Goal: Task Accomplishment & Management: Use online tool/utility

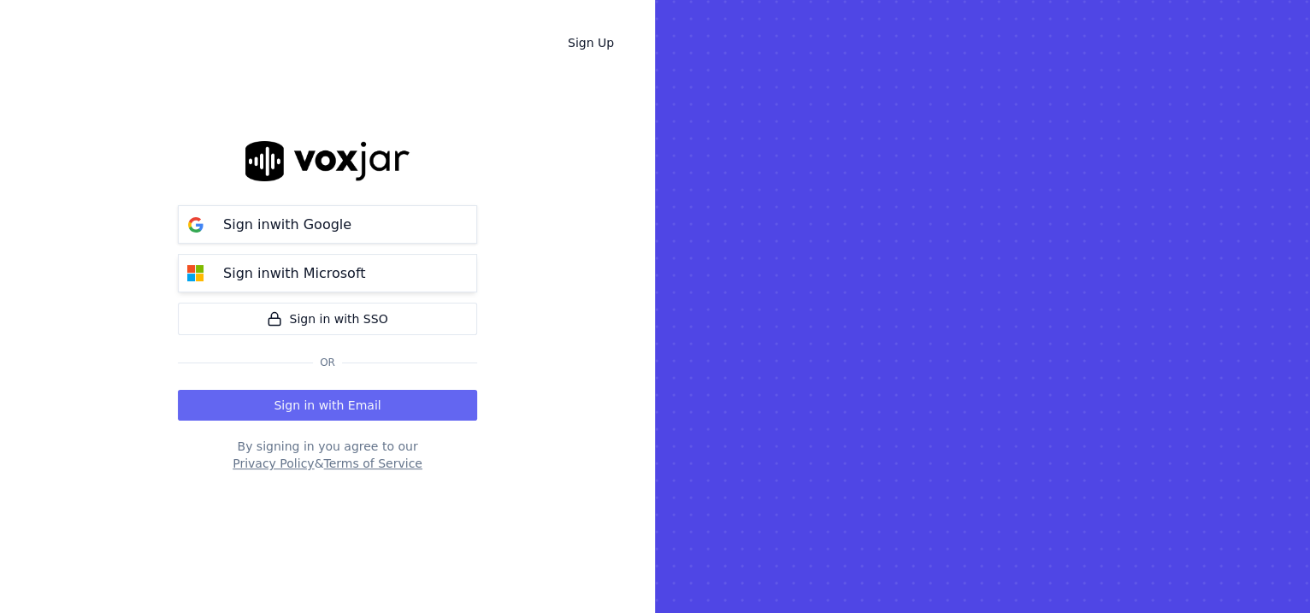
drag, startPoint x: 0, startPoint y: 0, endPoint x: 340, endPoint y: 283, distance: 442.6
click at [340, 283] on p "Sign in with Microsoft" at bounding box center [294, 273] width 142 height 21
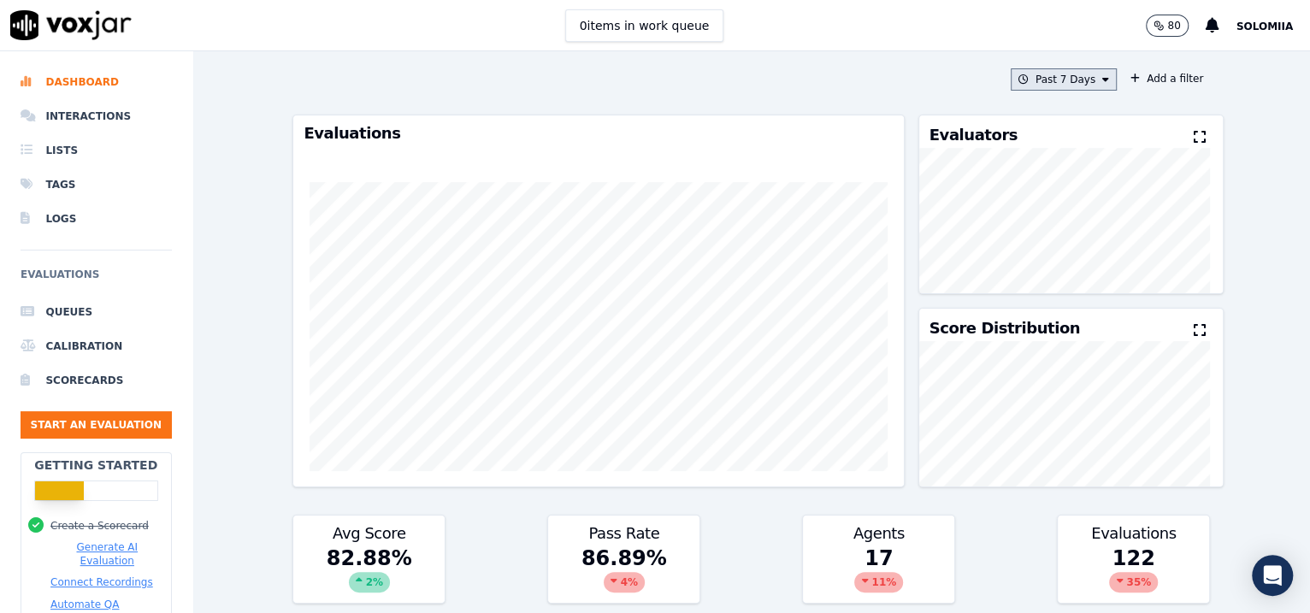
click at [1036, 74] on button "Past 7 Days" at bounding box center [1064, 79] width 106 height 22
click at [1038, 241] on div "This Year" at bounding box center [1061, 234] width 46 height 14
click at [1046, 284] on button "Add" at bounding box center [1091, 275] width 33 height 27
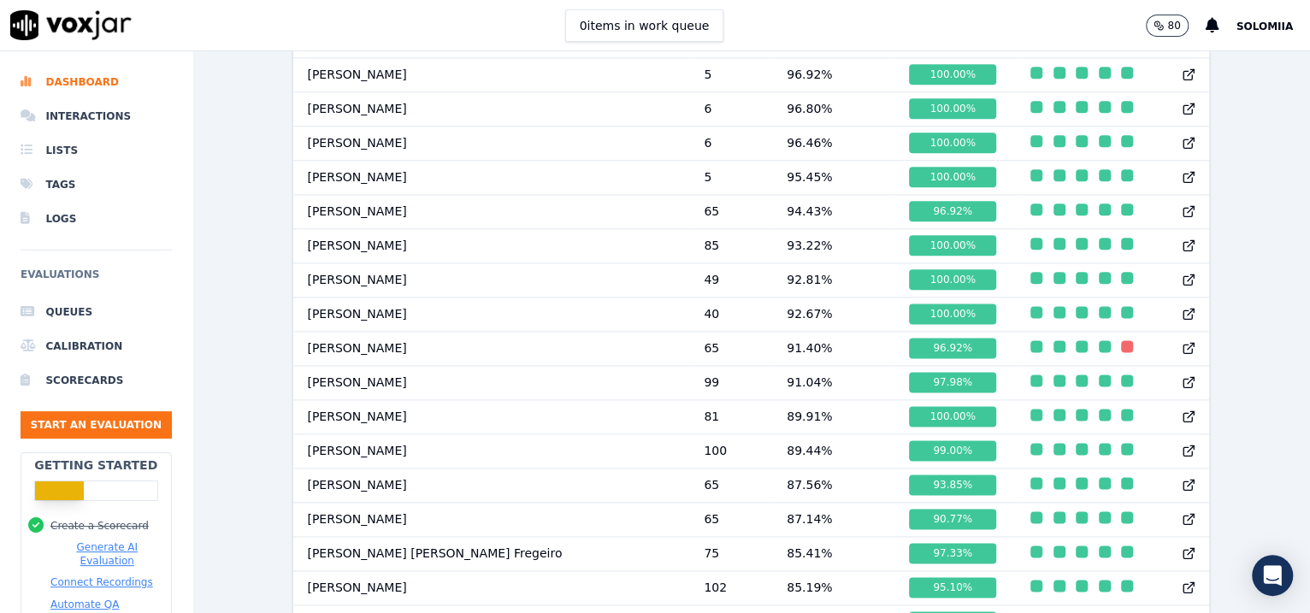
scroll to position [1226, 0]
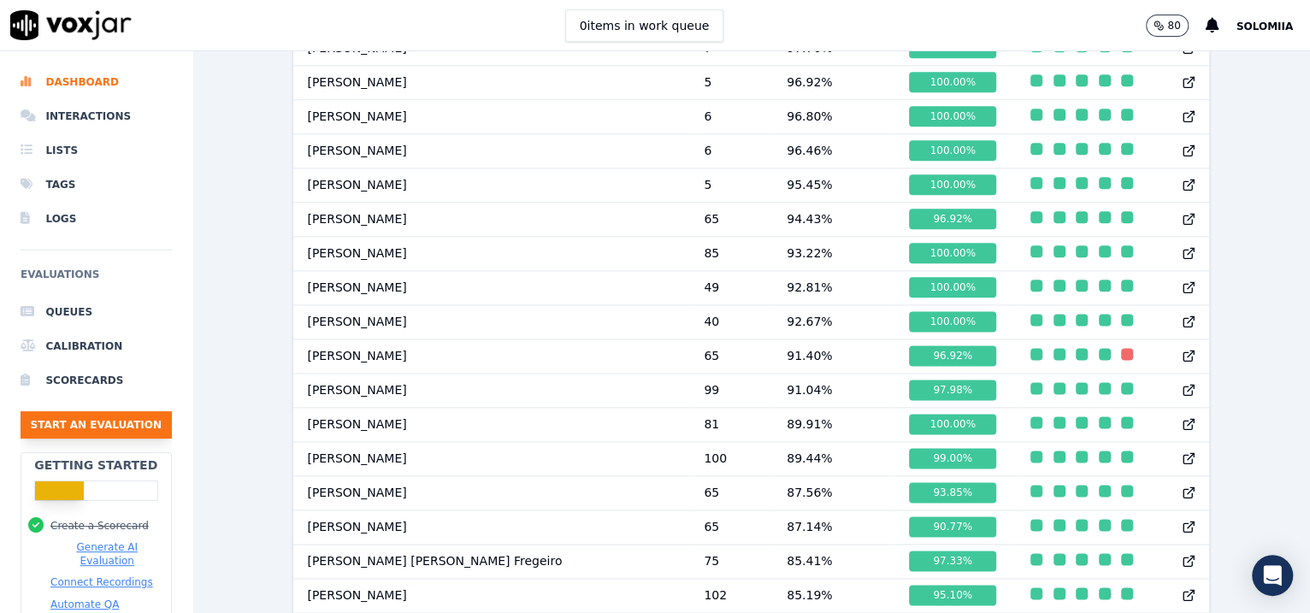
click at [121, 431] on button "Start an Evaluation" at bounding box center [96, 424] width 151 height 27
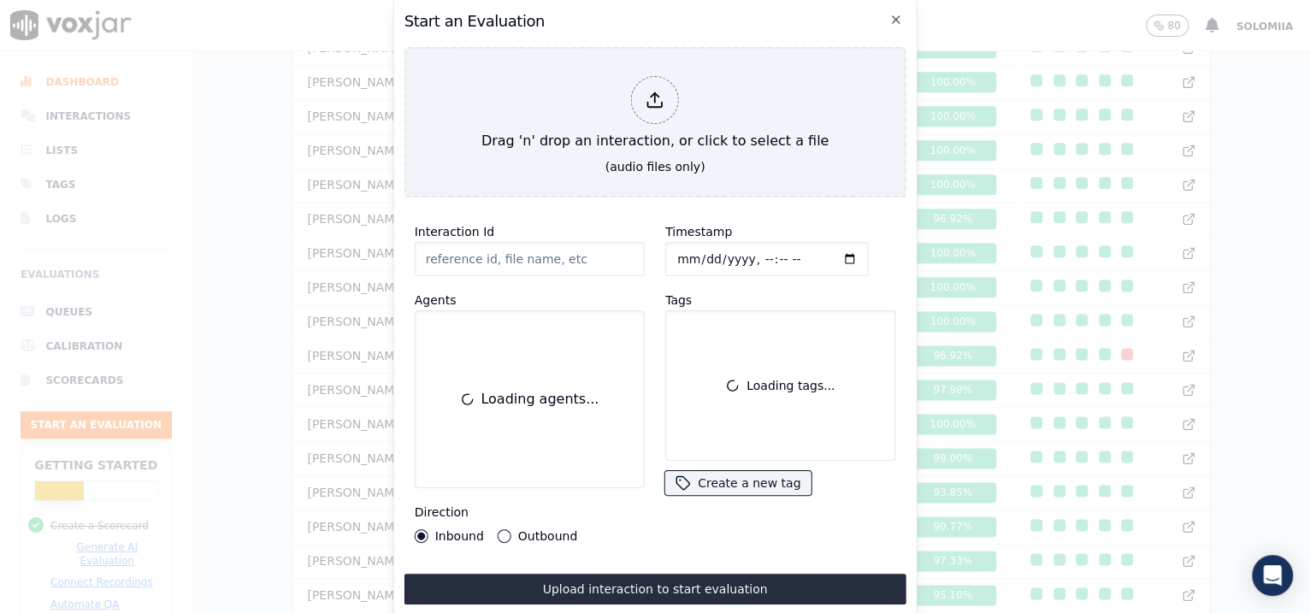
scroll to position [102, 0]
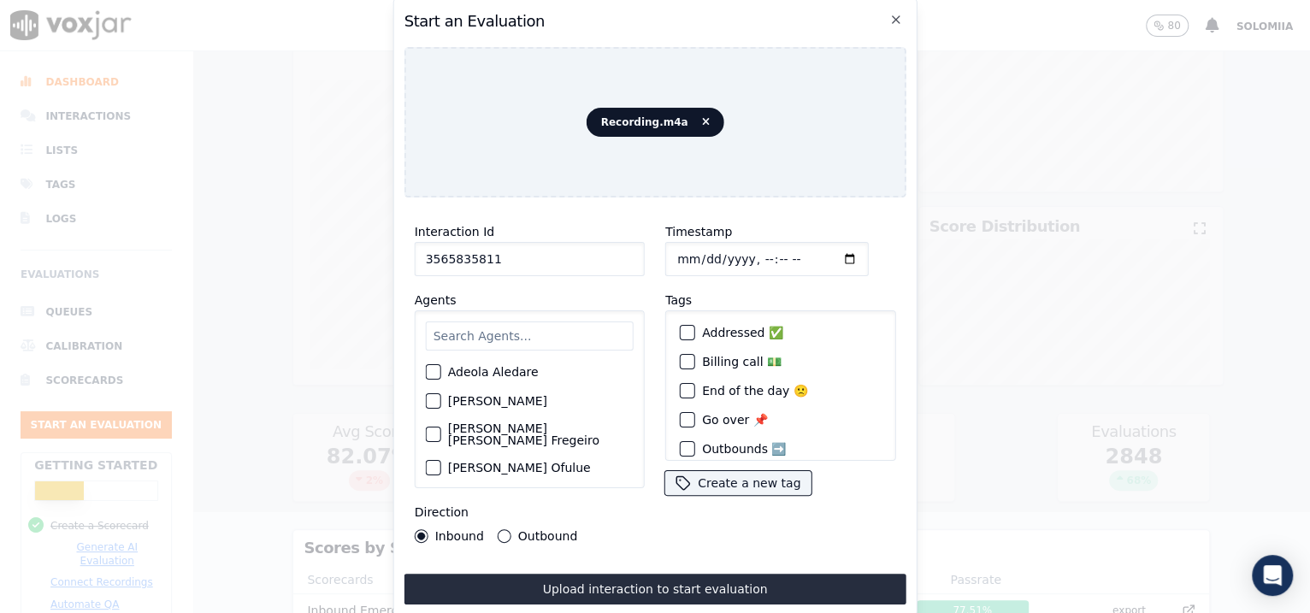
type input "356583581"
click at [698, 251] on input "Timestamp" at bounding box center [766, 259] width 203 height 34
click at [743, 251] on input "Timestamp" at bounding box center [766, 259] width 203 height 34
type input "[DATE]T08:32"
click at [522, 324] on input "text" at bounding box center [530, 335] width 208 height 29
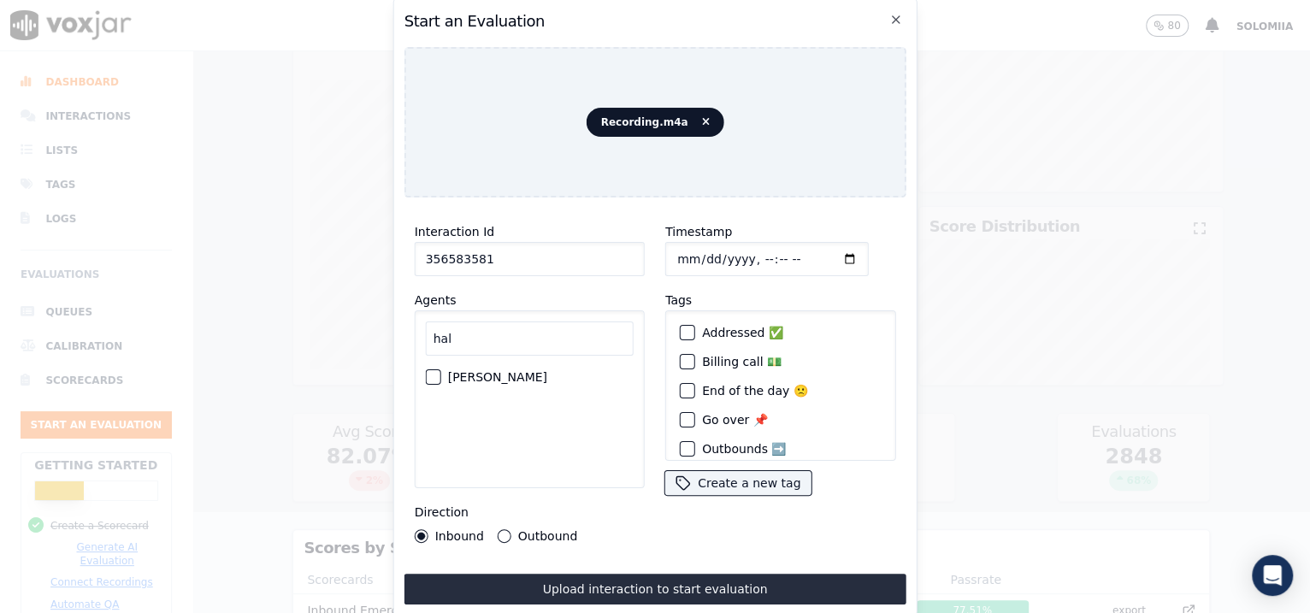
type input "hal"
click at [517, 371] on label "[PERSON_NAME]" at bounding box center [497, 377] width 99 height 12
click at [441, 369] on button "[PERSON_NAME]" at bounding box center [433, 376] width 15 height 15
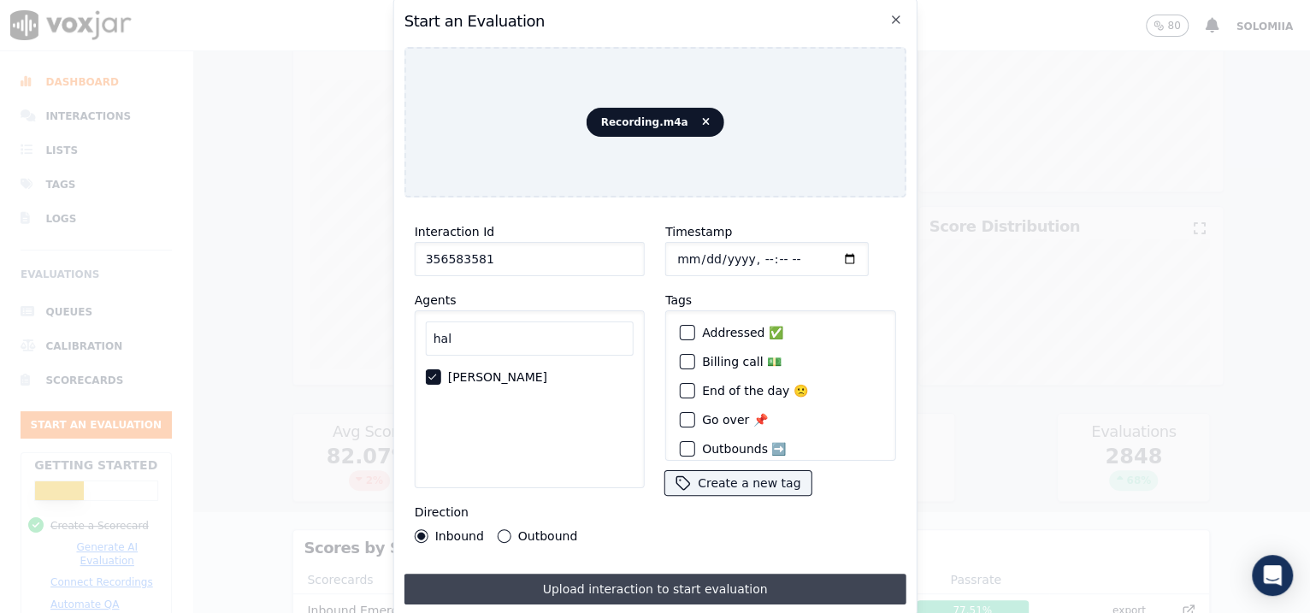
click at [656, 490] on button "Upload interaction to start evaluation" at bounding box center [655, 589] width 502 height 31
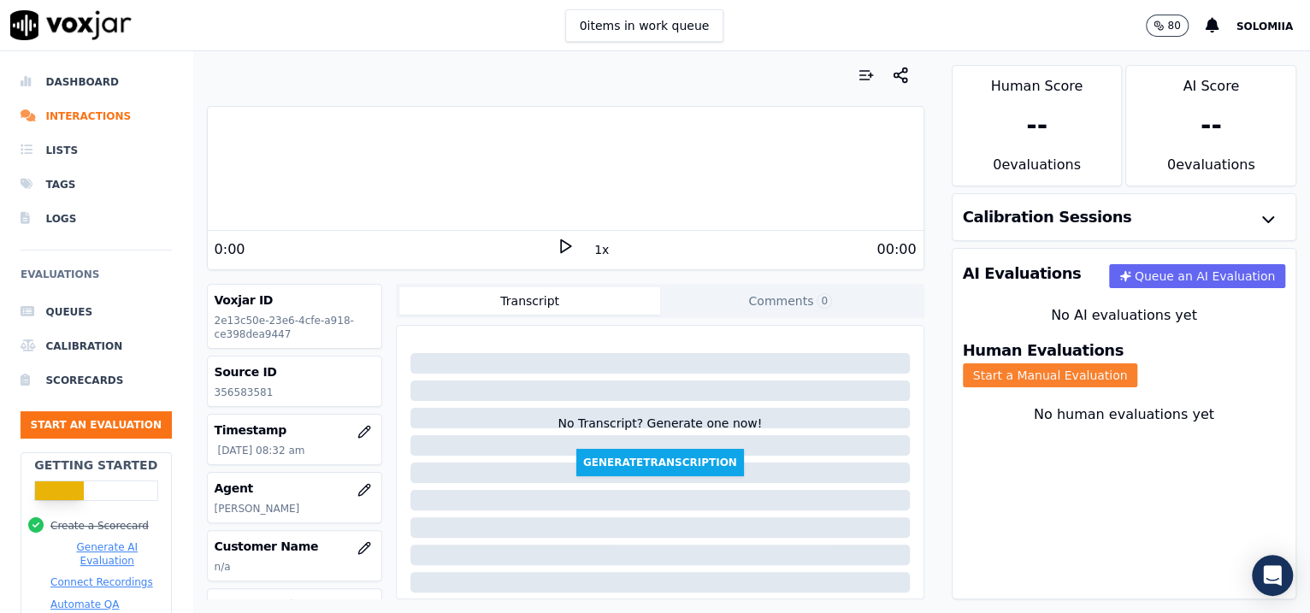
click at [1046, 363] on button "Start a Manual Evaluation" at bounding box center [1050, 375] width 175 height 24
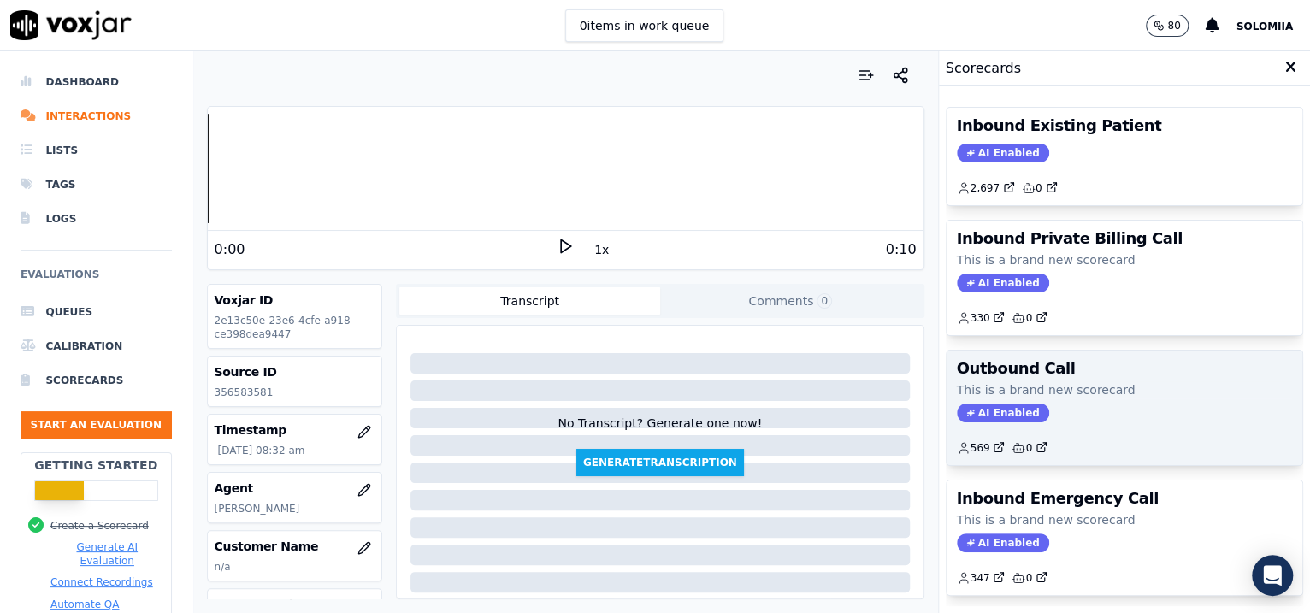
click at [1046, 391] on p "This is a brand new scorecard" at bounding box center [1125, 389] width 336 height 17
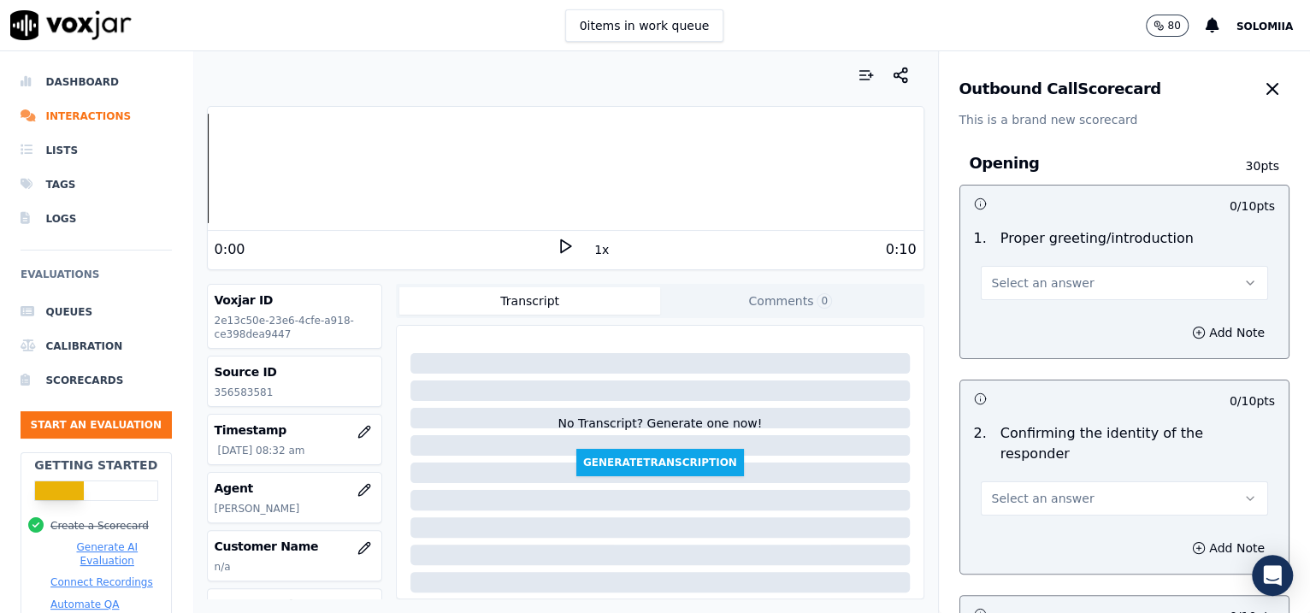
click at [1046, 286] on span "Select an answer" at bounding box center [1043, 282] width 103 height 17
click at [1046, 316] on div "Yes" at bounding box center [1088, 321] width 252 height 27
click at [1046, 490] on div "2 . Confirming the identity of the responder Select an answer" at bounding box center [1124, 469] width 329 height 106
click at [1035, 487] on button "Select an answer" at bounding box center [1125, 498] width 288 height 34
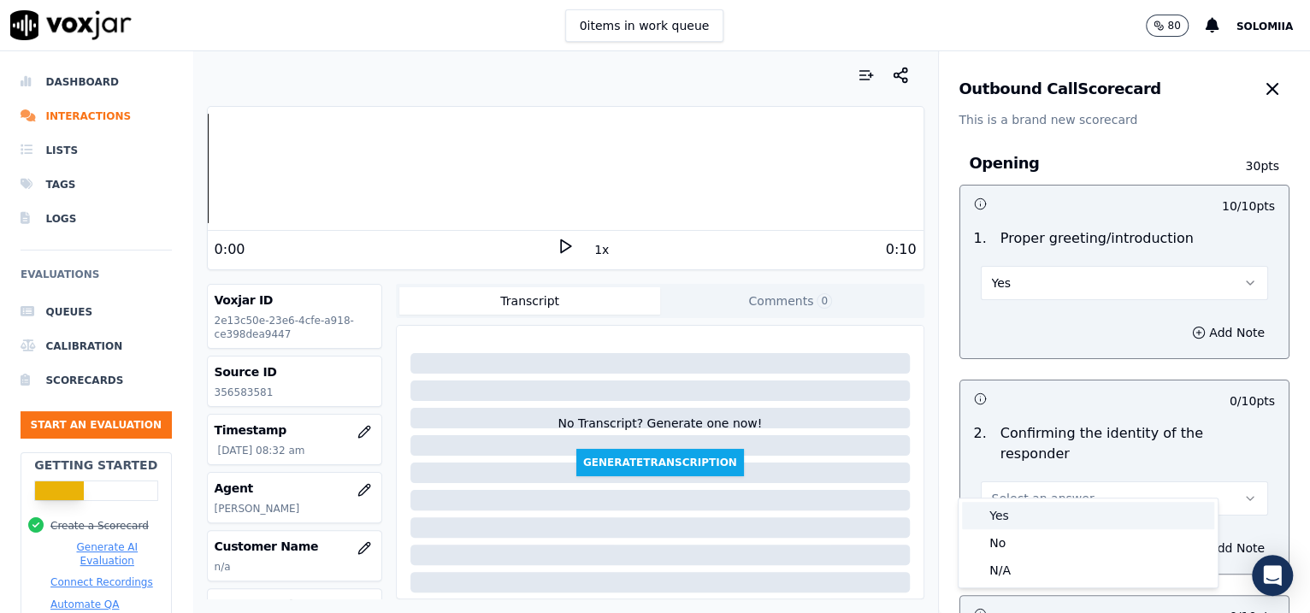
click at [1024, 490] on div "Yes" at bounding box center [1088, 515] width 252 height 27
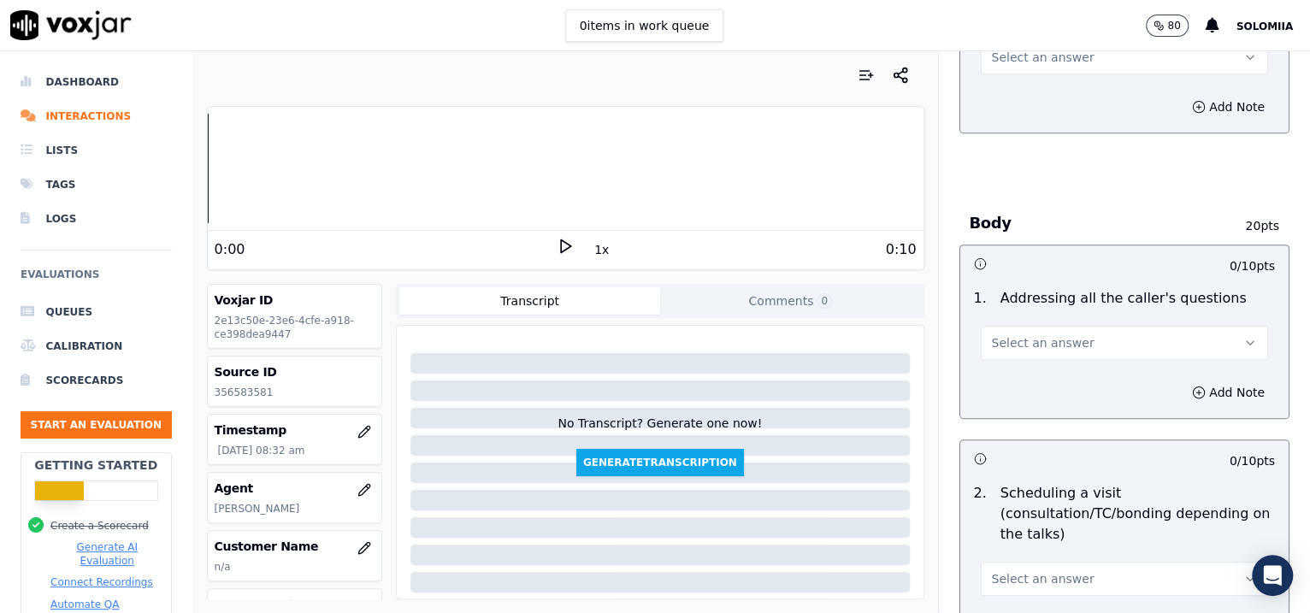
scroll to position [549, 0]
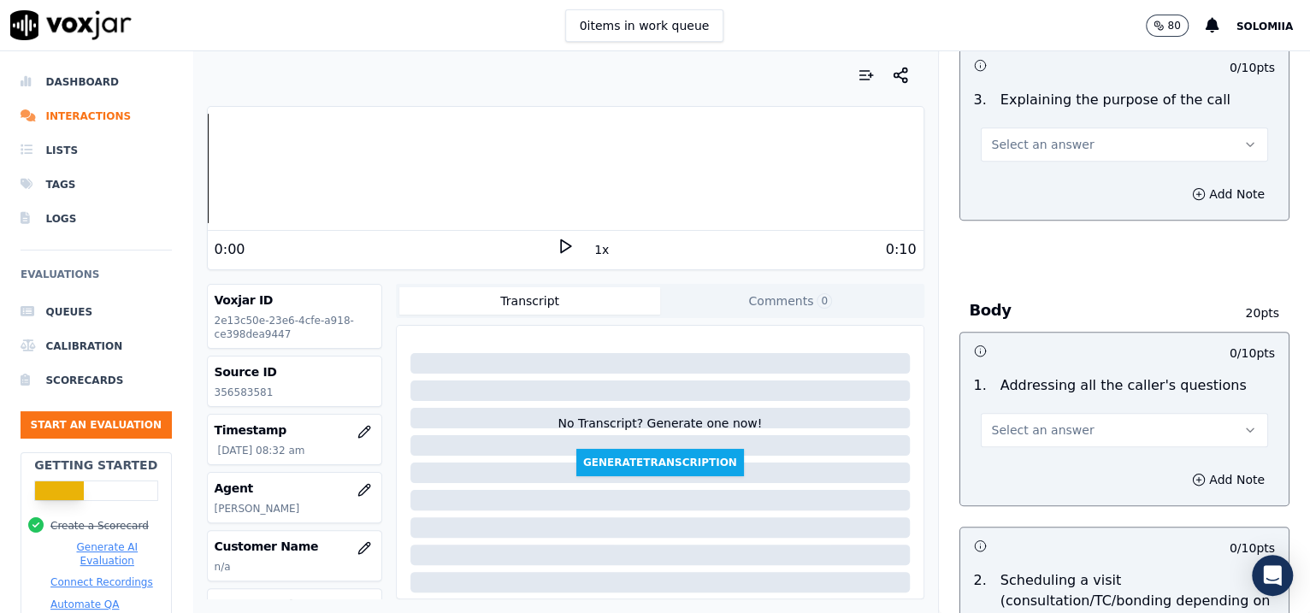
click at [1040, 133] on button "Select an answer" at bounding box center [1125, 144] width 288 height 34
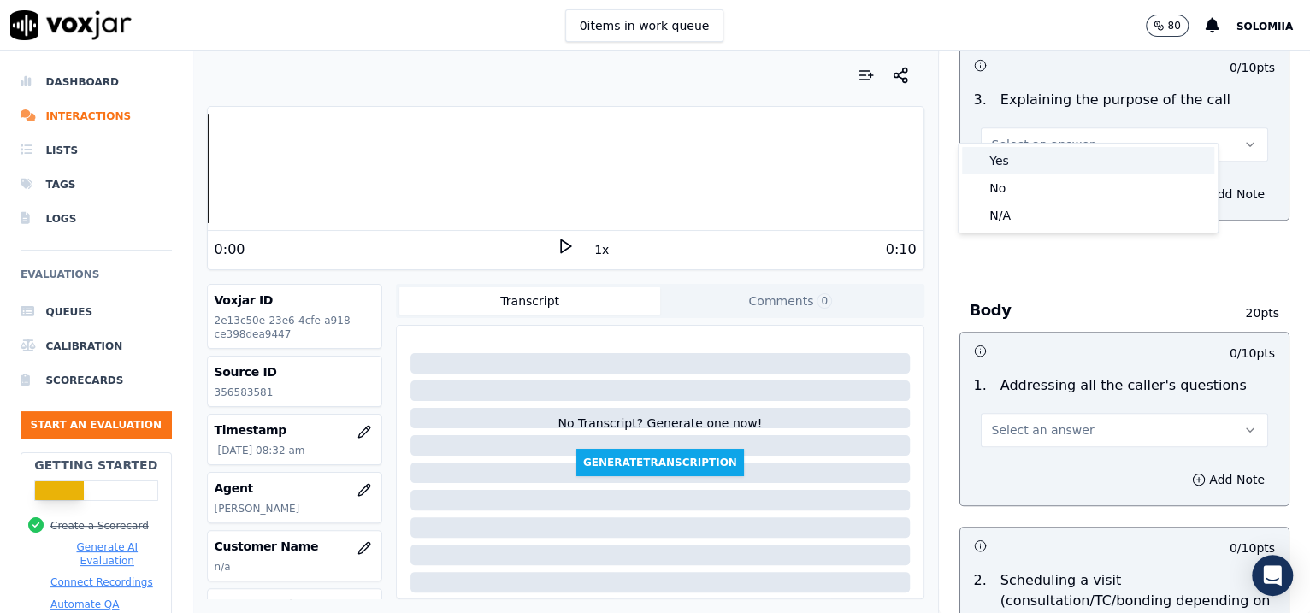
click at [1046, 162] on div "Yes" at bounding box center [1088, 160] width 252 height 27
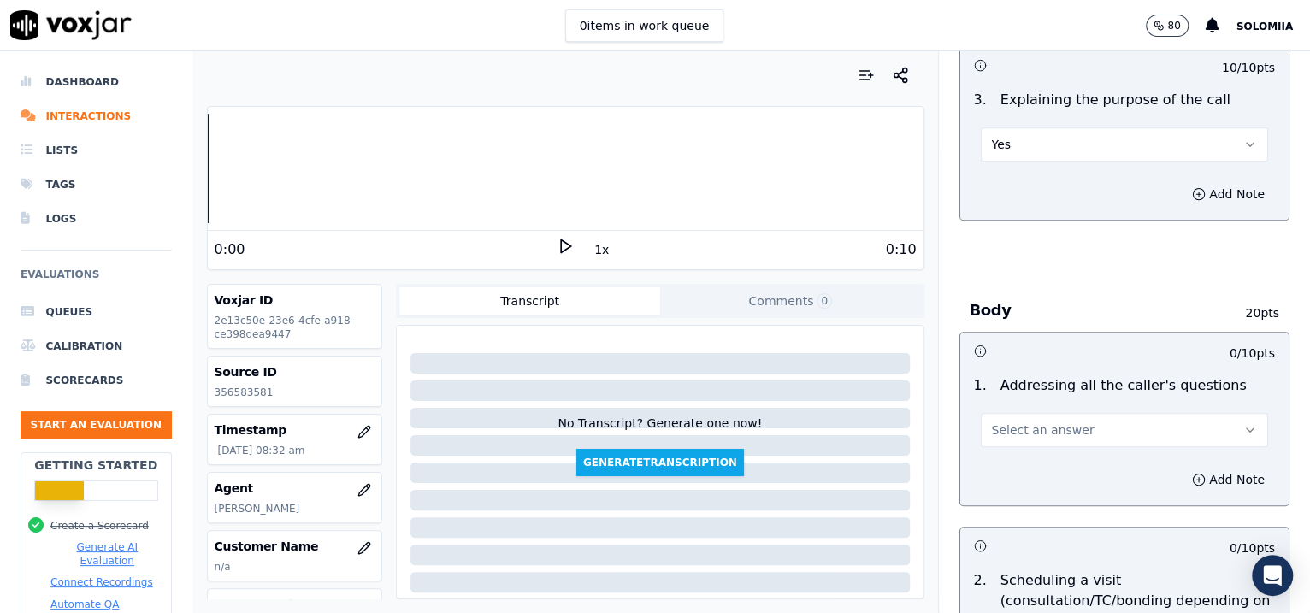
click at [1045, 421] on span "Select an answer" at bounding box center [1043, 429] width 103 height 17
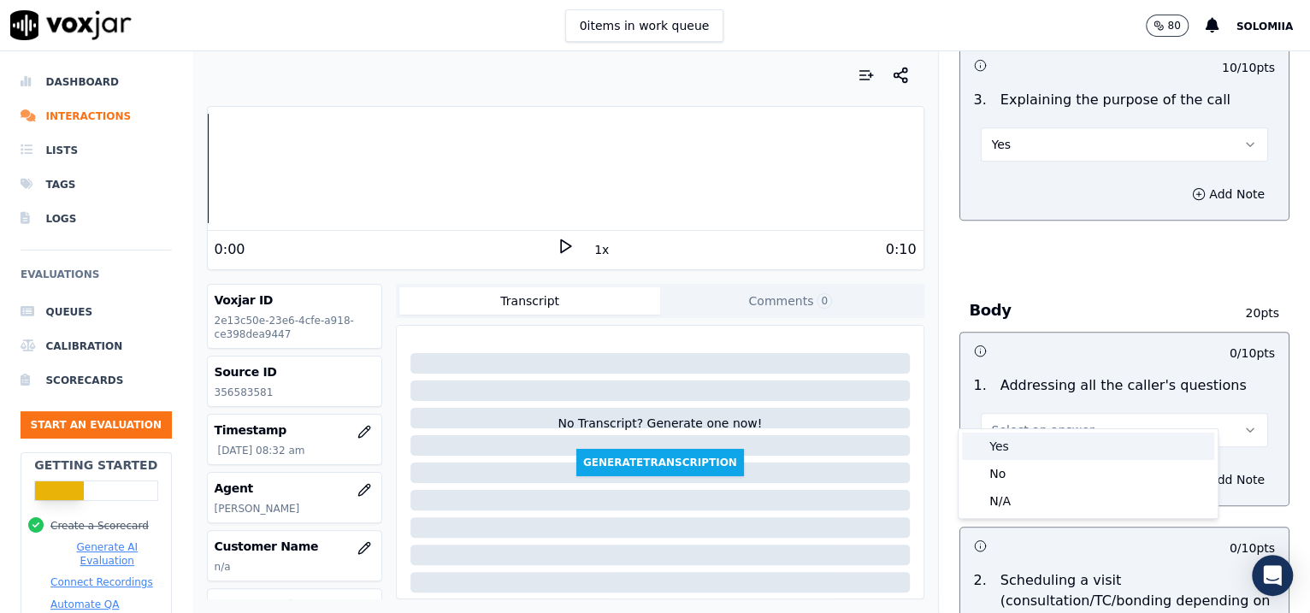
click at [1029, 445] on div "Yes" at bounding box center [1088, 446] width 252 height 27
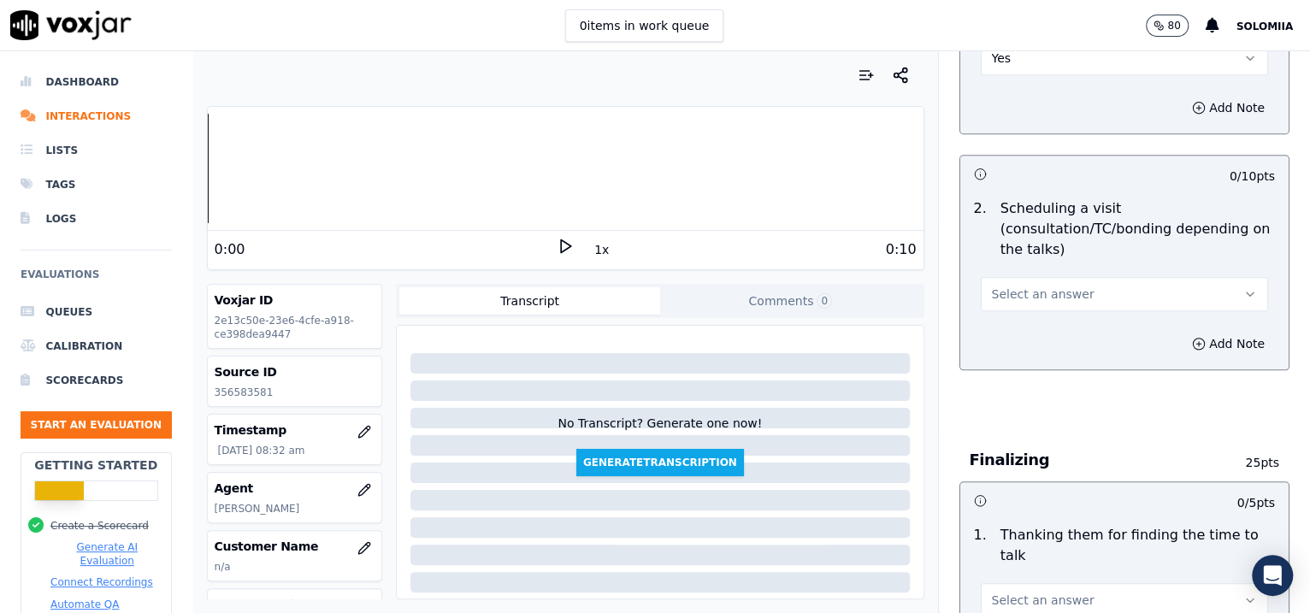
scroll to position [2793, 0]
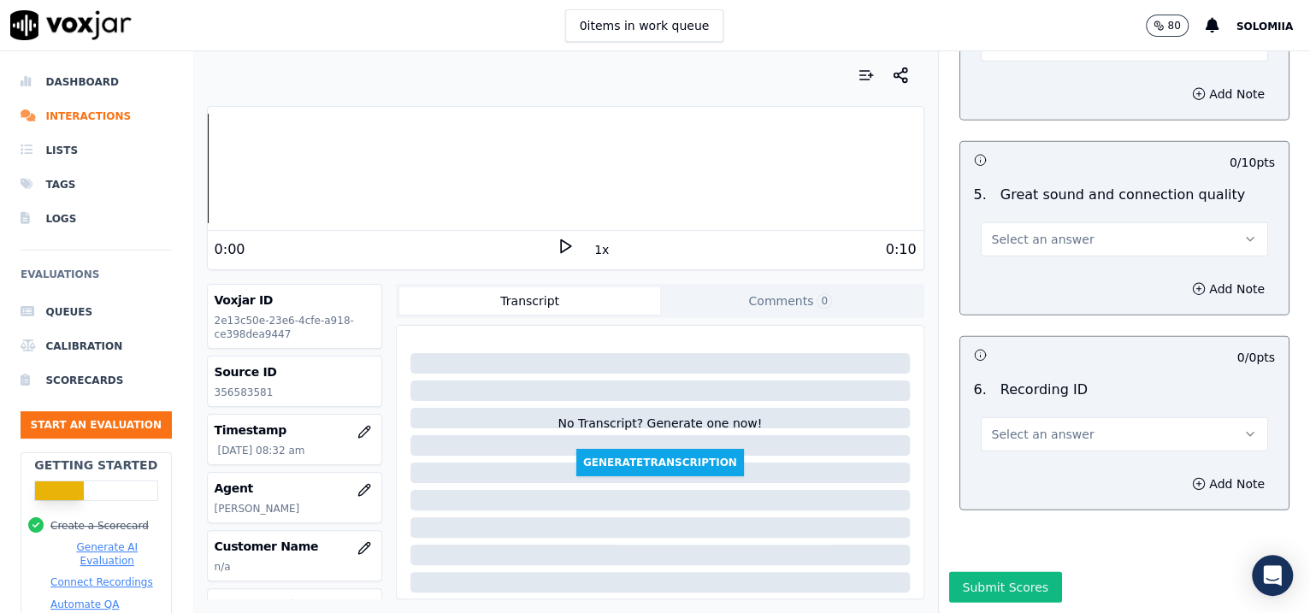
click at [1030, 426] on span "Select an answer" at bounding box center [1043, 434] width 103 height 17
click at [1046, 439] on div "N/A" at bounding box center [1088, 434] width 252 height 27
click at [1046, 472] on button "Add Note" at bounding box center [1228, 484] width 93 height 24
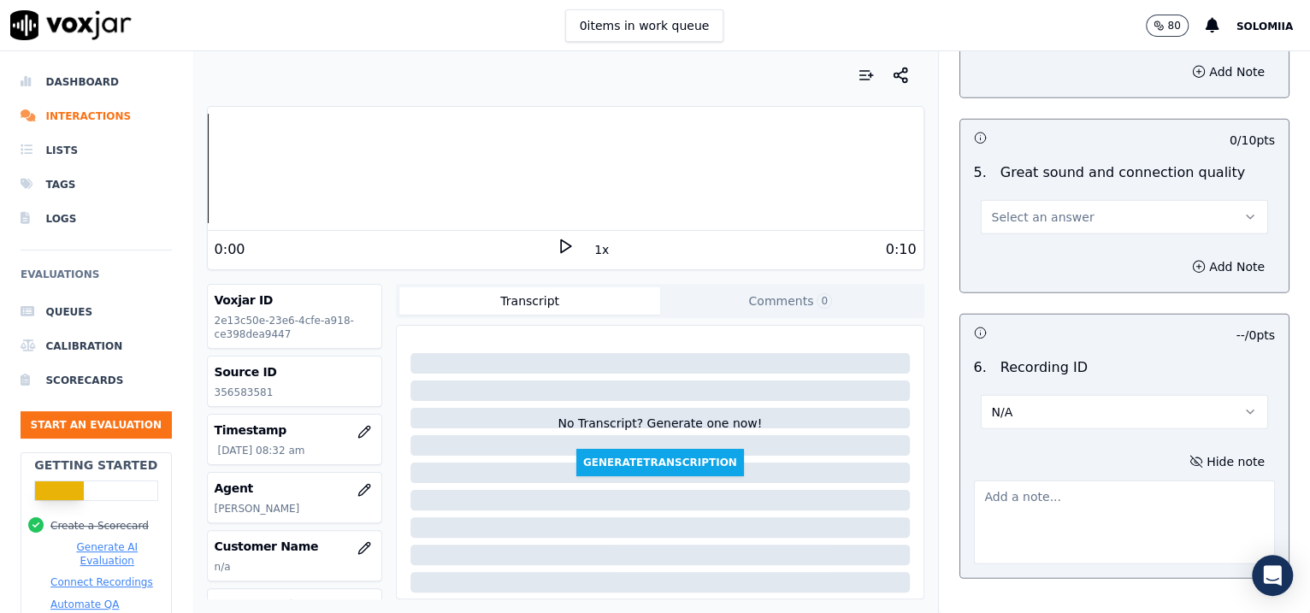
click at [1046, 480] on textarea at bounding box center [1125, 522] width 302 height 84
paste textarea "356583581"
type textarea "356583581"
click at [1023, 209] on div "5 . Great sound and connection quality Select an answer" at bounding box center [1124, 198] width 329 height 85
click at [1011, 200] on button "Select an answer" at bounding box center [1125, 217] width 288 height 34
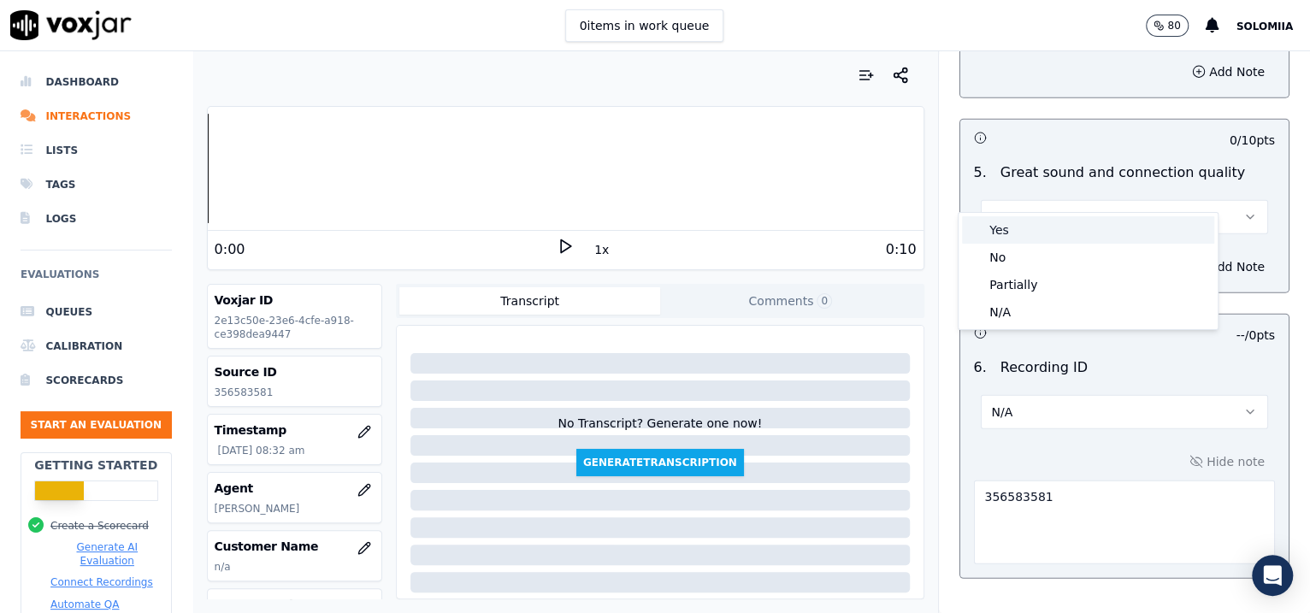
click at [1046, 226] on div "Yes" at bounding box center [1088, 229] width 252 height 27
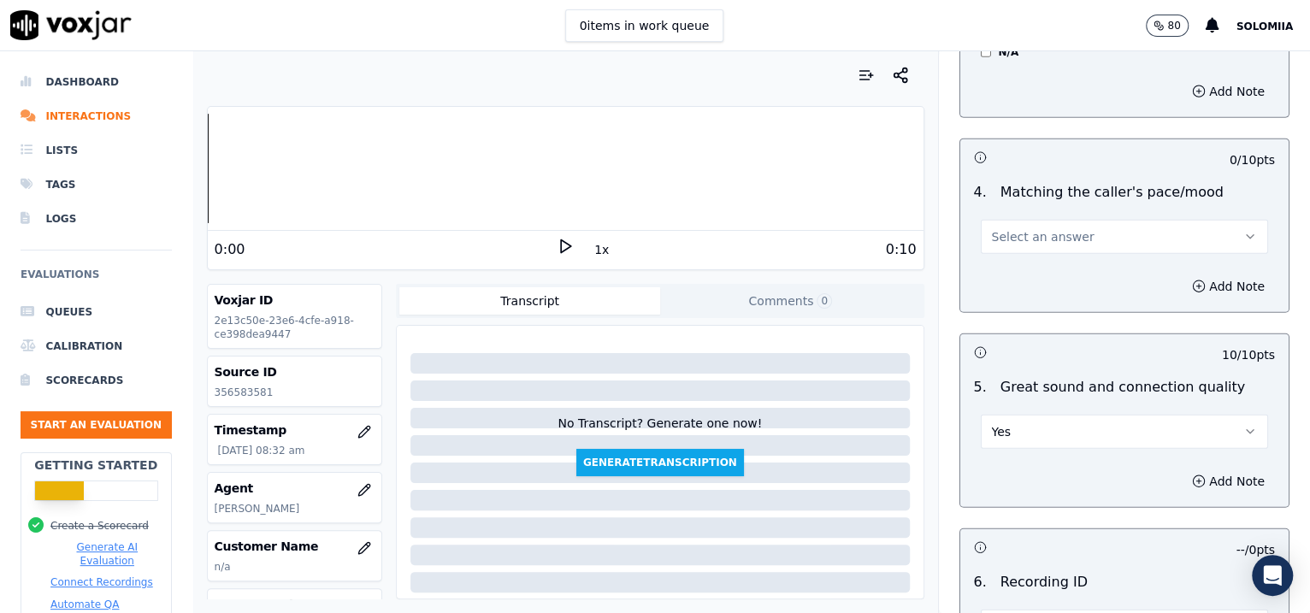
scroll to position [2459, 0]
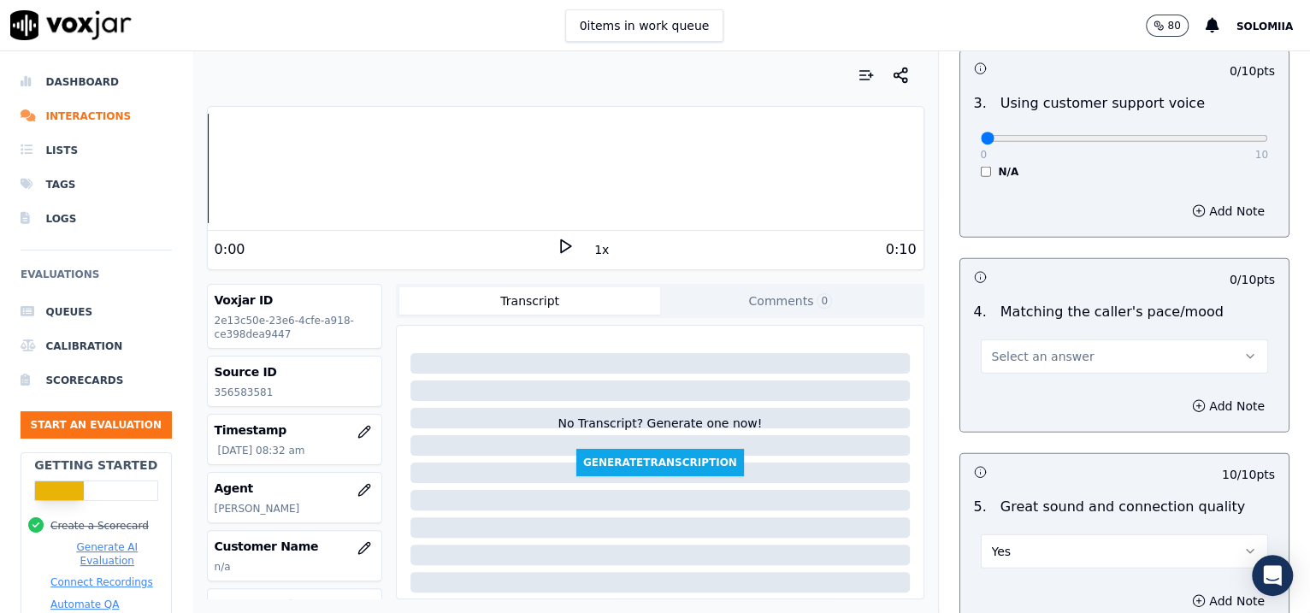
click at [989, 339] on button "Select an answer" at bounding box center [1125, 356] width 288 height 34
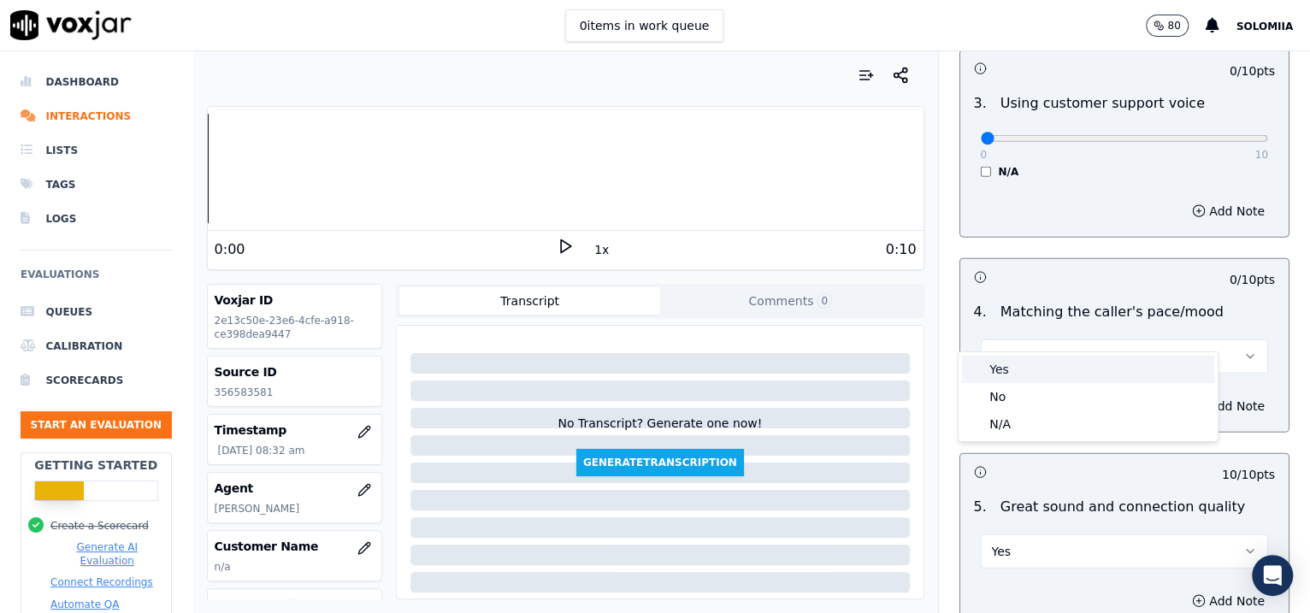
click at [1045, 369] on div "Yes" at bounding box center [1088, 369] width 252 height 27
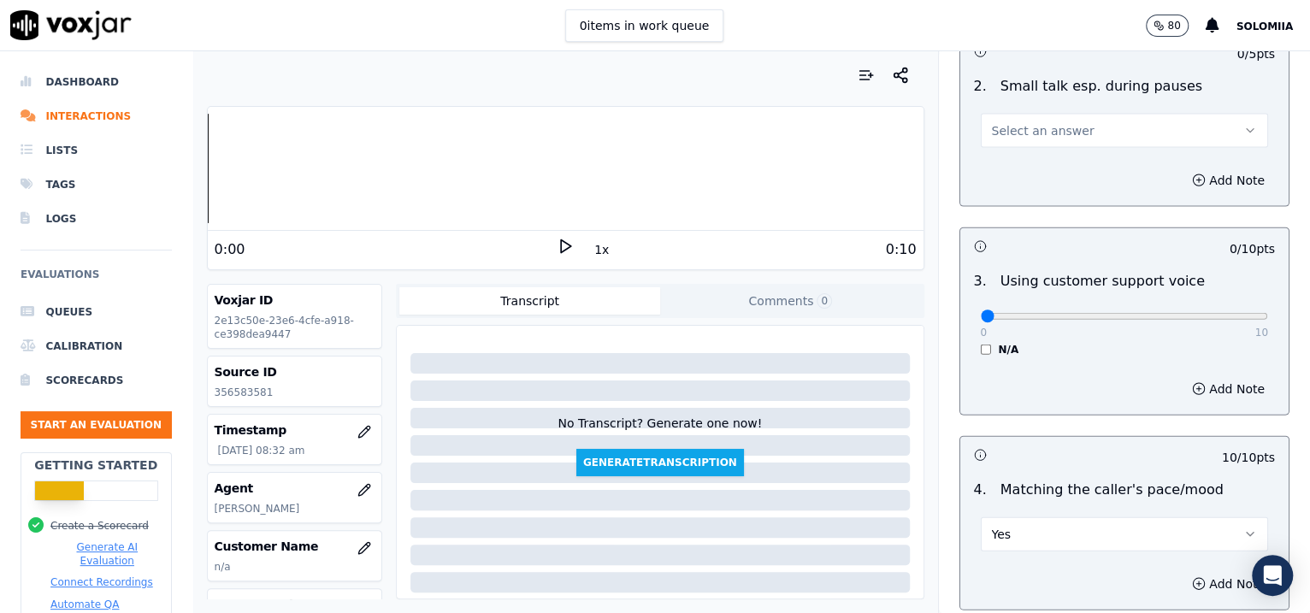
scroll to position [2208, 0]
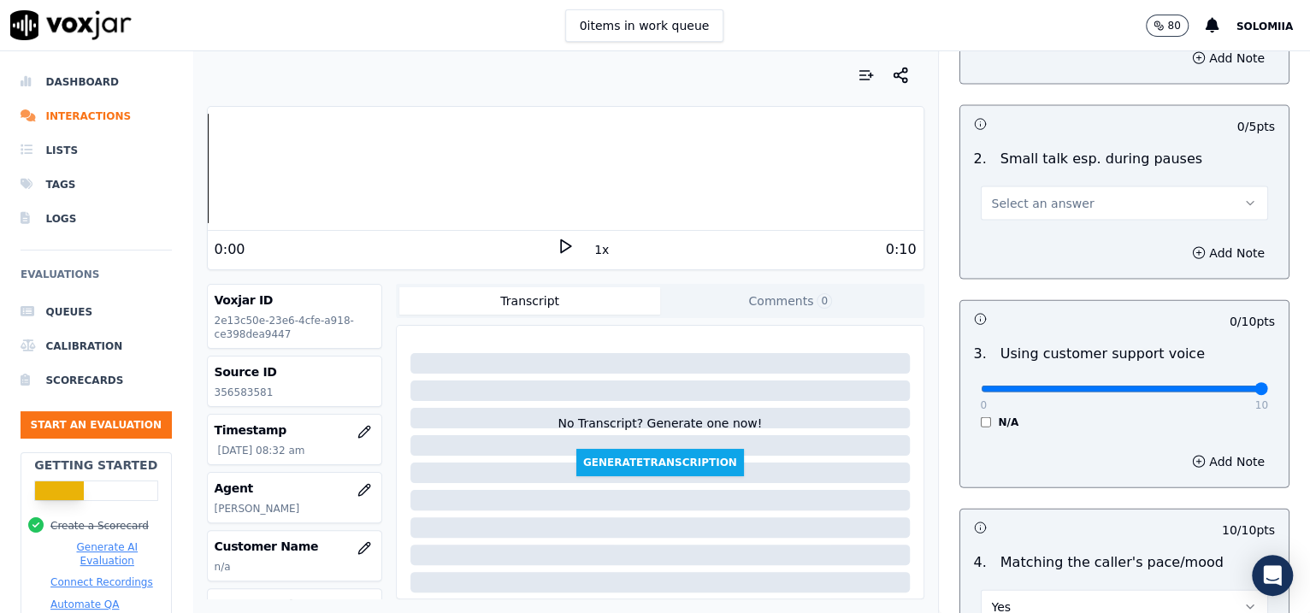
drag, startPoint x: 961, startPoint y: 359, endPoint x: 1308, endPoint y: 381, distance: 347.8
type input "10"
click at [1046, 386] on input "range" at bounding box center [1125, 389] width 288 height 7
click at [1034, 186] on button "Select an answer" at bounding box center [1125, 203] width 288 height 34
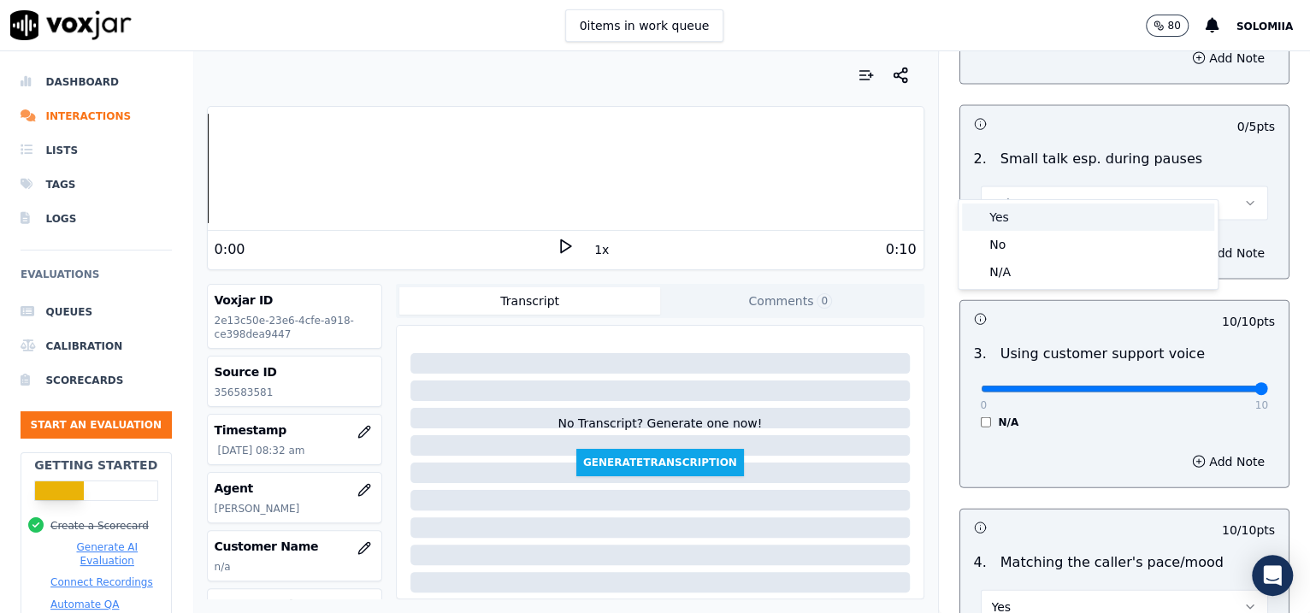
click at [1041, 207] on div "Yes" at bounding box center [1088, 216] width 252 height 27
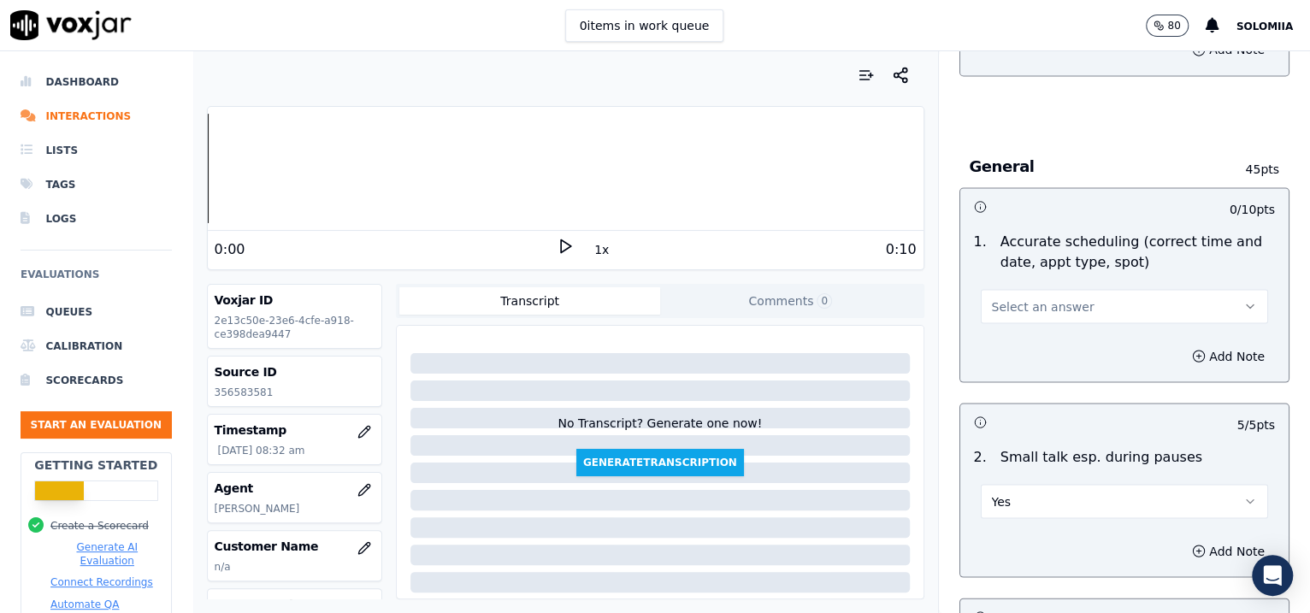
scroll to position [1905, 0]
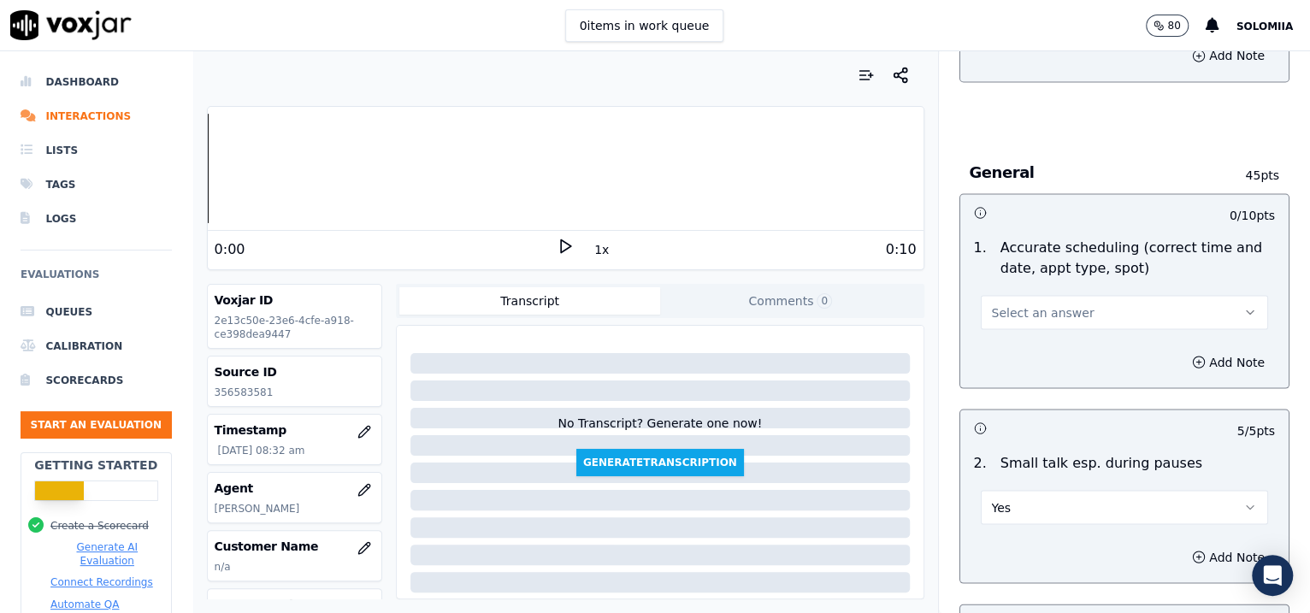
click at [1021, 304] on span "Select an answer" at bounding box center [1043, 312] width 103 height 17
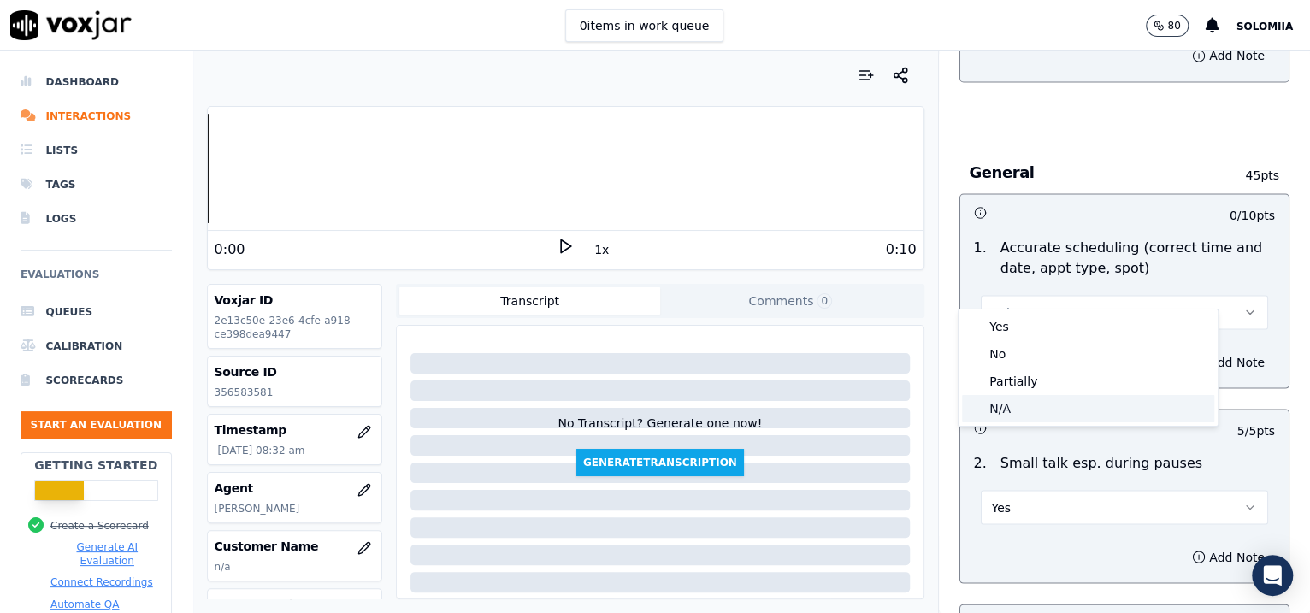
click at [1028, 401] on div "N/A" at bounding box center [1088, 408] width 252 height 27
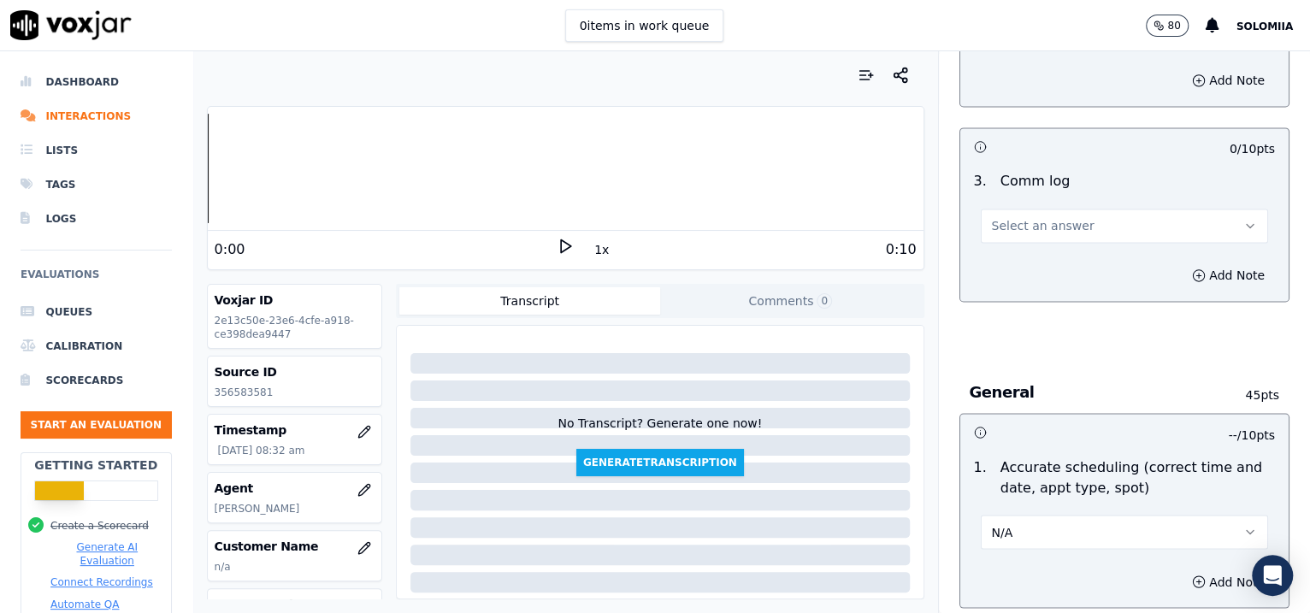
scroll to position [1606, 0]
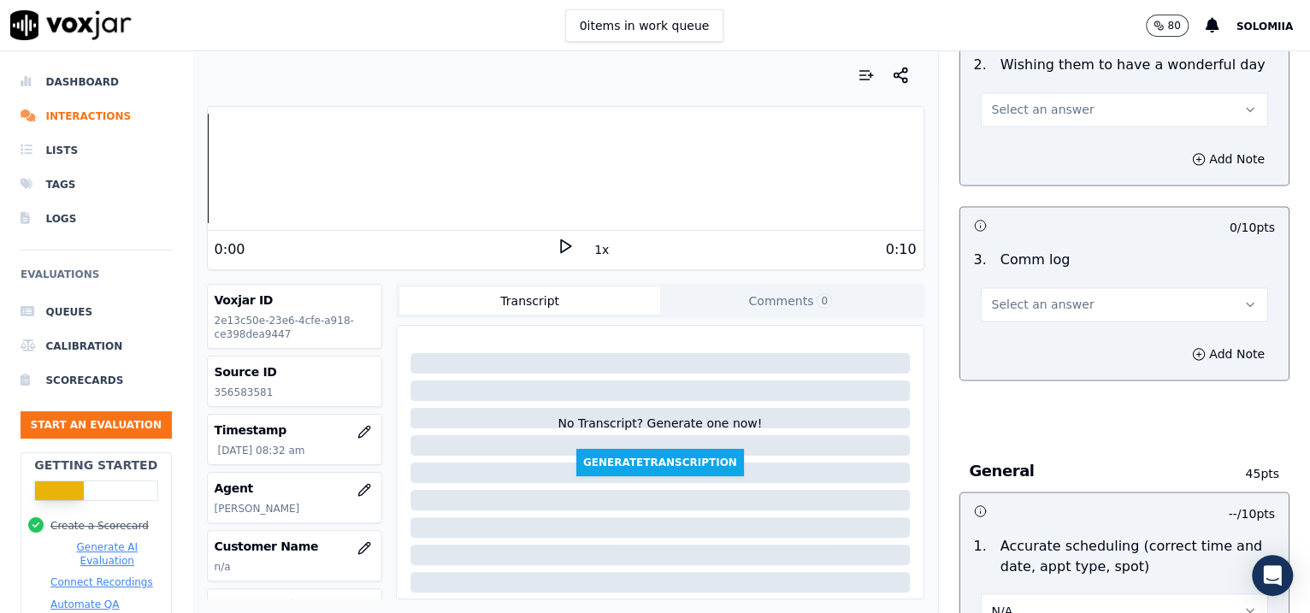
click at [1040, 289] on button "Select an answer" at bounding box center [1125, 304] width 288 height 34
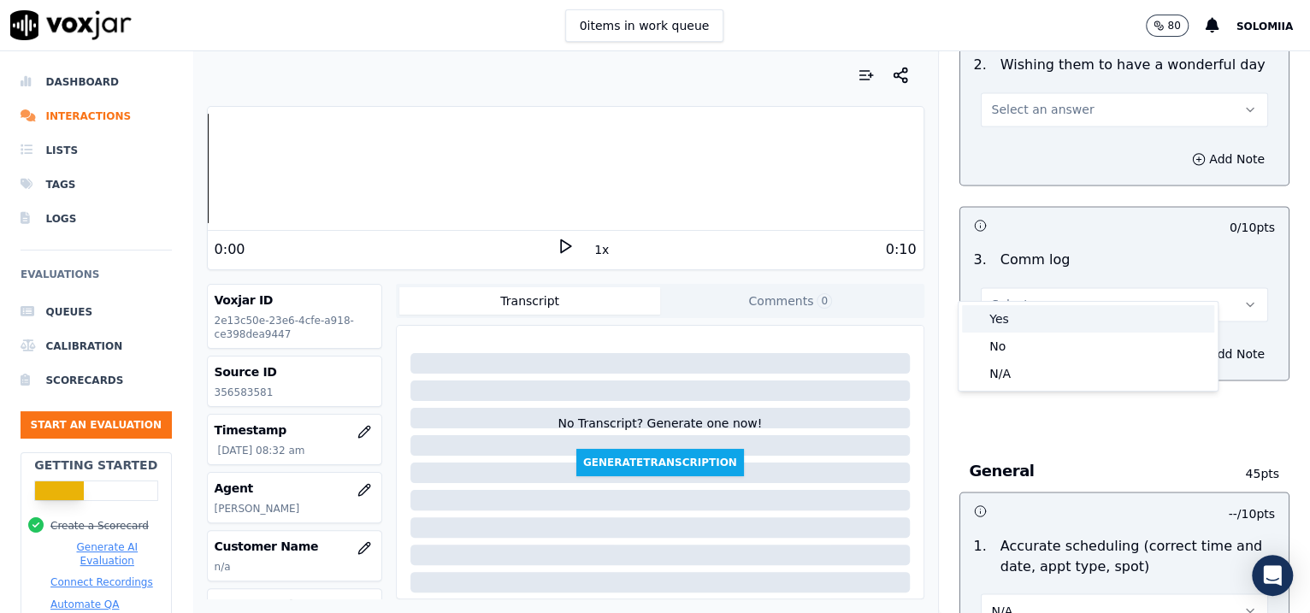
click at [1046, 312] on div "Yes" at bounding box center [1088, 318] width 252 height 27
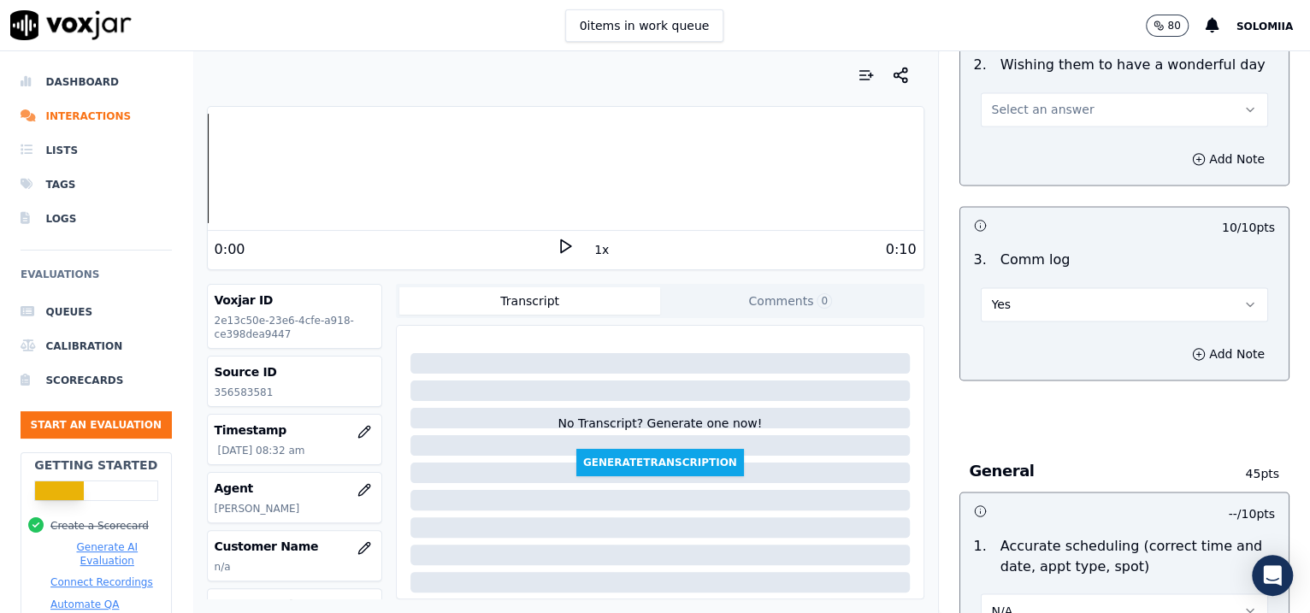
scroll to position [1424, 0]
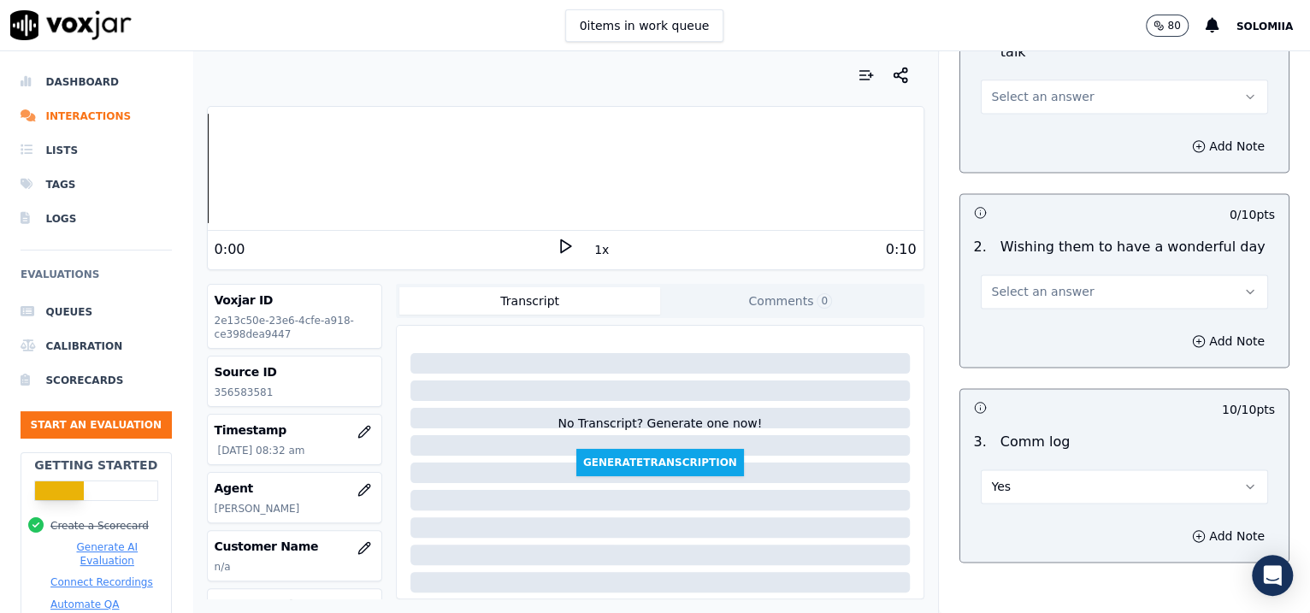
click at [1015, 283] on span "Select an answer" at bounding box center [1043, 291] width 103 height 17
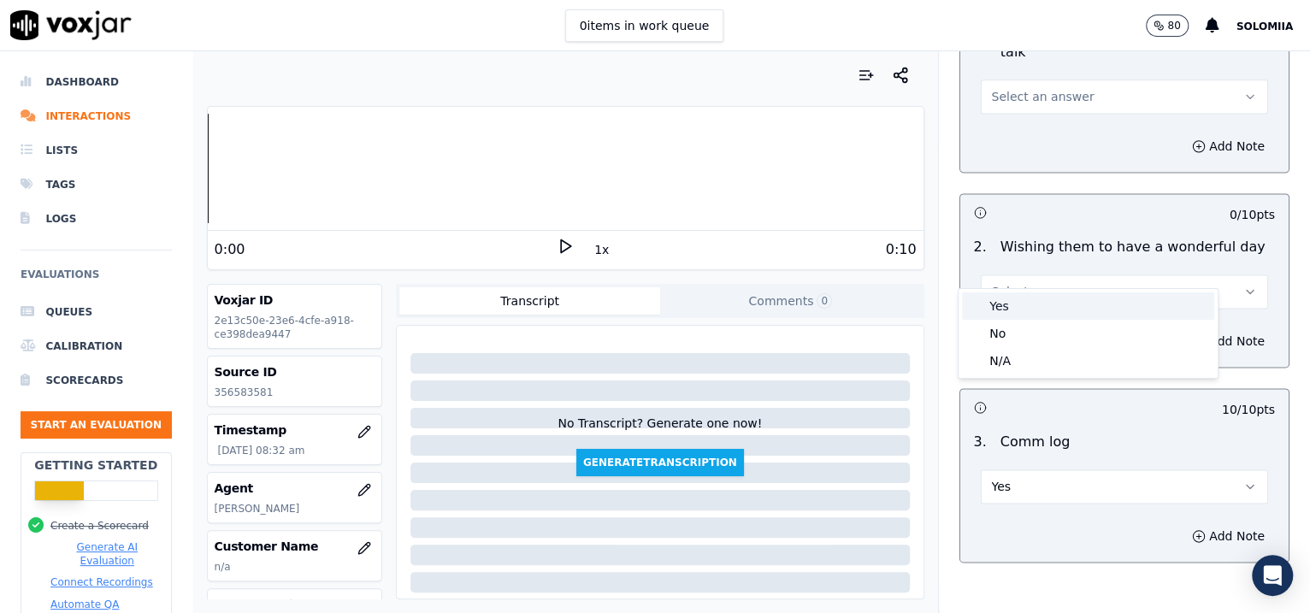
click at [1046, 292] on div "Yes" at bounding box center [1088, 305] width 252 height 27
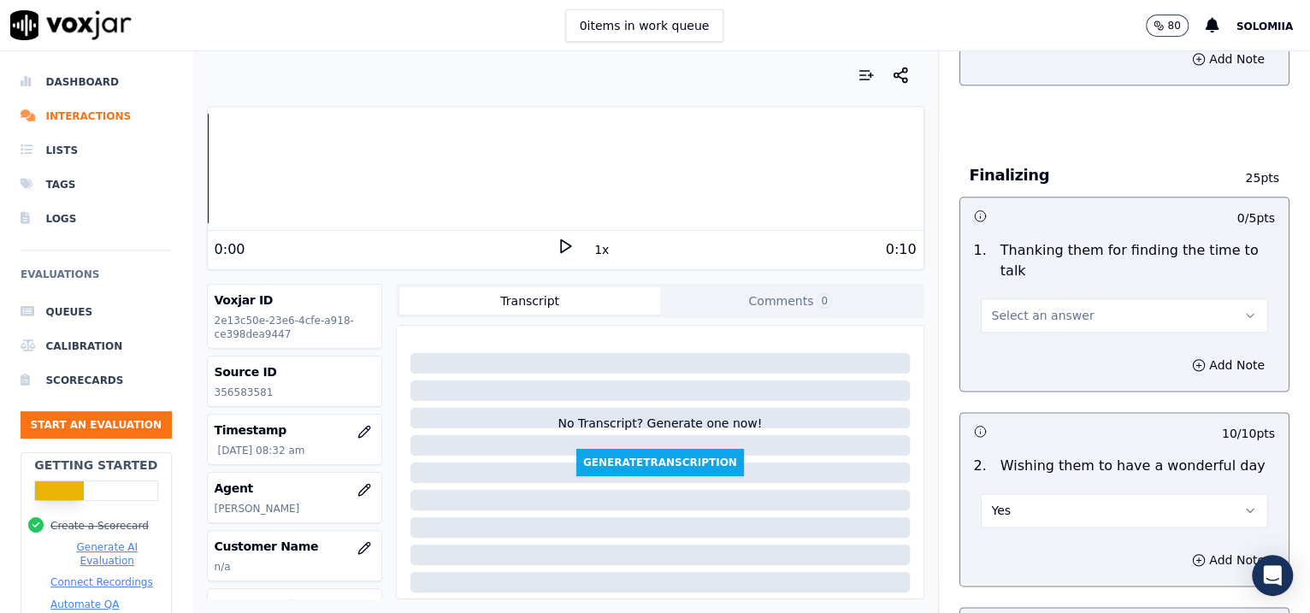
scroll to position [1158, 0]
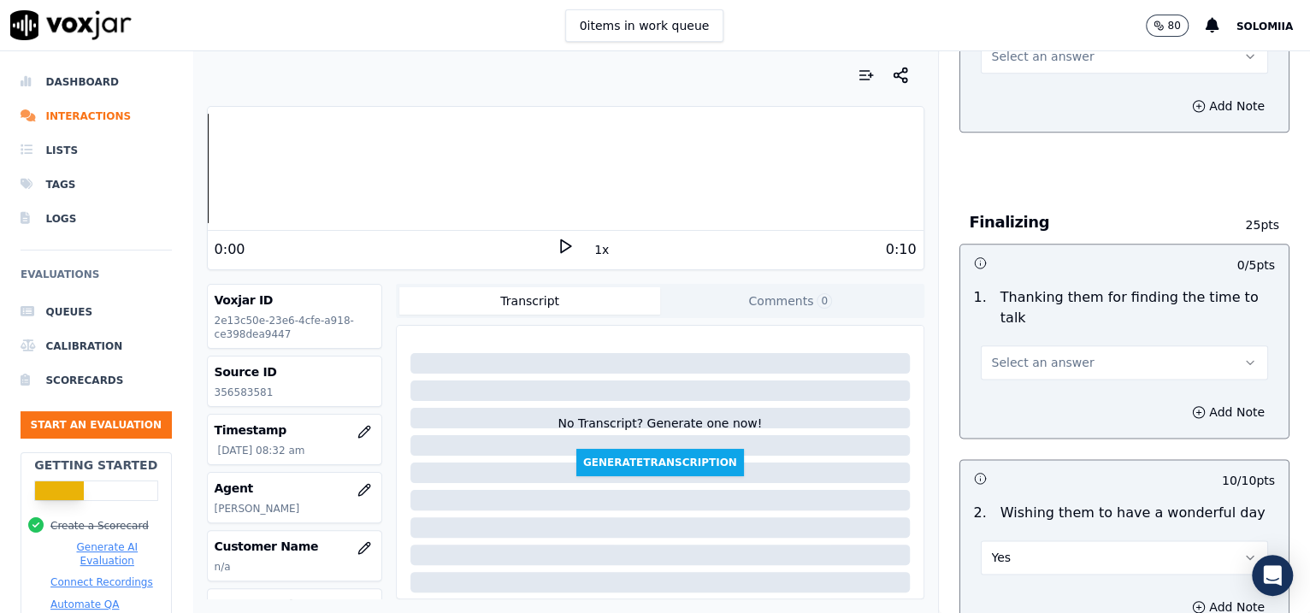
click at [1029, 354] on span "Select an answer" at bounding box center [1043, 362] width 103 height 17
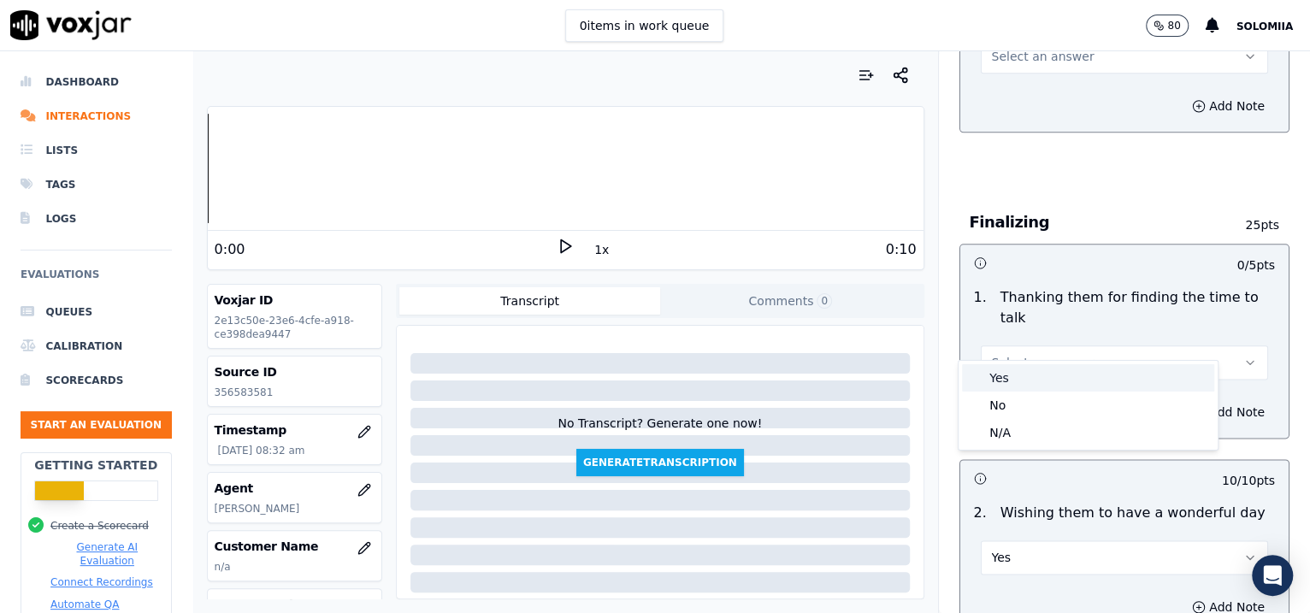
click at [1046, 383] on div "Yes" at bounding box center [1088, 377] width 252 height 27
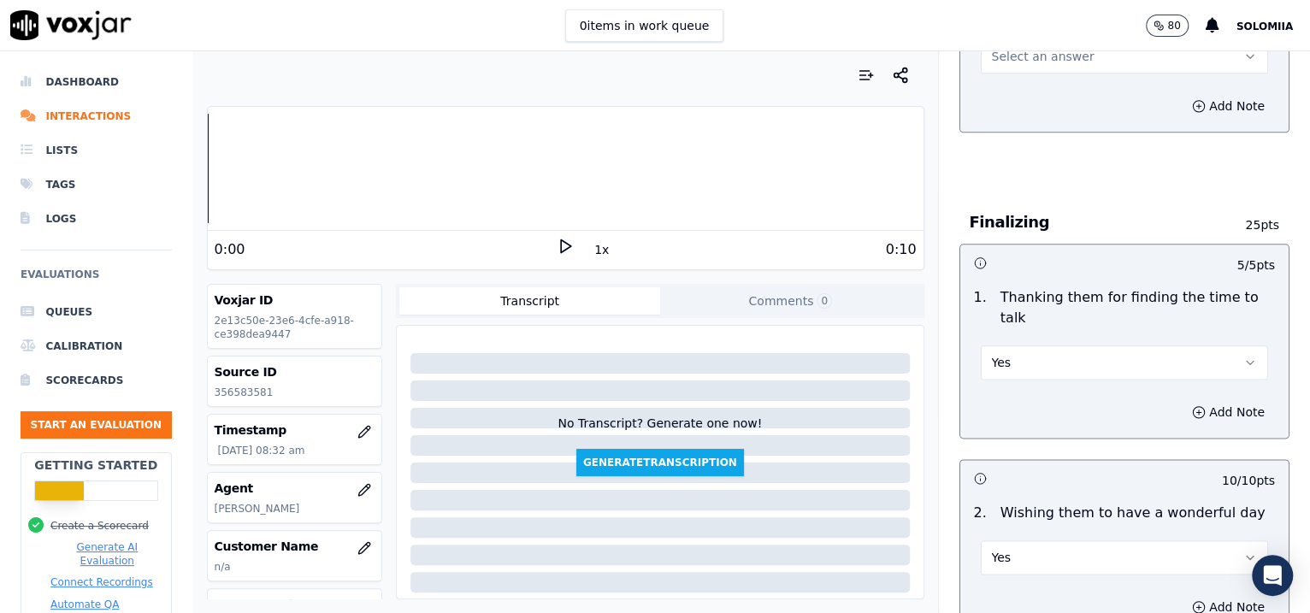
scroll to position [902, 0]
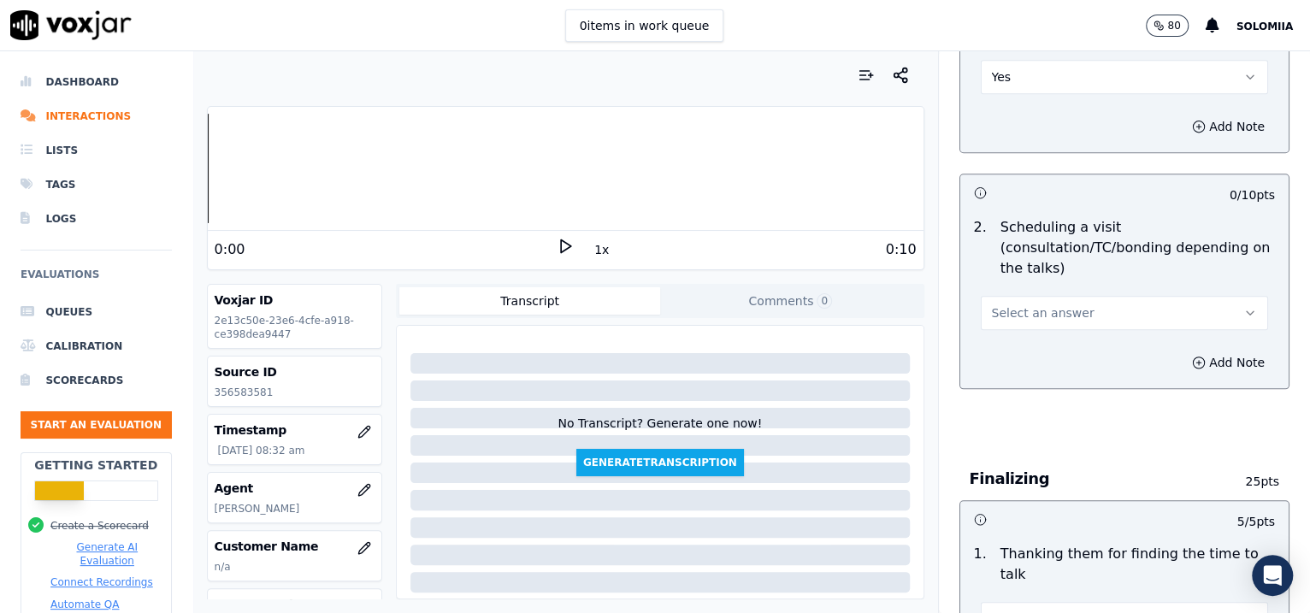
click at [1019, 303] on button "Select an answer" at bounding box center [1125, 313] width 288 height 34
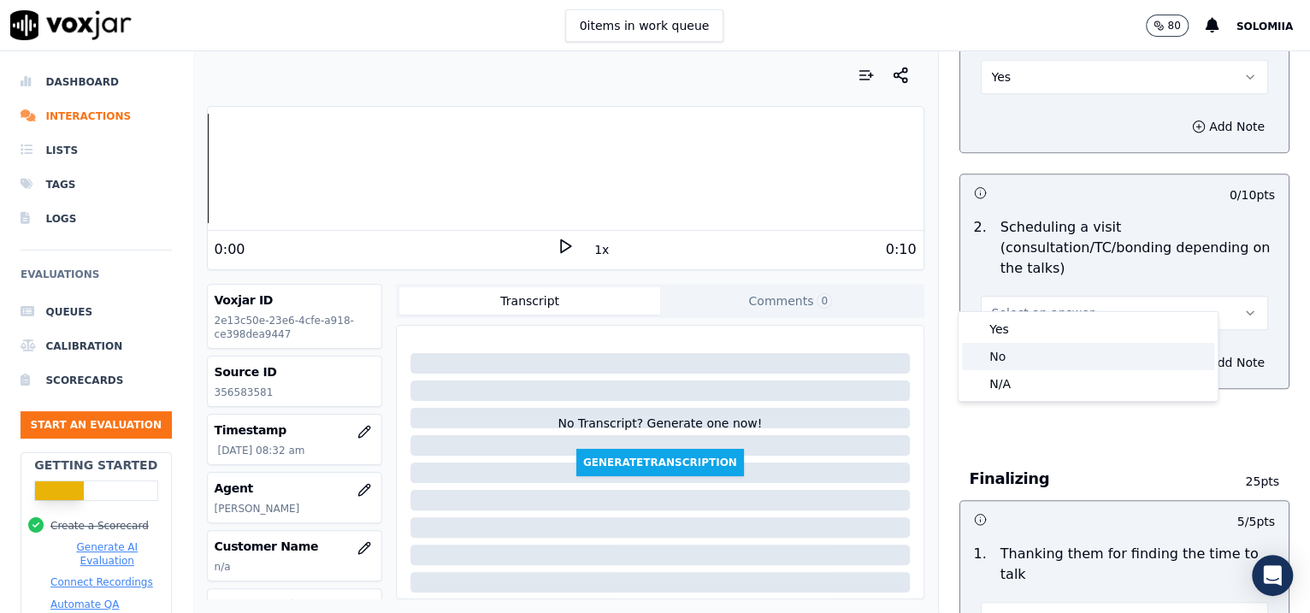
click at [1046, 353] on div "No" at bounding box center [1088, 356] width 252 height 27
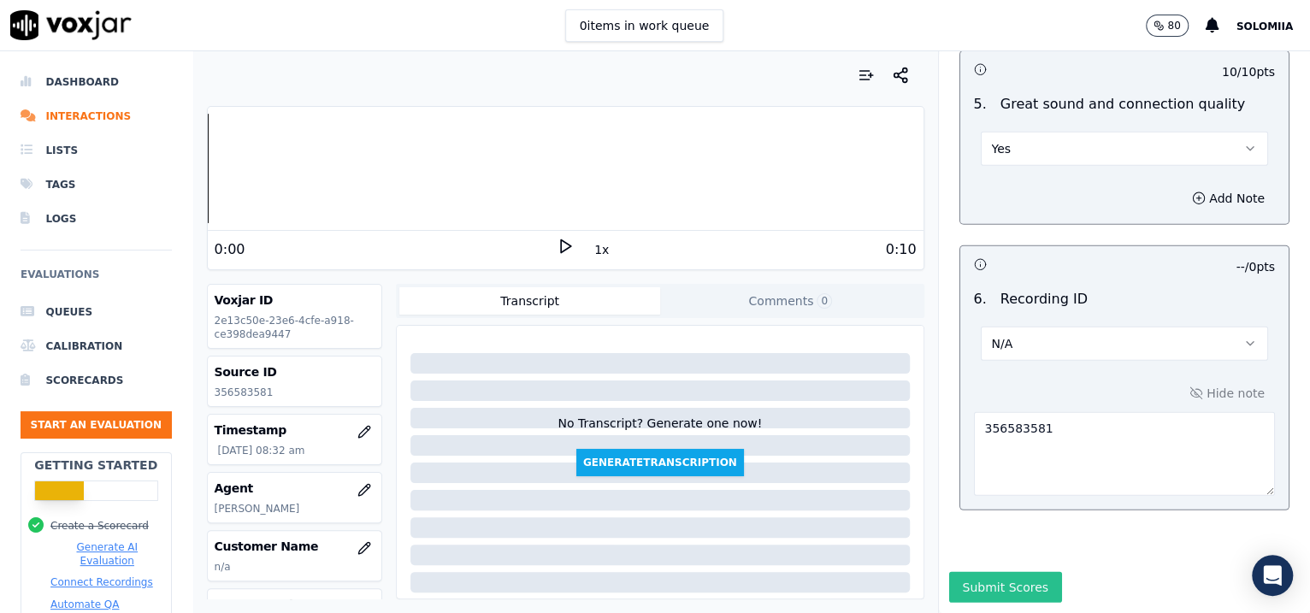
click at [973, 490] on button "Submit Scores" at bounding box center [1006, 587] width 114 height 31
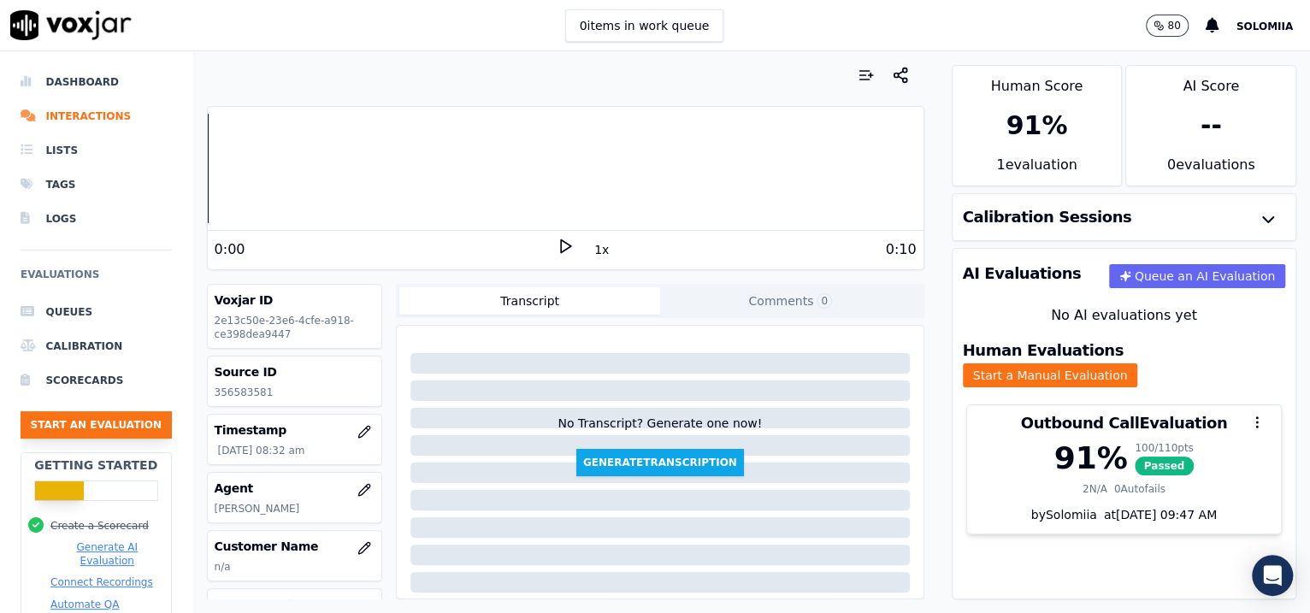
click at [151, 428] on button "Start an Evaluation" at bounding box center [96, 424] width 151 height 27
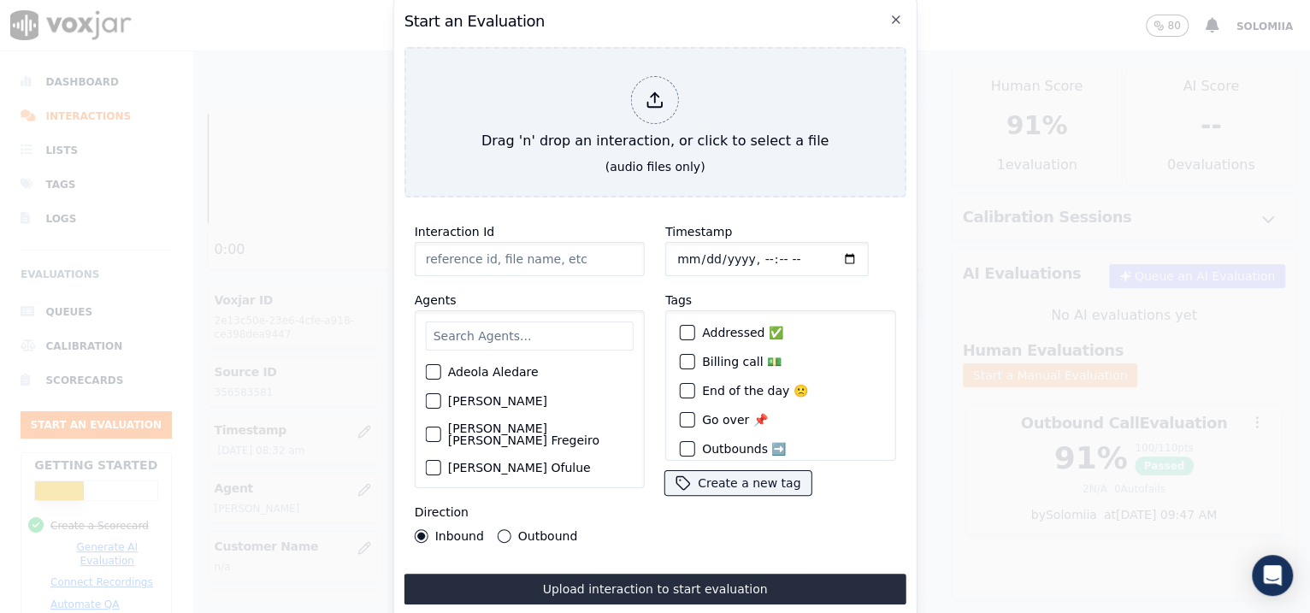
click at [528, 242] on input "Interaction Id" at bounding box center [530, 259] width 230 height 34
paste input "356586173"
type input "356586173"
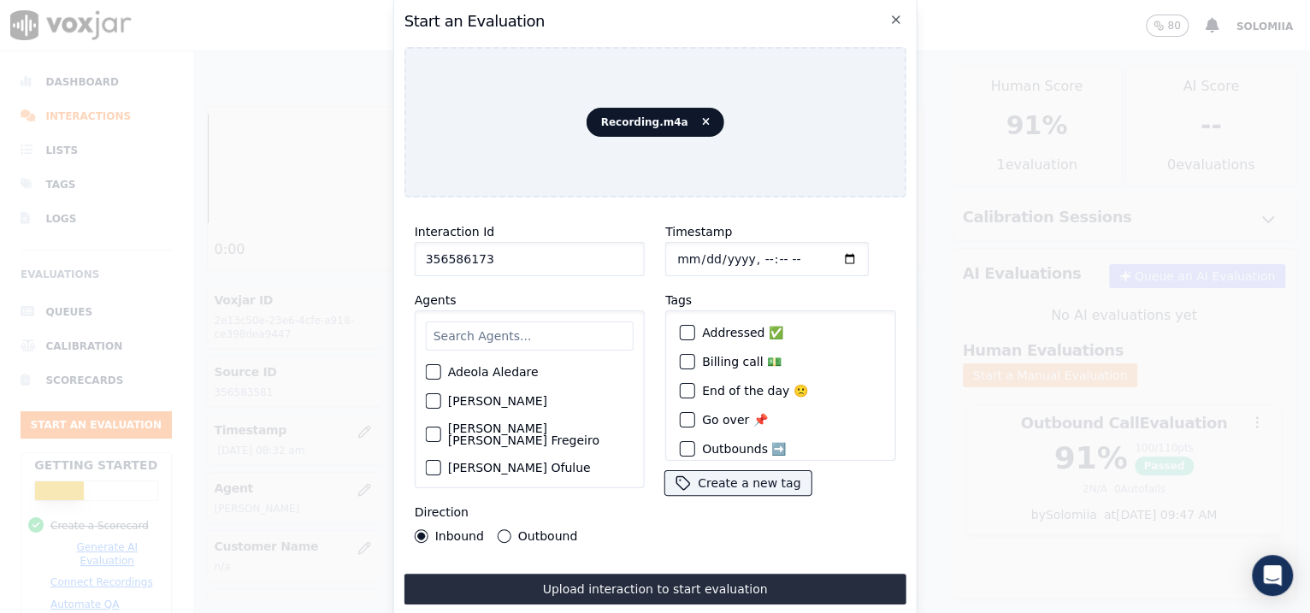
click at [696, 247] on input "Timestamp" at bounding box center [766, 259] width 203 height 34
click at [746, 251] on input "Timestamp" at bounding box center [766, 259] width 203 height 34
type input "[DATE]T08:52"
click at [491, 321] on input "text" at bounding box center [530, 335] width 208 height 29
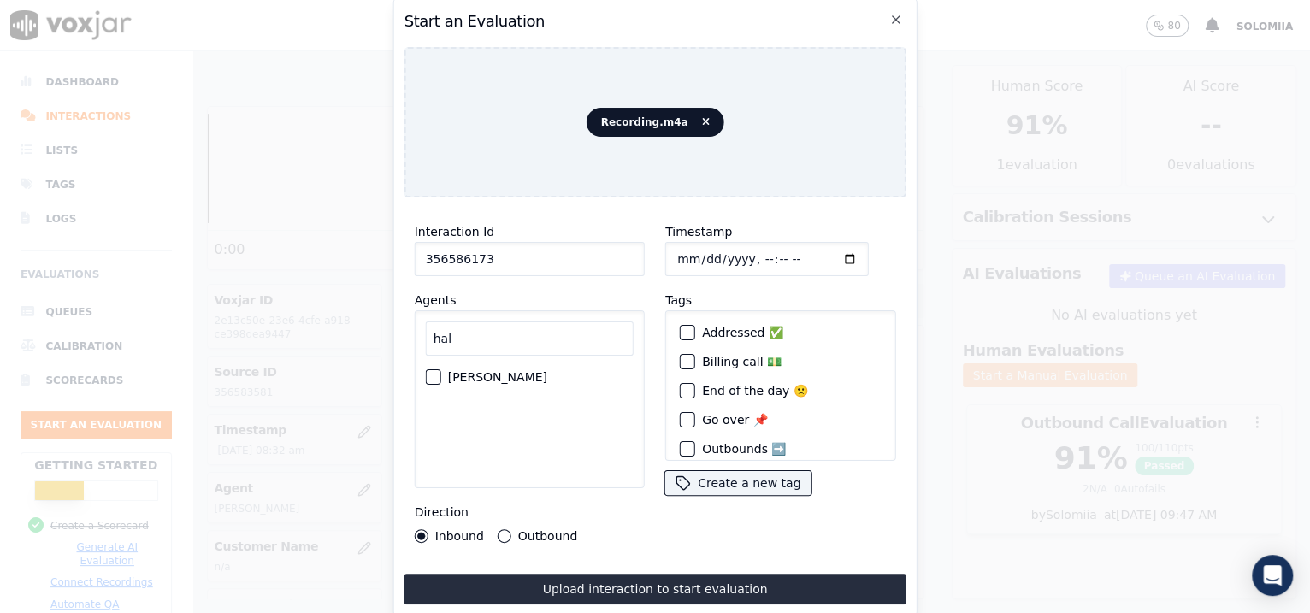
type input "hal"
click at [523, 363] on div "[PERSON_NAME]" at bounding box center [530, 377] width 208 height 29
click at [540, 371] on label "[PERSON_NAME]" at bounding box center [497, 377] width 99 height 12
click at [441, 369] on button "[PERSON_NAME]" at bounding box center [433, 376] width 15 height 15
click at [532, 490] on label "Outbound" at bounding box center [547, 536] width 59 height 12
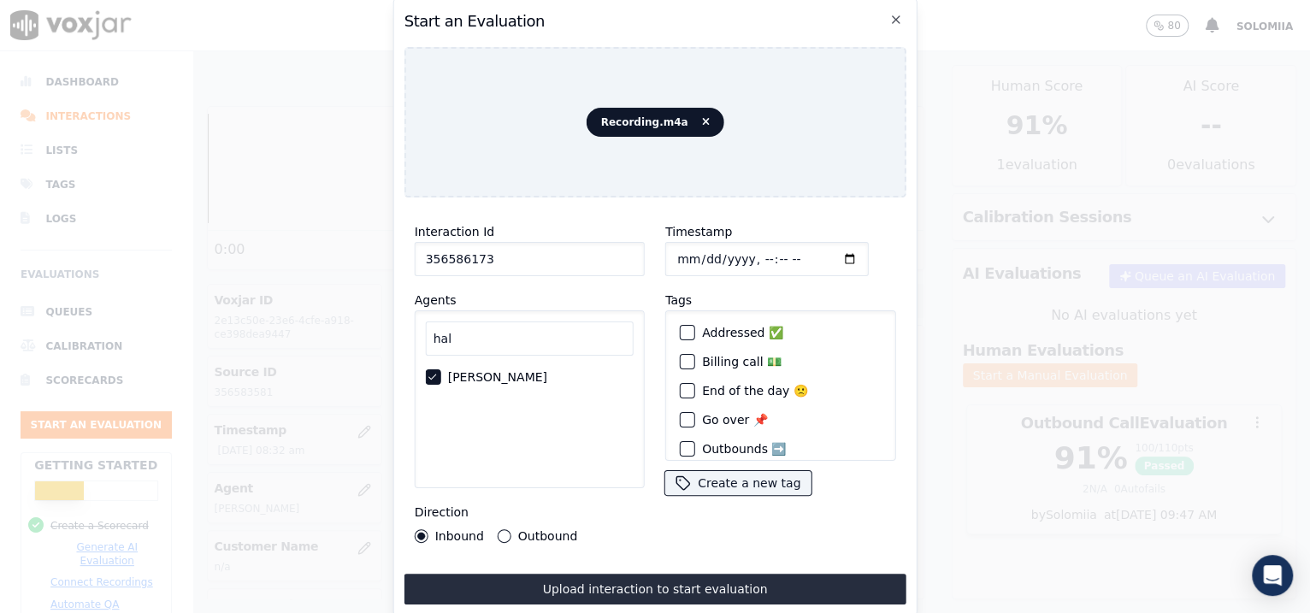
click at [511, 490] on button "Outbound" at bounding box center [505, 536] width 14 height 14
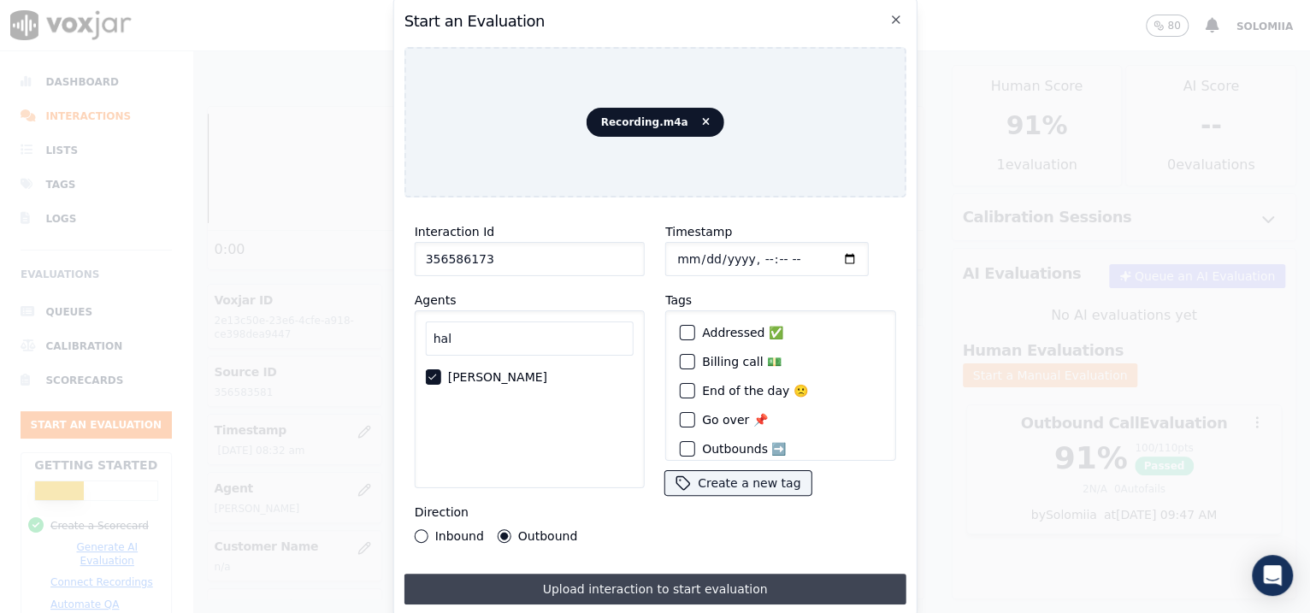
click at [587, 490] on button "Upload interaction to start evaluation" at bounding box center [655, 589] width 502 height 31
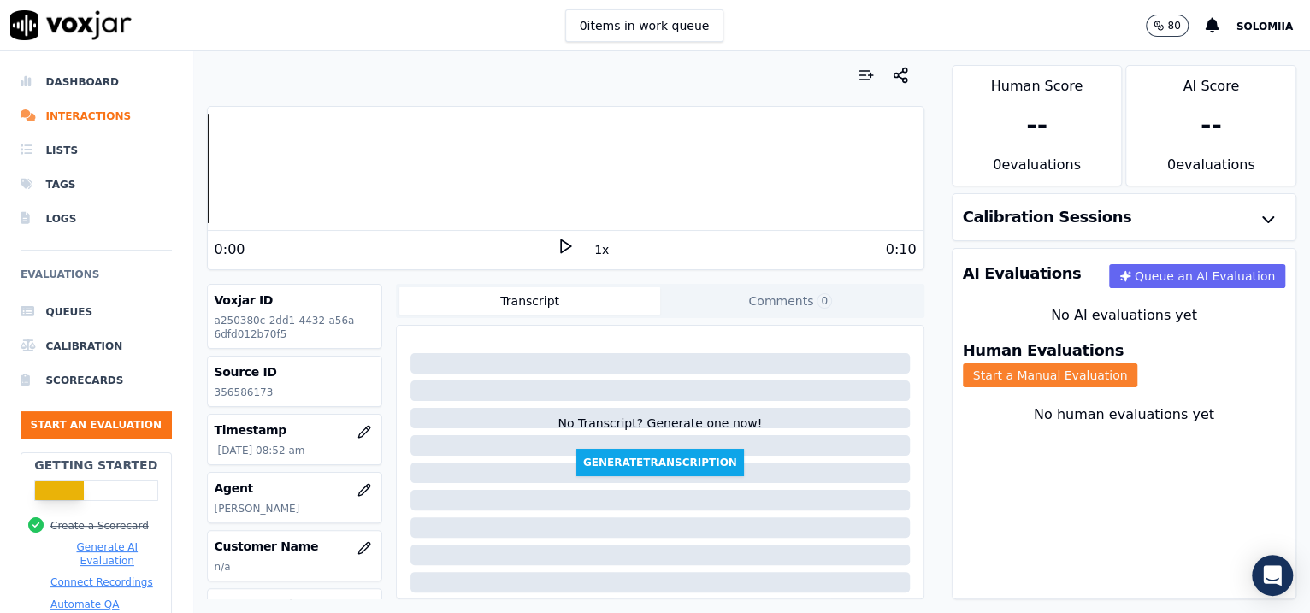
click at [1046, 363] on button "Start a Manual Evaluation" at bounding box center [1050, 375] width 175 height 24
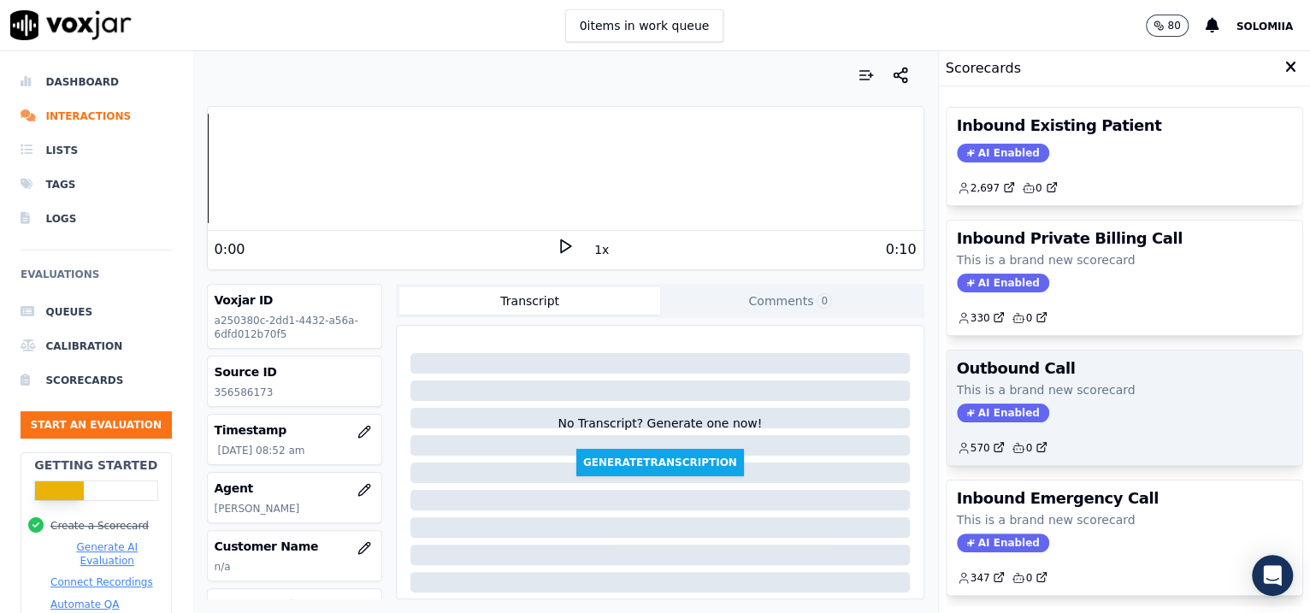
click at [1046, 351] on div "Outbound Call This is a brand new scorecard AI Enabled 570 0" at bounding box center [1124, 408] width 357 height 115
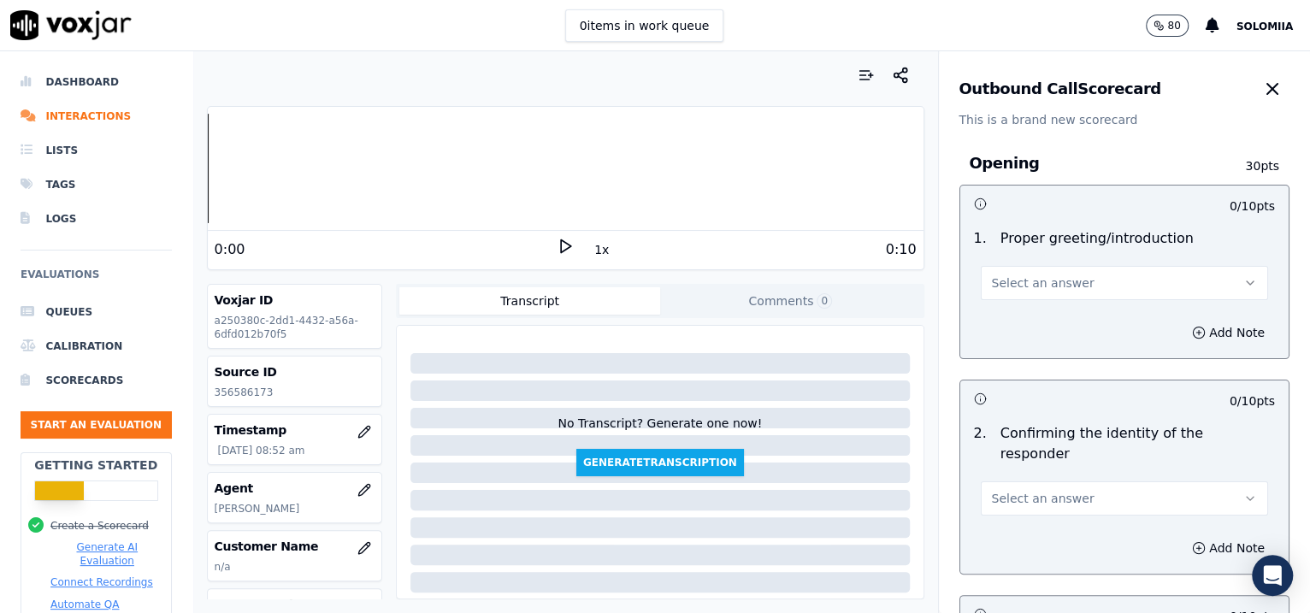
click at [1046, 290] on span "Select an answer" at bounding box center [1043, 282] width 103 height 17
click at [1046, 323] on div "Yes" at bounding box center [1088, 321] width 252 height 27
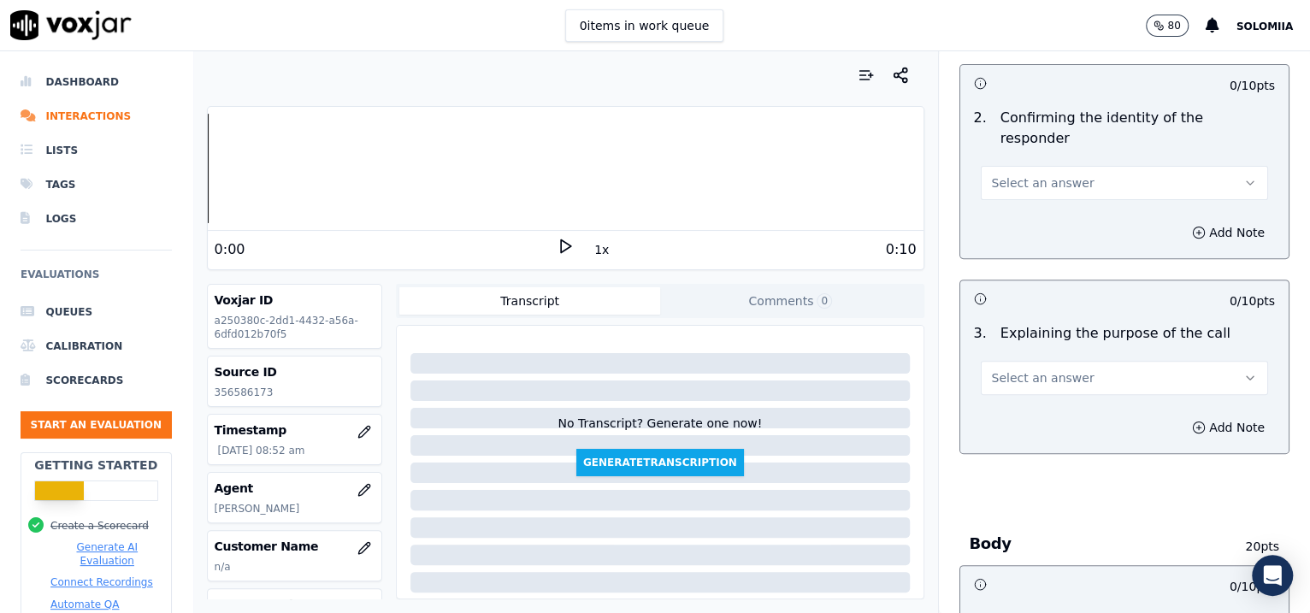
scroll to position [330, 0]
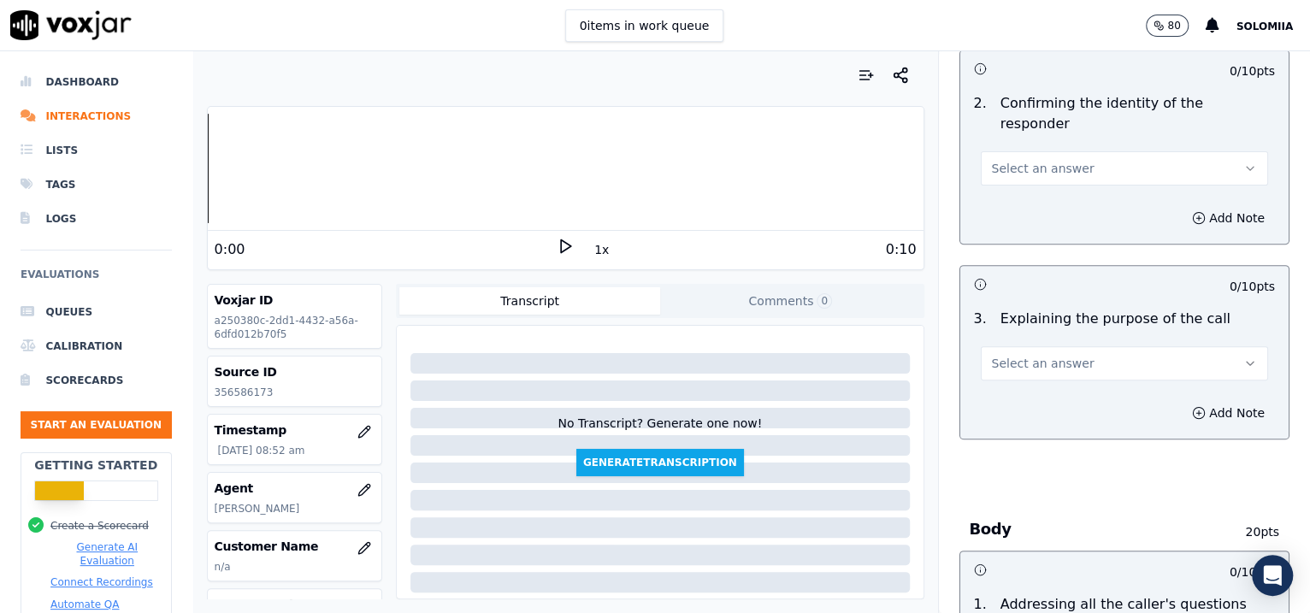
click at [1046, 160] on span "Select an answer" at bounding box center [1043, 168] width 103 height 17
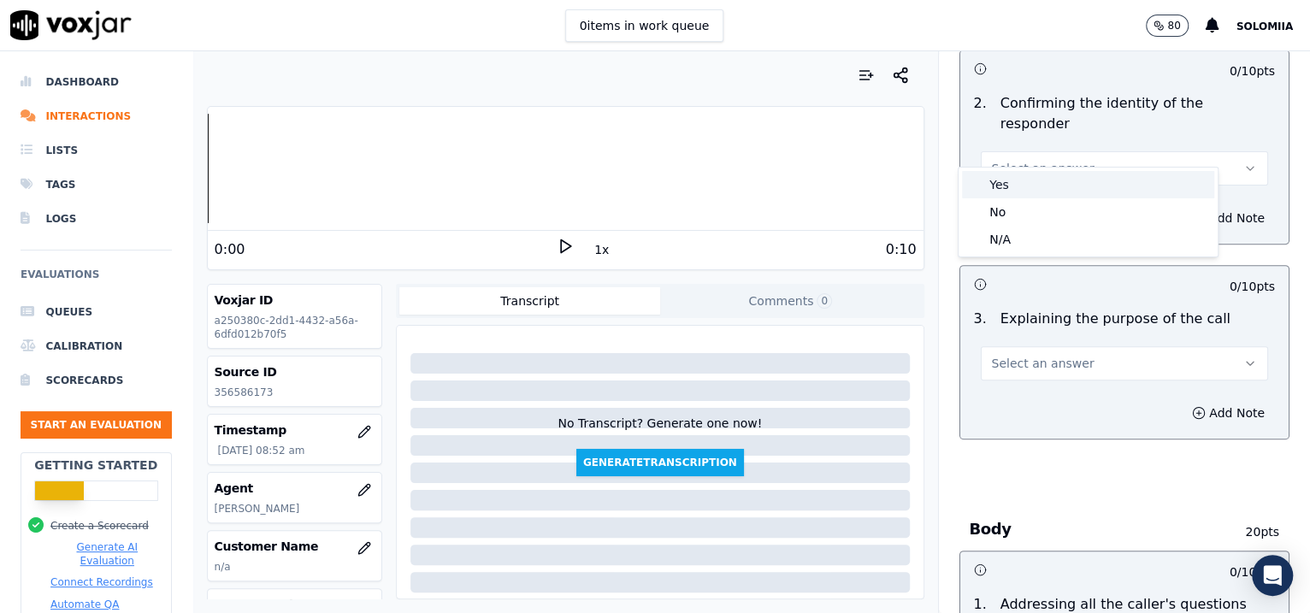
click at [1046, 174] on div "Yes" at bounding box center [1088, 184] width 252 height 27
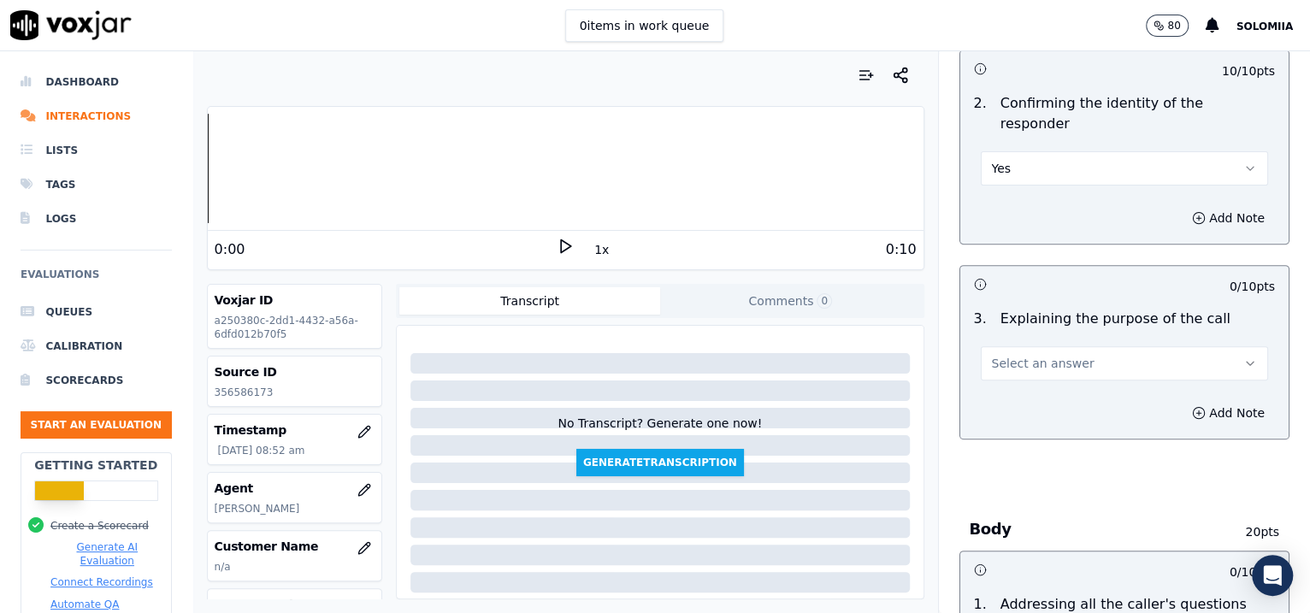
click at [1046, 355] on span "Select an answer" at bounding box center [1043, 363] width 103 height 17
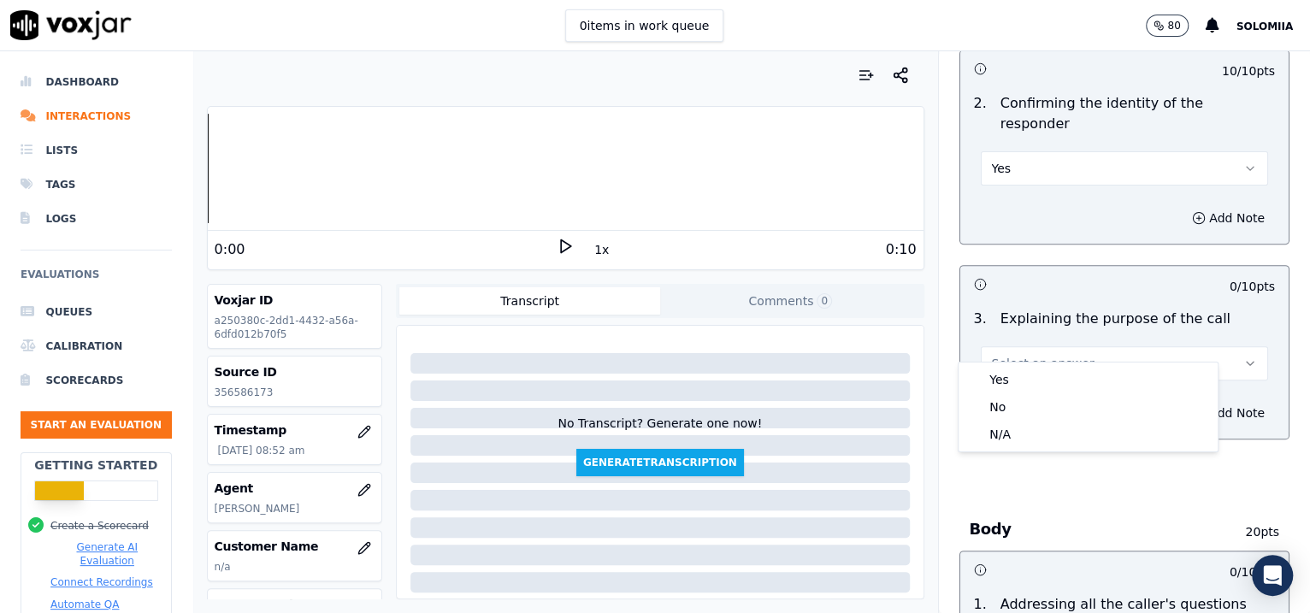
drag, startPoint x: 1069, startPoint y: 363, endPoint x: 1088, endPoint y: 375, distance: 23.0
click at [1046, 375] on div "Yes No N/A" at bounding box center [1087, 407] width 259 height 89
click at [1046, 375] on div "Yes" at bounding box center [1088, 379] width 252 height 27
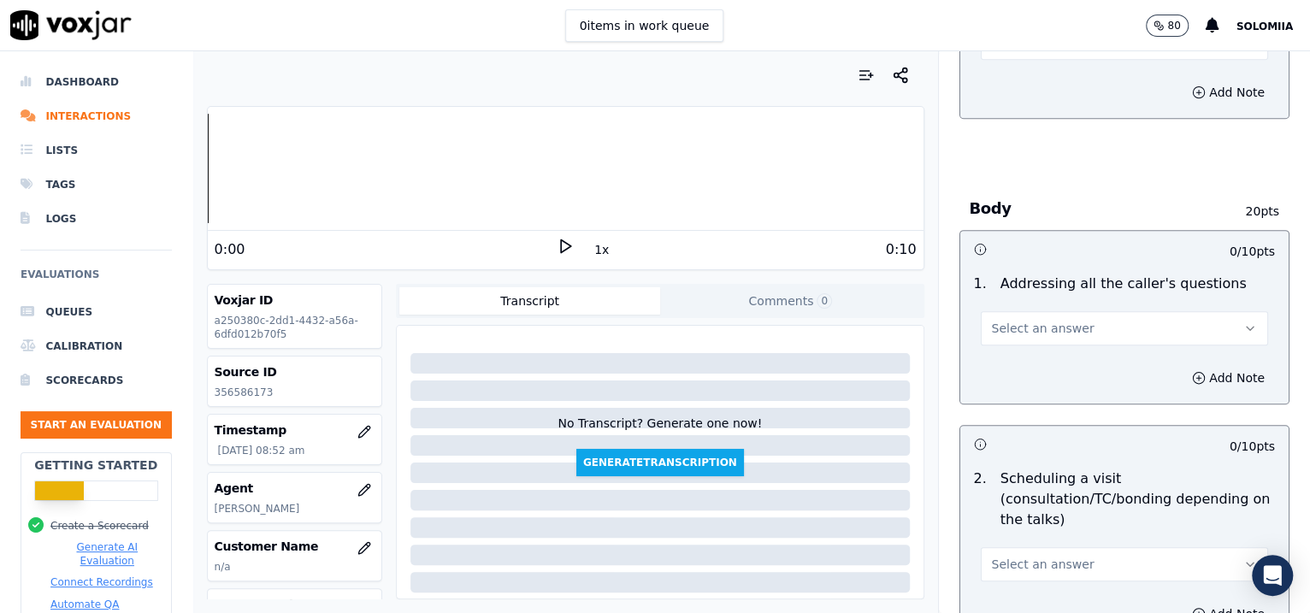
scroll to position [738, 0]
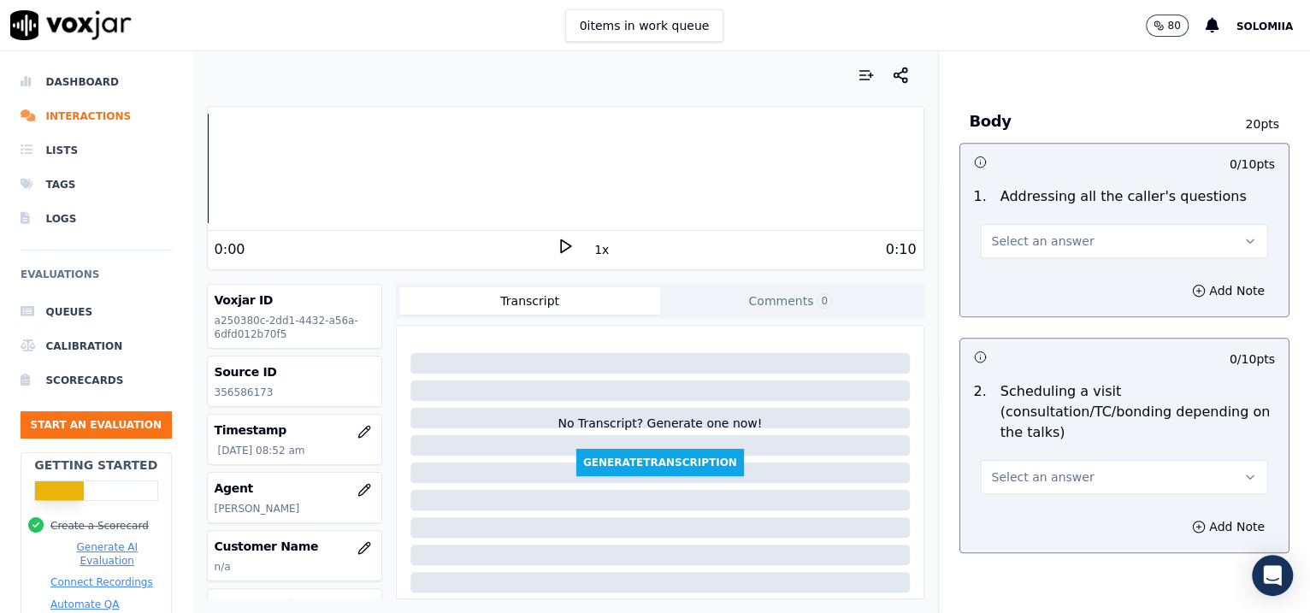
click at [1046, 224] on button "Select an answer" at bounding box center [1125, 241] width 288 height 34
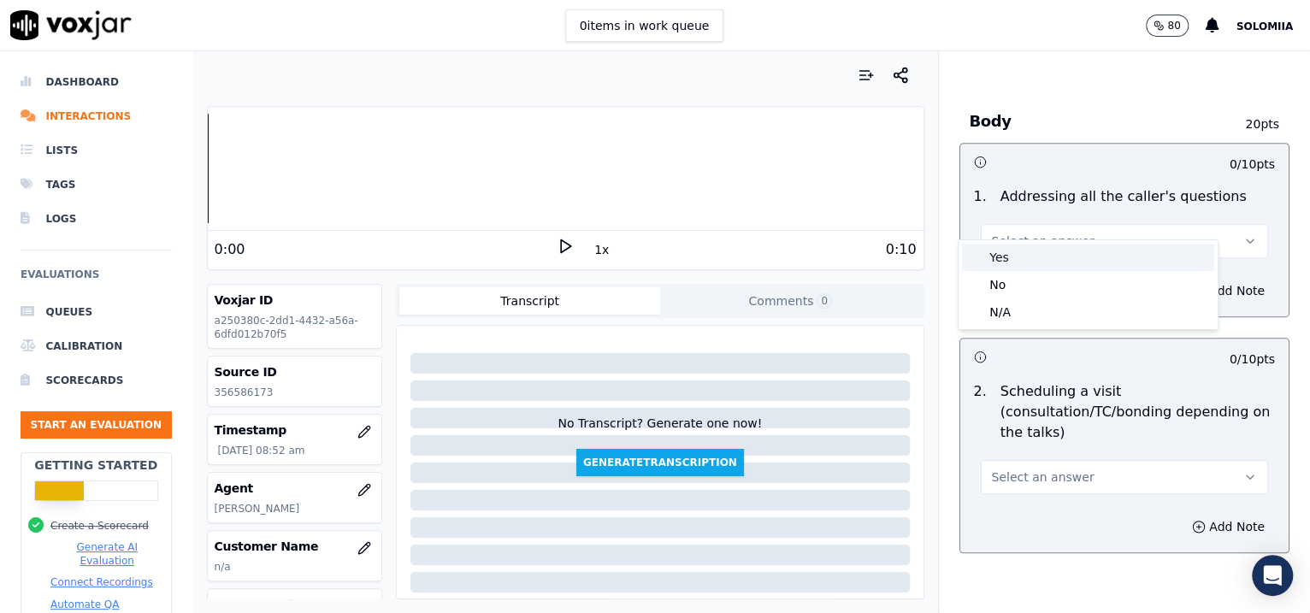
click at [1046, 249] on div "Yes" at bounding box center [1088, 257] width 252 height 27
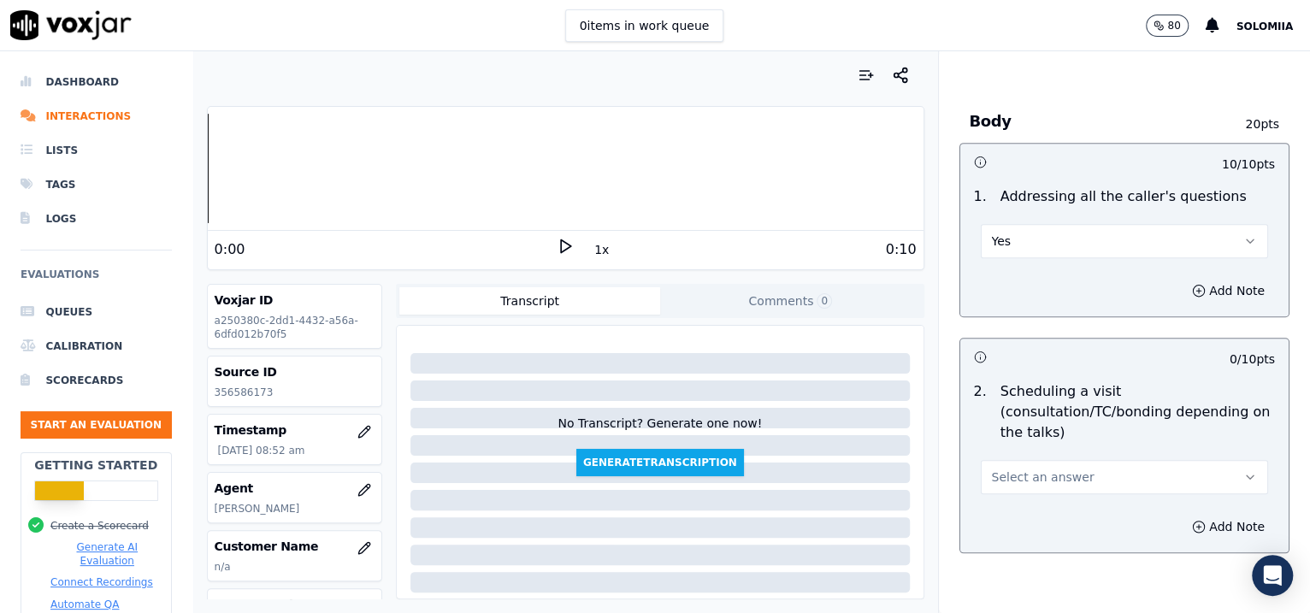
click at [1045, 469] on span "Select an answer" at bounding box center [1043, 477] width 103 height 17
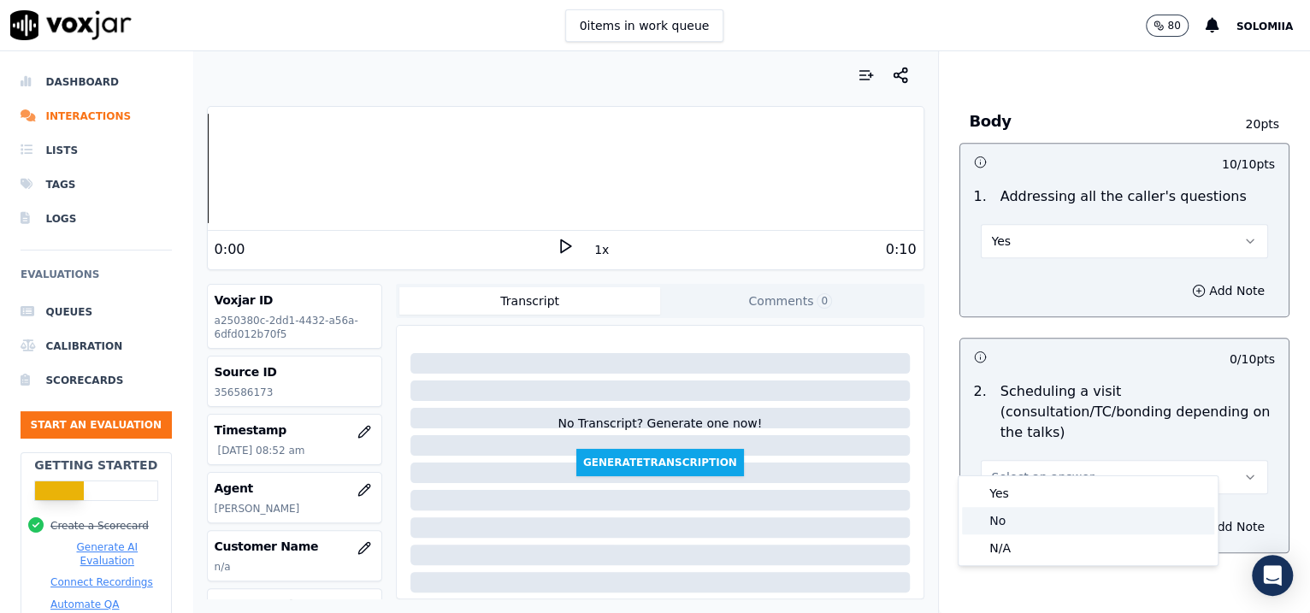
click at [1046, 490] on div "No" at bounding box center [1088, 520] width 252 height 27
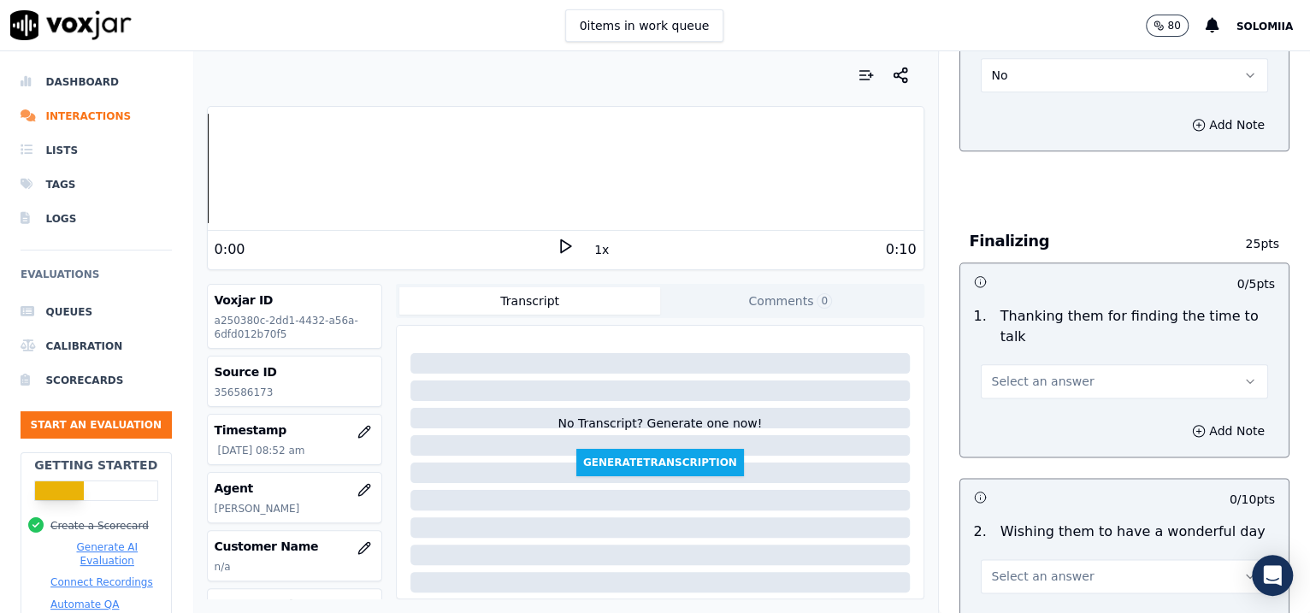
scroll to position [1201, 0]
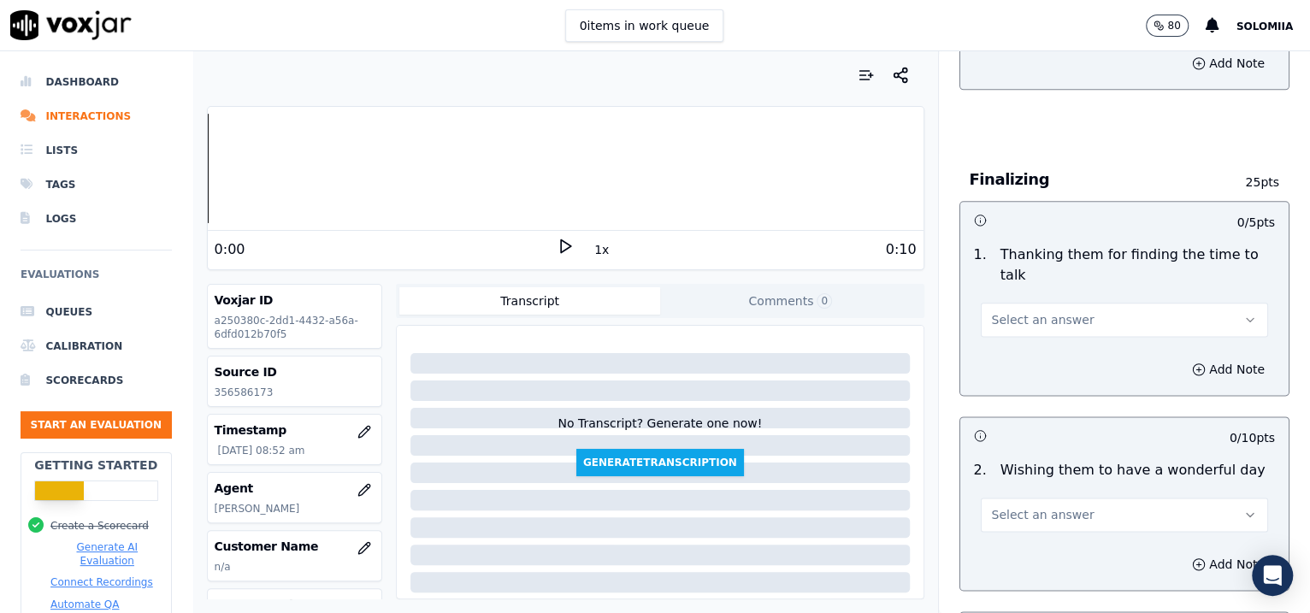
click at [1046, 303] on button "Select an answer" at bounding box center [1125, 320] width 288 height 34
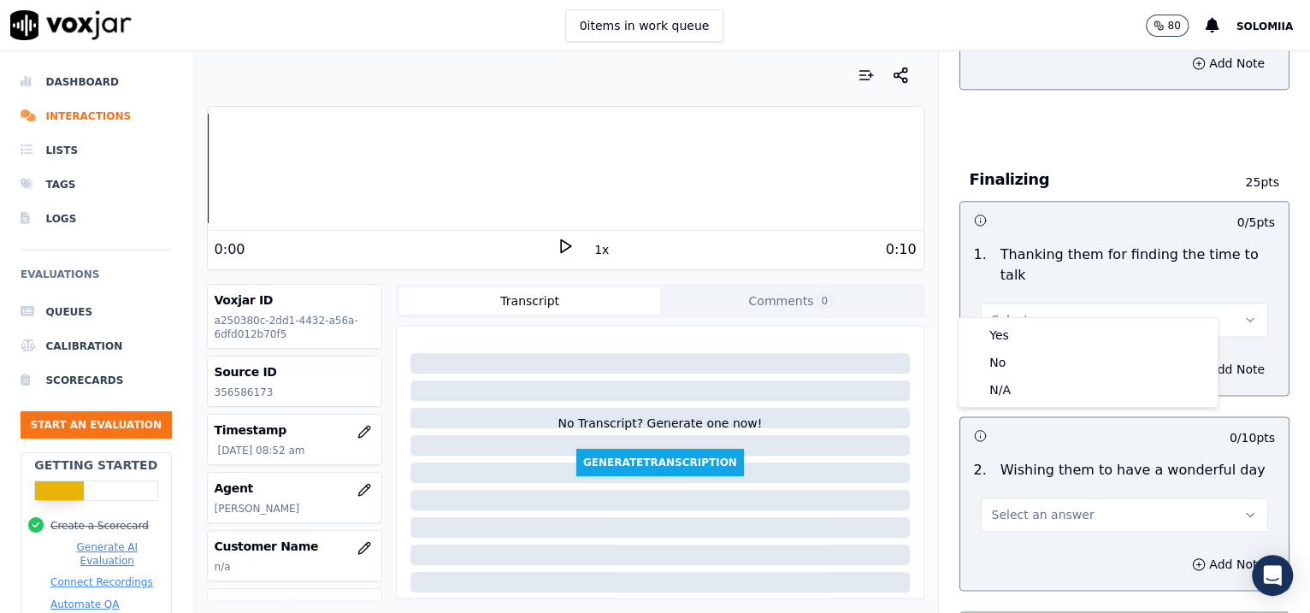
click at [1046, 323] on div "Yes No N/A" at bounding box center [1087, 362] width 259 height 89
click at [1046, 323] on div "Yes" at bounding box center [1088, 334] width 252 height 27
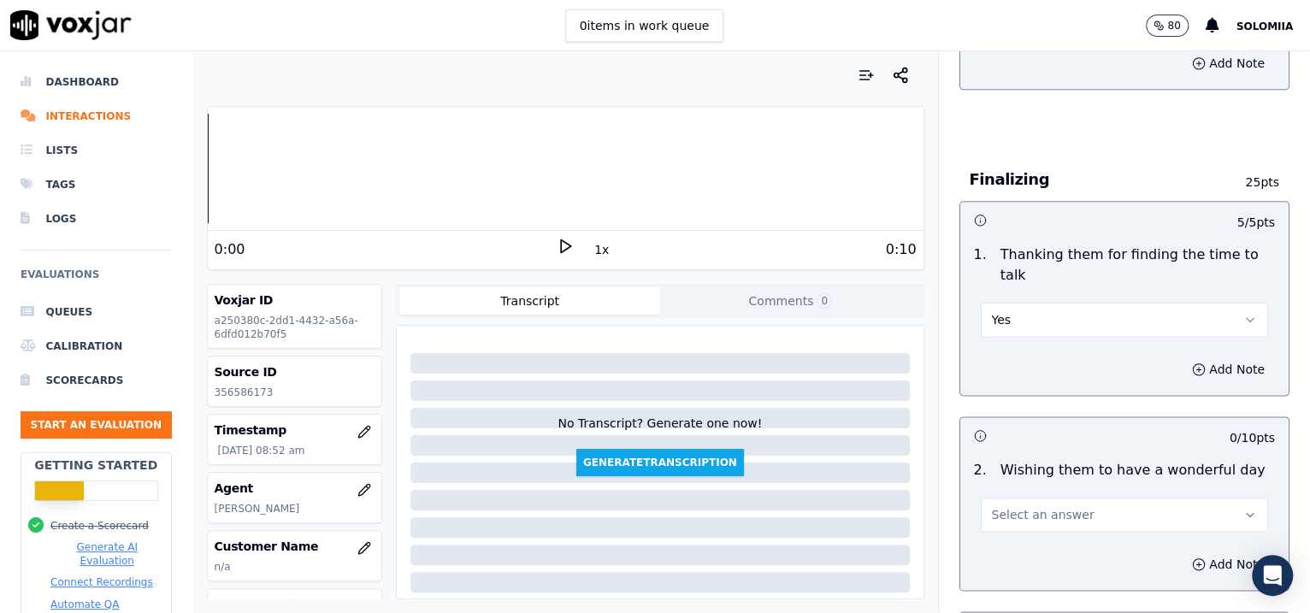
click at [1026, 490] on span "Select an answer" at bounding box center [1043, 514] width 103 height 17
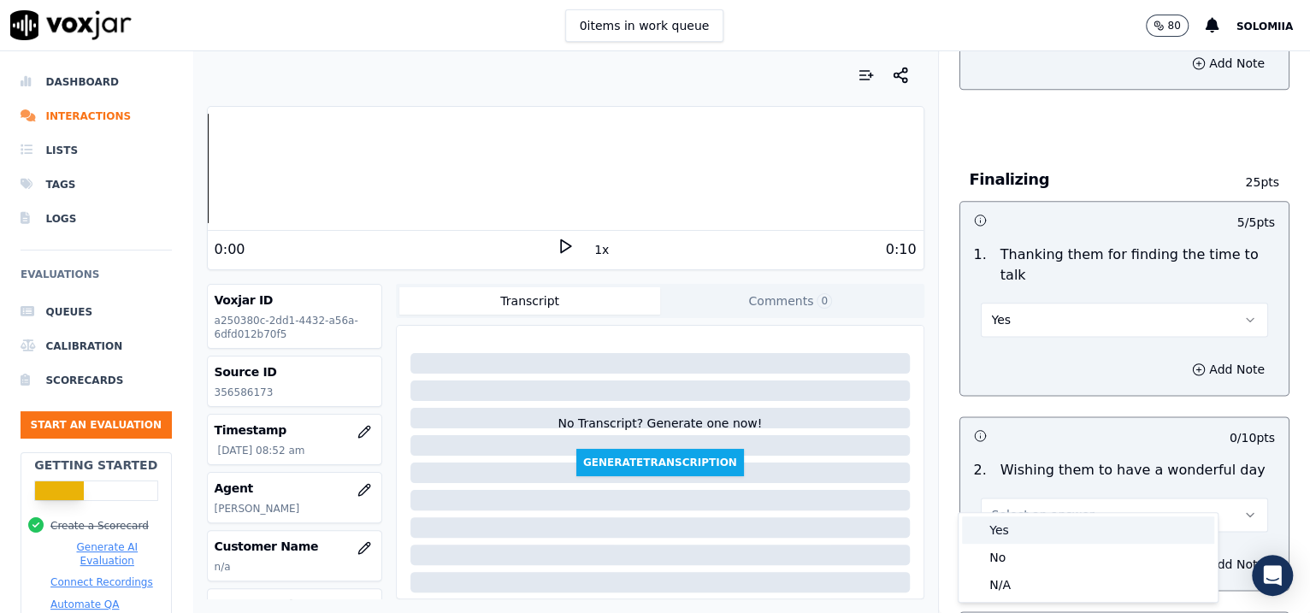
click at [1046, 490] on div "Yes" at bounding box center [1088, 529] width 252 height 27
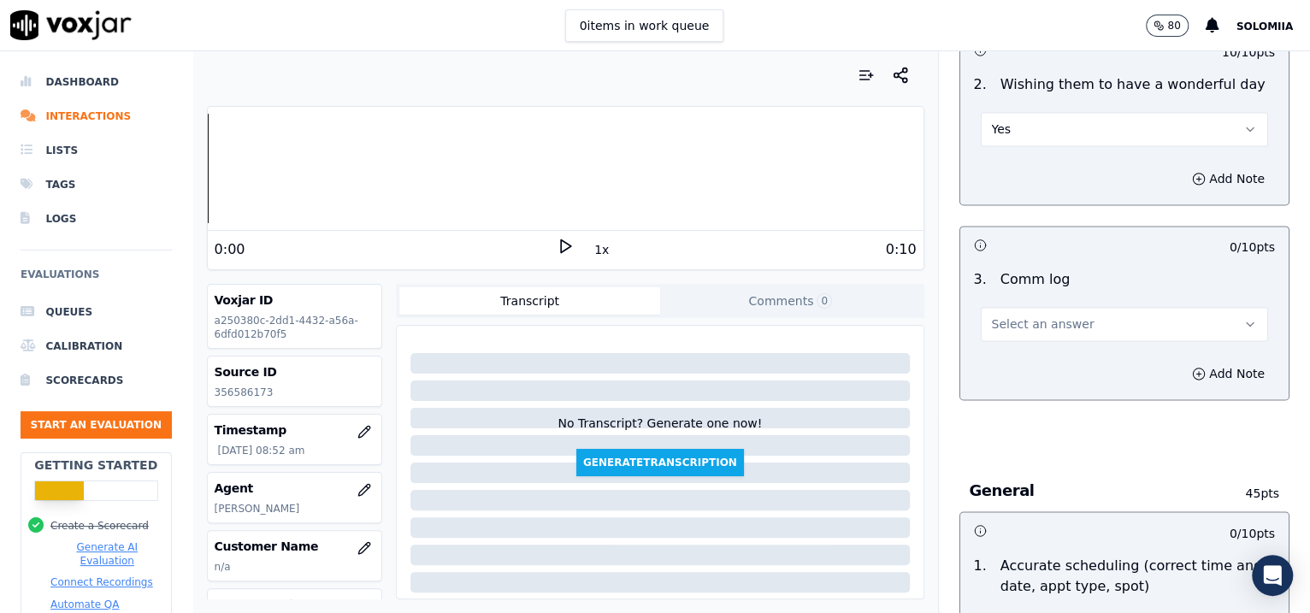
scroll to position [1607, 0]
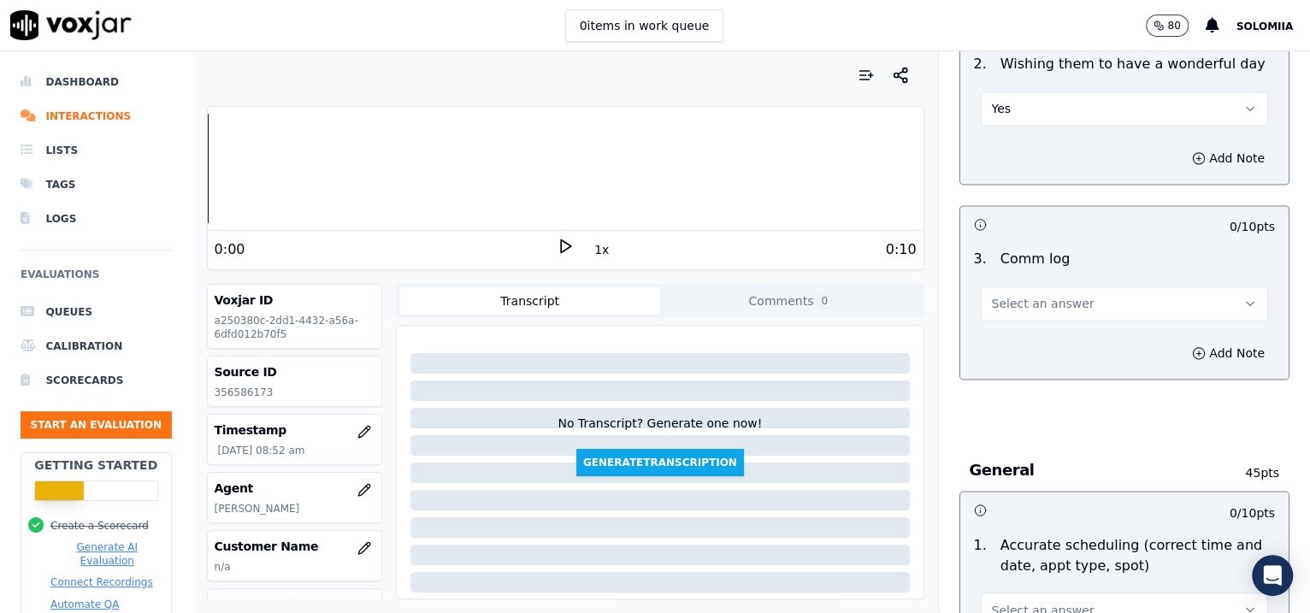
click at [1046, 296] on button "Select an answer" at bounding box center [1125, 303] width 288 height 34
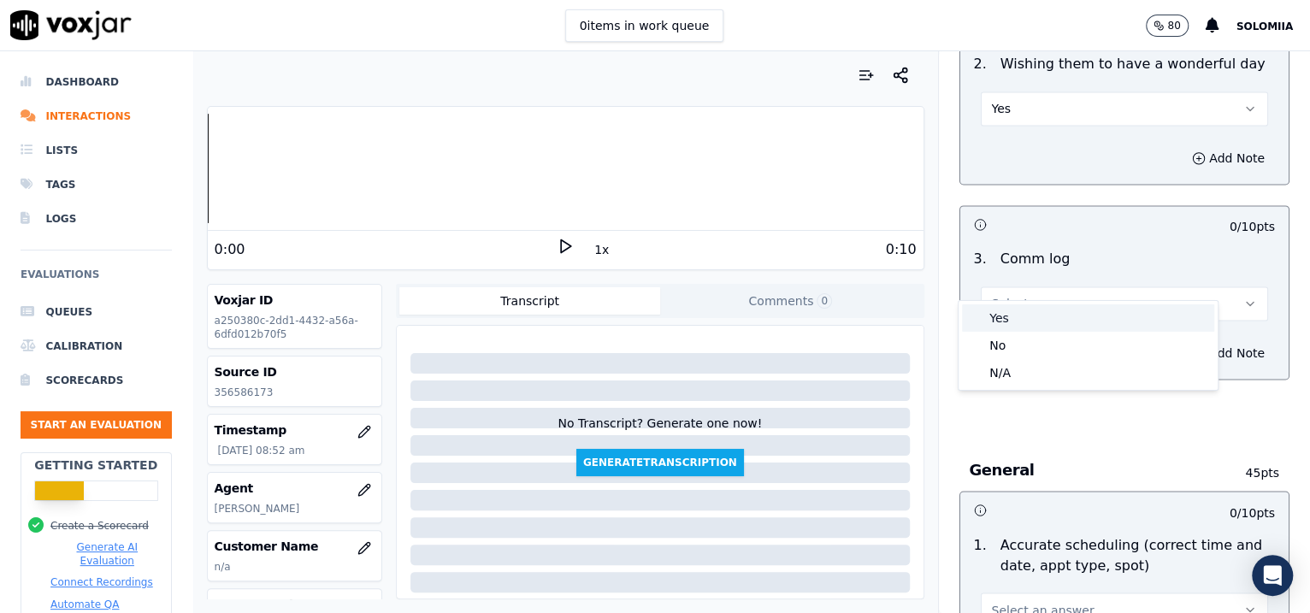
click at [1046, 312] on div "Yes" at bounding box center [1088, 317] width 252 height 27
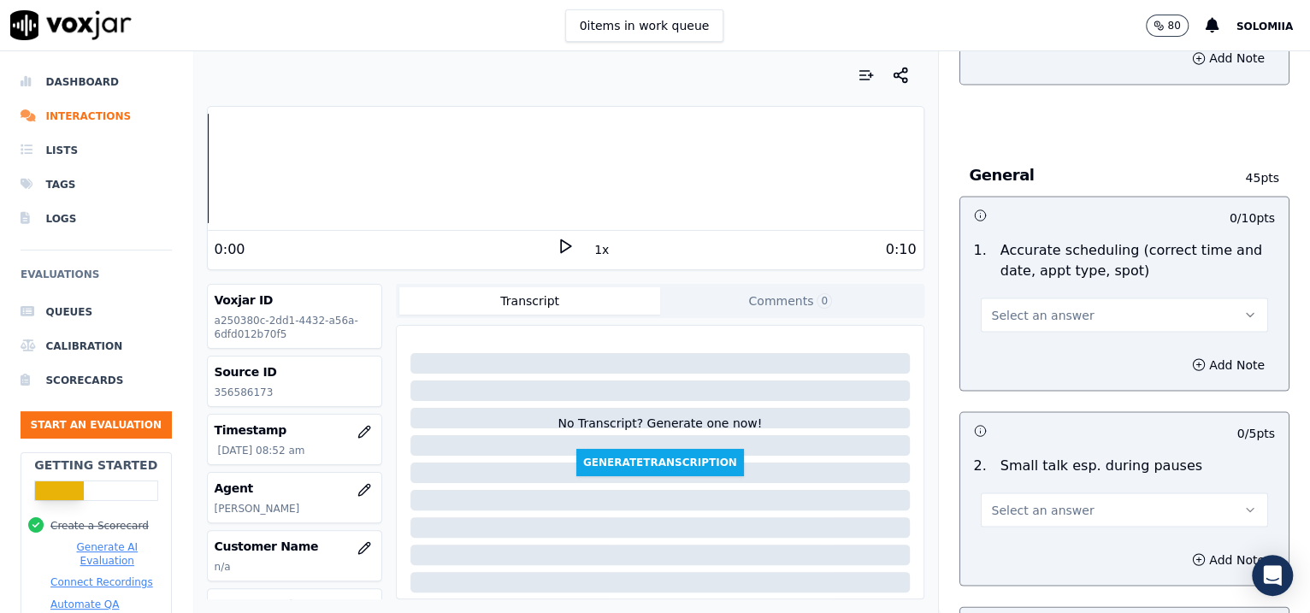
scroll to position [1924, 0]
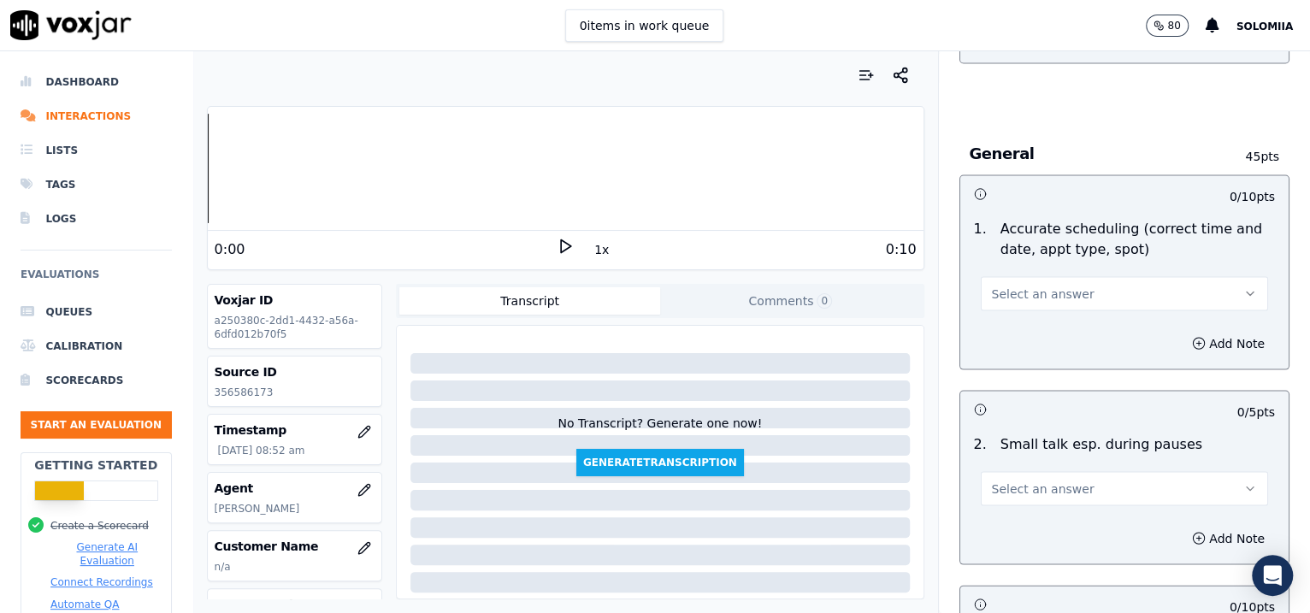
click at [1016, 282] on button "Select an answer" at bounding box center [1125, 293] width 288 height 34
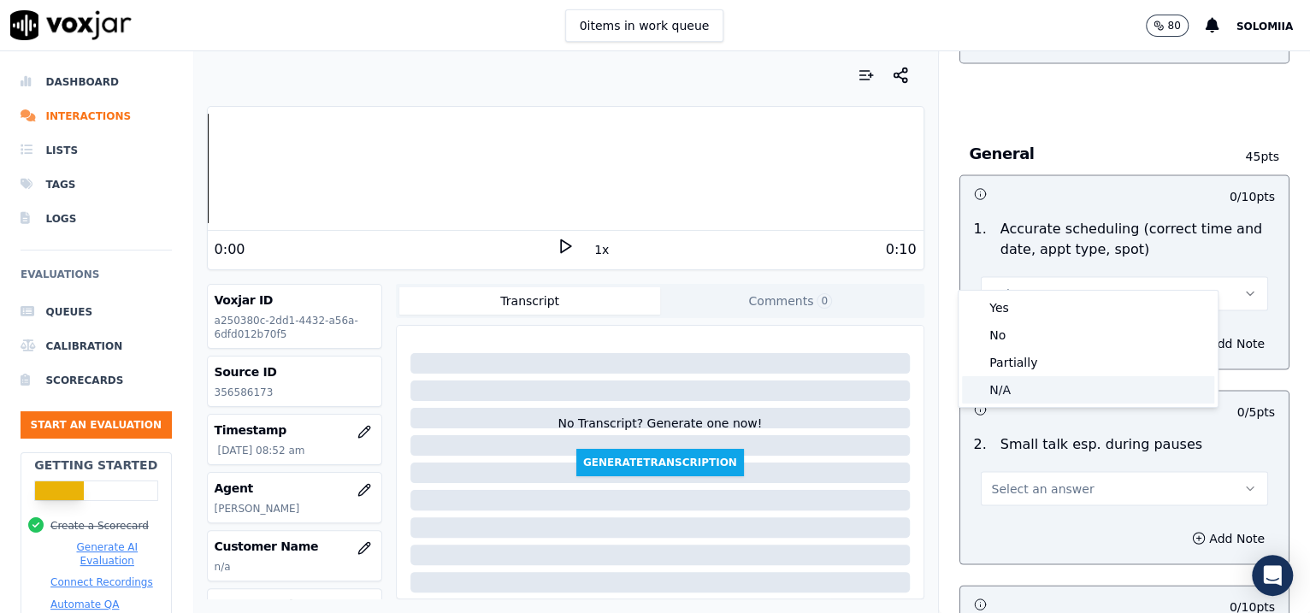
click at [1025, 387] on div "N/A" at bounding box center [1088, 389] width 252 height 27
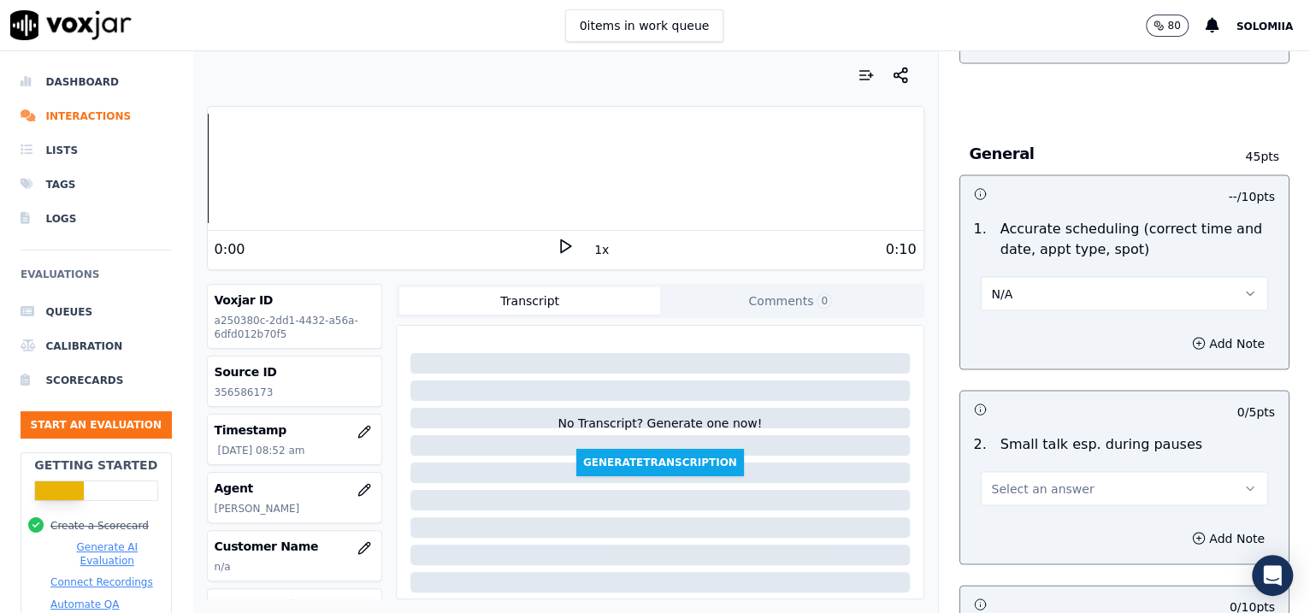
click at [1032, 475] on button "Select an answer" at bounding box center [1125, 488] width 288 height 34
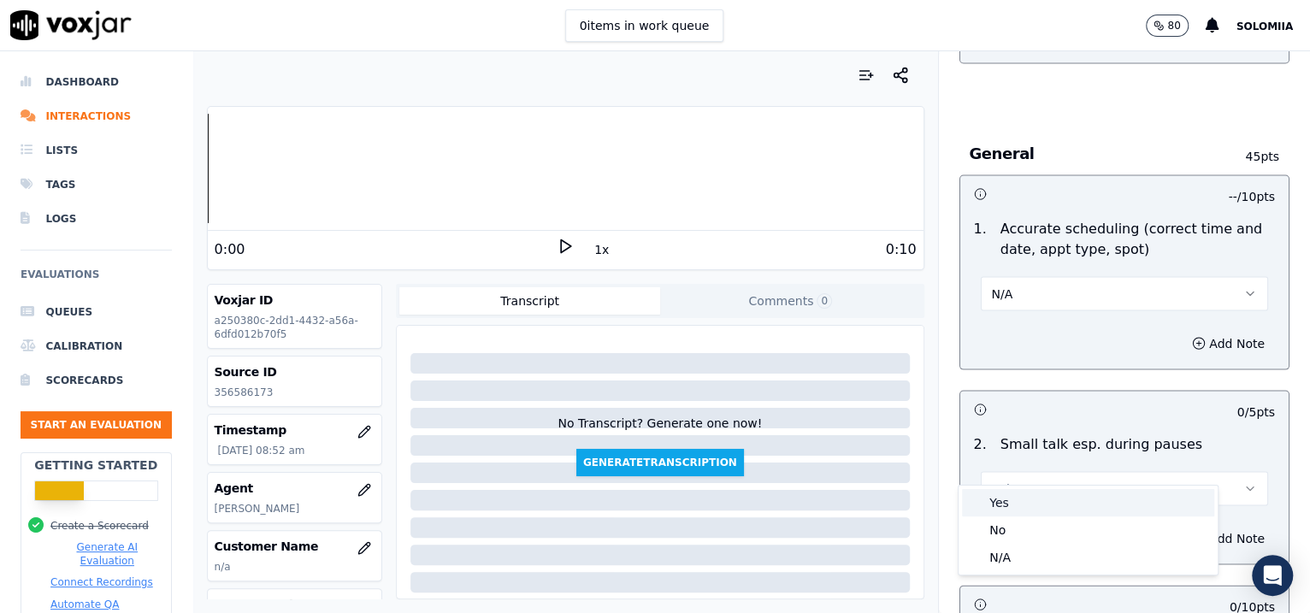
click at [1040, 490] on div "Yes" at bounding box center [1088, 502] width 252 height 27
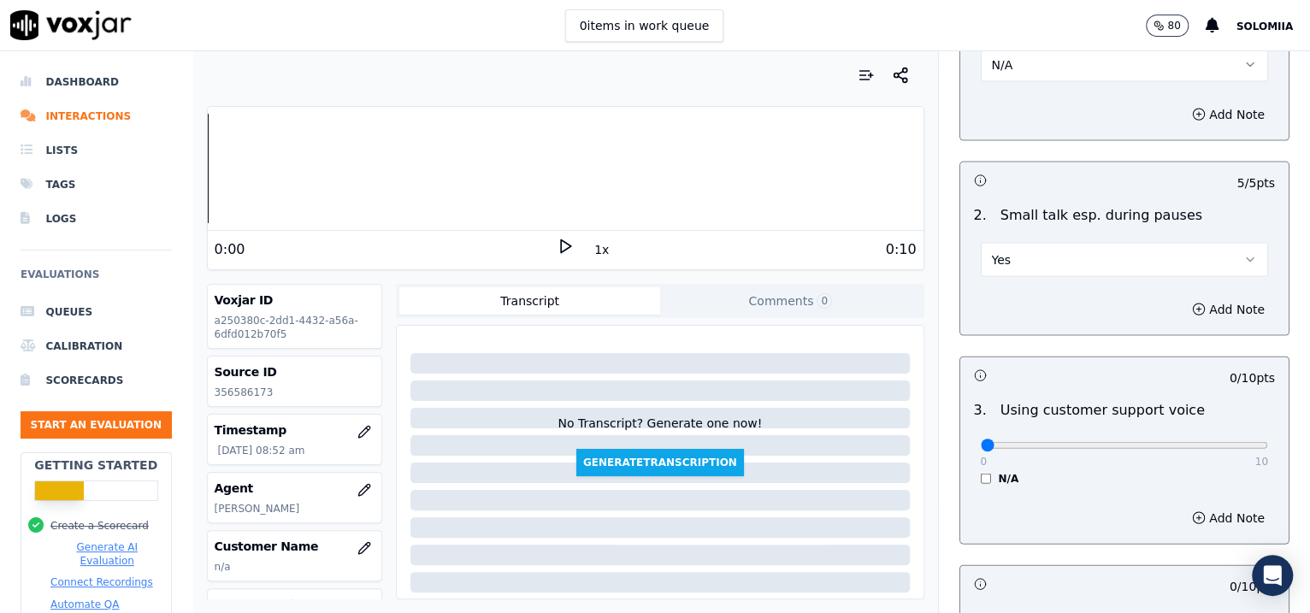
scroll to position [2203, 0]
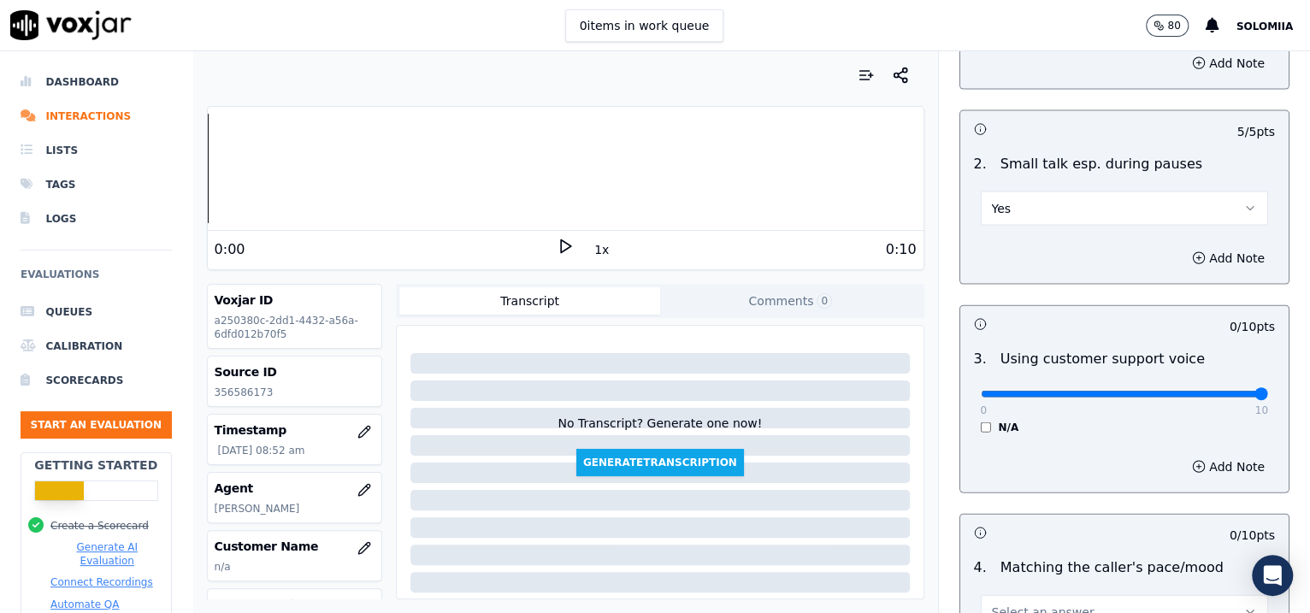
drag, startPoint x: 972, startPoint y: 374, endPoint x: 1303, endPoint y: 389, distance: 331.2
type input "10"
click at [1046, 391] on input "range" at bounding box center [1125, 394] width 288 height 7
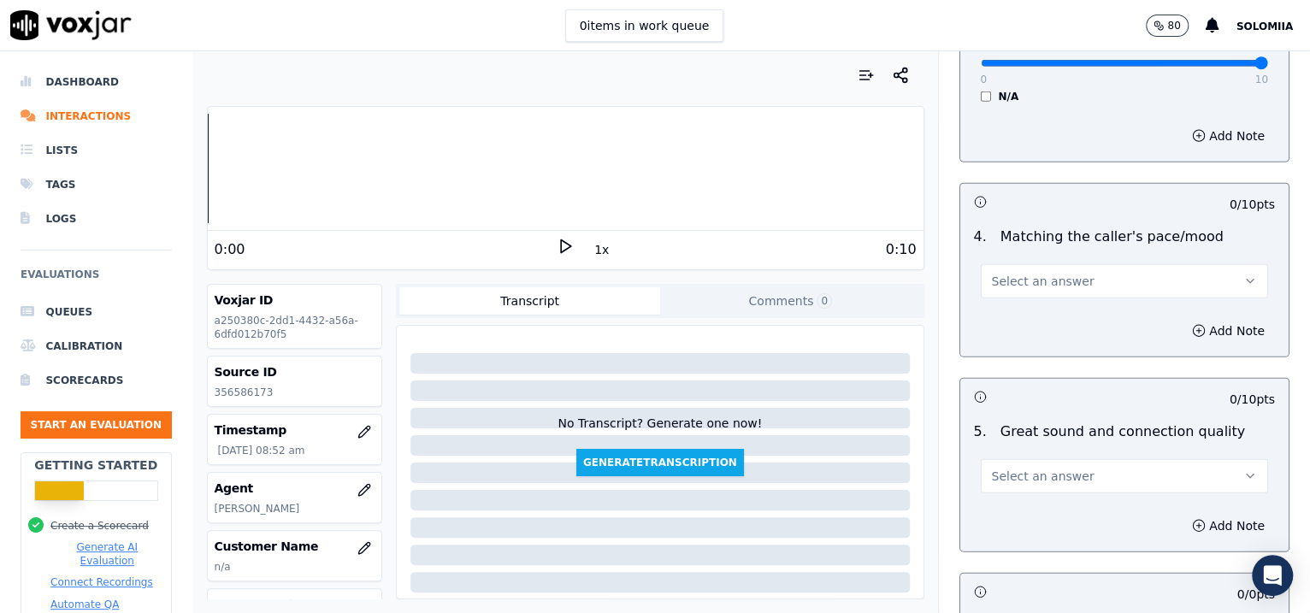
scroll to position [2539, 0]
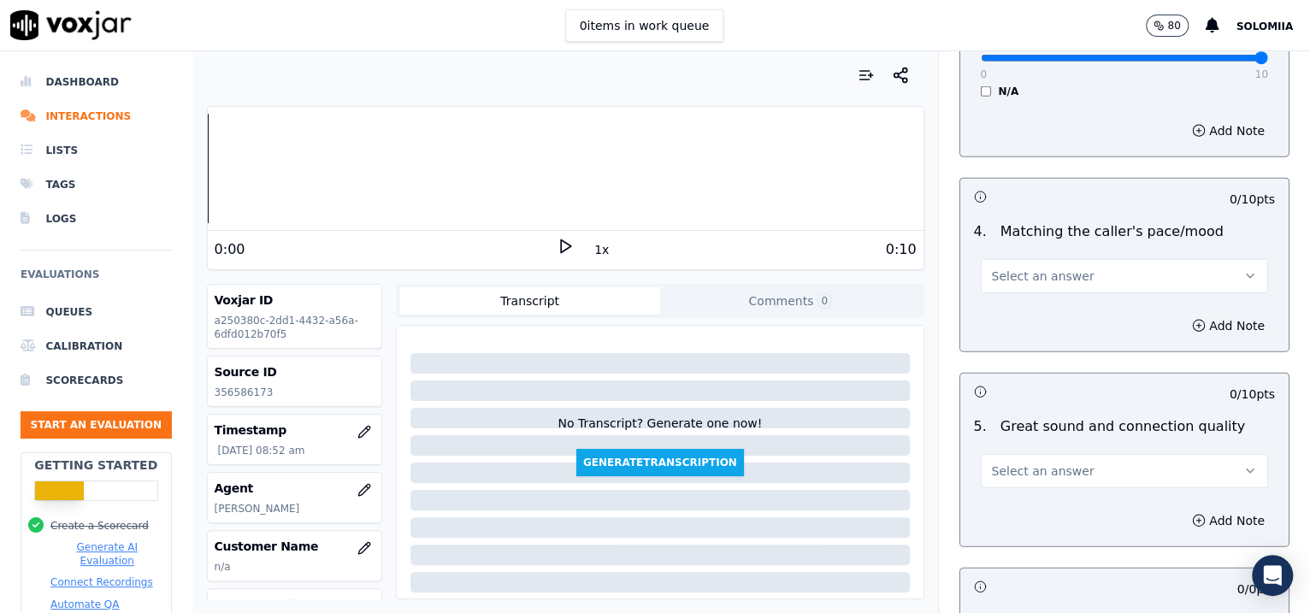
click at [1036, 268] on span "Select an answer" at bounding box center [1043, 276] width 103 height 17
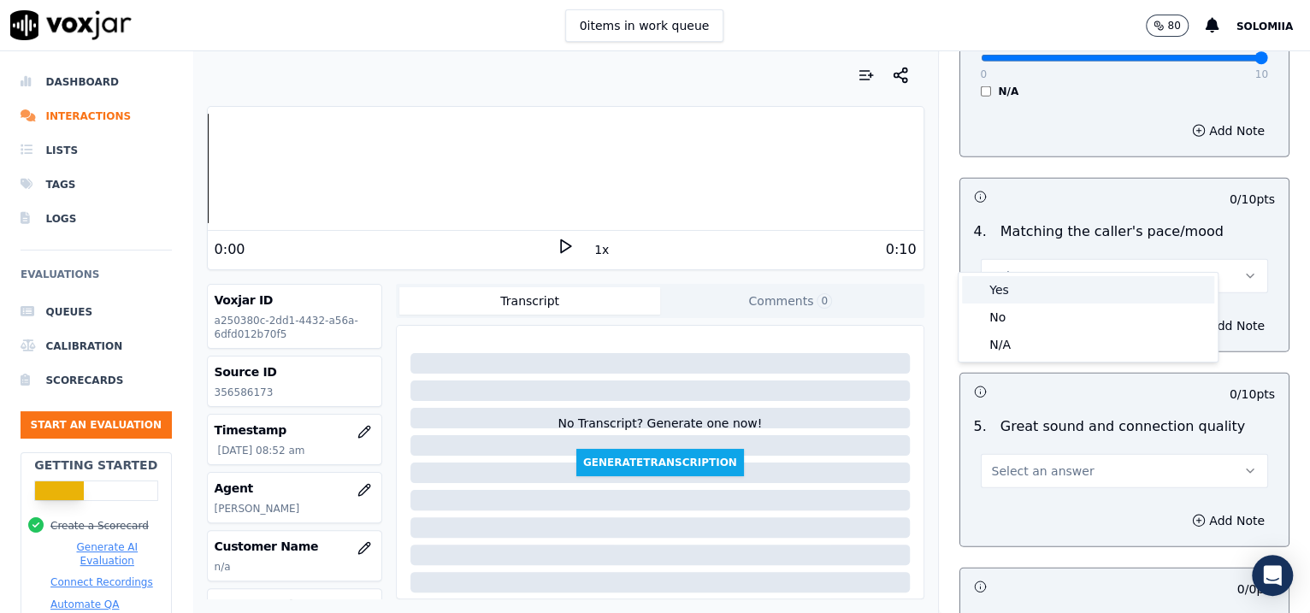
click at [1046, 295] on div "Yes" at bounding box center [1088, 289] width 252 height 27
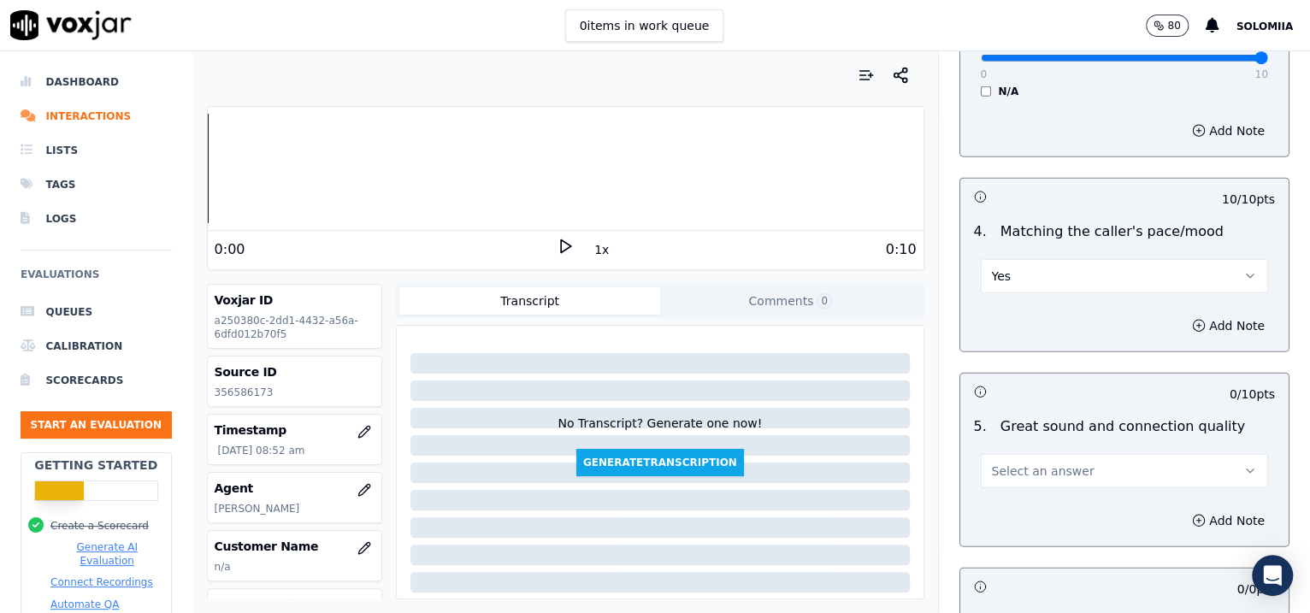
click at [1046, 456] on button "Select an answer" at bounding box center [1125, 471] width 288 height 34
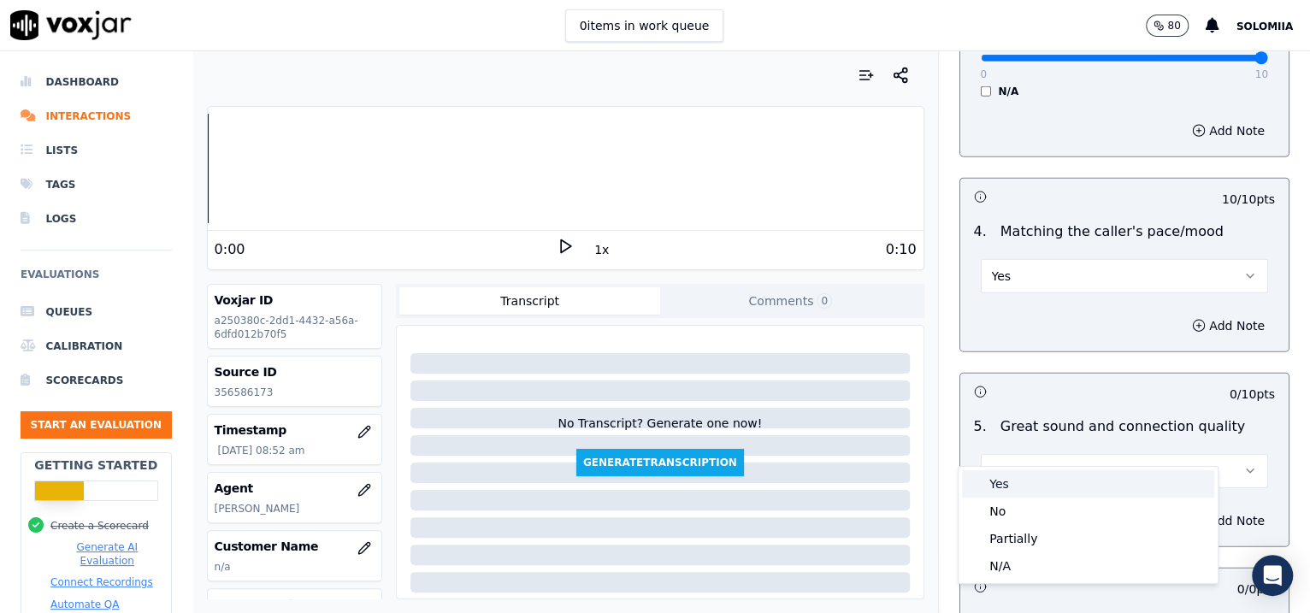
click at [1046, 482] on div "Yes" at bounding box center [1088, 483] width 252 height 27
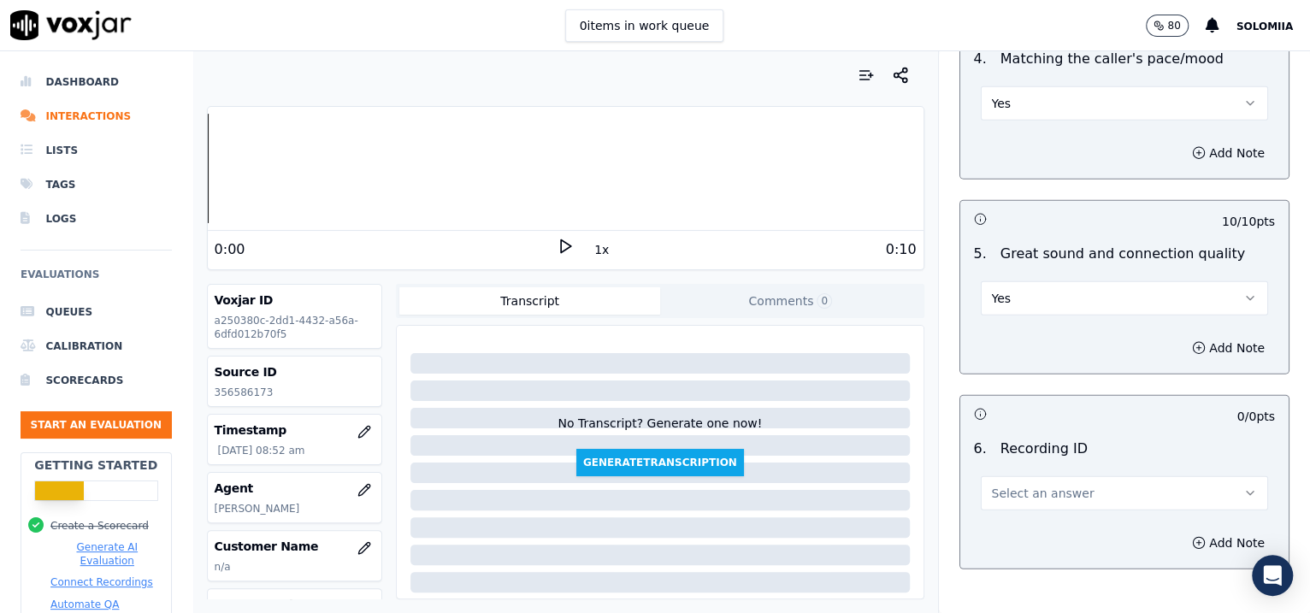
scroll to position [2793, 0]
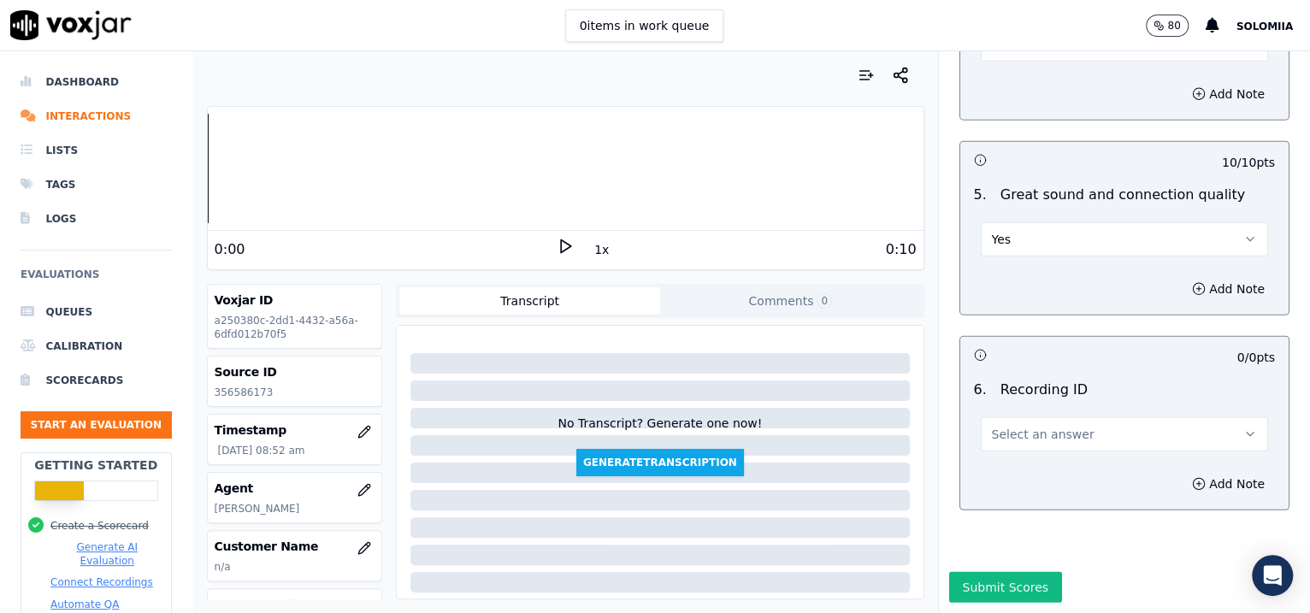
click at [1046, 426] on span "Select an answer" at bounding box center [1043, 434] width 103 height 17
click at [1046, 433] on div "N/A" at bounding box center [1088, 434] width 252 height 27
click at [1046, 458] on div "Add Note" at bounding box center [1124, 483] width 329 height 51
click at [1046, 472] on button "Add Note" at bounding box center [1228, 484] width 93 height 24
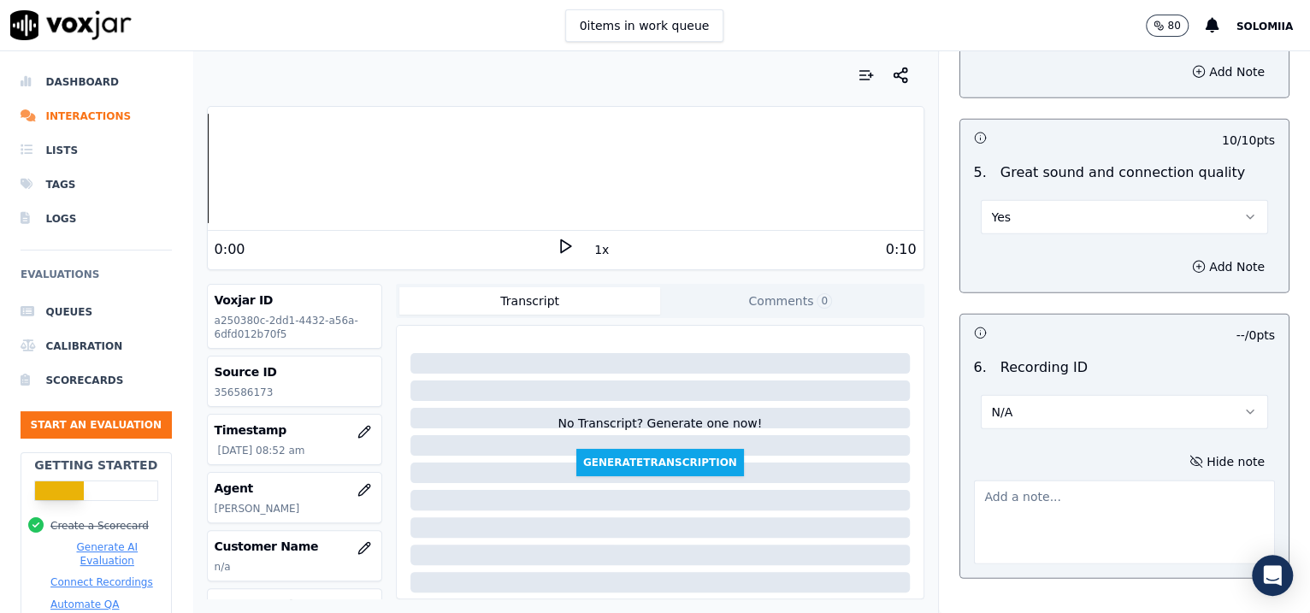
click at [1046, 480] on textarea at bounding box center [1125, 522] width 302 height 84
paste textarea "356586173"
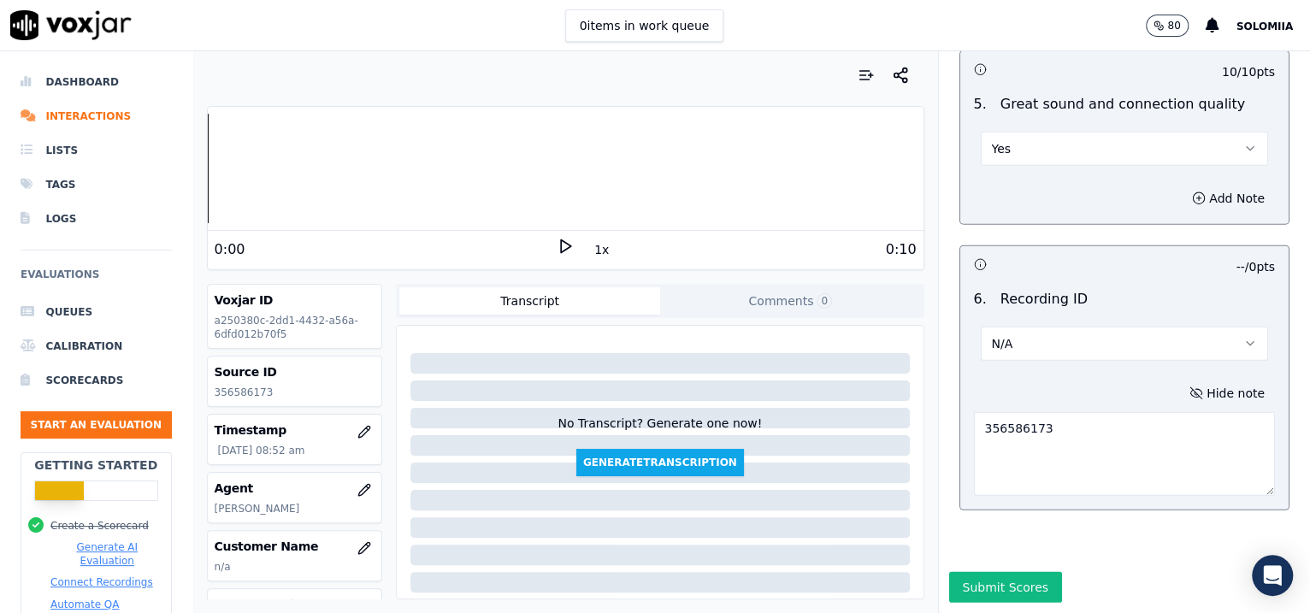
type textarea "356586173"
click at [1002, 490] on button "Submit Scores" at bounding box center [1006, 587] width 114 height 31
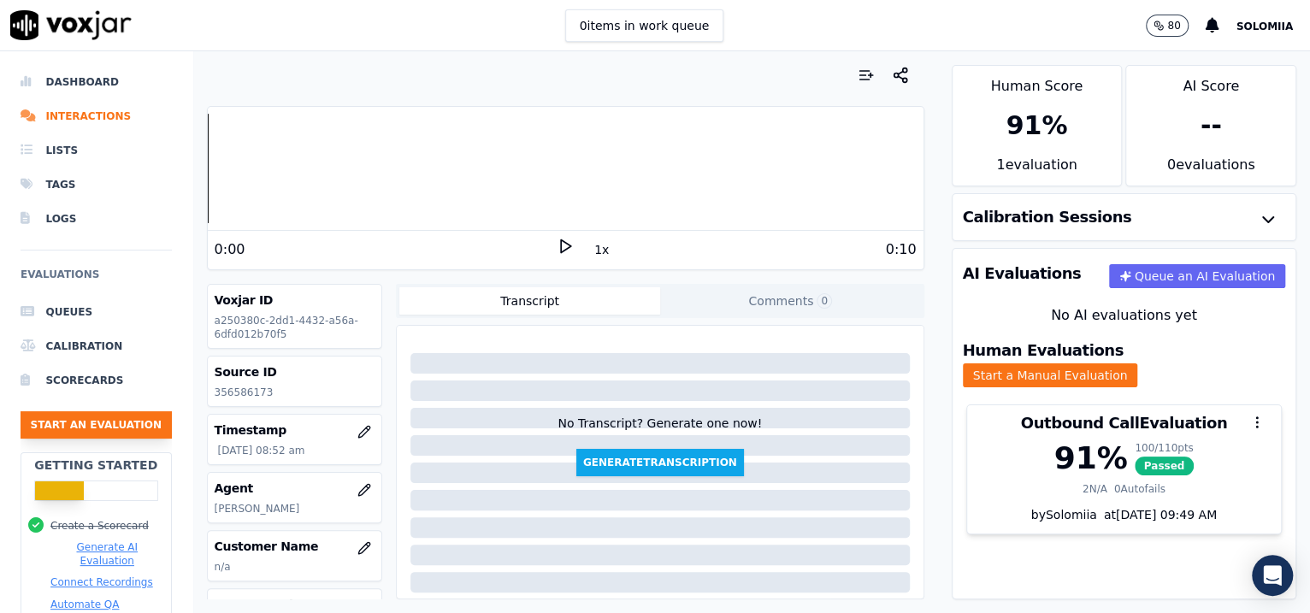
click at [100, 427] on button "Start an Evaluation" at bounding box center [96, 424] width 151 height 27
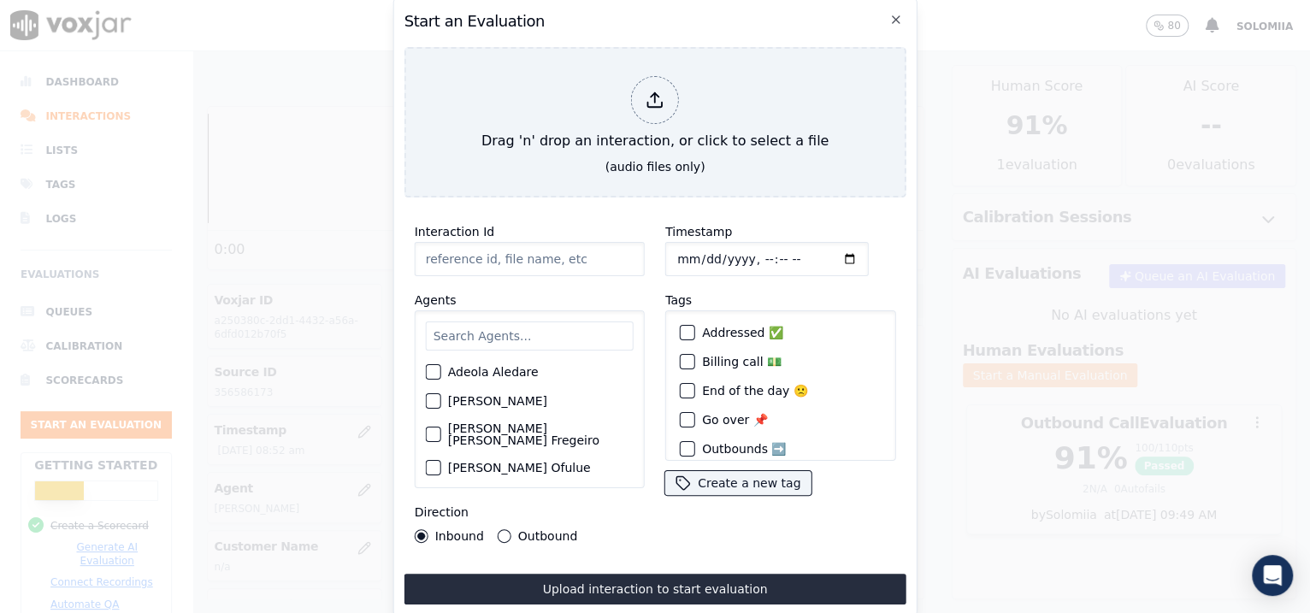
click at [471, 252] on input "Interaction Id" at bounding box center [530, 259] width 230 height 34
paste input "356595963"
type input "356595963"
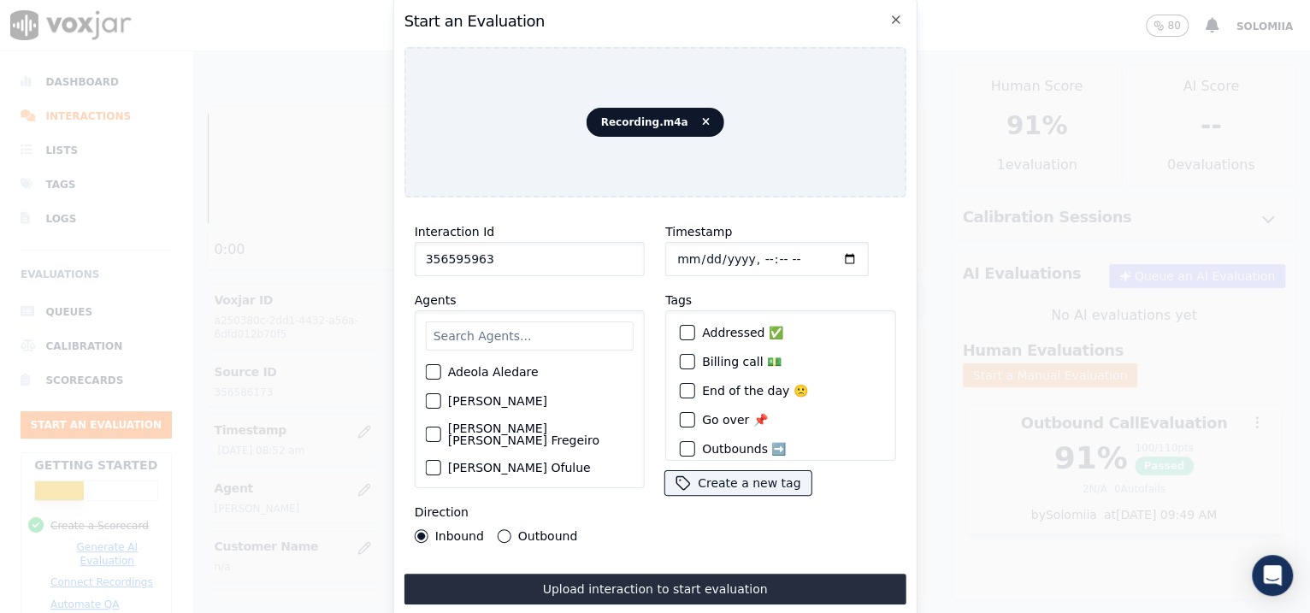
click at [696, 251] on input "Timestamp" at bounding box center [766, 259] width 203 height 34
click at [748, 251] on input "Timestamp" at bounding box center [766, 259] width 203 height 34
type input "[DATE]T09:41"
click at [529, 327] on input "text" at bounding box center [530, 335] width 208 height 29
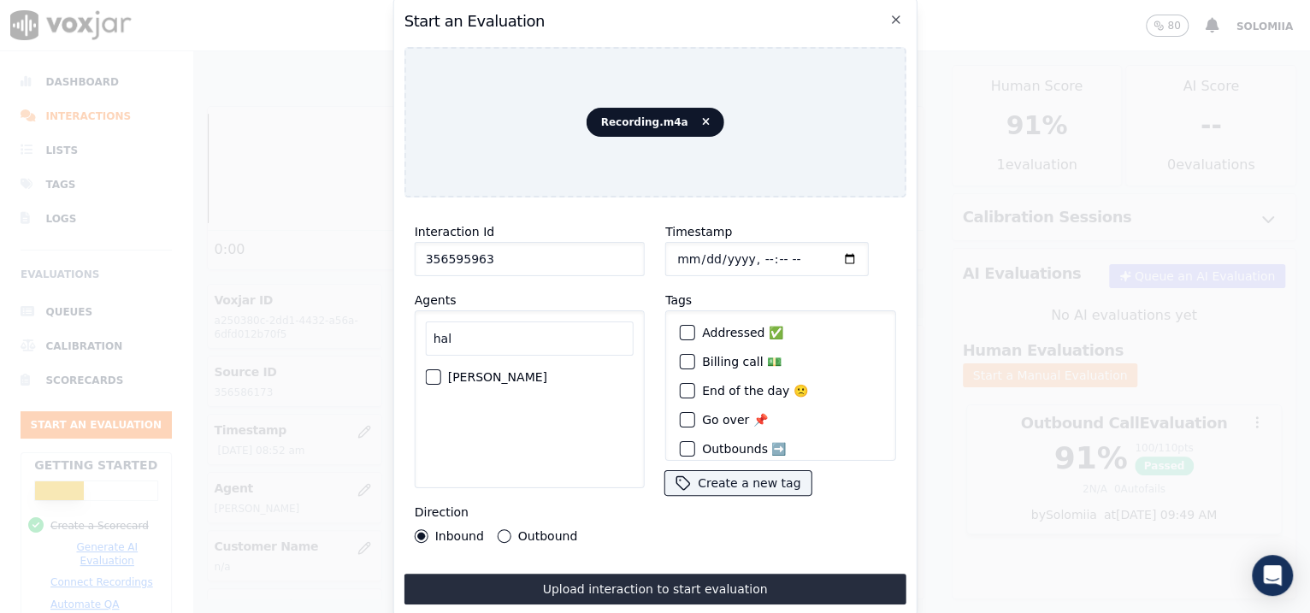
type input "hal"
click at [510, 371] on label "[PERSON_NAME]" at bounding box center [497, 377] width 99 height 12
click at [441, 369] on button "[PERSON_NAME]" at bounding box center [433, 376] width 15 height 15
click at [531, 490] on label "Outbound" at bounding box center [547, 536] width 59 height 12
click at [511, 490] on button "Outbound" at bounding box center [505, 536] width 14 height 14
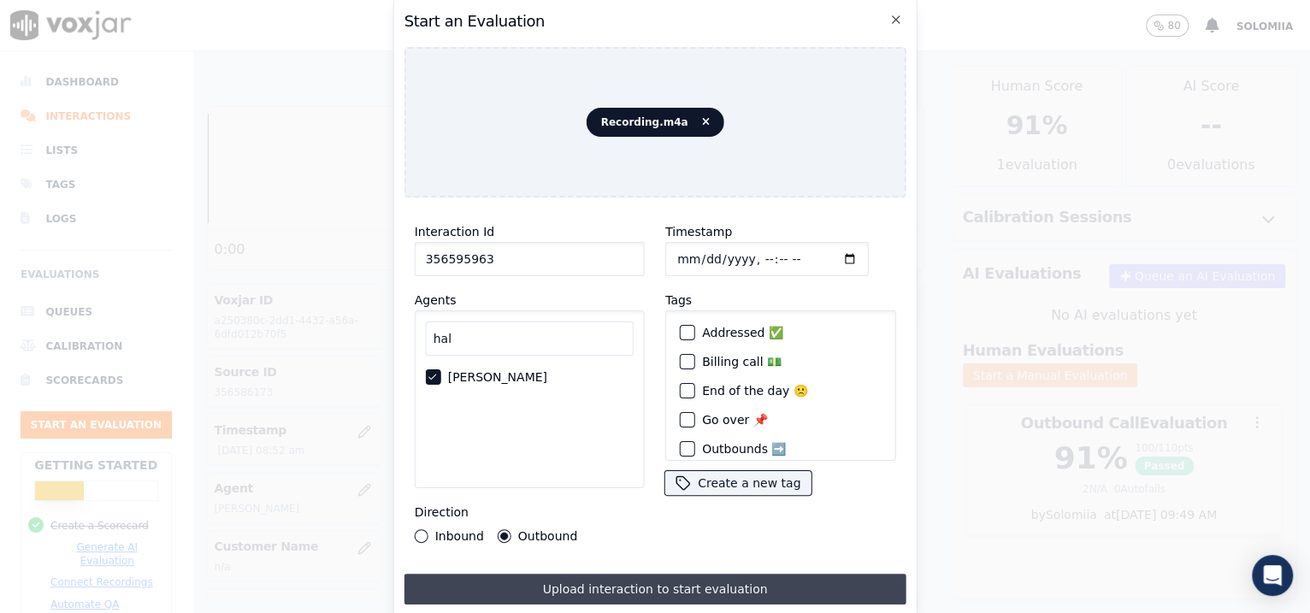
click at [606, 490] on button "Upload interaction to start evaluation" at bounding box center [655, 589] width 502 height 31
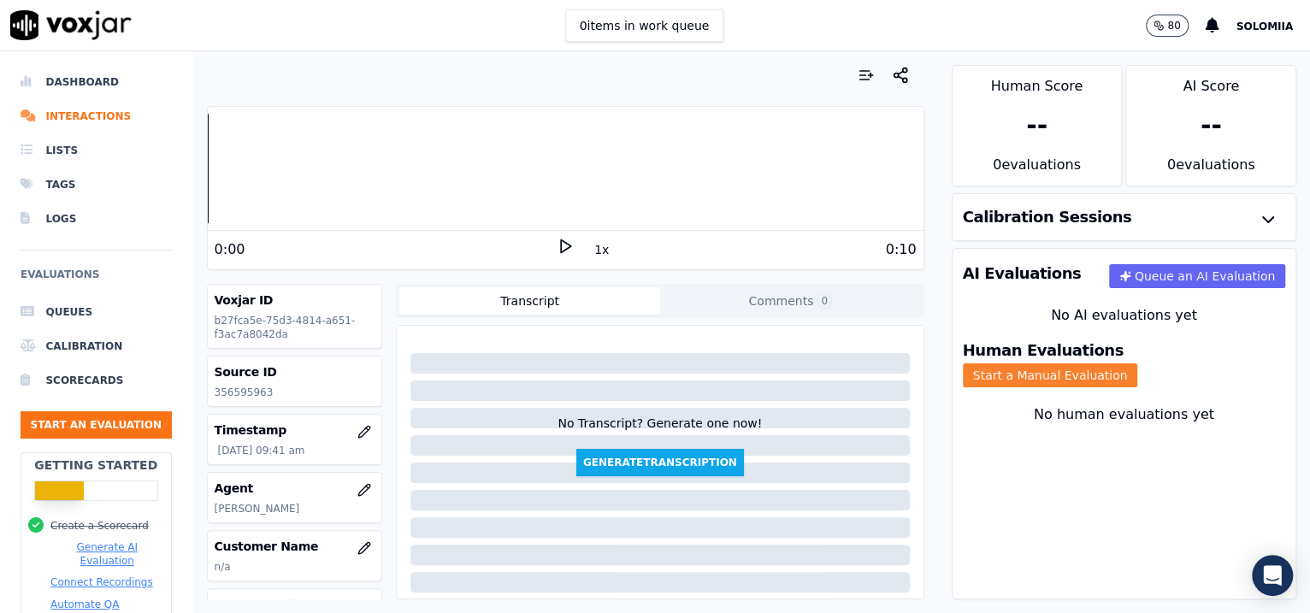
click at [1046, 364] on button "Start a Manual Evaluation" at bounding box center [1050, 375] width 175 height 24
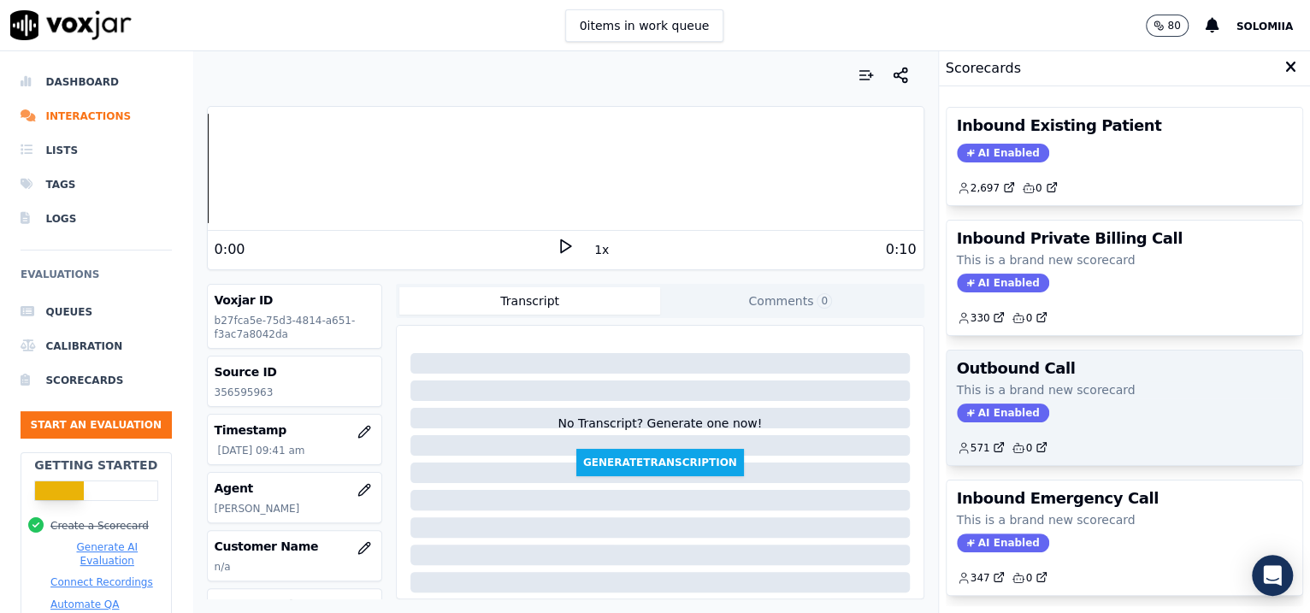
click at [1046, 392] on p "This is a brand new scorecard" at bounding box center [1125, 389] width 336 height 17
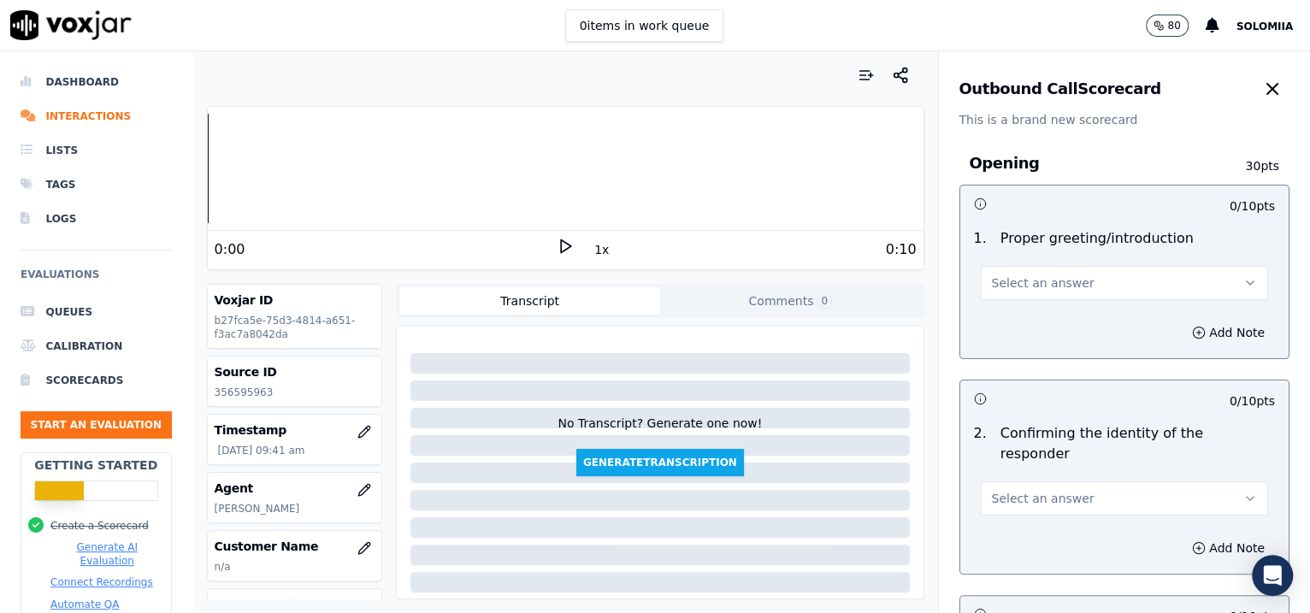
click at [1046, 282] on span "Select an answer" at bounding box center [1043, 282] width 103 height 17
click at [1046, 308] on div "Yes" at bounding box center [1088, 321] width 252 height 27
click at [1040, 481] on button "Select an answer" at bounding box center [1125, 498] width 288 height 34
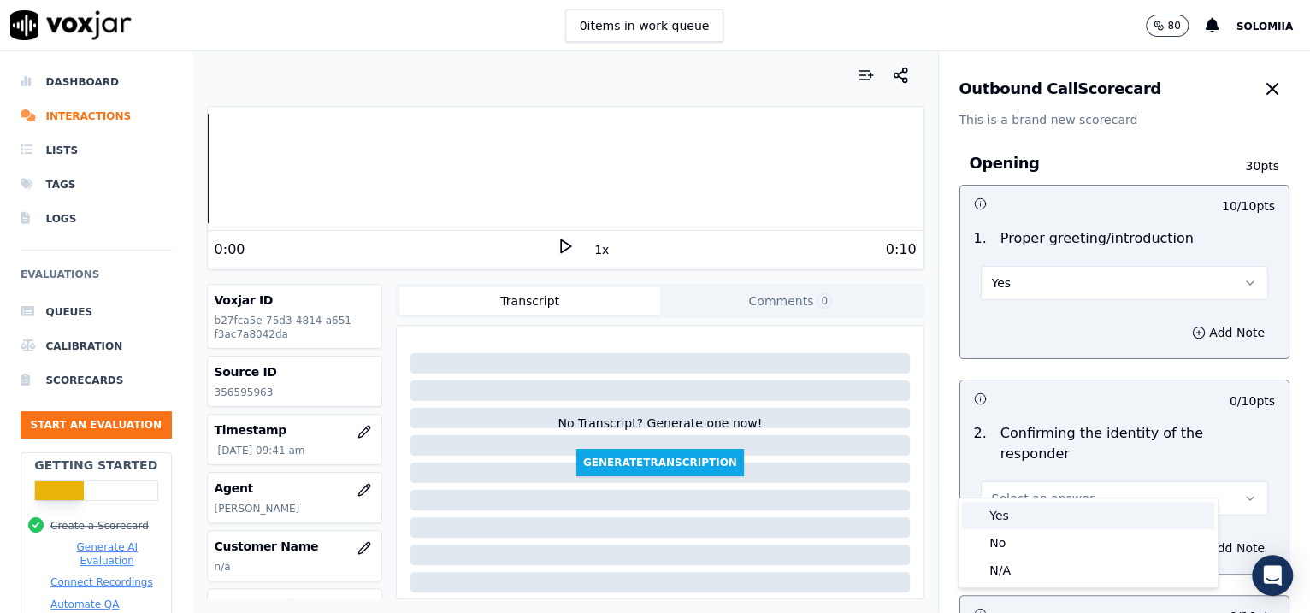
click at [1046, 490] on div "Yes" at bounding box center [1088, 515] width 252 height 27
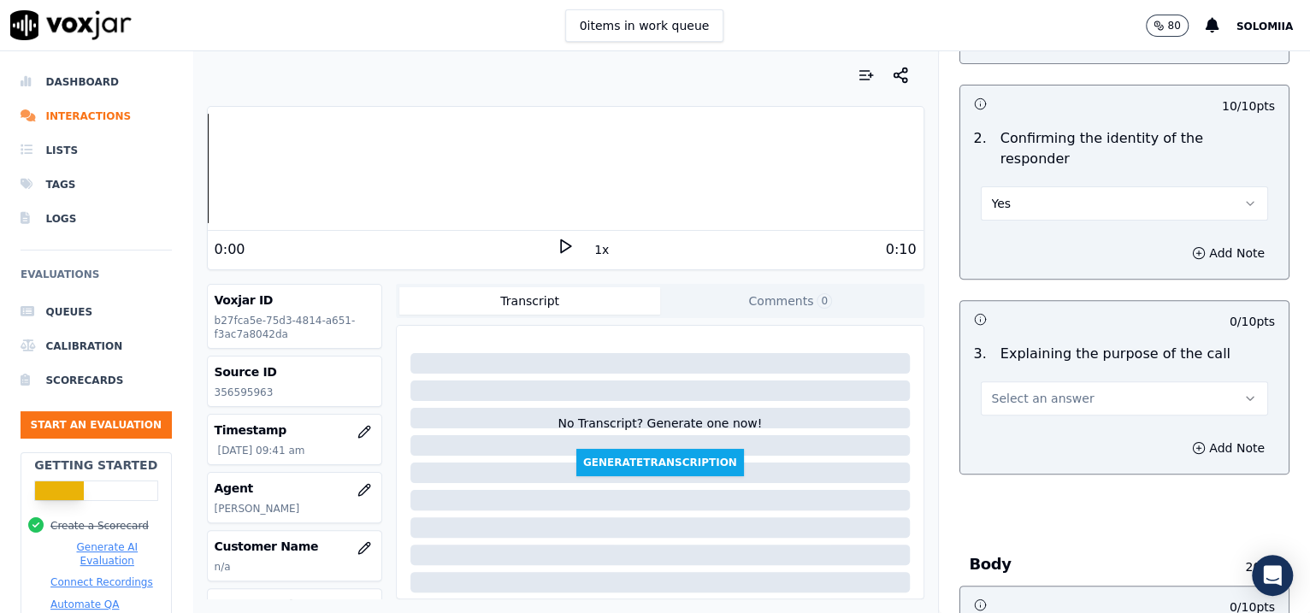
scroll to position [539, 0]
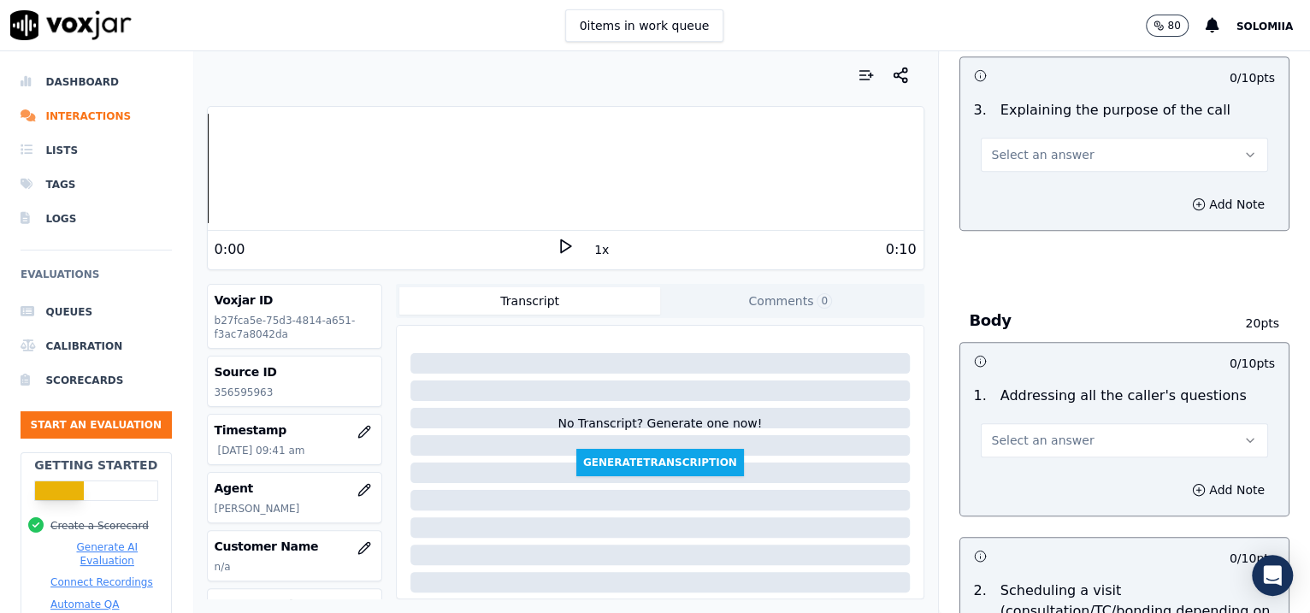
click at [1021, 146] on span "Select an answer" at bounding box center [1043, 154] width 103 height 17
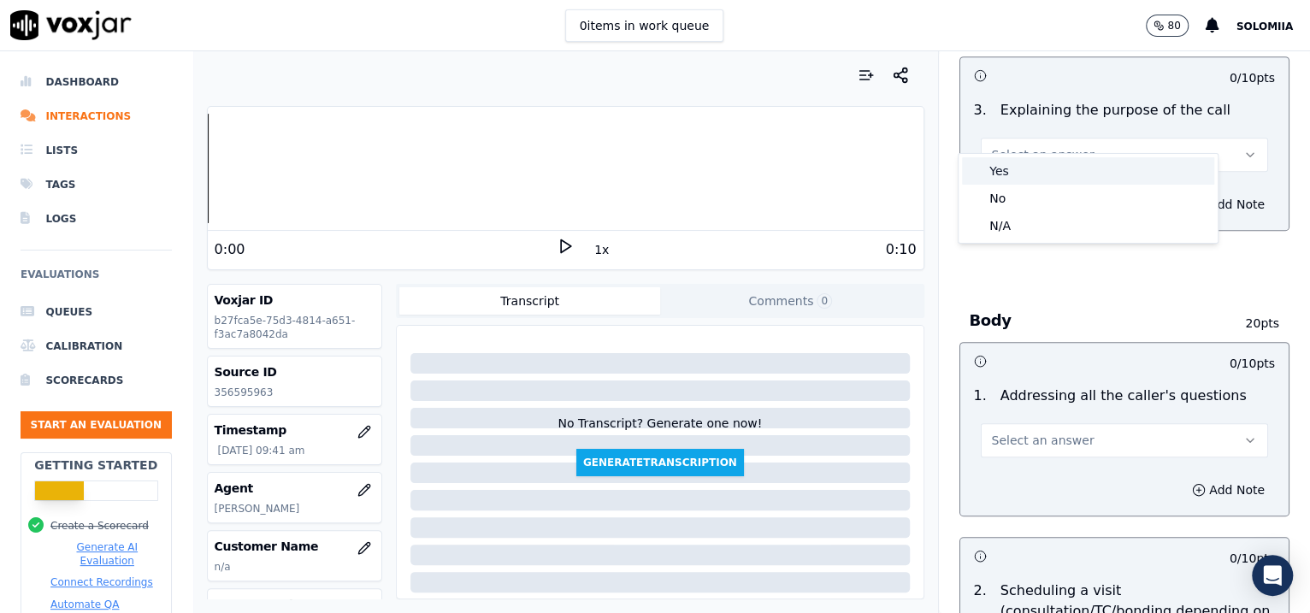
click at [1046, 166] on div "Yes" at bounding box center [1088, 170] width 252 height 27
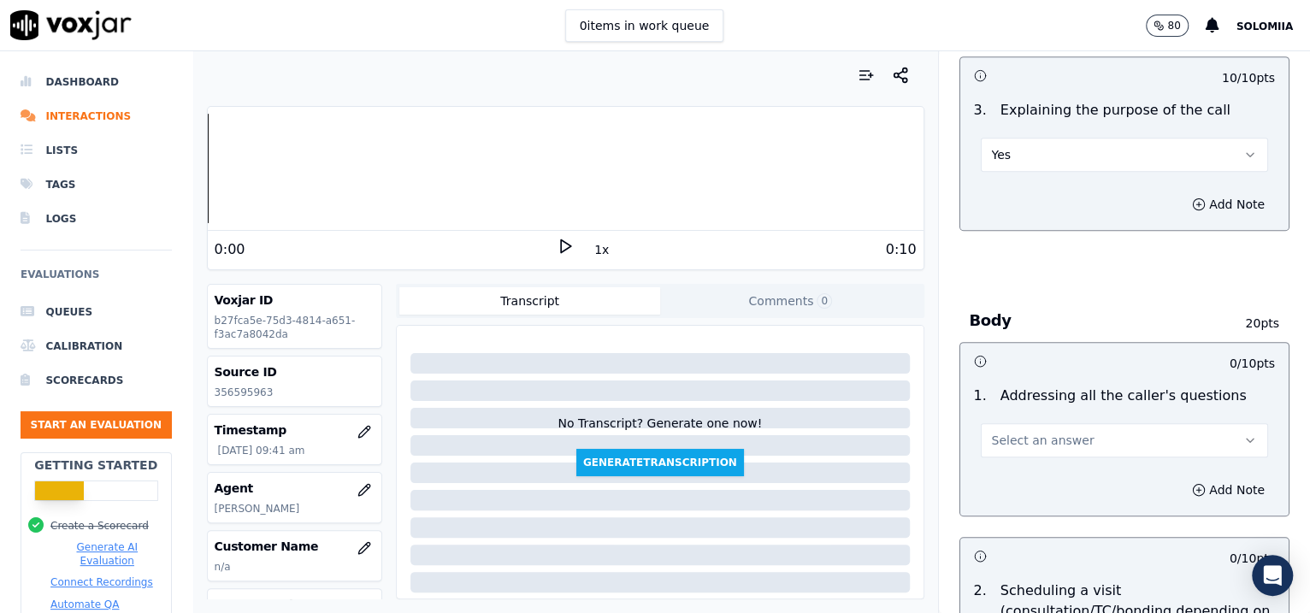
click at [1042, 432] on span "Select an answer" at bounding box center [1043, 440] width 103 height 17
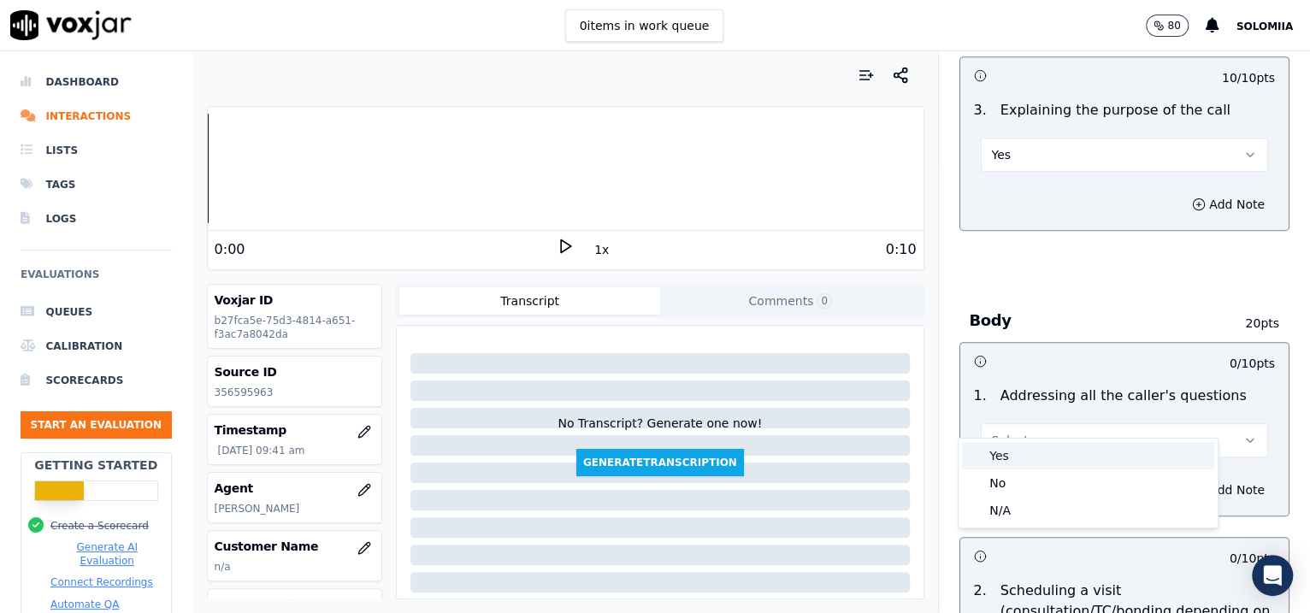
click at [1046, 457] on div "Yes" at bounding box center [1088, 455] width 252 height 27
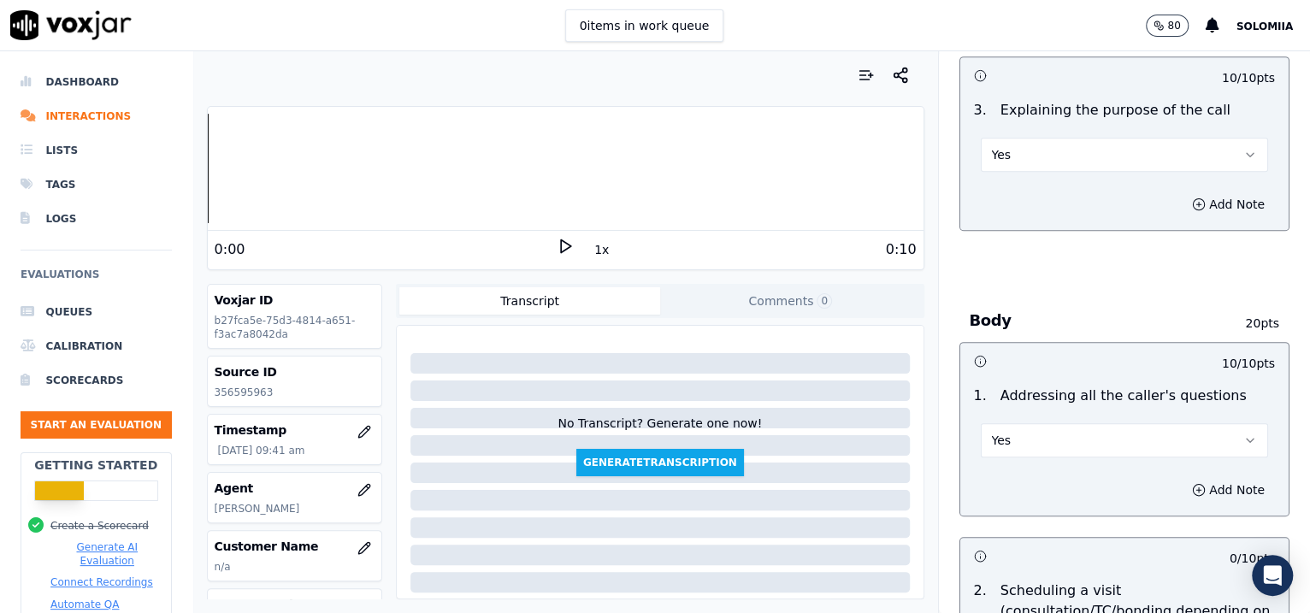
drag, startPoint x: 1258, startPoint y: 195, endPoint x: 1268, endPoint y: 208, distance: 15.9
click at [1046, 208] on div "Outbound Call Scorecard This is a brand new scorecard Opening 30 pts 10 / 10 pt…" at bounding box center [1125, 332] width 372 height 562
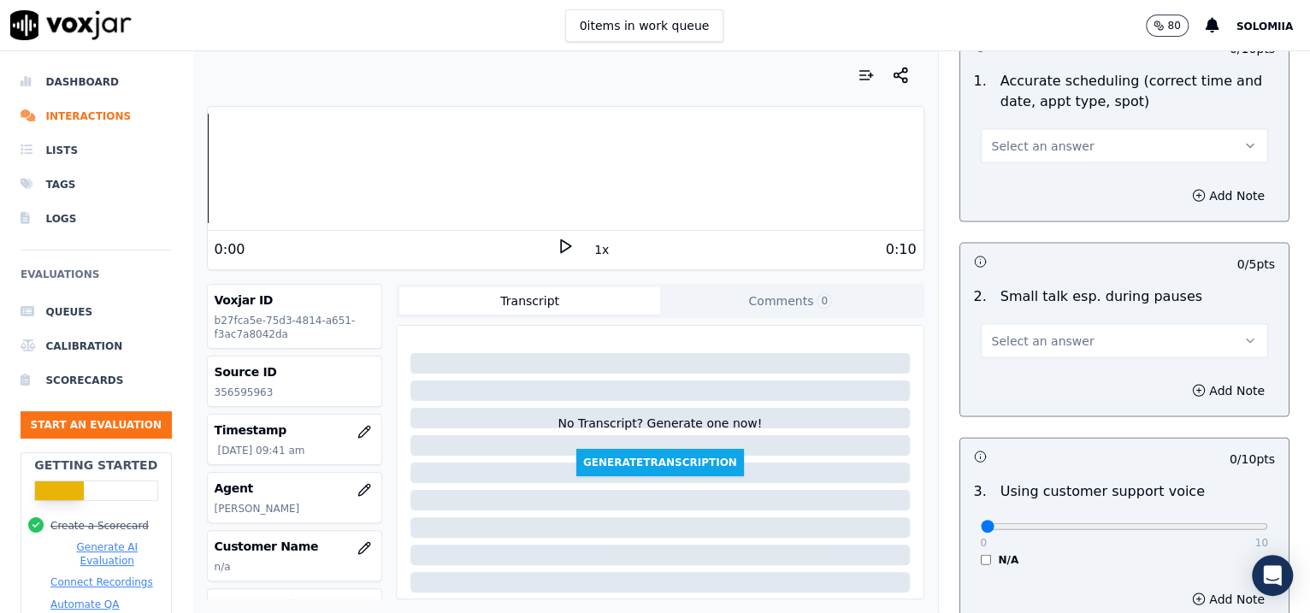
scroll to position [2793, 0]
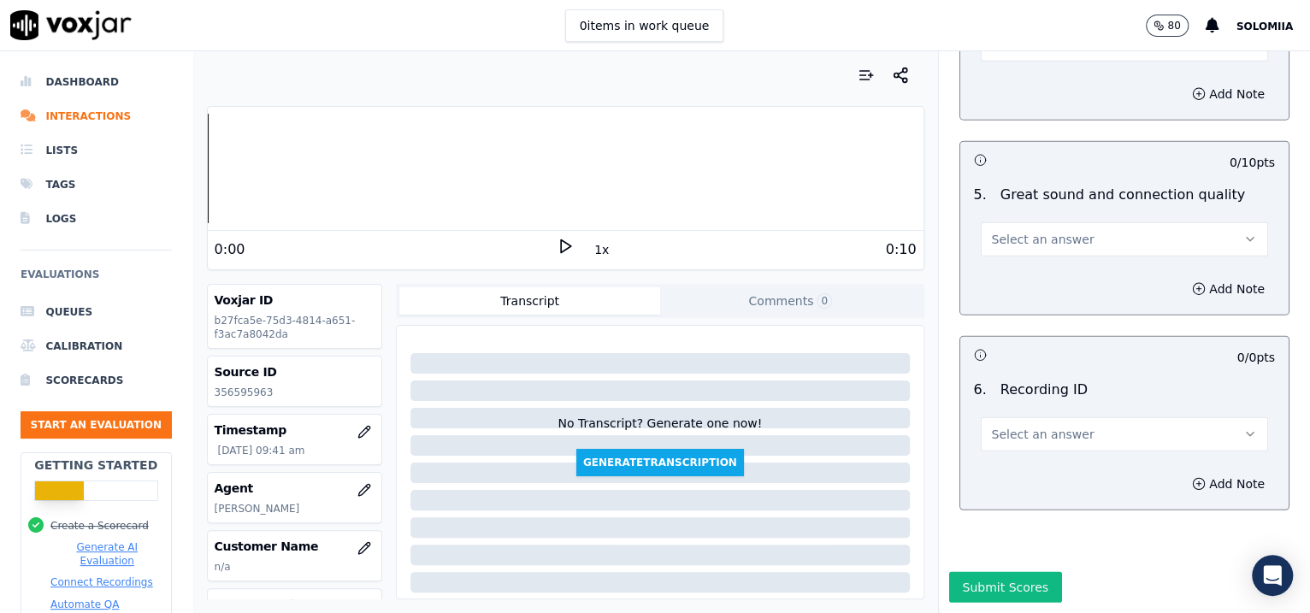
click at [1046, 417] on button "Select an answer" at bounding box center [1125, 434] width 288 height 34
click at [1046, 424] on div "N/A" at bounding box center [1088, 434] width 252 height 27
click at [1046, 472] on button "Add Note" at bounding box center [1228, 484] width 93 height 24
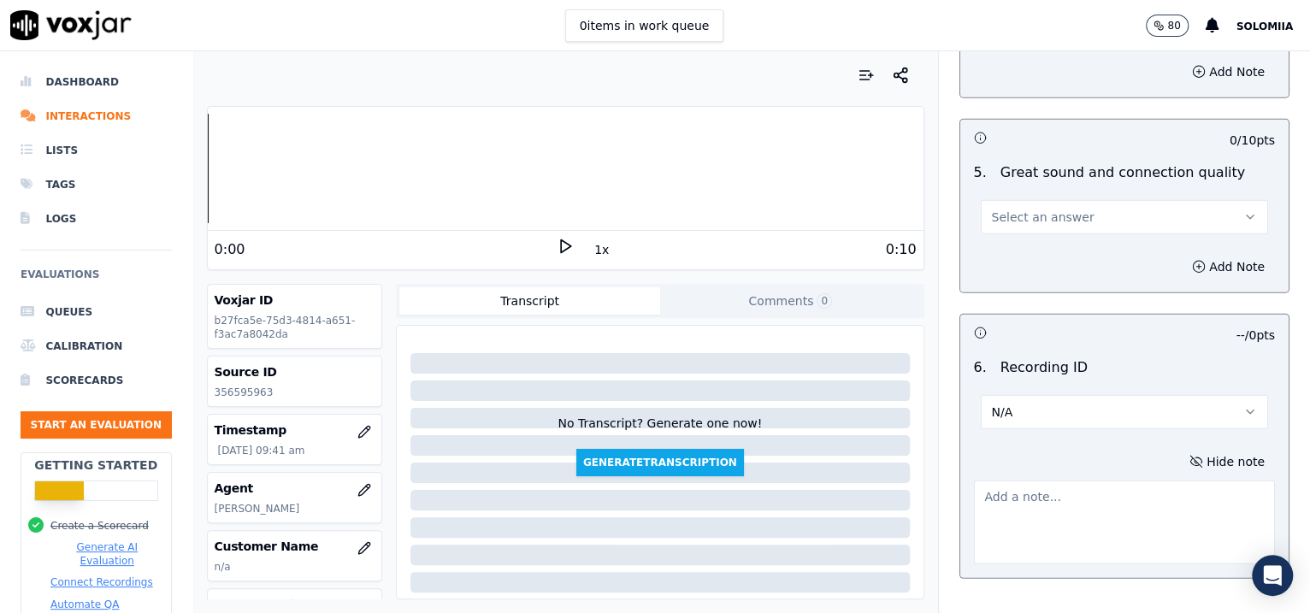
click at [1046, 480] on textarea at bounding box center [1125, 522] width 302 height 84
paste textarea "356595963"
type textarea "356595963"
click at [992, 209] on span "Select an answer" at bounding box center [1043, 217] width 103 height 17
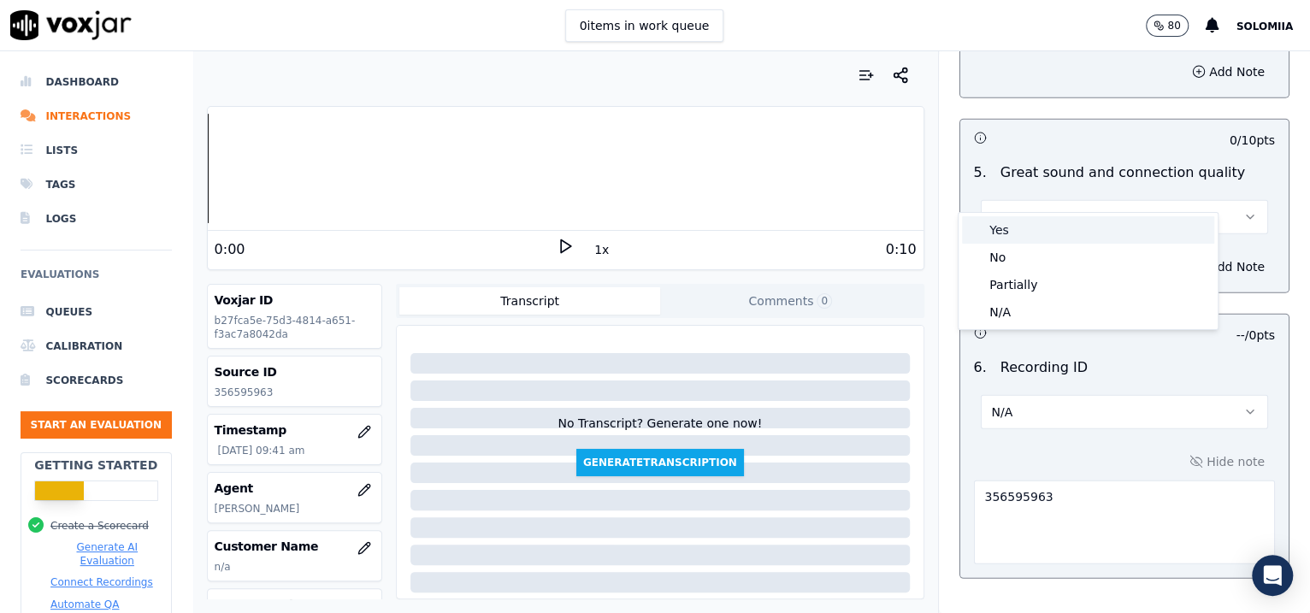
click at [1046, 238] on div "Yes" at bounding box center [1088, 229] width 252 height 27
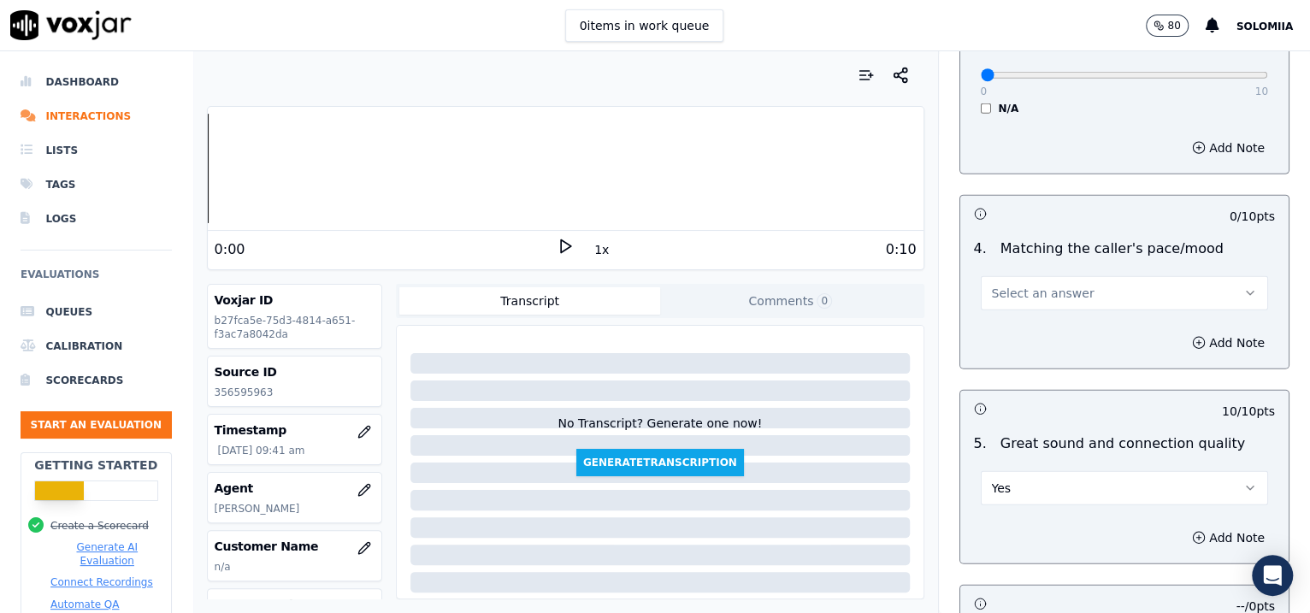
scroll to position [2443, 0]
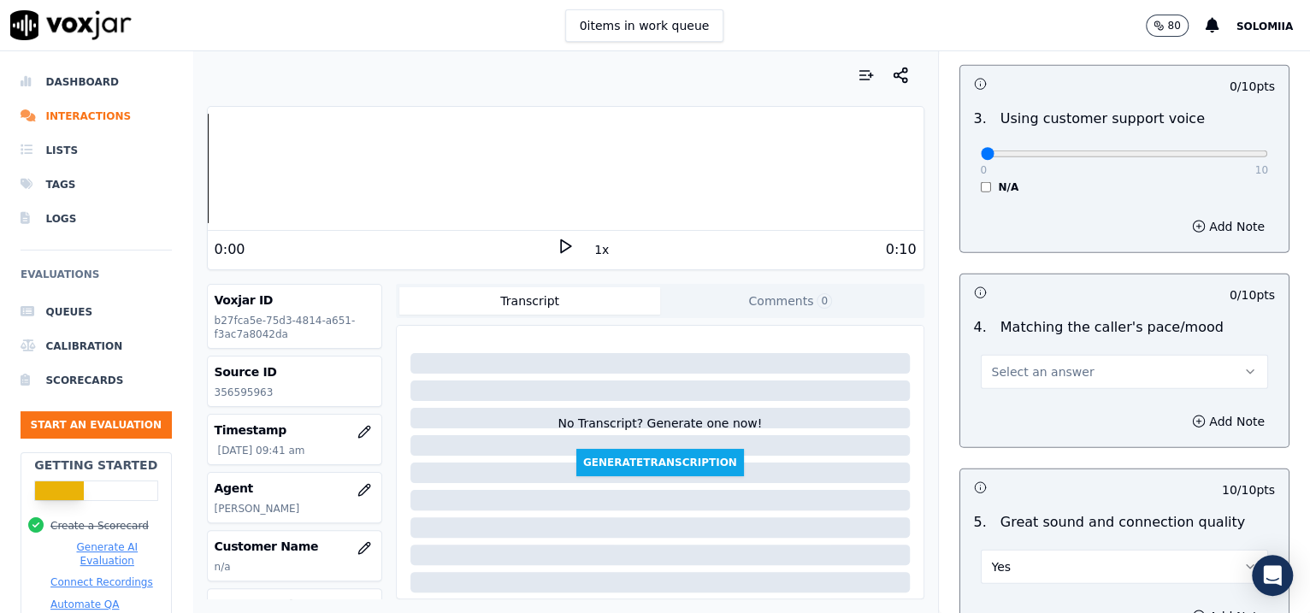
click at [1046, 363] on span "Select an answer" at bounding box center [1043, 371] width 103 height 17
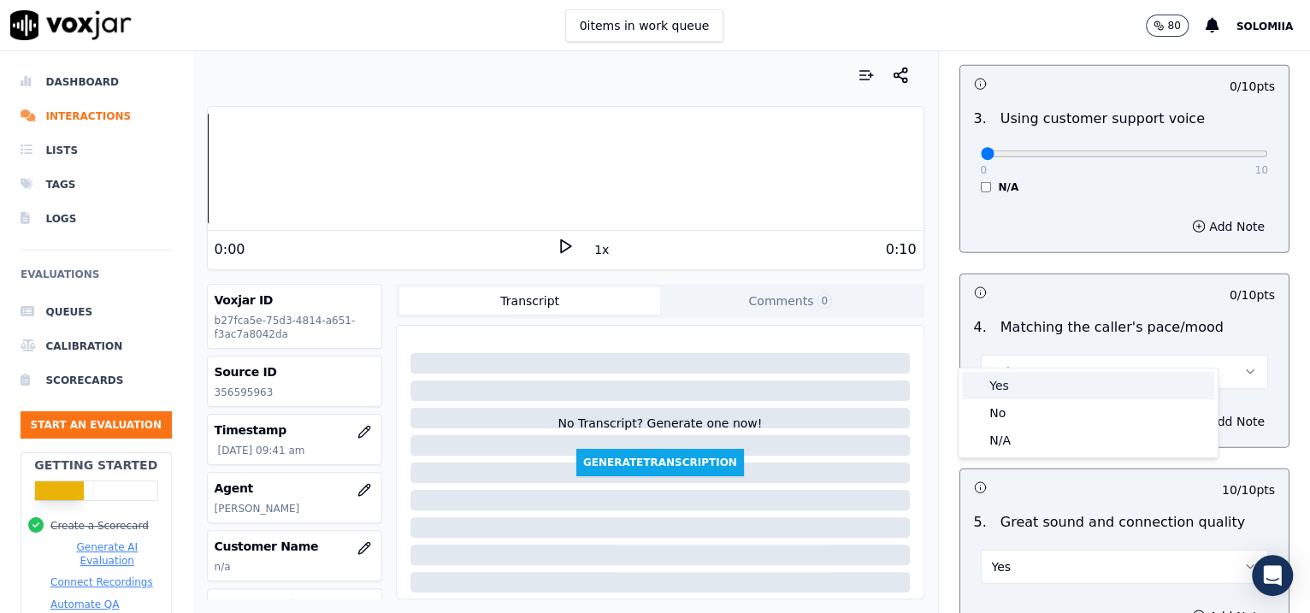
click at [1046, 380] on div "Yes" at bounding box center [1088, 385] width 252 height 27
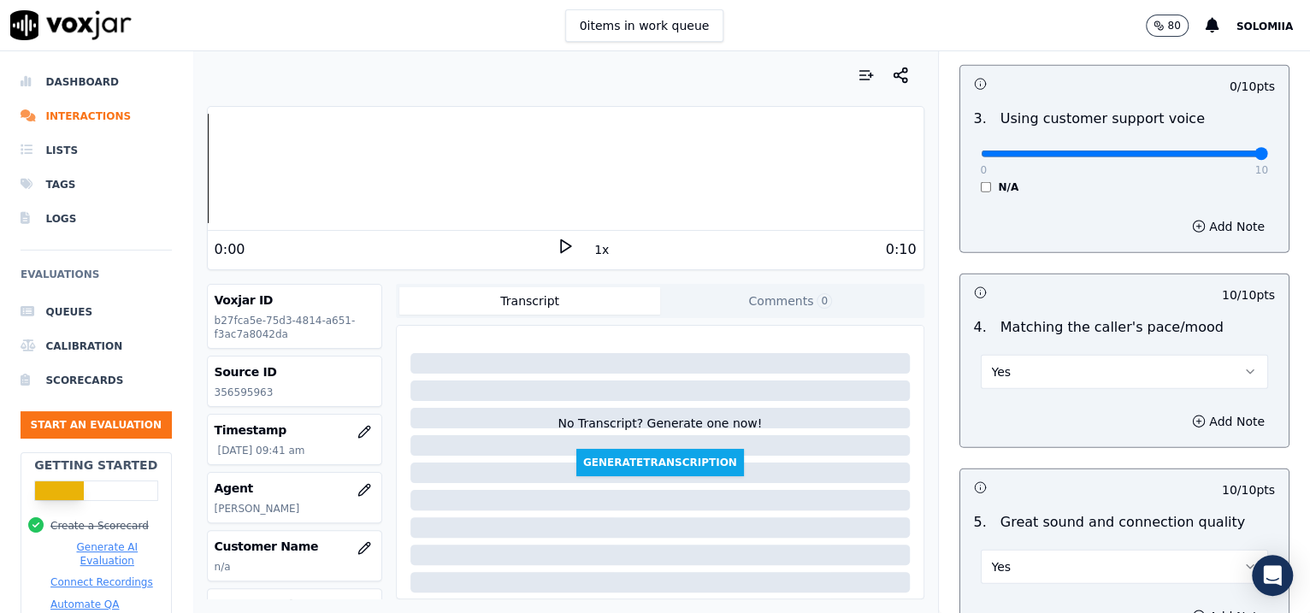
drag, startPoint x: 982, startPoint y: 131, endPoint x: 1280, endPoint y: 144, distance: 297.8
type input "10"
click at [1046, 150] on input "range" at bounding box center [1125, 153] width 288 height 7
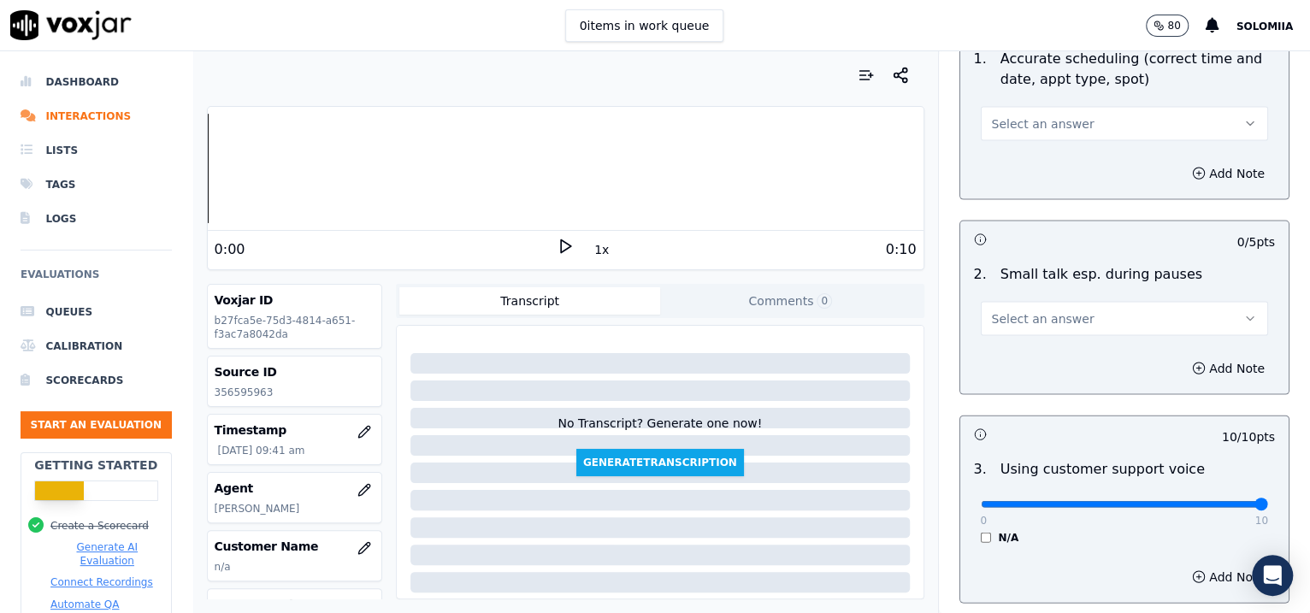
scroll to position [1989, 0]
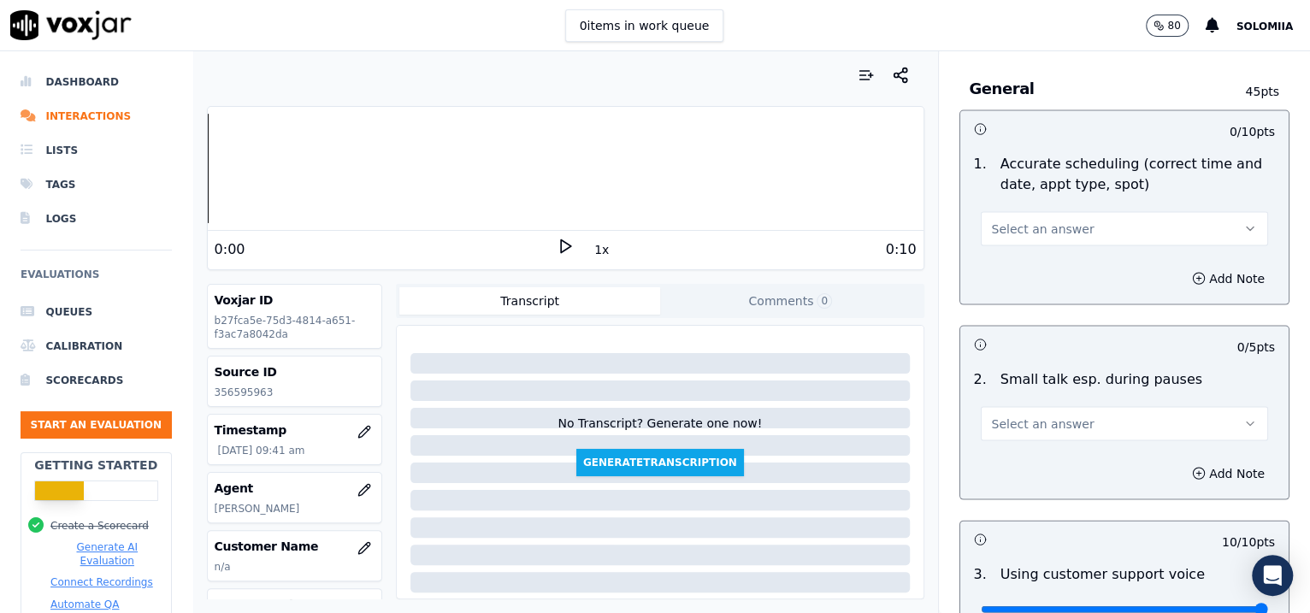
click at [1043, 406] on button "Select an answer" at bounding box center [1125, 423] width 288 height 34
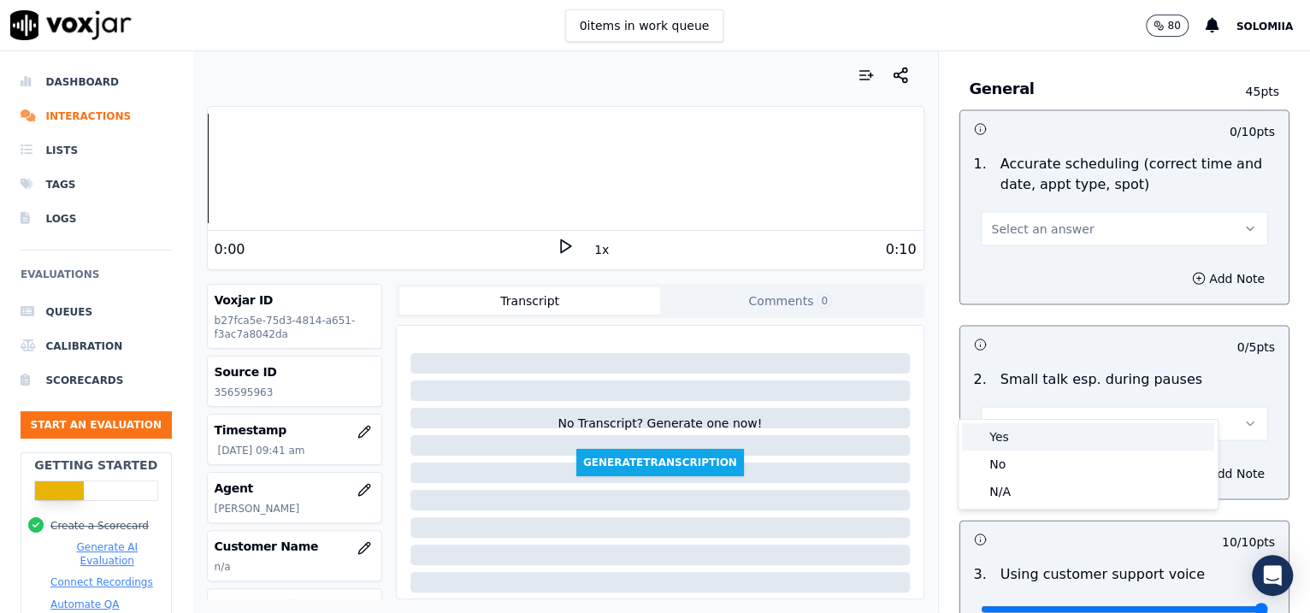
click at [1046, 425] on div "Yes" at bounding box center [1088, 436] width 252 height 27
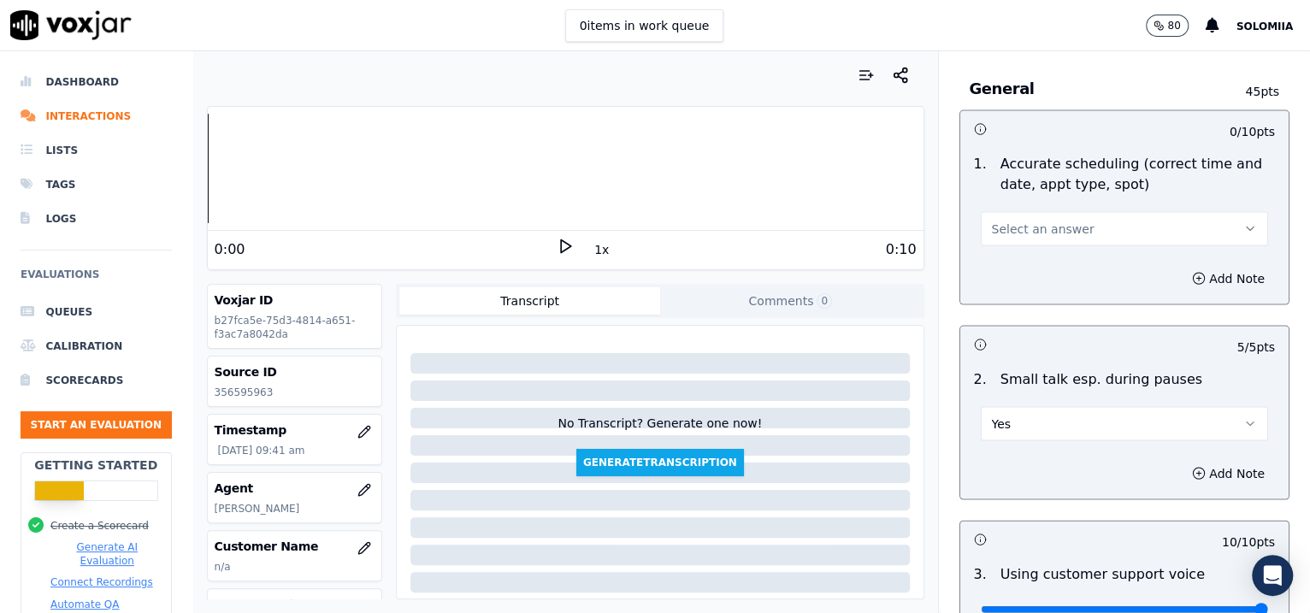
click at [1046, 218] on button "Select an answer" at bounding box center [1125, 228] width 288 height 34
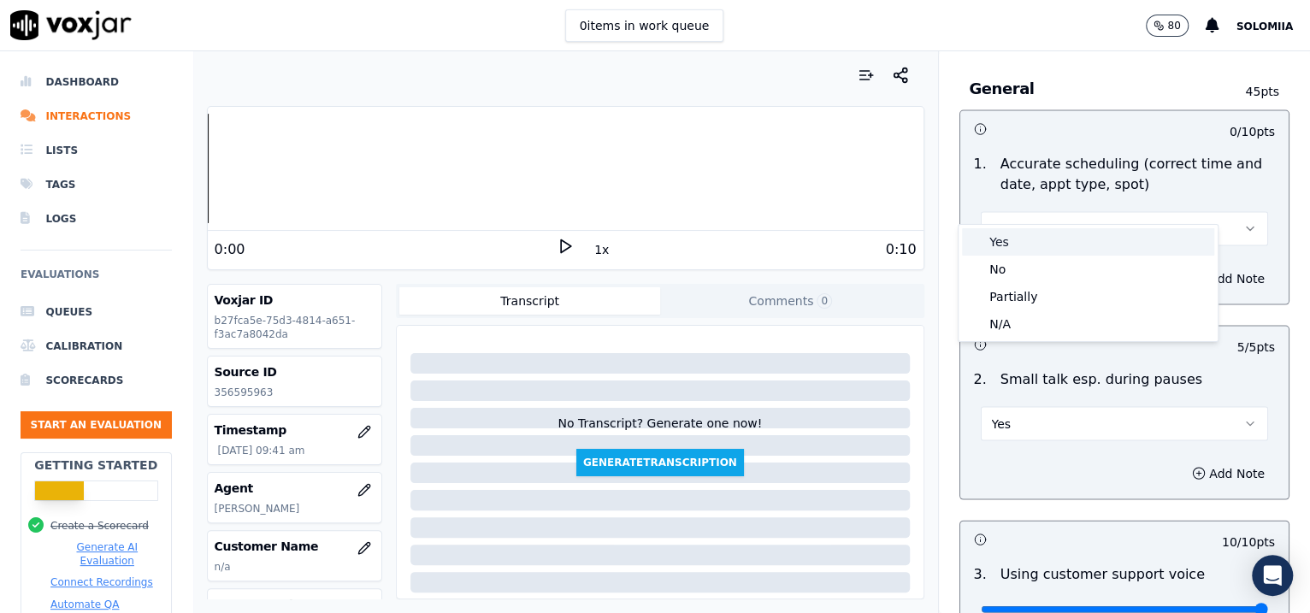
click at [1046, 251] on div "Yes" at bounding box center [1088, 241] width 252 height 27
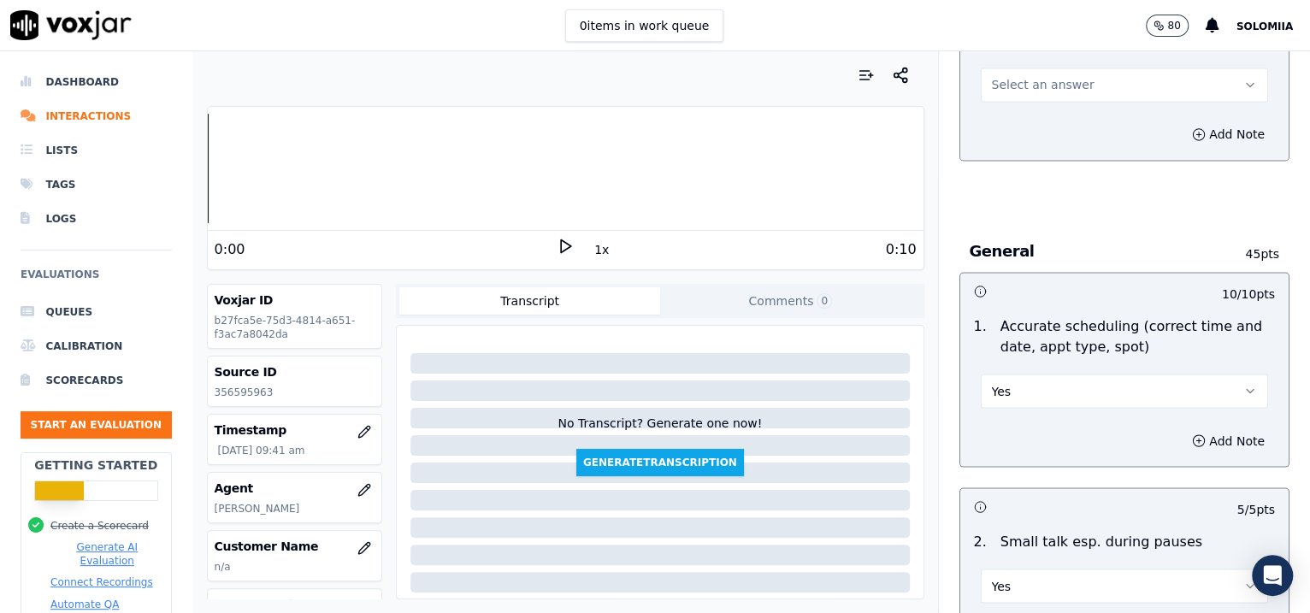
scroll to position [1848, 0]
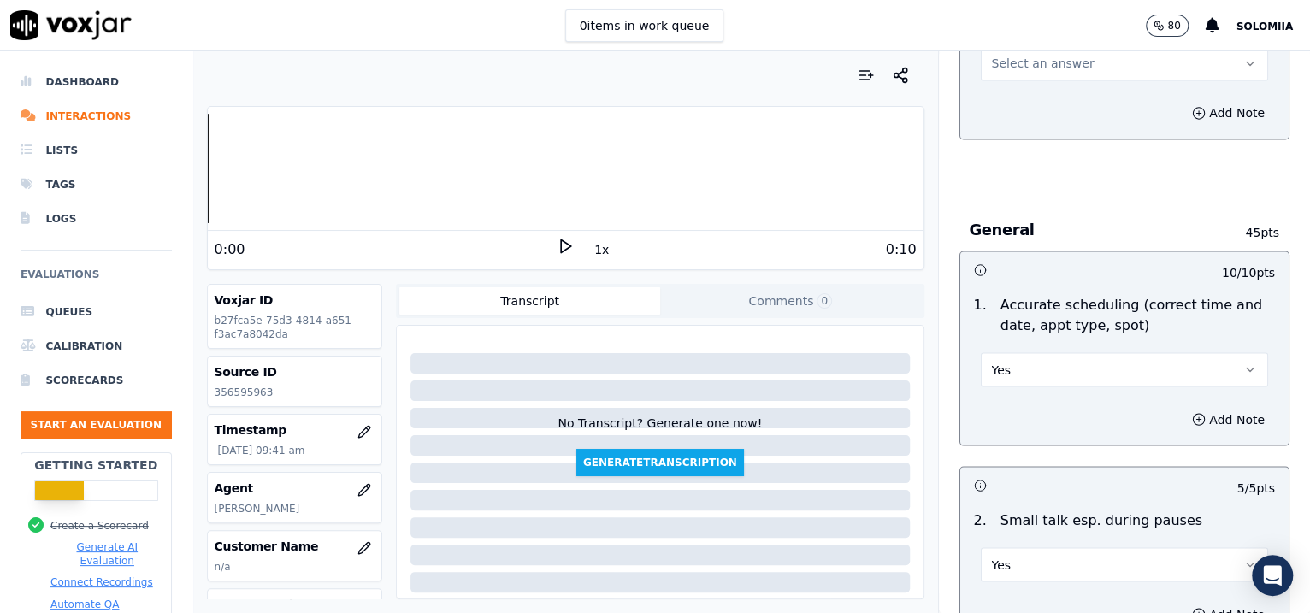
click at [1046, 361] on button "Yes" at bounding box center [1125, 369] width 288 height 34
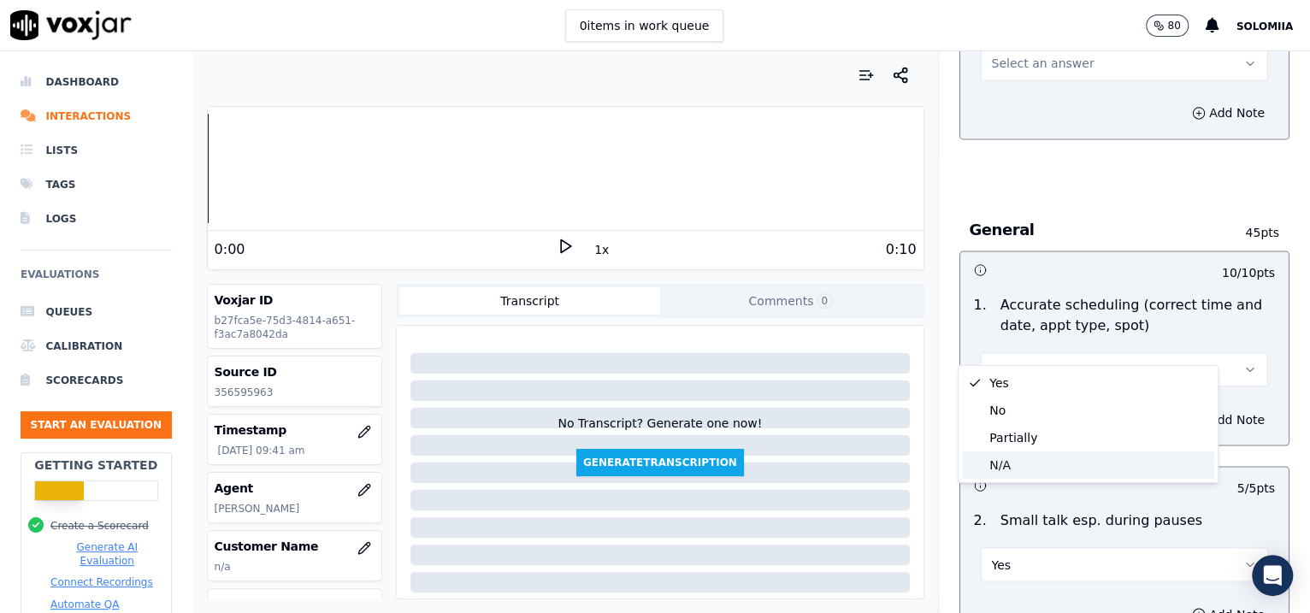
click at [1046, 453] on div "N/A" at bounding box center [1088, 464] width 252 height 27
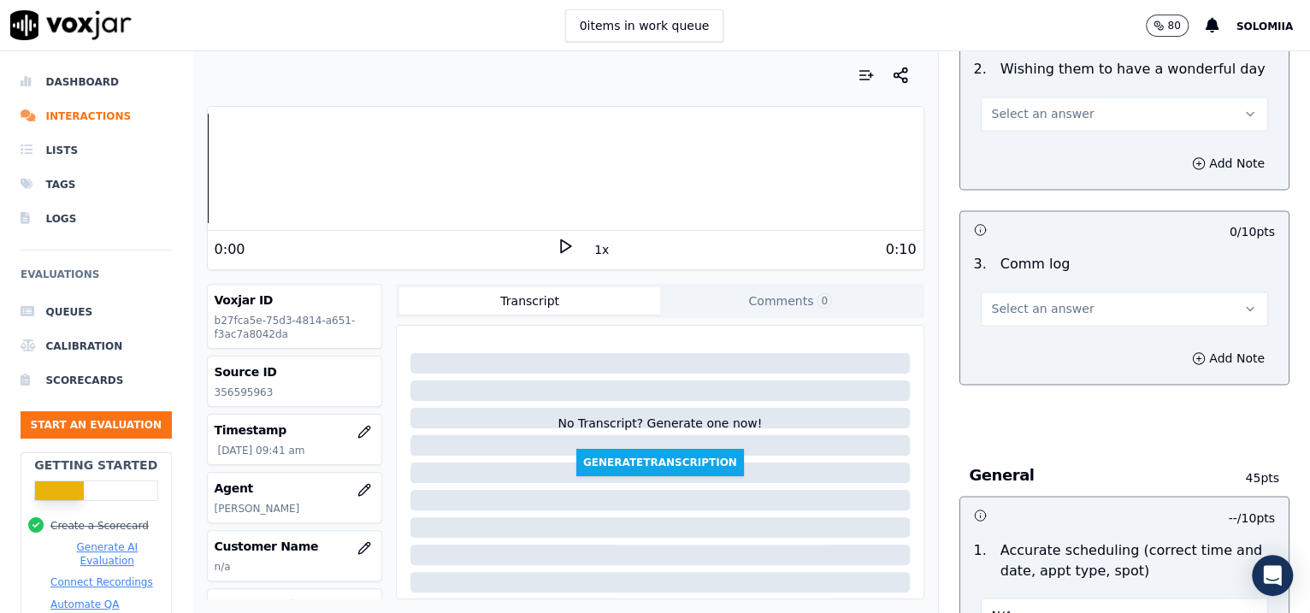
scroll to position [1591, 0]
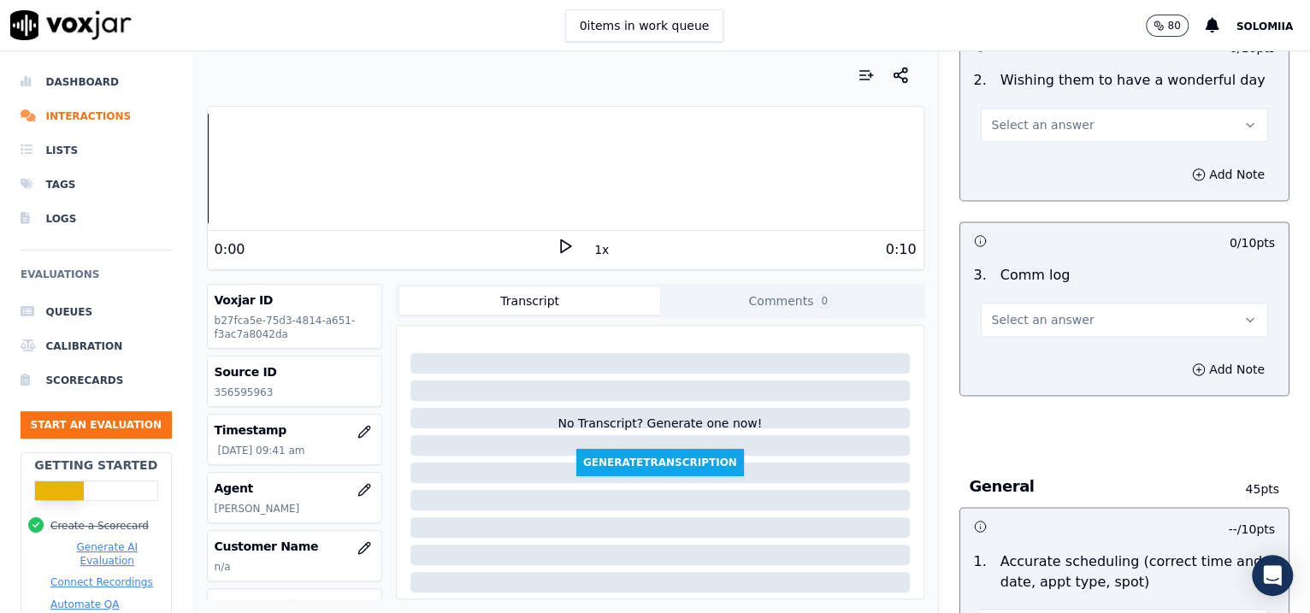
click at [1021, 303] on button "Select an answer" at bounding box center [1125, 320] width 288 height 34
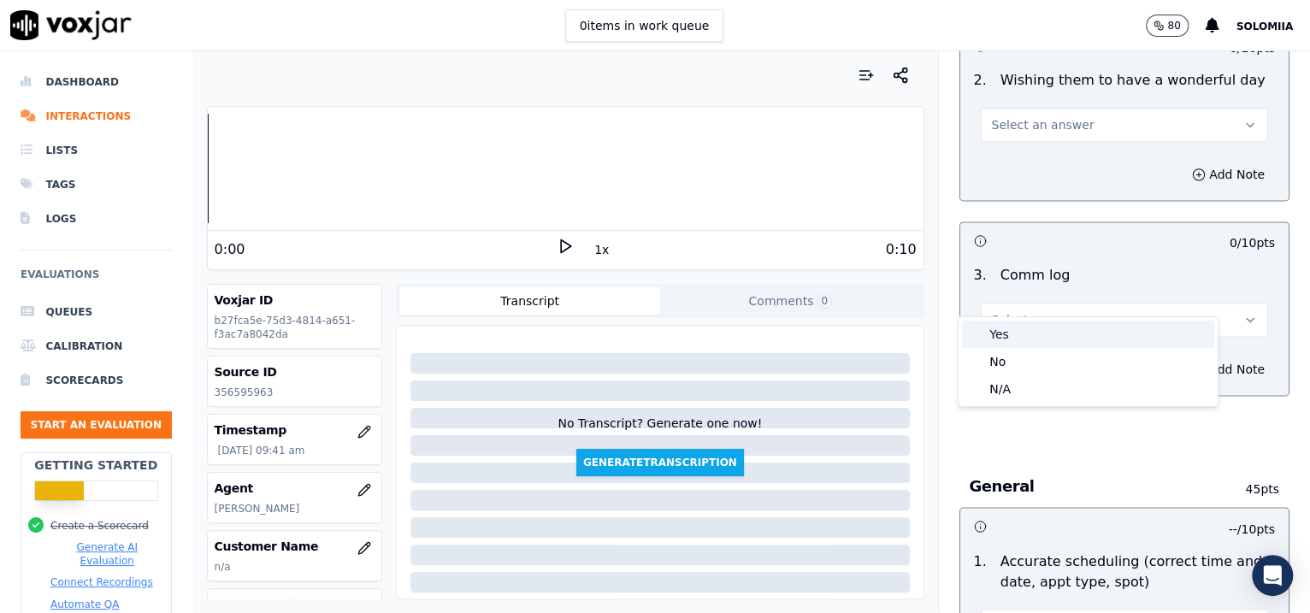
click at [1046, 321] on div "Yes" at bounding box center [1088, 334] width 252 height 27
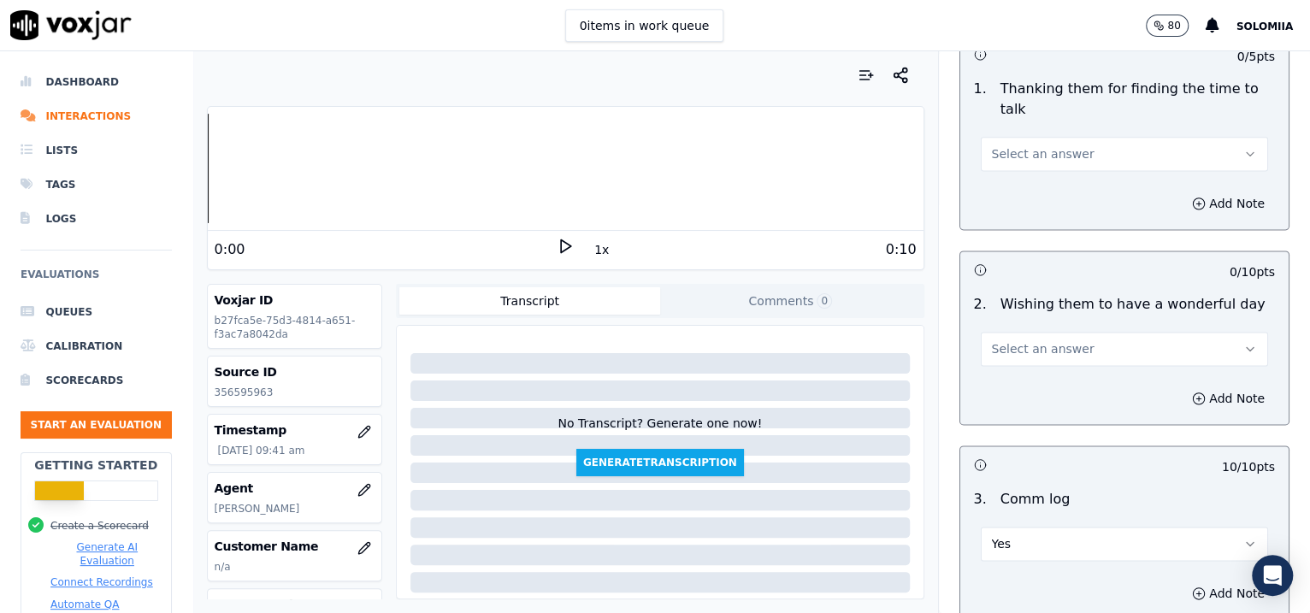
scroll to position [1346, 0]
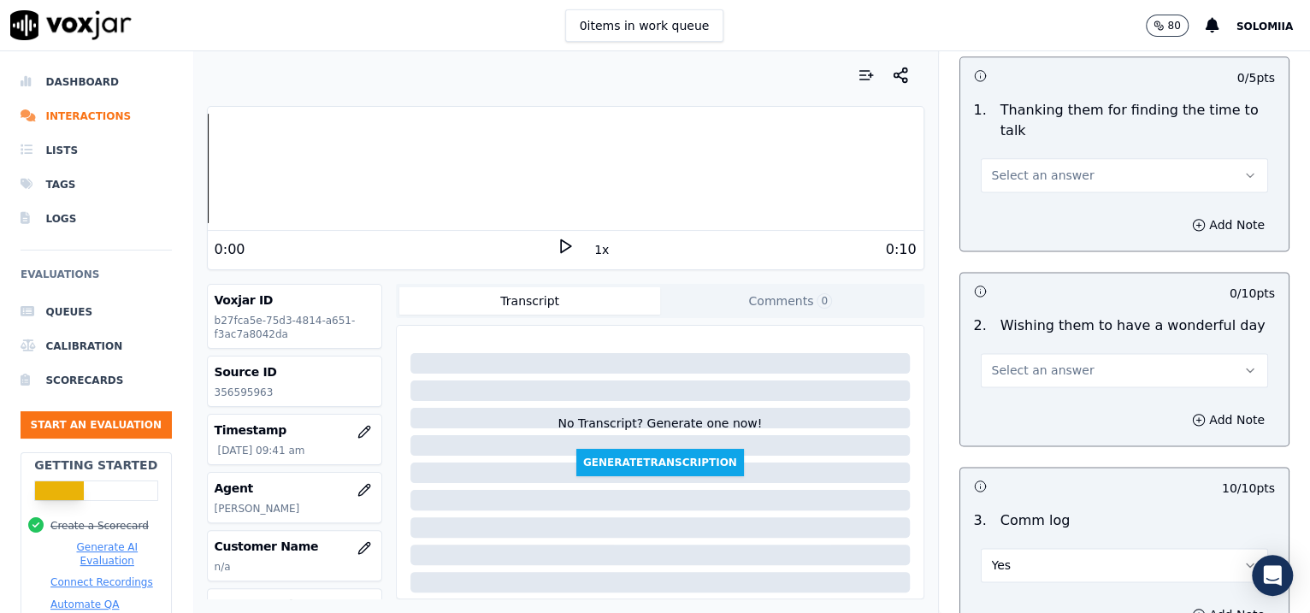
click at [1009, 362] on span "Select an answer" at bounding box center [1043, 370] width 103 height 17
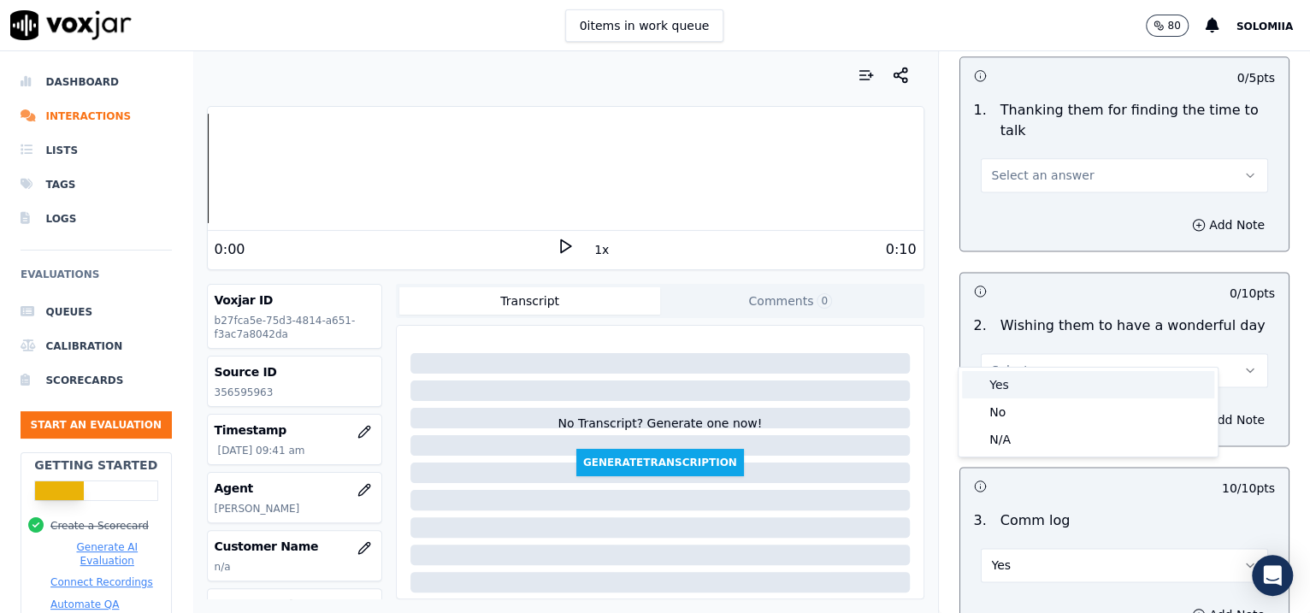
click at [1046, 371] on div "Yes" at bounding box center [1088, 384] width 252 height 27
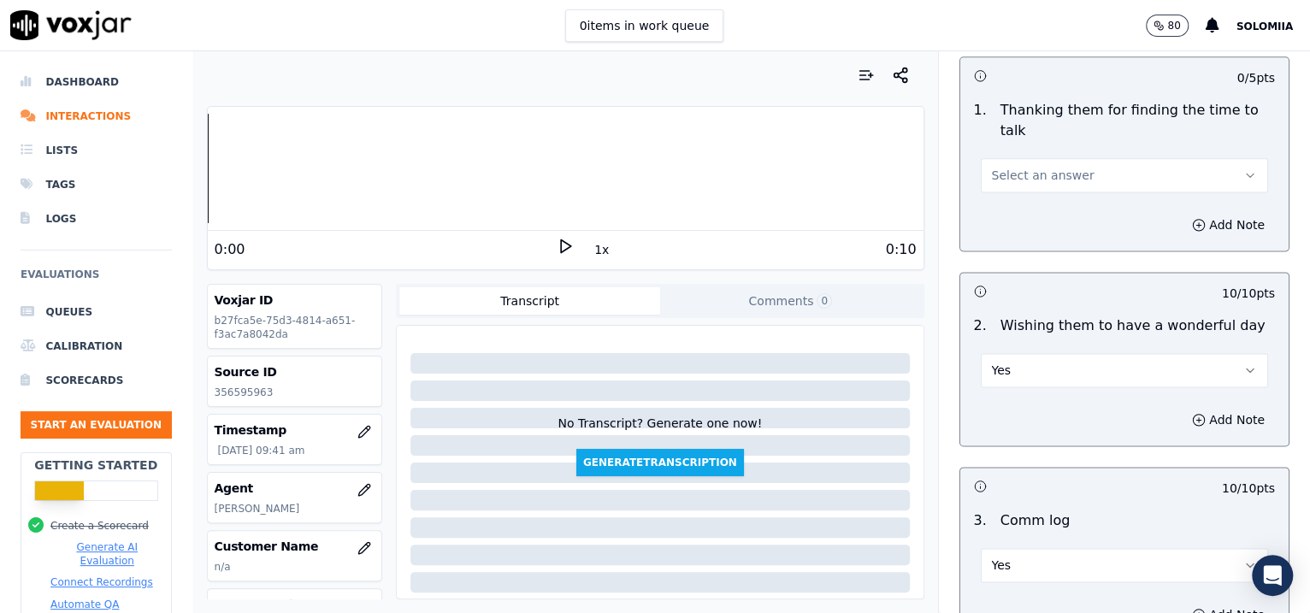
click at [1013, 167] on span "Select an answer" at bounding box center [1043, 175] width 103 height 17
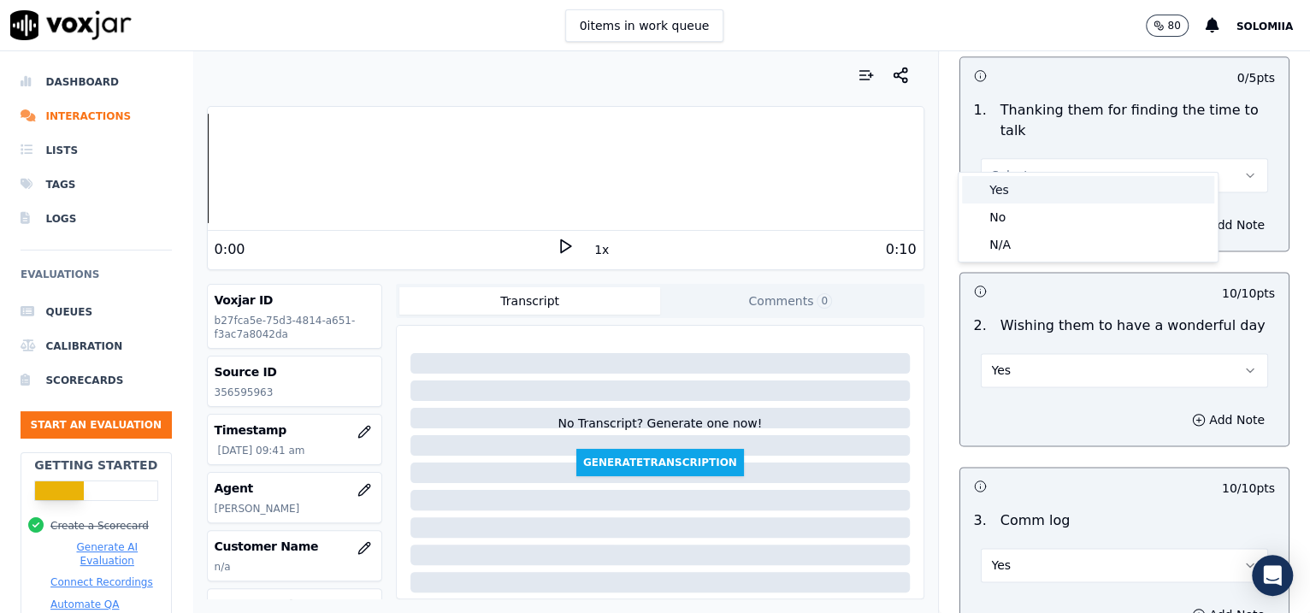
click at [1046, 189] on div "Yes" at bounding box center [1088, 189] width 252 height 27
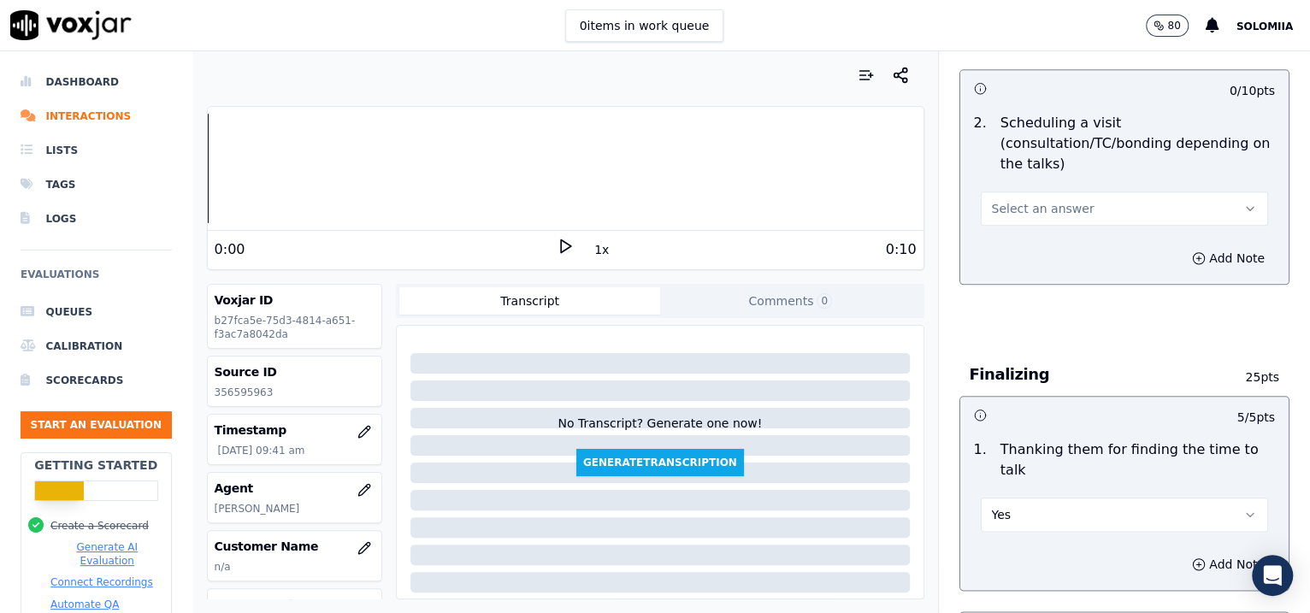
scroll to position [954, 0]
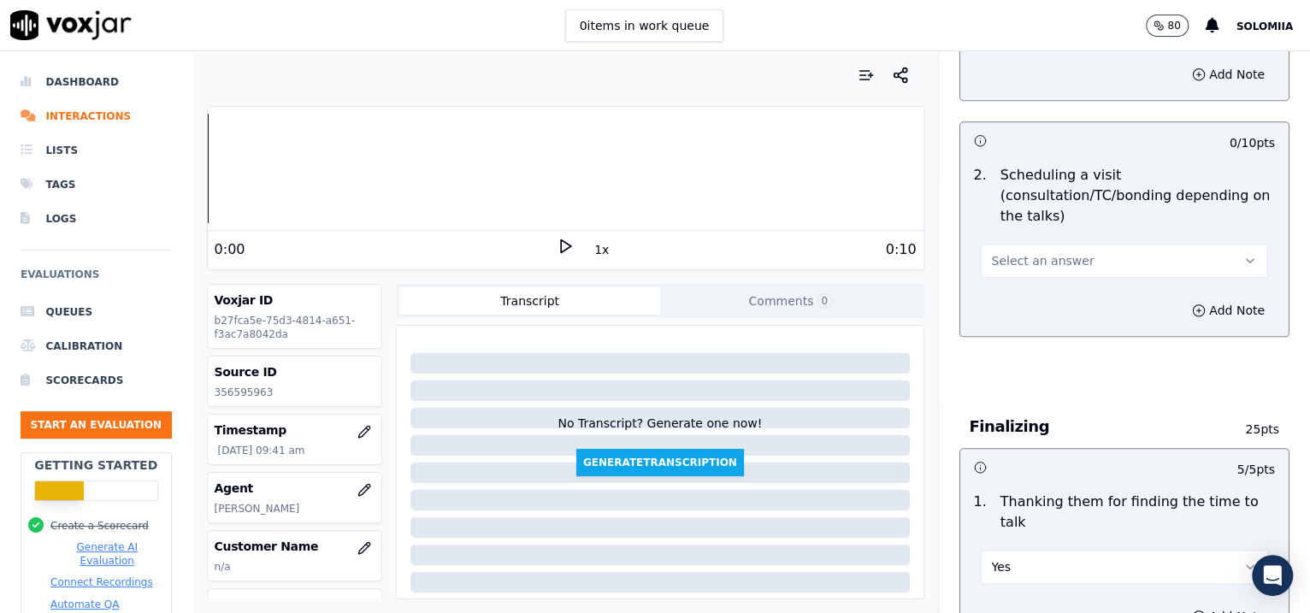
click at [1045, 253] on button "Select an answer" at bounding box center [1125, 261] width 288 height 34
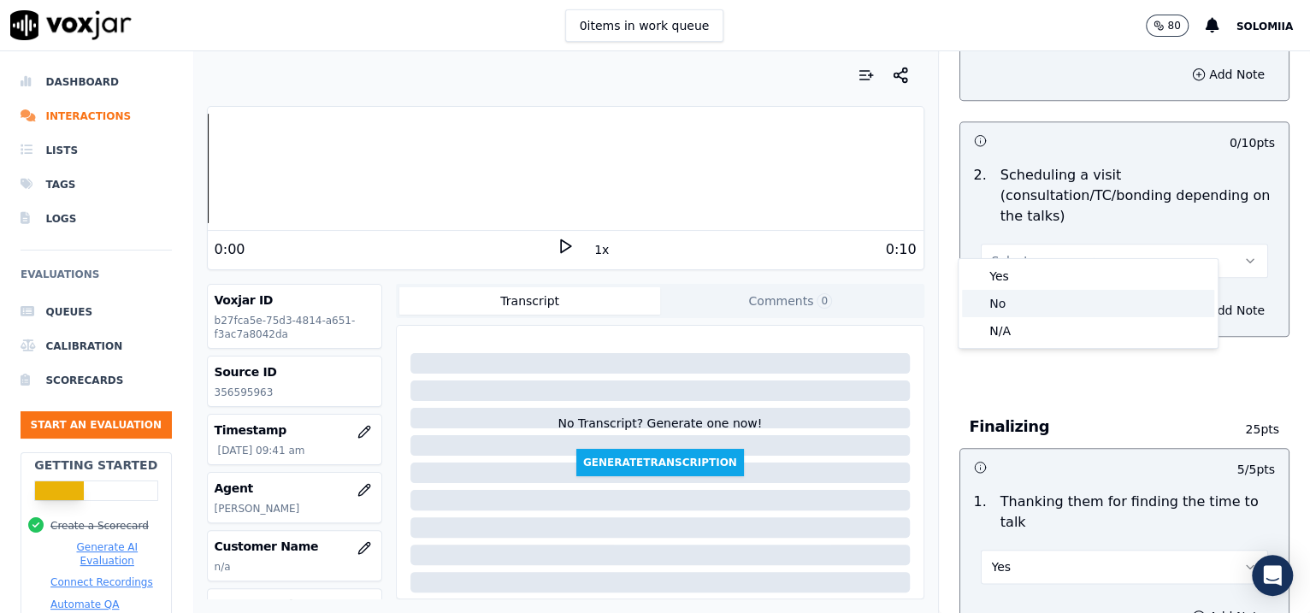
click at [1045, 301] on div "No" at bounding box center [1088, 303] width 252 height 27
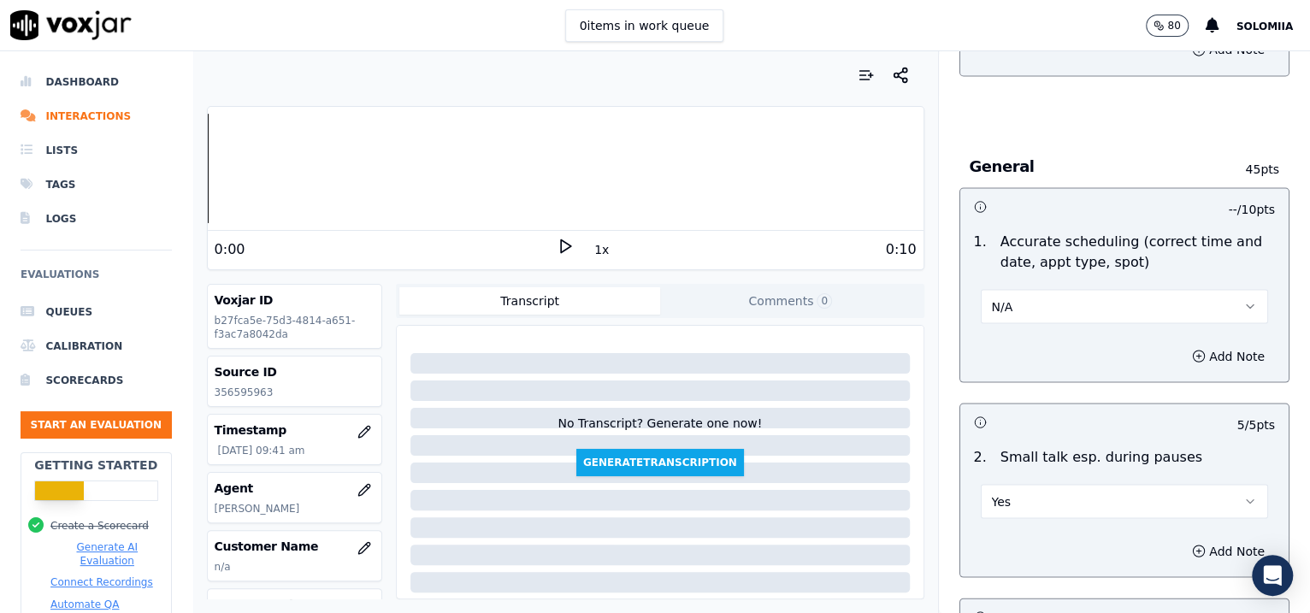
scroll to position [2884, 0]
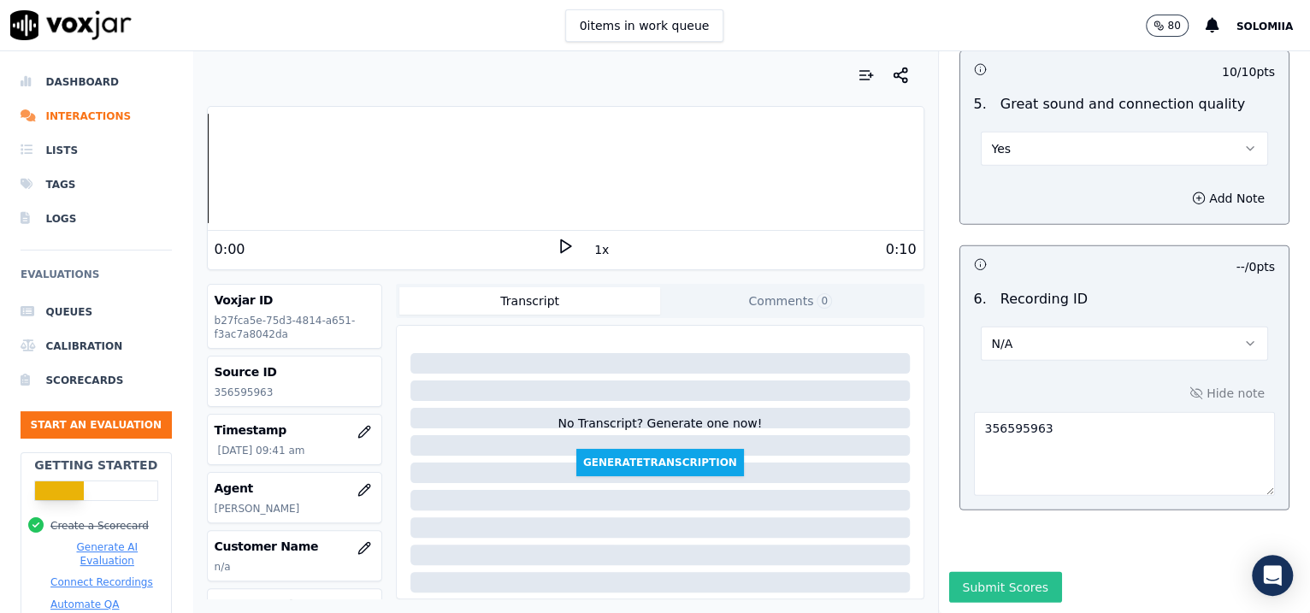
click at [949, 490] on button "Submit Scores" at bounding box center [1006, 587] width 114 height 31
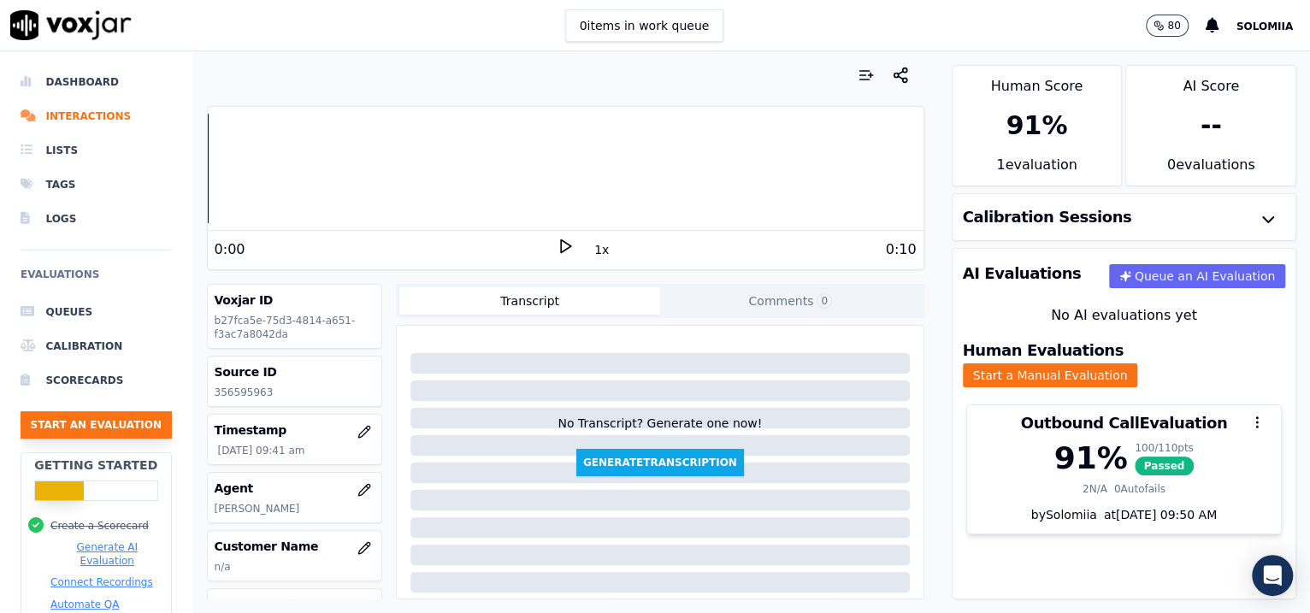
click at [139, 422] on button "Start an Evaluation" at bounding box center [96, 424] width 151 height 27
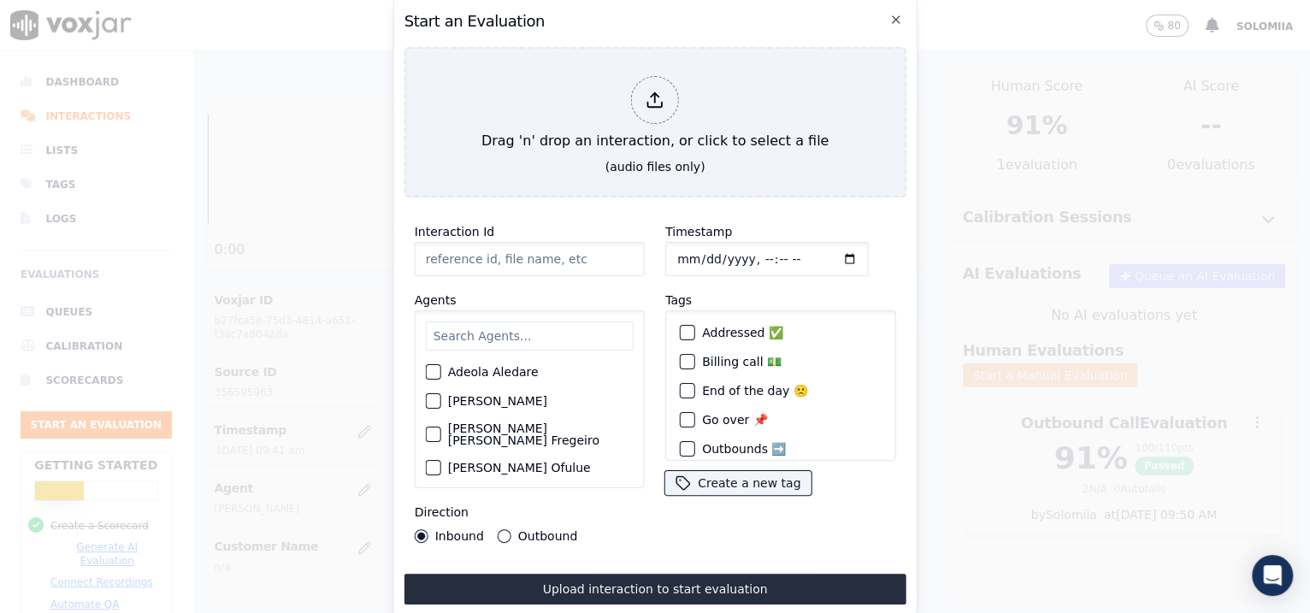
click at [576, 262] on input "Interaction Id" at bounding box center [530, 259] width 230 height 34
paste input "356597466"
type input "356597466"
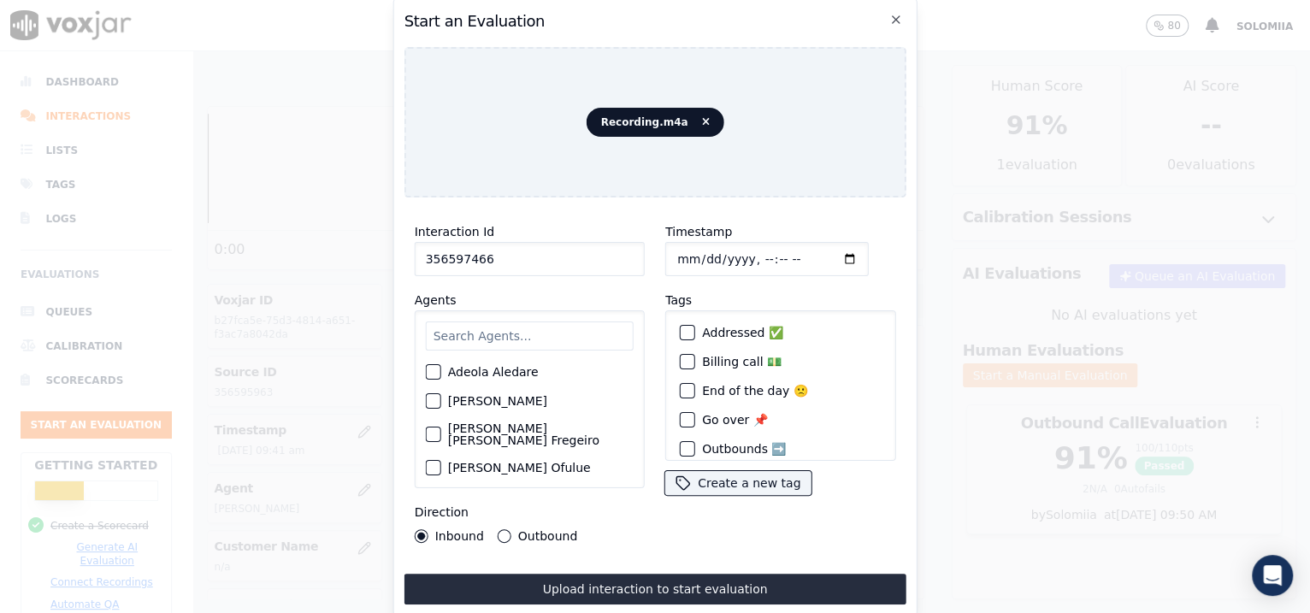
click at [693, 251] on input "Timestamp" at bounding box center [766, 259] width 203 height 34
click at [746, 252] on input "Timestamp" at bounding box center [766, 259] width 203 height 34
type input "[DATE]T09:55"
click at [463, 325] on input "text" at bounding box center [530, 335] width 208 height 29
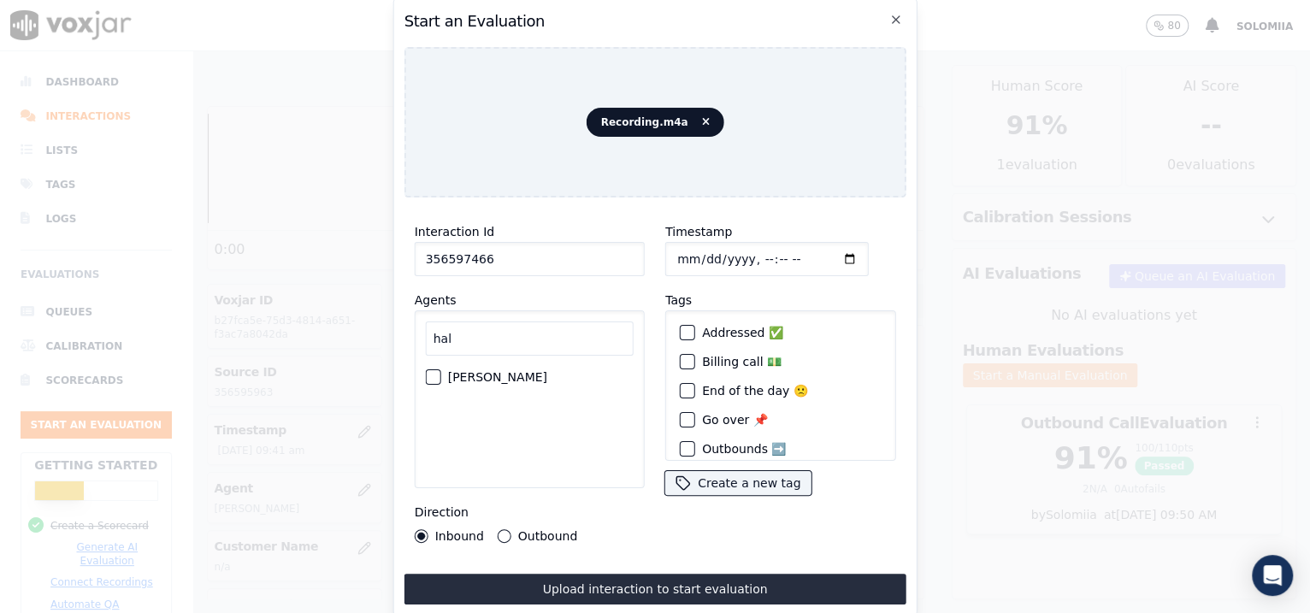
type input "hal"
click at [507, 371] on label "[PERSON_NAME]" at bounding box center [497, 377] width 99 height 12
click at [441, 369] on button "[PERSON_NAME]" at bounding box center [433, 376] width 15 height 15
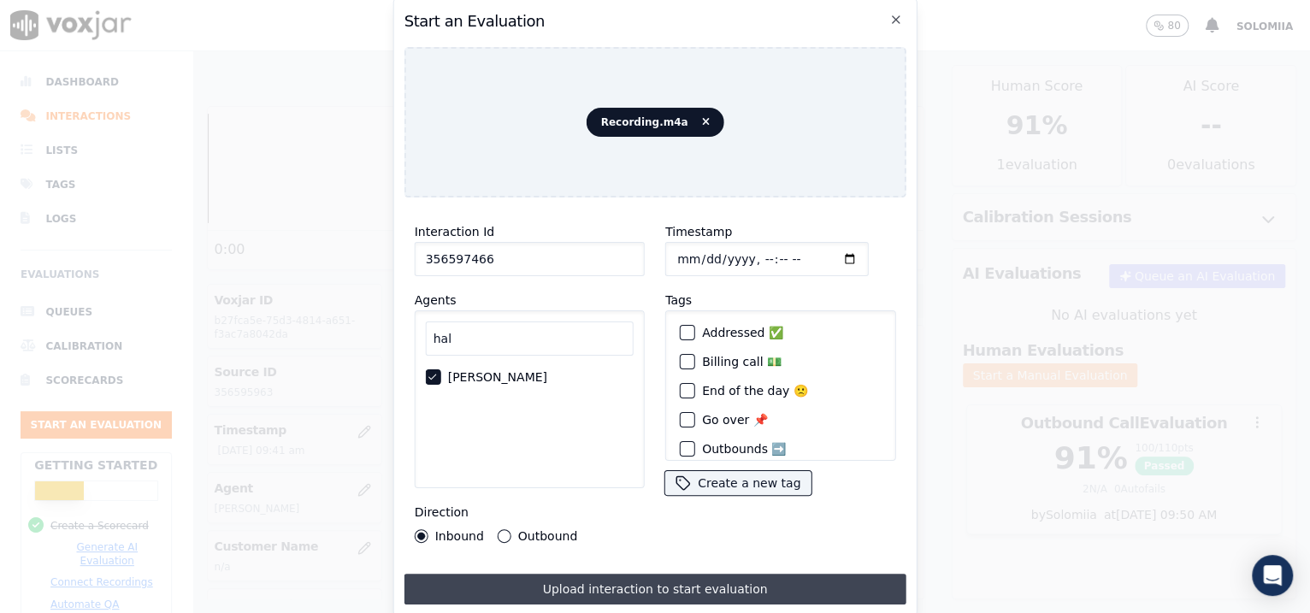
click at [638, 490] on button "Upload interaction to start evaluation" at bounding box center [655, 589] width 502 height 31
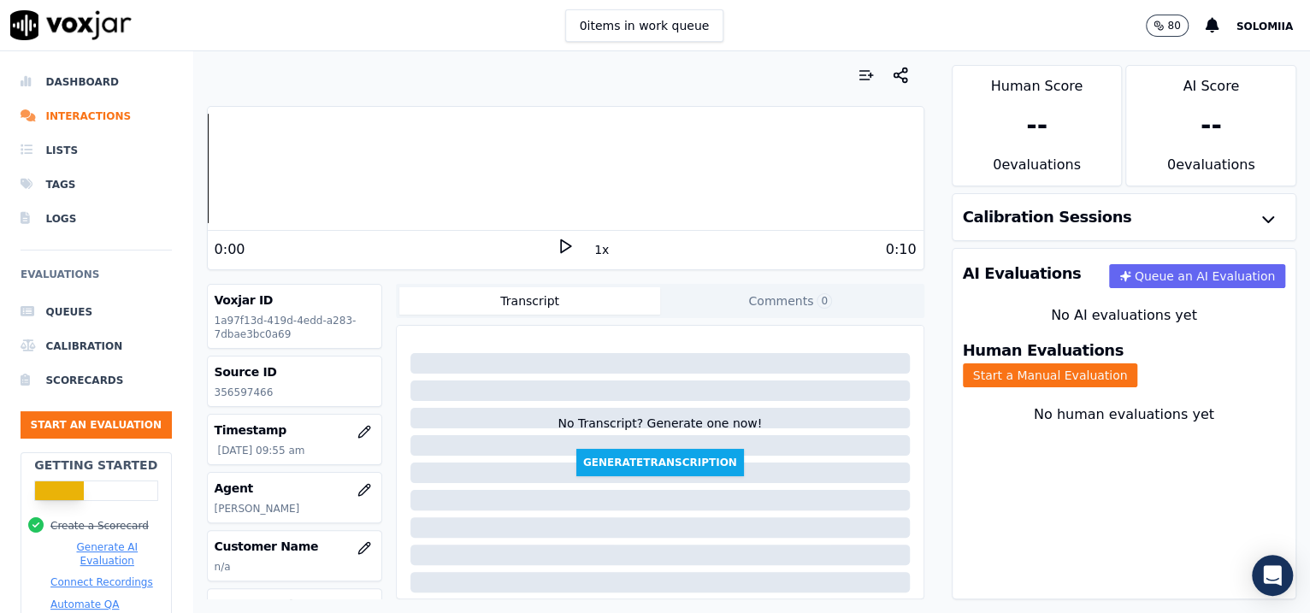
click at [1046, 374] on div "Human Evaluations Start a Manual Evaluation" at bounding box center [1124, 365] width 344 height 65
click at [1046, 363] on button "Start a Manual Evaluation" at bounding box center [1050, 375] width 175 height 24
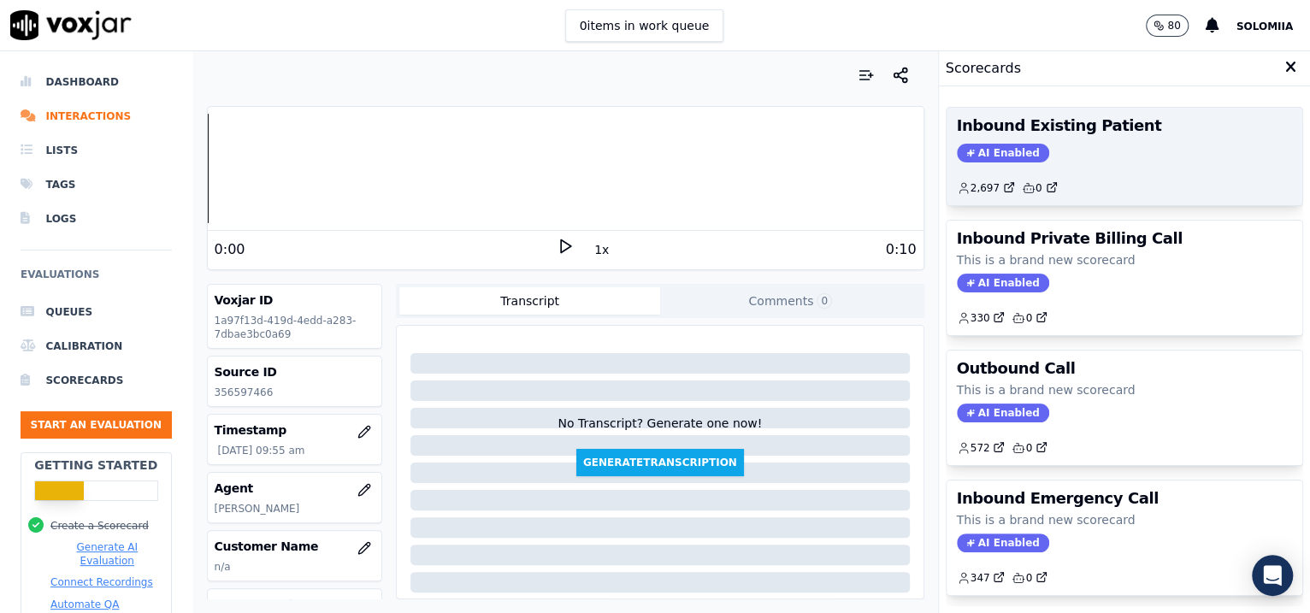
click at [1046, 173] on div "2,697 0" at bounding box center [1125, 181] width 336 height 27
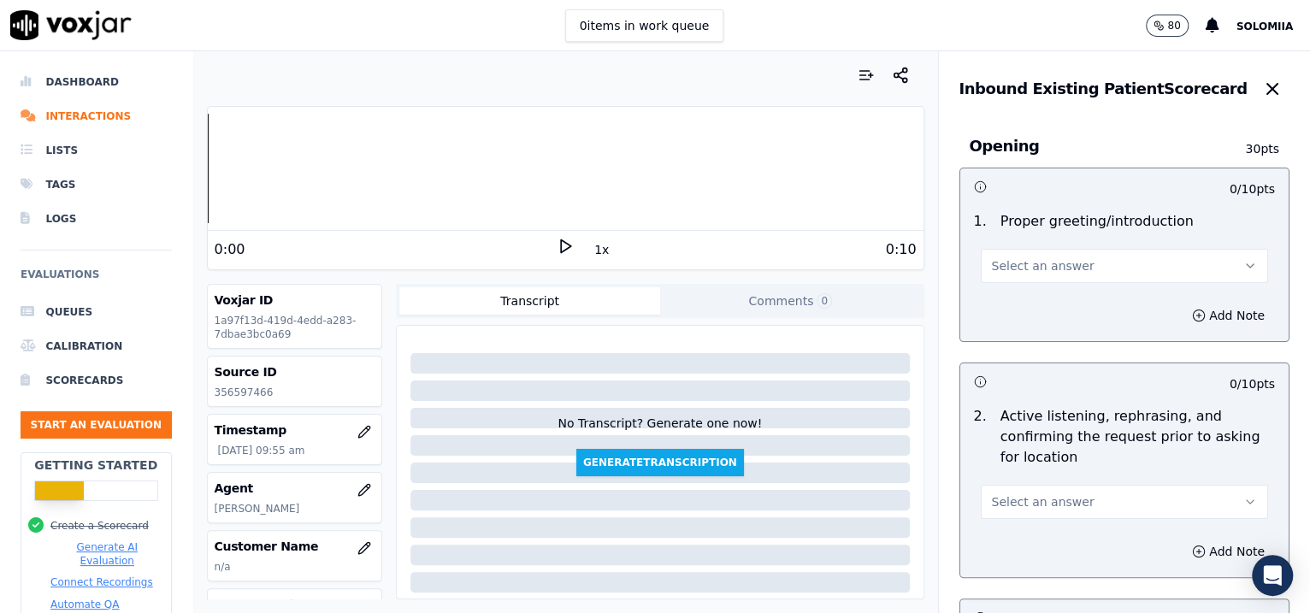
click at [1032, 249] on button "Select an answer" at bounding box center [1125, 266] width 288 height 34
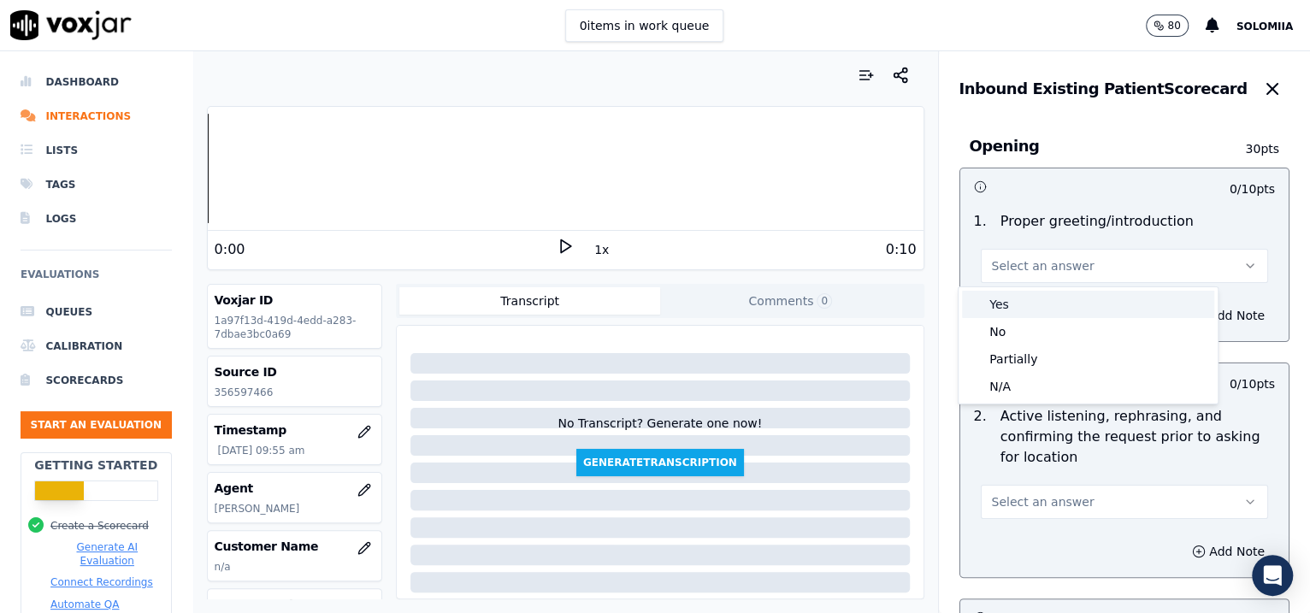
click at [1046, 298] on div "Yes" at bounding box center [1088, 304] width 252 height 27
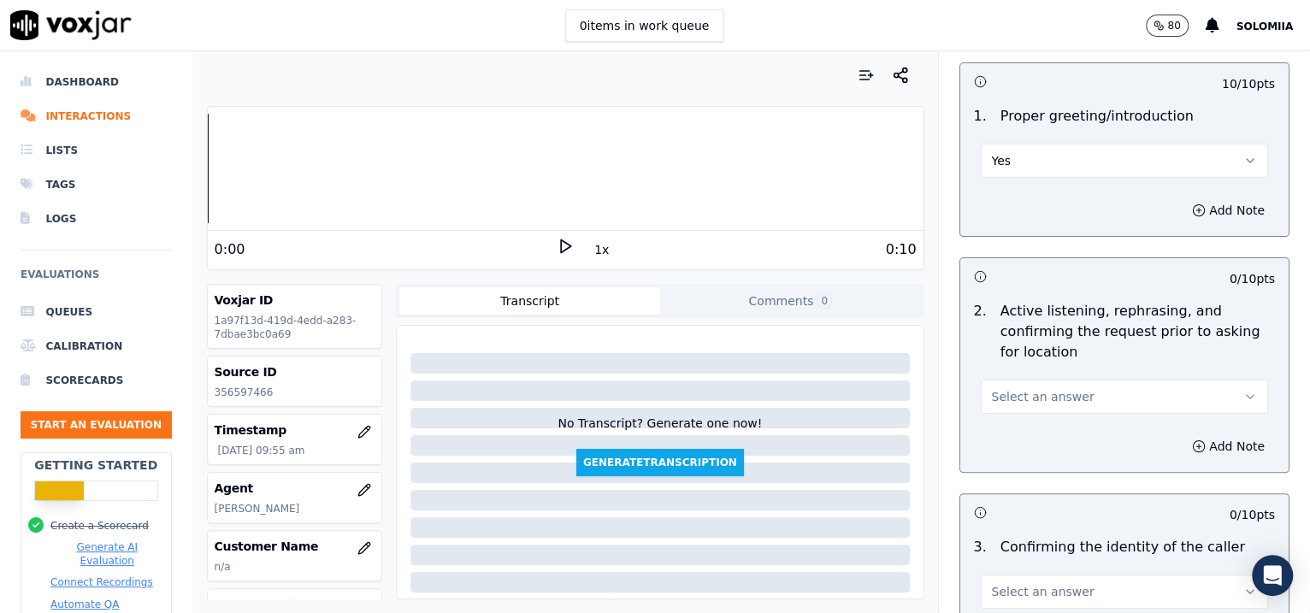
scroll to position [173, 0]
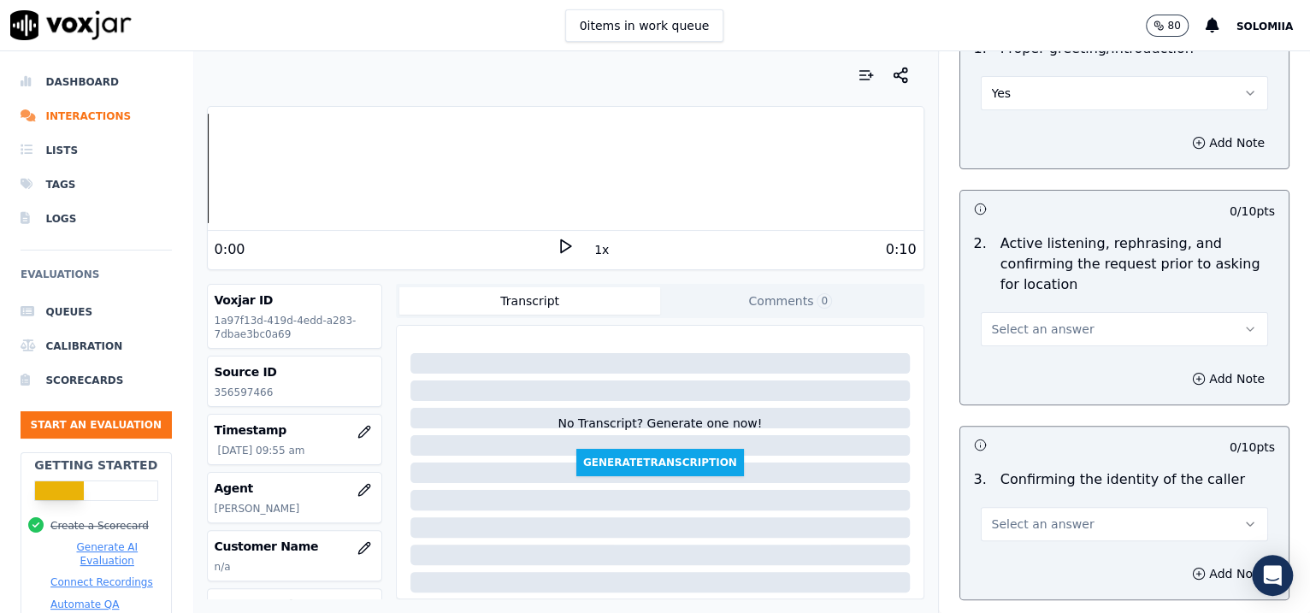
click at [1023, 321] on span "Select an answer" at bounding box center [1043, 329] width 103 height 17
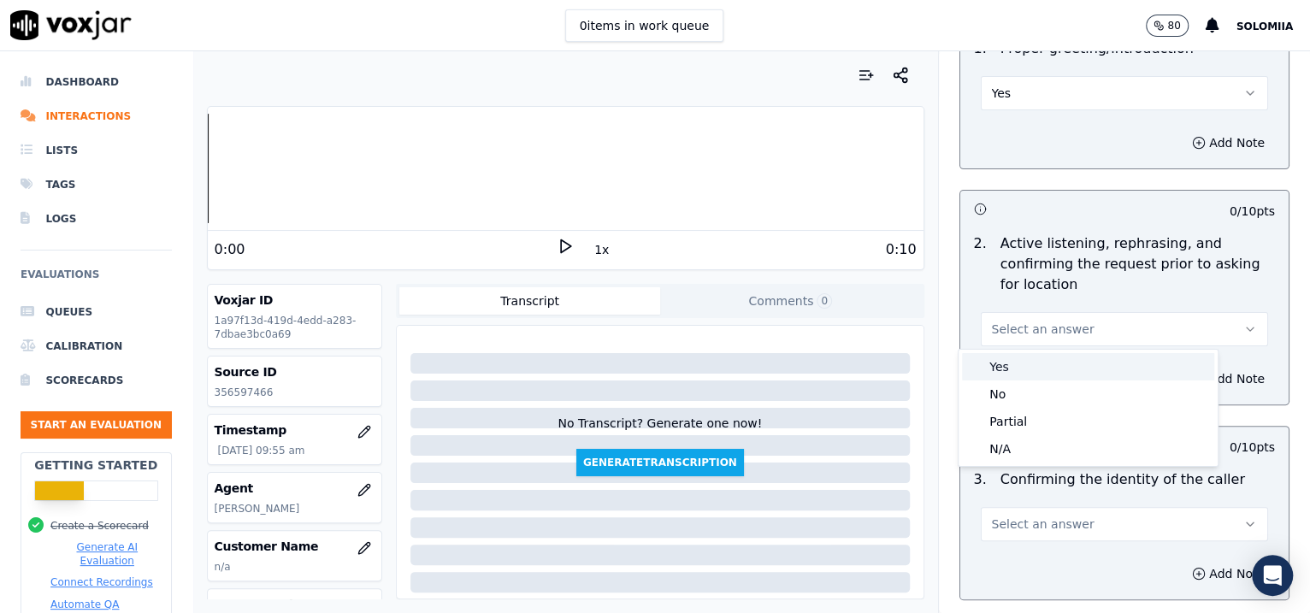
click at [1046, 356] on div "Yes" at bounding box center [1088, 366] width 252 height 27
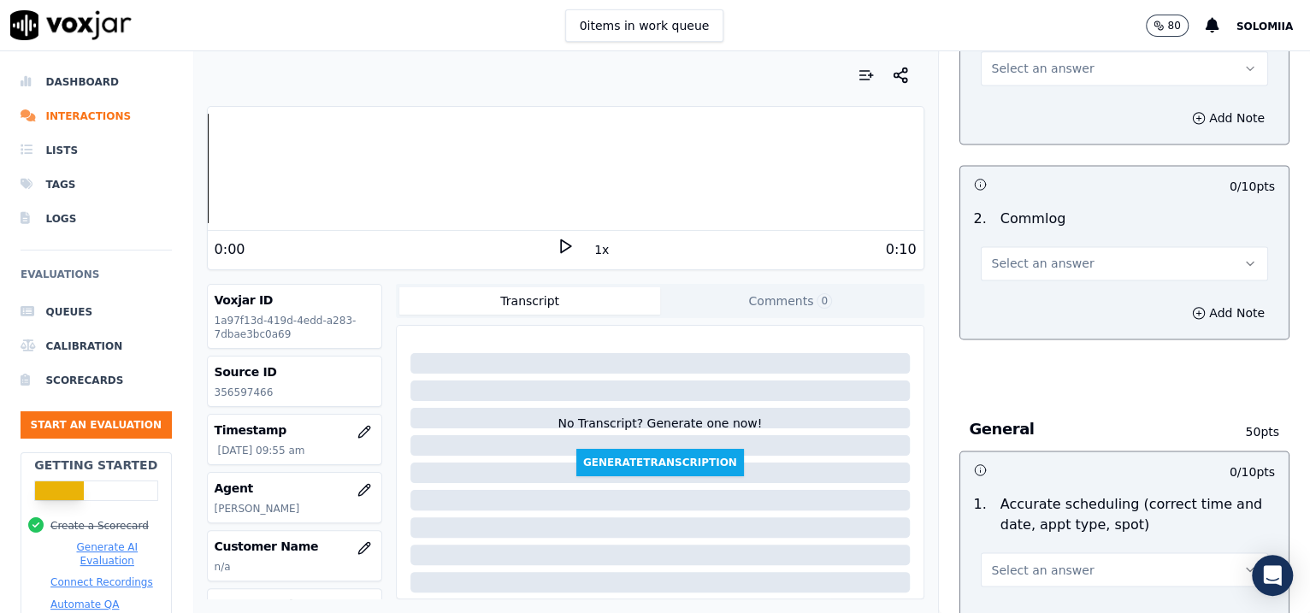
scroll to position [2609, 0]
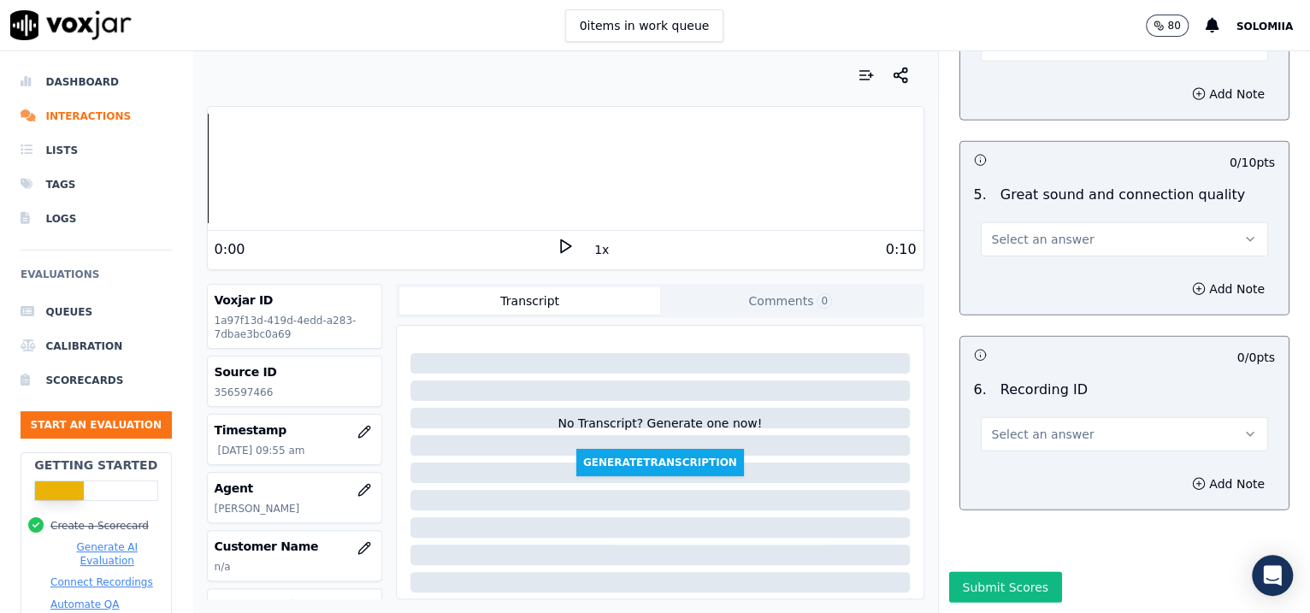
click at [1008, 426] on span "Select an answer" at bounding box center [1043, 434] width 103 height 17
click at [1045, 431] on div "N/A" at bounding box center [1088, 434] width 252 height 27
click at [1046, 472] on button "Add Note" at bounding box center [1228, 484] width 93 height 24
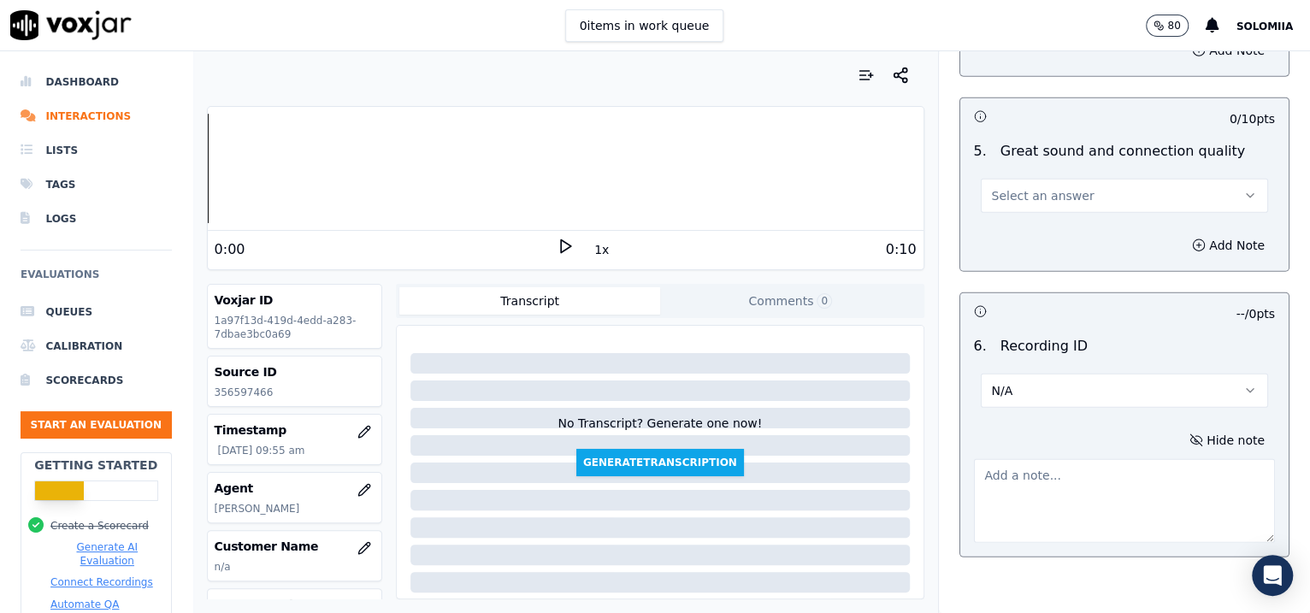
click at [1046, 475] on textarea at bounding box center [1125, 501] width 302 height 84
paste textarea "356597466"
type textarea "356597466"
click at [1045, 199] on span "Select an answer" at bounding box center [1043, 195] width 103 height 17
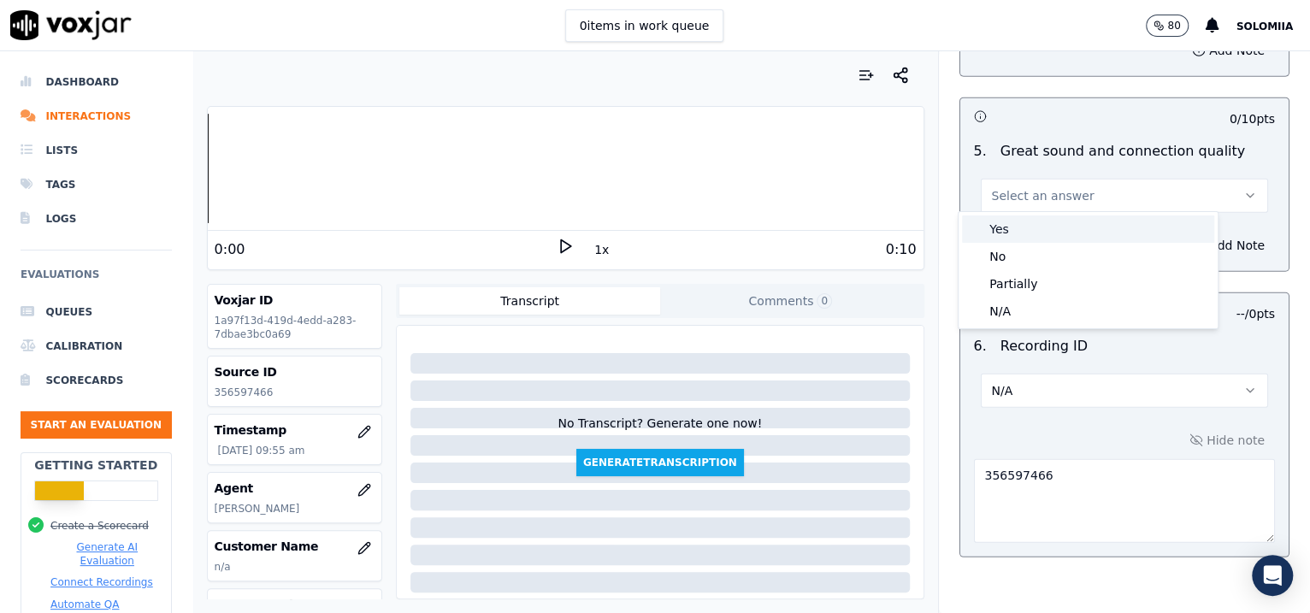
click at [1046, 234] on div "Yes" at bounding box center [1088, 228] width 252 height 27
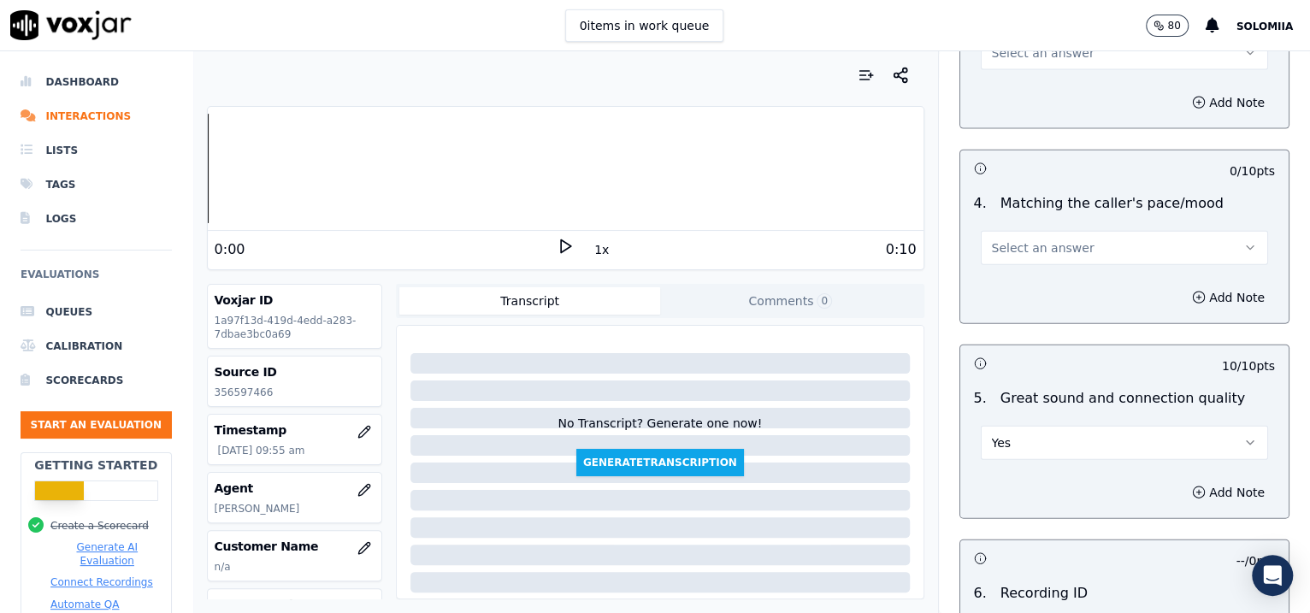
scroll to position [2298, 0]
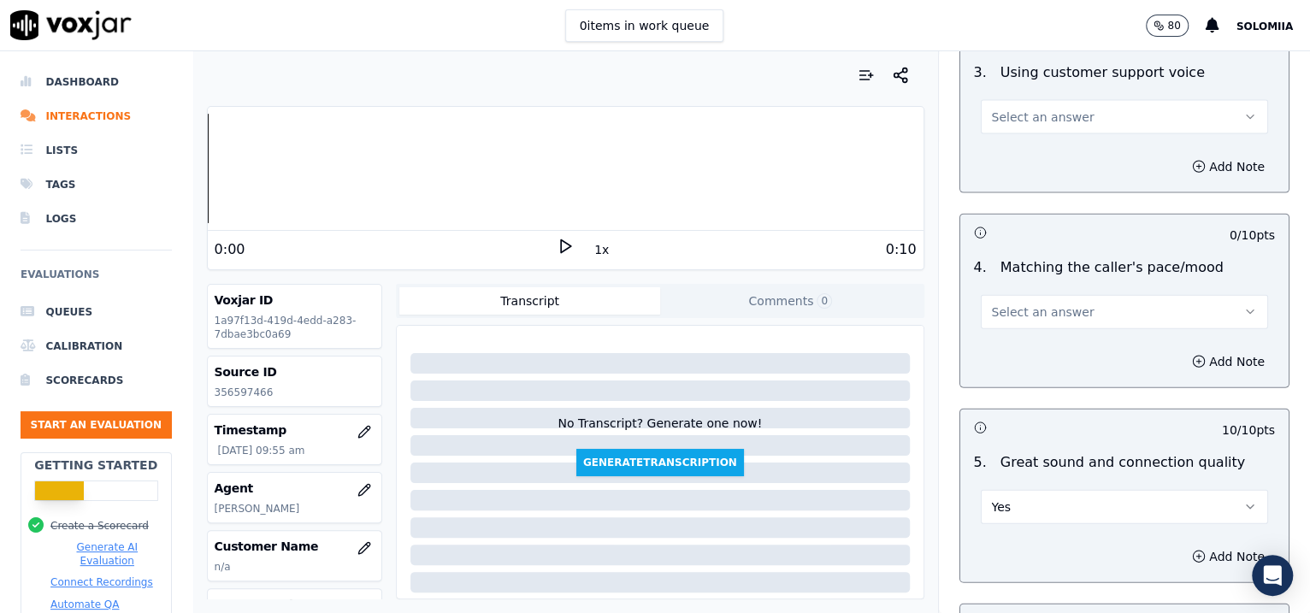
click at [981, 316] on button "Select an answer" at bounding box center [1125, 312] width 288 height 34
click at [1046, 345] on div "Yes" at bounding box center [1088, 346] width 252 height 27
click at [993, 116] on span "Select an answer" at bounding box center [1043, 117] width 103 height 17
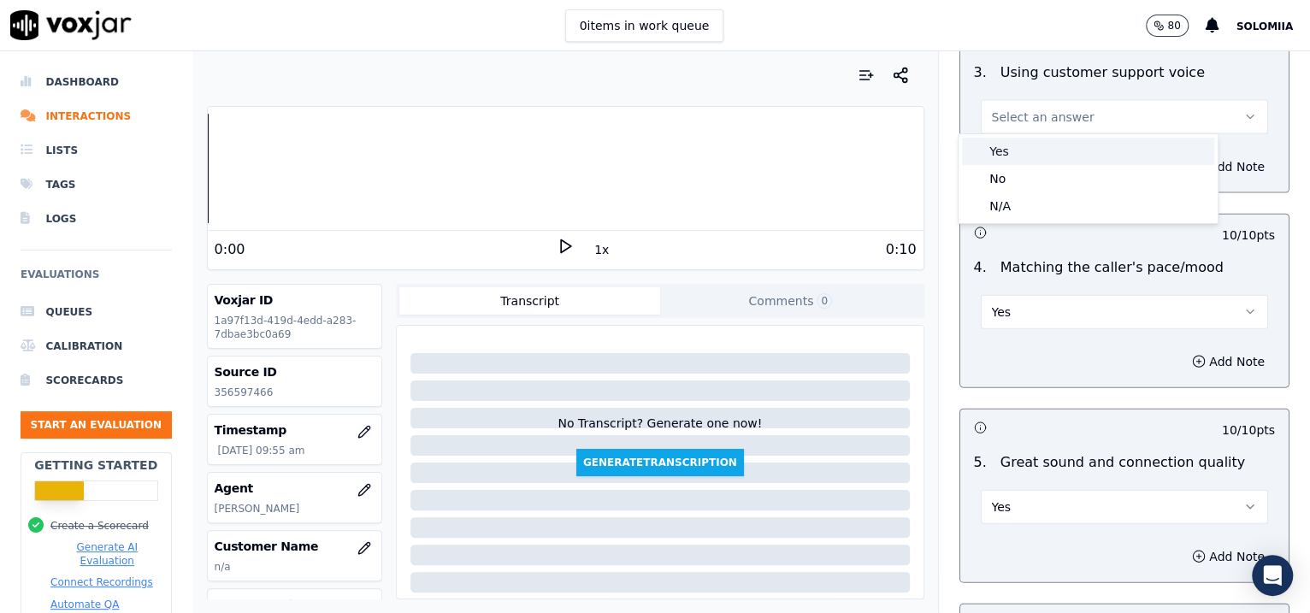
click at [1046, 148] on div "Yes" at bounding box center [1088, 151] width 252 height 27
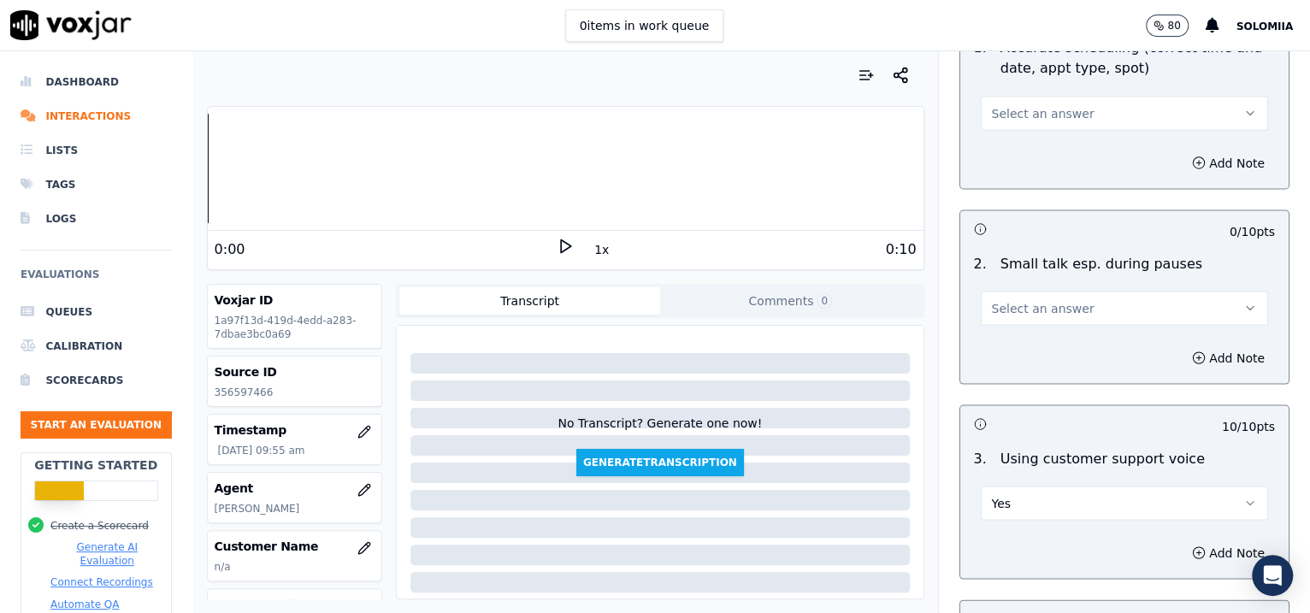
scroll to position [1813, 0]
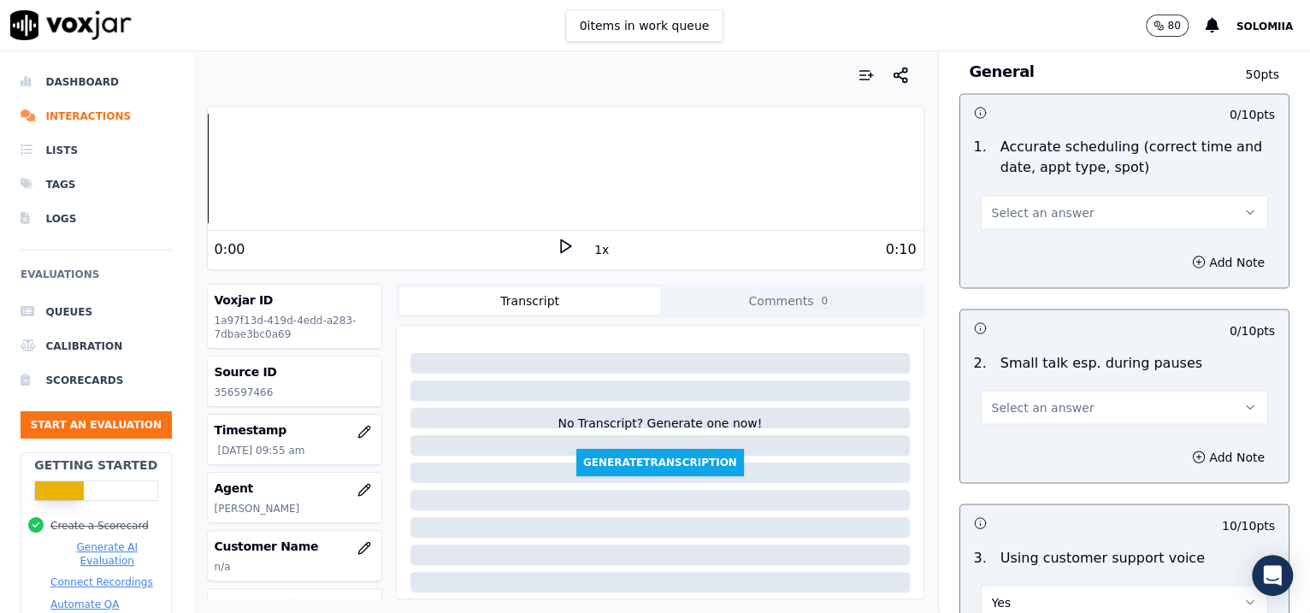
click at [1014, 403] on span "Select an answer" at bounding box center [1043, 406] width 103 height 17
click at [1032, 458] on div "No" at bounding box center [1088, 468] width 252 height 27
click at [1029, 218] on button "Select an answer" at bounding box center [1125, 212] width 288 height 34
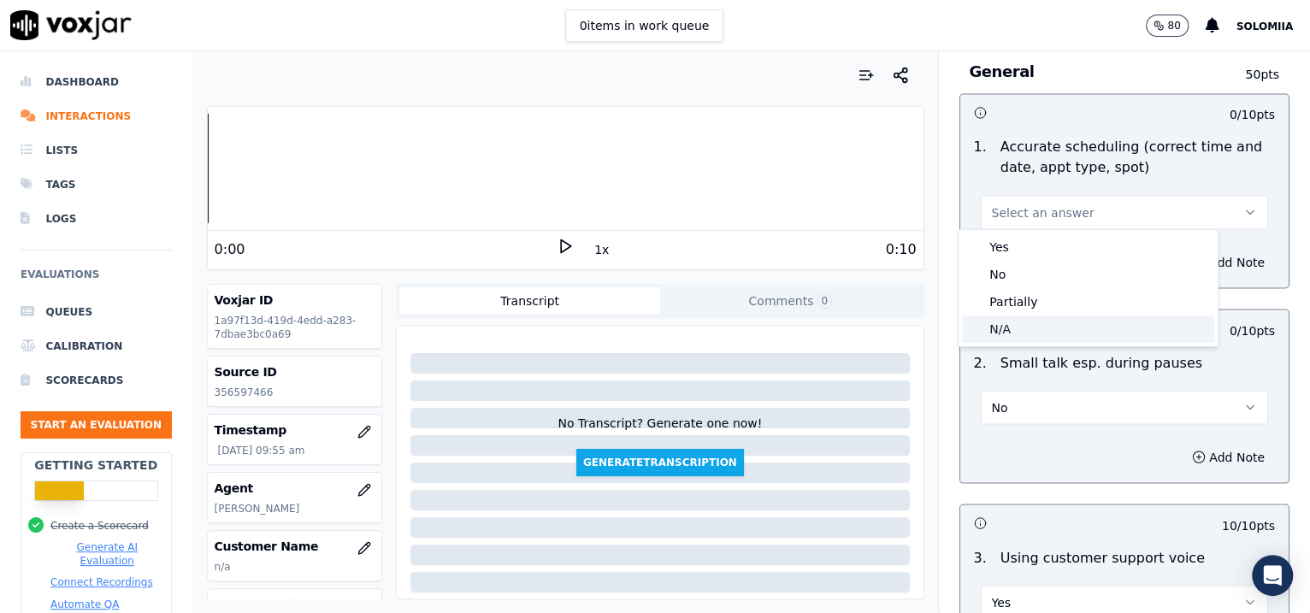
click at [1034, 325] on div "N/A" at bounding box center [1088, 328] width 252 height 27
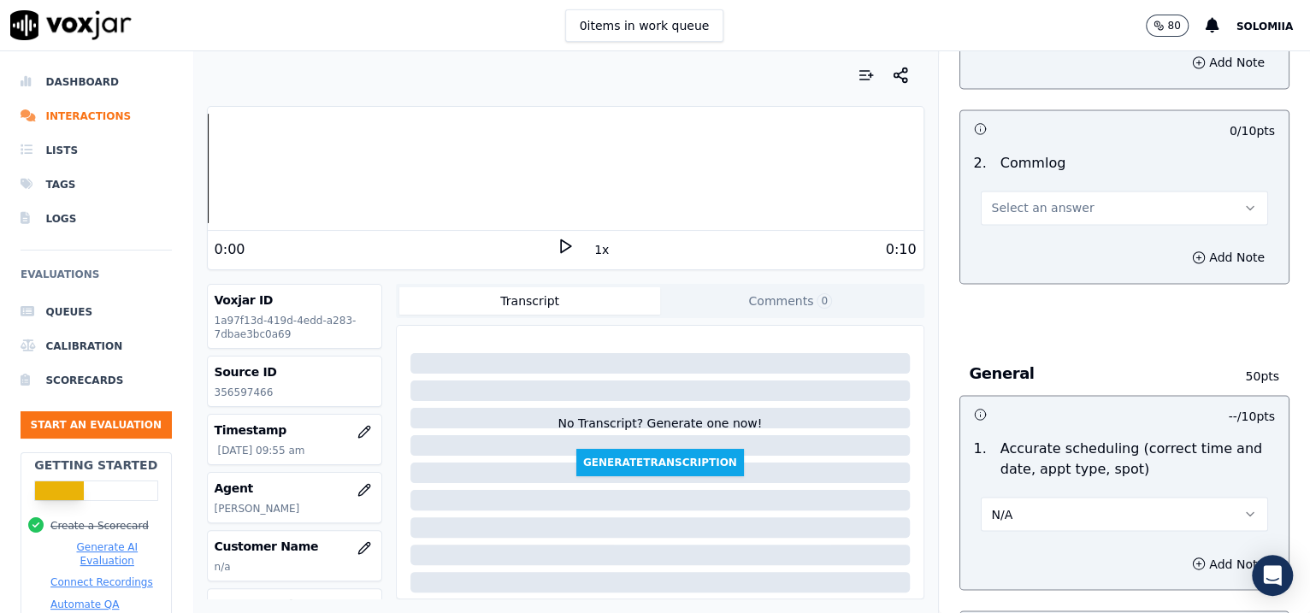
scroll to position [1482, 0]
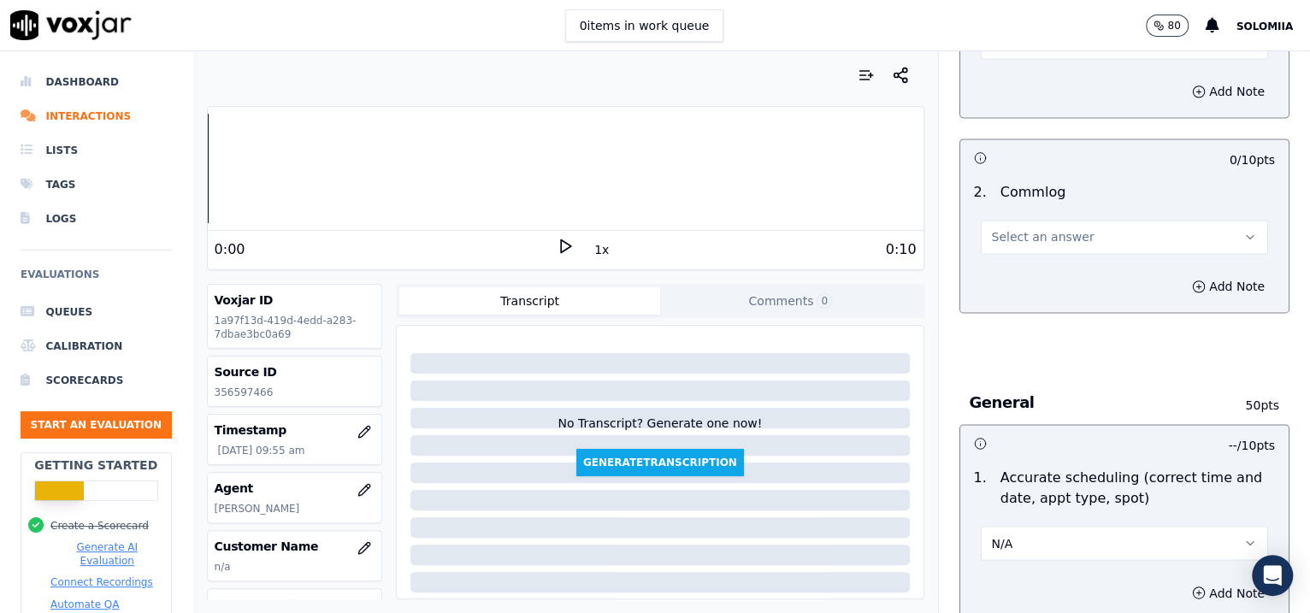
click at [1005, 231] on span "Select an answer" at bounding box center [1043, 236] width 103 height 17
click at [1046, 263] on div "Yes" at bounding box center [1088, 272] width 252 height 27
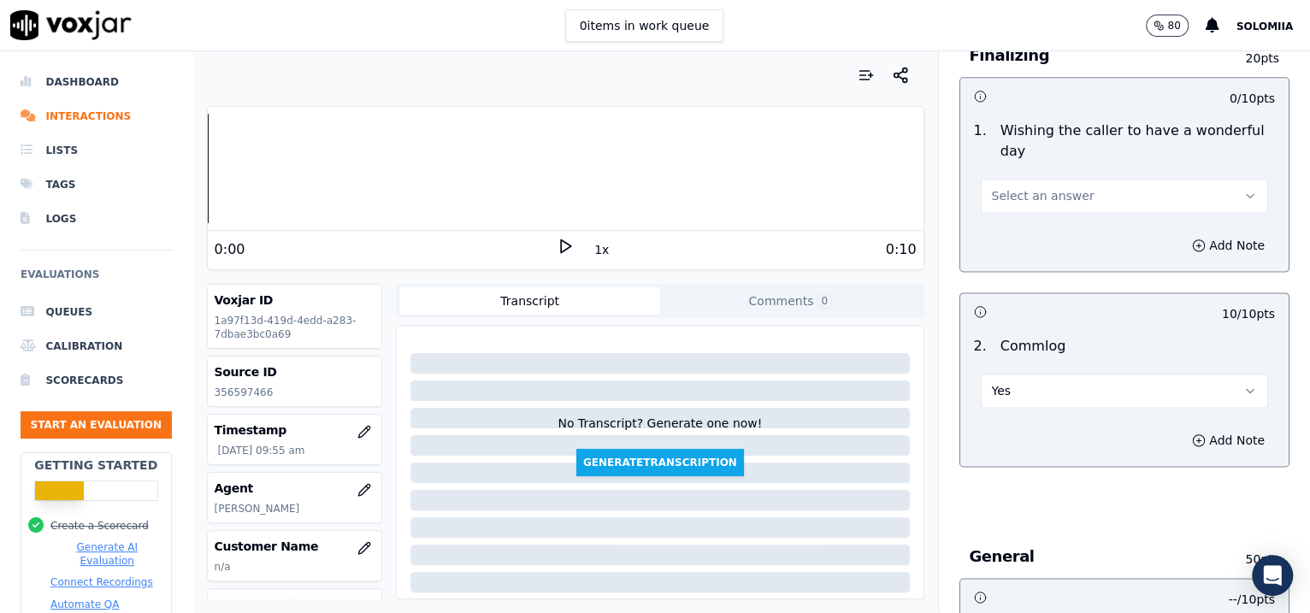
scroll to position [1235, 0]
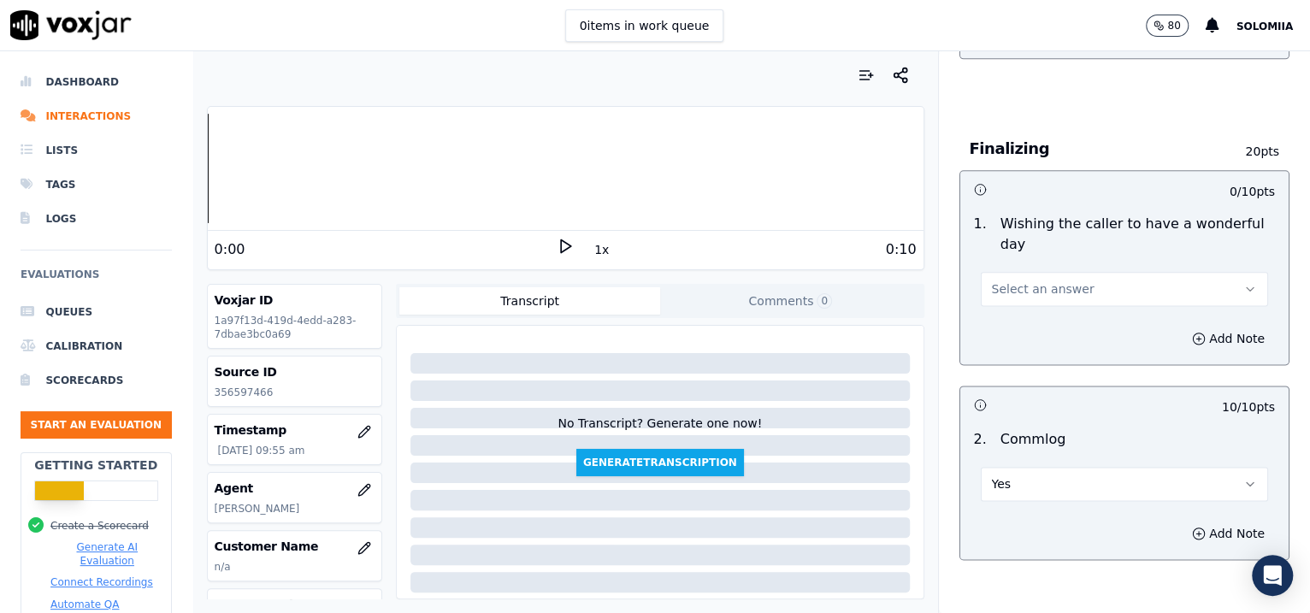
click at [1039, 286] on span "Select an answer" at bounding box center [1043, 288] width 103 height 17
click at [1046, 315] on div "Yes" at bounding box center [1088, 324] width 252 height 27
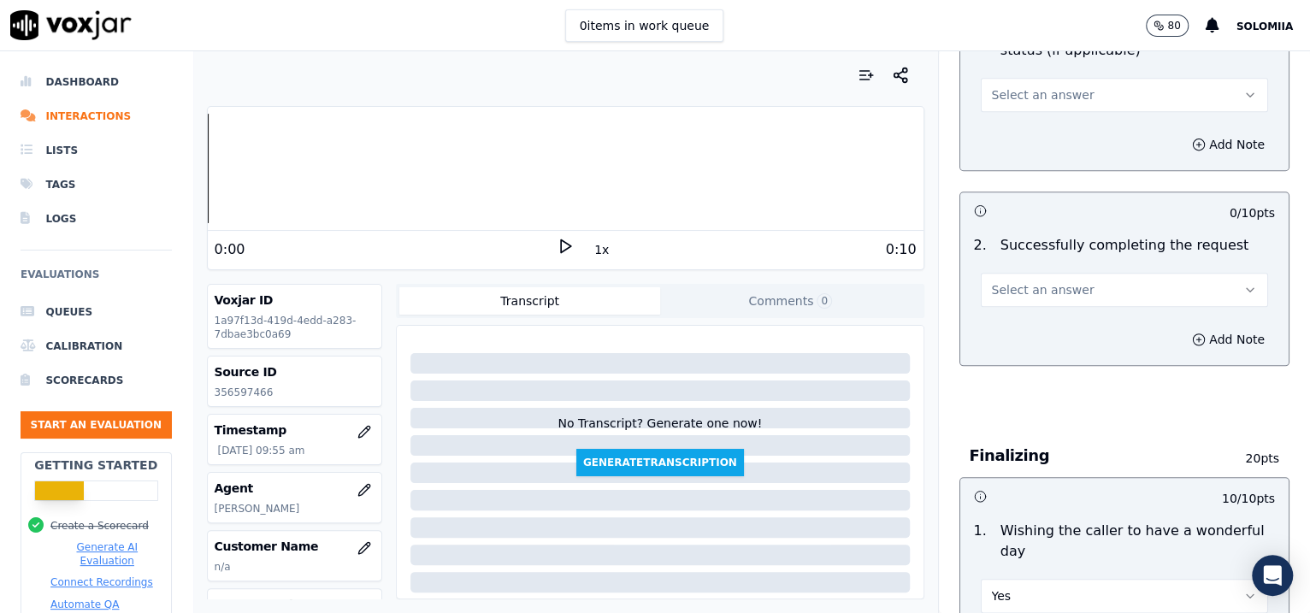
scroll to position [904, 0]
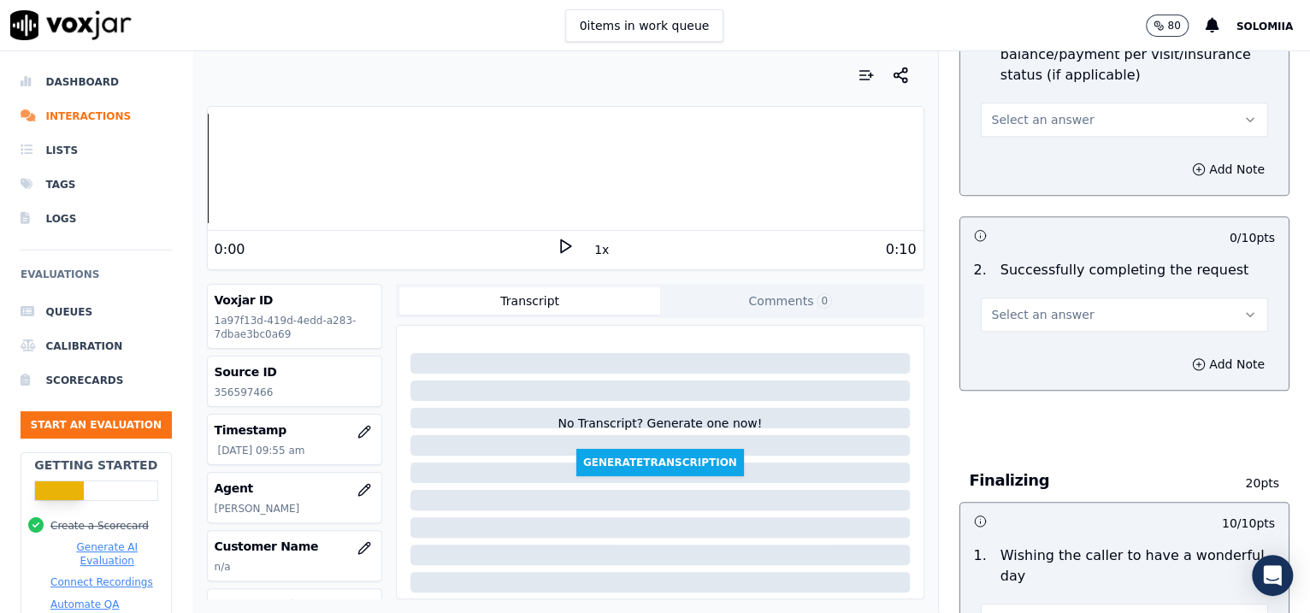
click at [1046, 314] on span "Select an answer" at bounding box center [1043, 314] width 103 height 17
click at [1046, 350] on div "Yes" at bounding box center [1088, 350] width 252 height 27
click at [1040, 123] on span "Select an answer" at bounding box center [1043, 119] width 103 height 17
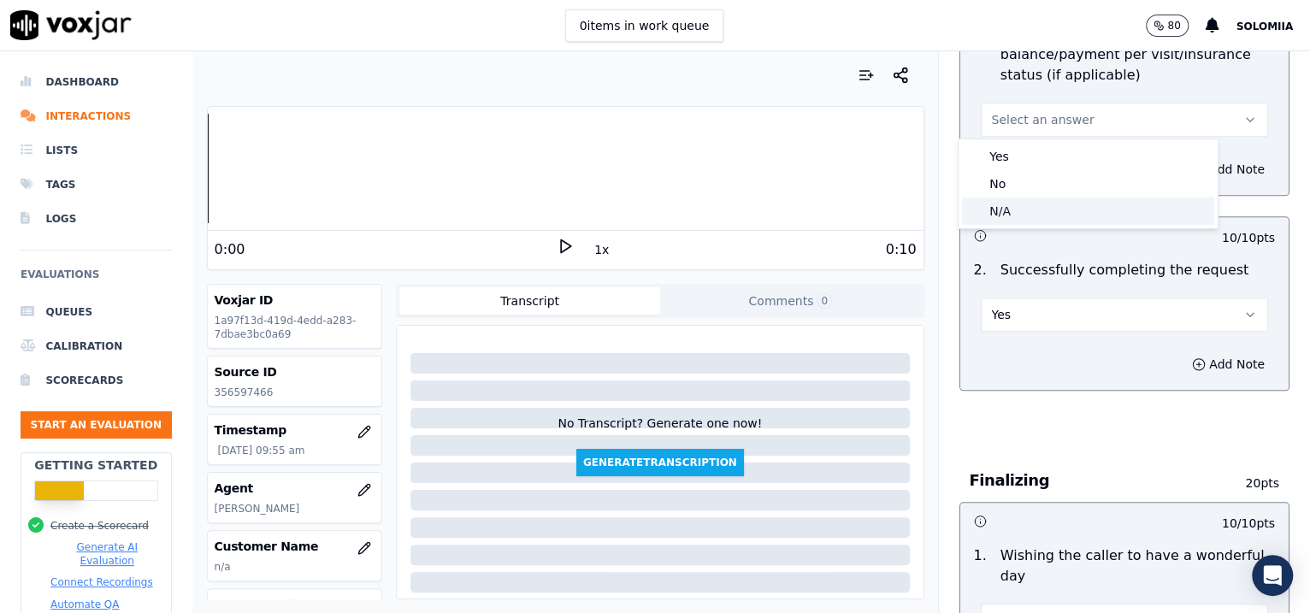
click at [1036, 210] on div "N/A" at bounding box center [1088, 210] width 252 height 27
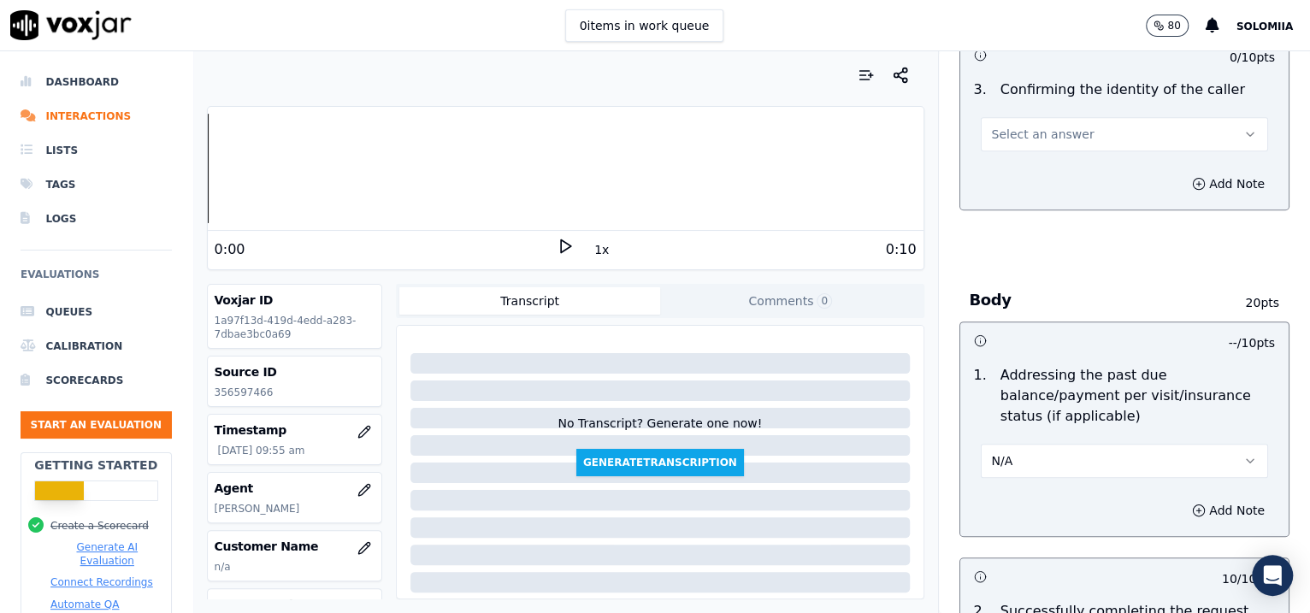
scroll to position [547, 0]
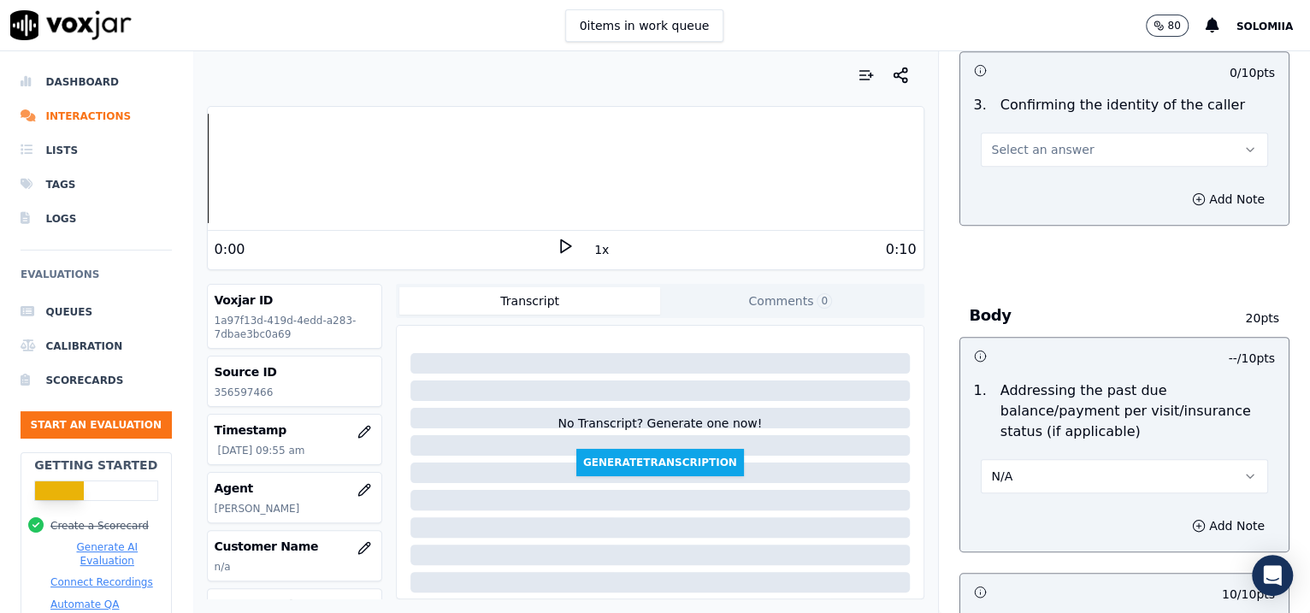
click at [1046, 158] on button "Select an answer" at bounding box center [1125, 150] width 288 height 34
click at [1039, 215] on div "No" at bounding box center [1088, 213] width 252 height 27
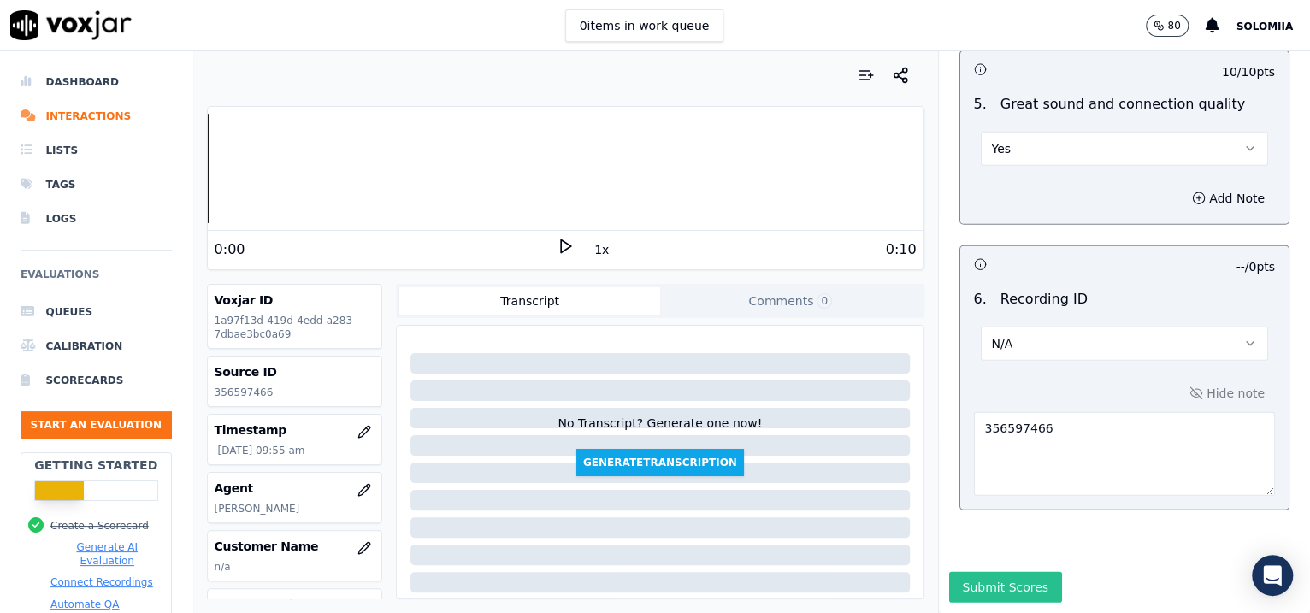
click at [1004, 490] on button "Submit Scores" at bounding box center [1006, 587] width 114 height 31
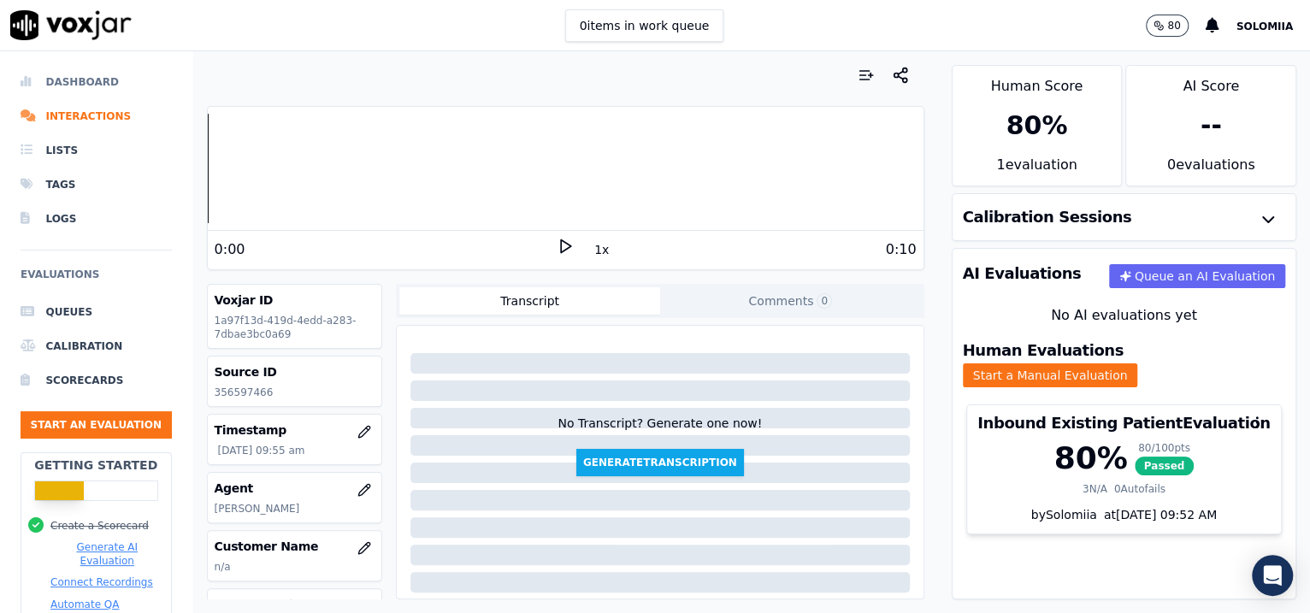
click at [85, 75] on li "Dashboard" at bounding box center [96, 82] width 151 height 34
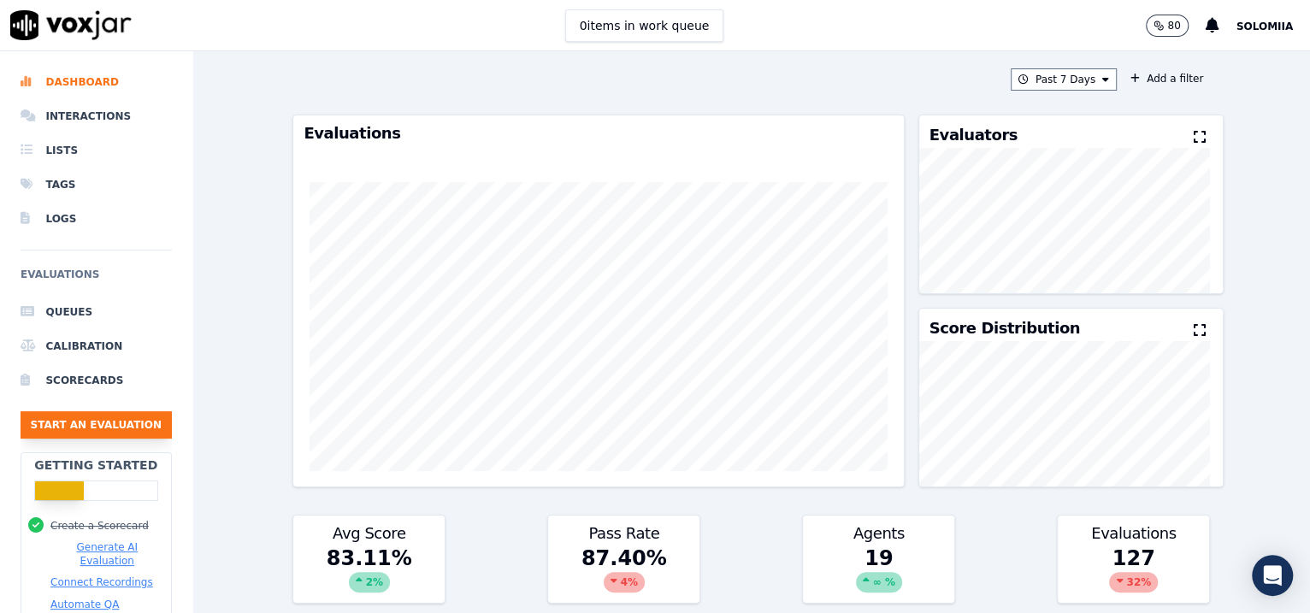
click at [139, 428] on button "Start an Evaluation" at bounding box center [96, 424] width 151 height 27
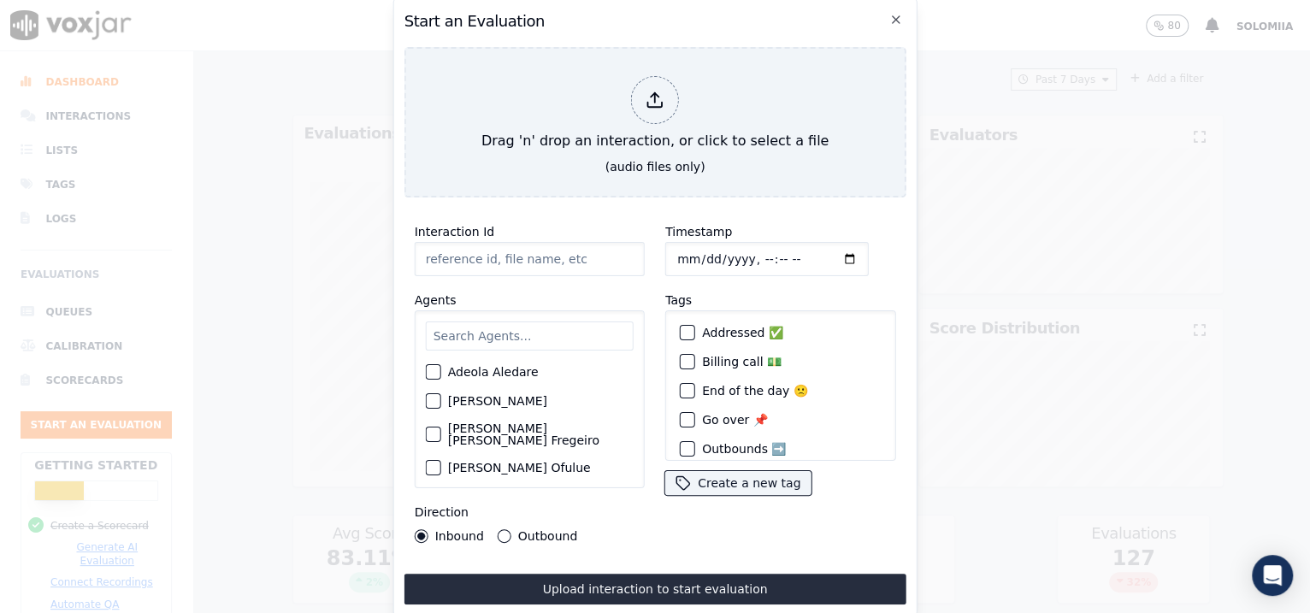
click at [532, 261] on input "Interaction Id" at bounding box center [530, 259] width 230 height 34
paste input "356606564"
type input "356606564"
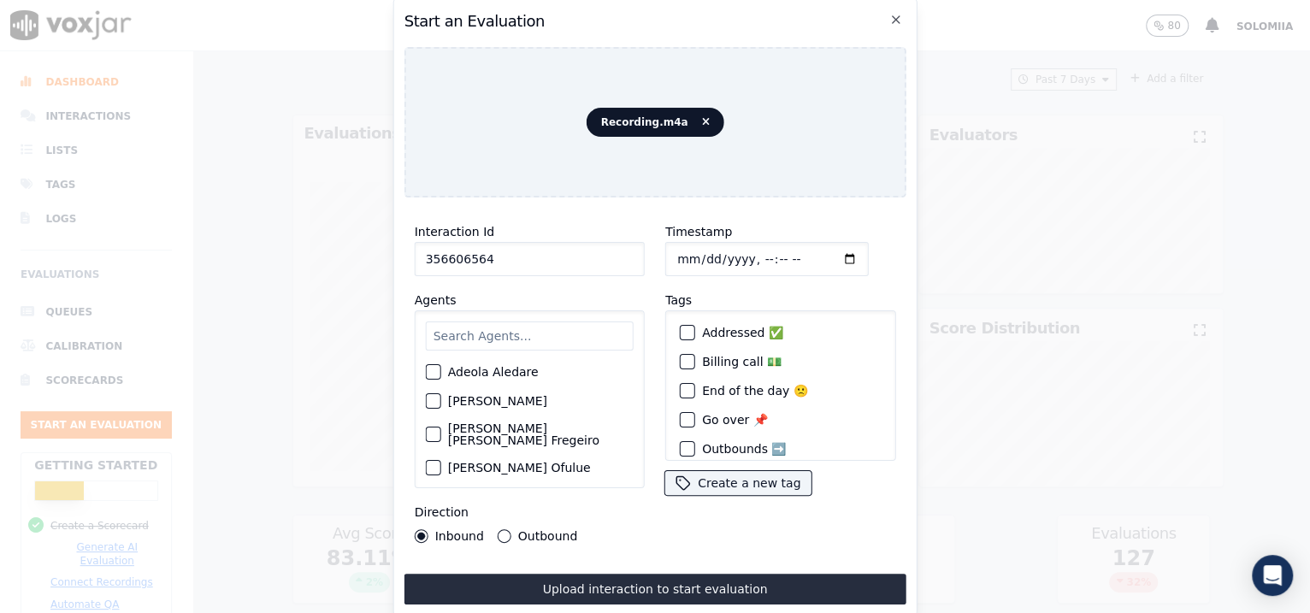
click at [693, 248] on input "Timestamp" at bounding box center [766, 259] width 203 height 34
click at [739, 251] on input "Timestamp" at bounding box center [766, 259] width 203 height 34
type input "[DATE]T10:43"
click at [537, 325] on input "text" at bounding box center [530, 335] width 208 height 29
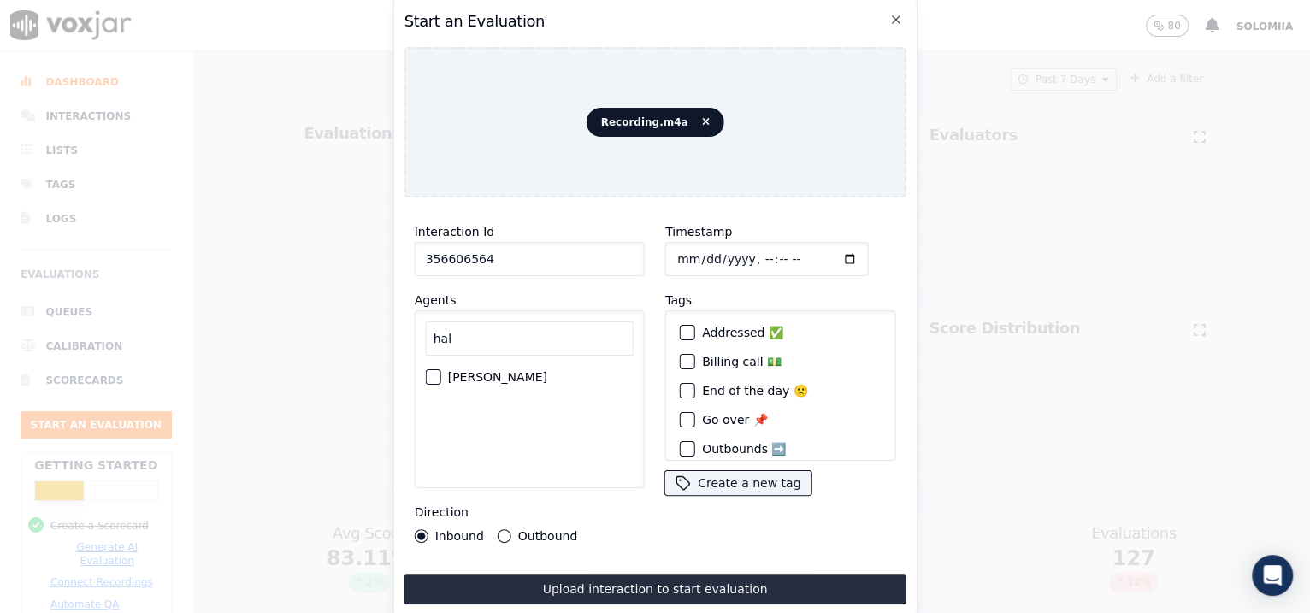
type input "hal"
click at [512, 363] on div "[PERSON_NAME]" at bounding box center [530, 377] width 208 height 29
click at [499, 371] on label "[PERSON_NAME]" at bounding box center [497, 377] width 99 height 12
click at [441, 369] on button "[PERSON_NAME]" at bounding box center [433, 376] width 15 height 15
click at [510, 490] on div "Outbound" at bounding box center [538, 536] width 80 height 14
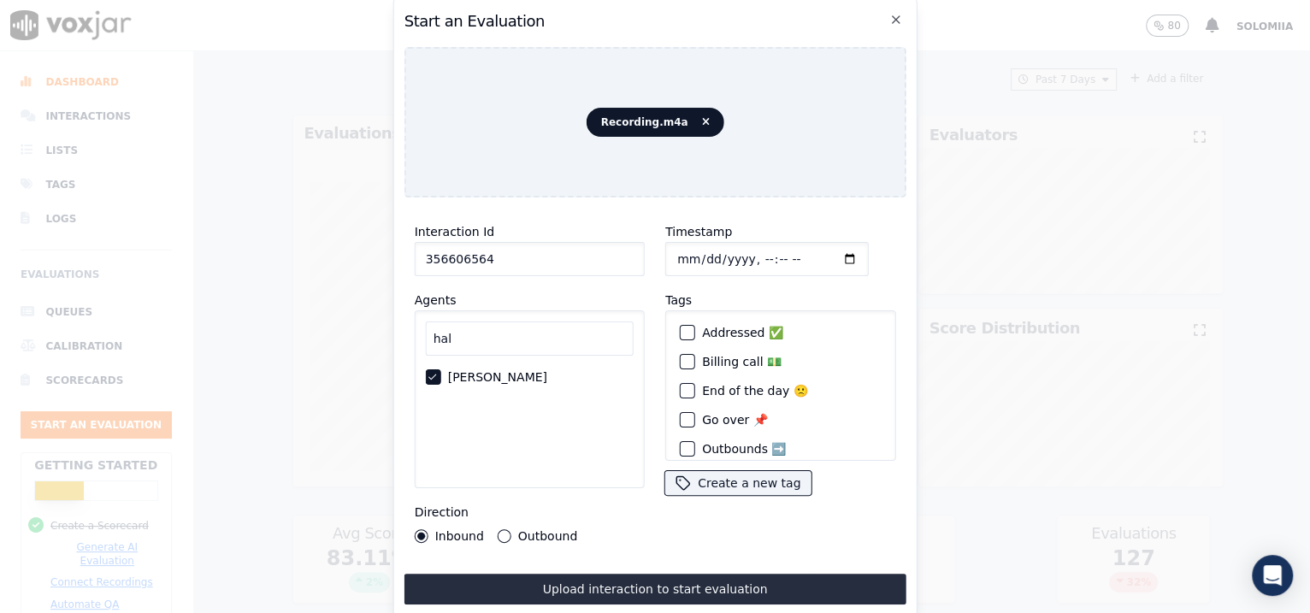
click at [505, 490] on button "Outbound" at bounding box center [505, 536] width 14 height 14
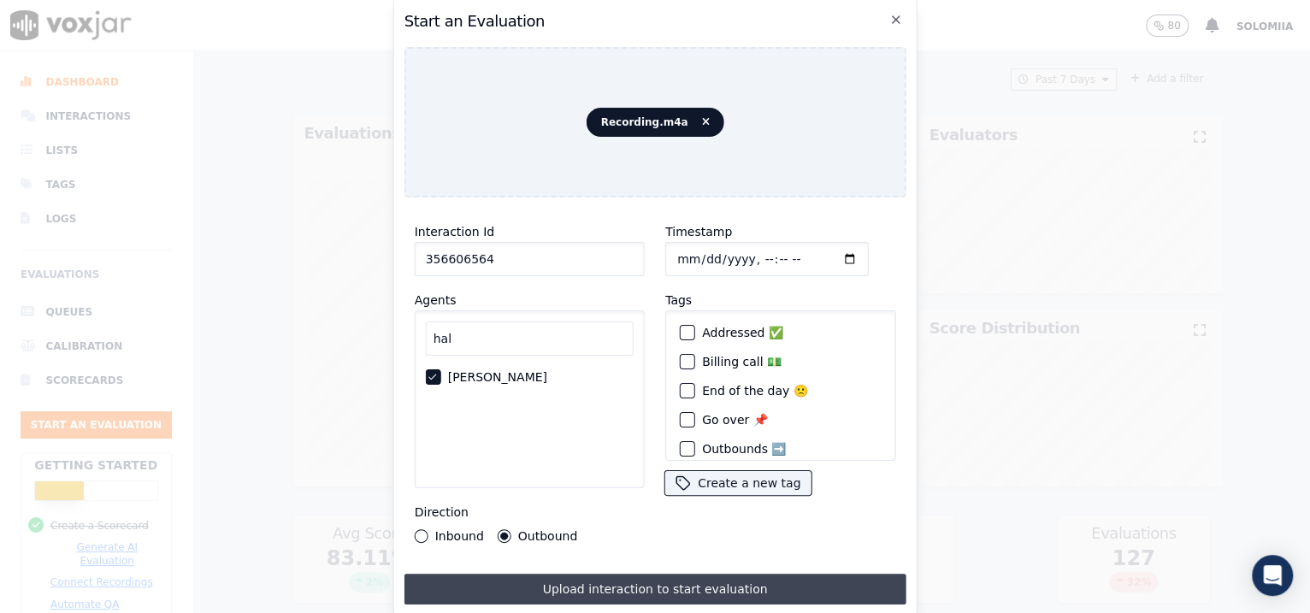
click at [613, 490] on button "Upload interaction to start evaluation" at bounding box center [655, 589] width 502 height 31
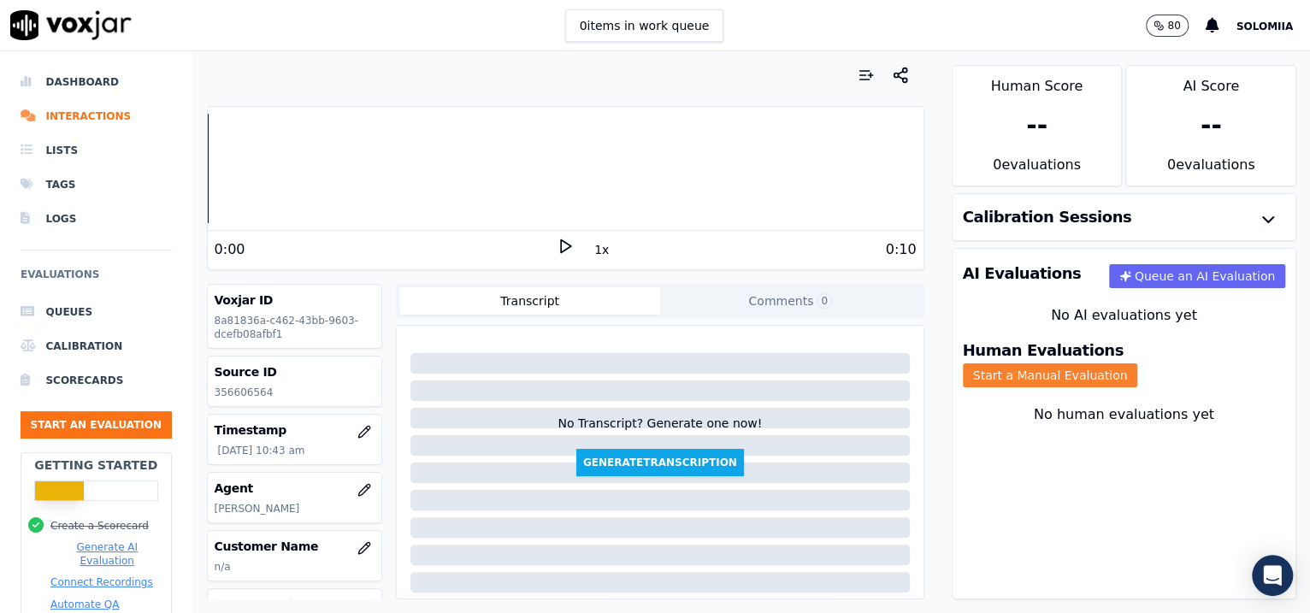
click at [1046, 368] on button "Start a Manual Evaluation" at bounding box center [1050, 375] width 175 height 24
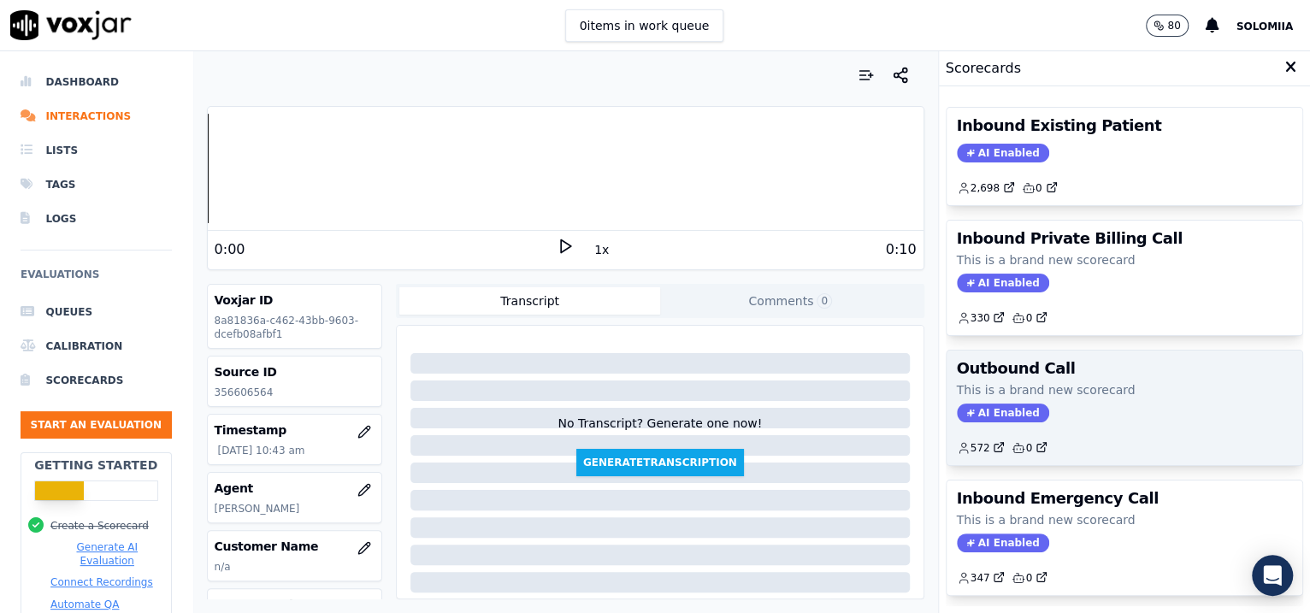
click at [1046, 372] on h3 "Outbound Call" at bounding box center [1125, 368] width 336 height 15
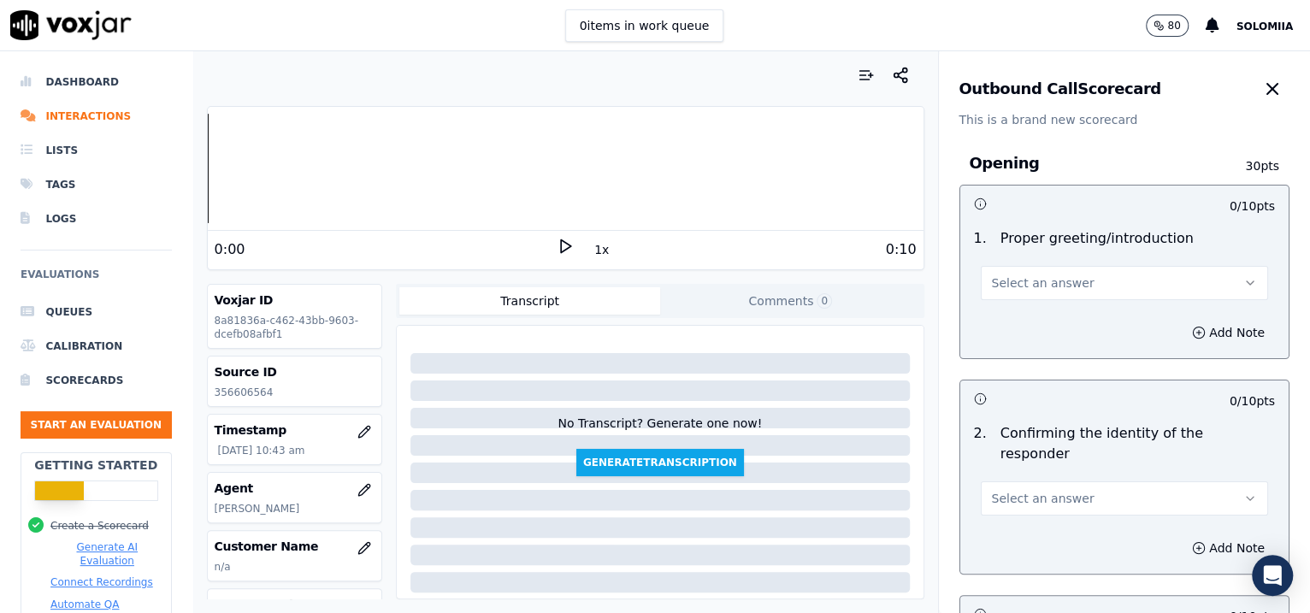
click at [1046, 297] on button "Select an answer" at bounding box center [1125, 283] width 288 height 34
click at [1045, 333] on div "Yes" at bounding box center [1088, 321] width 252 height 27
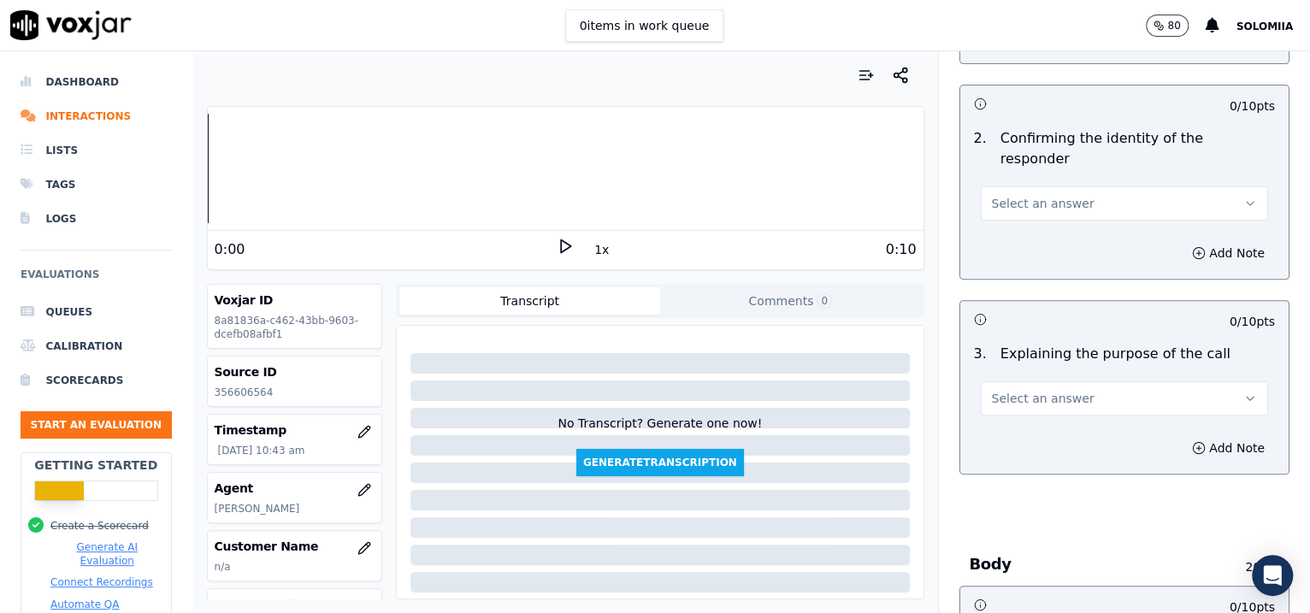
click at [960, 203] on div "2 . Confirming the identity of the responder Select an answer" at bounding box center [1124, 174] width 329 height 106
click at [1016, 197] on button "Select an answer" at bounding box center [1125, 203] width 288 height 34
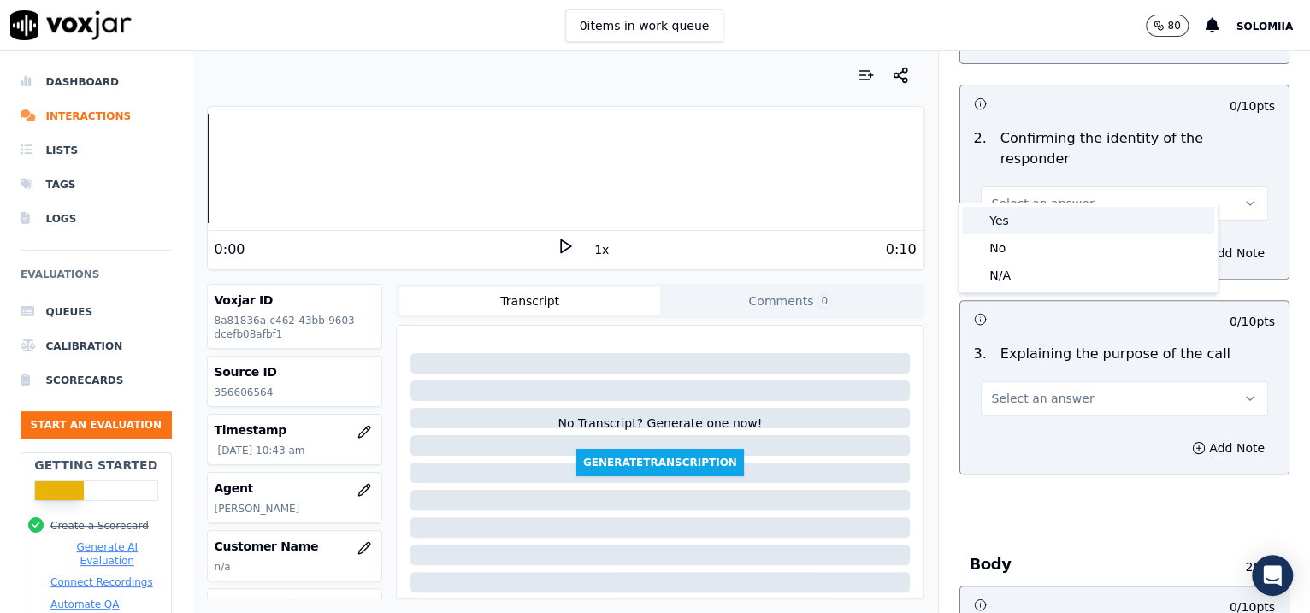
click at [1038, 212] on div "Yes" at bounding box center [1088, 220] width 252 height 27
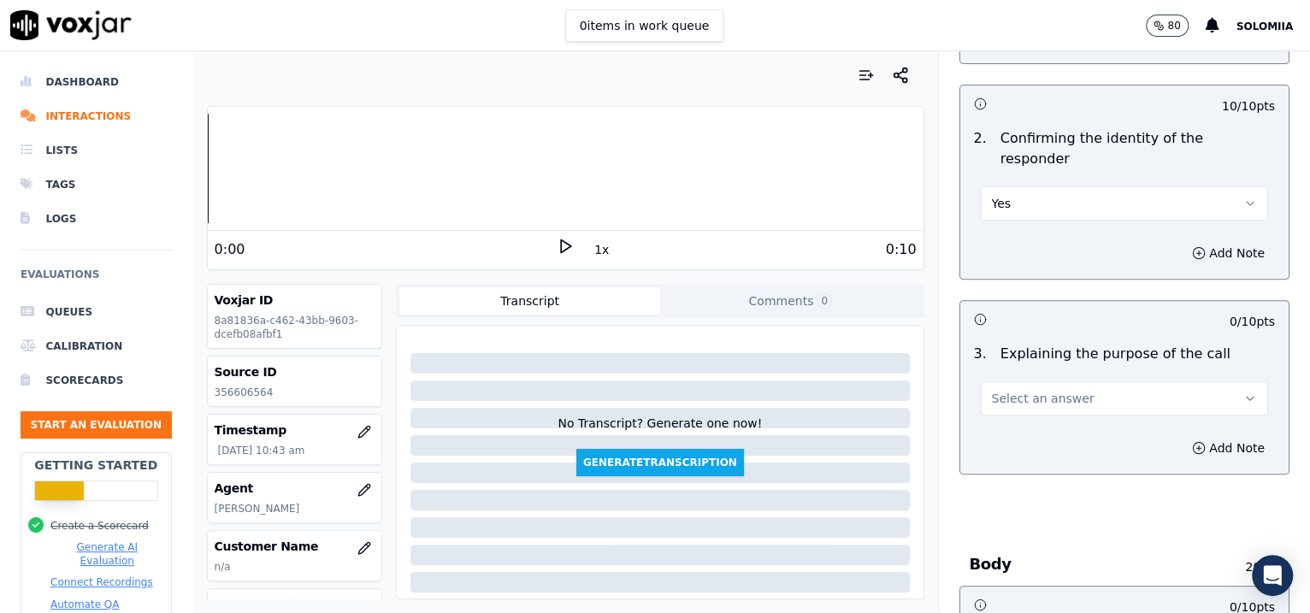
click at [1046, 186] on button "Yes" at bounding box center [1125, 203] width 288 height 34
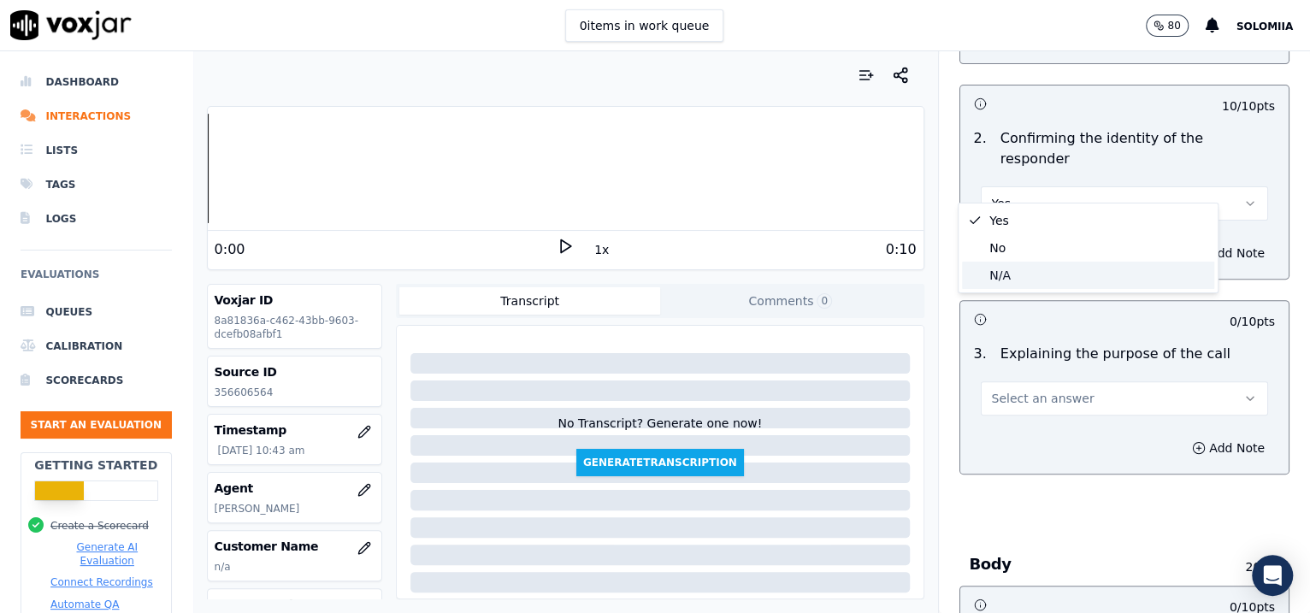
click at [1030, 276] on div "N/A" at bounding box center [1088, 275] width 252 height 27
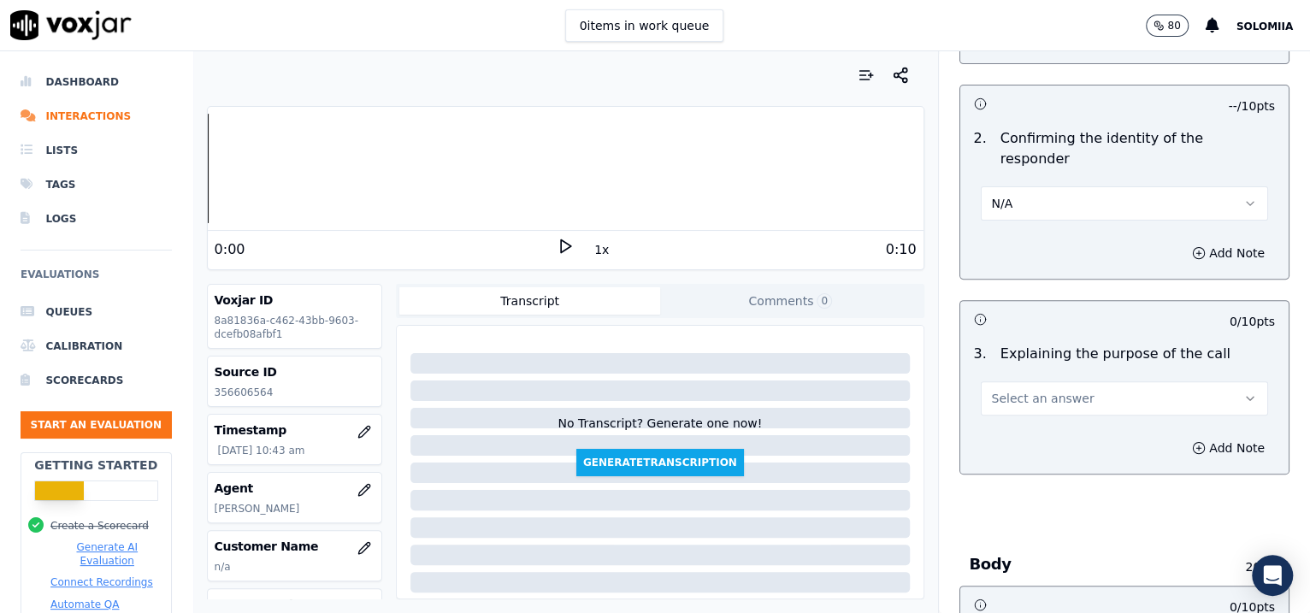
click at [1023, 388] on button "Select an answer" at bounding box center [1125, 398] width 288 height 34
click at [1046, 413] on div "Yes" at bounding box center [1088, 415] width 252 height 27
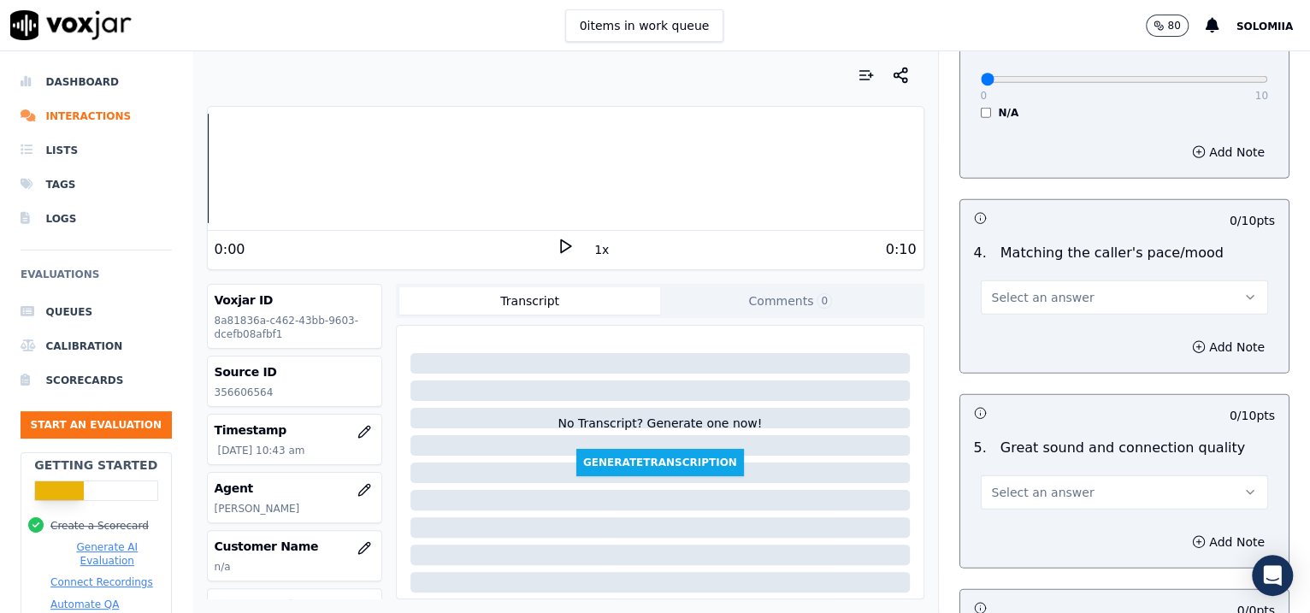
scroll to position [2793, 0]
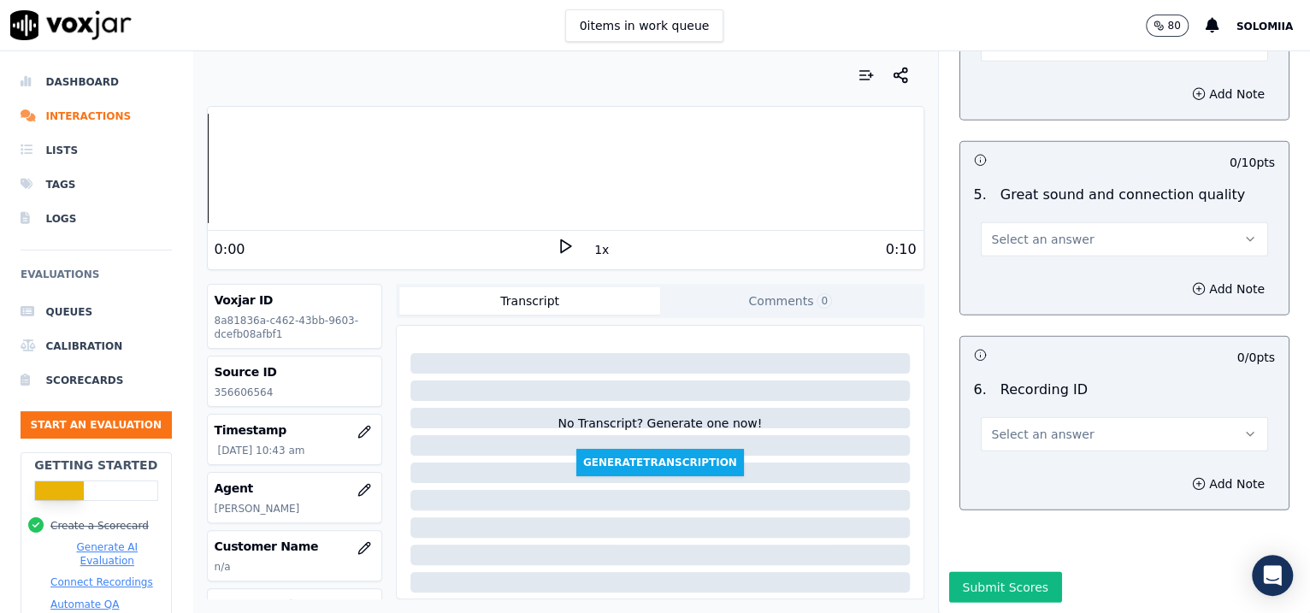
click at [999, 417] on button "Select an answer" at bounding box center [1125, 434] width 288 height 34
click at [1028, 432] on div "N/A" at bounding box center [1088, 434] width 252 height 27
click at [1046, 458] on div "Add Note" at bounding box center [1124, 483] width 329 height 51
click at [1046, 472] on button "Add Note" at bounding box center [1228, 484] width 93 height 24
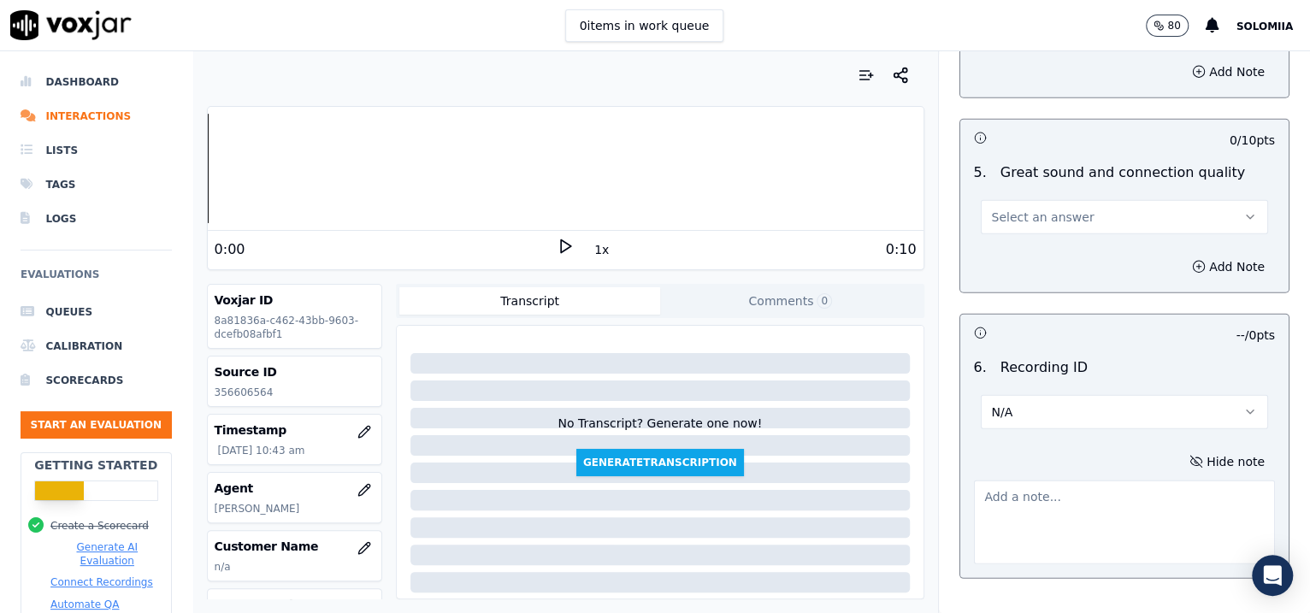
click at [1046, 483] on textarea at bounding box center [1125, 522] width 302 height 84
paste textarea "356606564"
type textarea "356606564"
click at [1011, 209] on span "Select an answer" at bounding box center [1043, 217] width 103 height 17
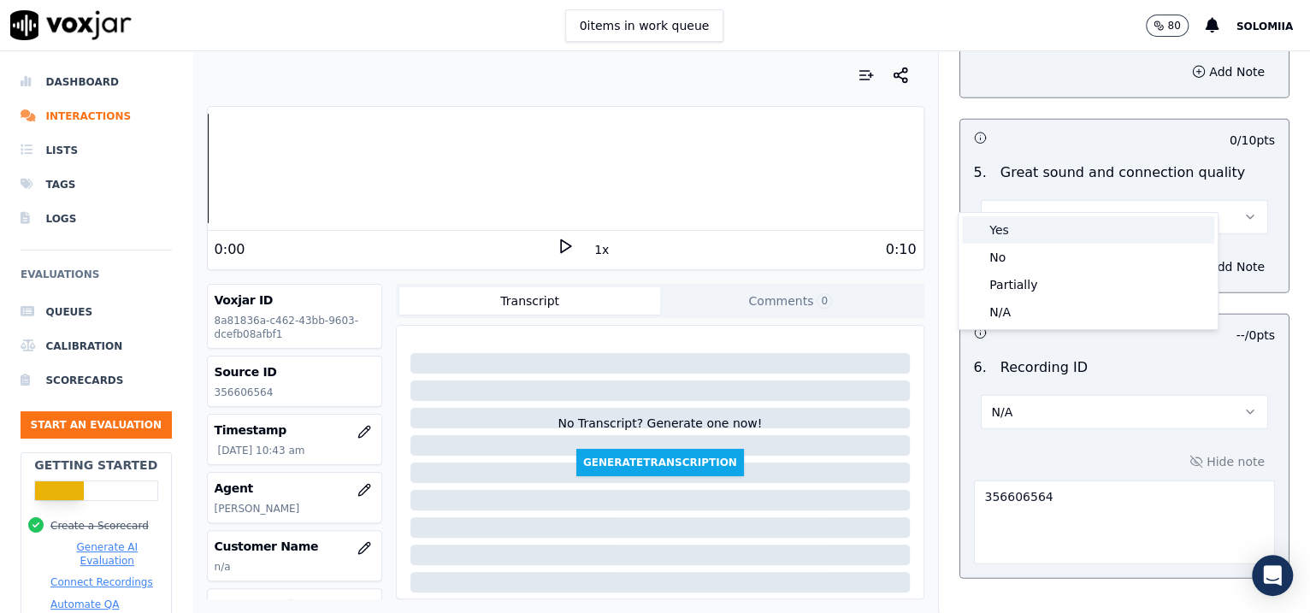
click at [1046, 236] on div "Yes" at bounding box center [1088, 229] width 252 height 27
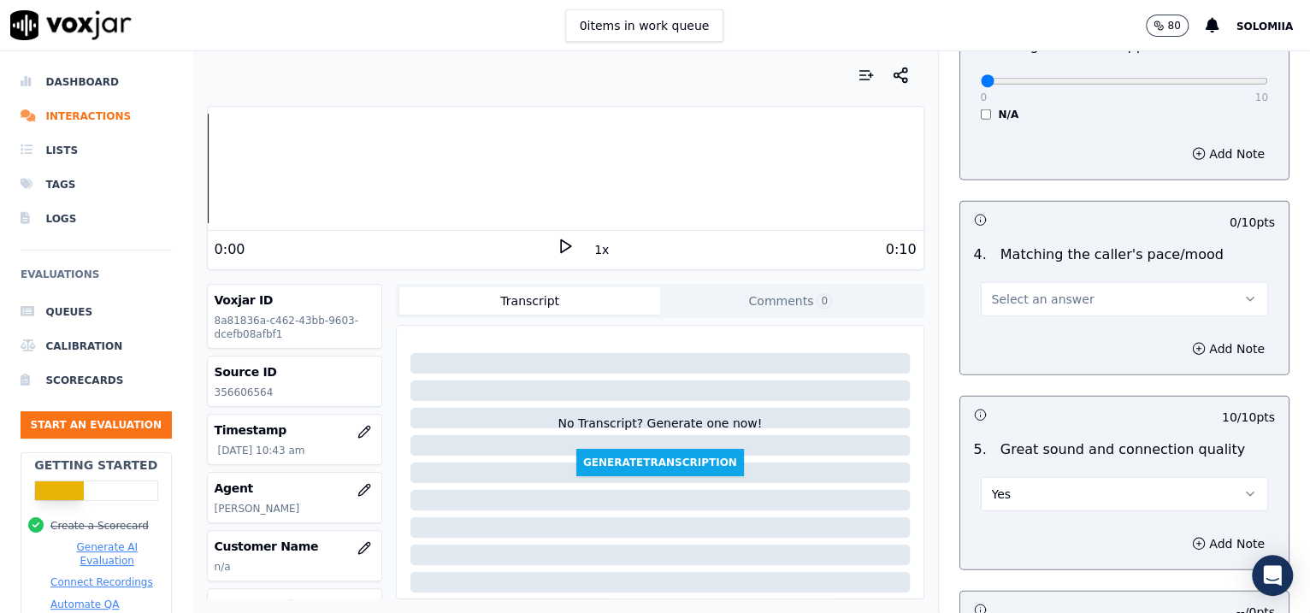
scroll to position [2443, 0]
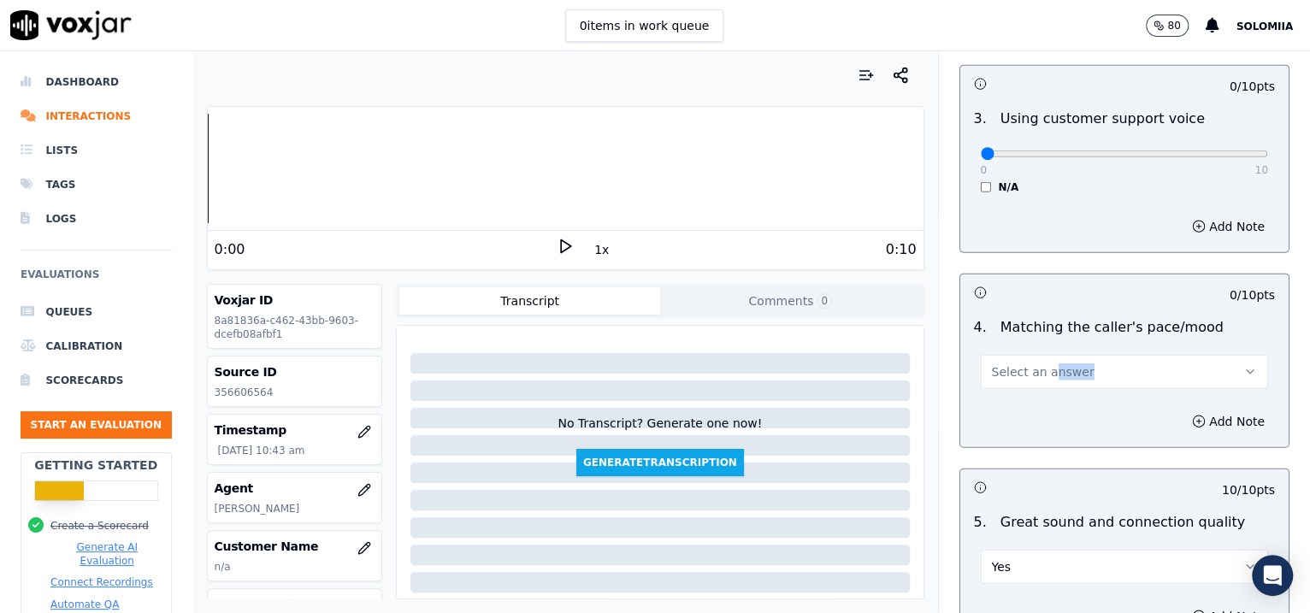
drag, startPoint x: 1062, startPoint y: 368, endPoint x: 1018, endPoint y: 354, distance: 46.0
click at [1018, 354] on div "4 . Matching the caller's pace/mood Select an answer" at bounding box center [1124, 352] width 329 height 85
click at [1018, 363] on span "Select an answer" at bounding box center [1043, 371] width 103 height 17
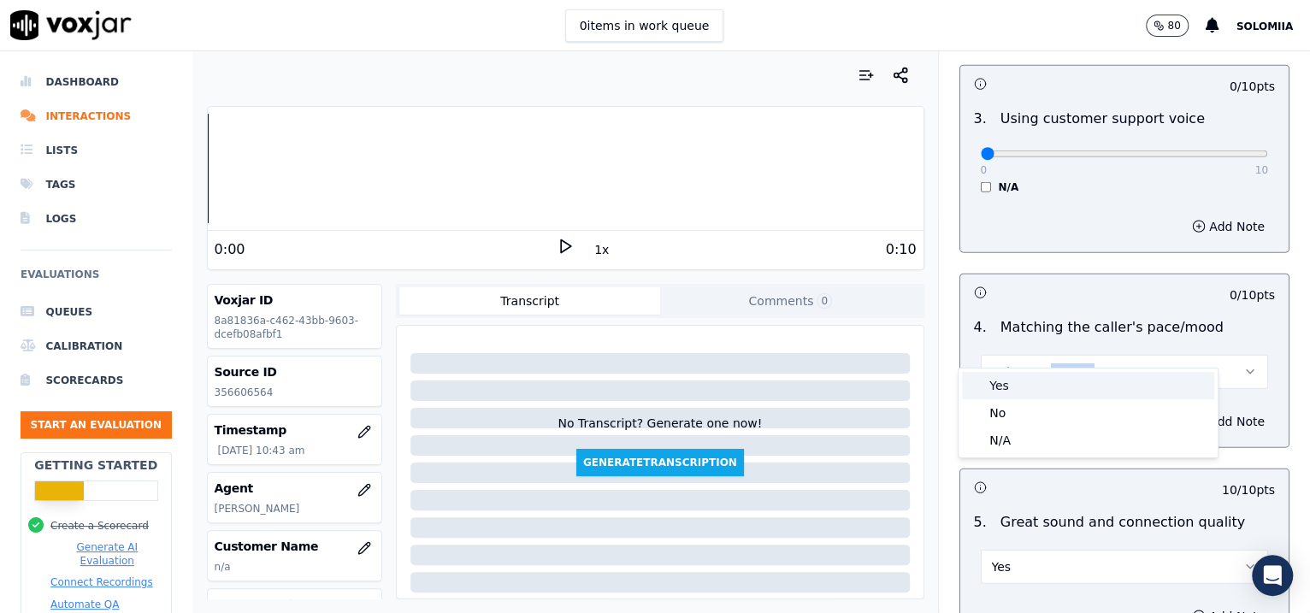
click at [1045, 378] on div "Yes" at bounding box center [1088, 385] width 252 height 27
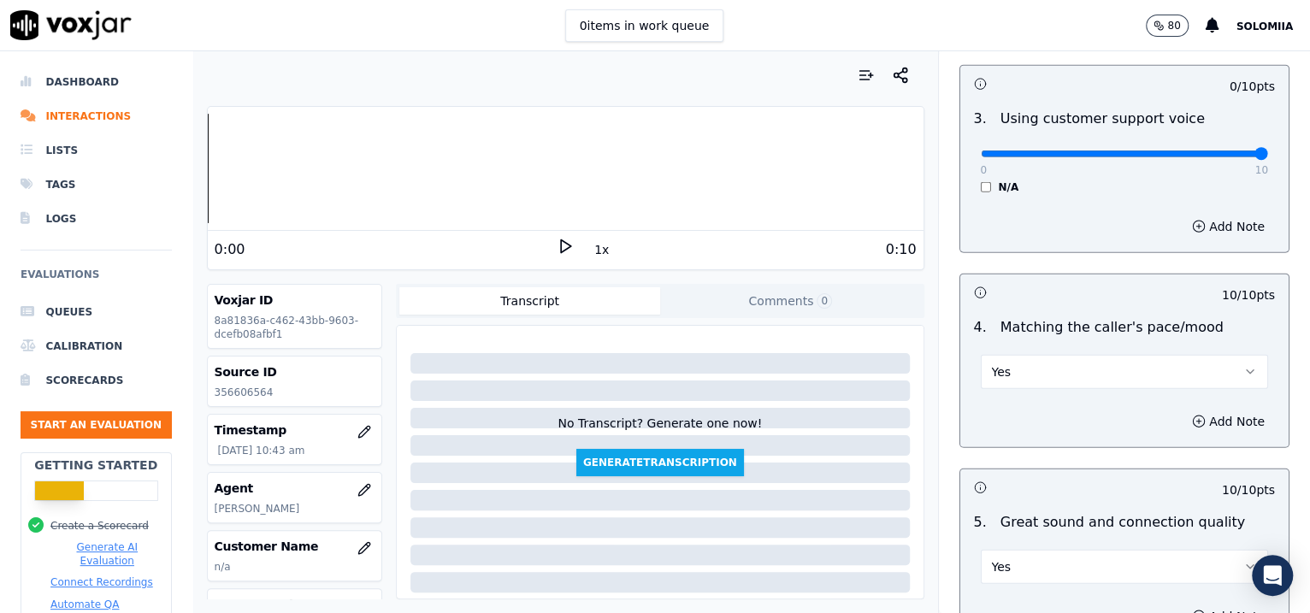
drag, startPoint x: 964, startPoint y: 123, endPoint x: 1310, endPoint y: 131, distance: 346.3
type input "10"
click at [1046, 150] on input "range" at bounding box center [1125, 153] width 288 height 7
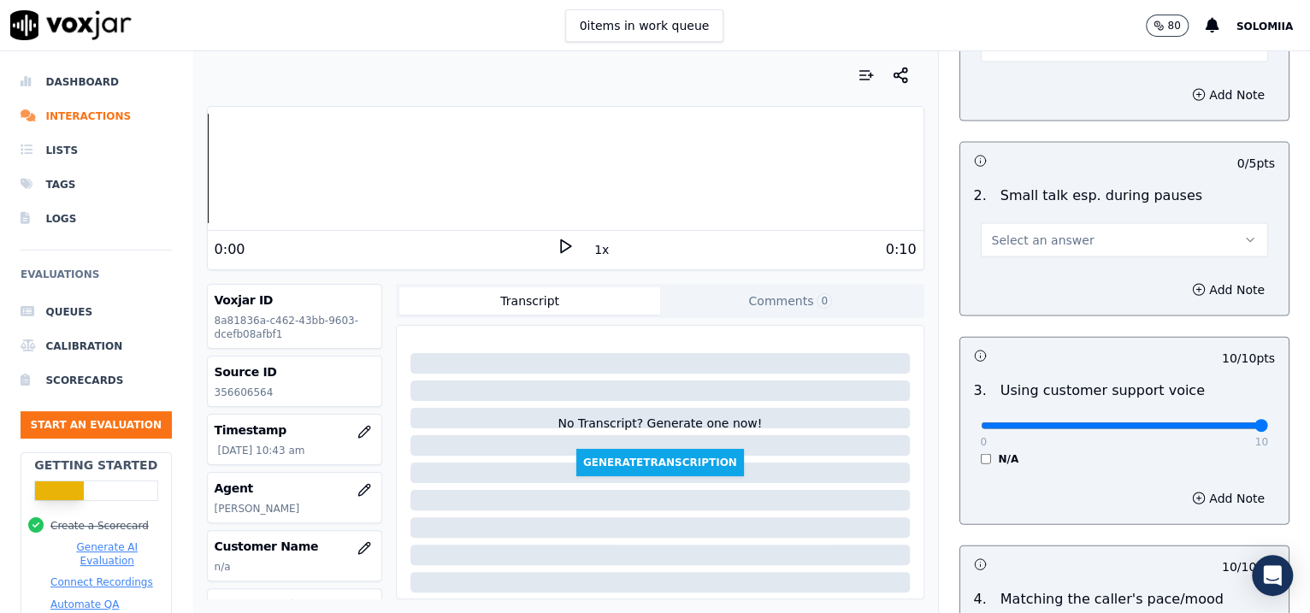
scroll to position [2166, 0]
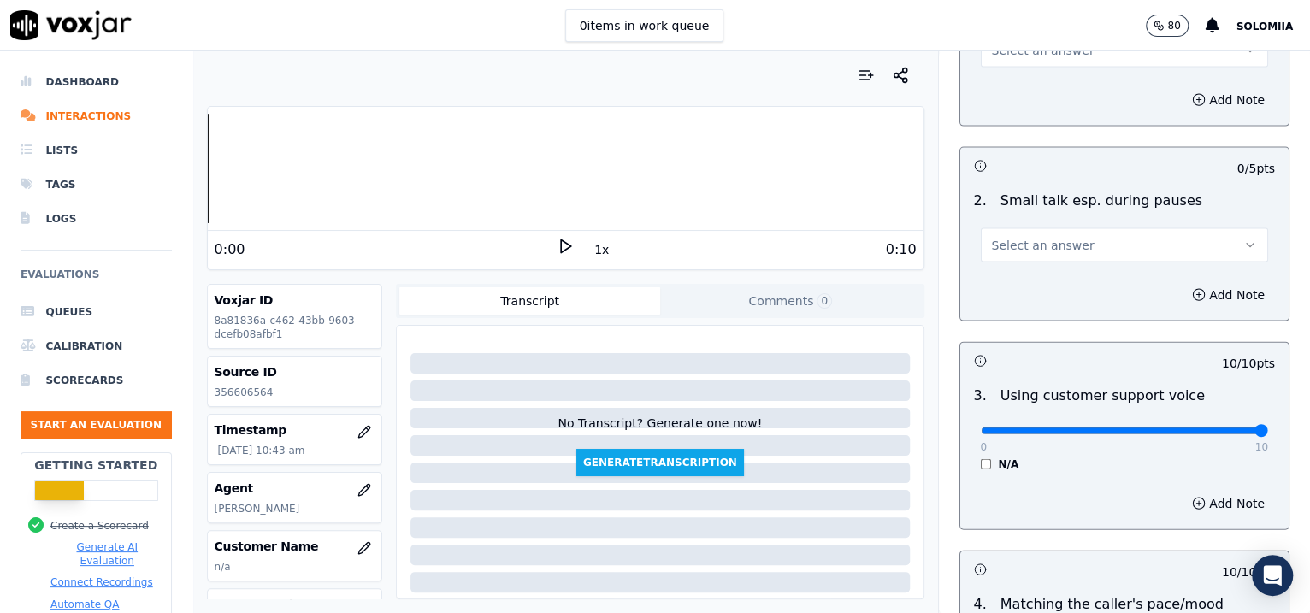
click at [1046, 237] on span "Select an answer" at bounding box center [1043, 245] width 103 height 17
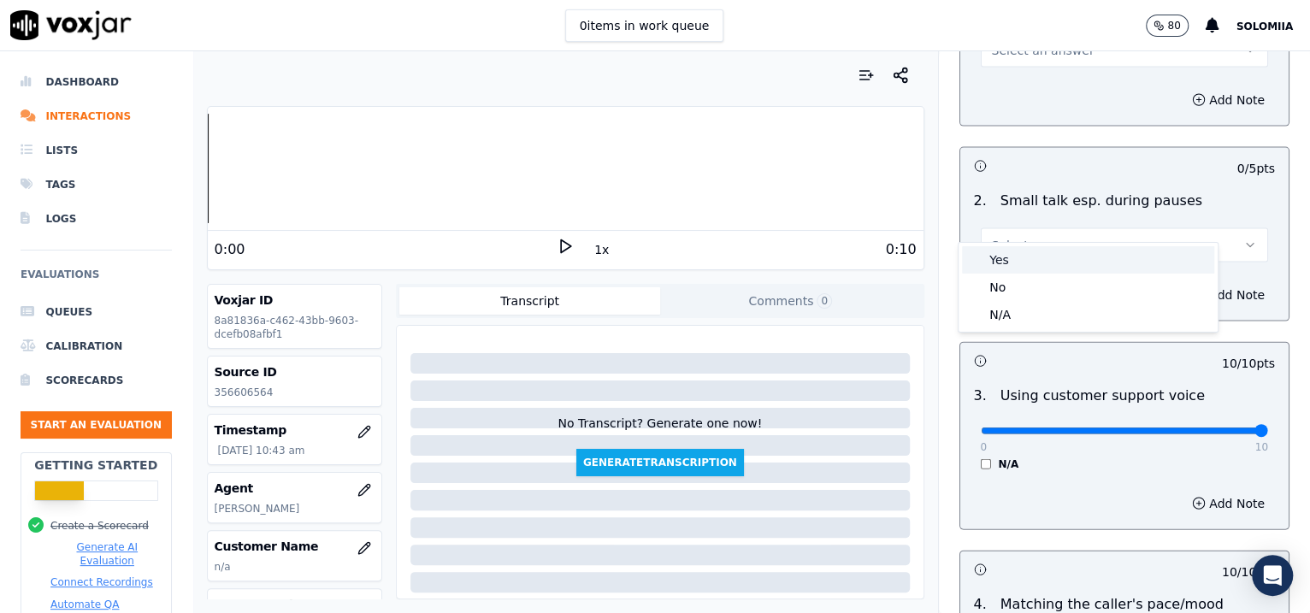
click at [1046, 252] on div "Yes" at bounding box center [1088, 259] width 252 height 27
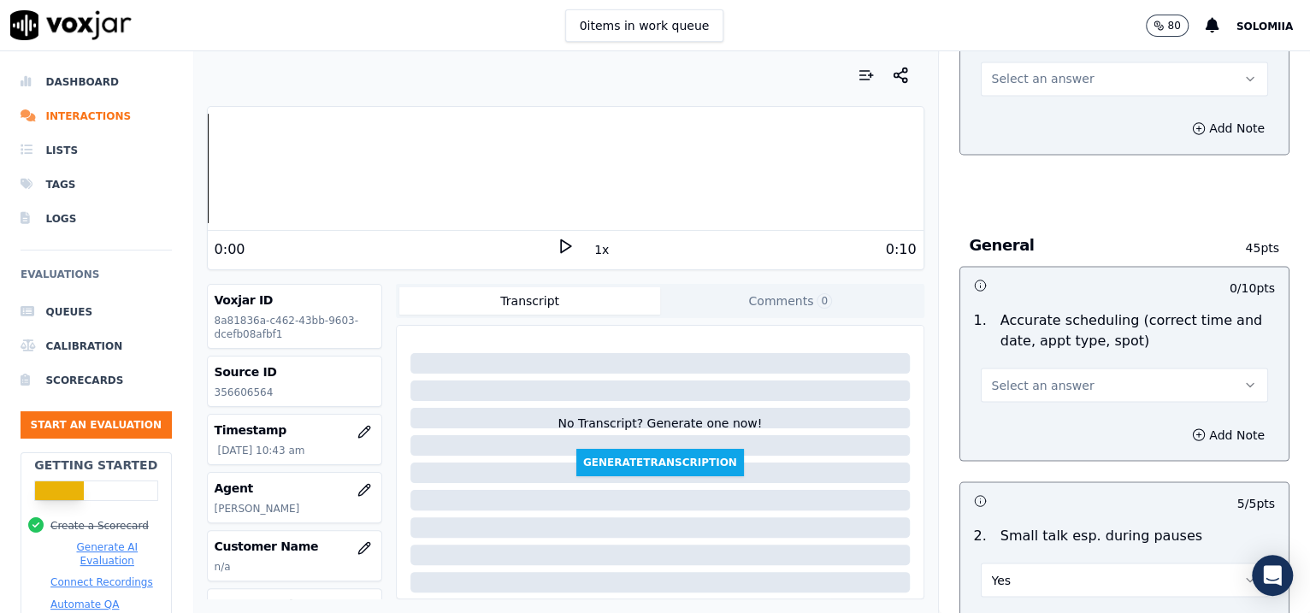
scroll to position [1785, 0]
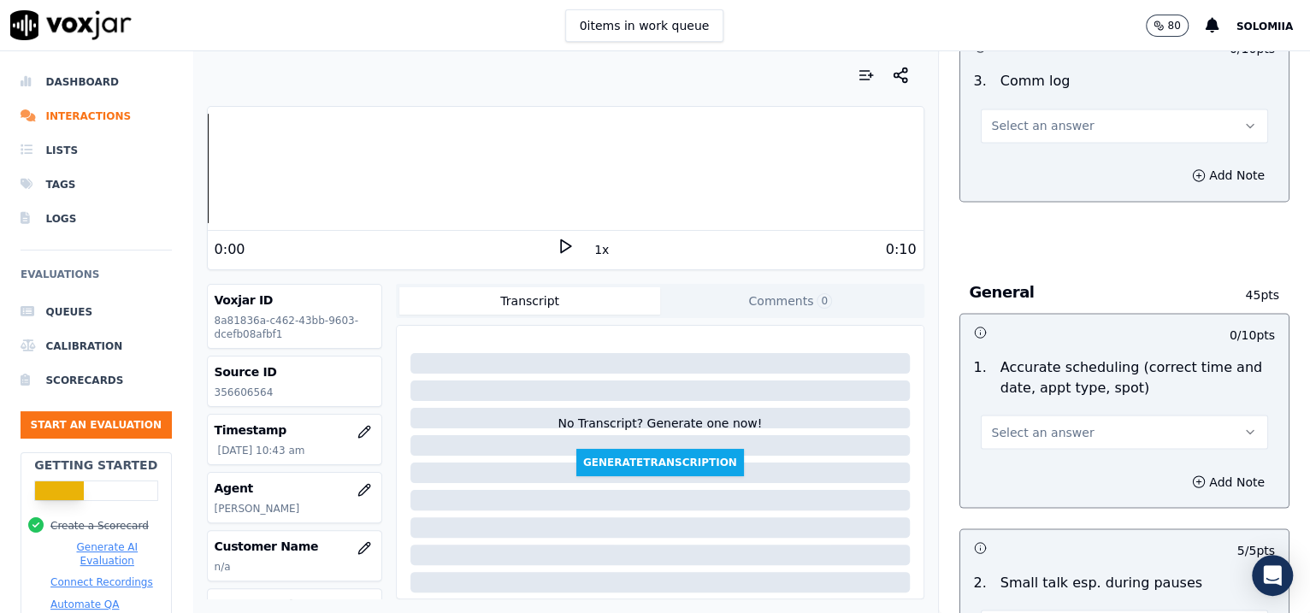
click at [1034, 415] on button "Select an answer" at bounding box center [1125, 432] width 288 height 34
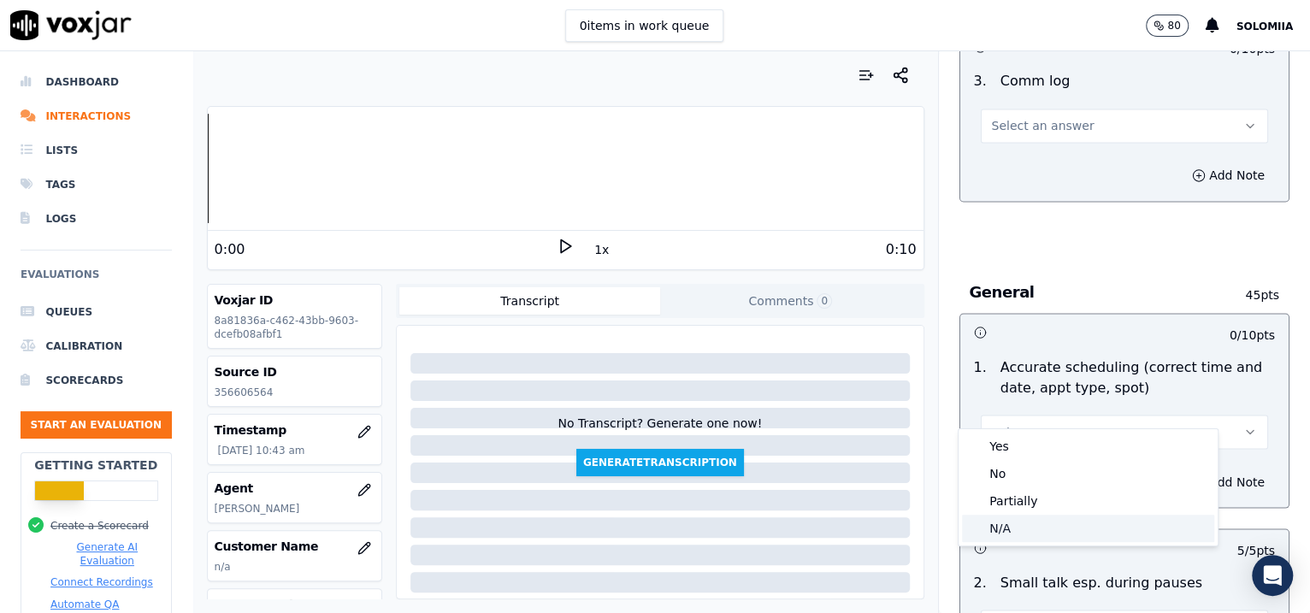
click at [1039, 490] on div "N/A" at bounding box center [1088, 528] width 252 height 27
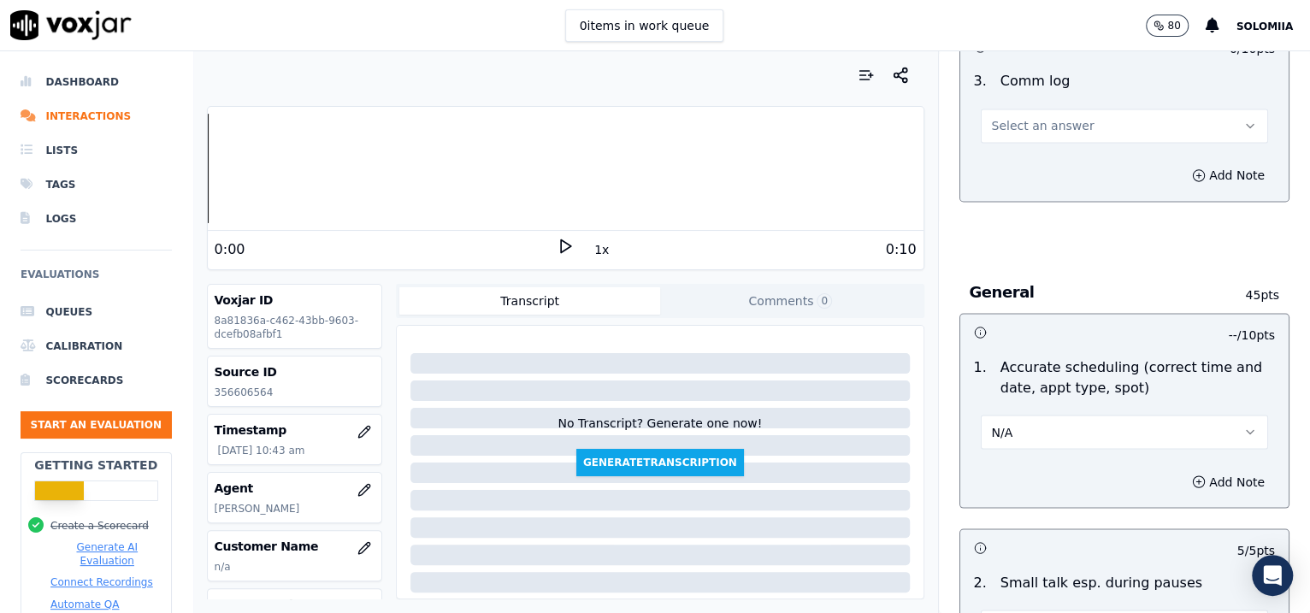
scroll to position [1456, 0]
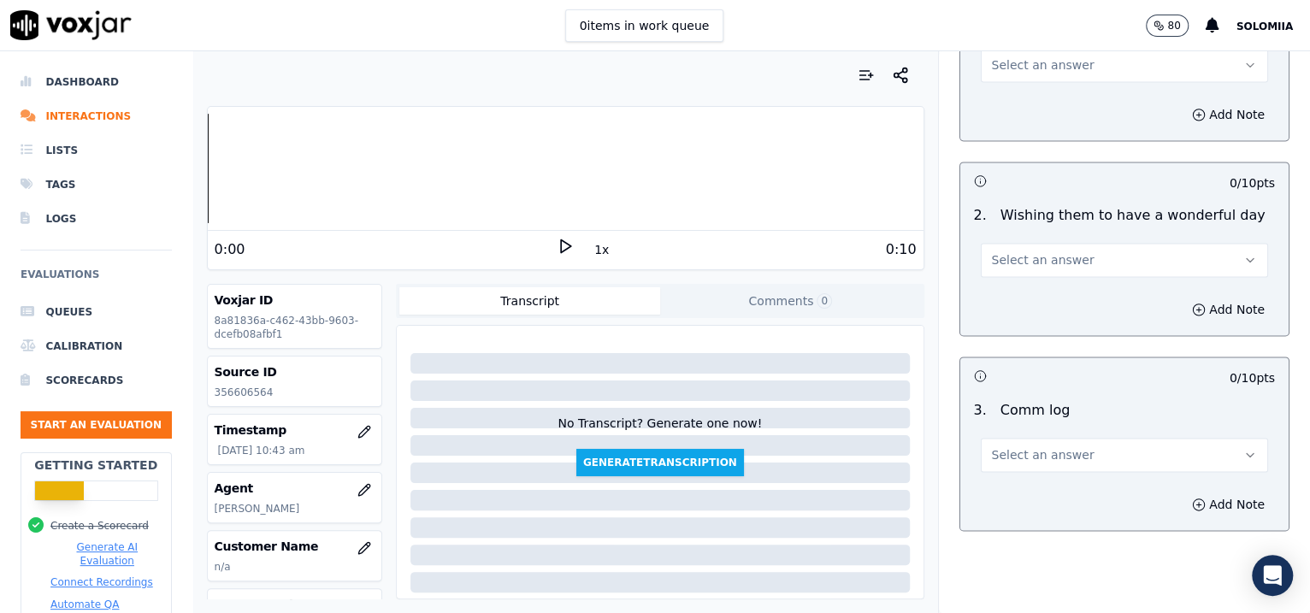
click at [1027, 446] on span "Select an answer" at bounding box center [1043, 454] width 103 height 17
click at [1023, 490] on div "N/A" at bounding box center [1088, 523] width 252 height 27
click at [1016, 438] on button "N/A" at bounding box center [1125, 455] width 288 height 34
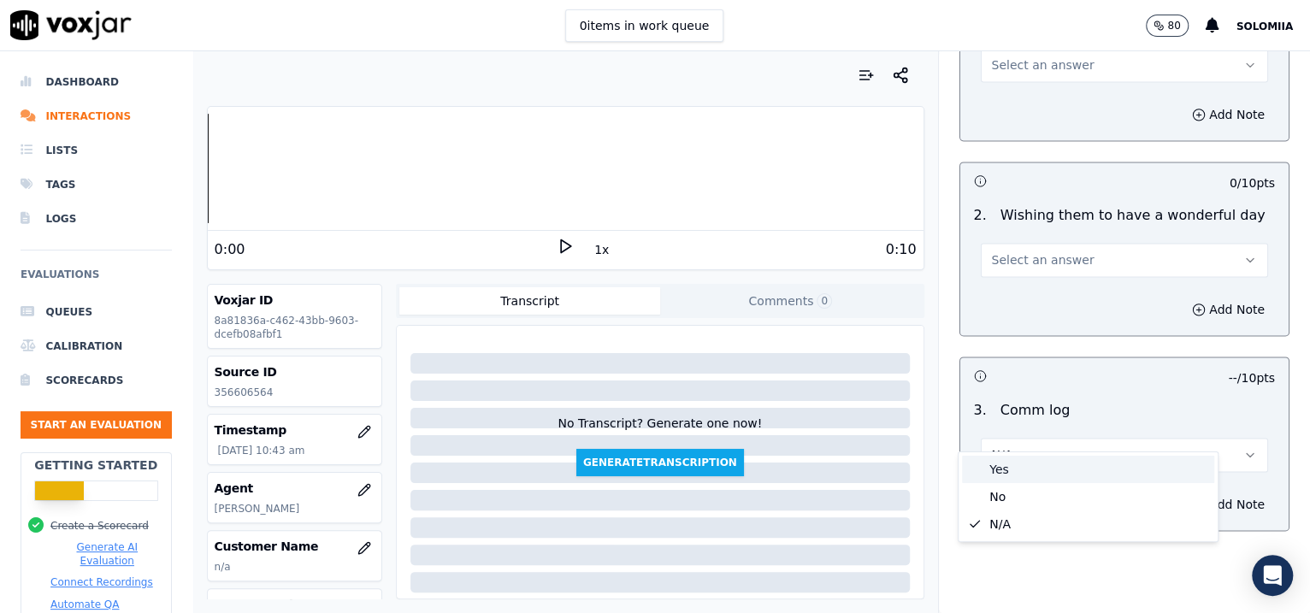
click at [1046, 462] on div "Yes" at bounding box center [1088, 469] width 252 height 27
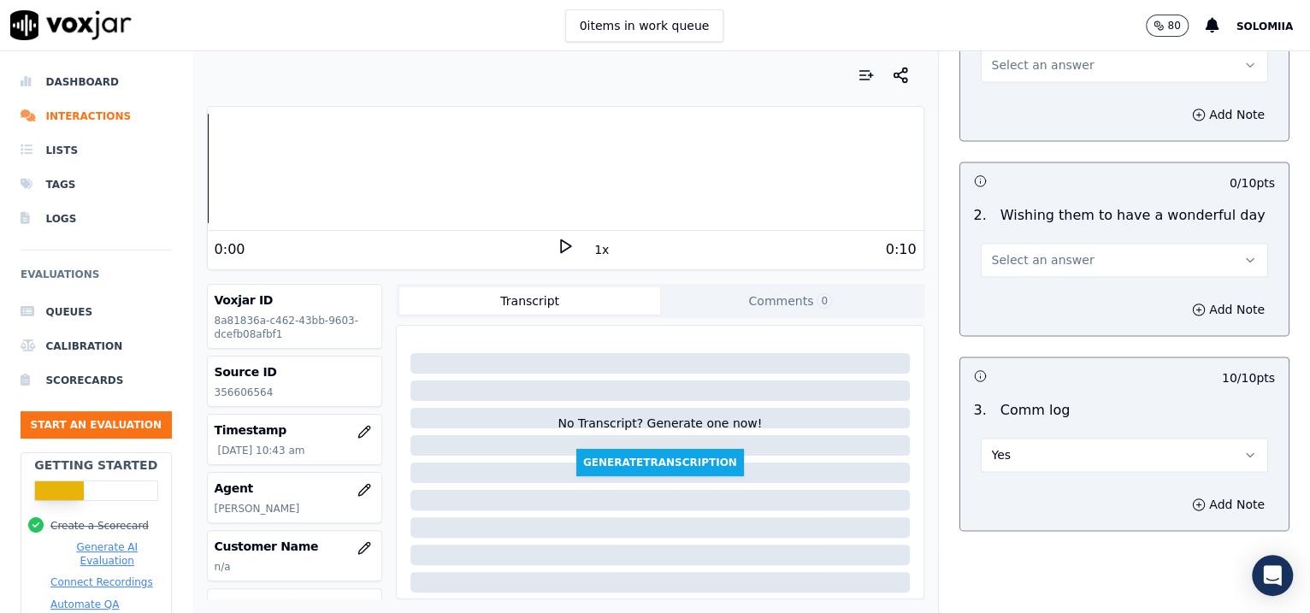
click at [1045, 246] on button "Select an answer" at bounding box center [1125, 260] width 288 height 34
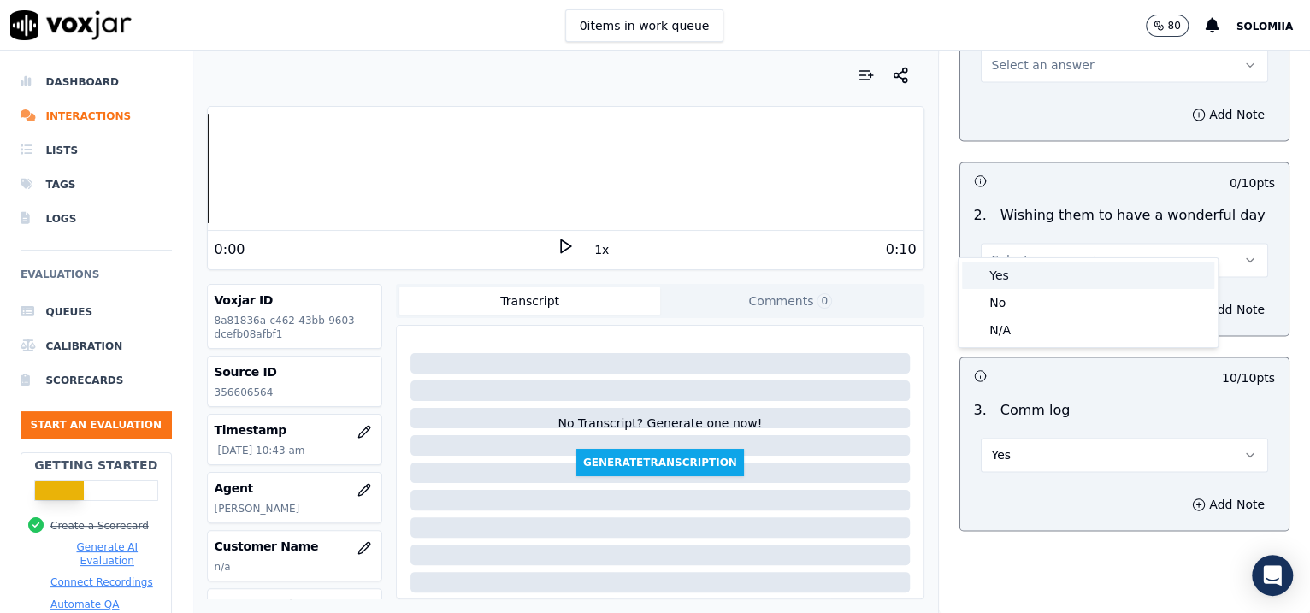
click at [1046, 262] on div "Yes" at bounding box center [1088, 275] width 252 height 27
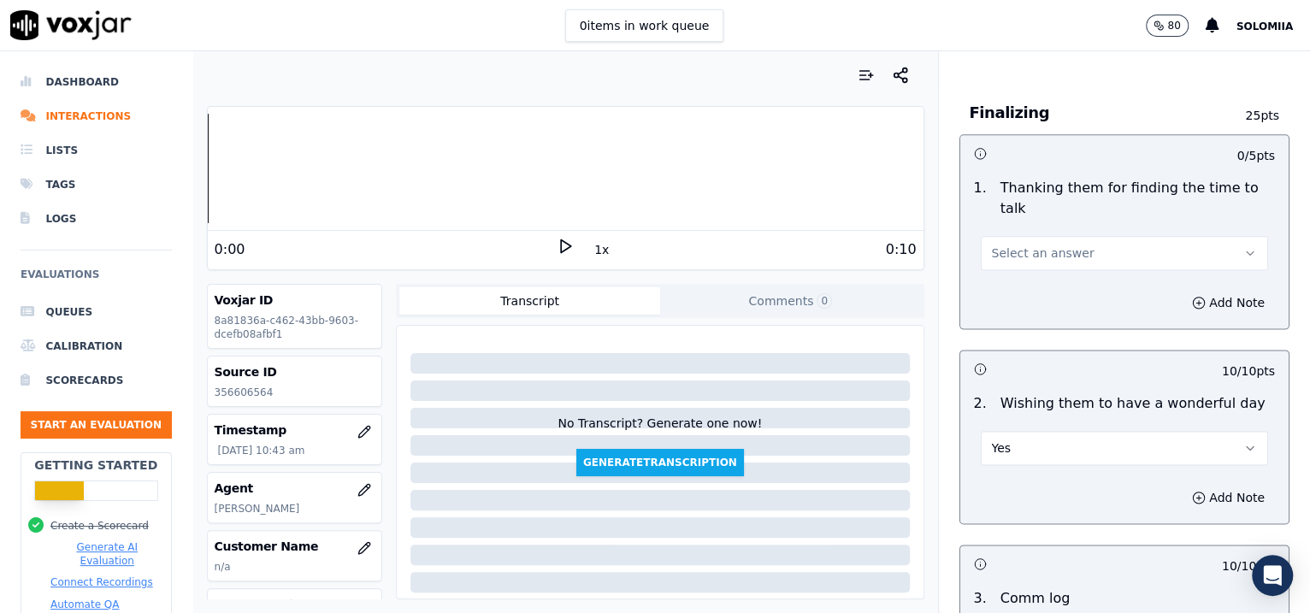
scroll to position [1184, 0]
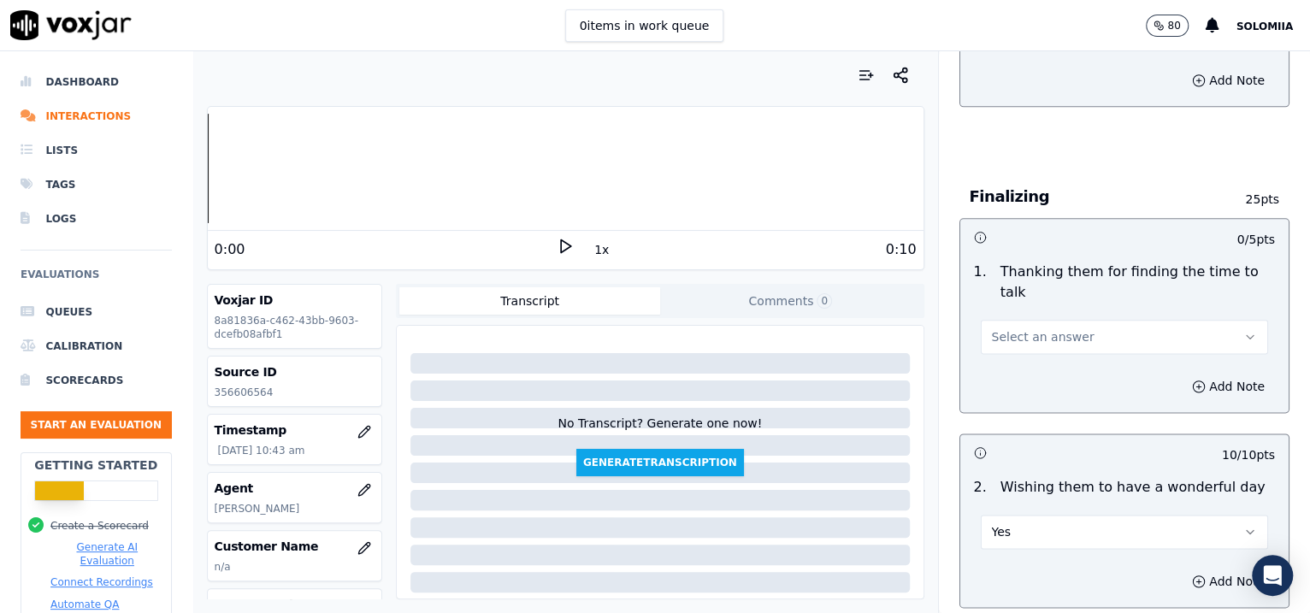
click at [1046, 320] on button "Select an answer" at bounding box center [1125, 337] width 288 height 34
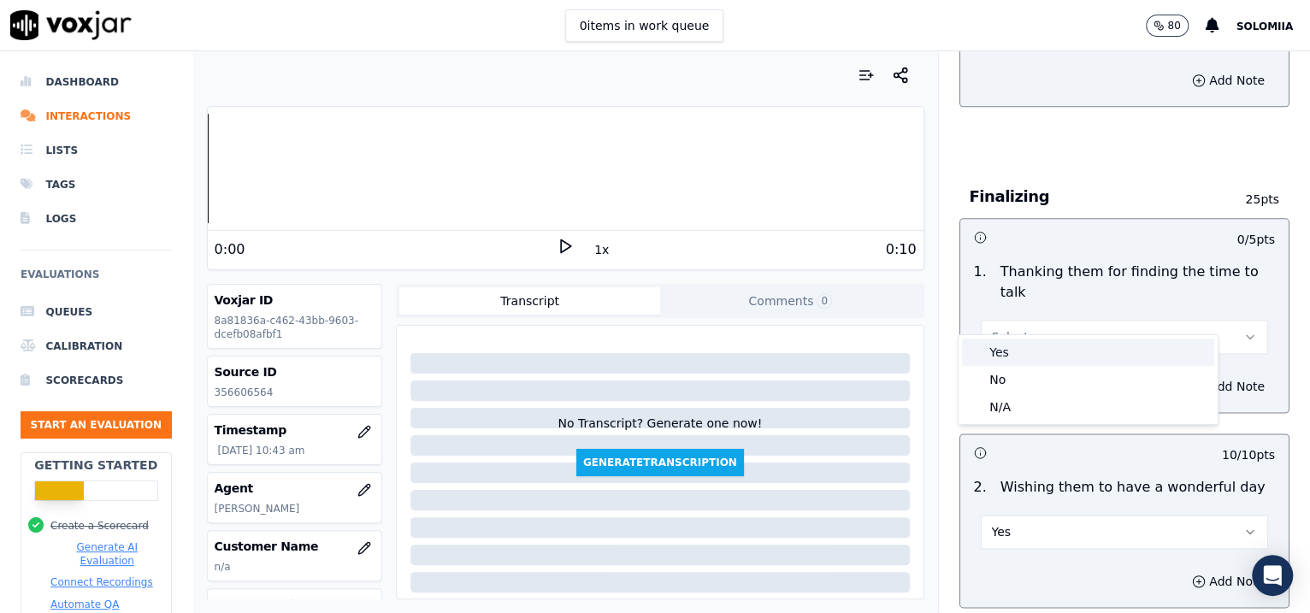
click at [1046, 346] on div "Yes" at bounding box center [1088, 352] width 252 height 27
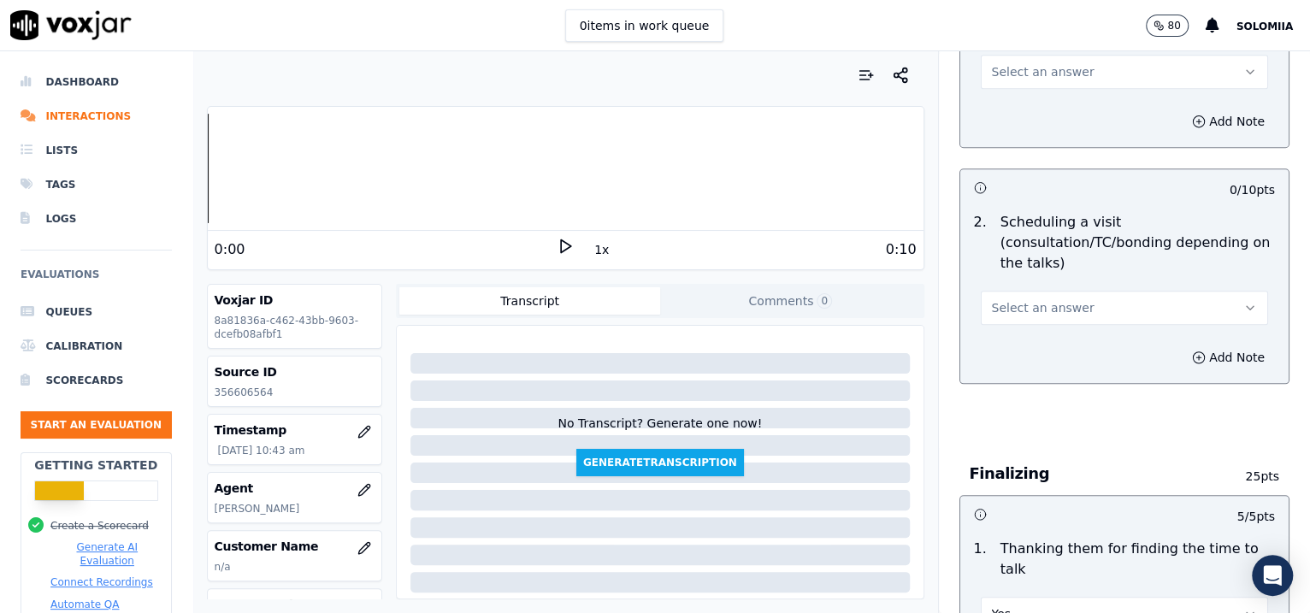
scroll to position [870, 0]
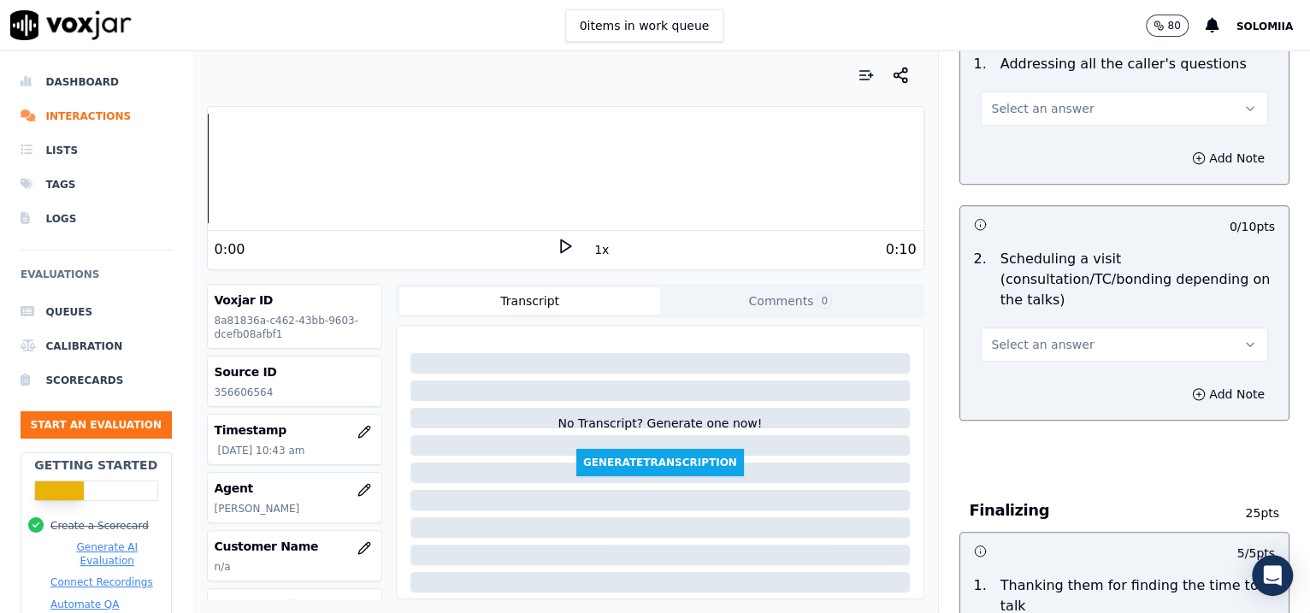
click at [1032, 336] on span "Select an answer" at bounding box center [1043, 344] width 103 height 17
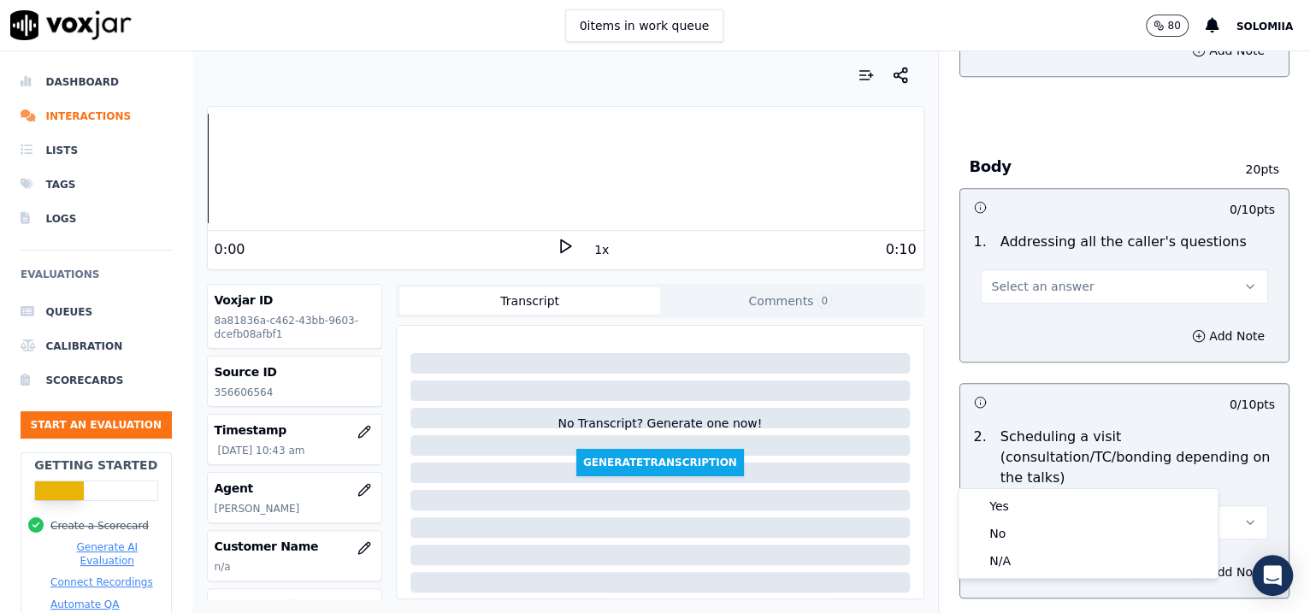
scroll to position [756, 0]
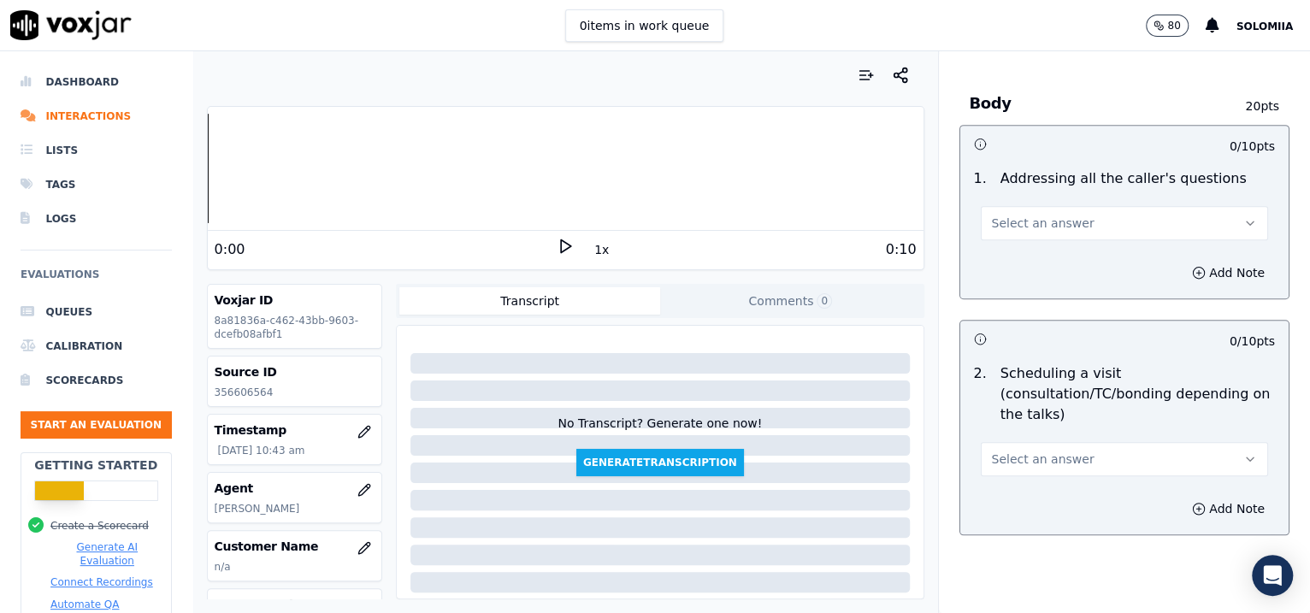
click at [993, 215] on span "Select an answer" at bounding box center [1043, 223] width 103 height 17
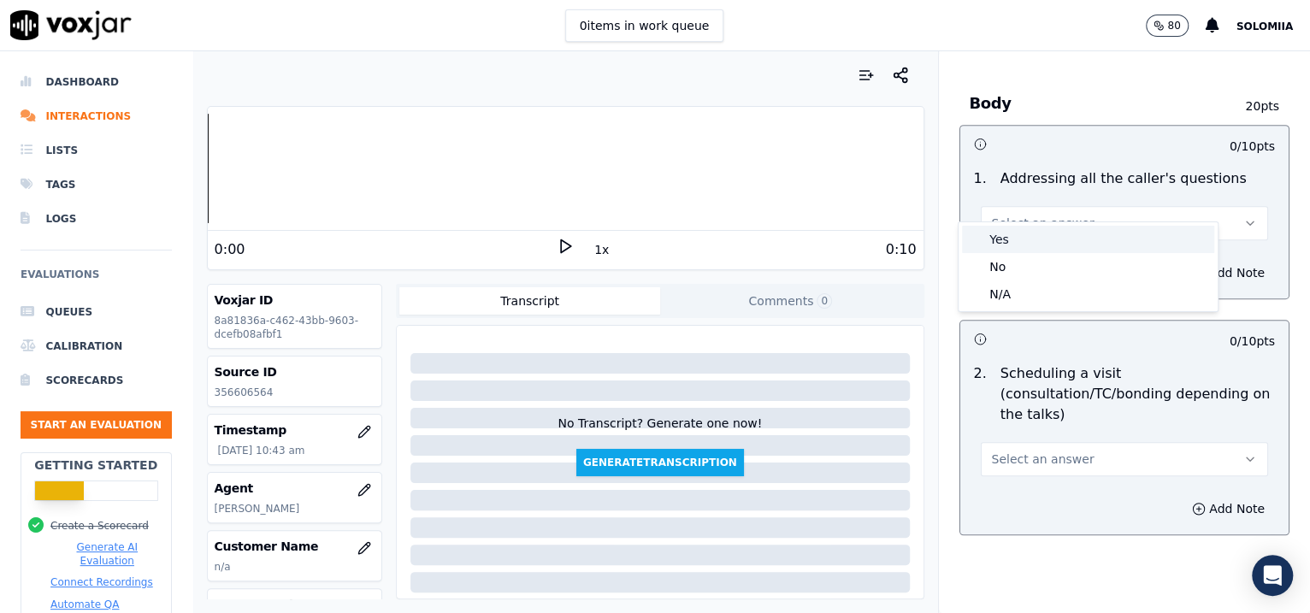
click at [1040, 235] on div "Yes" at bounding box center [1088, 239] width 252 height 27
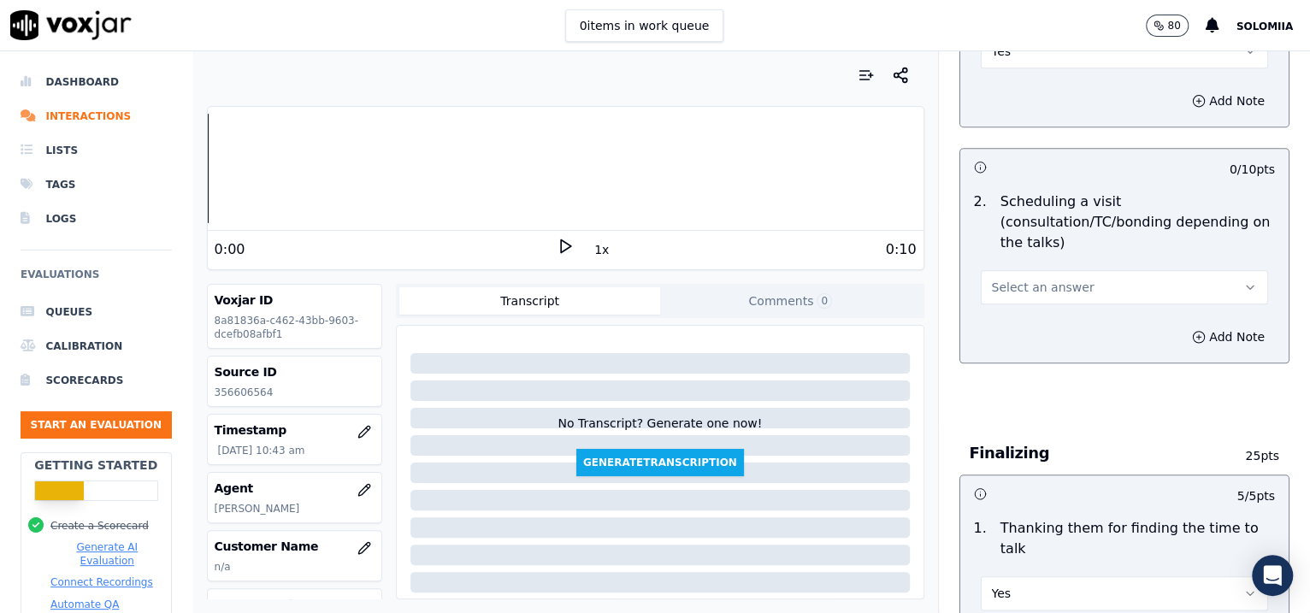
scroll to position [1001, 0]
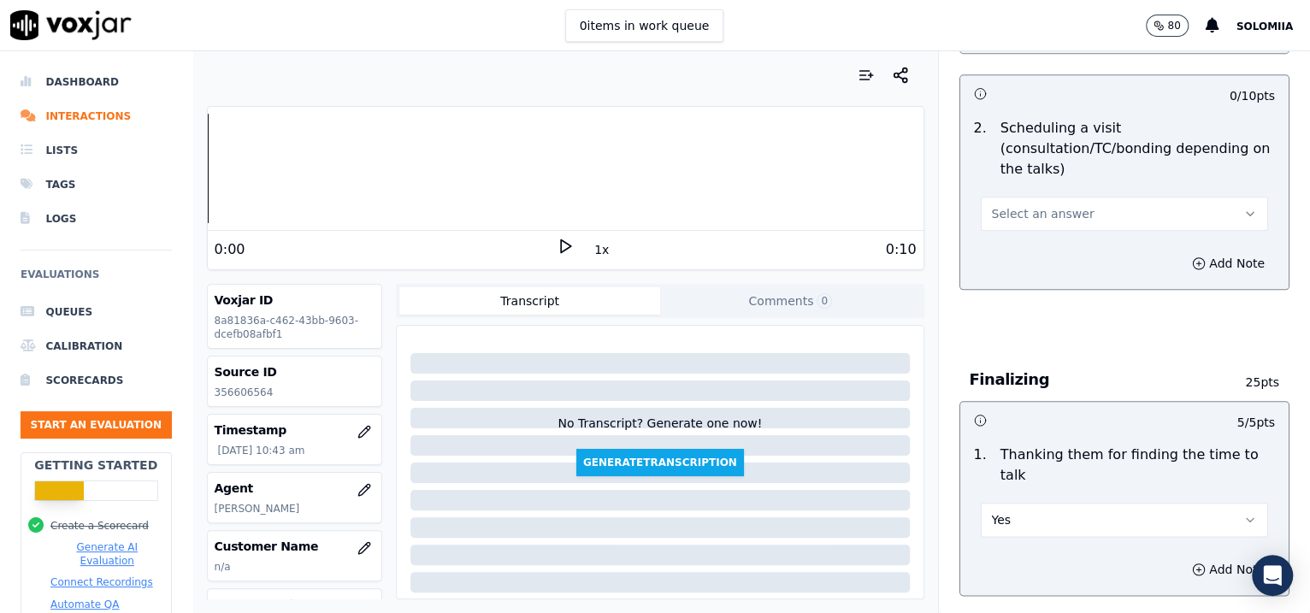
click at [1021, 205] on span "Select an answer" at bounding box center [1043, 213] width 103 height 17
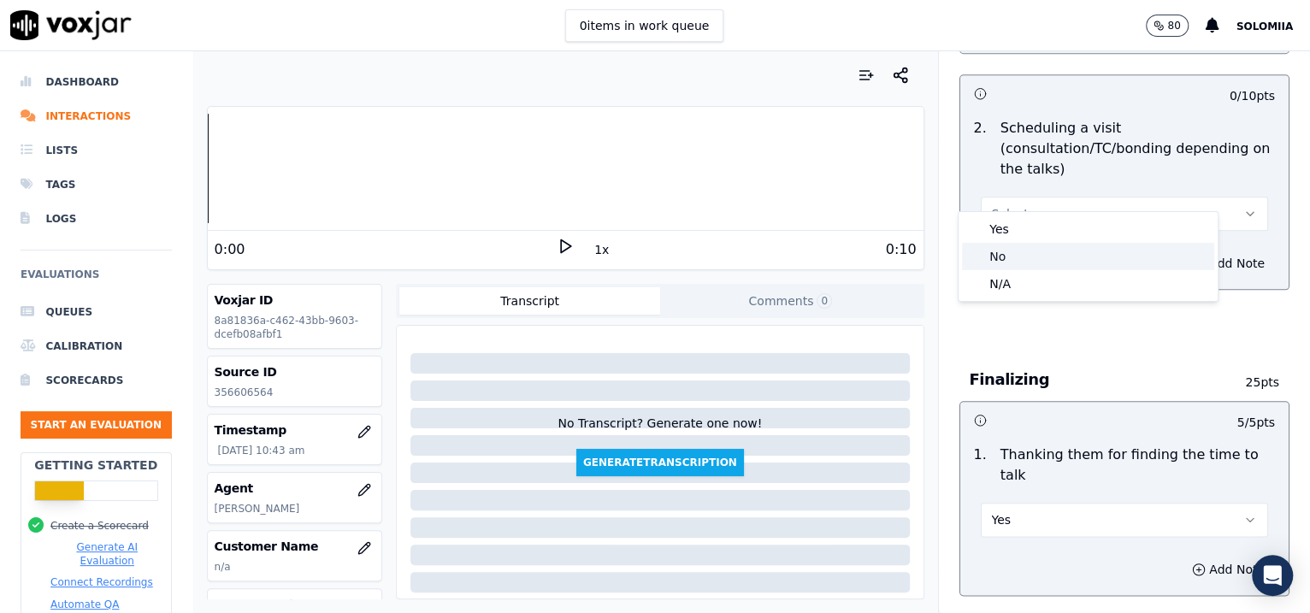
click at [1040, 246] on div "No" at bounding box center [1088, 256] width 252 height 27
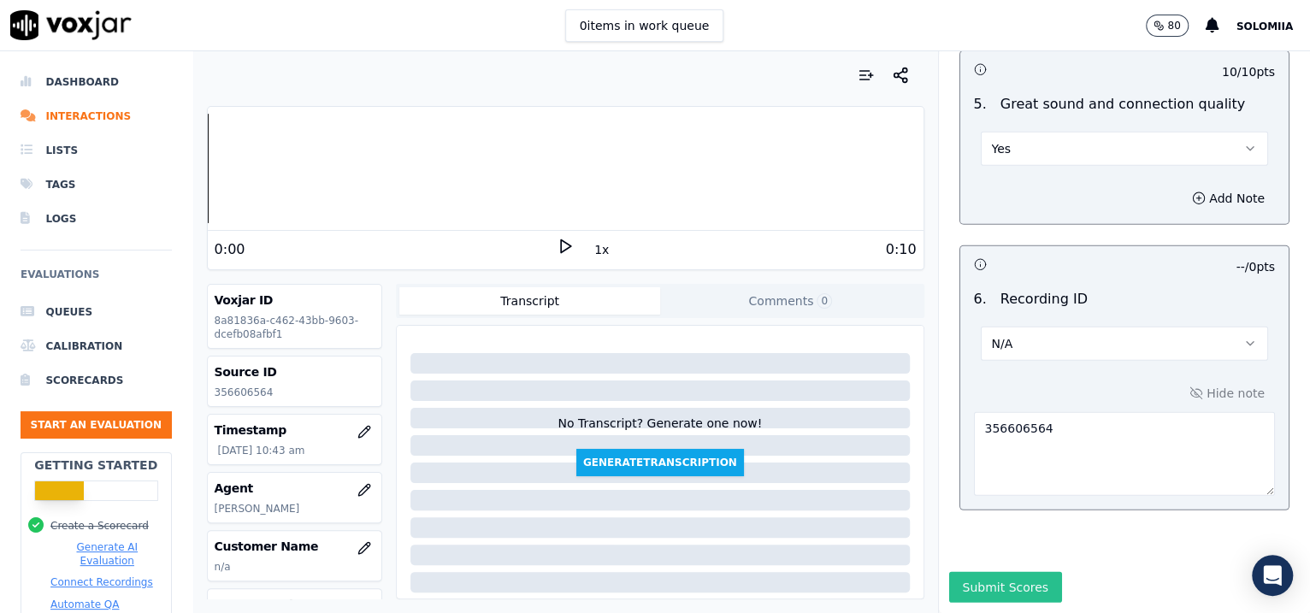
click at [1006, 490] on button "Submit Scores" at bounding box center [1006, 587] width 114 height 31
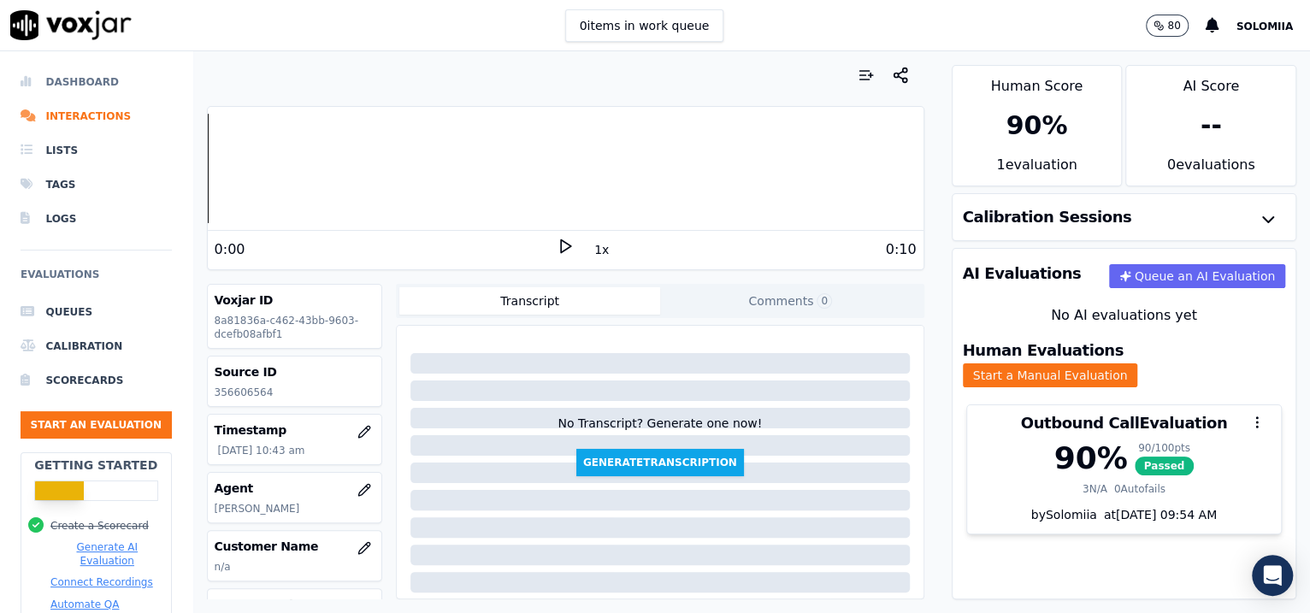
click at [74, 74] on li "Dashboard" at bounding box center [96, 82] width 151 height 34
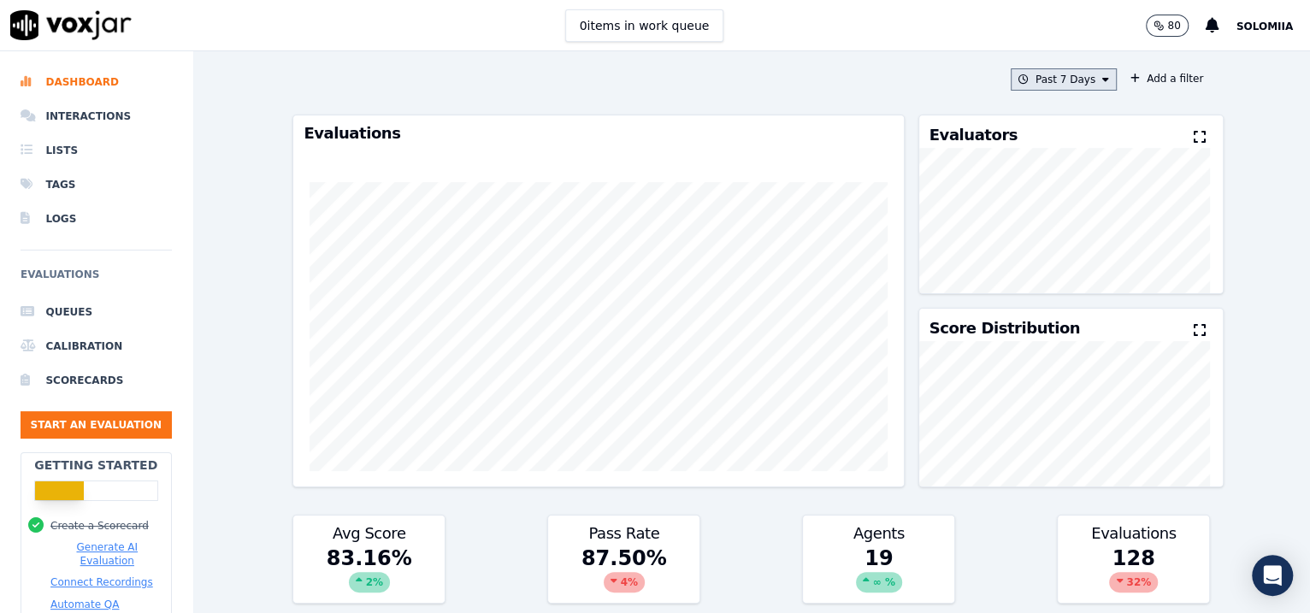
click at [1046, 69] on button "Past 7 Days" at bounding box center [1064, 79] width 106 height 22
click at [1046, 238] on label "This Year" at bounding box center [1058, 234] width 91 height 21
click at [1046, 297] on div "Cancel Add" at bounding box center [1062, 276] width 105 height 41
click at [1046, 290] on button "Add" at bounding box center [1091, 275] width 33 height 27
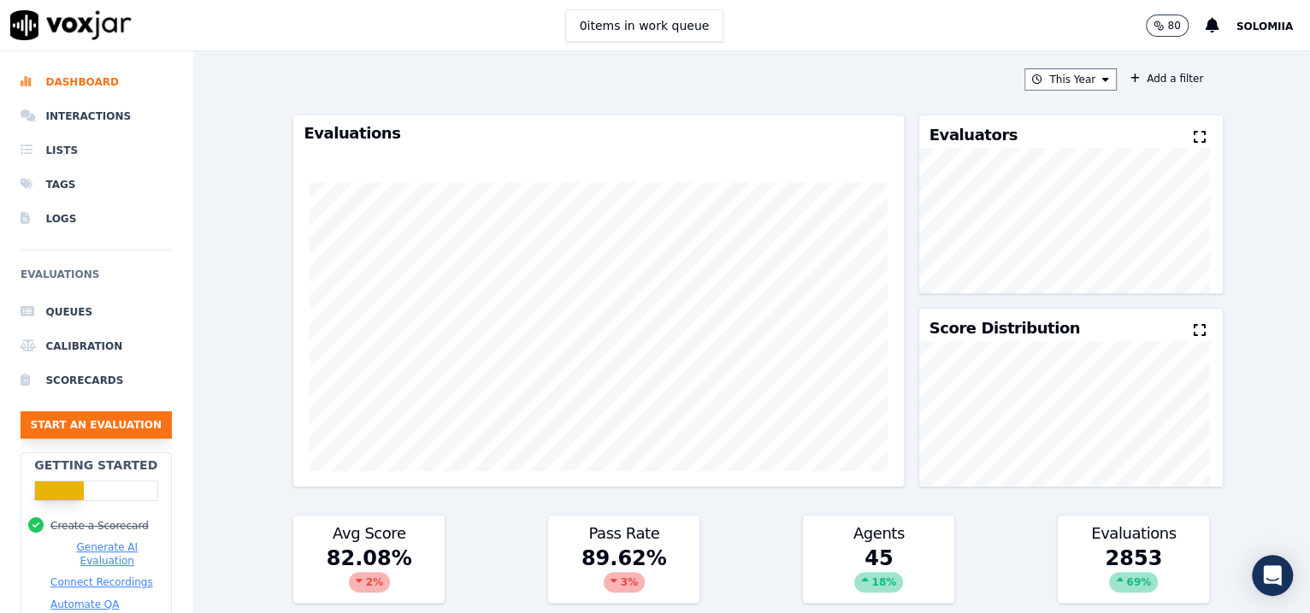
click at [115, 433] on button "Start an Evaluation" at bounding box center [96, 424] width 151 height 27
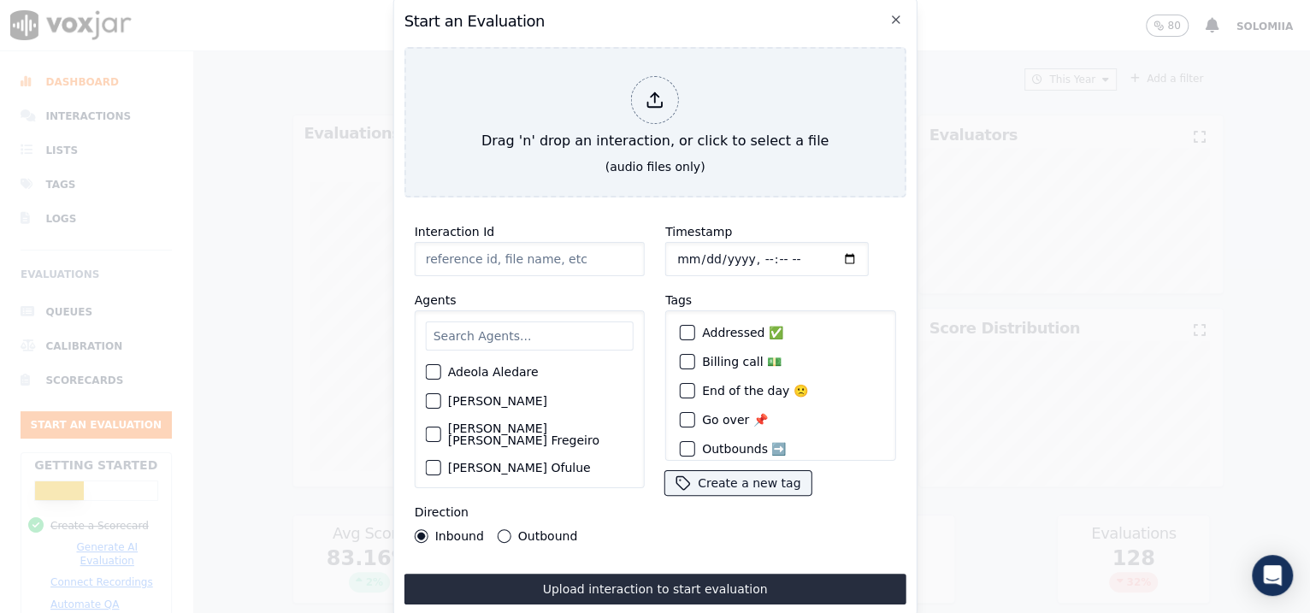
click at [571, 256] on input "Interaction Id" at bounding box center [530, 259] width 230 height 34
paste input "356630205"
type input "356630205"
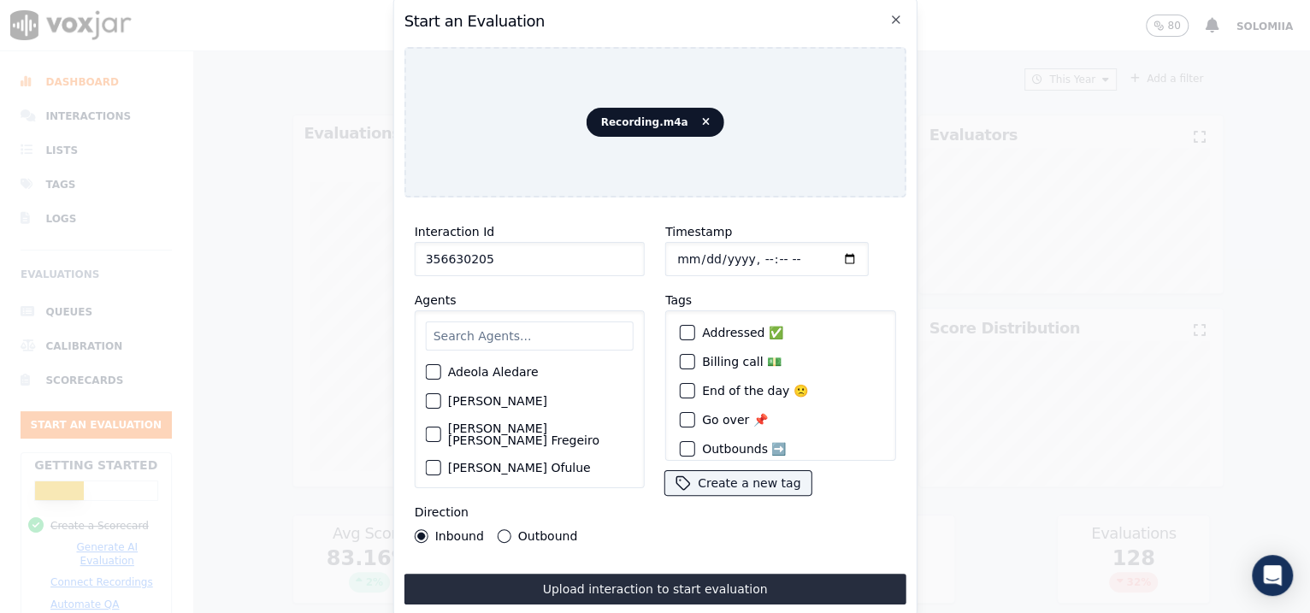
click at [695, 244] on input "Timestamp" at bounding box center [766, 259] width 203 height 34
click at [745, 244] on input "Timestamp" at bounding box center [766, 259] width 203 height 34
type input "[DATE]T13:01"
click at [503, 327] on input "text" at bounding box center [530, 335] width 208 height 29
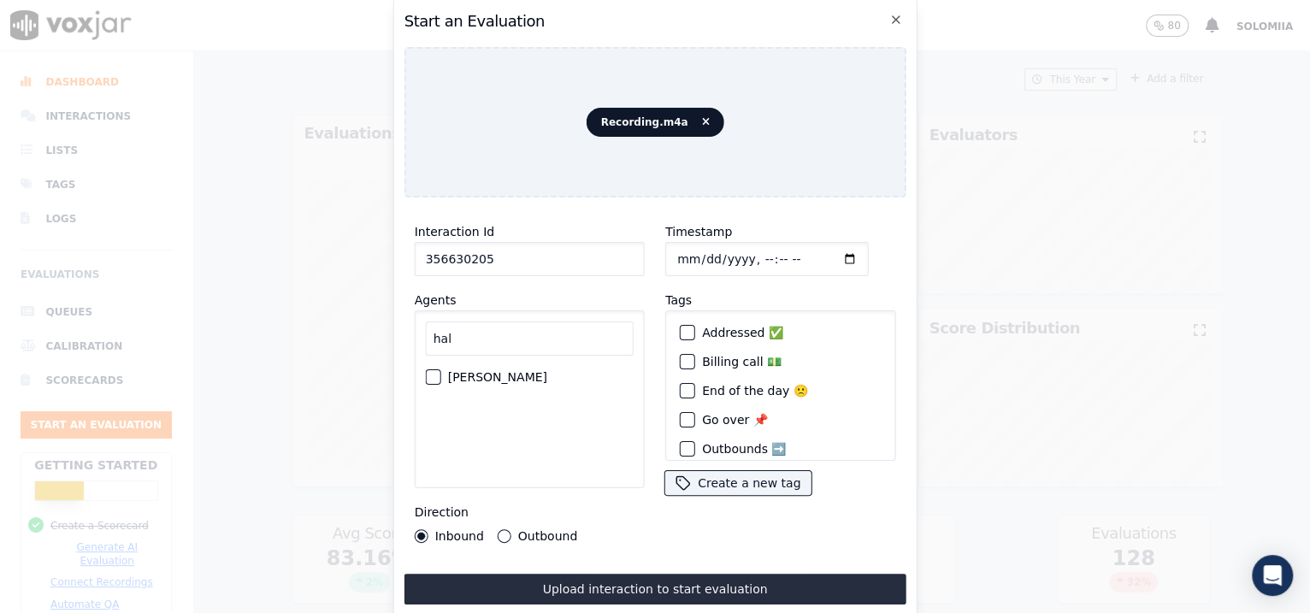
type input "hal"
click at [516, 372] on label "[PERSON_NAME]" at bounding box center [497, 377] width 99 height 12
click at [441, 372] on button "[PERSON_NAME]" at bounding box center [433, 376] width 15 height 15
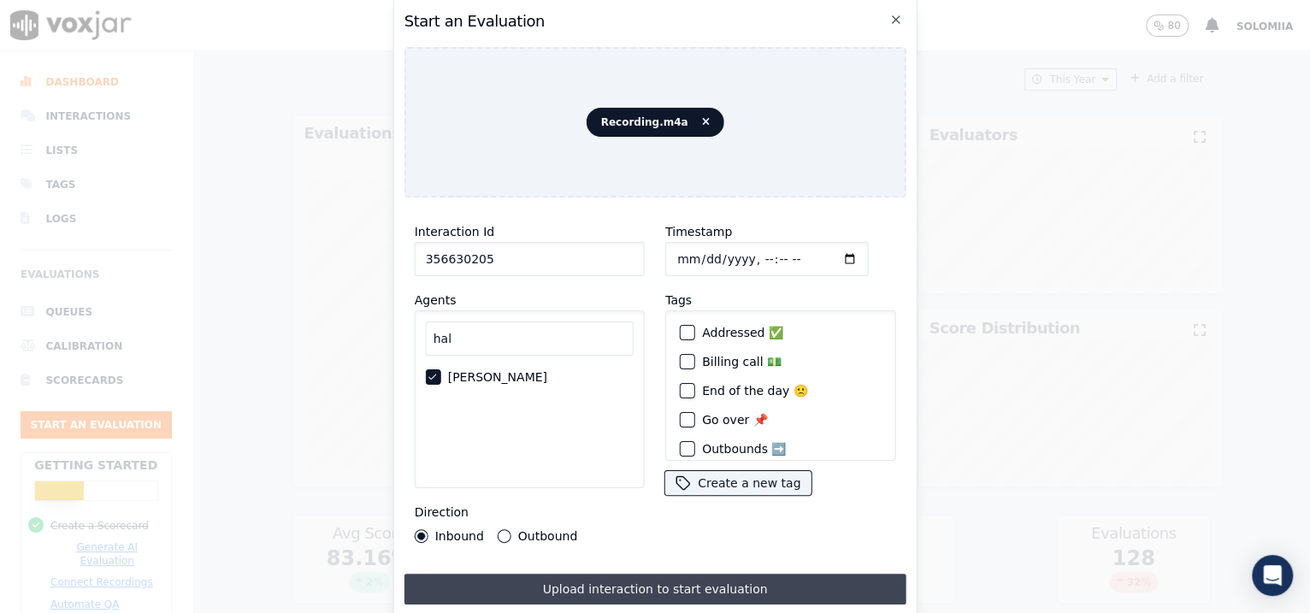
click at [628, 490] on button "Upload interaction to start evaluation" at bounding box center [655, 589] width 502 height 31
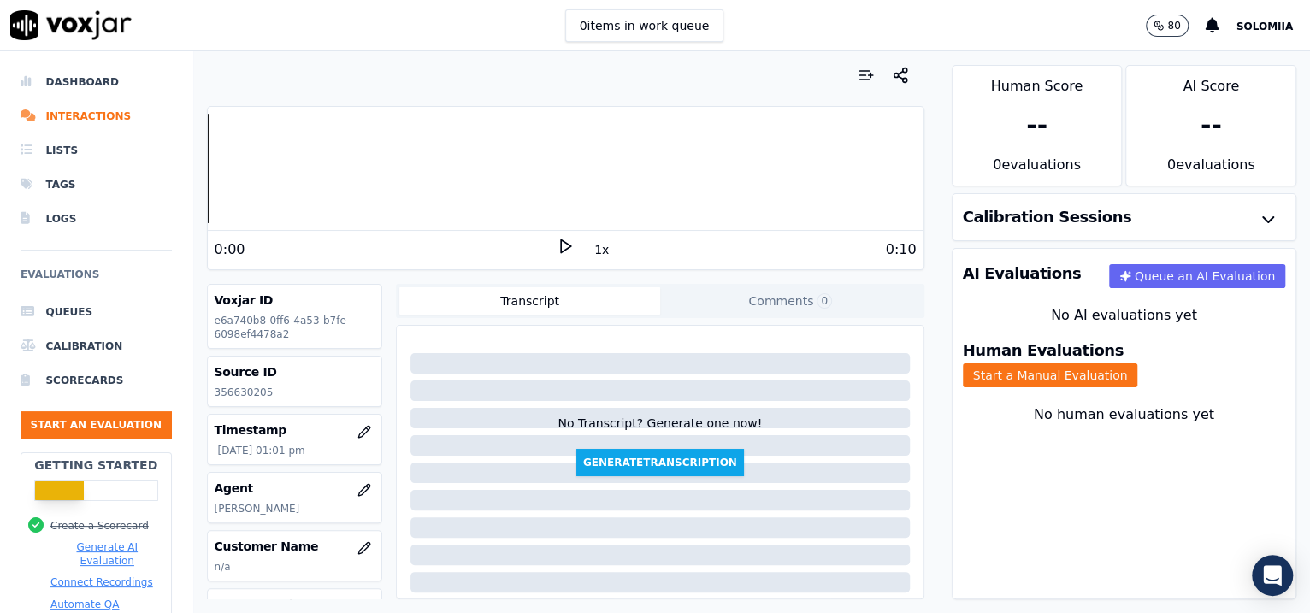
click at [1046, 368] on button "Start a Manual Evaluation" at bounding box center [1050, 375] width 175 height 24
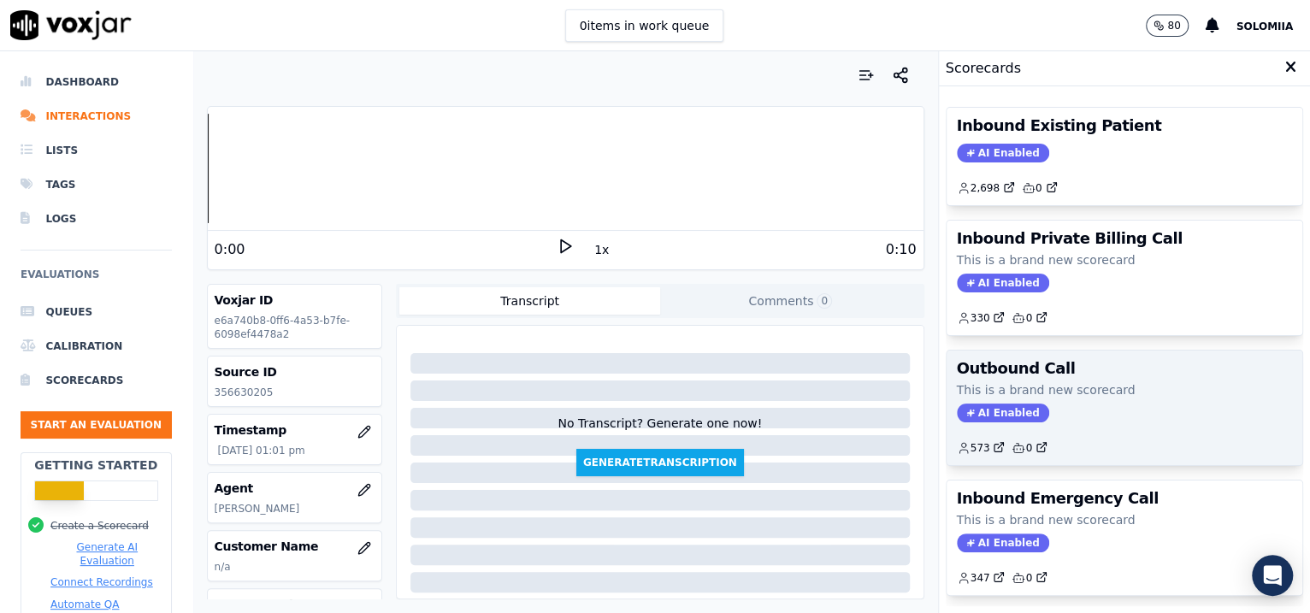
click at [1046, 378] on div "Outbound Call This is a brand new scorecard AI Enabled 573 0" at bounding box center [1124, 408] width 357 height 115
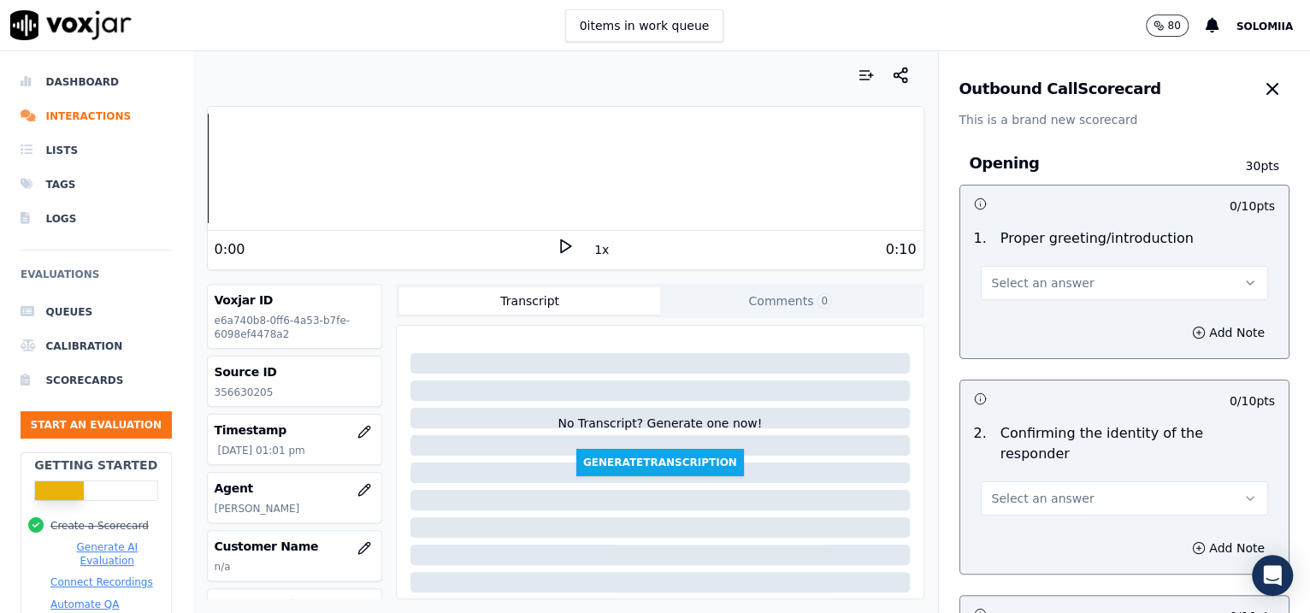
click at [1045, 272] on button "Select an answer" at bounding box center [1125, 283] width 288 height 34
click at [1046, 308] on div "Yes" at bounding box center [1088, 321] width 252 height 27
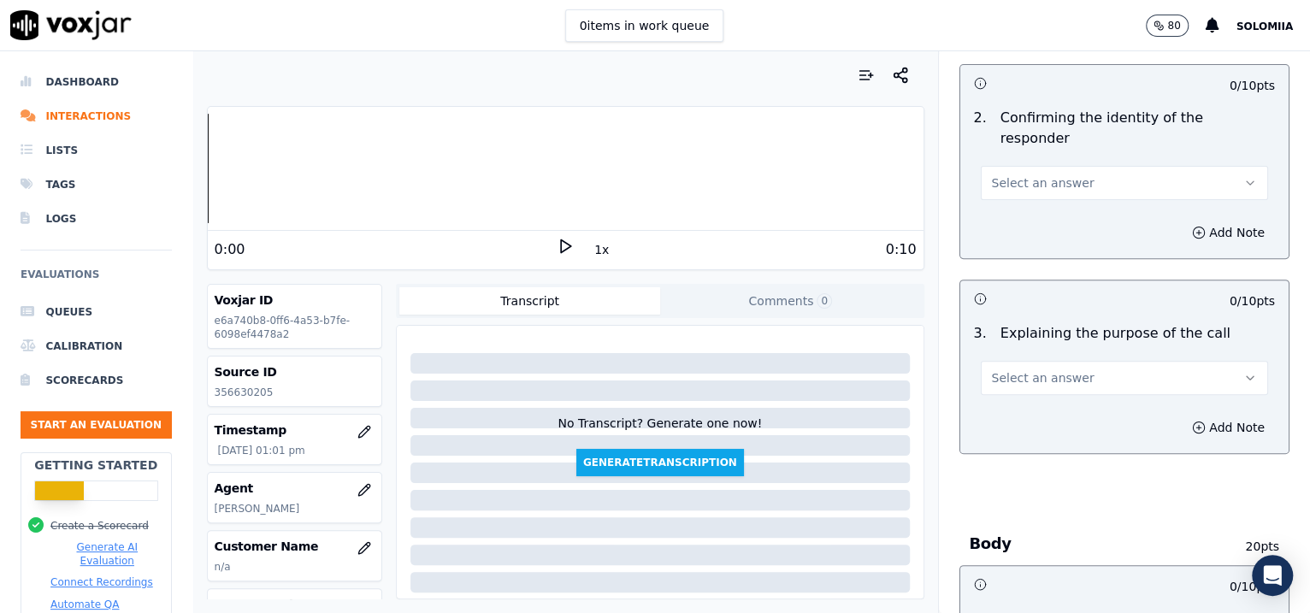
click at [1046, 166] on button "Select an answer" at bounding box center [1125, 183] width 288 height 34
click at [1046, 192] on div "Yes" at bounding box center [1088, 199] width 252 height 27
click at [1046, 361] on button "Select an answer" at bounding box center [1125, 378] width 288 height 34
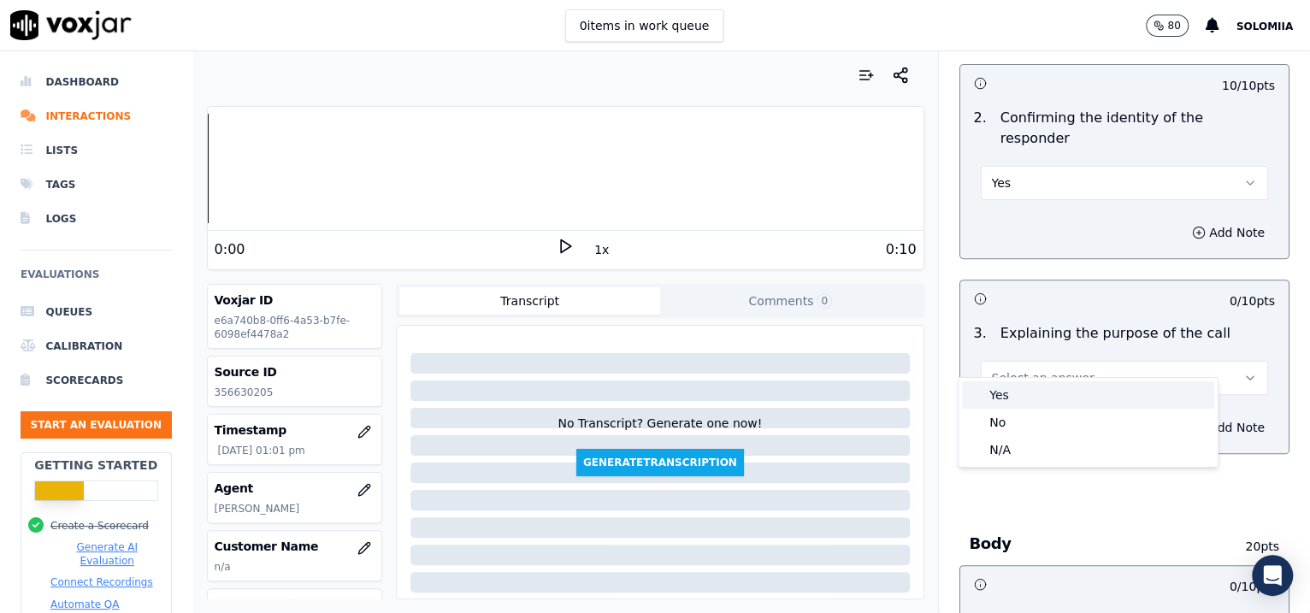
click at [1046, 382] on div "Yes" at bounding box center [1088, 394] width 252 height 27
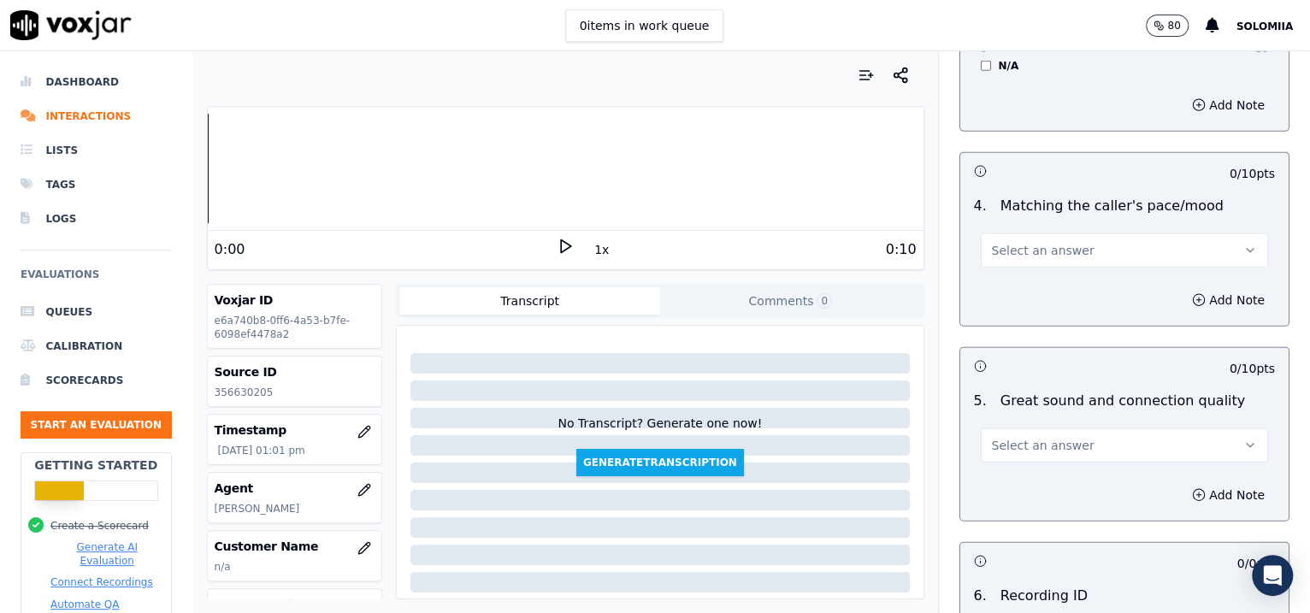
scroll to position [2793, 0]
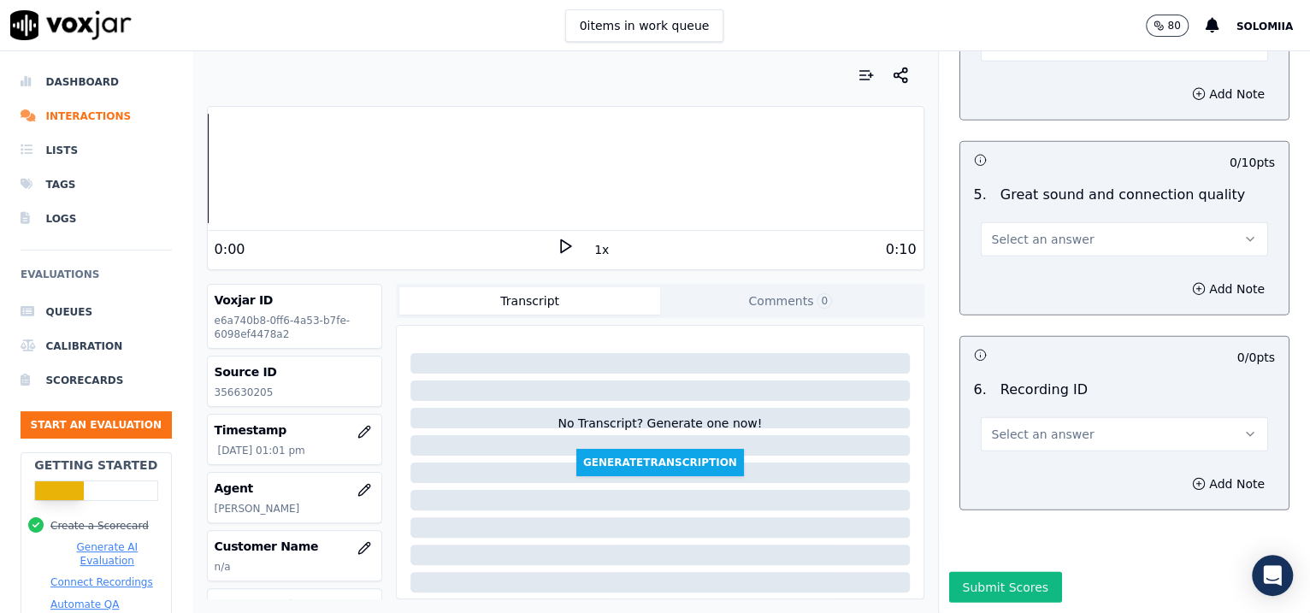
click at [993, 417] on button "Select an answer" at bounding box center [1125, 434] width 288 height 34
click at [1023, 424] on div "N/A" at bounding box center [1088, 434] width 252 height 27
drag, startPoint x: 1188, startPoint y: 418, endPoint x: 1173, endPoint y: 439, distance: 25.6
click at [1046, 458] on div "Add Note" at bounding box center [1124, 483] width 329 height 51
click at [1046, 472] on button "Add Note" at bounding box center [1228, 484] width 93 height 24
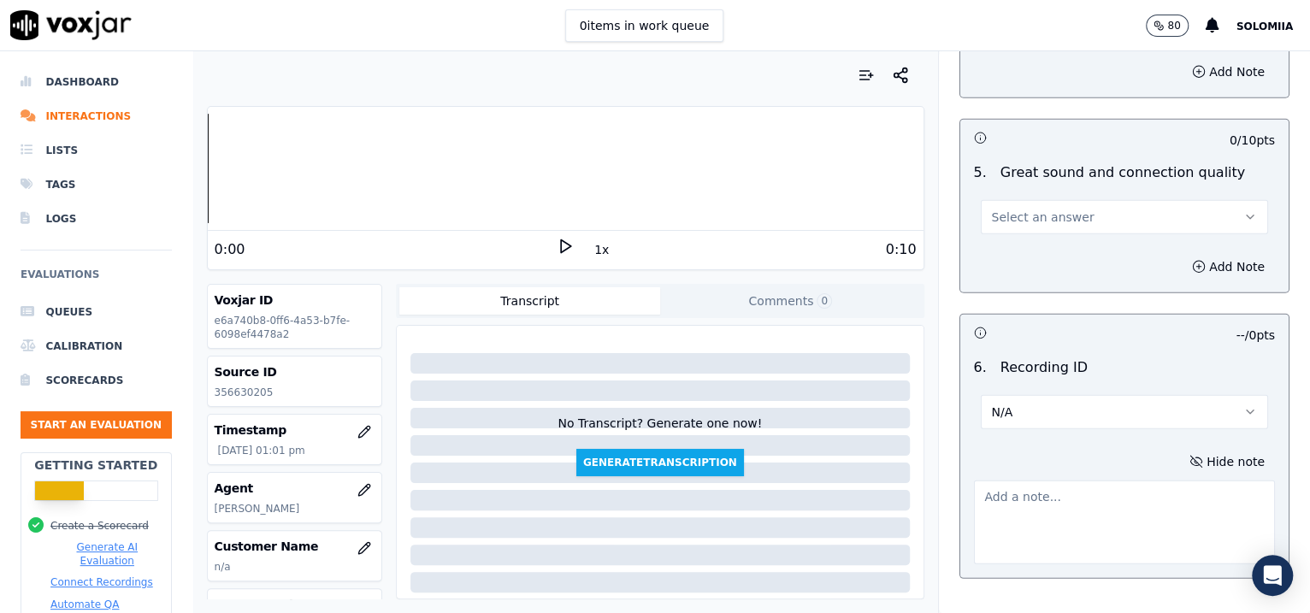
click at [1046, 480] on textarea at bounding box center [1125, 522] width 302 height 84
paste textarea "356630205"
type textarea "356630205"
click at [1032, 209] on span "Select an answer" at bounding box center [1043, 217] width 103 height 17
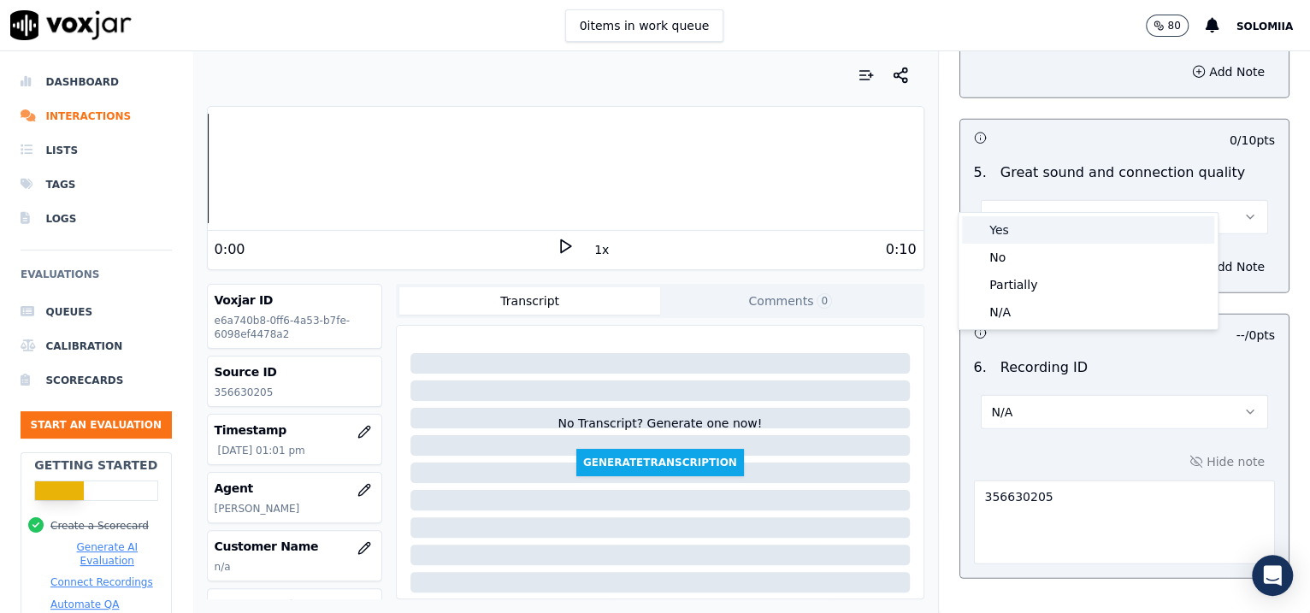
click at [1046, 222] on div "Yes" at bounding box center [1088, 229] width 252 height 27
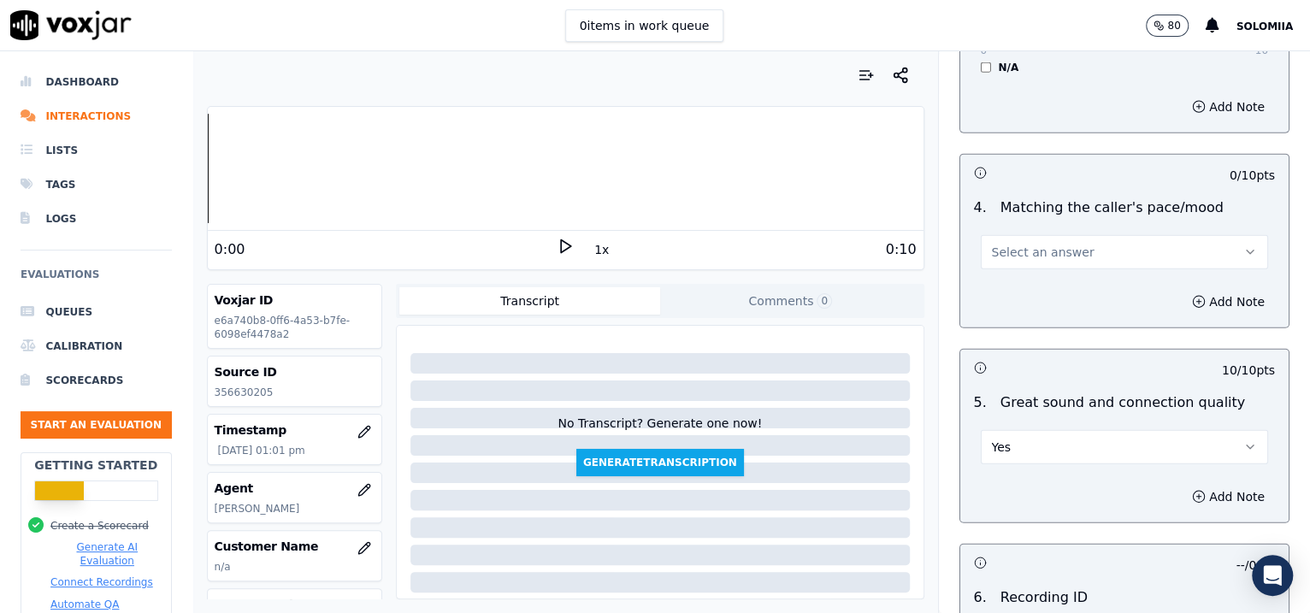
scroll to position [2449, 0]
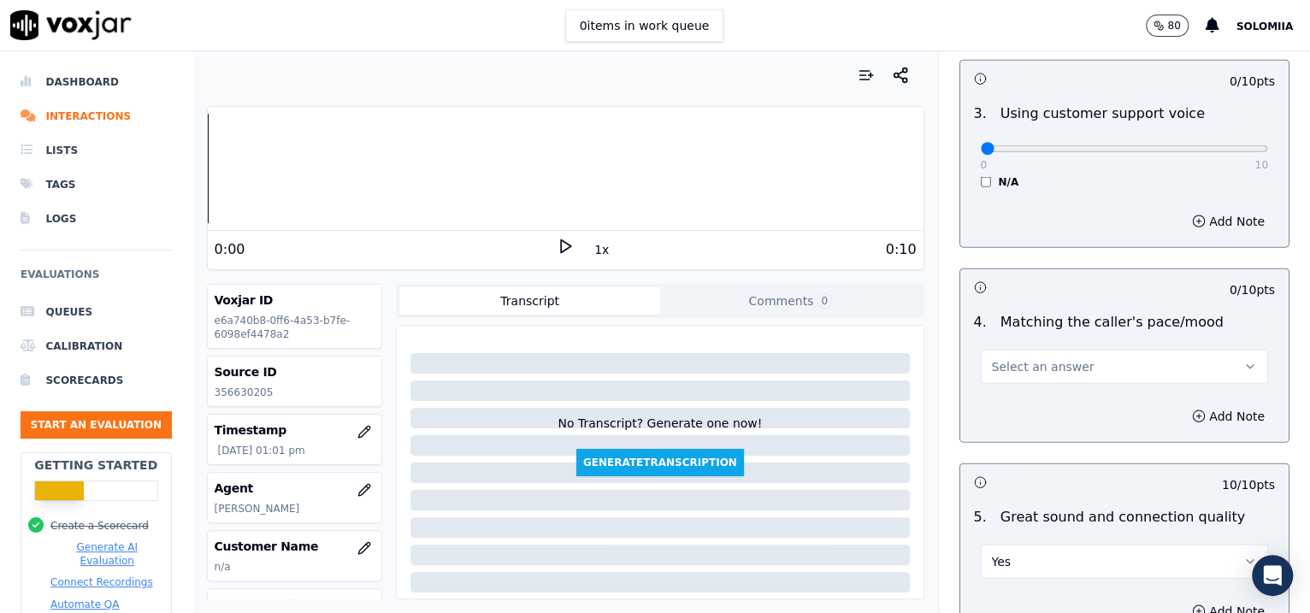
click at [990, 350] on button "Select an answer" at bounding box center [1125, 367] width 288 height 34
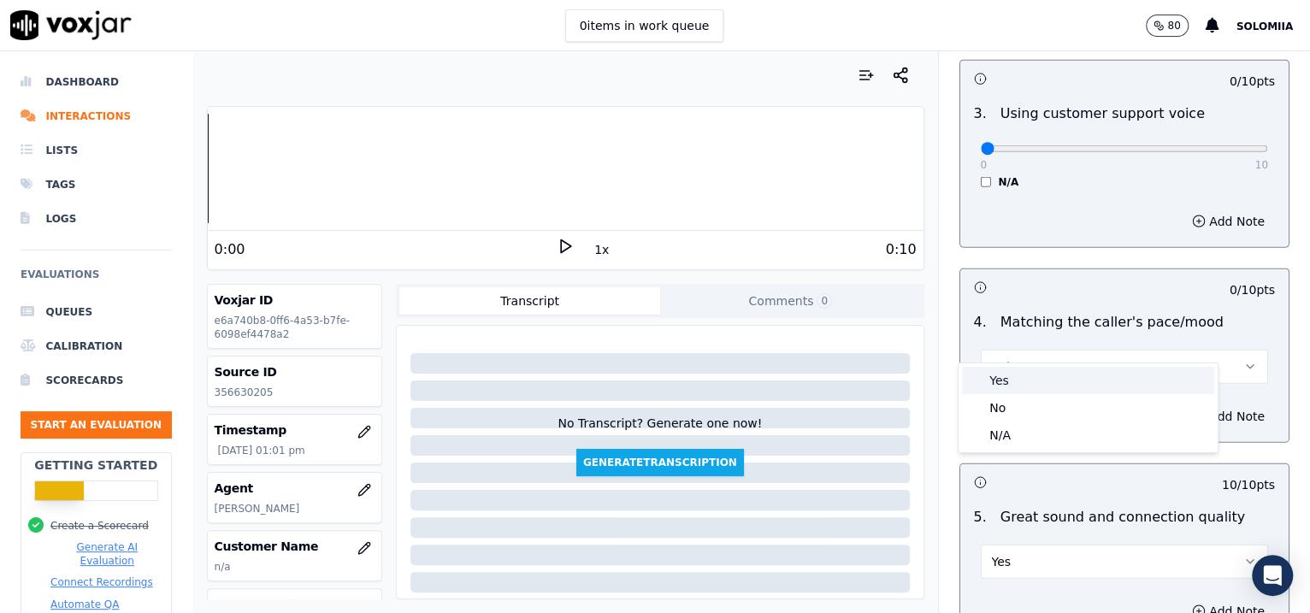
click at [1033, 368] on div "Yes" at bounding box center [1088, 380] width 252 height 27
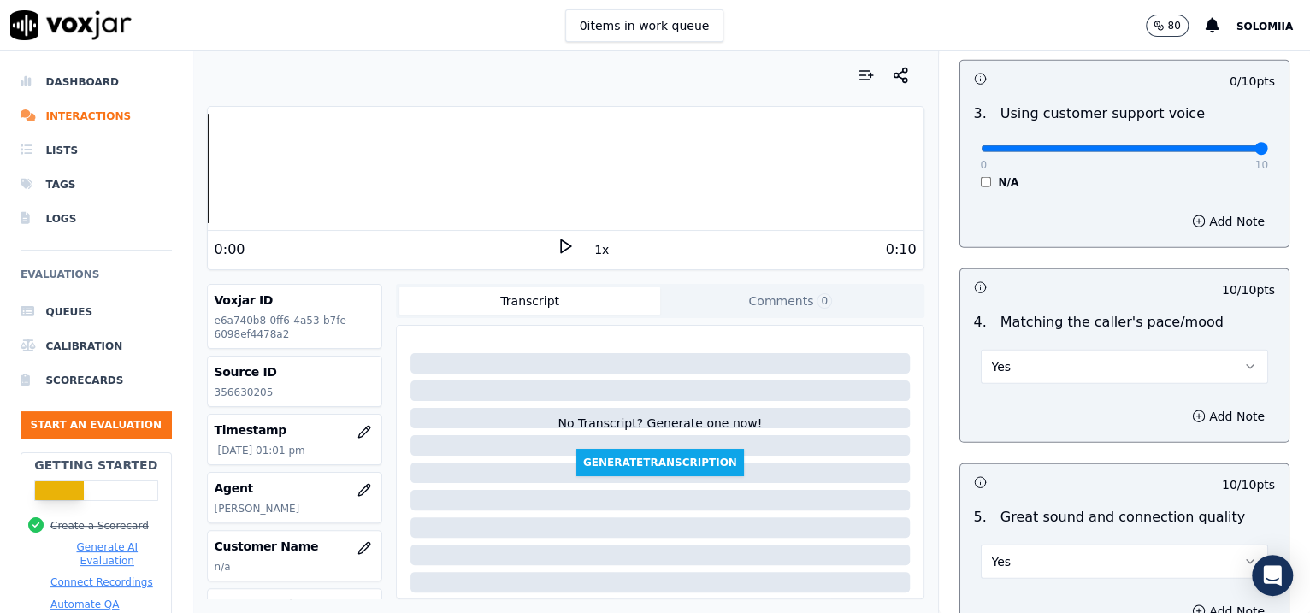
drag, startPoint x: 966, startPoint y: 121, endPoint x: 1312, endPoint y: 148, distance: 347.3
type input "10"
click at [1046, 148] on input "range" at bounding box center [1125, 148] width 288 height 7
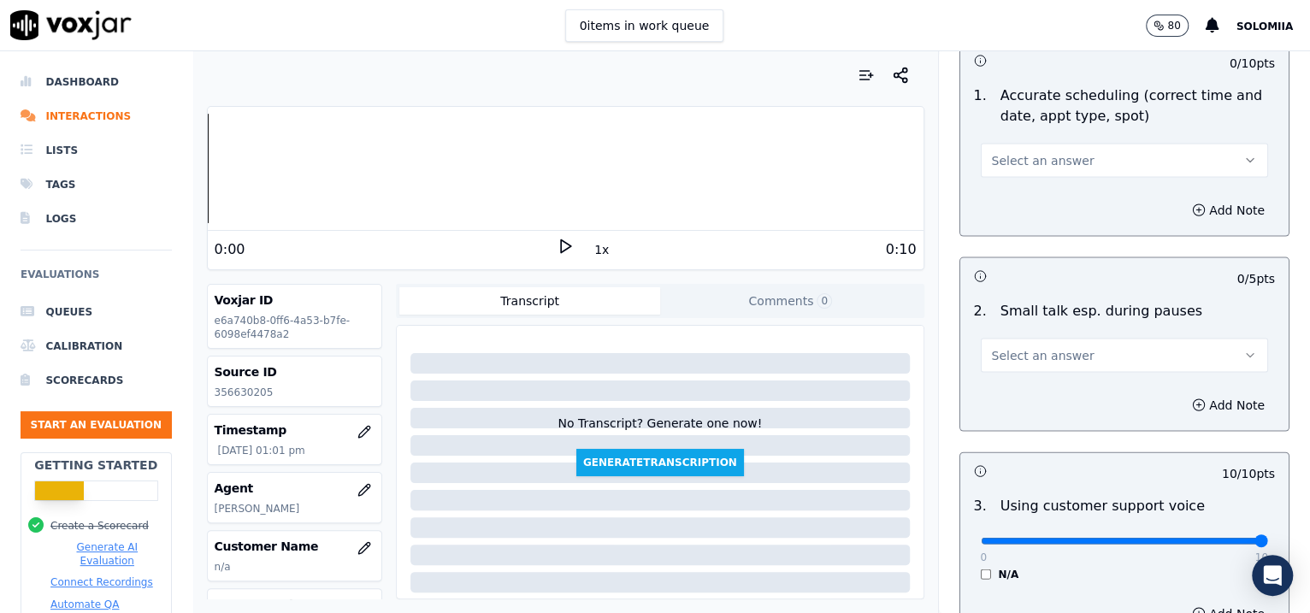
scroll to position [2046, 0]
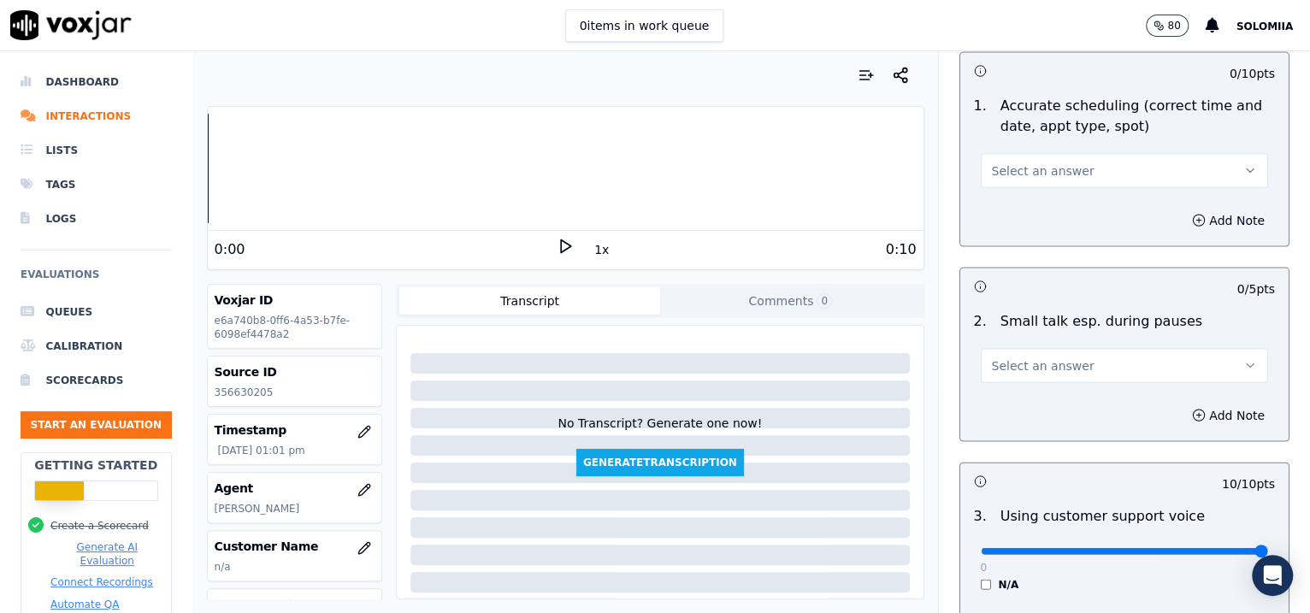
click at [1046, 349] on button "Select an answer" at bounding box center [1125, 366] width 288 height 34
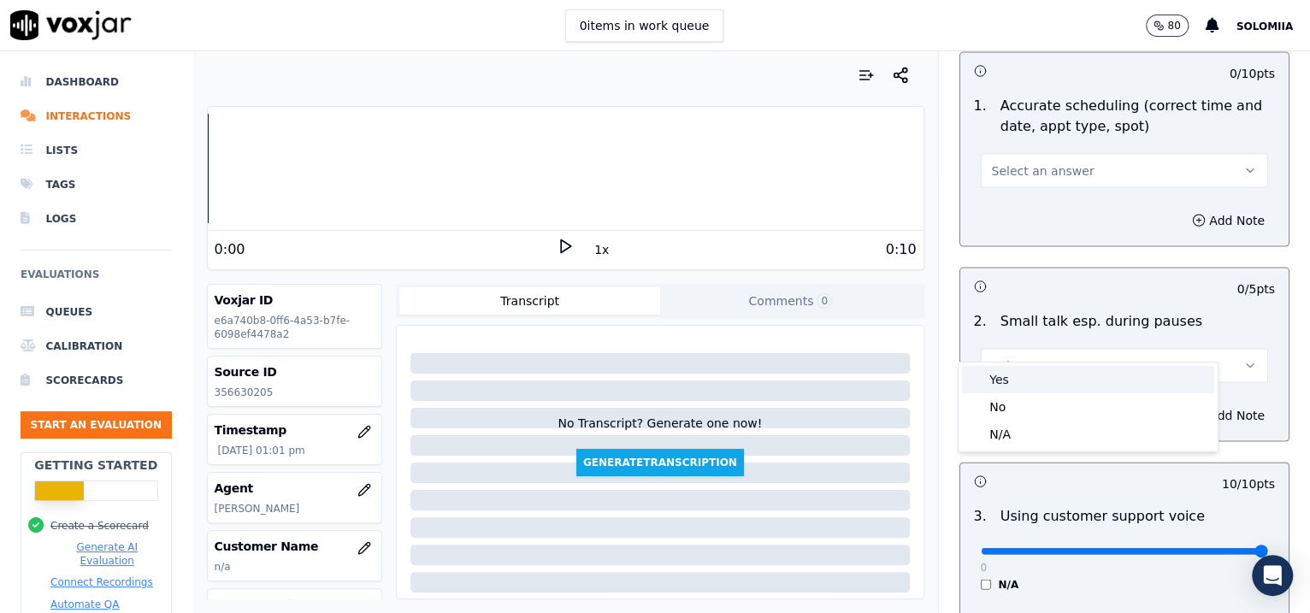
click at [1046, 389] on div "Yes" at bounding box center [1088, 379] width 252 height 27
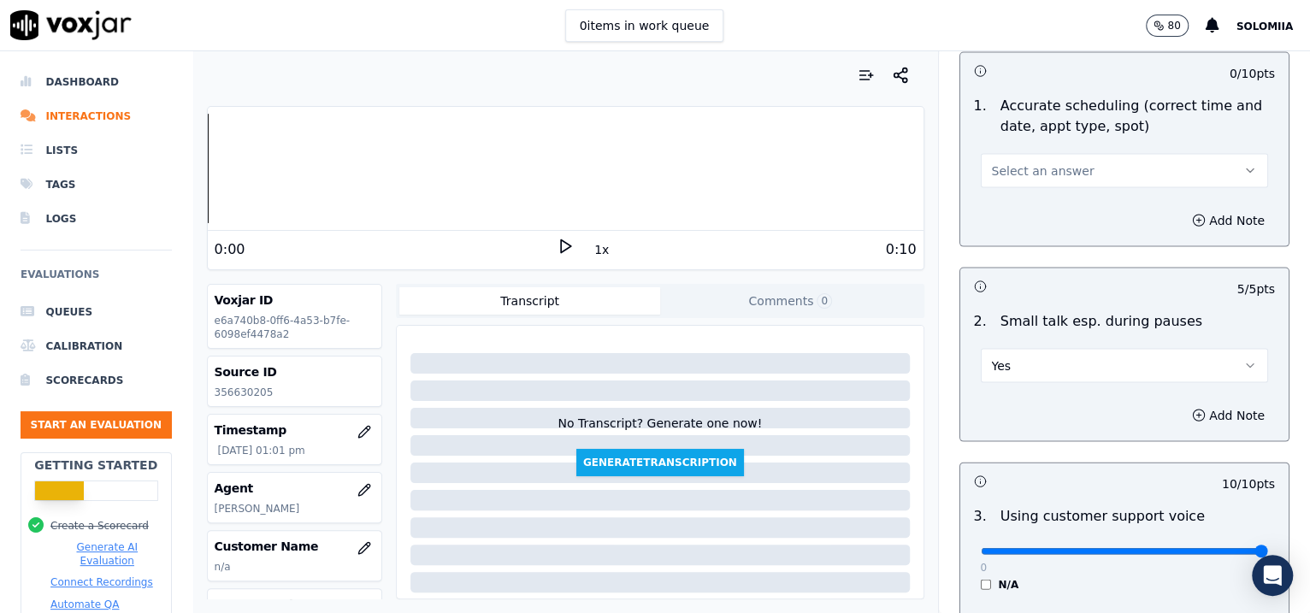
click at [1046, 154] on button "Select an answer" at bounding box center [1125, 171] width 288 height 34
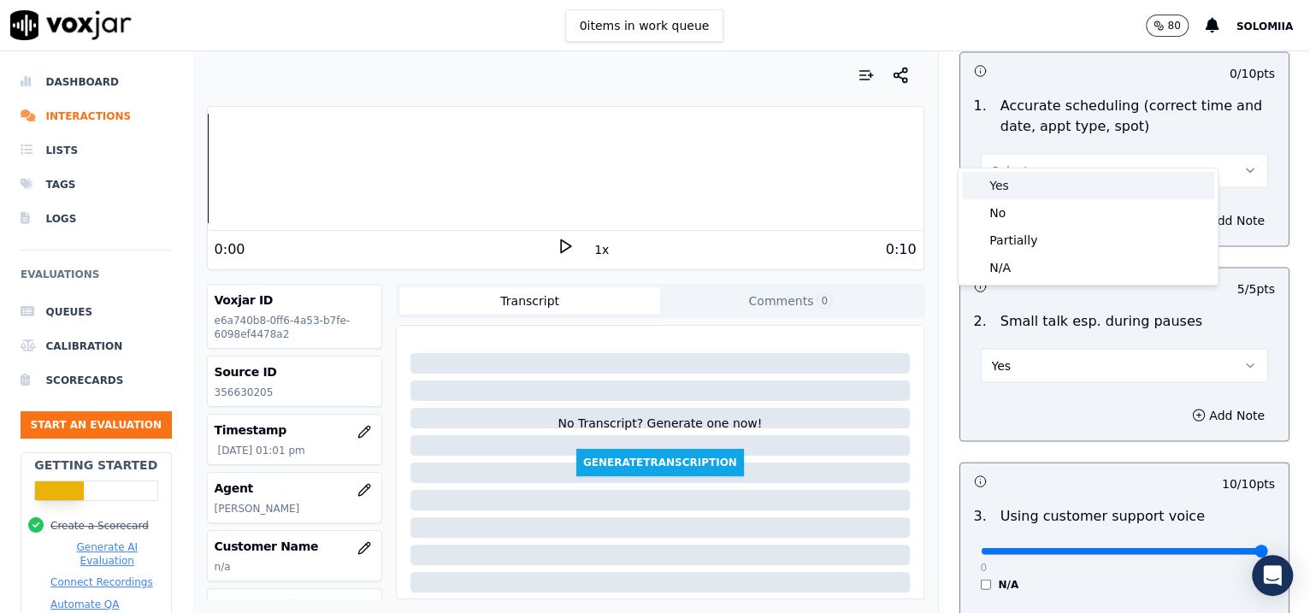
click at [1046, 183] on div "Yes" at bounding box center [1088, 185] width 252 height 27
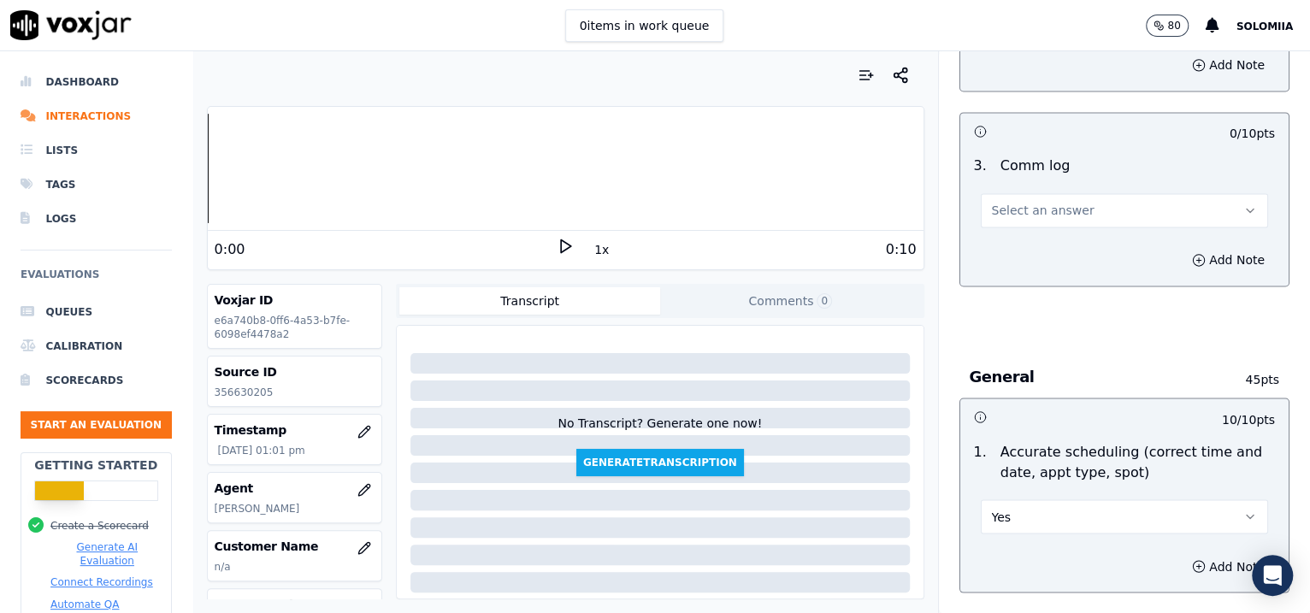
scroll to position [1591, 0]
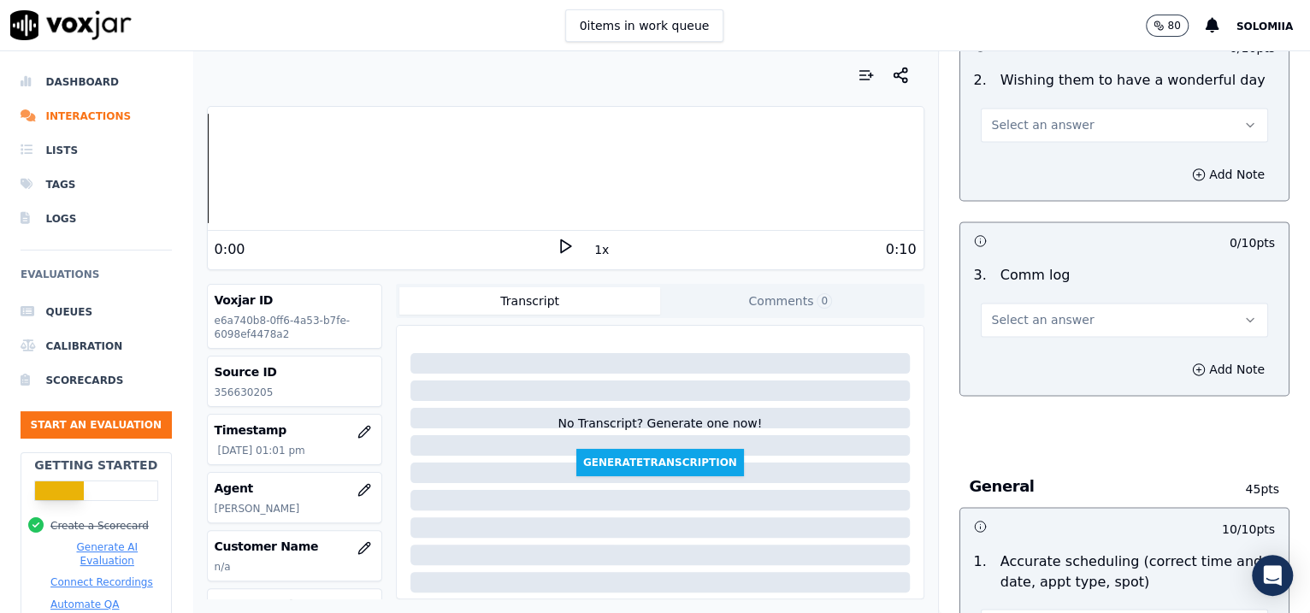
click at [1046, 312] on button "Select an answer" at bounding box center [1125, 320] width 288 height 34
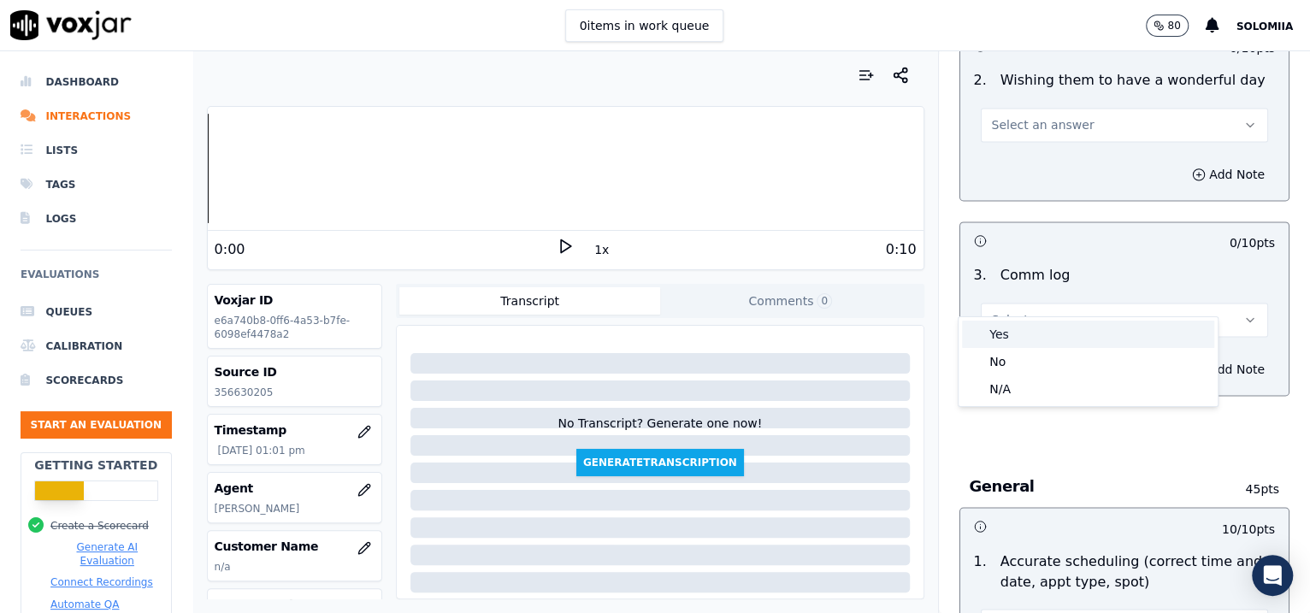
click at [1046, 329] on div "Yes" at bounding box center [1088, 334] width 252 height 27
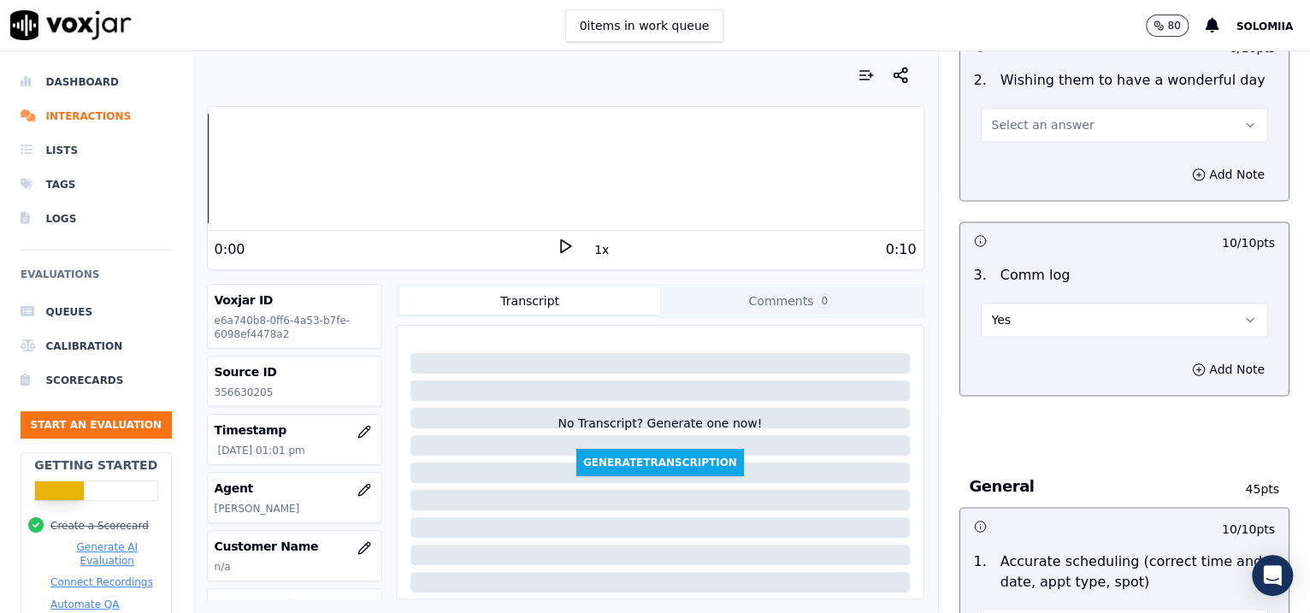
click at [1046, 117] on button "Select an answer" at bounding box center [1125, 125] width 288 height 34
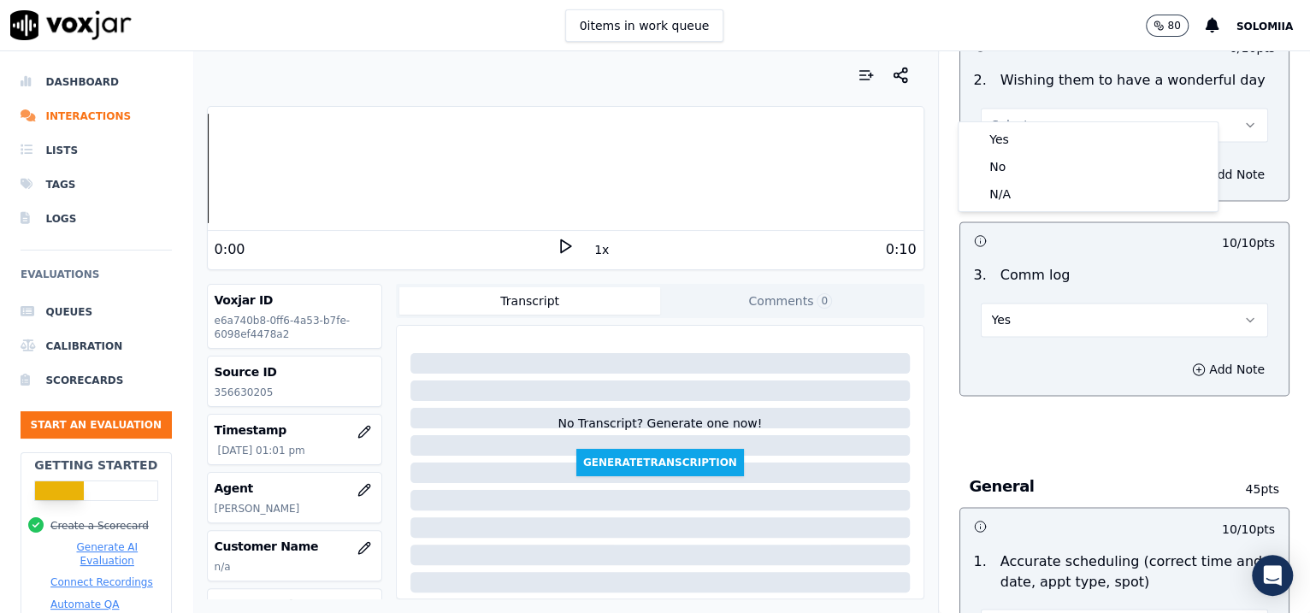
click at [1046, 116] on span "Select an answer" at bounding box center [1043, 124] width 103 height 17
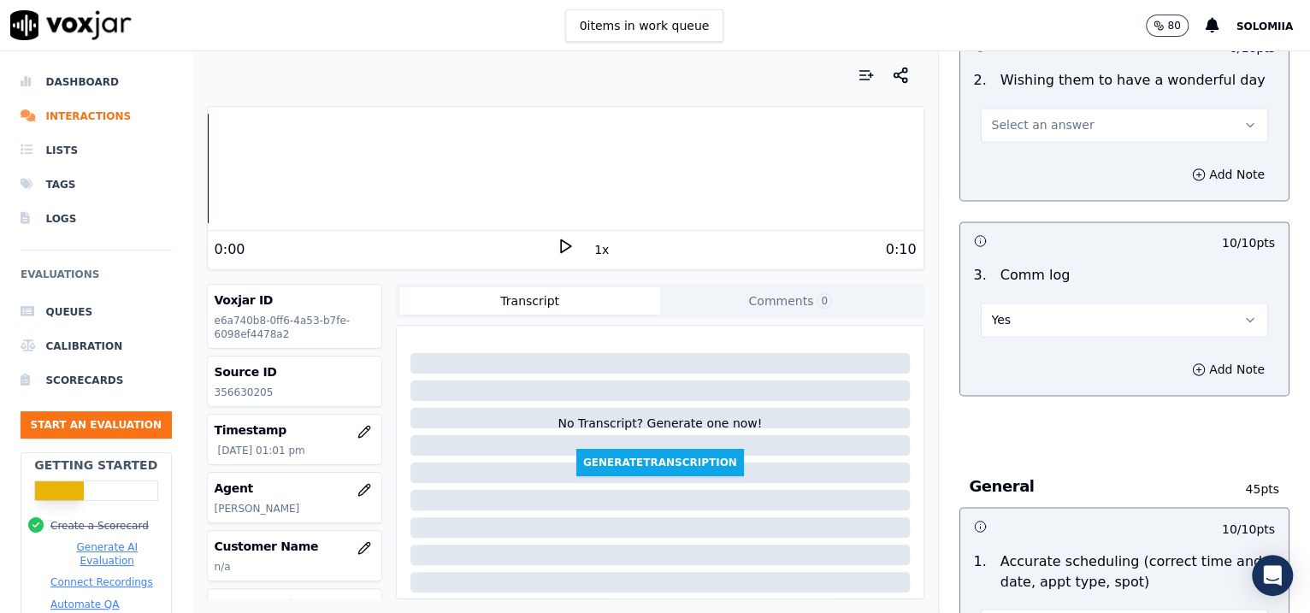
click at [1046, 116] on span "Select an answer" at bounding box center [1043, 124] width 103 height 17
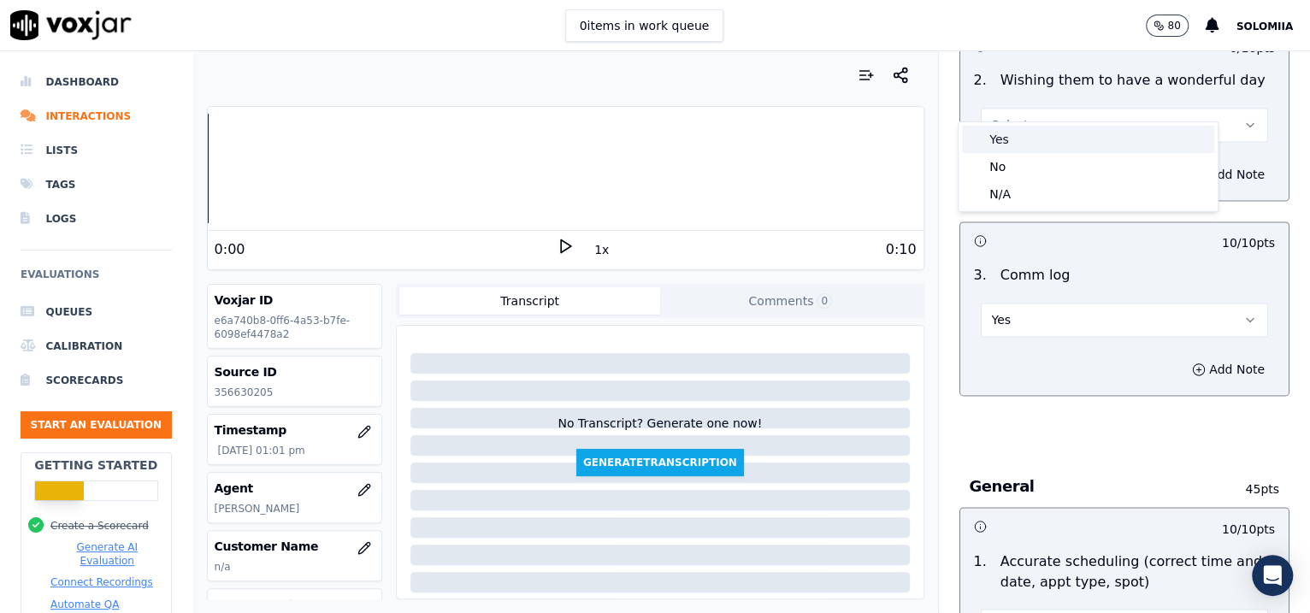
click at [1046, 133] on div "Yes" at bounding box center [1088, 139] width 252 height 27
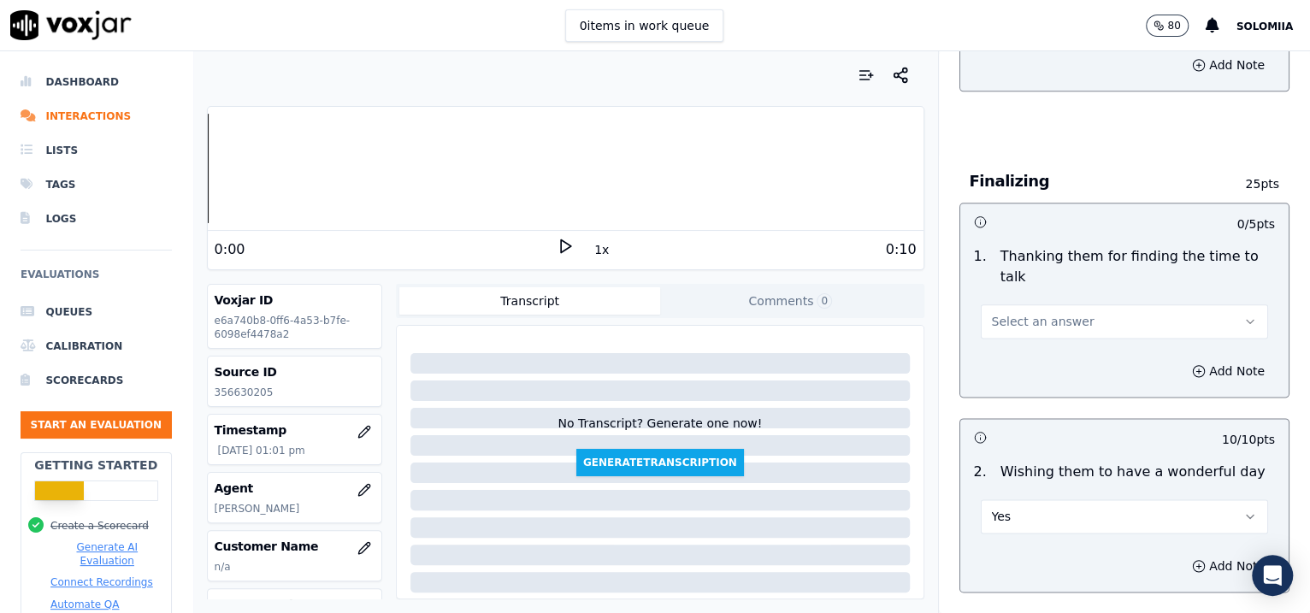
scroll to position [1174, 0]
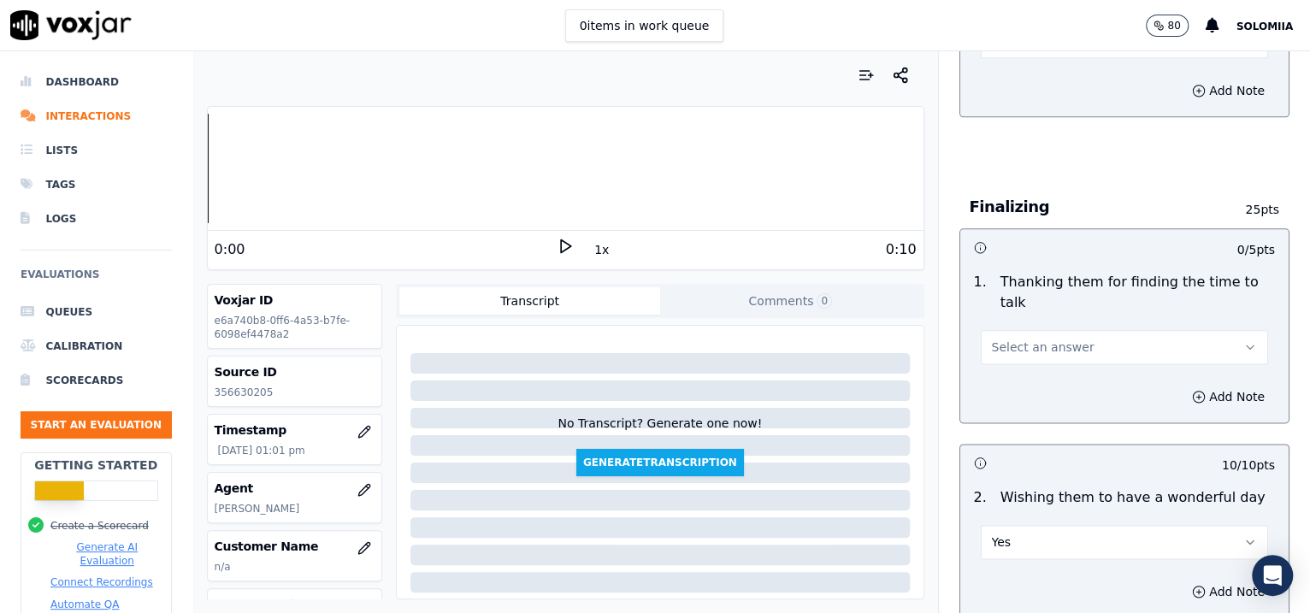
click at [1046, 330] on button "Select an answer" at bounding box center [1125, 347] width 288 height 34
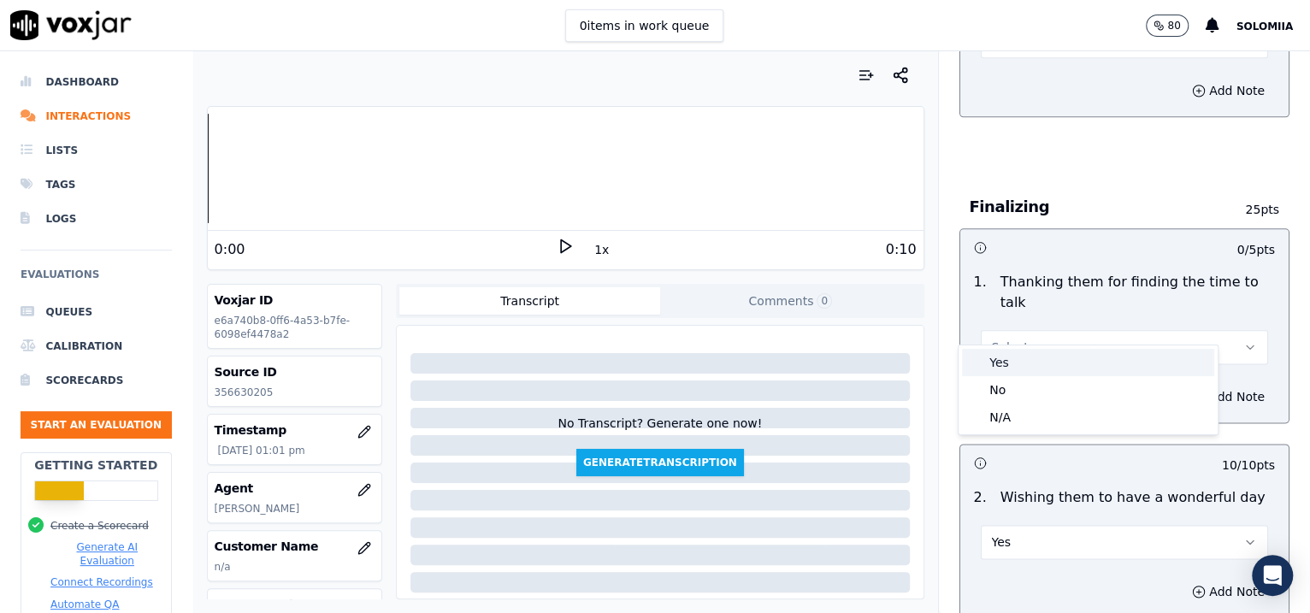
click at [1046, 364] on div "Yes" at bounding box center [1088, 362] width 252 height 27
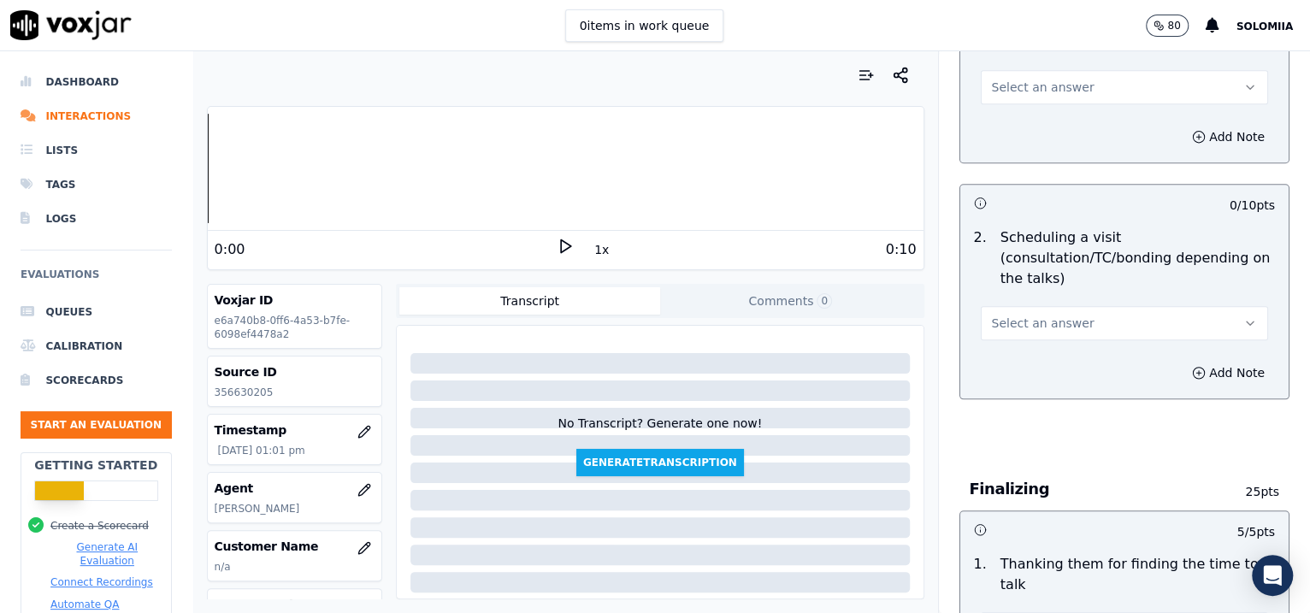
scroll to position [870, 0]
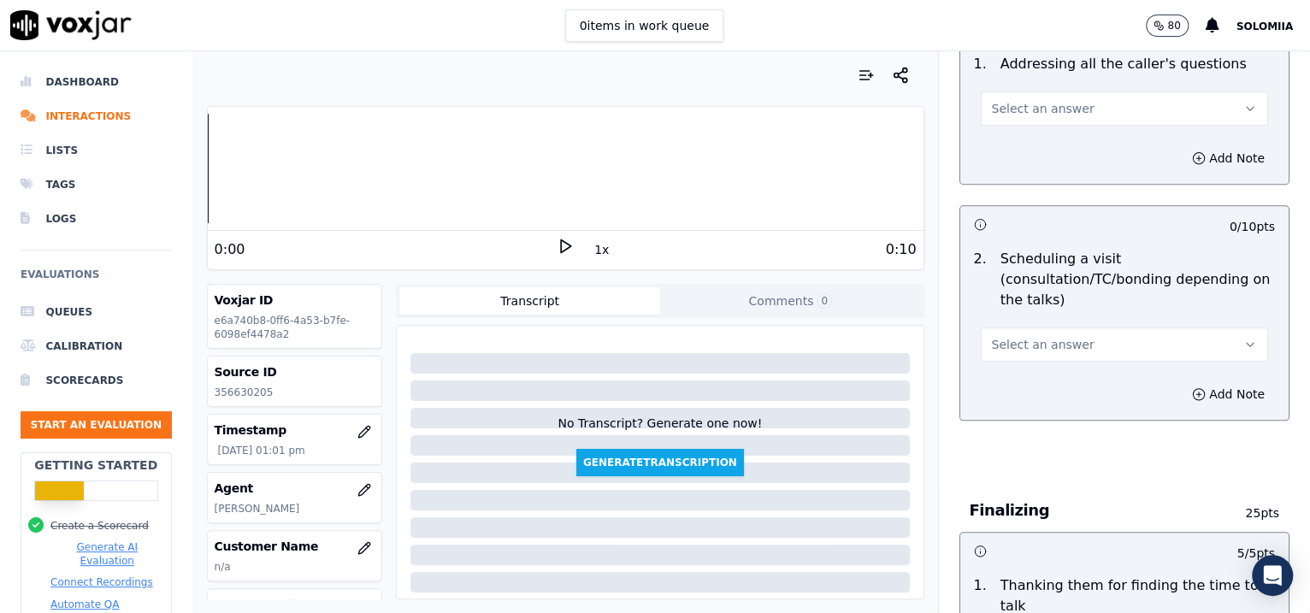
click at [1046, 336] on span "Select an answer" at bounding box center [1043, 344] width 103 height 17
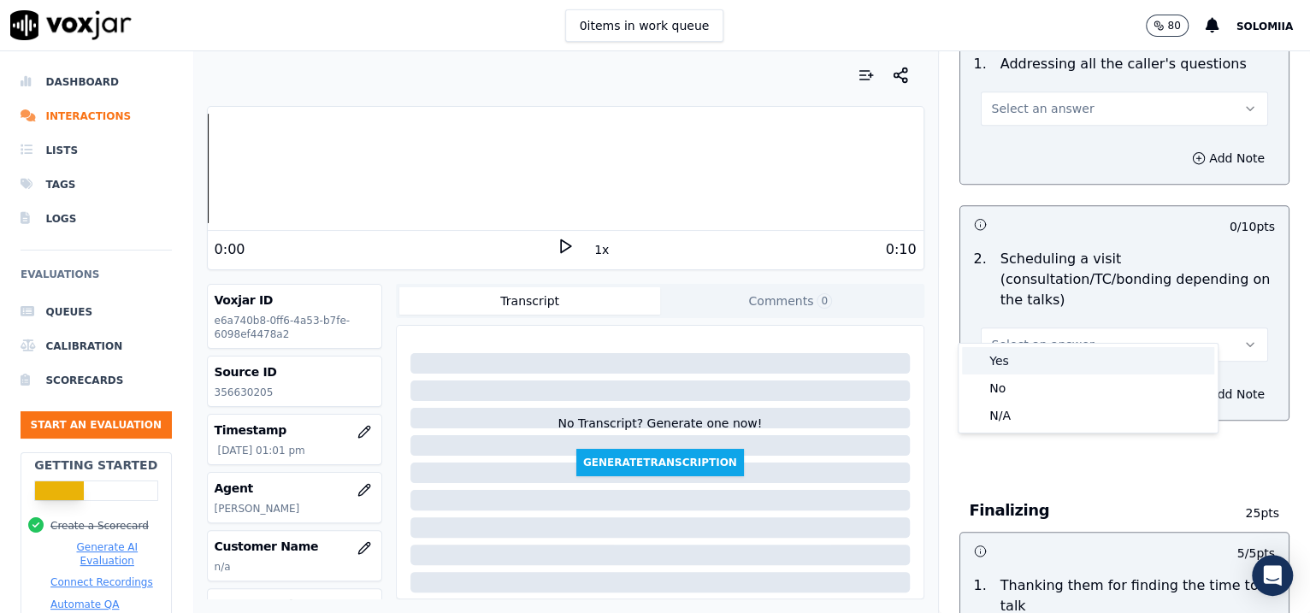
click at [1046, 357] on div "Yes" at bounding box center [1088, 360] width 252 height 27
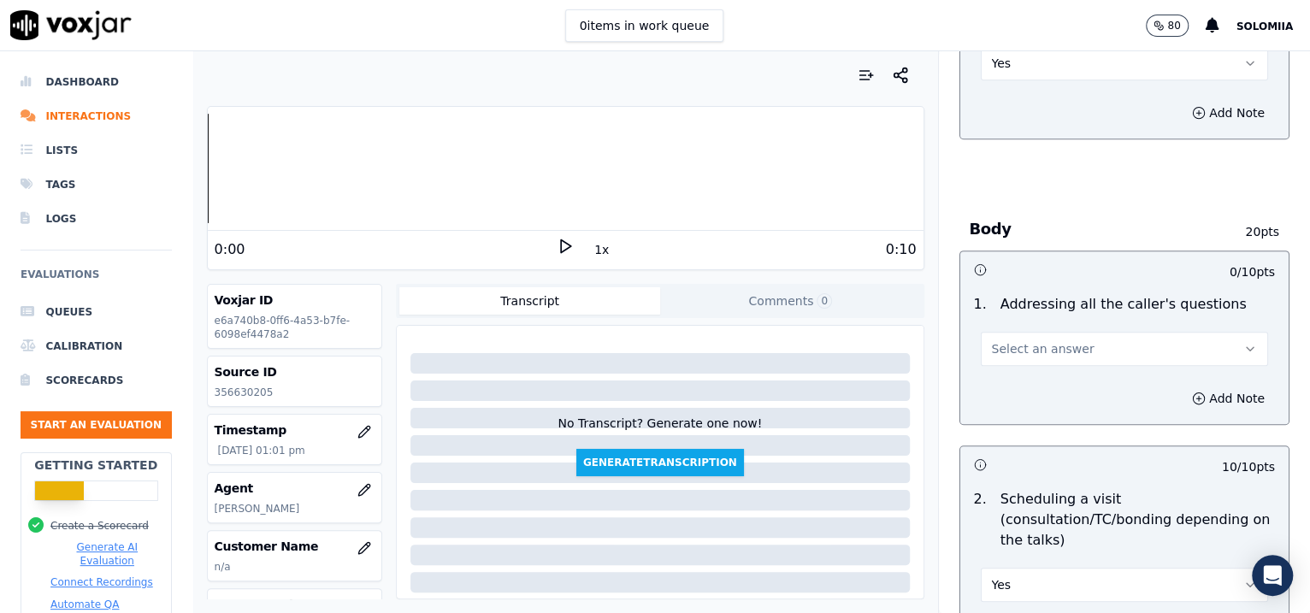
scroll to position [620, 0]
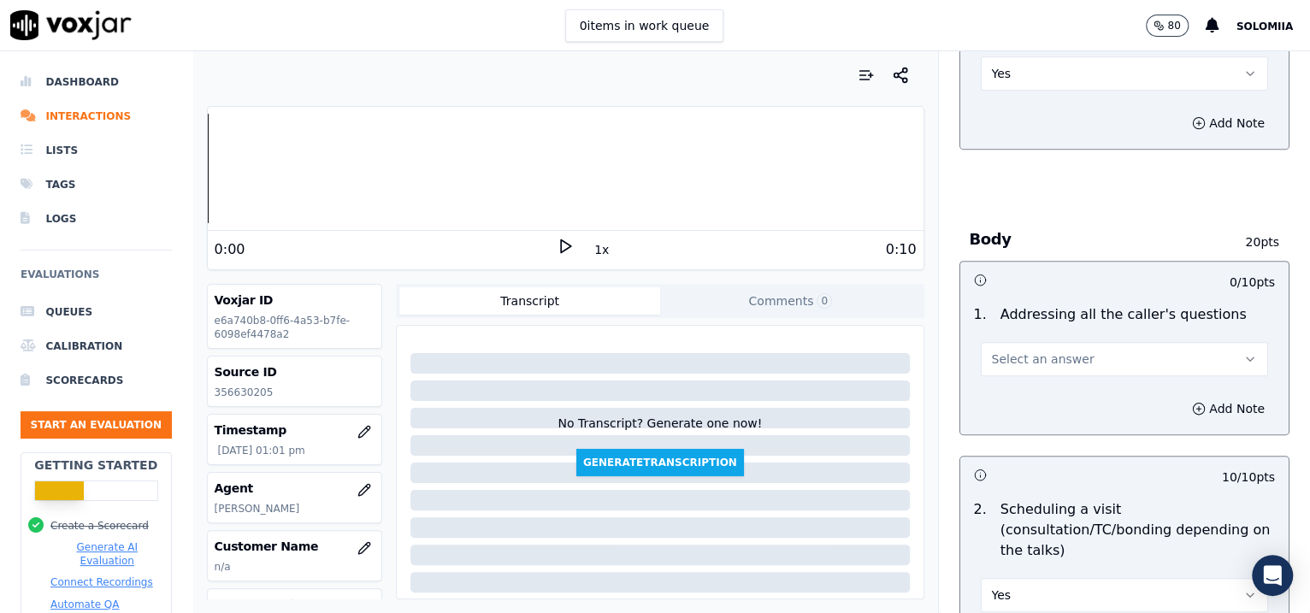
drag, startPoint x: 1041, startPoint y: 315, endPoint x: 1031, endPoint y: 327, distance: 15.8
click at [1031, 327] on div "Select an answer" at bounding box center [1124, 350] width 315 height 51
click at [1031, 342] on button "Select an answer" at bounding box center [1125, 359] width 288 height 34
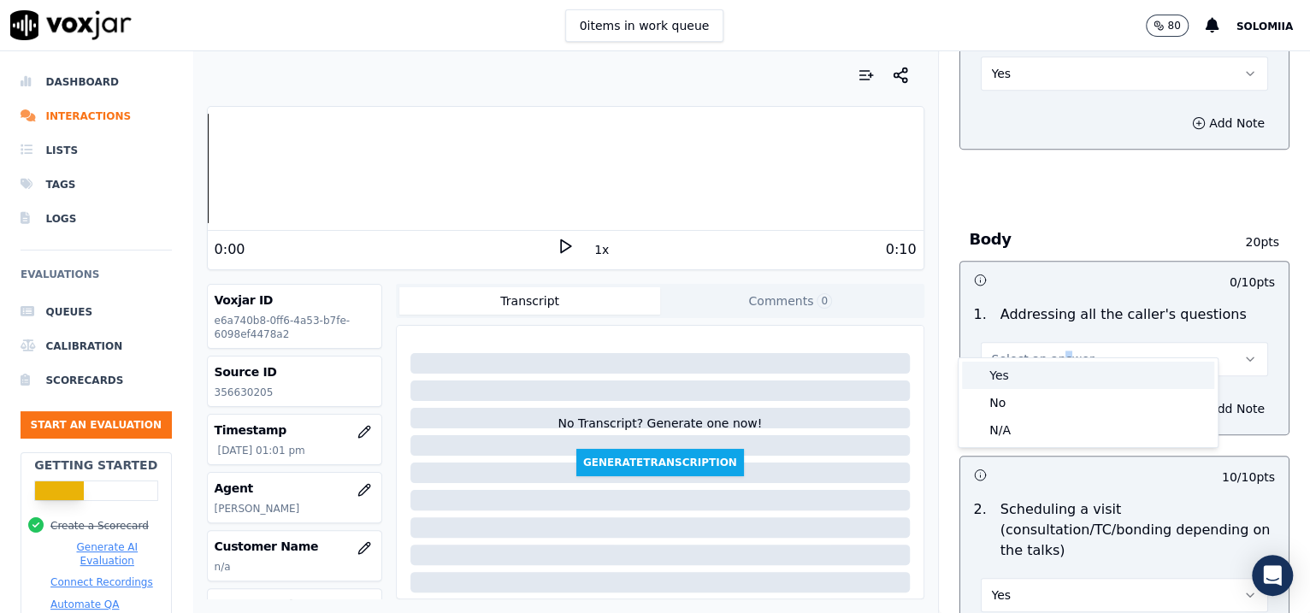
click at [1046, 368] on div "Yes" at bounding box center [1088, 375] width 252 height 27
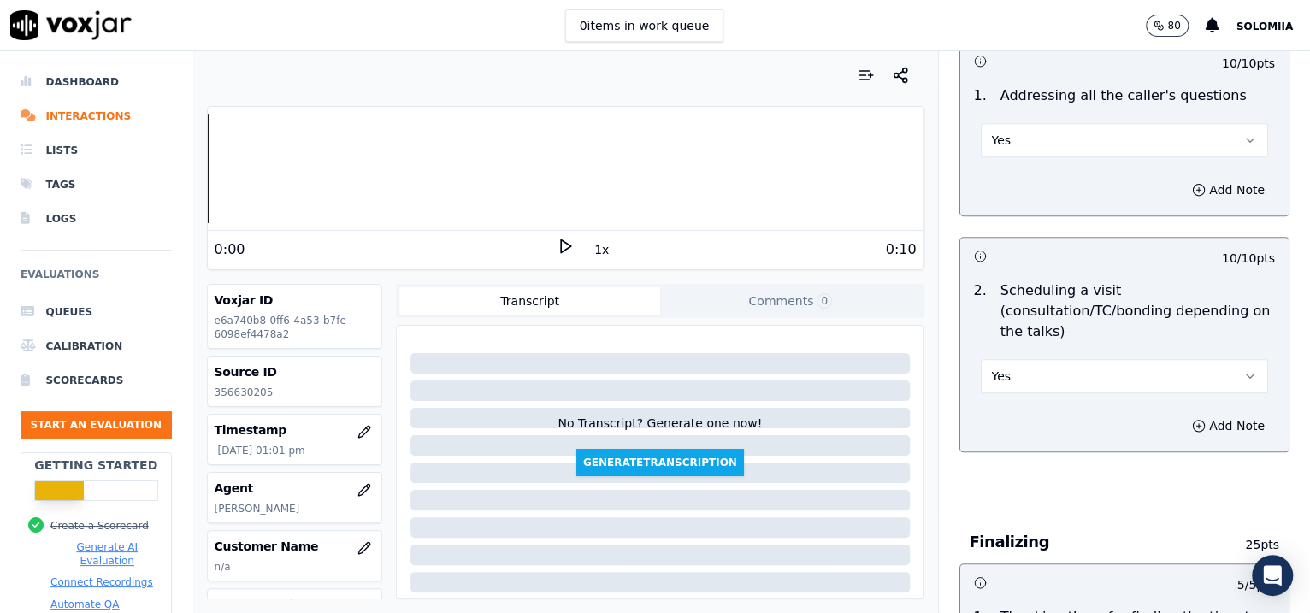
scroll to position [2884, 0]
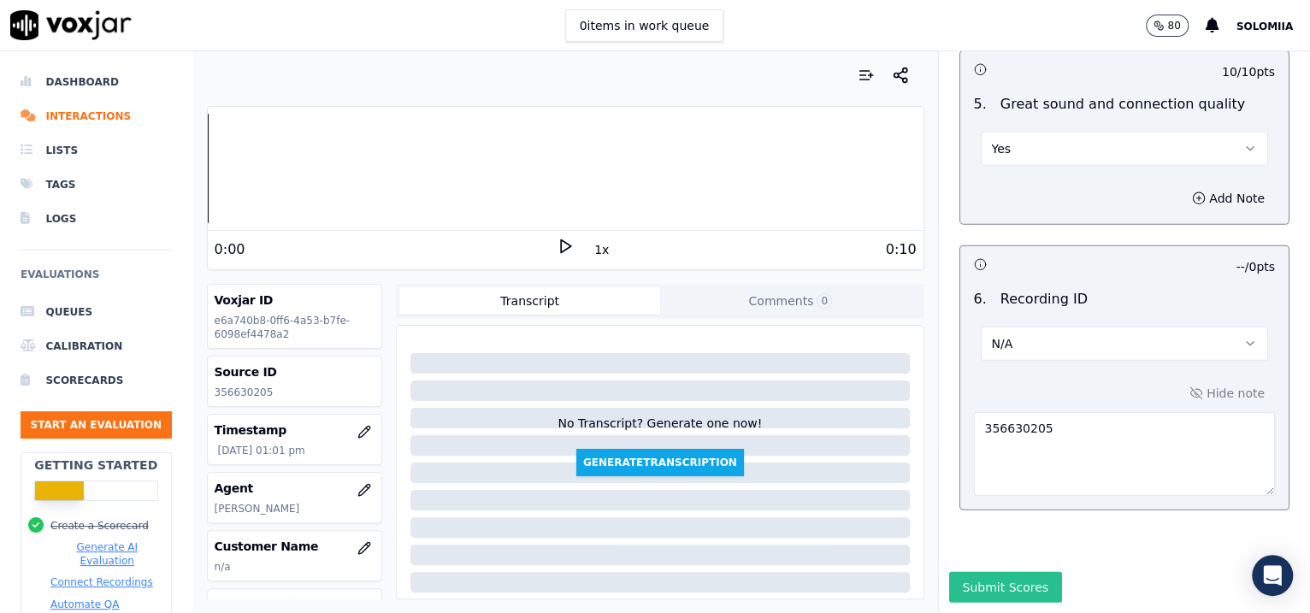
click at [964, 490] on button "Submit Scores" at bounding box center [1006, 587] width 114 height 31
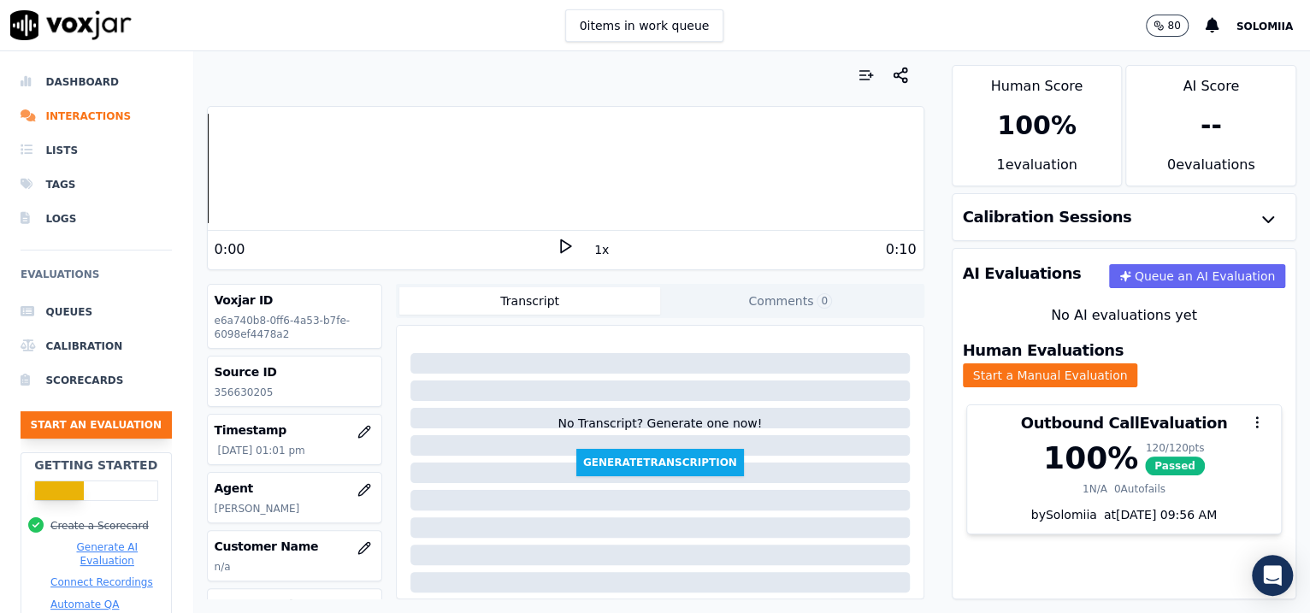
click at [101, 413] on button "Start an Evaluation" at bounding box center [96, 424] width 151 height 27
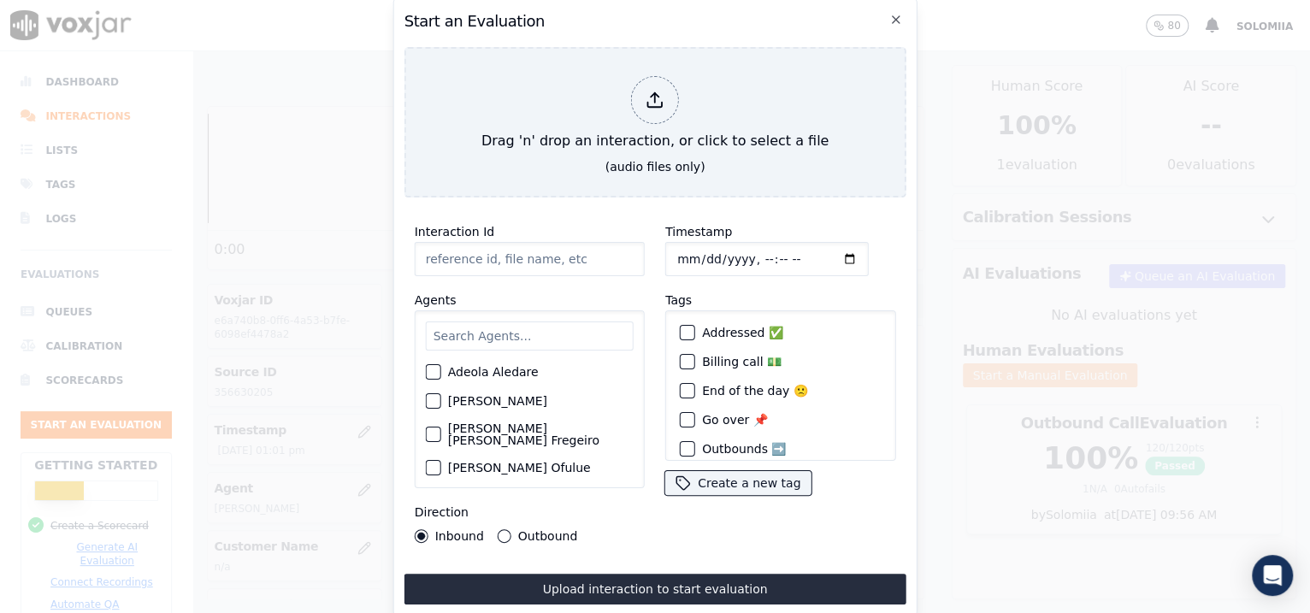
click at [496, 248] on input "Interaction Id" at bounding box center [530, 259] width 230 height 34
paste input "356631205"
type input "356631205"
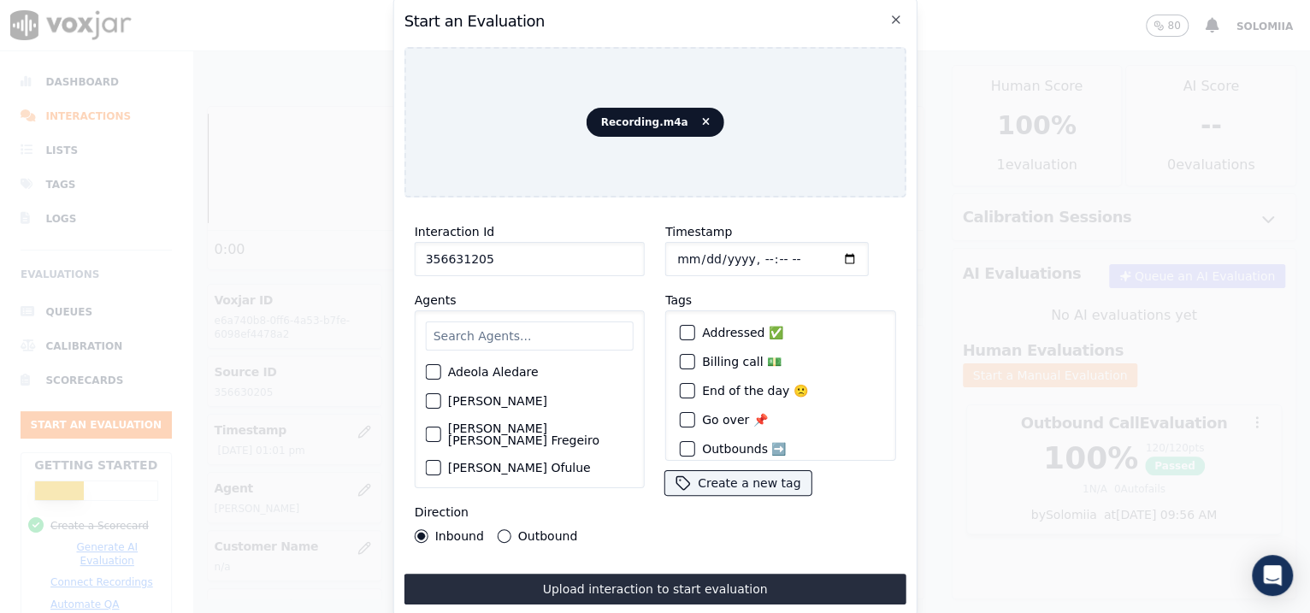
click at [695, 252] on input "Timestamp" at bounding box center [766, 259] width 203 height 34
type input "[DATE]T13:06"
click at [562, 333] on input "text" at bounding box center [530, 335] width 208 height 29
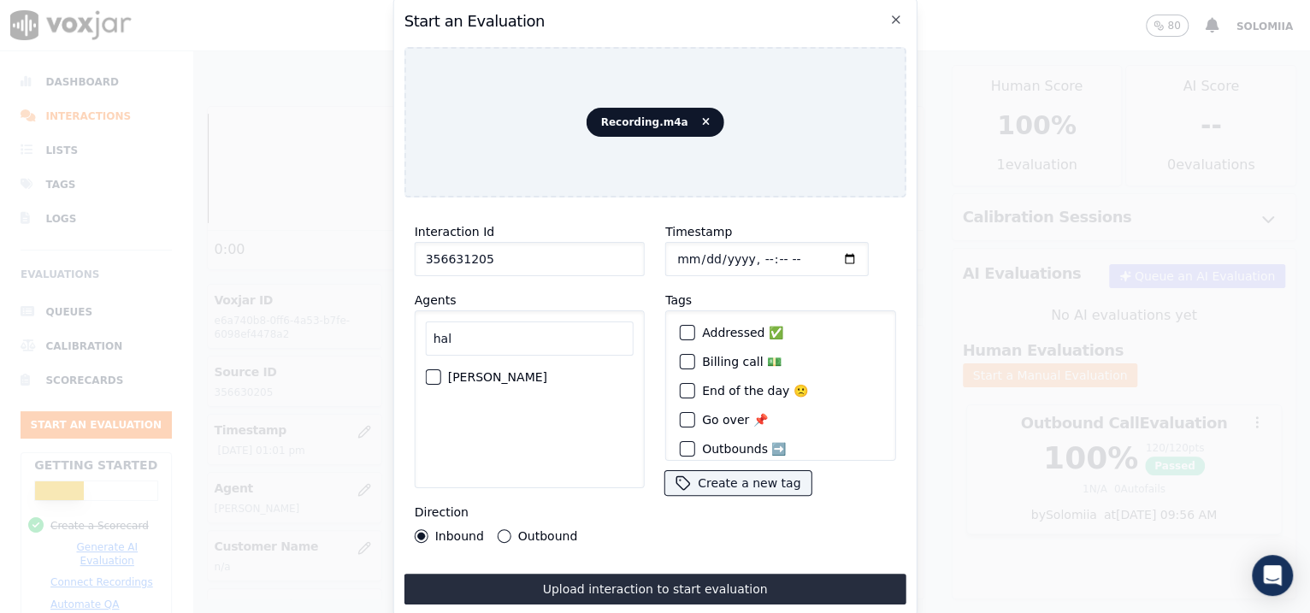
type input "hal"
click at [533, 371] on label "[PERSON_NAME]" at bounding box center [497, 377] width 99 height 12
click at [441, 369] on button "[PERSON_NAME]" at bounding box center [433, 376] width 15 height 15
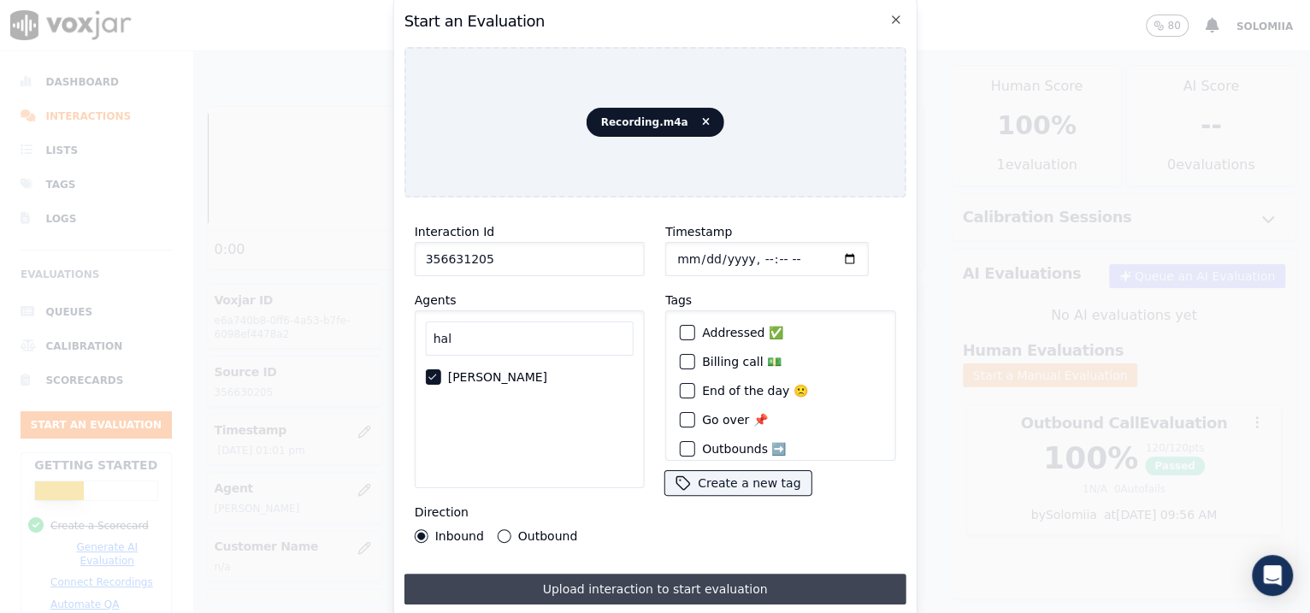
click at [644, 490] on button "Upload interaction to start evaluation" at bounding box center [655, 589] width 502 height 31
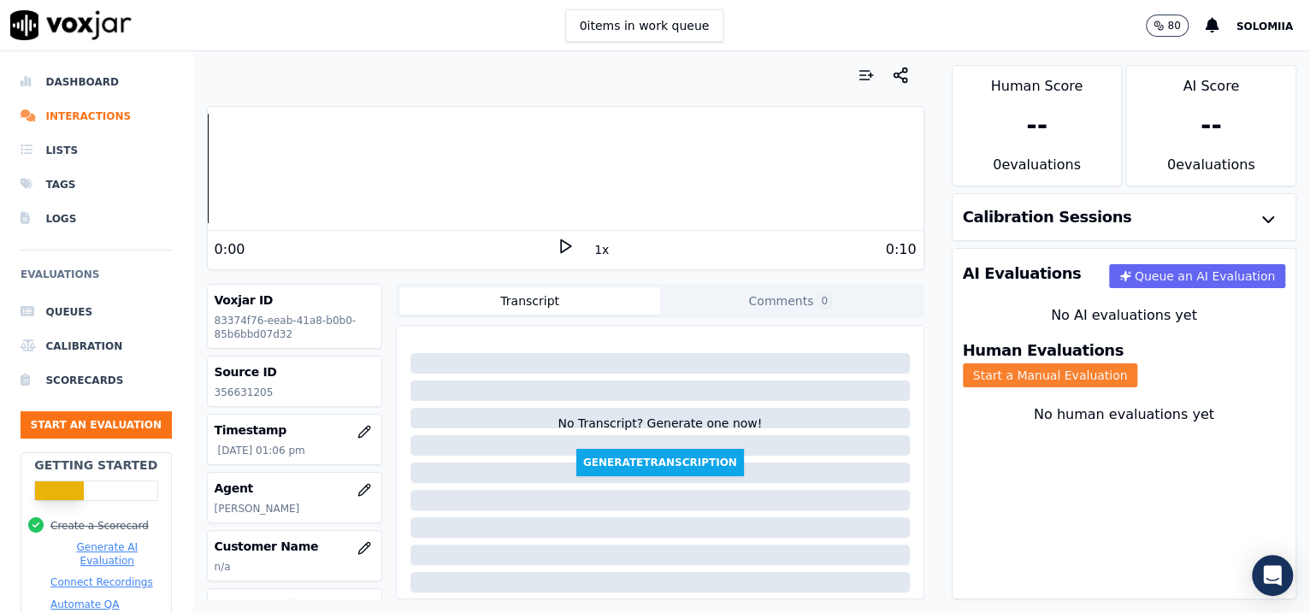
click at [1046, 363] on button "Start a Manual Evaluation" at bounding box center [1050, 375] width 175 height 24
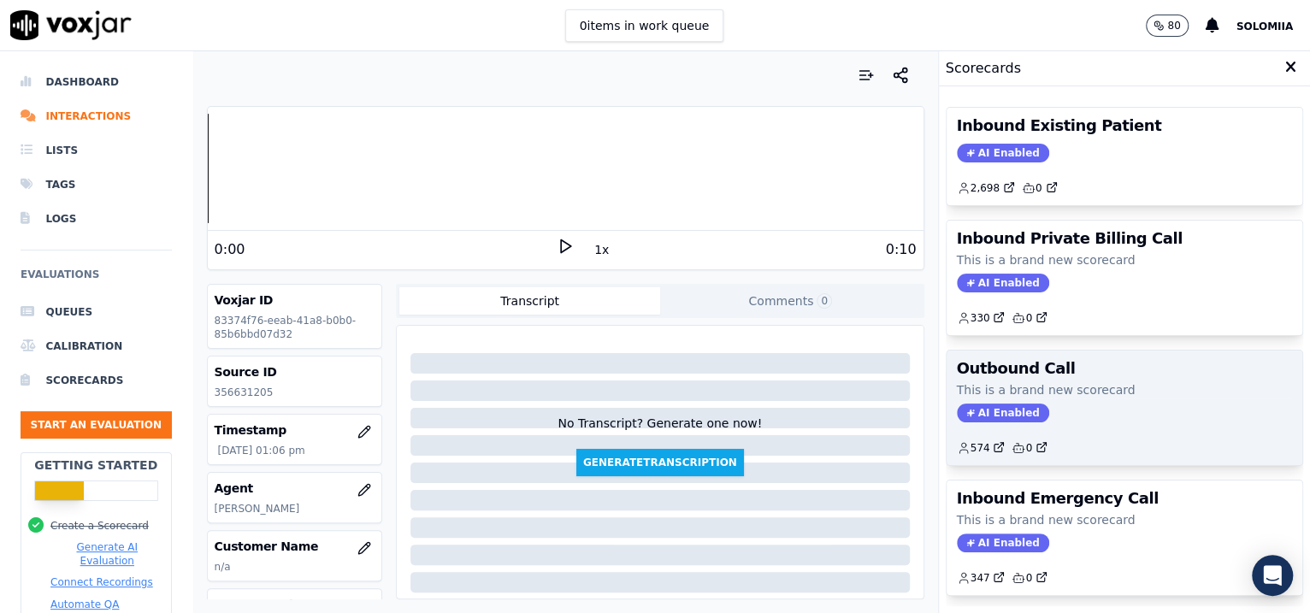
click at [1046, 392] on p "This is a brand new scorecard" at bounding box center [1125, 389] width 336 height 17
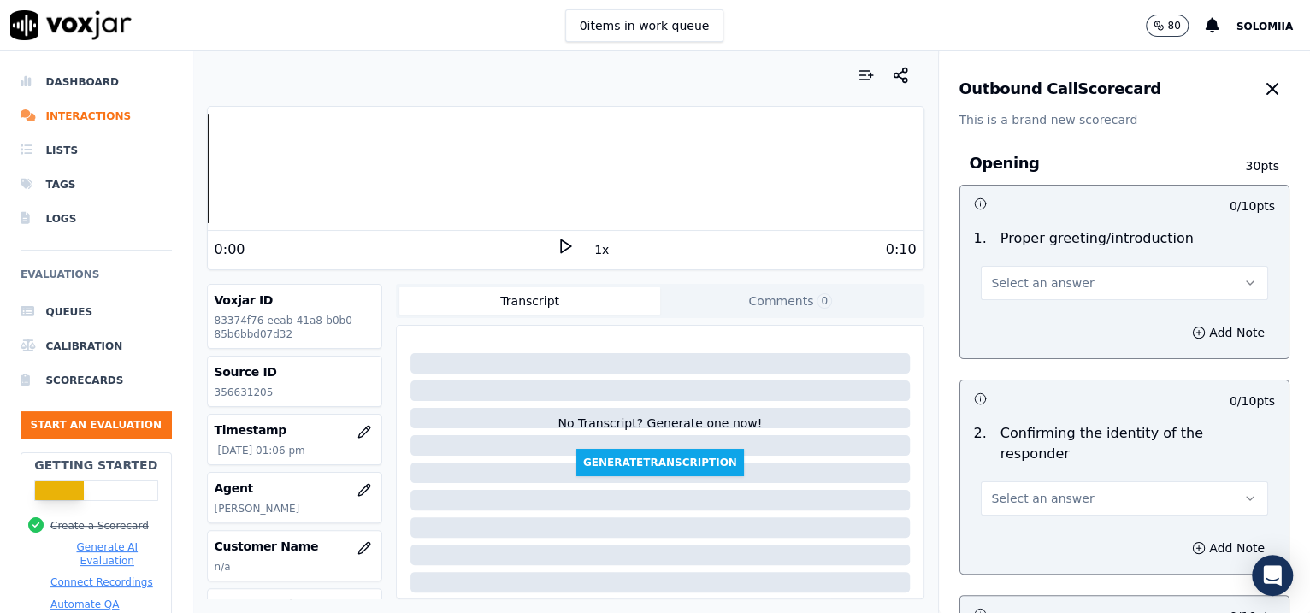
click at [1023, 269] on button "Select an answer" at bounding box center [1125, 283] width 288 height 34
click at [1046, 310] on div "Yes" at bounding box center [1088, 321] width 252 height 27
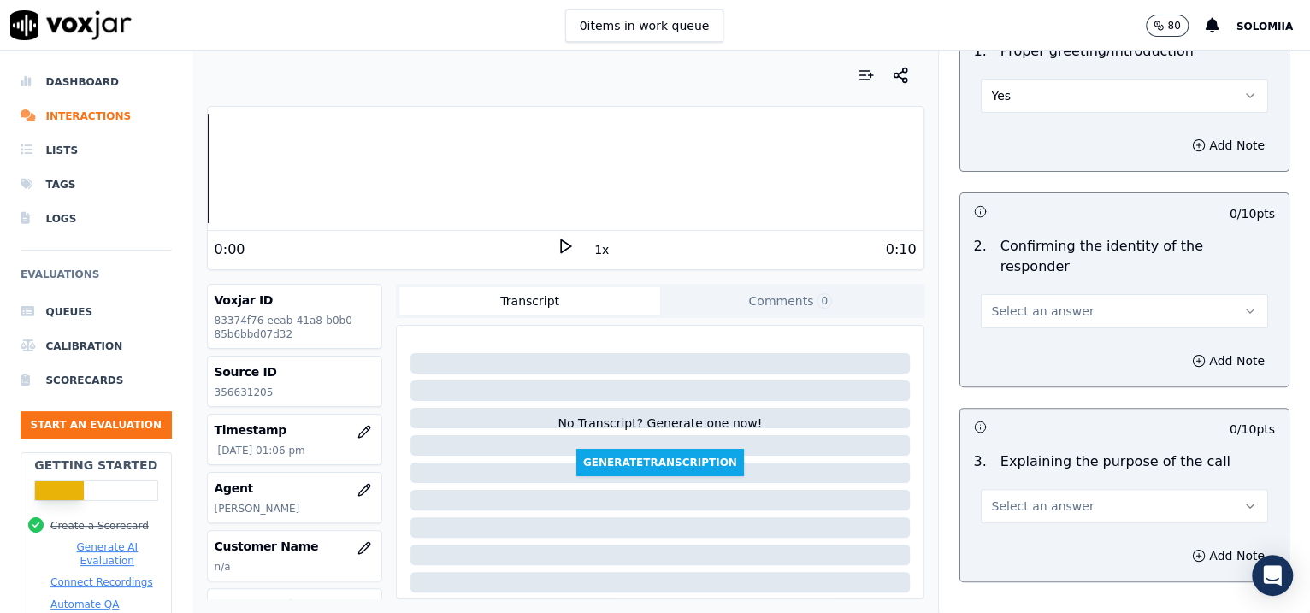
scroll to position [264, 0]
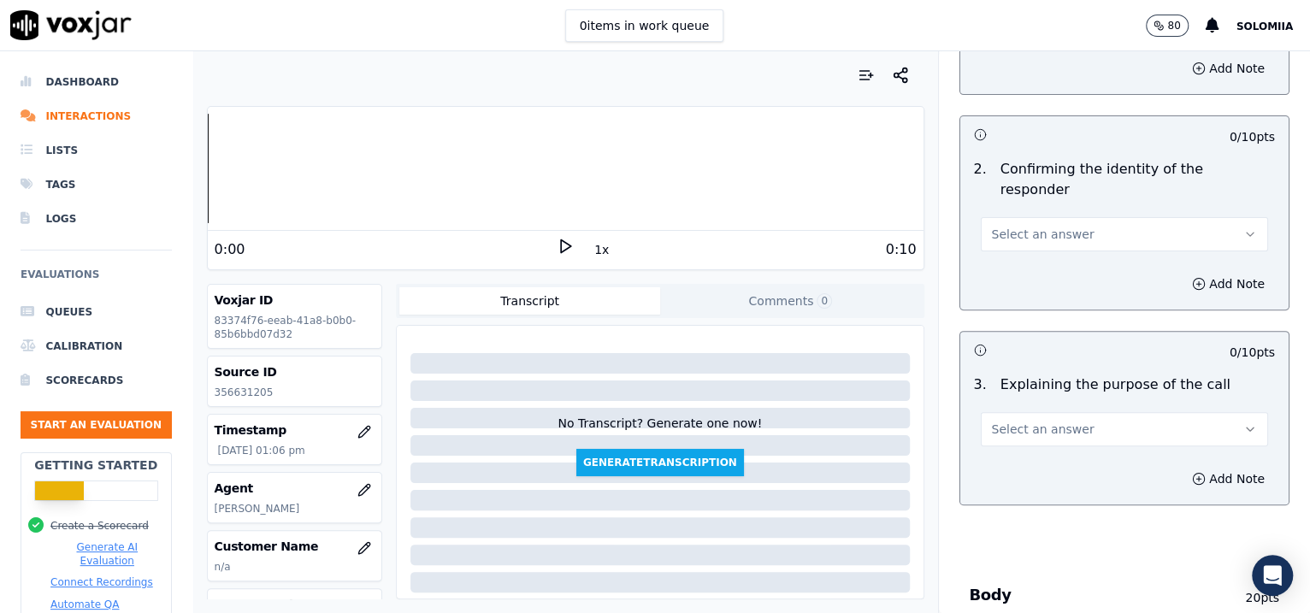
click at [1023, 200] on div "Select an answer" at bounding box center [1124, 225] width 315 height 51
click at [1005, 226] on span "Select an answer" at bounding box center [1043, 234] width 103 height 17
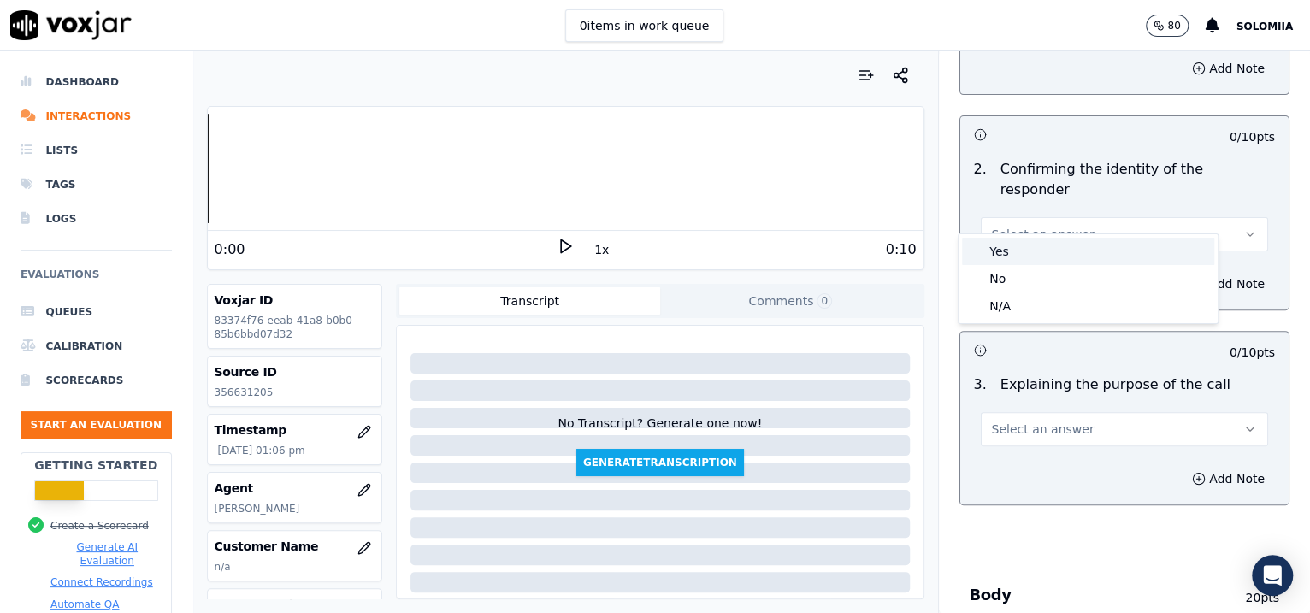
click at [1035, 244] on div "Yes" at bounding box center [1088, 251] width 252 height 27
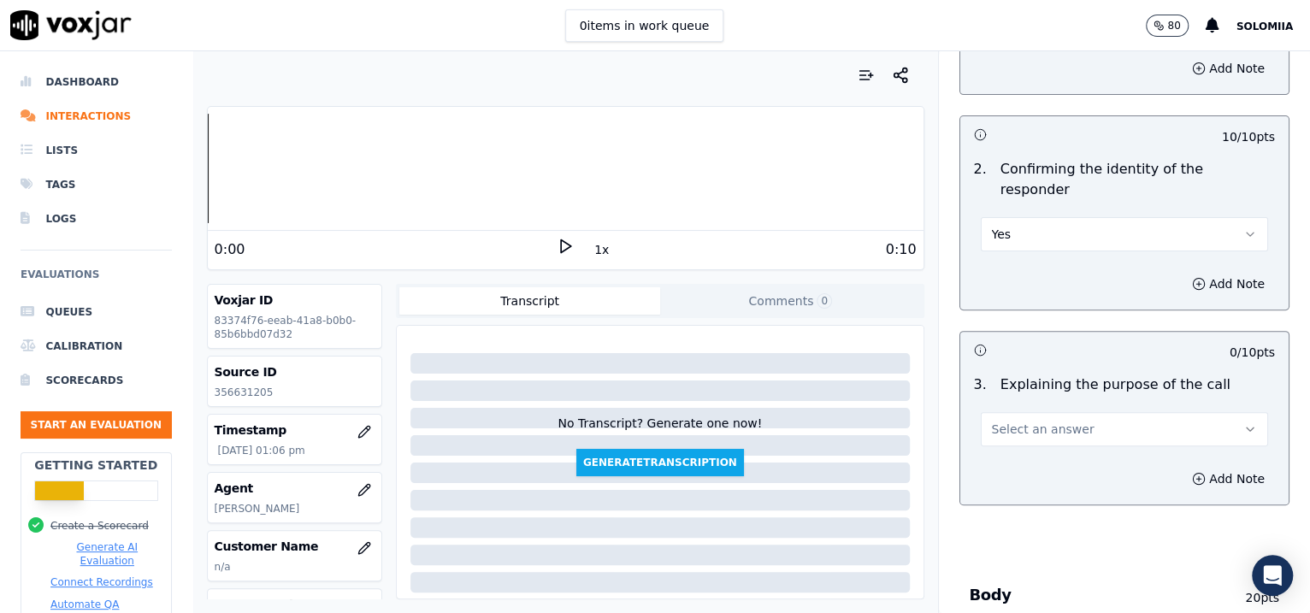
click at [1046, 421] on span "Select an answer" at bounding box center [1043, 429] width 103 height 17
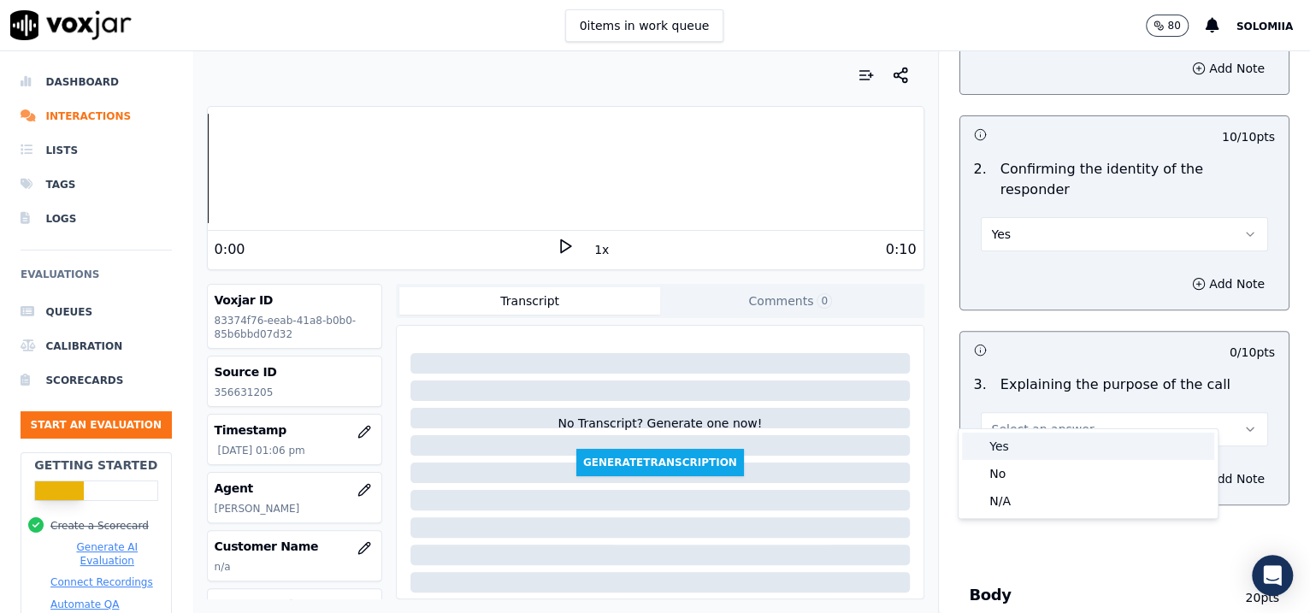
click at [1046, 441] on div "Yes" at bounding box center [1088, 446] width 252 height 27
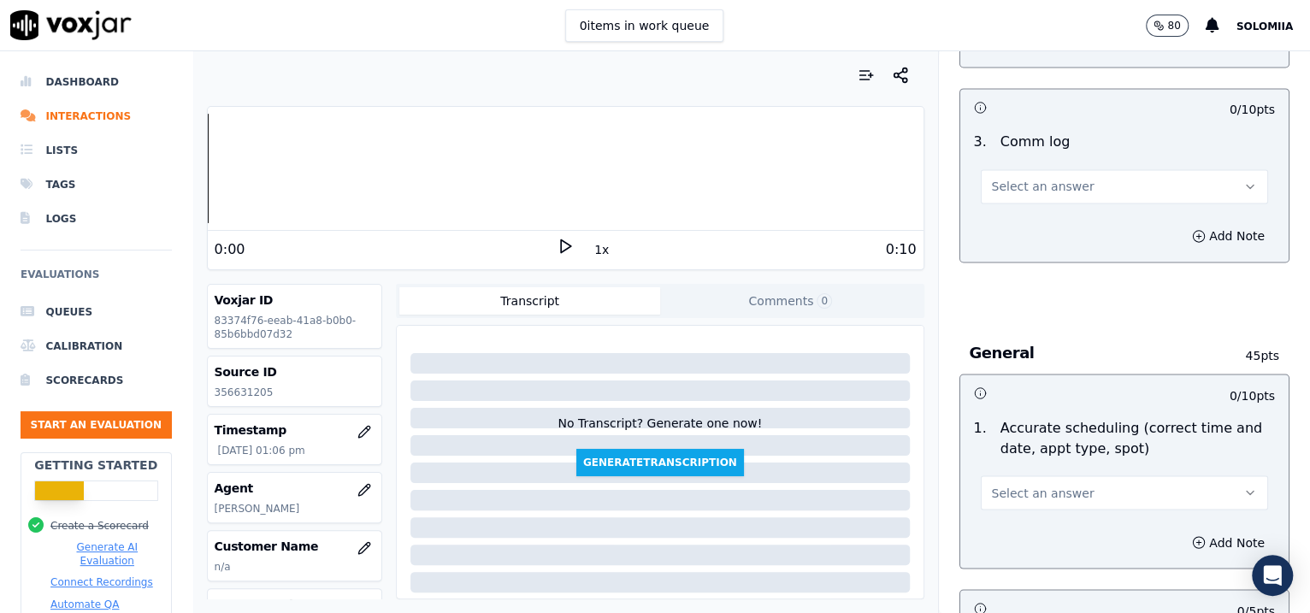
scroll to position [2793, 0]
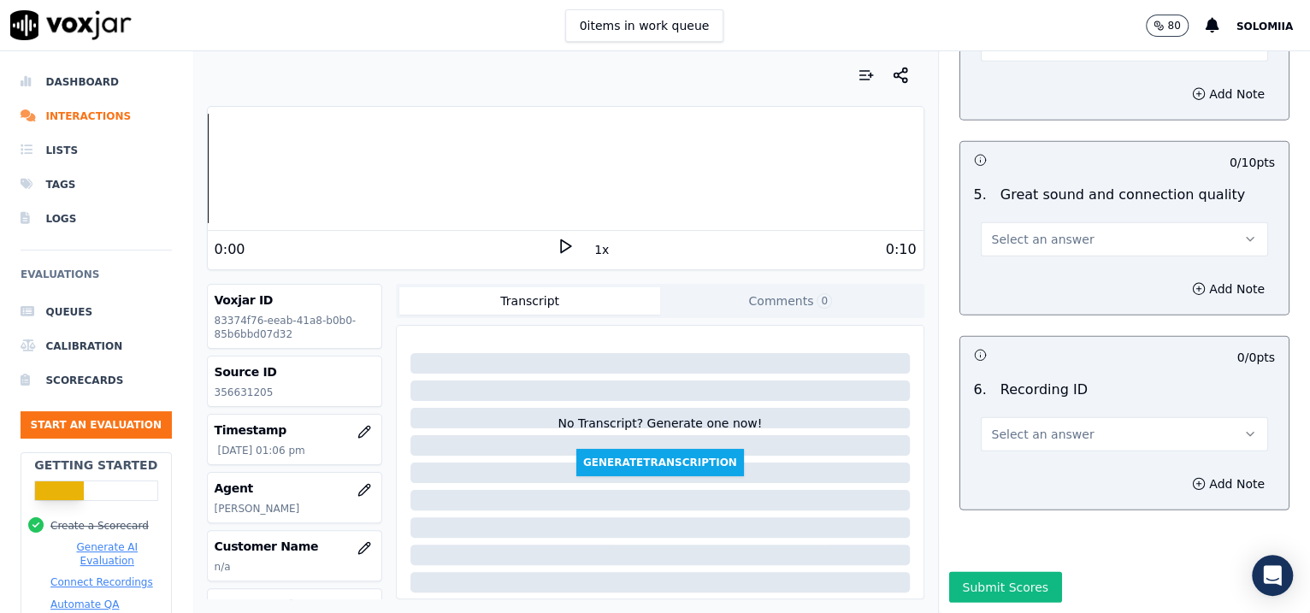
click at [999, 426] on span "Select an answer" at bounding box center [1043, 434] width 103 height 17
click at [1046, 434] on div "N/A" at bounding box center [1088, 434] width 252 height 27
click at [1046, 458] on div "Add Note" at bounding box center [1124, 483] width 329 height 51
click at [1046, 472] on button "Add Note" at bounding box center [1228, 484] width 93 height 24
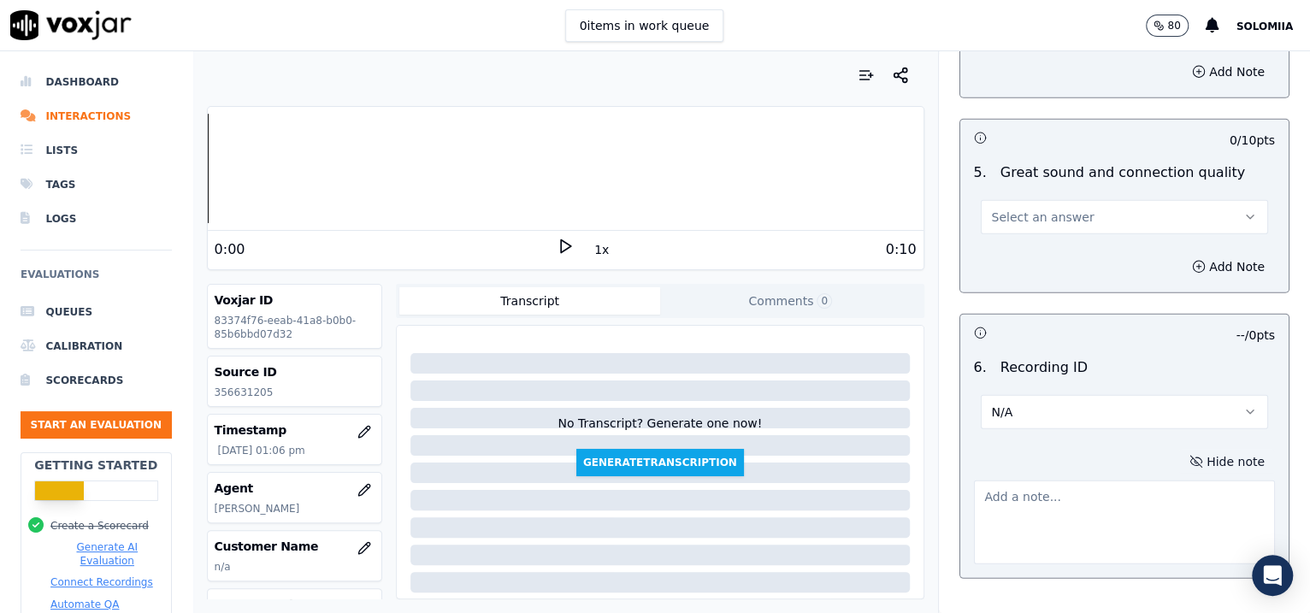
click at [1046, 480] on textarea at bounding box center [1125, 522] width 302 height 84
paste textarea "356631205"
type textarea "356631205"
click at [1005, 209] on span "Select an answer" at bounding box center [1043, 217] width 103 height 17
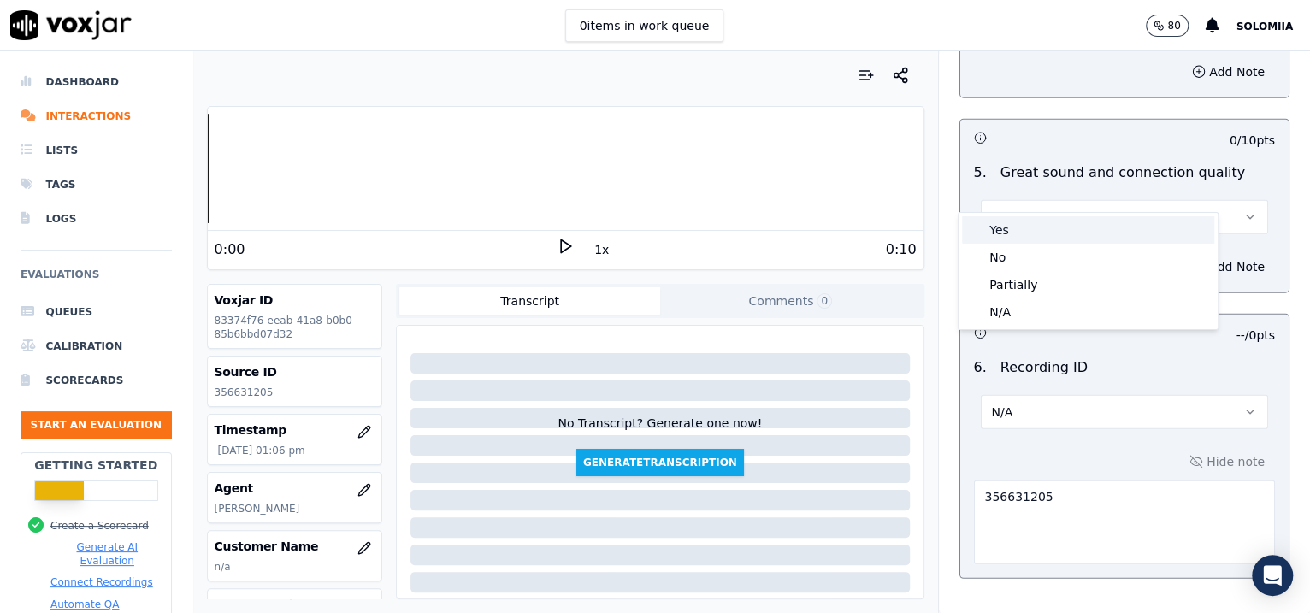
click at [1042, 228] on div "Yes" at bounding box center [1088, 229] width 252 height 27
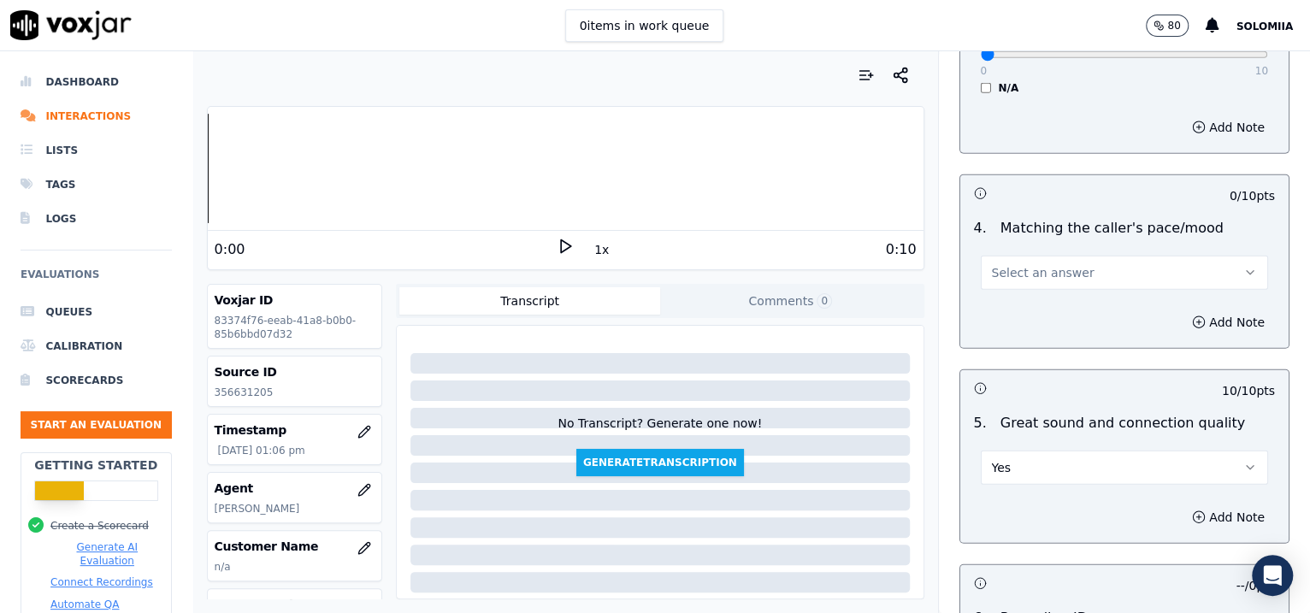
scroll to position [2432, 0]
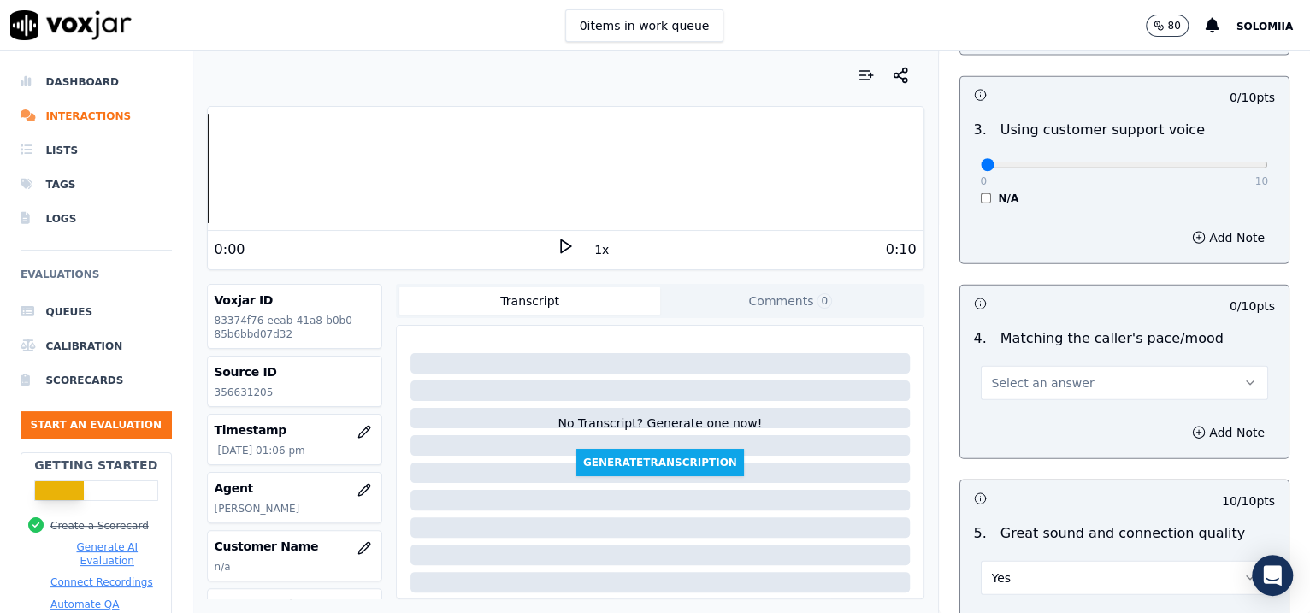
click at [1025, 374] on span "Select an answer" at bounding box center [1043, 382] width 103 height 17
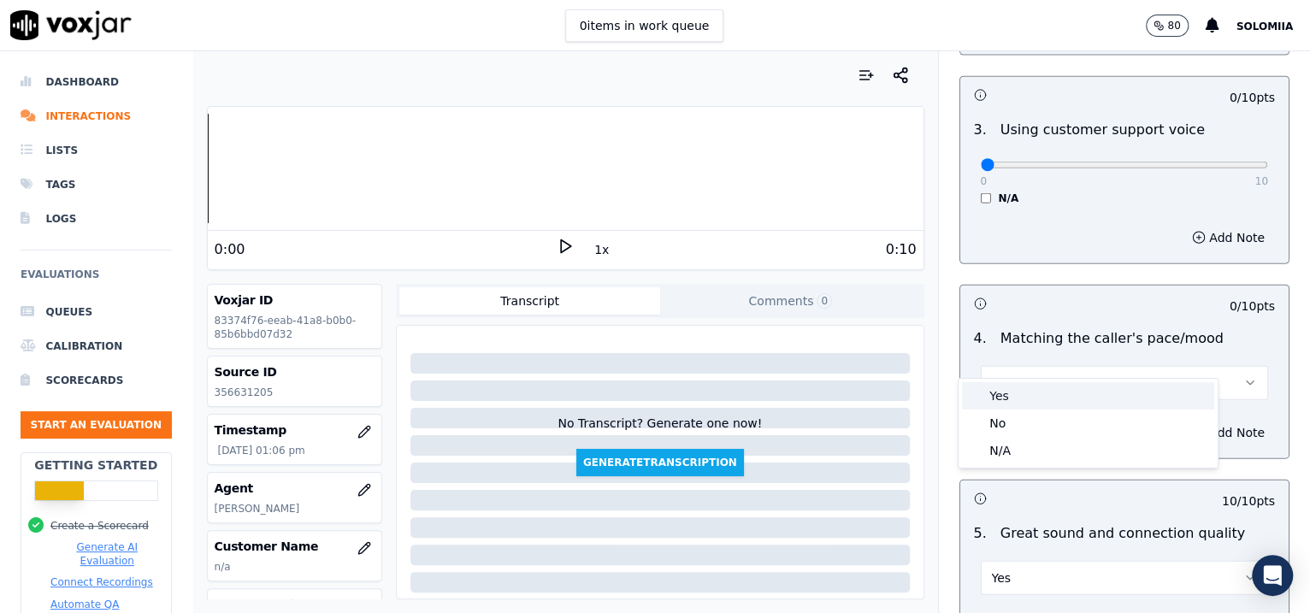
click at [1046, 387] on div "Yes" at bounding box center [1088, 395] width 252 height 27
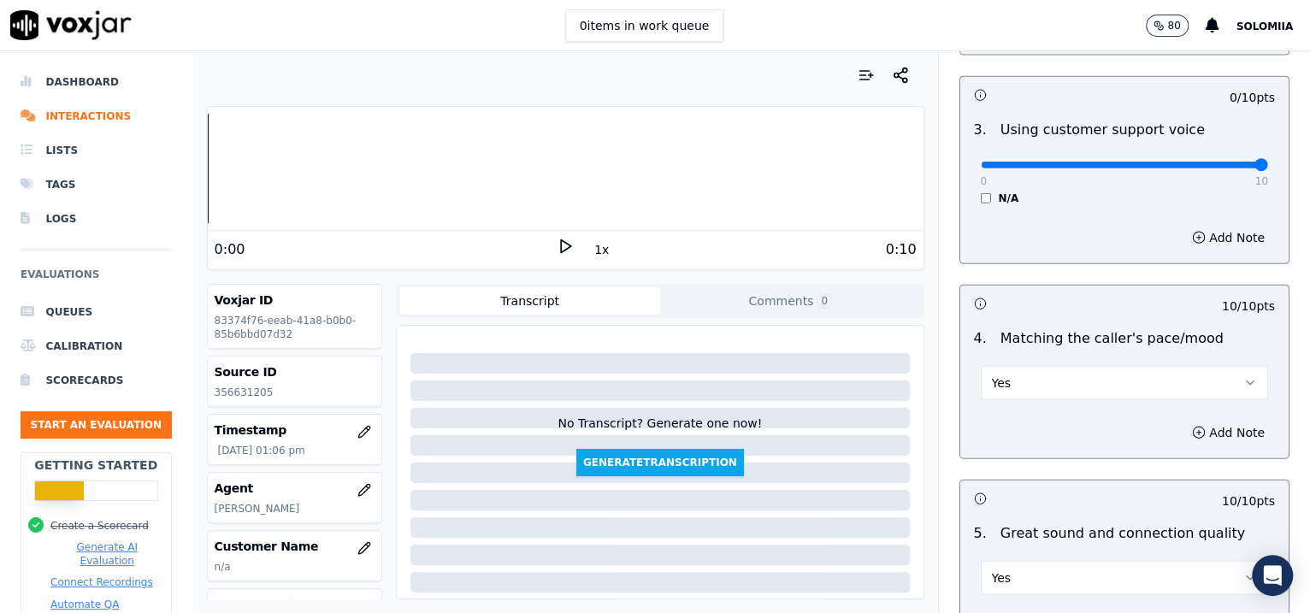
drag, startPoint x: 972, startPoint y: 145, endPoint x: 1308, endPoint y: 168, distance: 336.7
type input "10"
click at [1046, 168] on input "range" at bounding box center [1125, 165] width 288 height 7
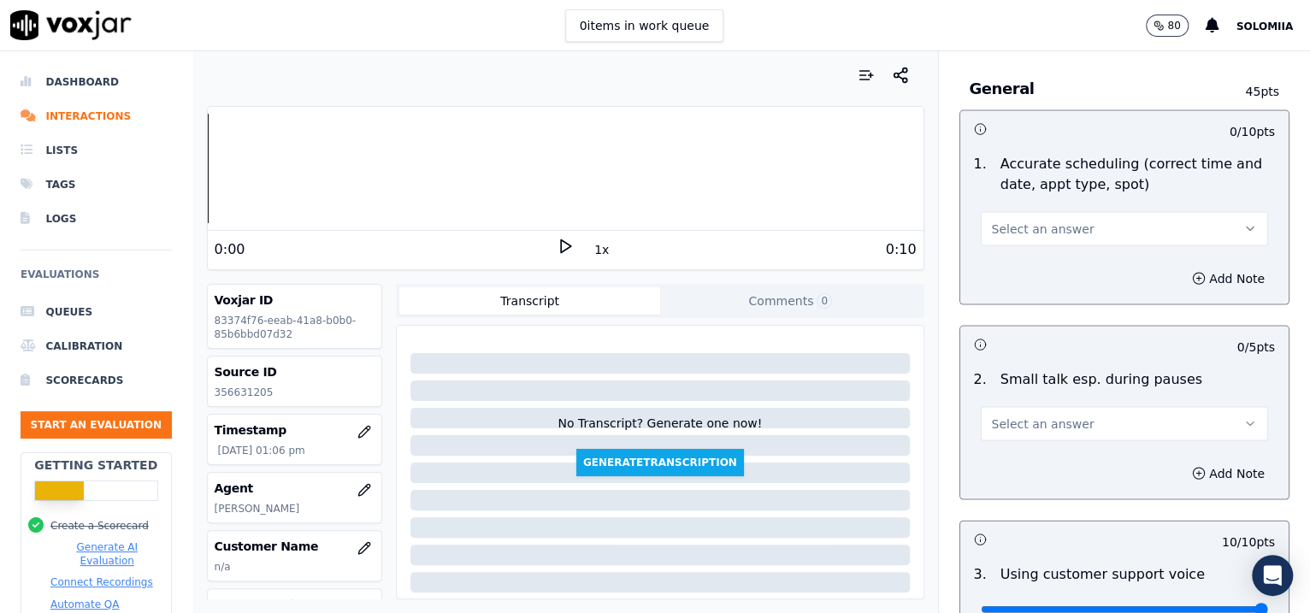
scroll to position [1931, 0]
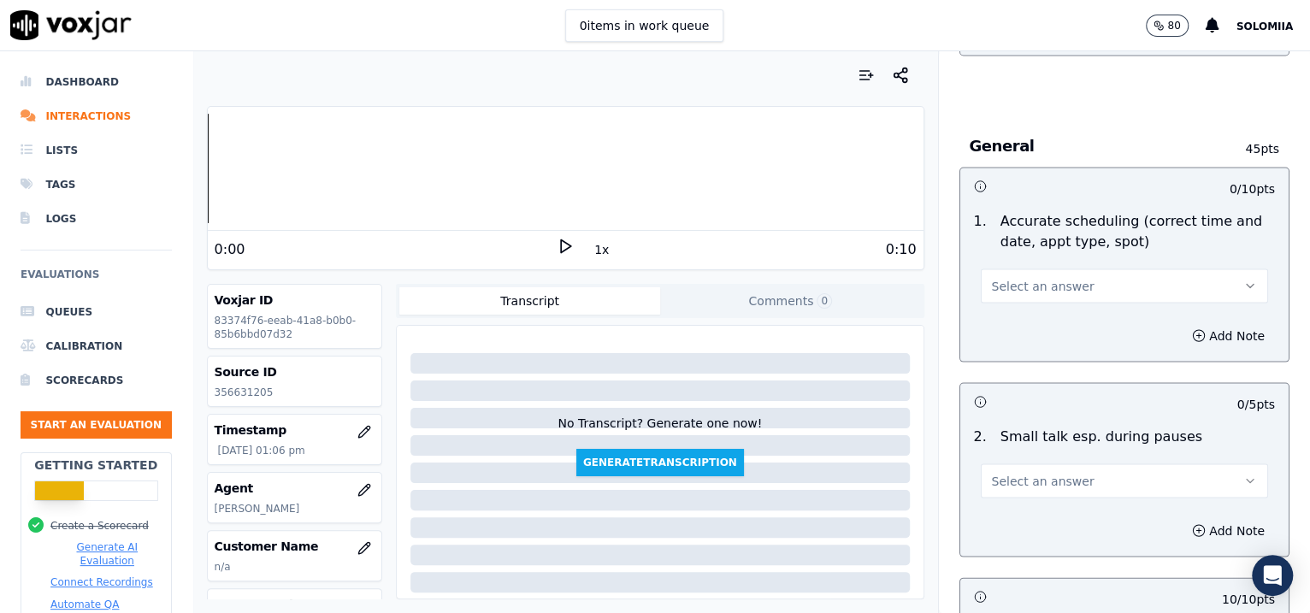
click at [1011, 472] on span "Select an answer" at bounding box center [1043, 480] width 103 height 17
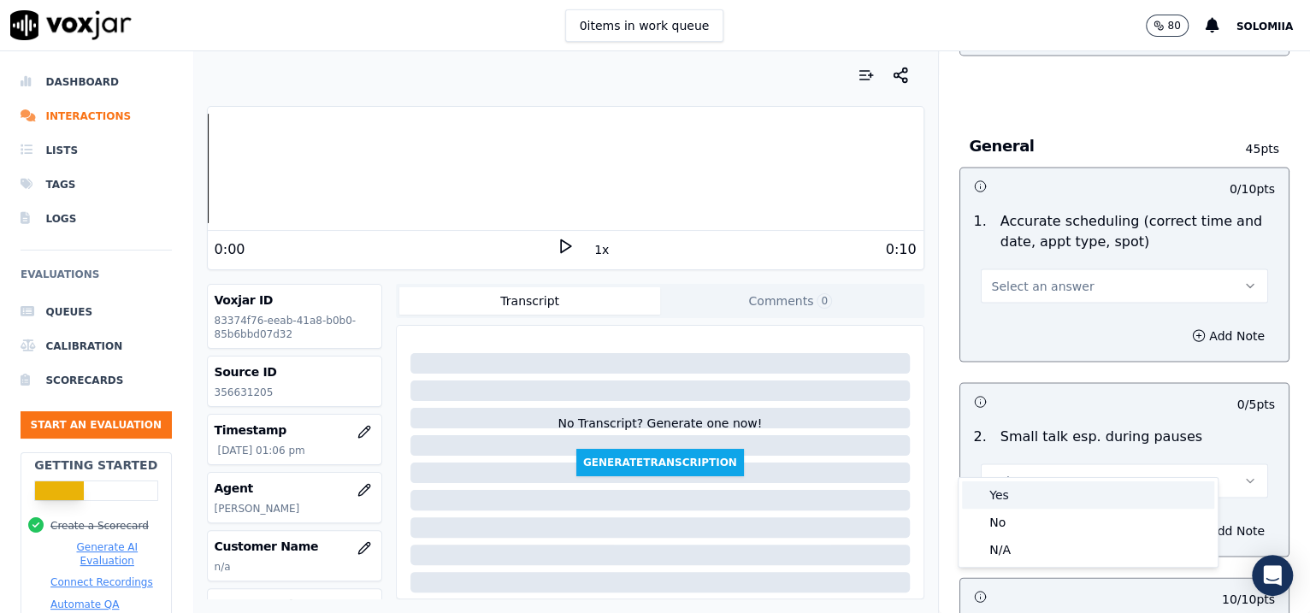
click at [1040, 486] on div "Yes" at bounding box center [1088, 494] width 252 height 27
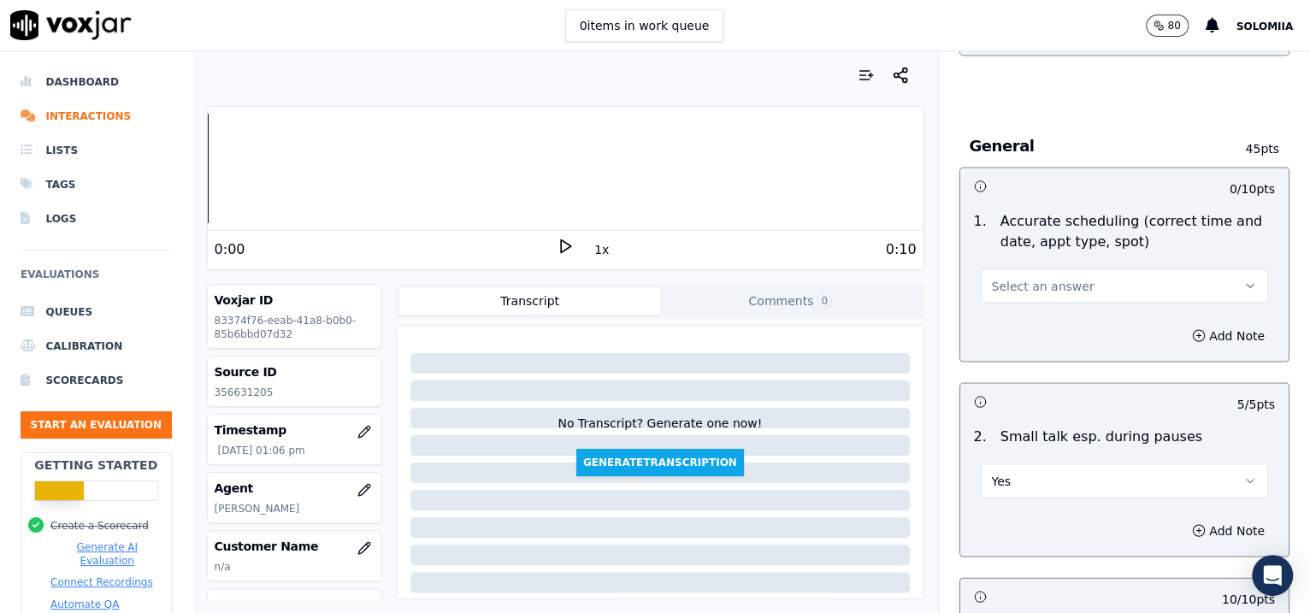
click at [1023, 277] on span "Select an answer" at bounding box center [1043, 285] width 103 height 17
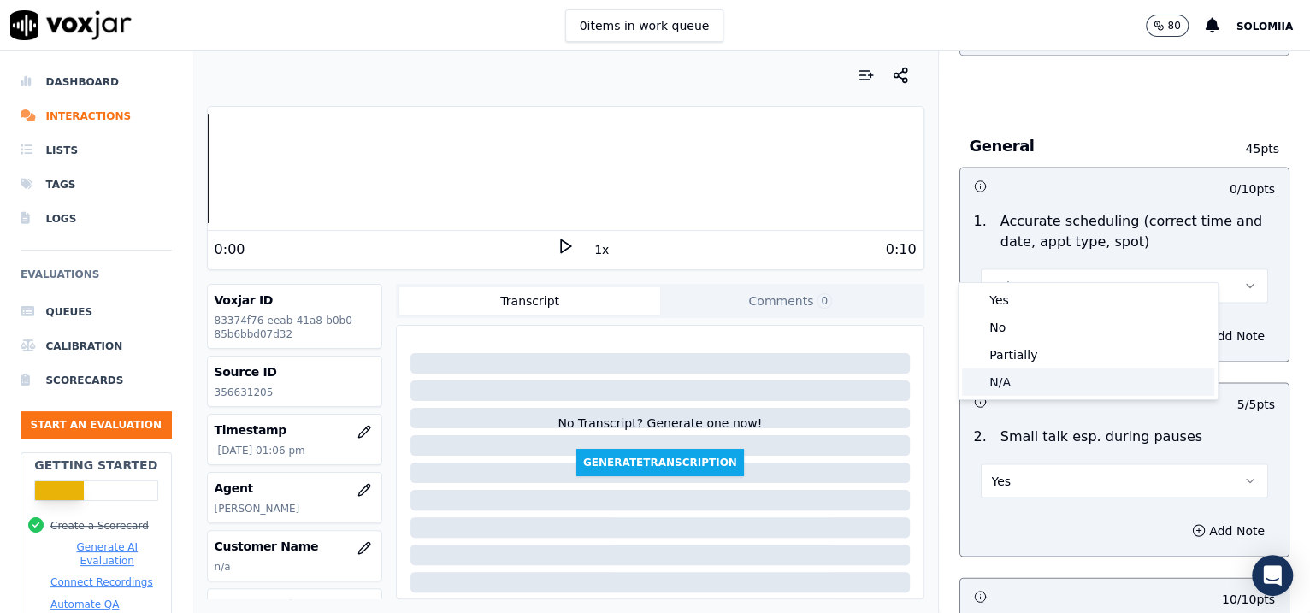
click at [1015, 374] on div "N/A" at bounding box center [1088, 381] width 252 height 27
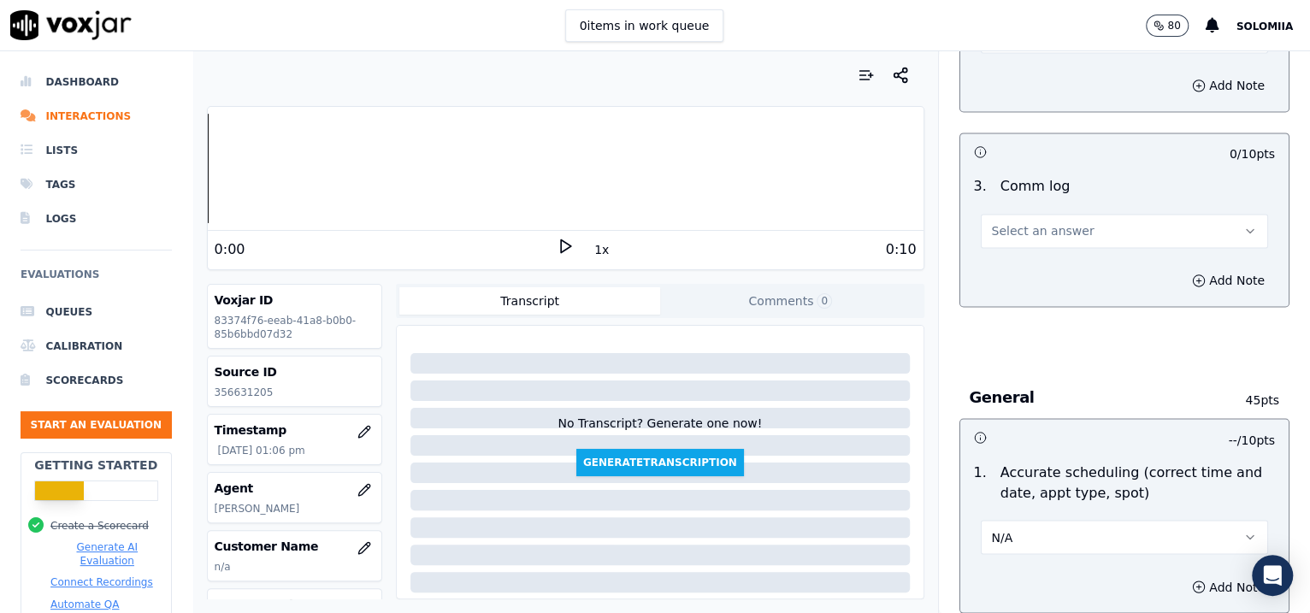
scroll to position [1644, 0]
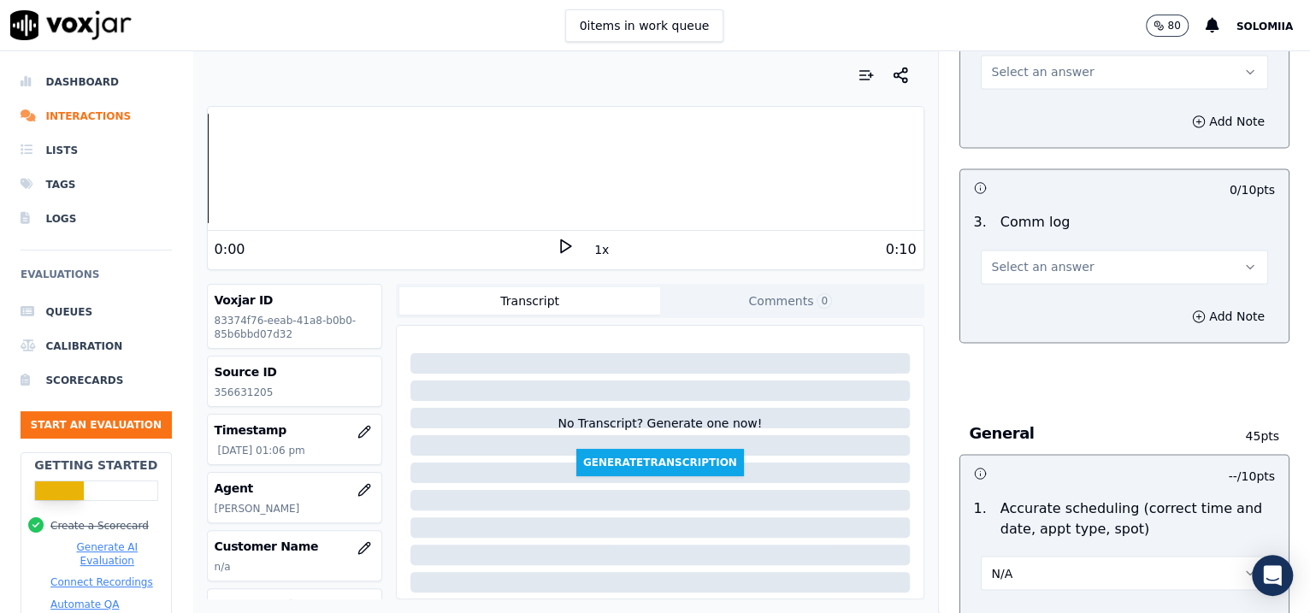
click at [1009, 258] on span "Select an answer" at bounding box center [1043, 266] width 103 height 17
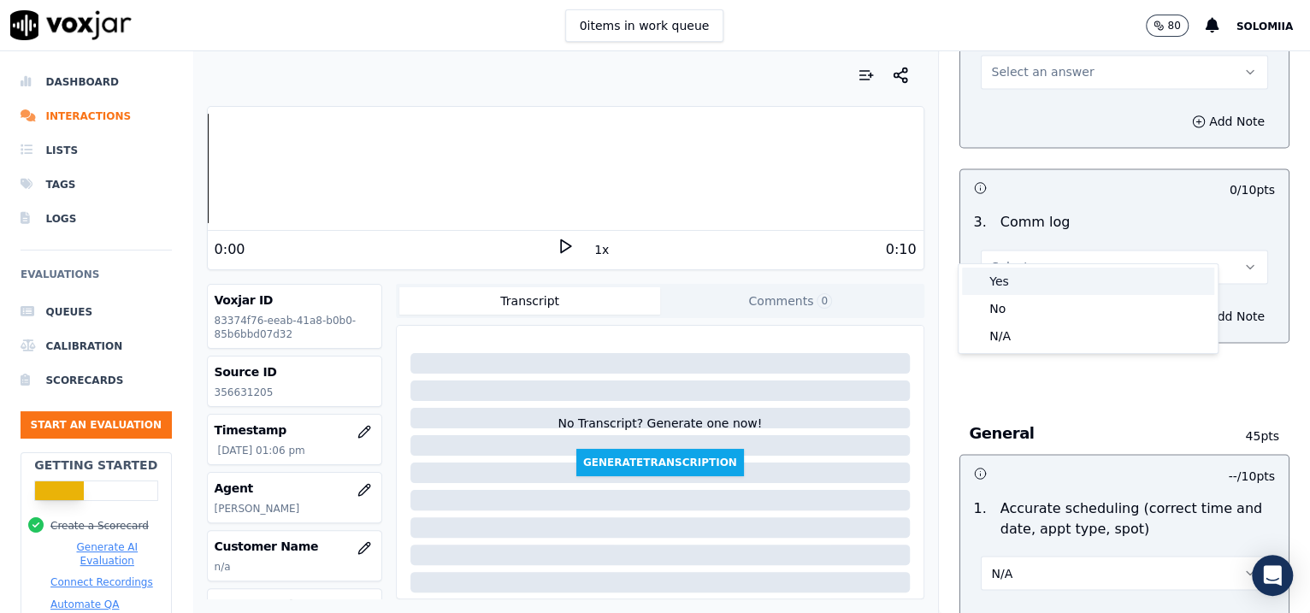
click at [1046, 275] on div "Yes" at bounding box center [1088, 281] width 252 height 27
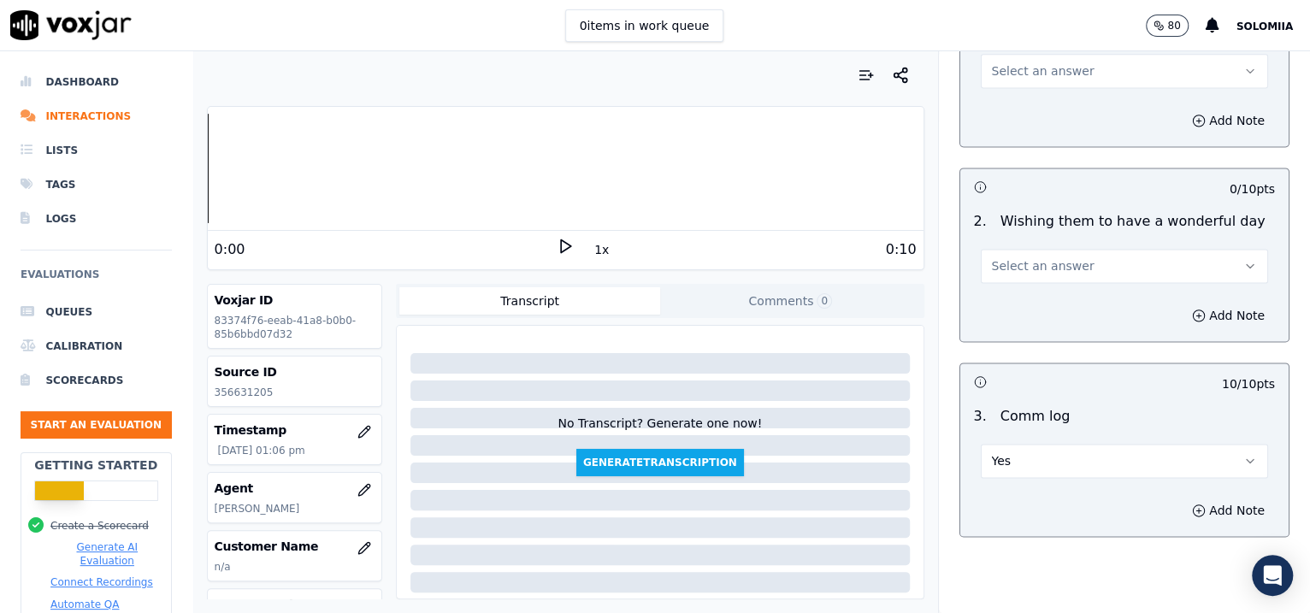
scroll to position [1398, 0]
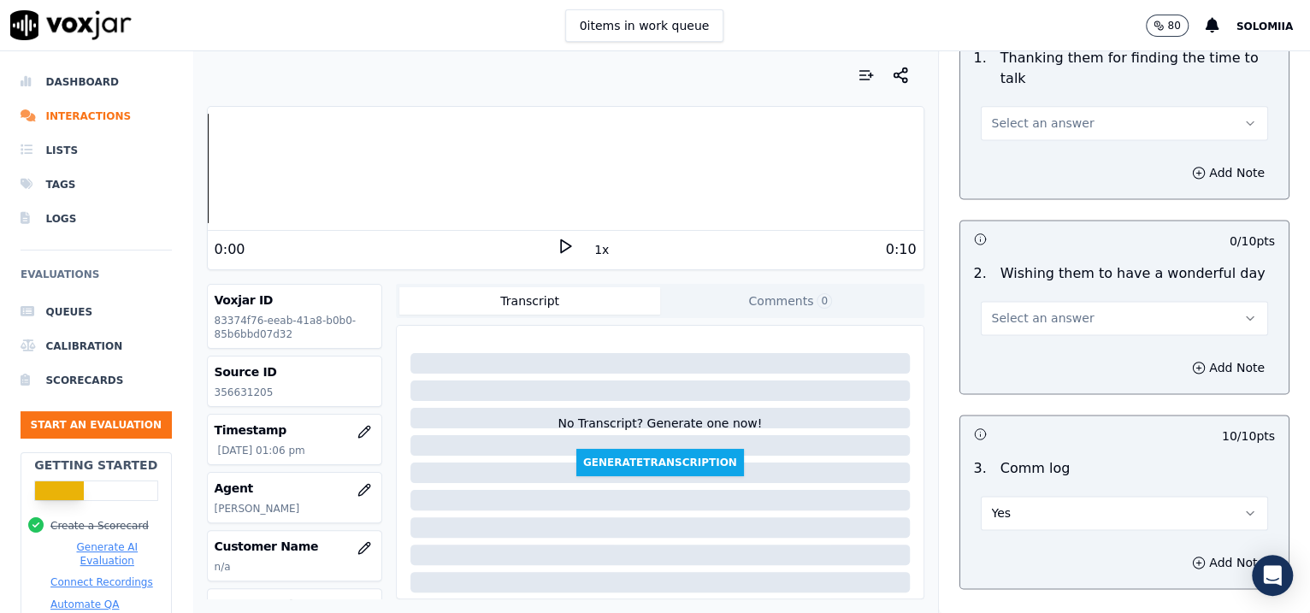
click at [992, 309] on span "Select an answer" at bounding box center [1043, 317] width 103 height 17
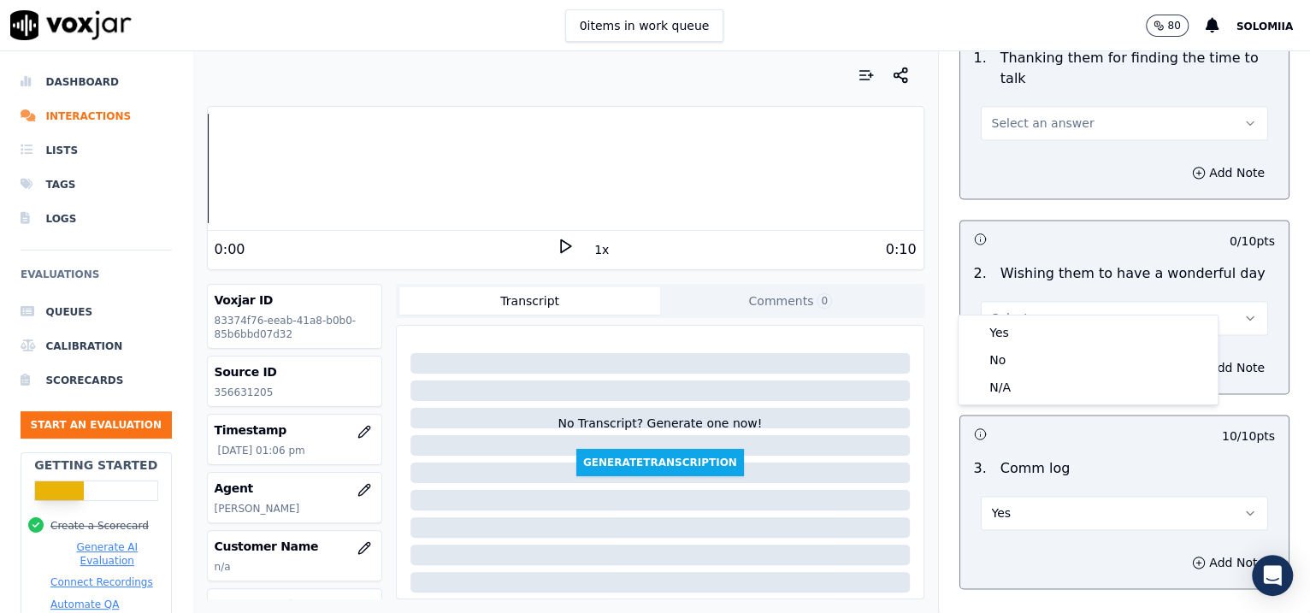
drag, startPoint x: 1038, startPoint y: 315, endPoint x: 1058, endPoint y: 337, distance: 29.6
click at [1046, 337] on div "Yes No N/A" at bounding box center [1087, 359] width 259 height 89
click at [1046, 337] on div "Yes" at bounding box center [1088, 332] width 252 height 27
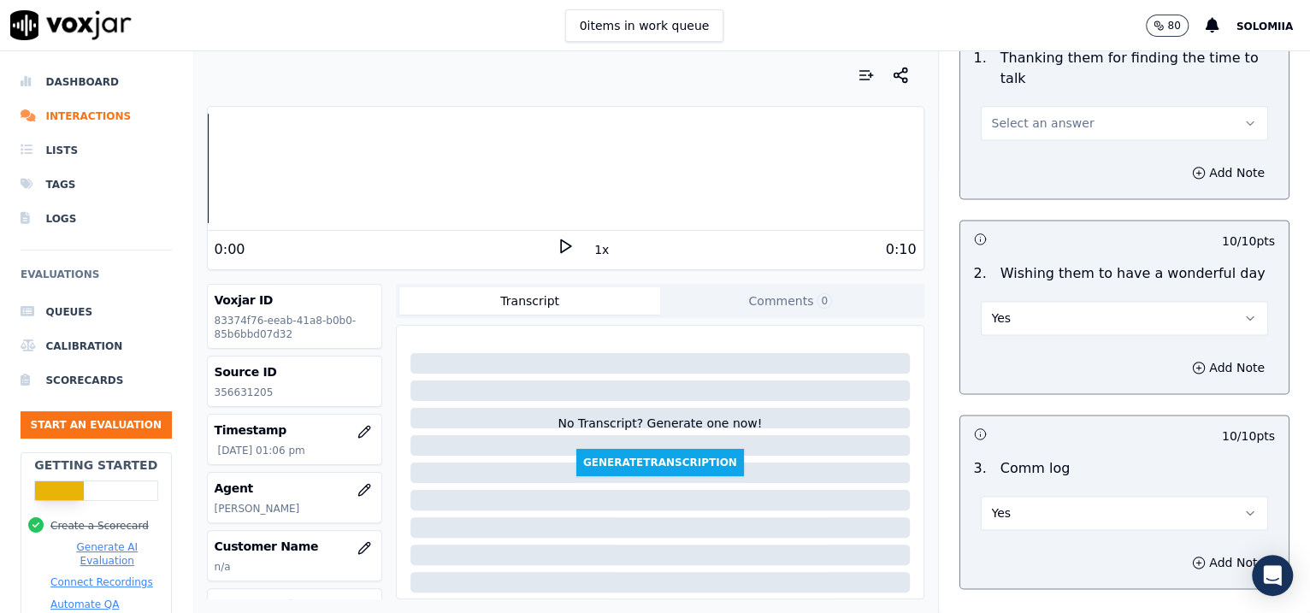
click at [987, 108] on button "Select an answer" at bounding box center [1125, 123] width 288 height 34
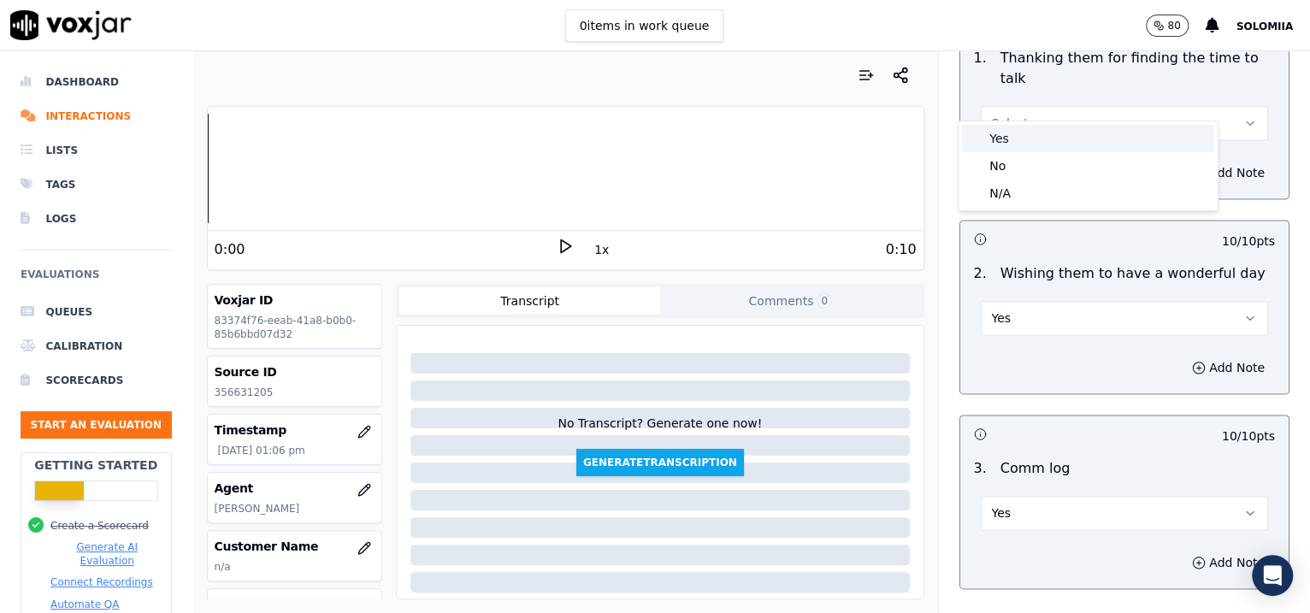
click at [1046, 139] on div "Yes" at bounding box center [1088, 138] width 252 height 27
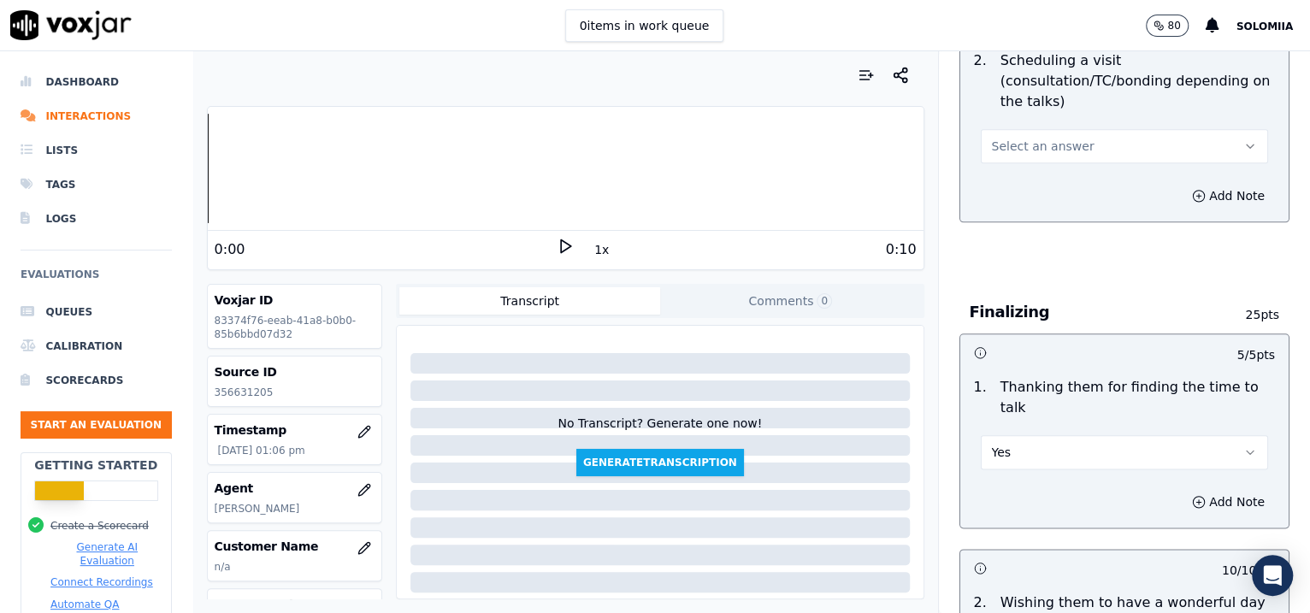
scroll to position [954, 0]
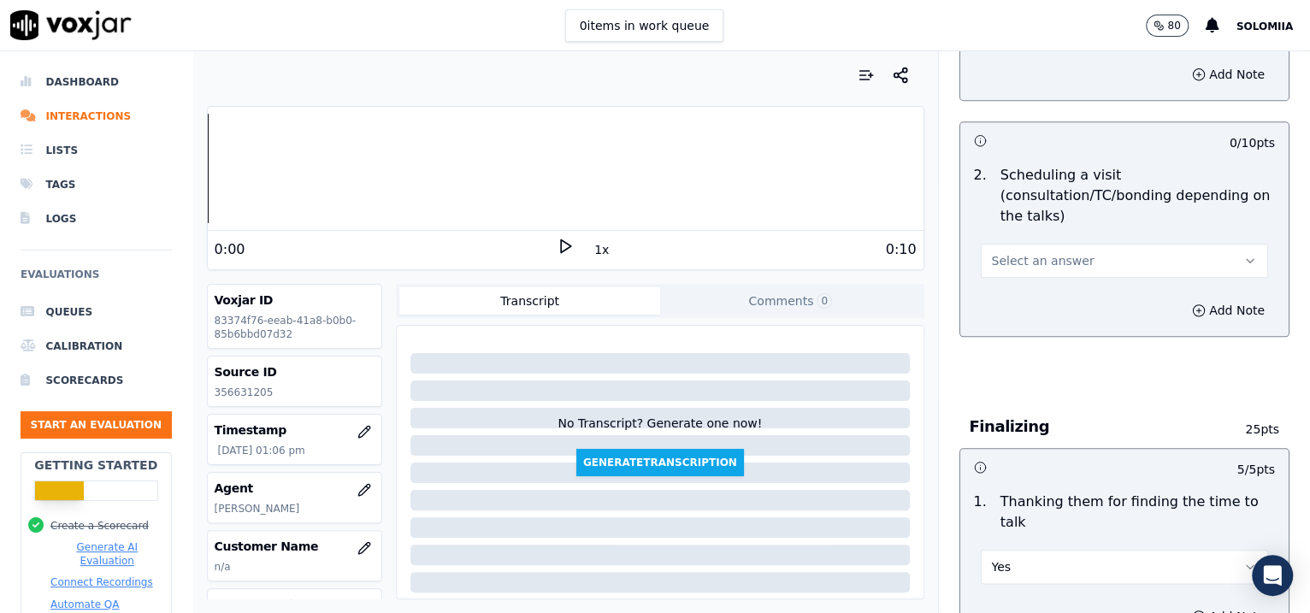
click at [1046, 244] on button "Select an answer" at bounding box center [1125, 261] width 288 height 34
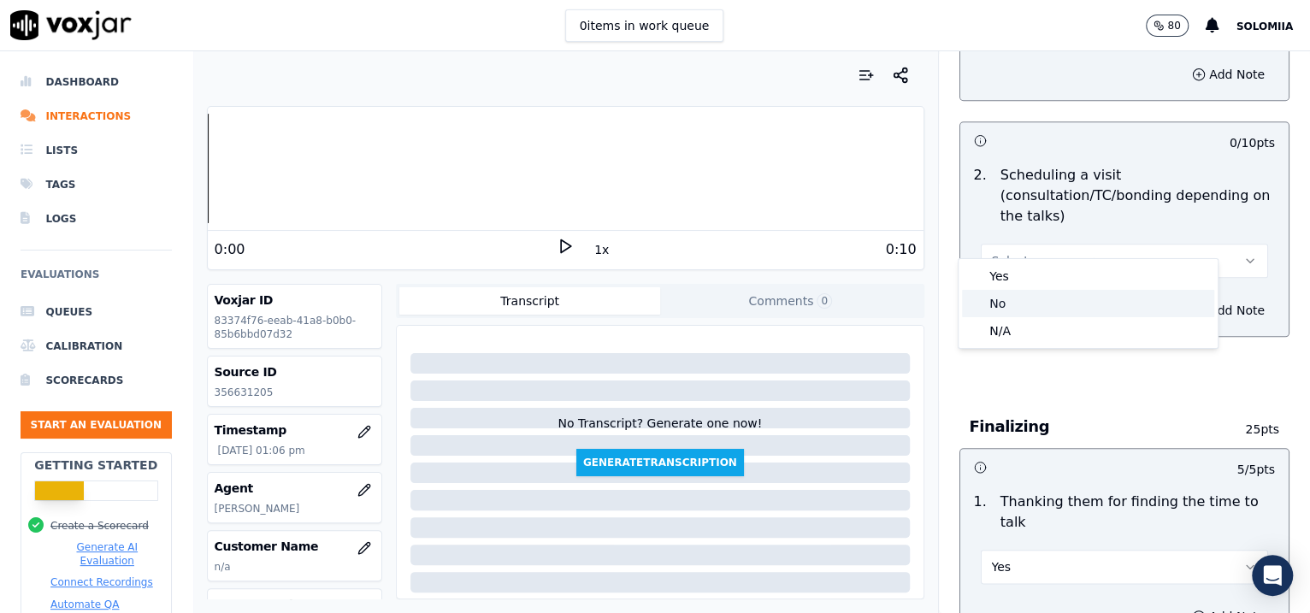
click at [1034, 304] on div "No" at bounding box center [1088, 303] width 252 height 27
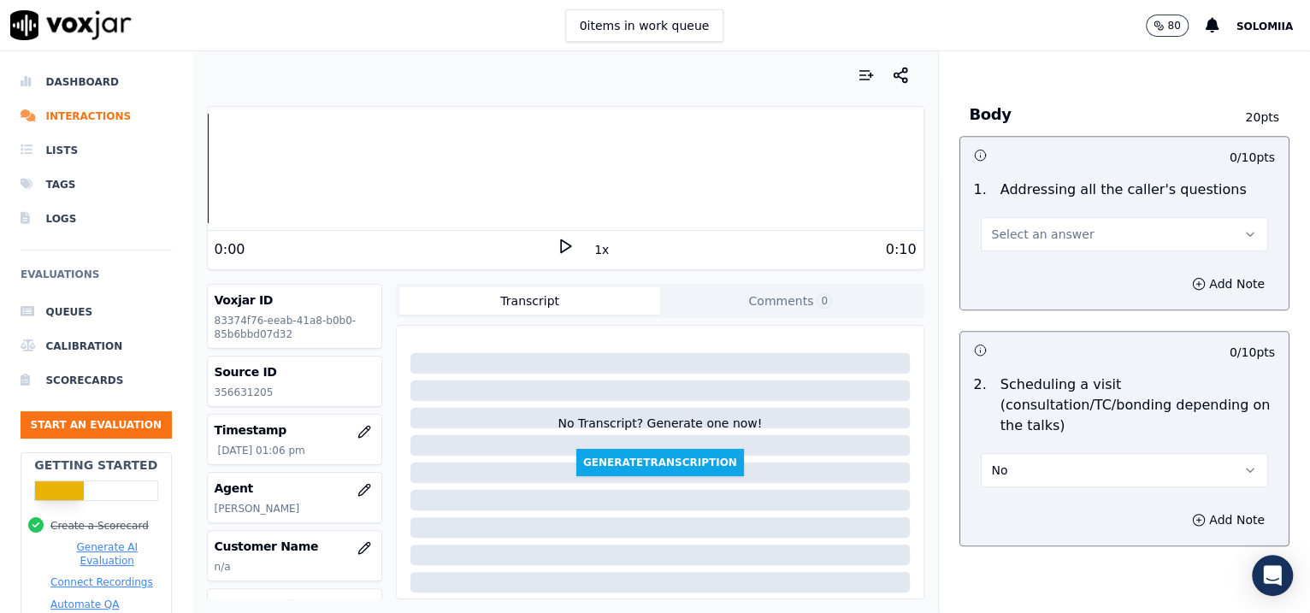
click at [1046, 229] on div "1 . Addressing all the caller's questions Select an answer" at bounding box center [1124, 215] width 329 height 85
click at [1046, 227] on button "Select an answer" at bounding box center [1125, 234] width 288 height 34
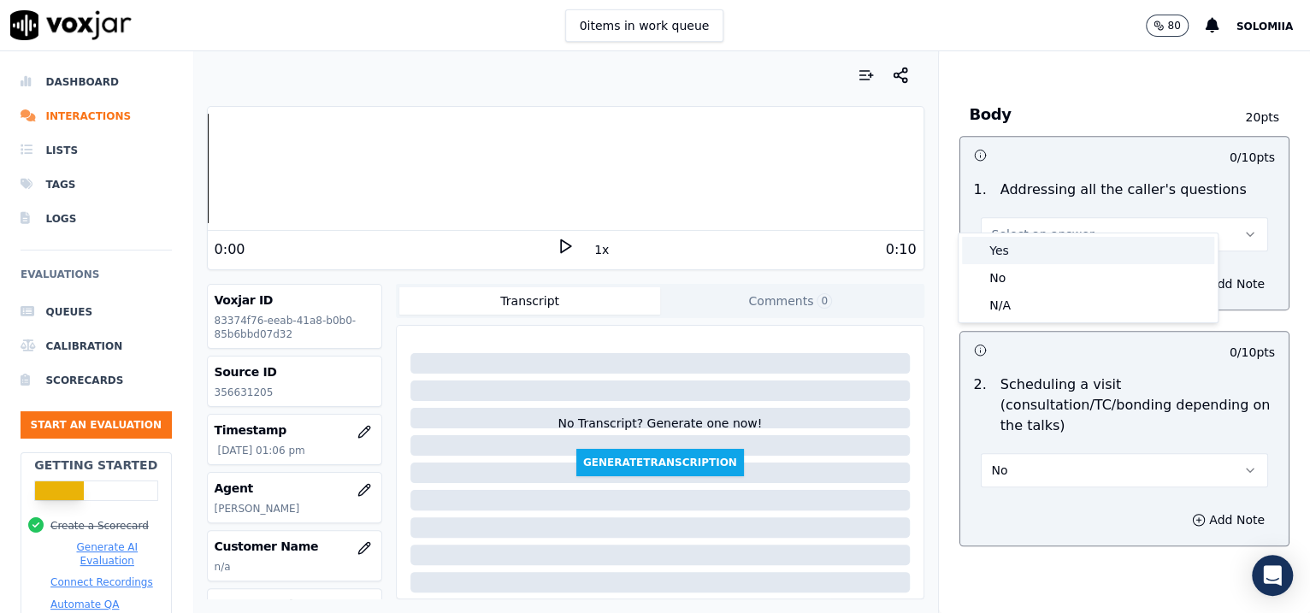
click at [1046, 246] on div "Yes" at bounding box center [1088, 250] width 252 height 27
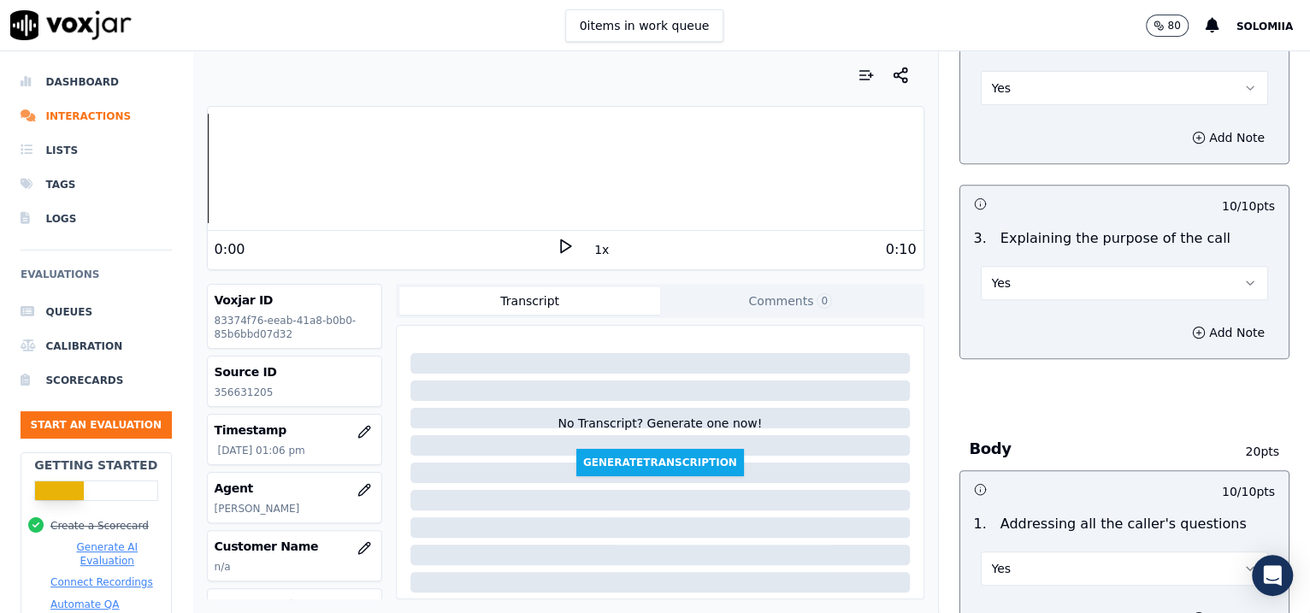
scroll to position [2884, 0]
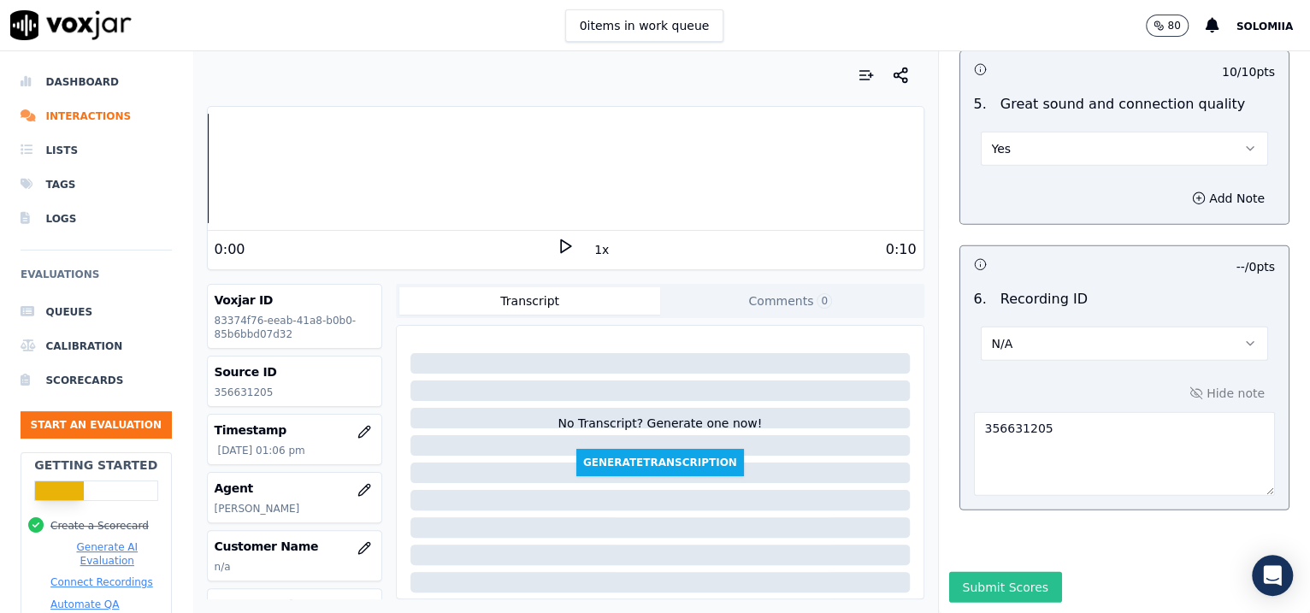
click at [995, 490] on button "Submit Scores" at bounding box center [1006, 587] width 114 height 31
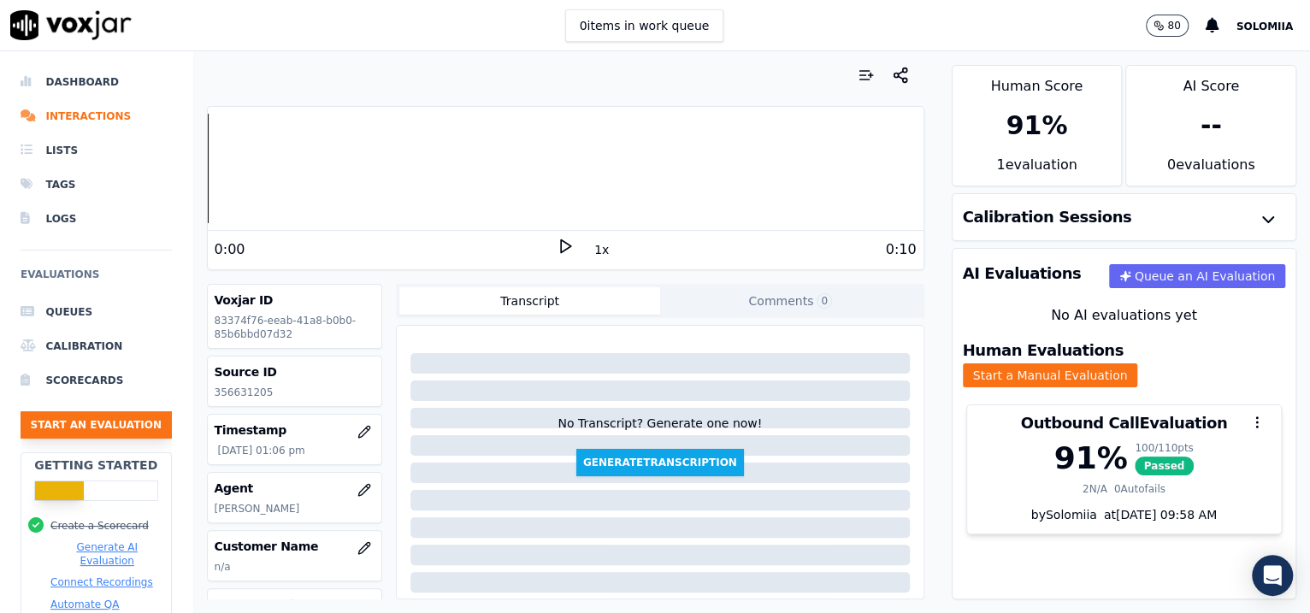
click at [50, 425] on button "Start an Evaluation" at bounding box center [96, 424] width 151 height 27
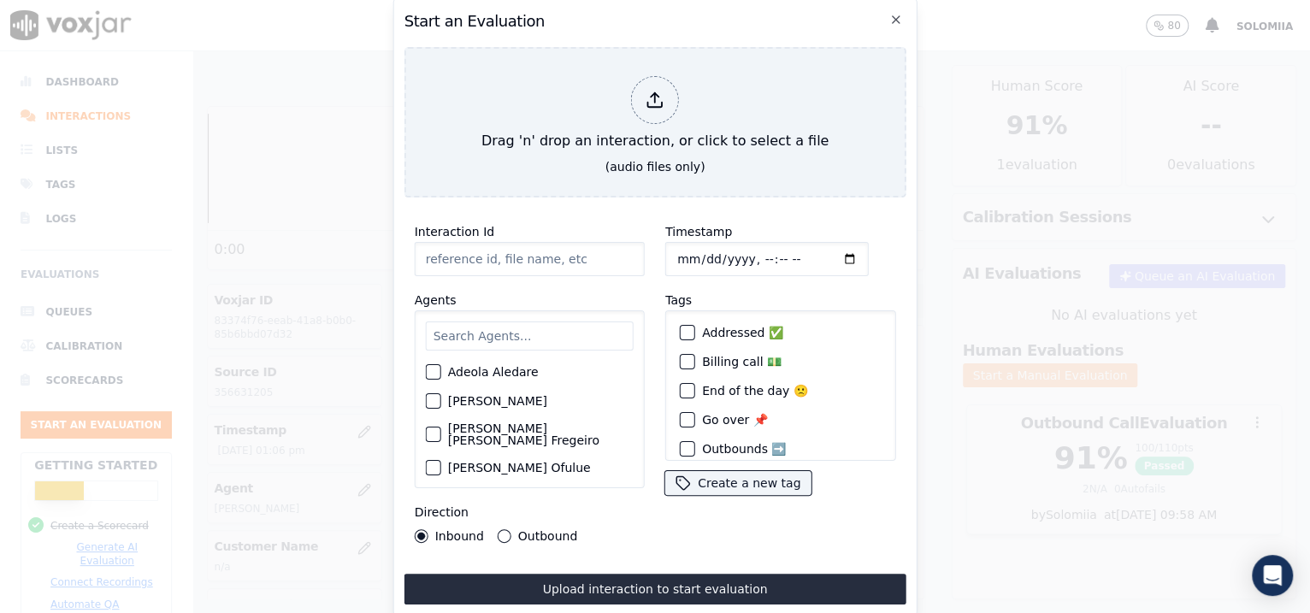
click at [547, 256] on input "Interaction Id" at bounding box center [530, 259] width 230 height 34
paste input "356632412"
type input "356632412"
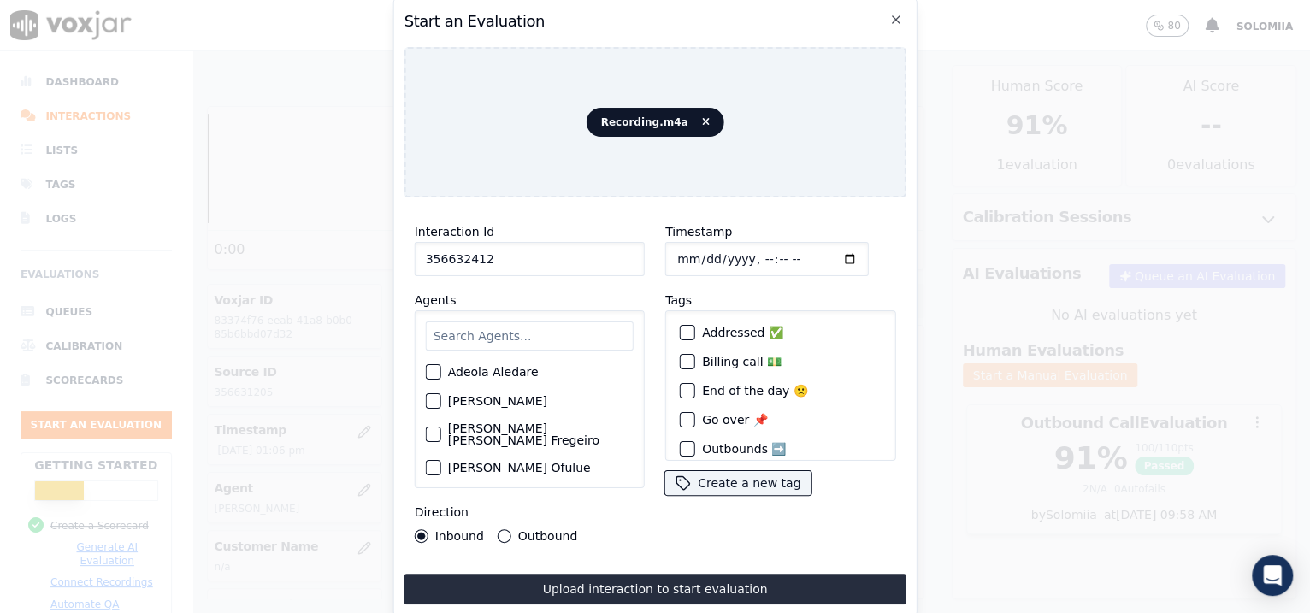
click at [702, 253] on input "Timestamp" at bounding box center [766, 259] width 203 height 34
click at [694, 249] on input "Timestamp" at bounding box center [766, 259] width 203 height 34
click at [745, 251] on input "Timestamp" at bounding box center [766, 259] width 203 height 34
type input "[DATE]T23:58"
type input "[DATE]T13:14"
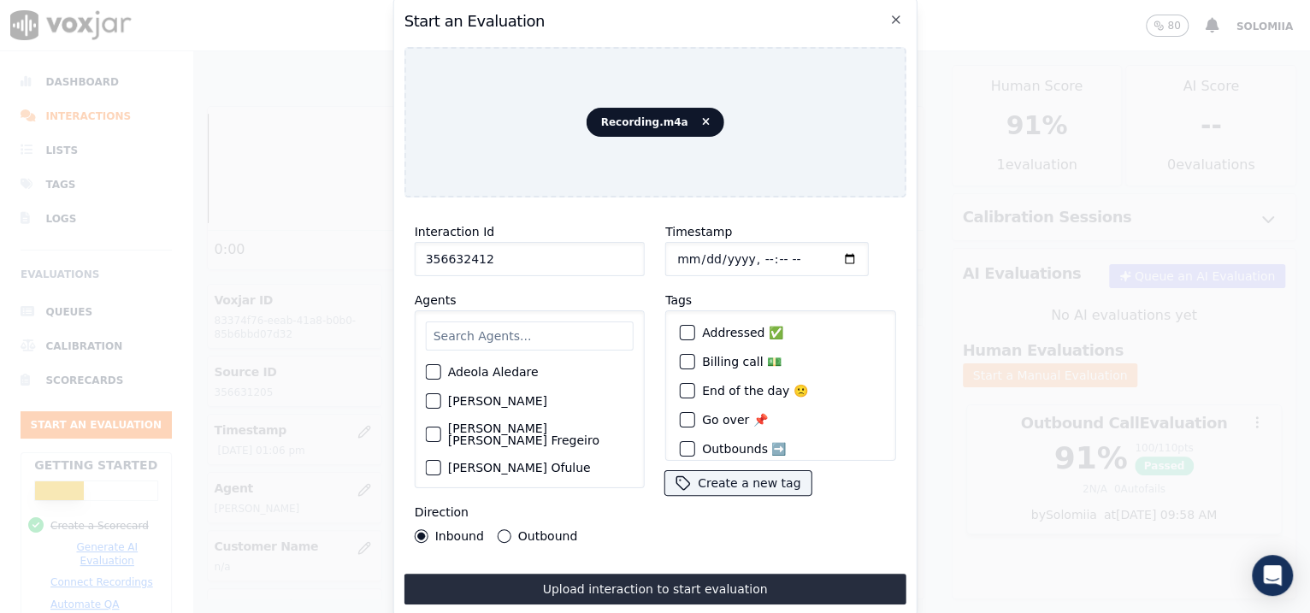
click at [568, 330] on input "text" at bounding box center [530, 335] width 208 height 29
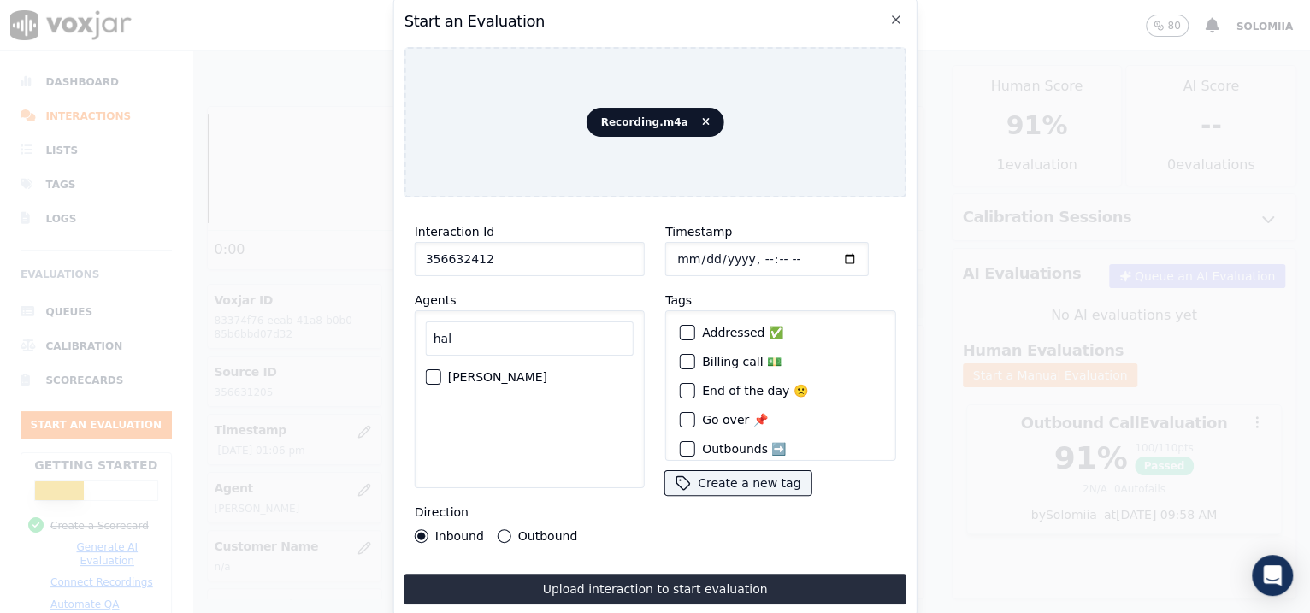
type input "hal"
click at [519, 371] on label "[PERSON_NAME]" at bounding box center [497, 377] width 99 height 12
click at [441, 369] on button "[PERSON_NAME]" at bounding box center [433, 376] width 15 height 15
click at [532, 490] on label "Outbound" at bounding box center [547, 536] width 59 height 12
click at [511, 490] on button "Outbound" at bounding box center [505, 536] width 14 height 14
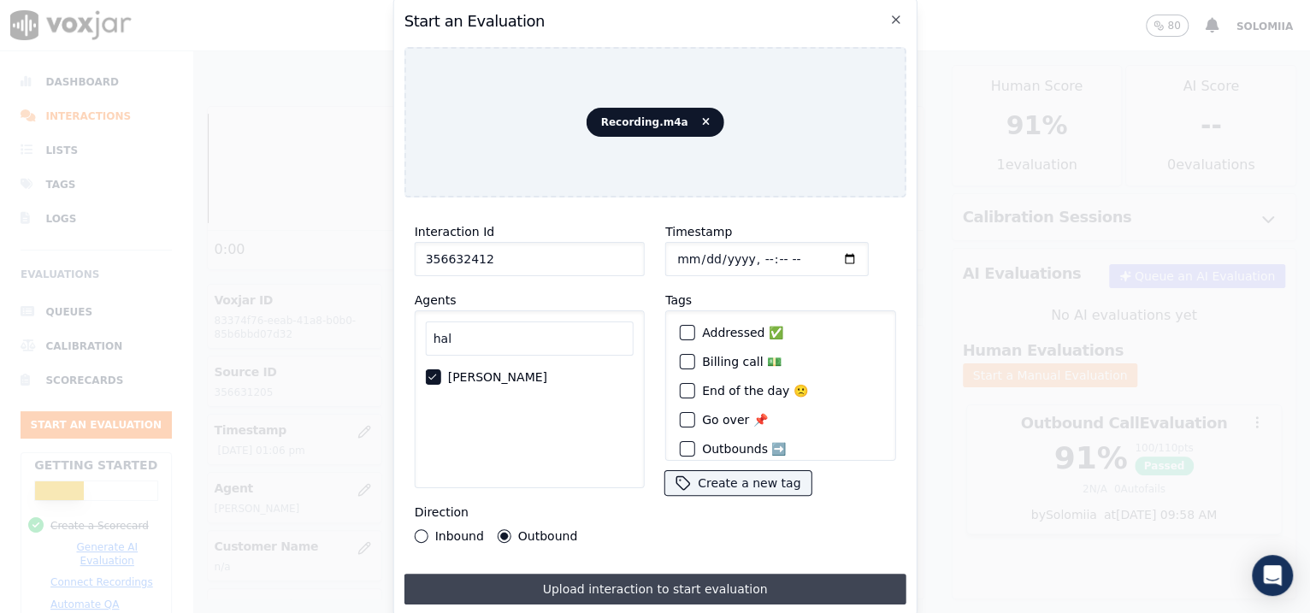
click at [607, 490] on button "Upload interaction to start evaluation" at bounding box center [655, 589] width 502 height 31
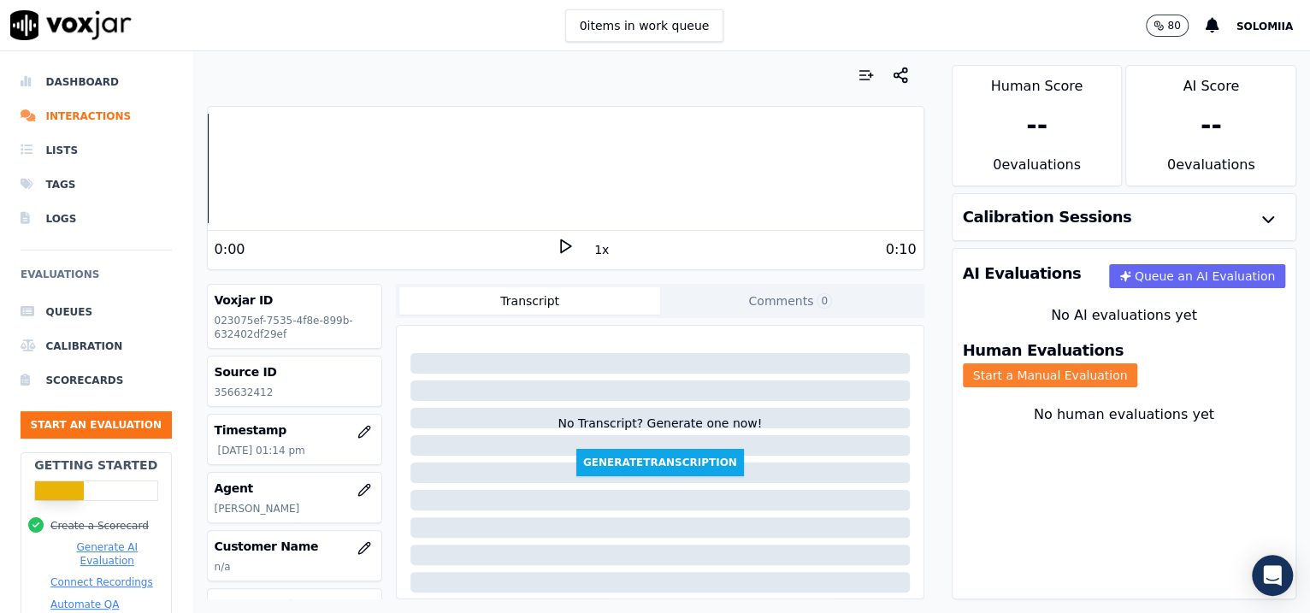
click at [1046, 363] on button "Start a Manual Evaluation" at bounding box center [1050, 375] width 175 height 24
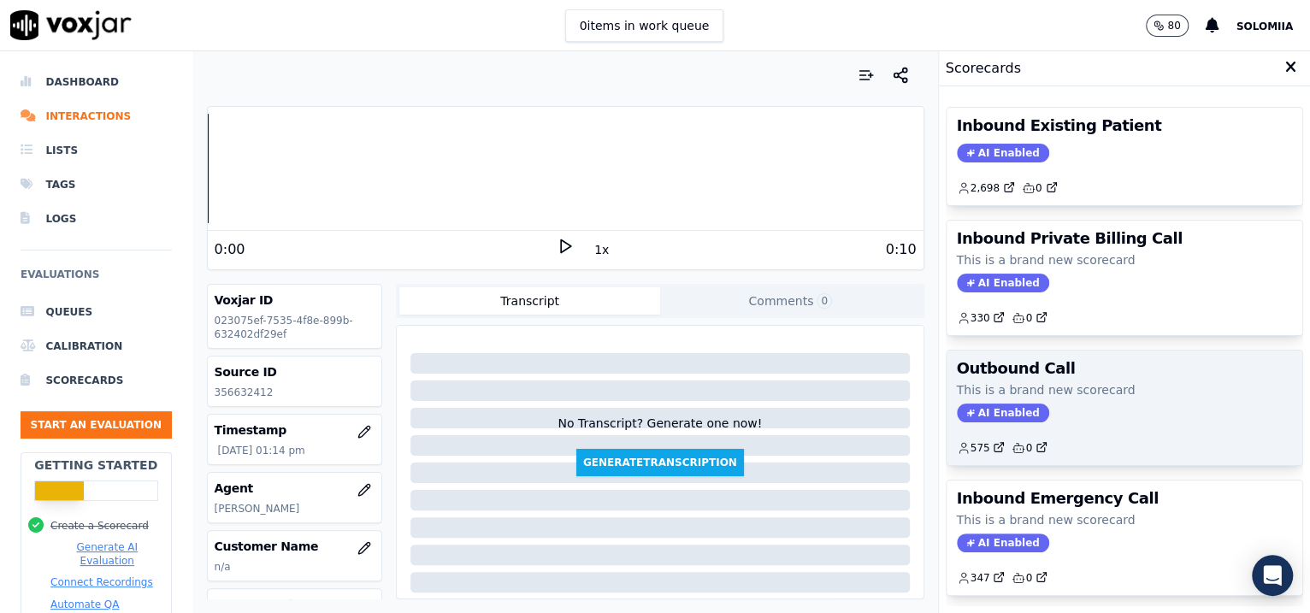
click at [1046, 372] on h3 "Outbound Call" at bounding box center [1125, 368] width 336 height 15
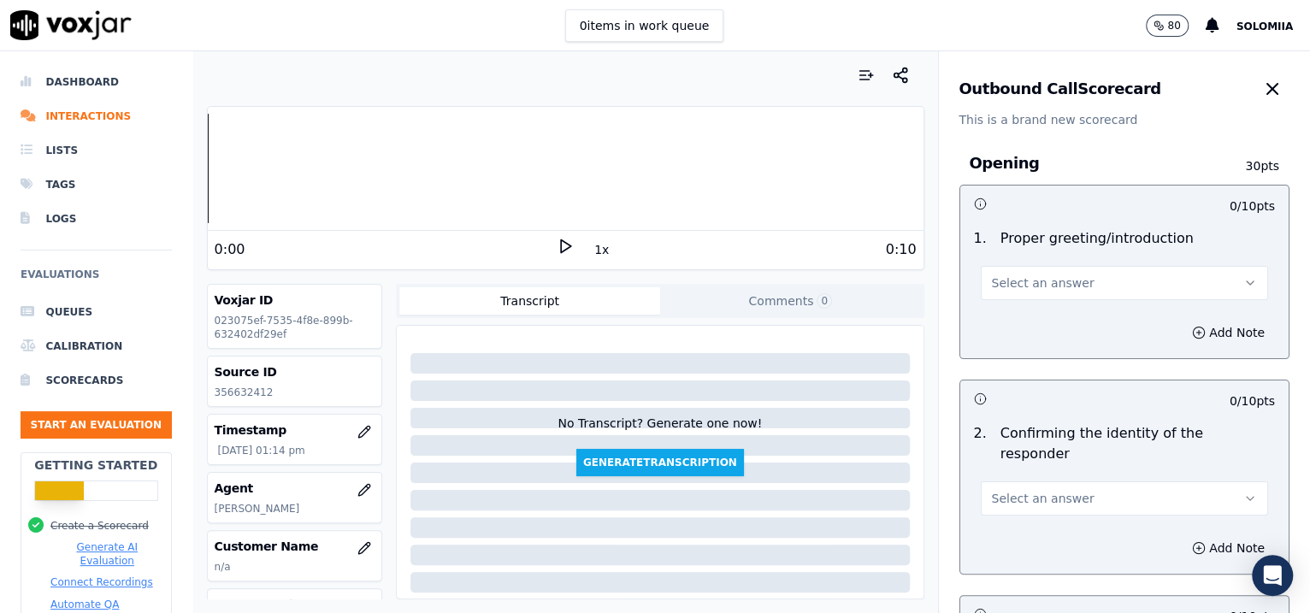
click at [1015, 271] on button "Select an answer" at bounding box center [1125, 283] width 288 height 34
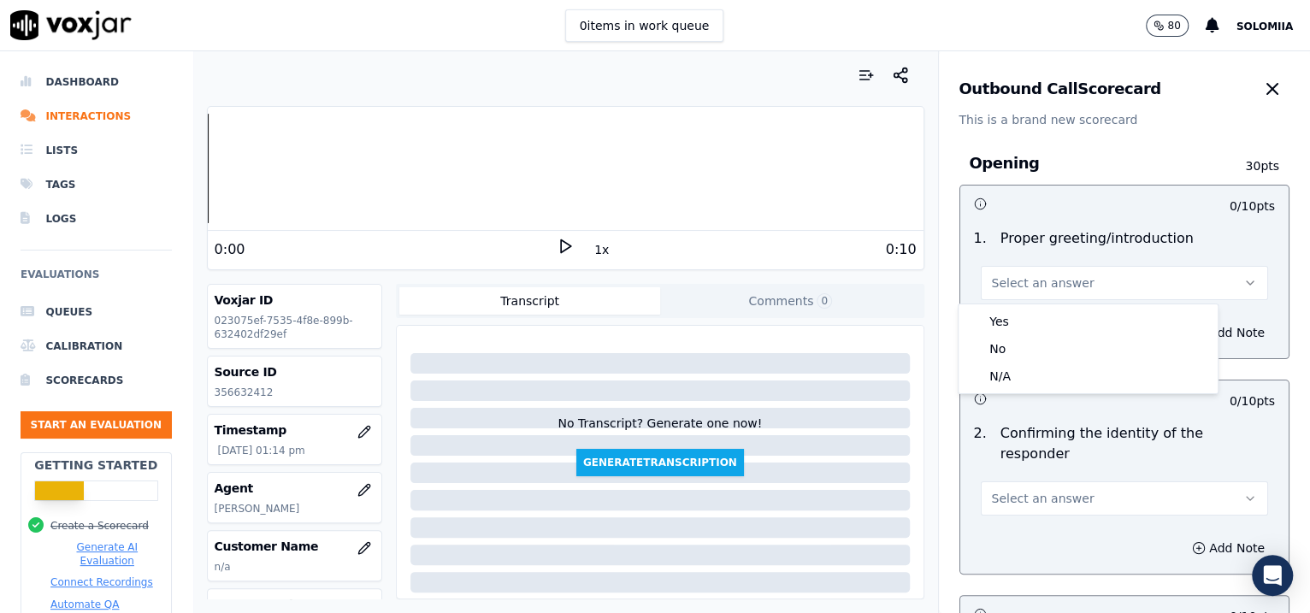
click at [1046, 309] on body "0 items in work queue 80 Solomiia Dashboard Interactions Lists Tags Logs Evalua…" at bounding box center [655, 306] width 1310 height 613
click at [1046, 309] on div "Yes" at bounding box center [1088, 321] width 252 height 27
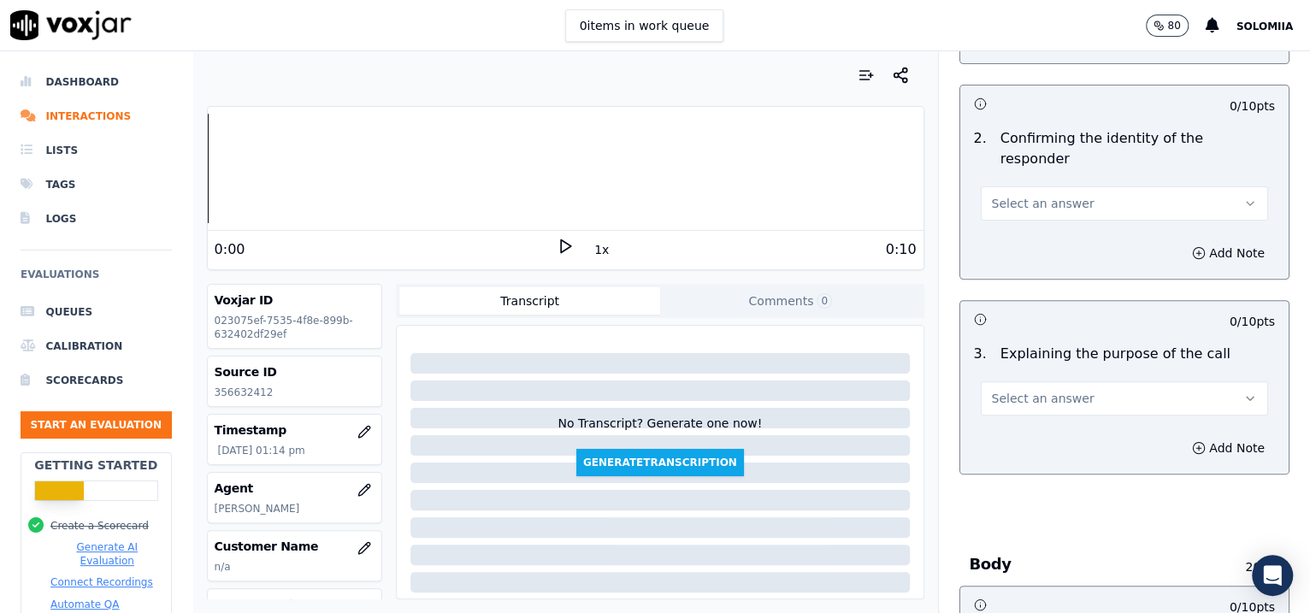
scroll to position [330, 0]
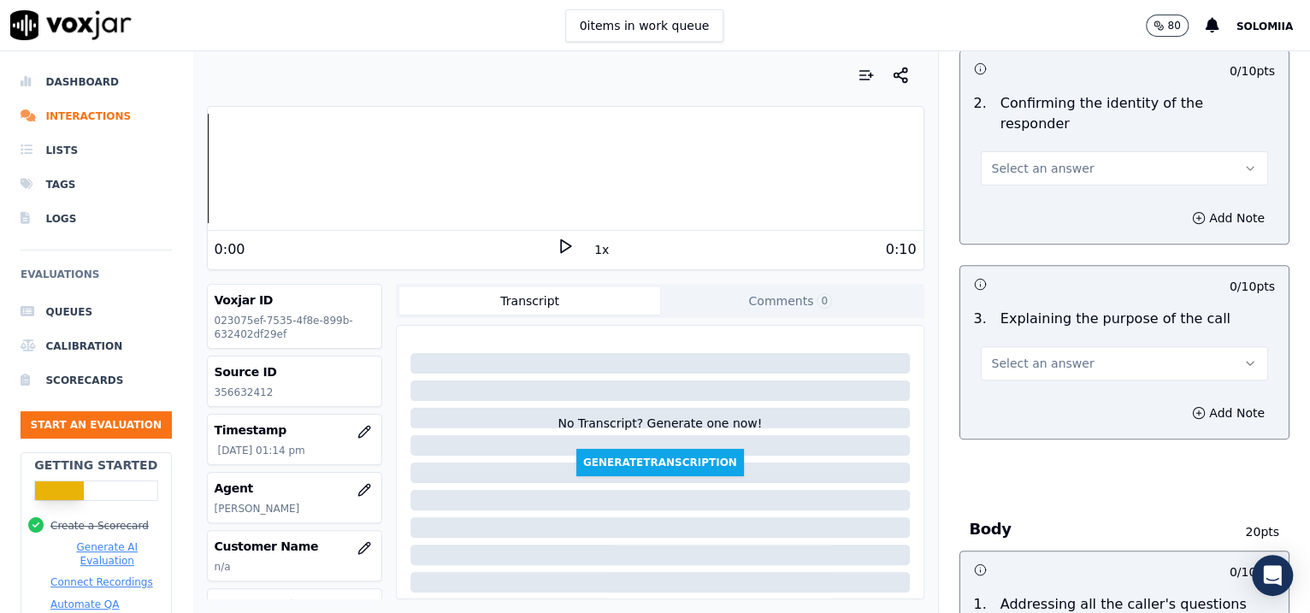
click at [1003, 160] on span "Select an answer" at bounding box center [1043, 168] width 103 height 17
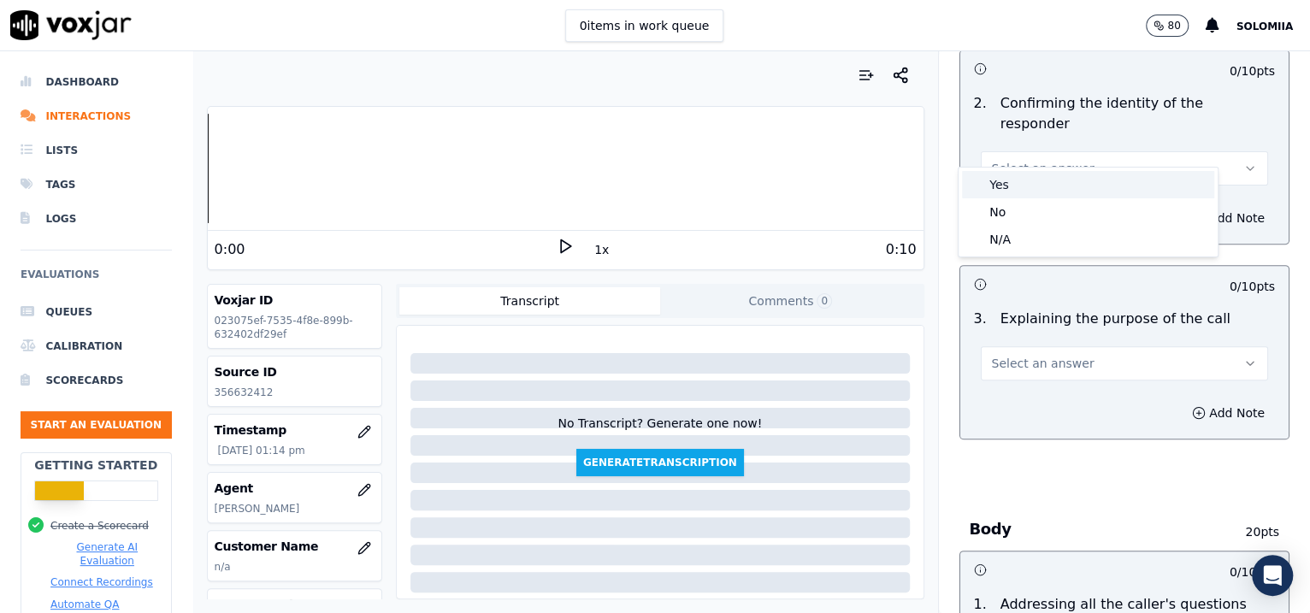
click at [1032, 181] on div "Yes" at bounding box center [1088, 184] width 252 height 27
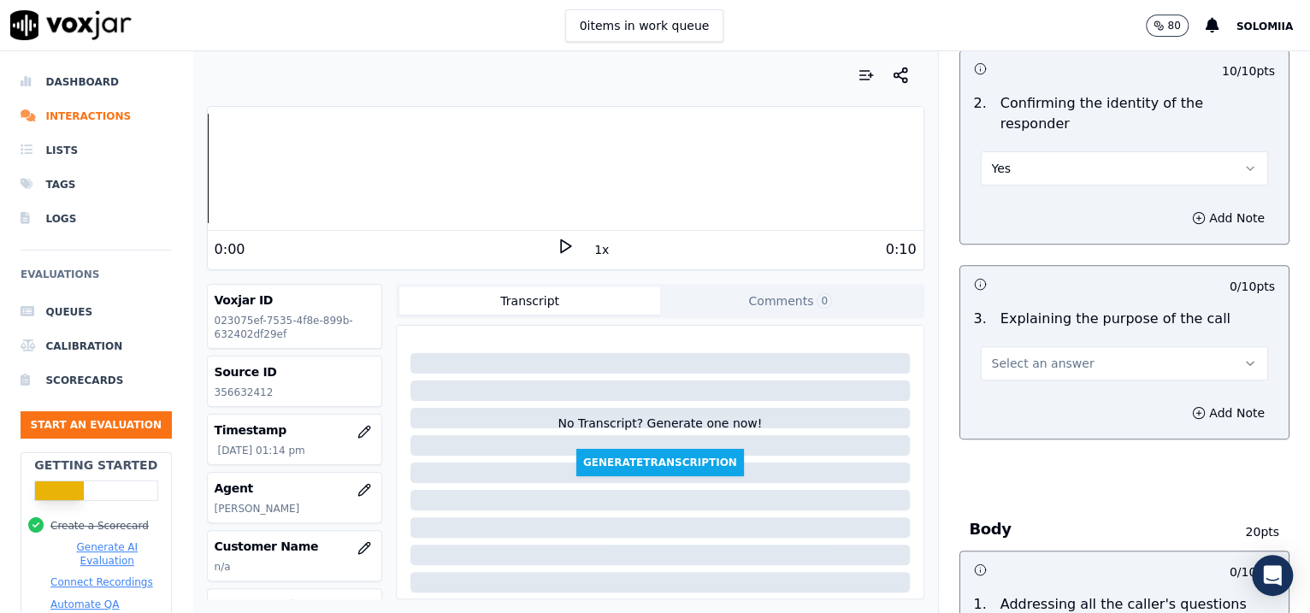
click at [1005, 355] on span "Select an answer" at bounding box center [1043, 363] width 103 height 17
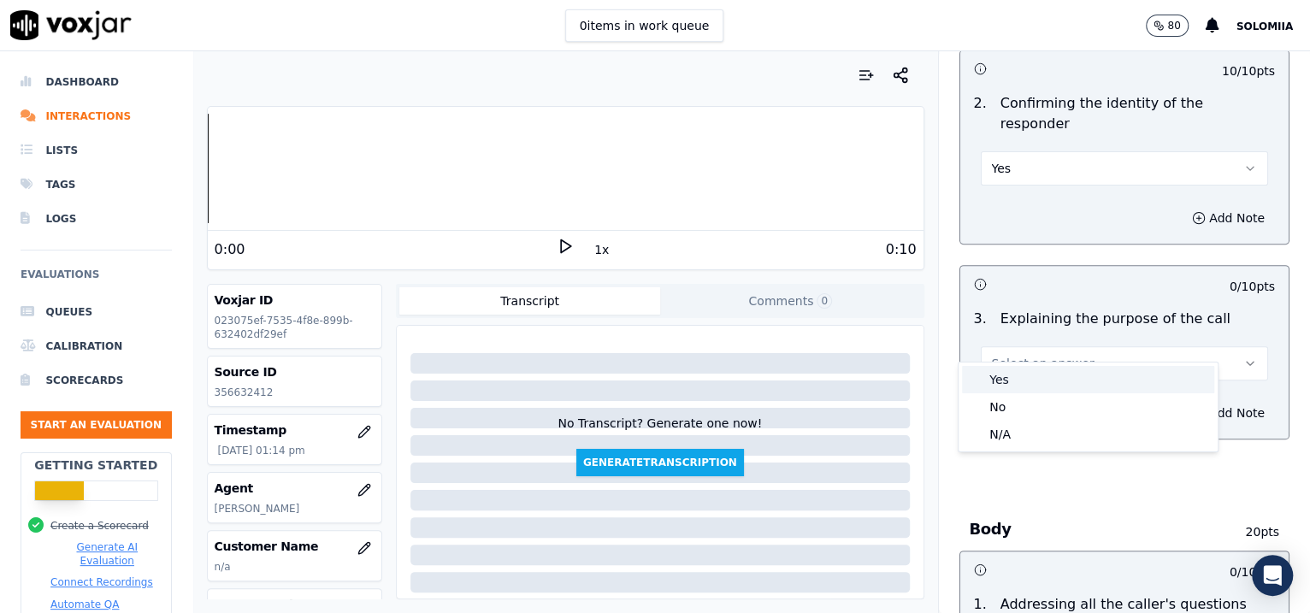
click at [1040, 375] on div "Yes" at bounding box center [1088, 379] width 252 height 27
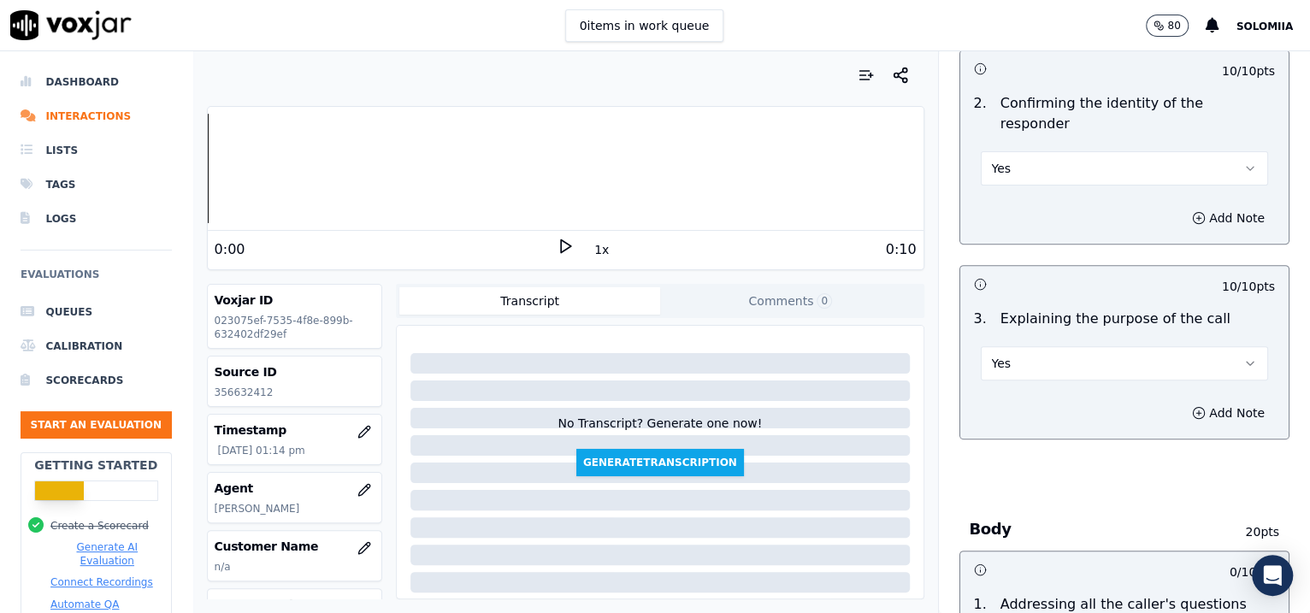
scroll to position [2793, 0]
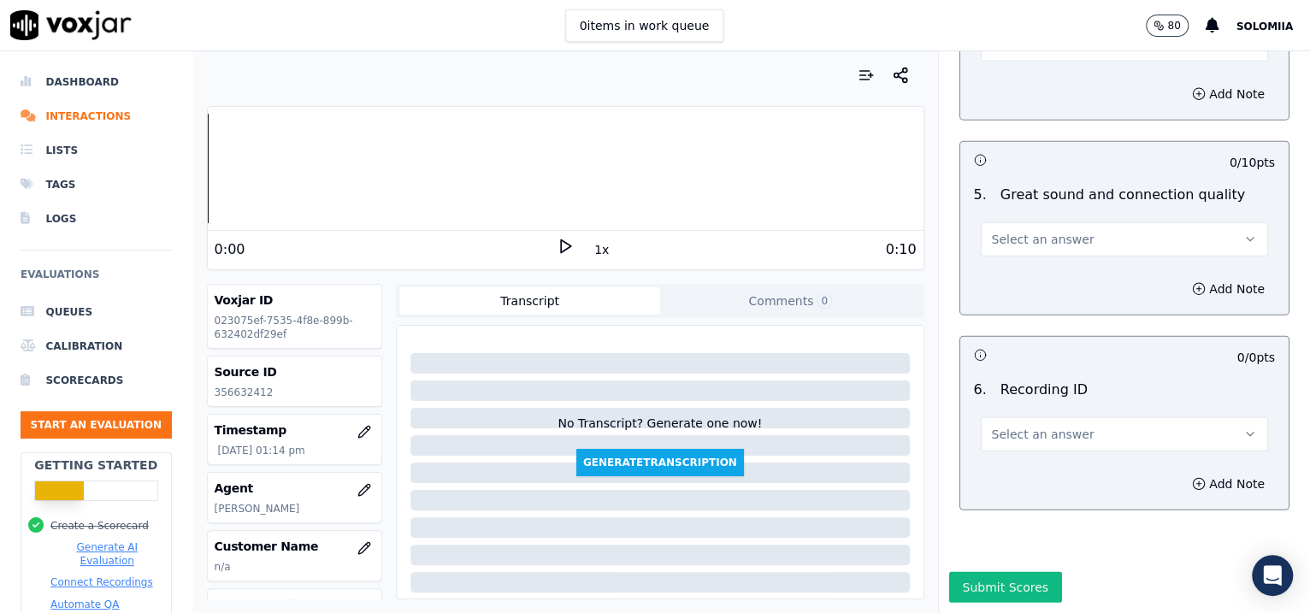
click at [1020, 426] on span "Select an answer" at bounding box center [1043, 434] width 103 height 17
drag, startPoint x: 1040, startPoint y: 419, endPoint x: 1048, endPoint y: 428, distance: 12.7
click at [1046, 428] on div "N/A" at bounding box center [1087, 430] width 259 height 44
click at [1046, 428] on div "N/A" at bounding box center [1088, 434] width 252 height 27
click at [1046, 477] on icon "button" at bounding box center [1199, 484] width 14 height 14
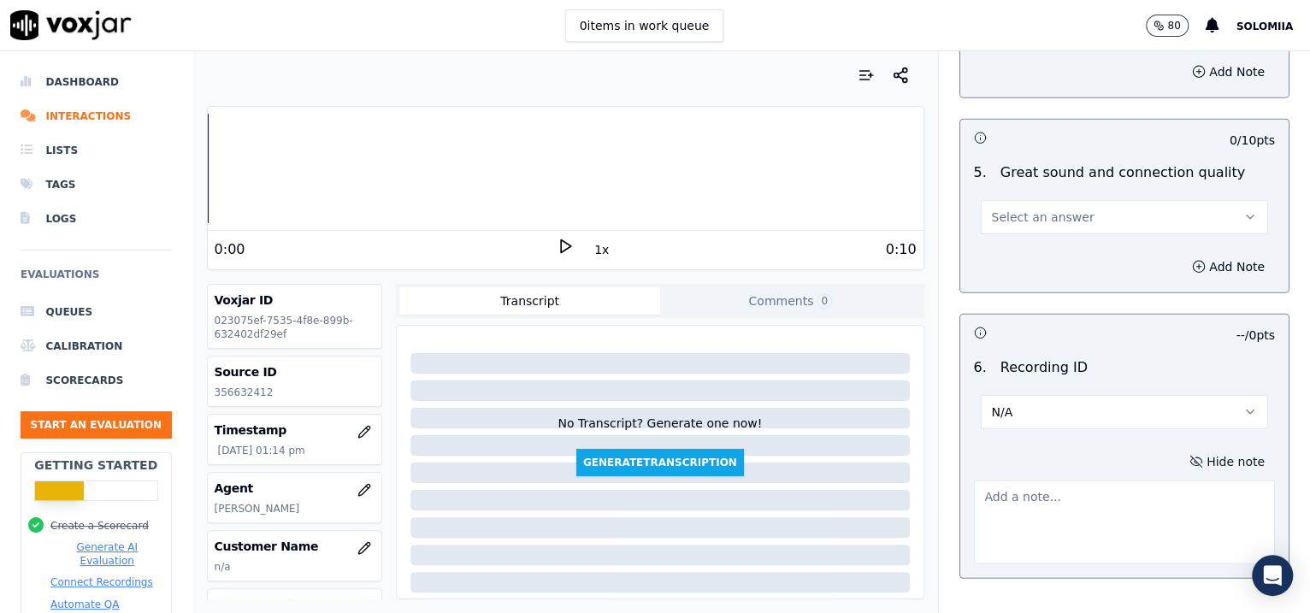
click at [1046, 480] on textarea at bounding box center [1125, 522] width 302 height 84
paste textarea "356632412"
type textarea "356632412"
click at [1006, 209] on span "Select an answer" at bounding box center [1043, 217] width 103 height 17
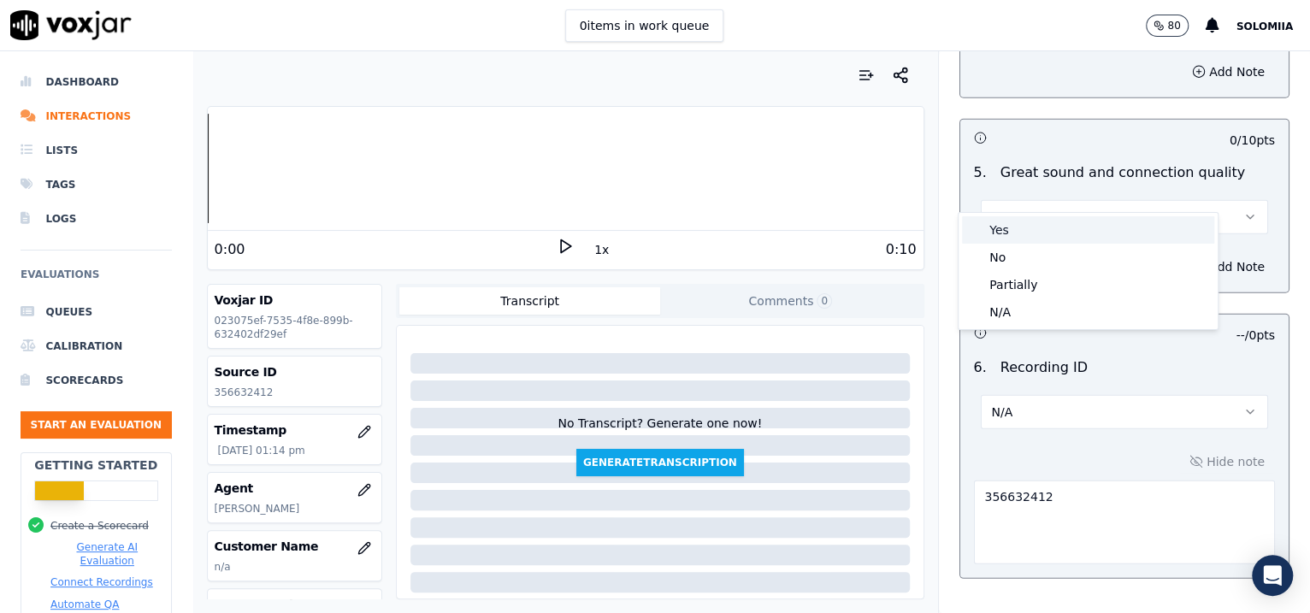
click at [1041, 232] on div "Yes" at bounding box center [1088, 229] width 252 height 27
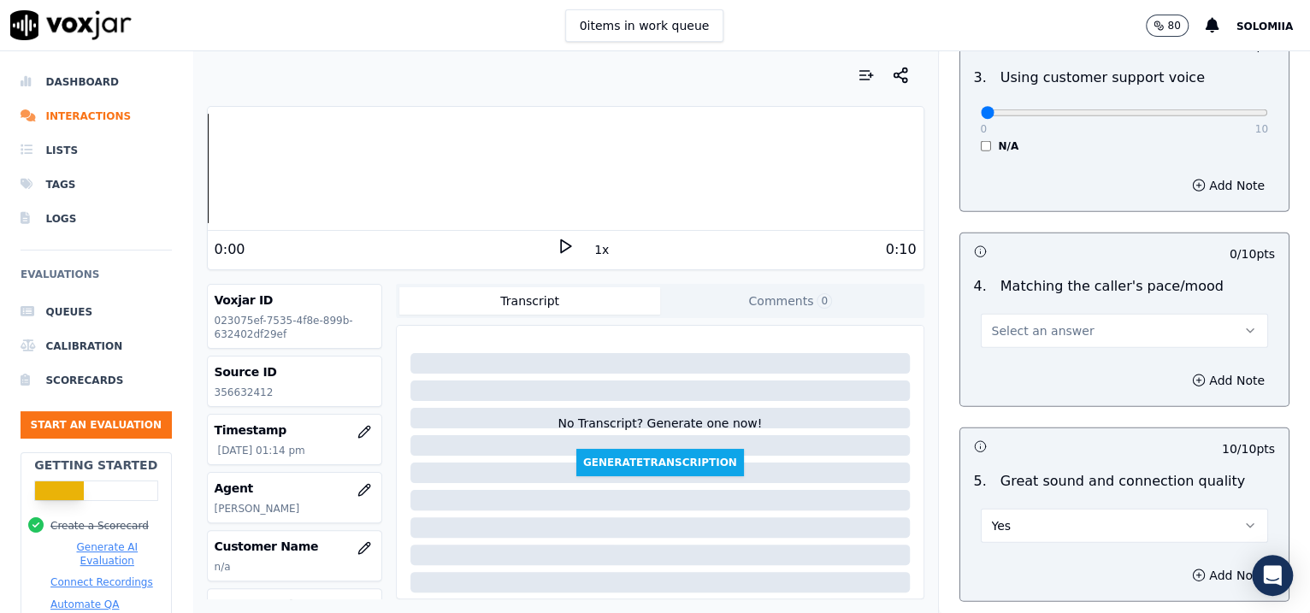
scroll to position [2302, 0]
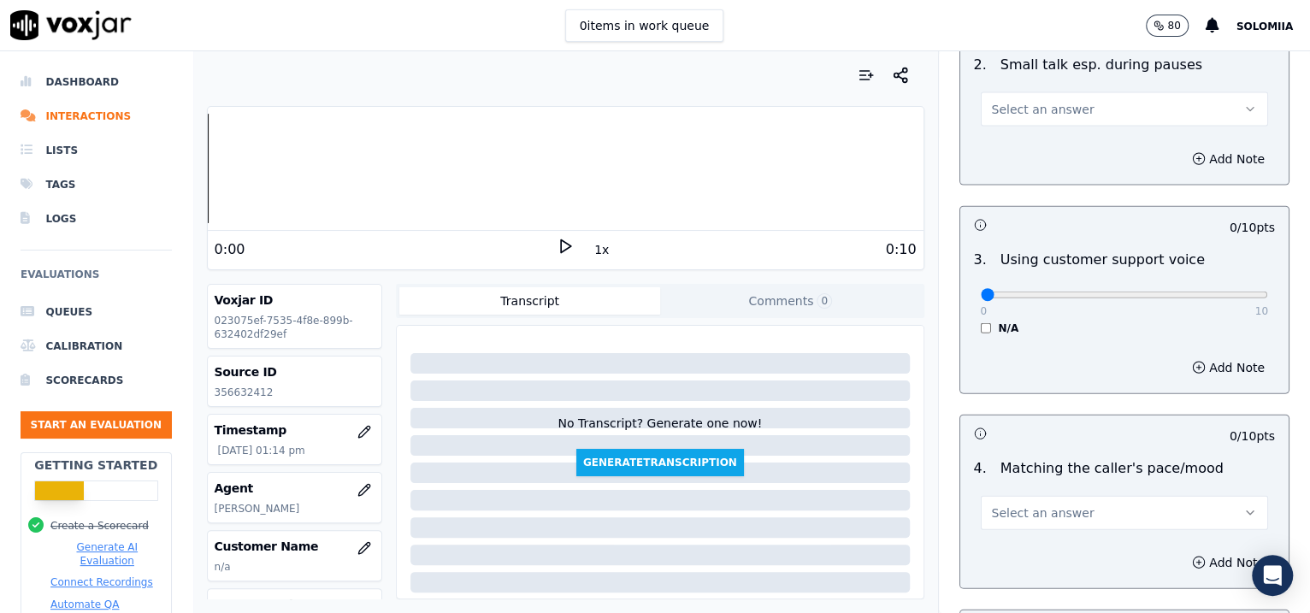
click at [1006, 490] on span "Select an answer" at bounding box center [1043, 512] width 103 height 17
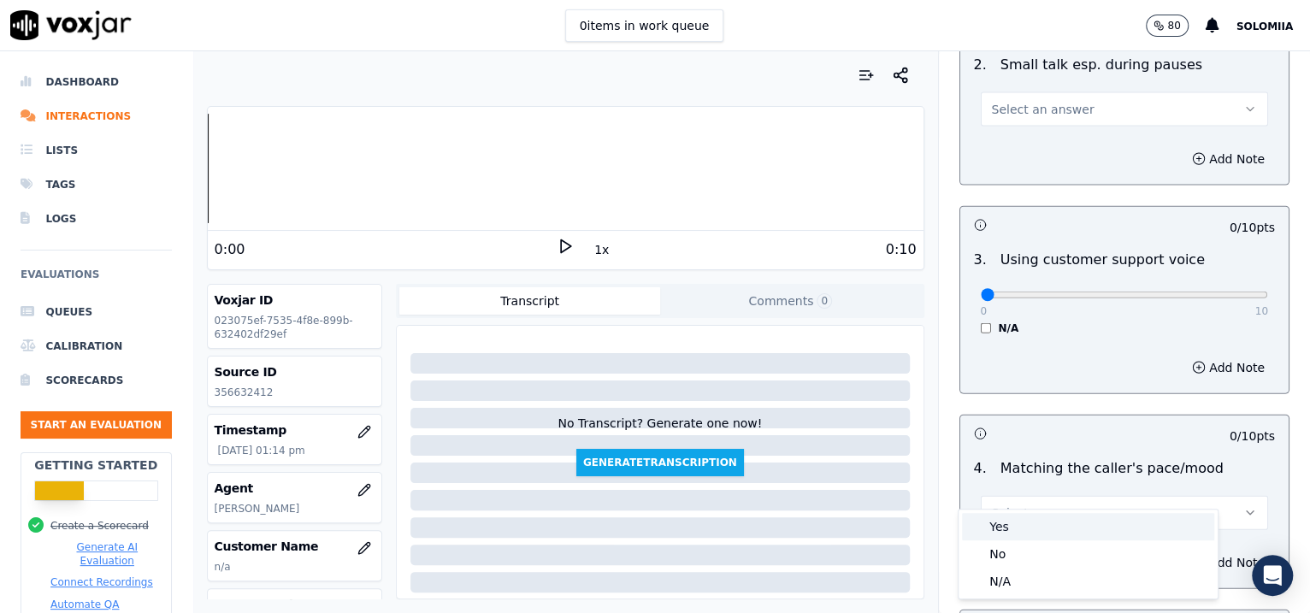
click at [1043, 490] on div "Yes" at bounding box center [1088, 526] width 252 height 27
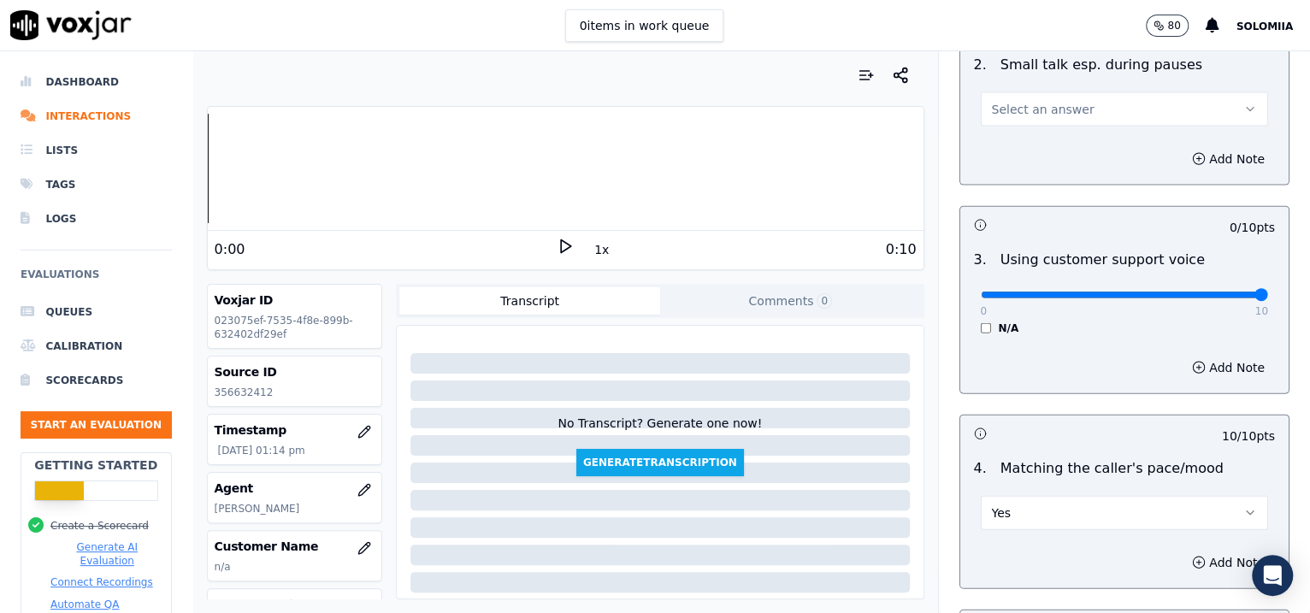
drag, startPoint x: 972, startPoint y: 269, endPoint x: 1300, endPoint y: 291, distance: 328.1
type input "10"
click at [1046, 292] on input "range" at bounding box center [1125, 295] width 288 height 7
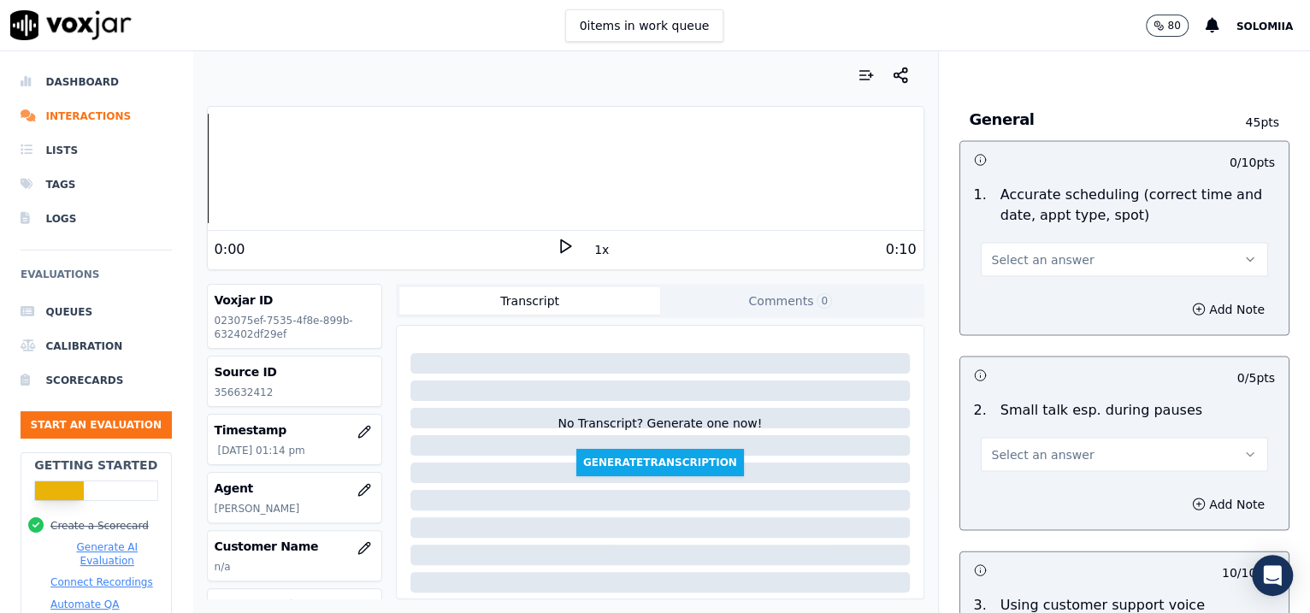
scroll to position [1947, 0]
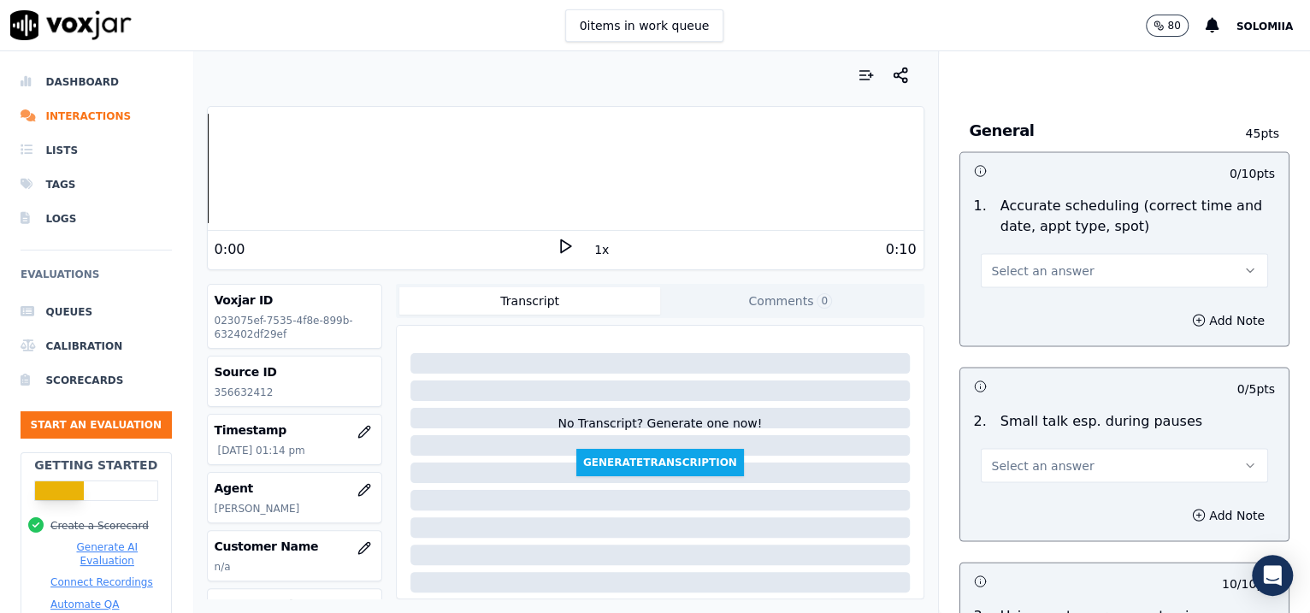
click at [1011, 457] on span "Select an answer" at bounding box center [1043, 465] width 103 height 17
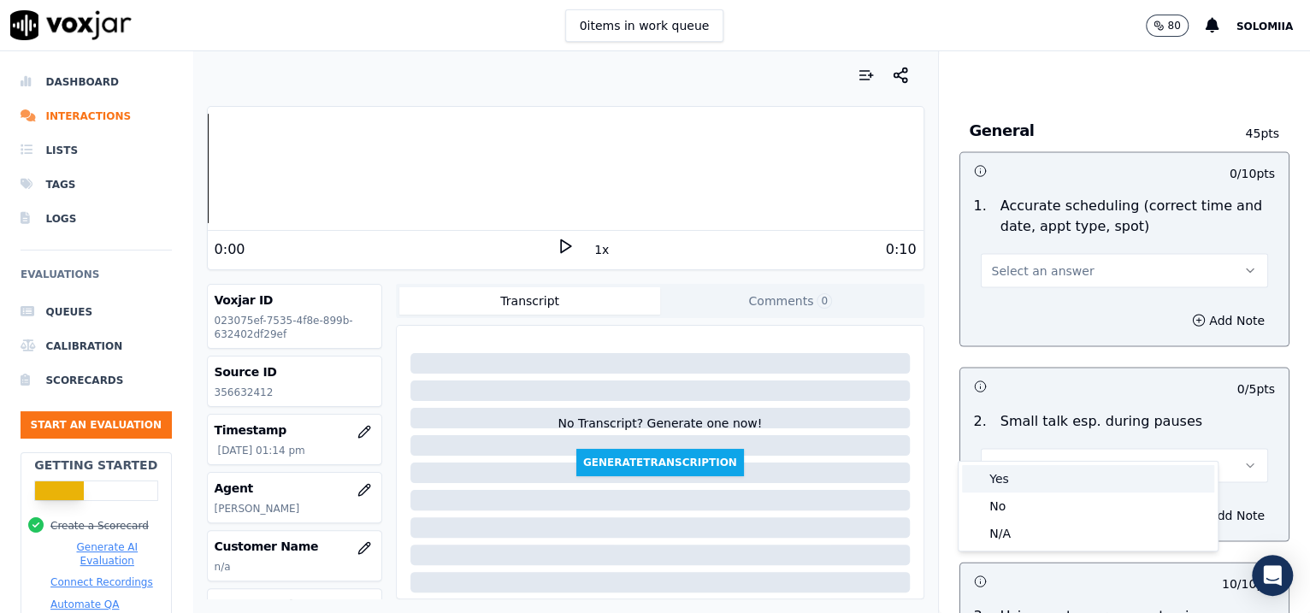
click at [1046, 483] on div "Yes" at bounding box center [1088, 478] width 252 height 27
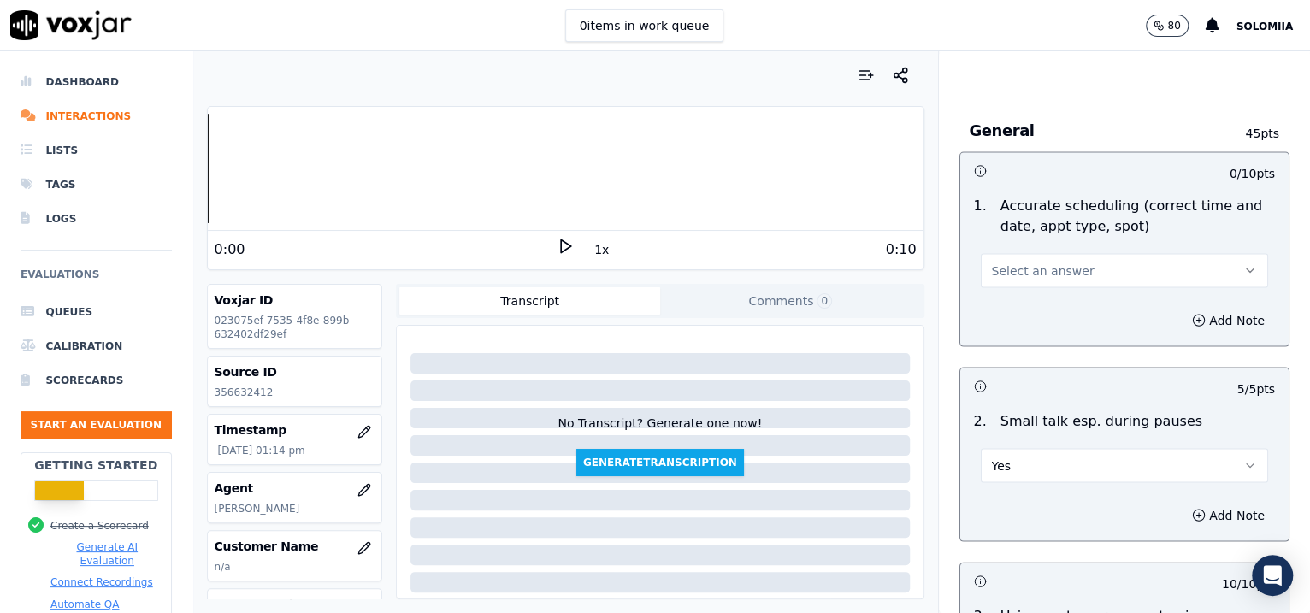
click at [1046, 253] on button "Select an answer" at bounding box center [1125, 270] width 288 height 34
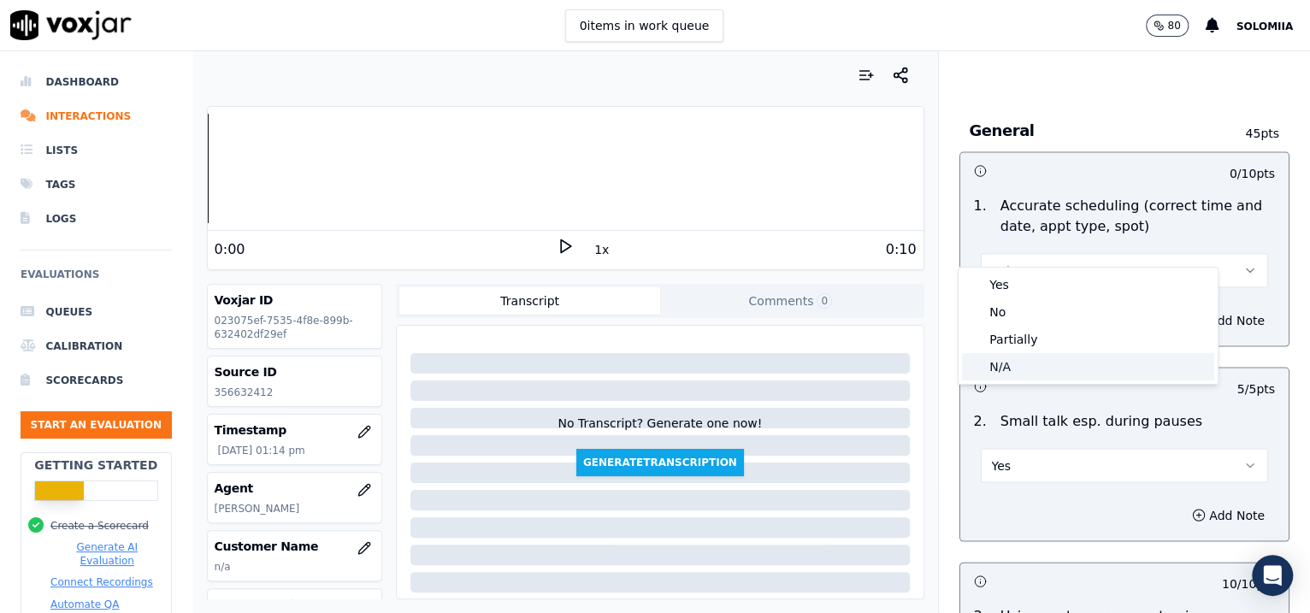
click at [1046, 353] on div "N/A" at bounding box center [1088, 366] width 252 height 27
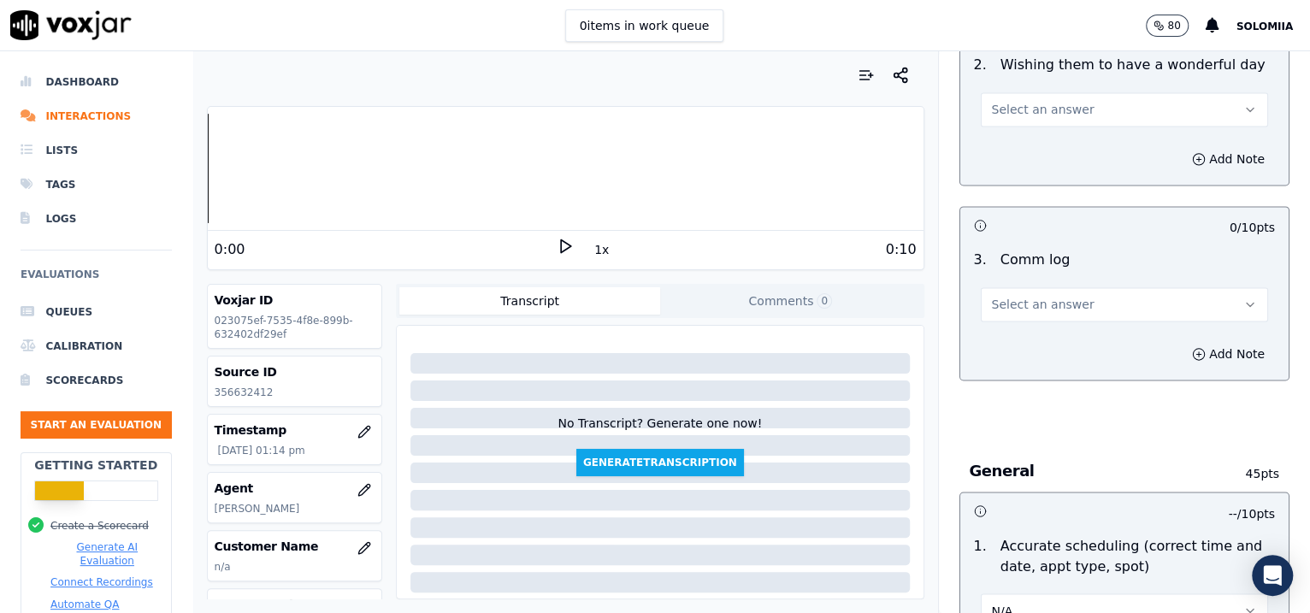
scroll to position [1550, 0]
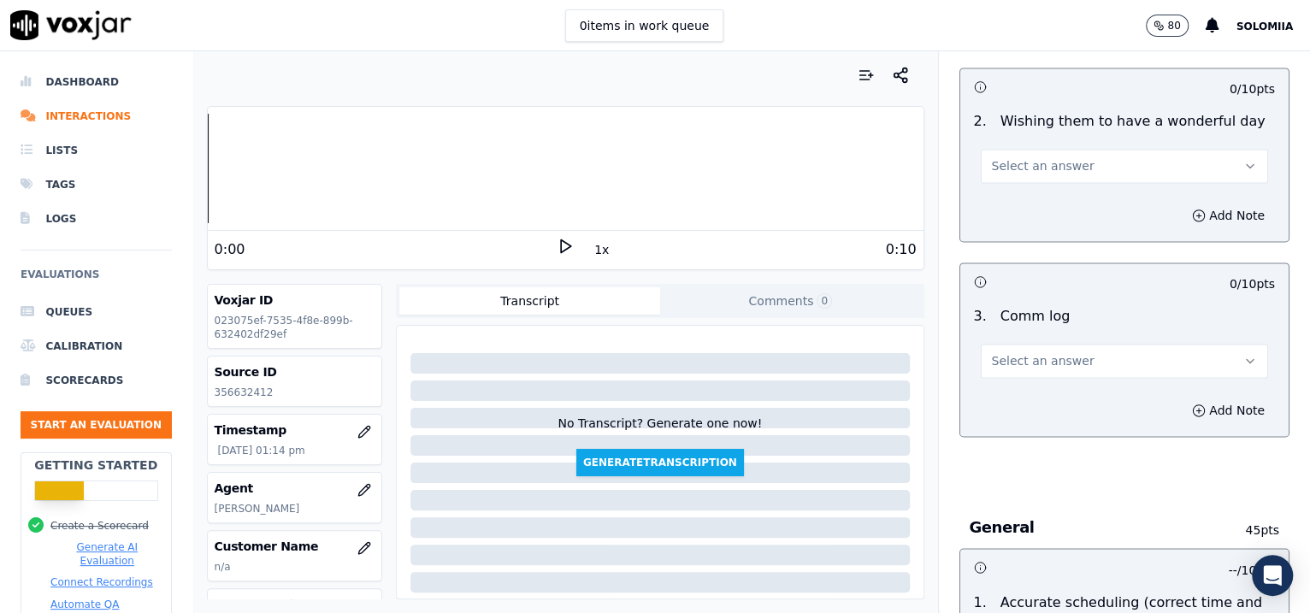
click at [1005, 352] on span "Select an answer" at bounding box center [1043, 360] width 103 height 17
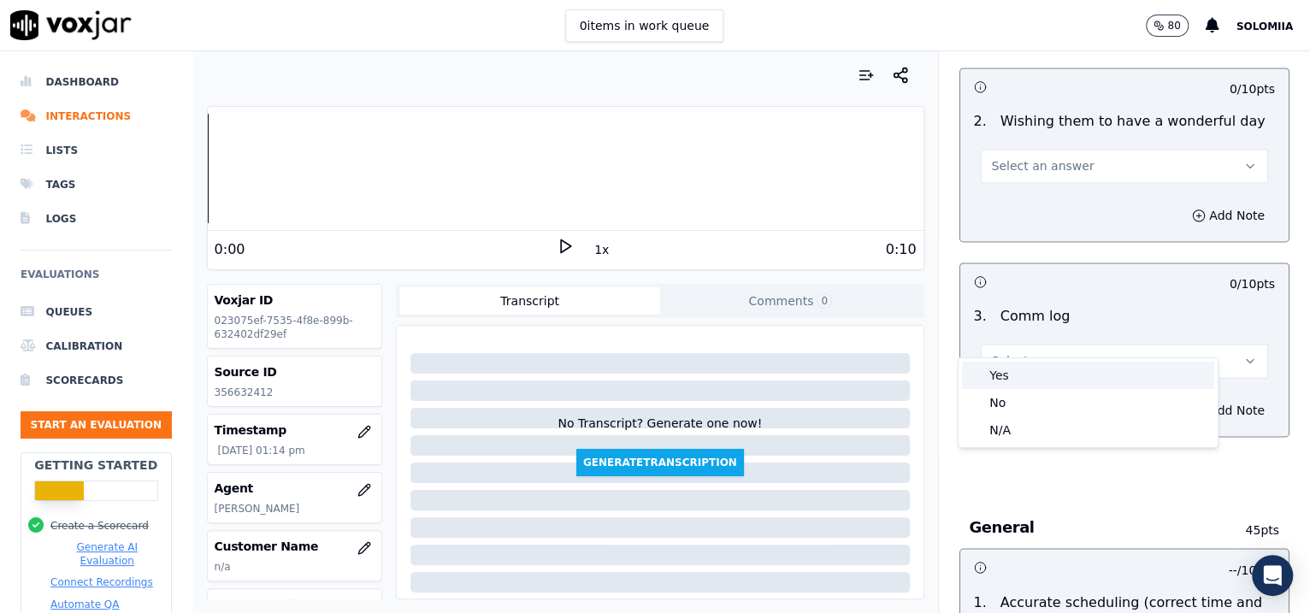
click at [1046, 374] on div "Yes" at bounding box center [1088, 375] width 252 height 27
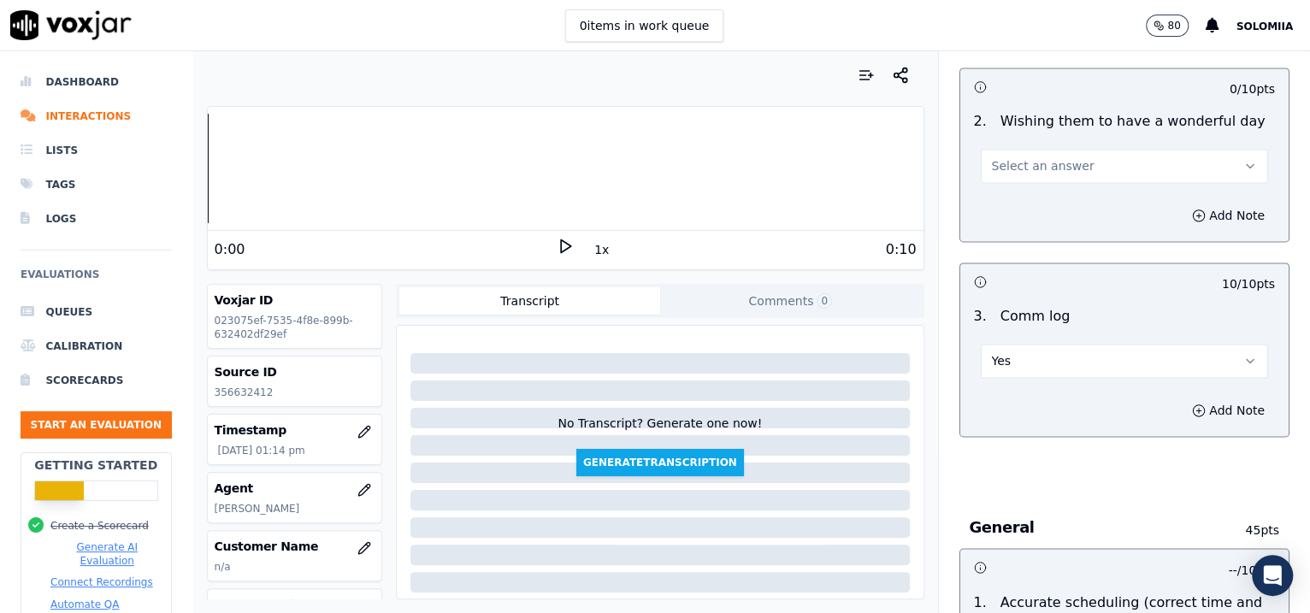
click at [1014, 156] on button "Select an answer" at bounding box center [1125, 166] width 288 height 34
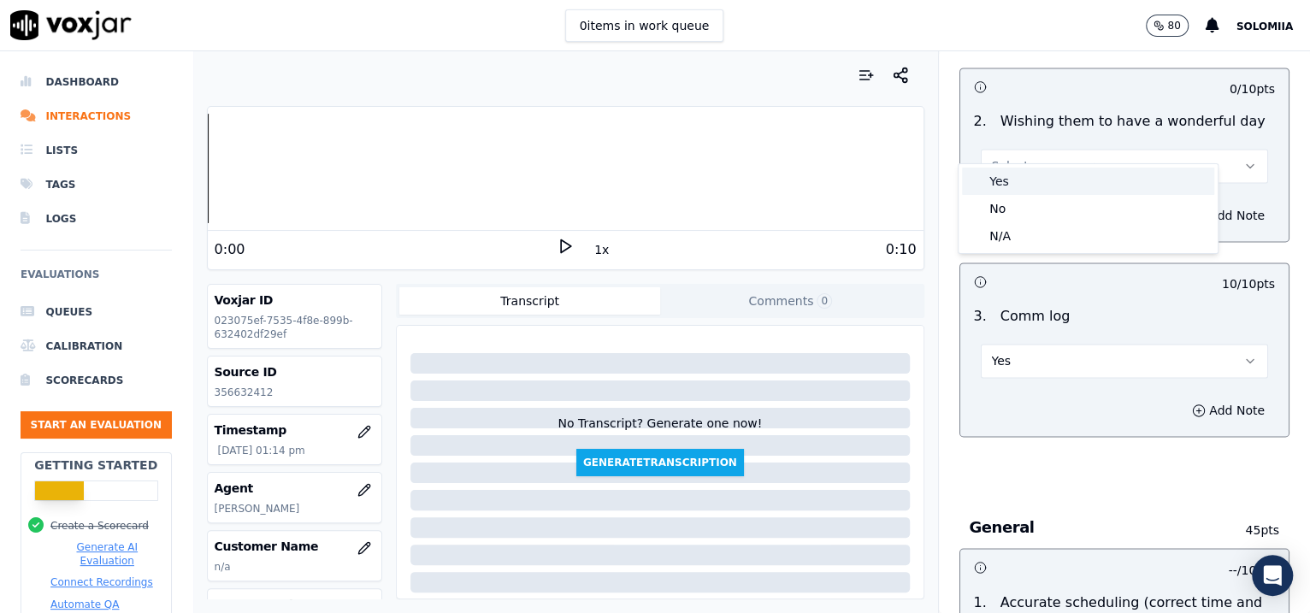
click at [1046, 177] on div "Yes" at bounding box center [1088, 181] width 252 height 27
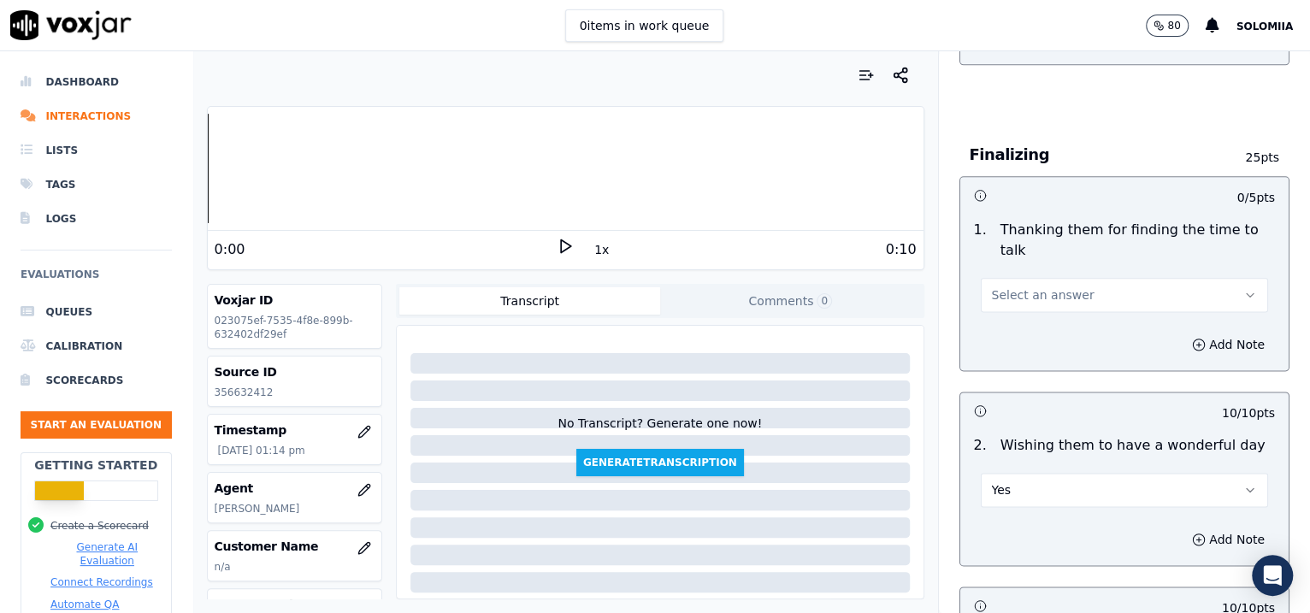
scroll to position [1194, 0]
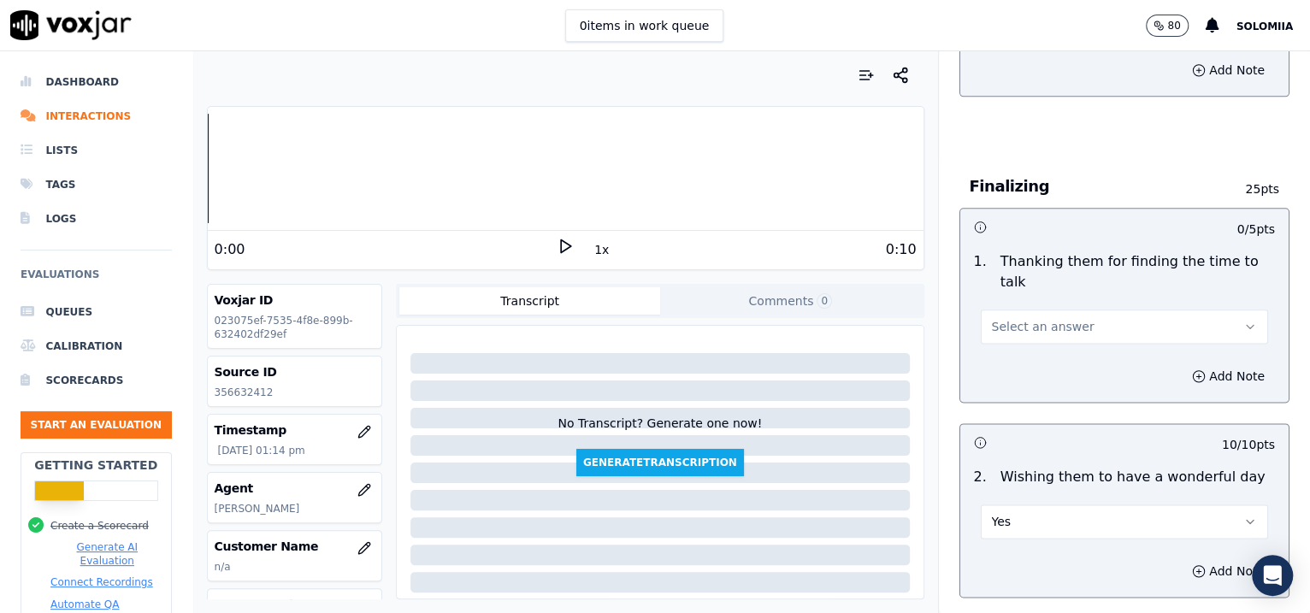
click at [1023, 321] on div "1 . Thanking them for finding the time to talk Select an answer" at bounding box center [1124, 298] width 329 height 106
click at [1017, 316] on button "Select an answer" at bounding box center [1125, 326] width 288 height 34
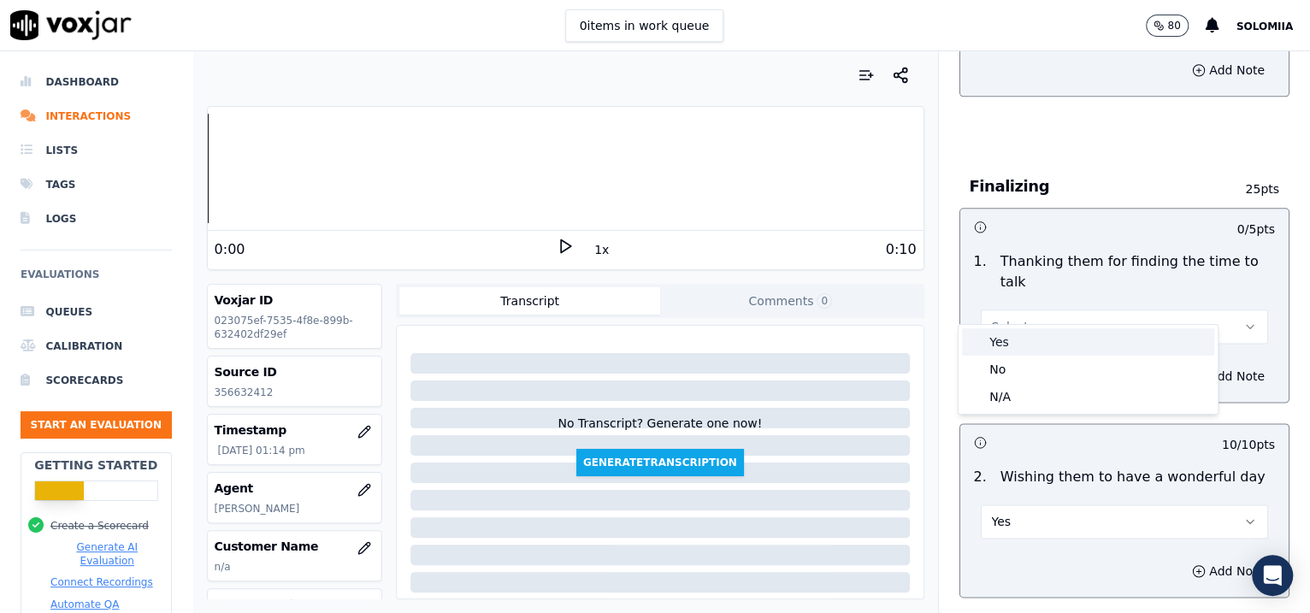
click at [1046, 340] on div "Yes" at bounding box center [1088, 341] width 252 height 27
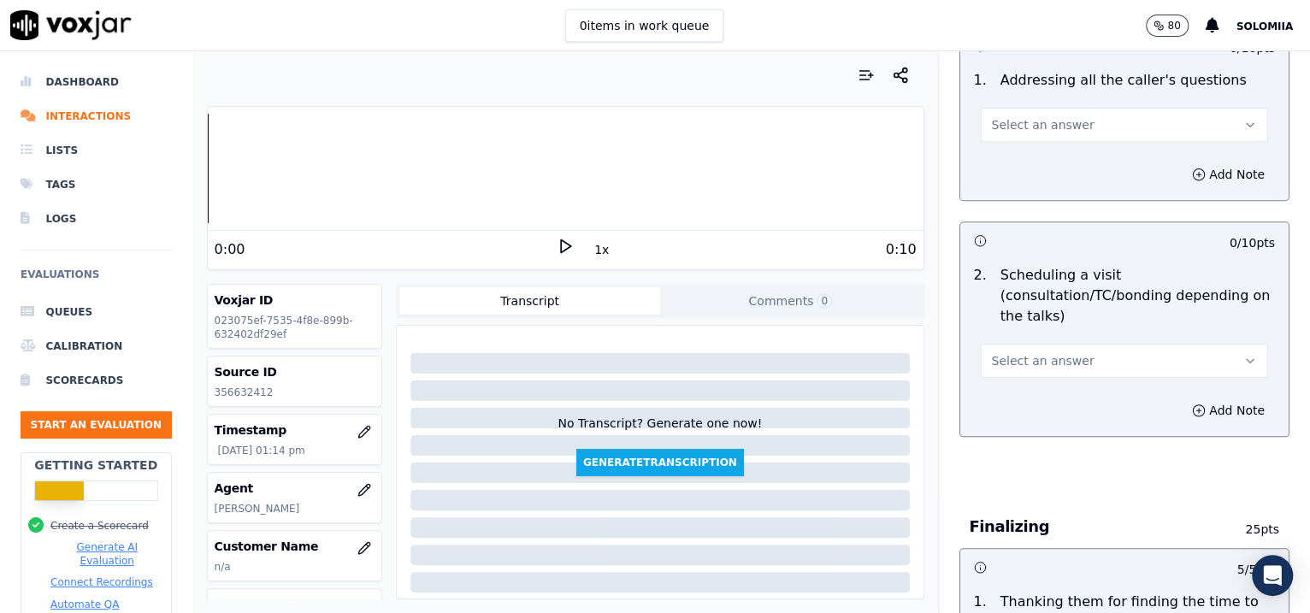
scroll to position [850, 0]
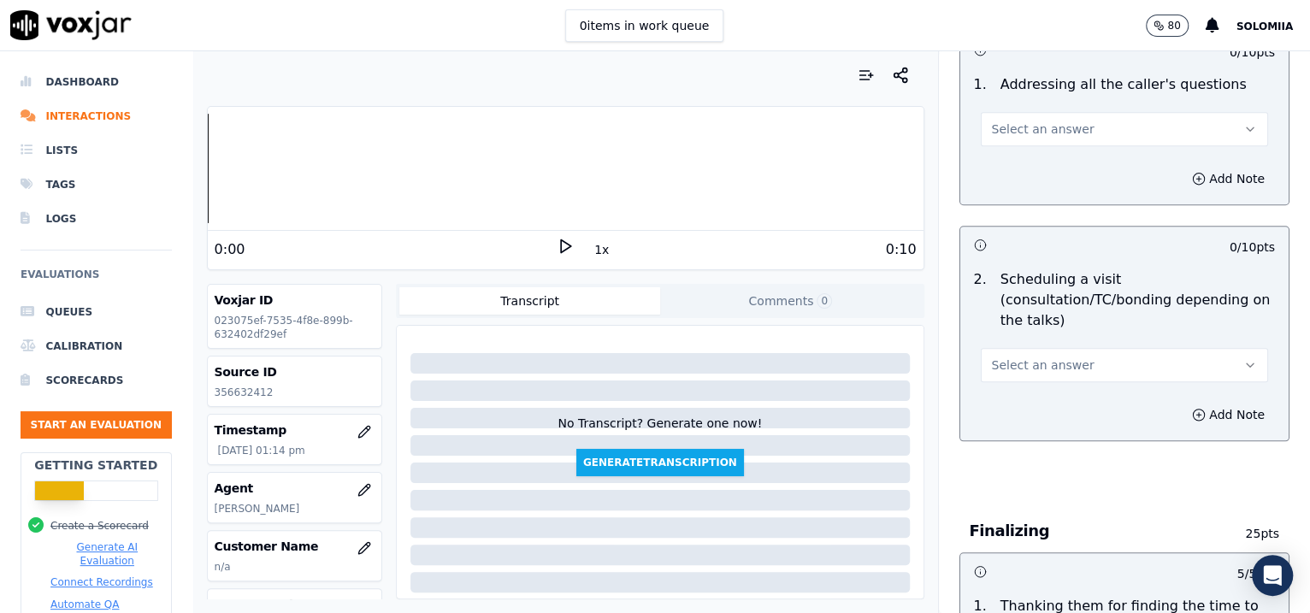
click at [1023, 359] on button "Select an answer" at bounding box center [1125, 365] width 288 height 34
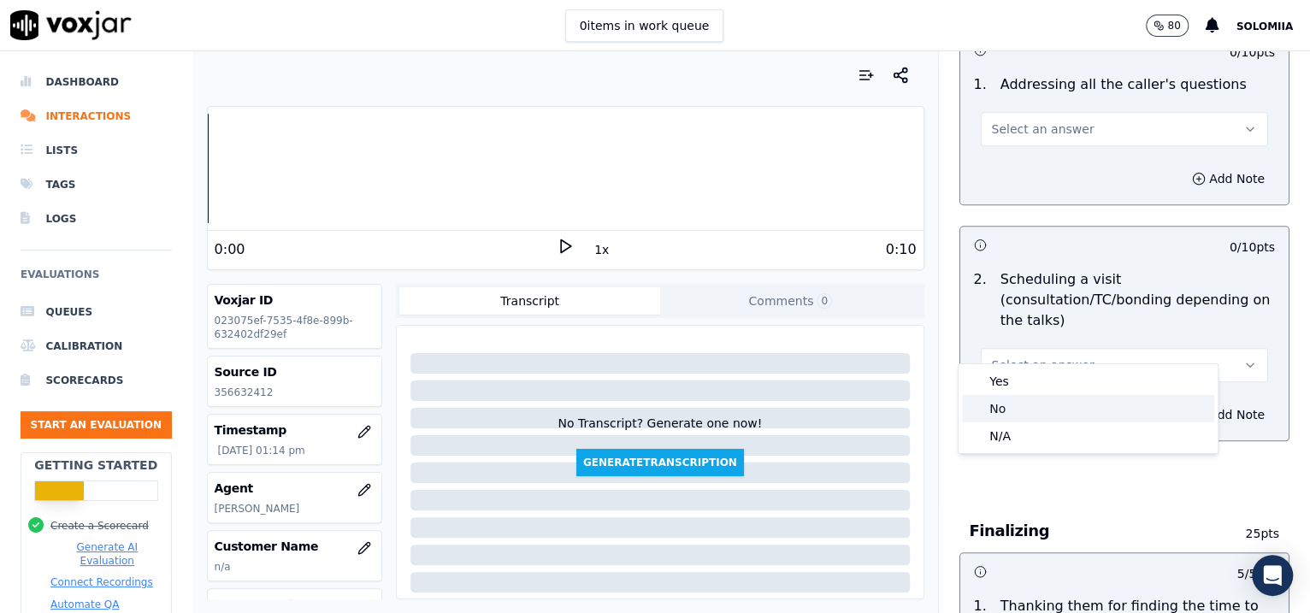
click at [1034, 412] on div "No" at bounding box center [1088, 408] width 252 height 27
click at [1046, 112] on button "Select an answer" at bounding box center [1125, 129] width 288 height 34
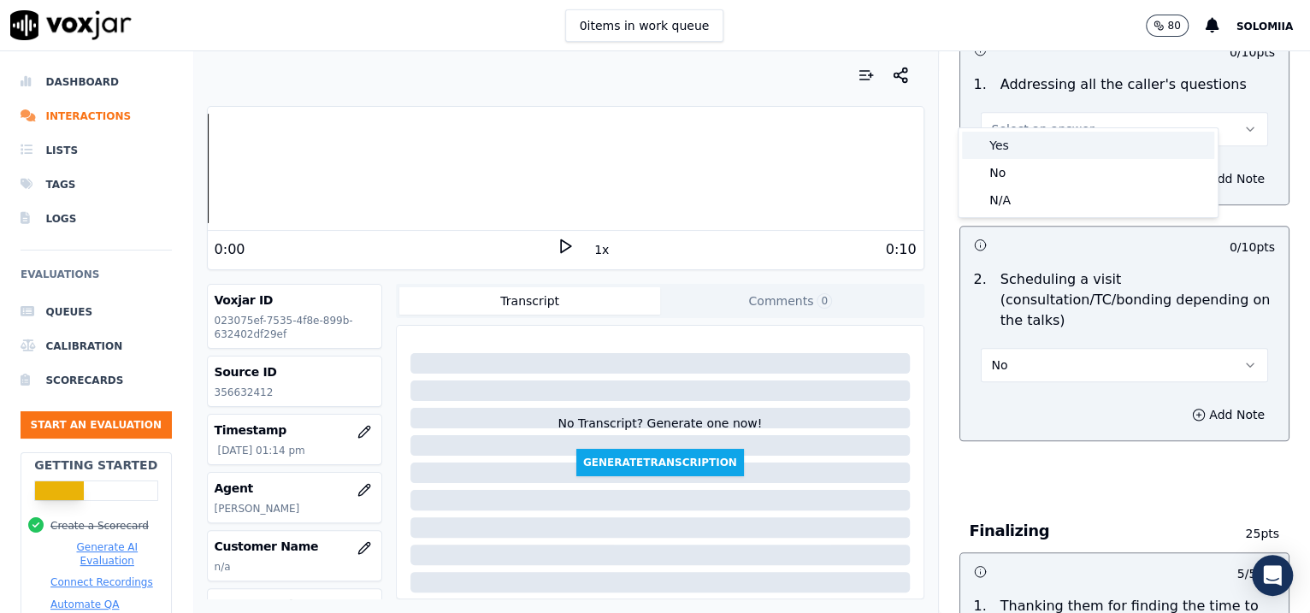
click at [1046, 133] on div "Yes" at bounding box center [1088, 145] width 252 height 27
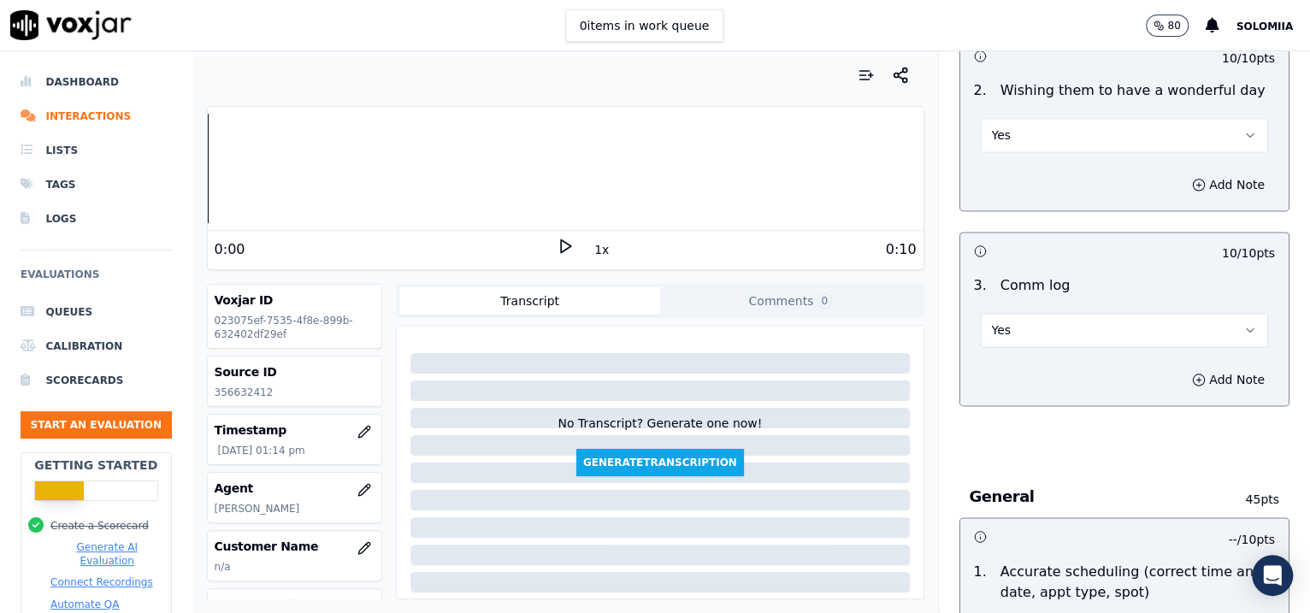
scroll to position [2884, 0]
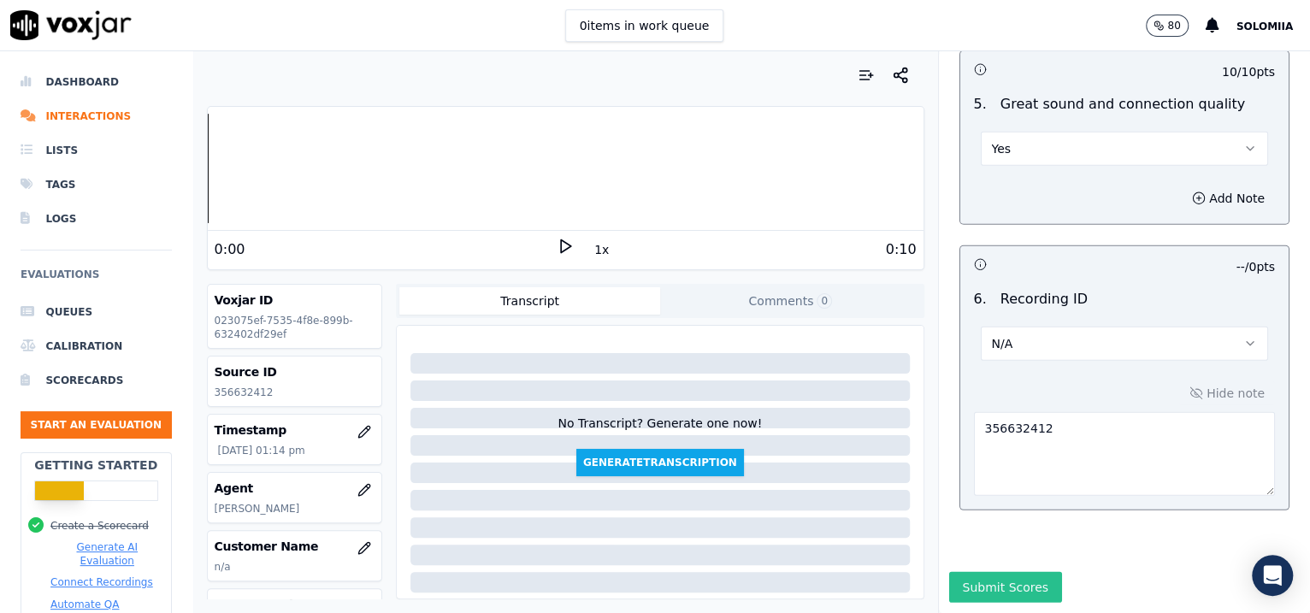
click at [974, 490] on button "Submit Scores" at bounding box center [1006, 587] width 114 height 31
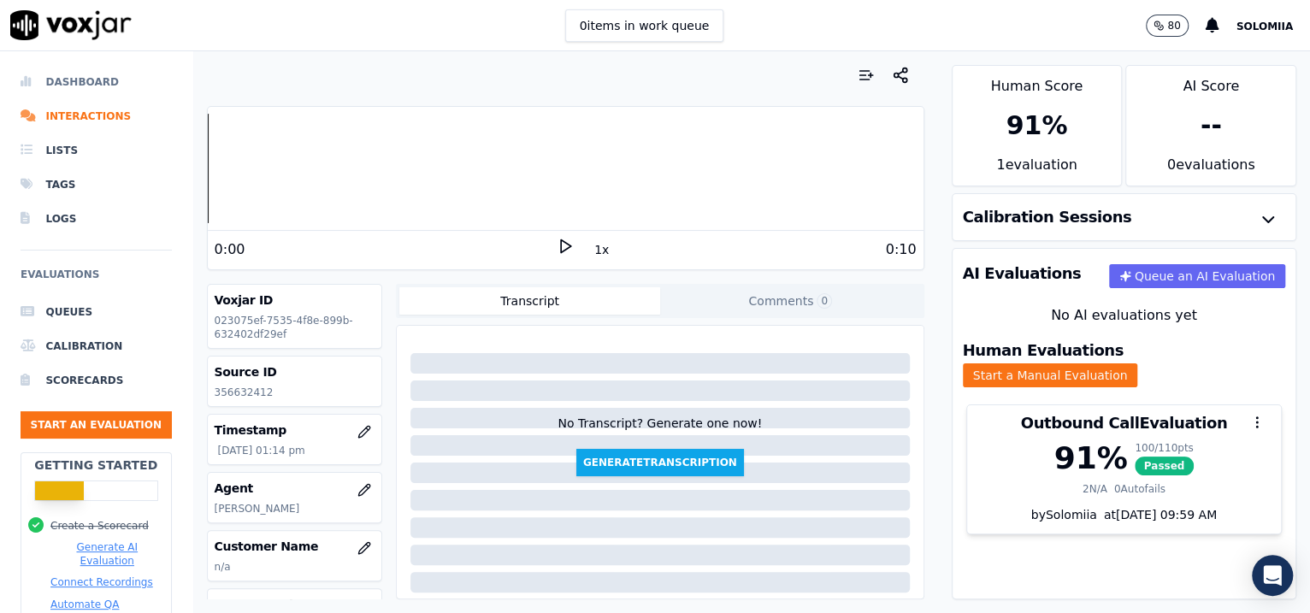
click at [71, 76] on li "Dashboard" at bounding box center [96, 82] width 151 height 34
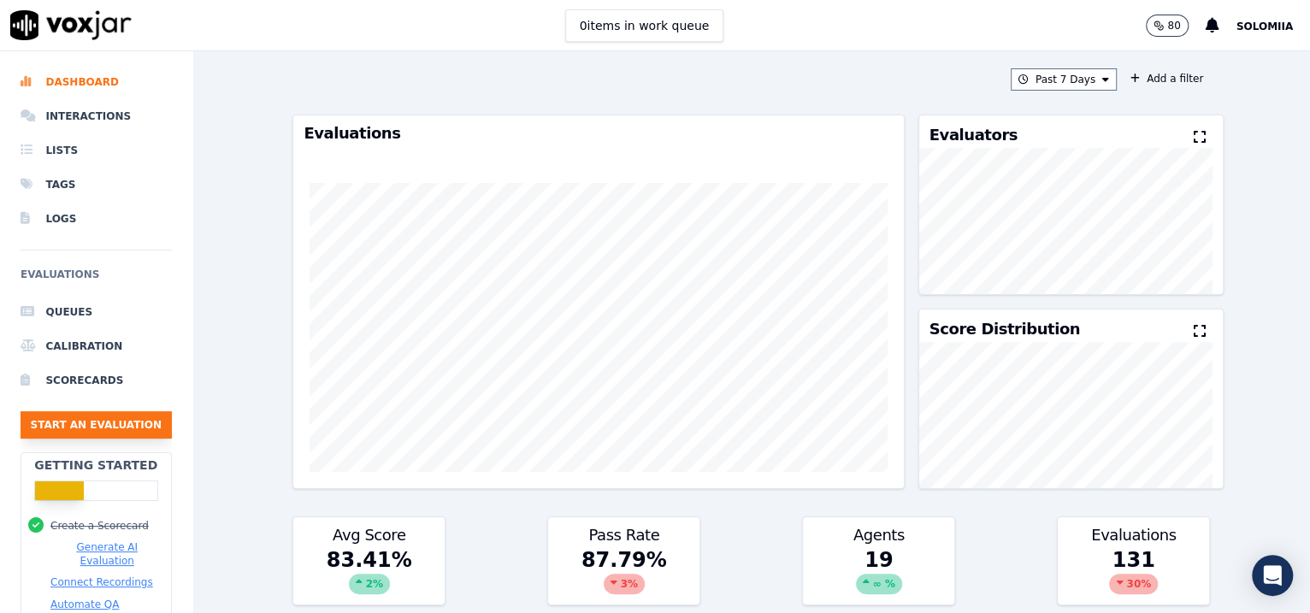
click at [63, 430] on button "Start an Evaluation" at bounding box center [96, 424] width 151 height 27
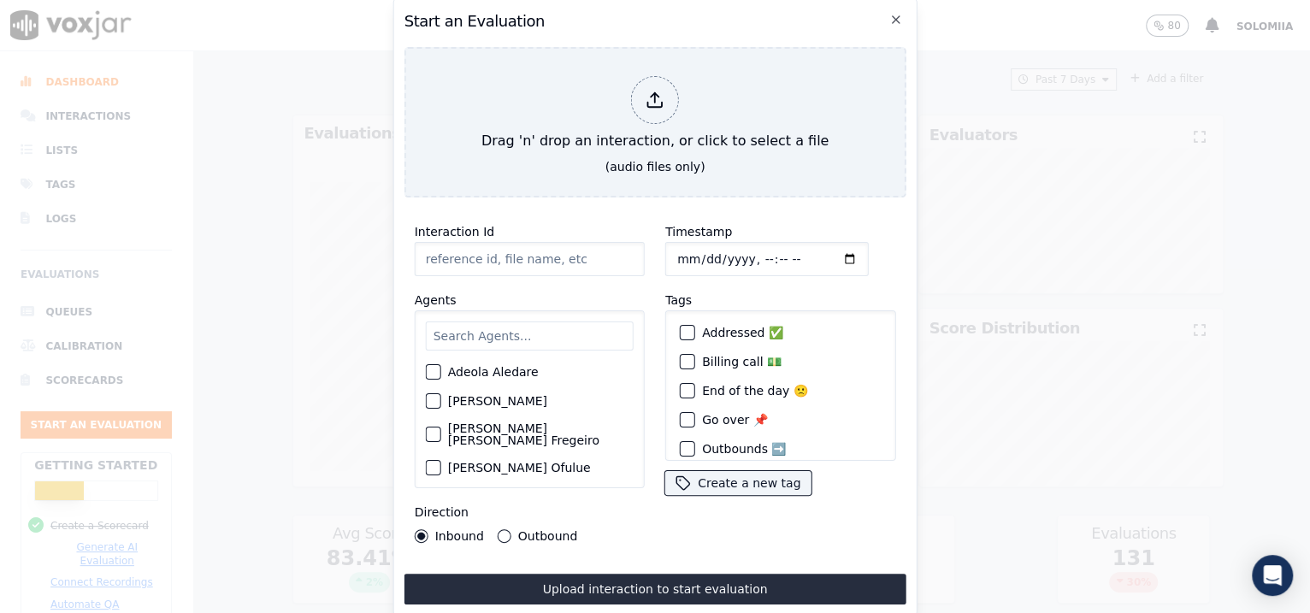
click at [508, 252] on input "Interaction Id" at bounding box center [530, 259] width 230 height 34
paste input "356634613"
type input "356634613"
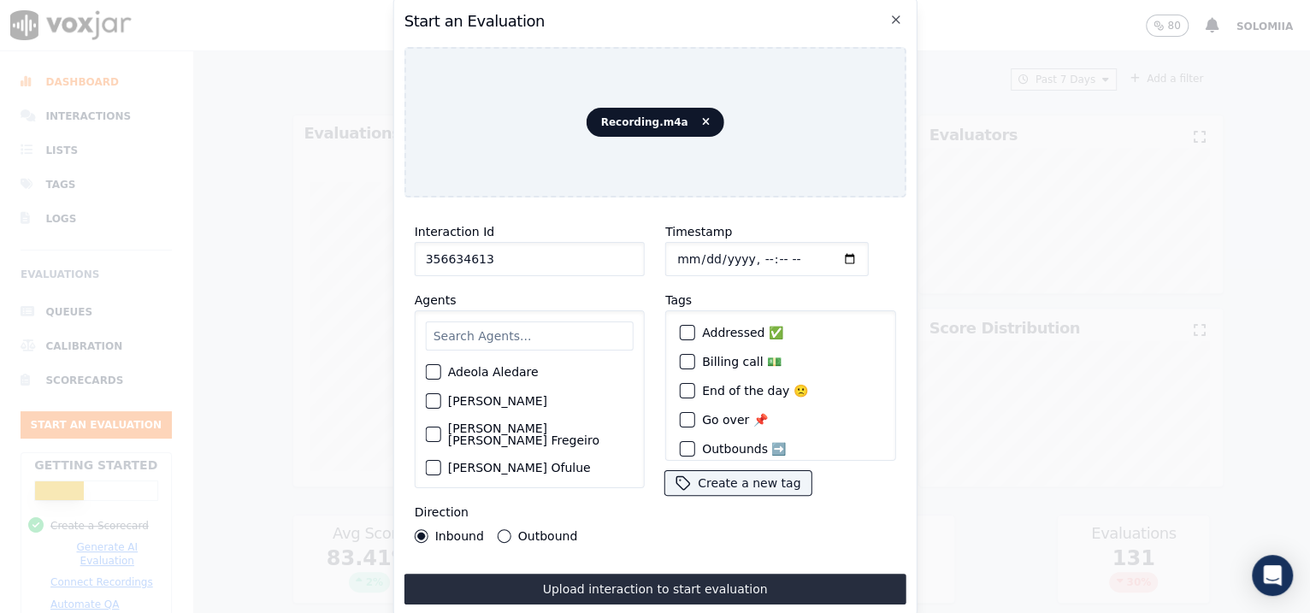
click at [692, 251] on input "Timestamp" at bounding box center [766, 259] width 203 height 34
click at [744, 253] on input "Timestamp" at bounding box center [766, 259] width 203 height 34
type input "[DATE]T13:20"
click at [493, 341] on input "text" at bounding box center [530, 335] width 208 height 29
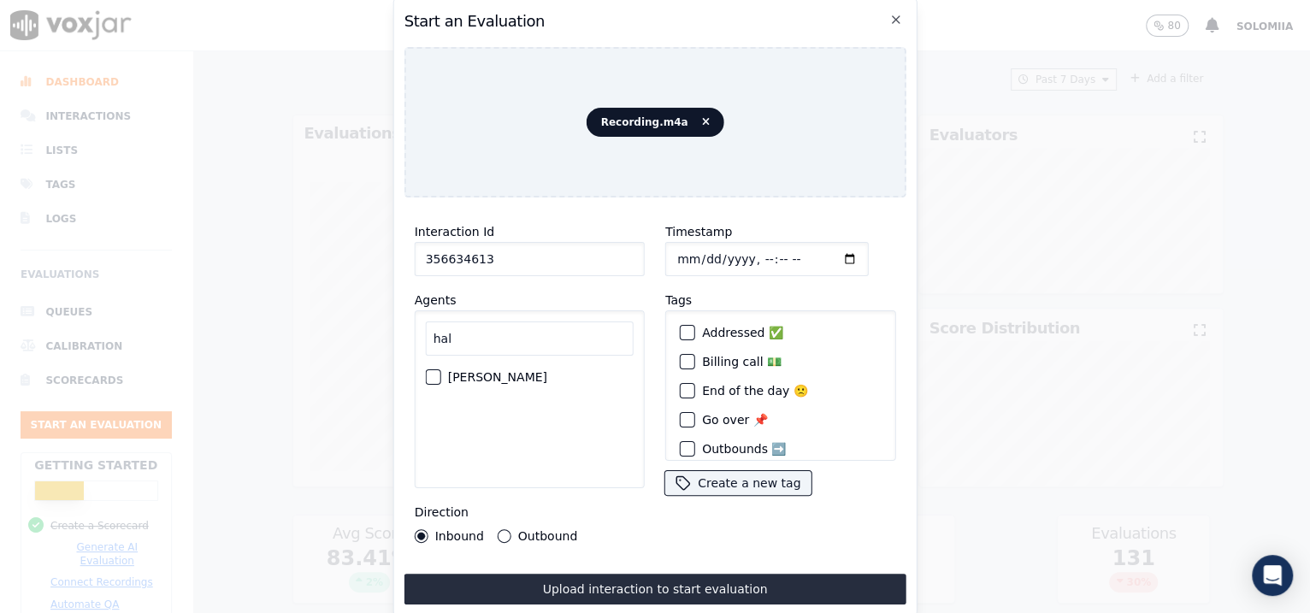
type input "hal"
click at [511, 371] on label "[PERSON_NAME]" at bounding box center [497, 377] width 99 height 12
click at [441, 369] on button "[PERSON_NAME]" at bounding box center [433, 376] width 15 height 15
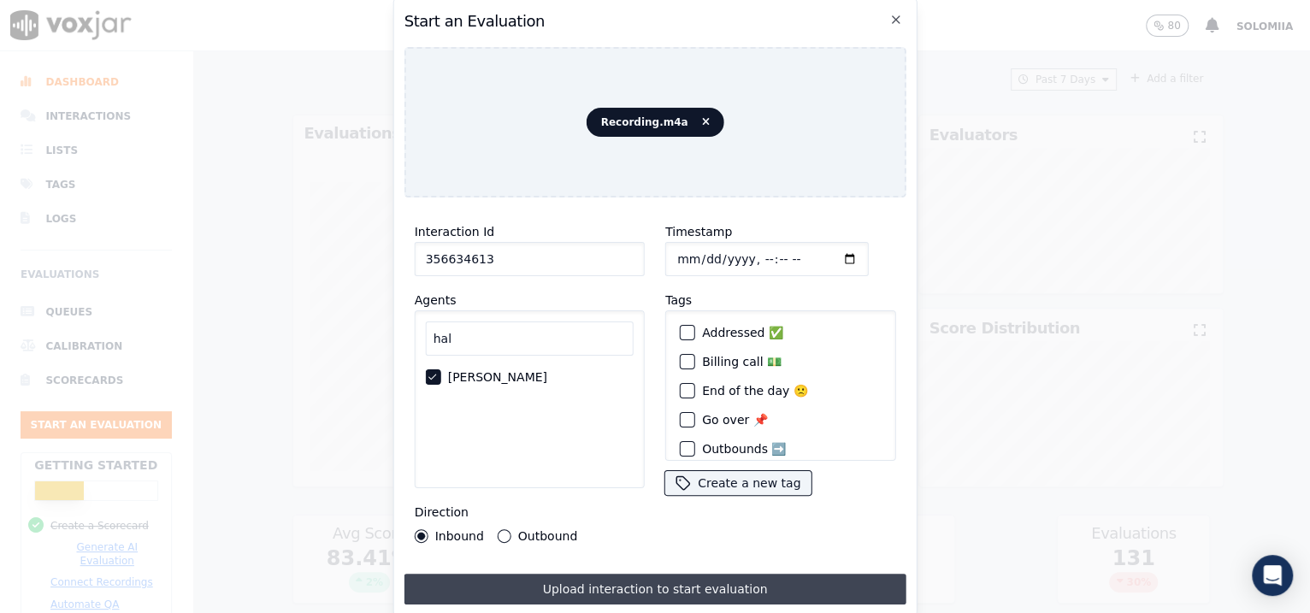
click at [580, 490] on button "Upload interaction to start evaluation" at bounding box center [655, 589] width 502 height 31
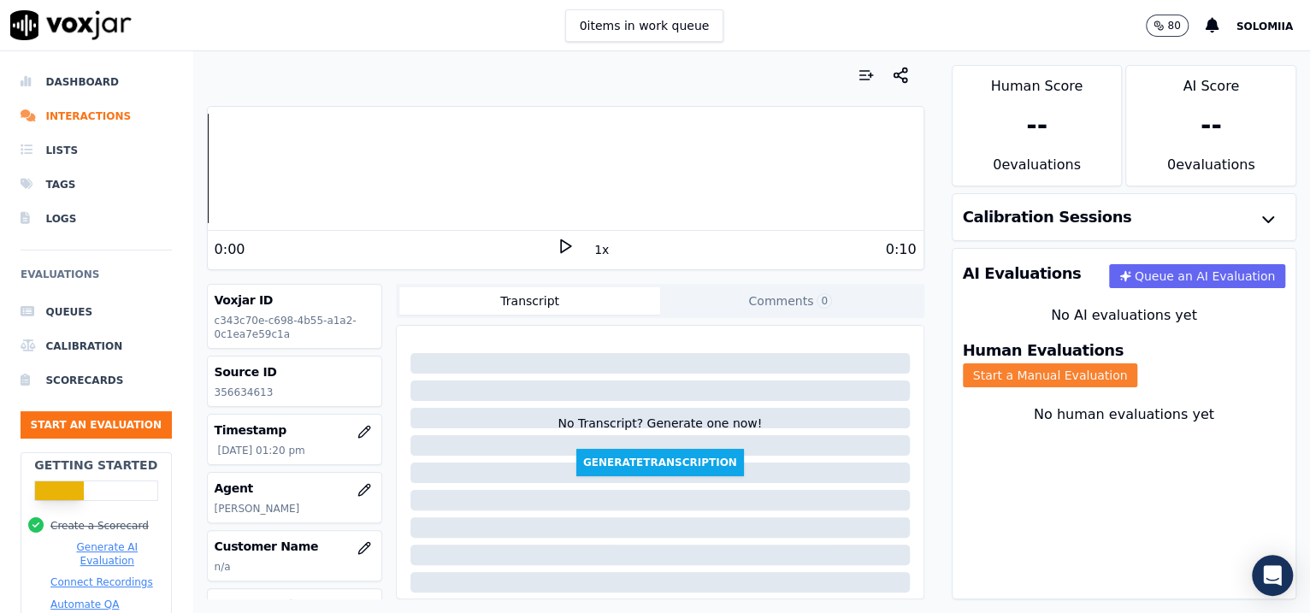
click at [1046, 363] on button "Start a Manual Evaluation" at bounding box center [1050, 375] width 175 height 24
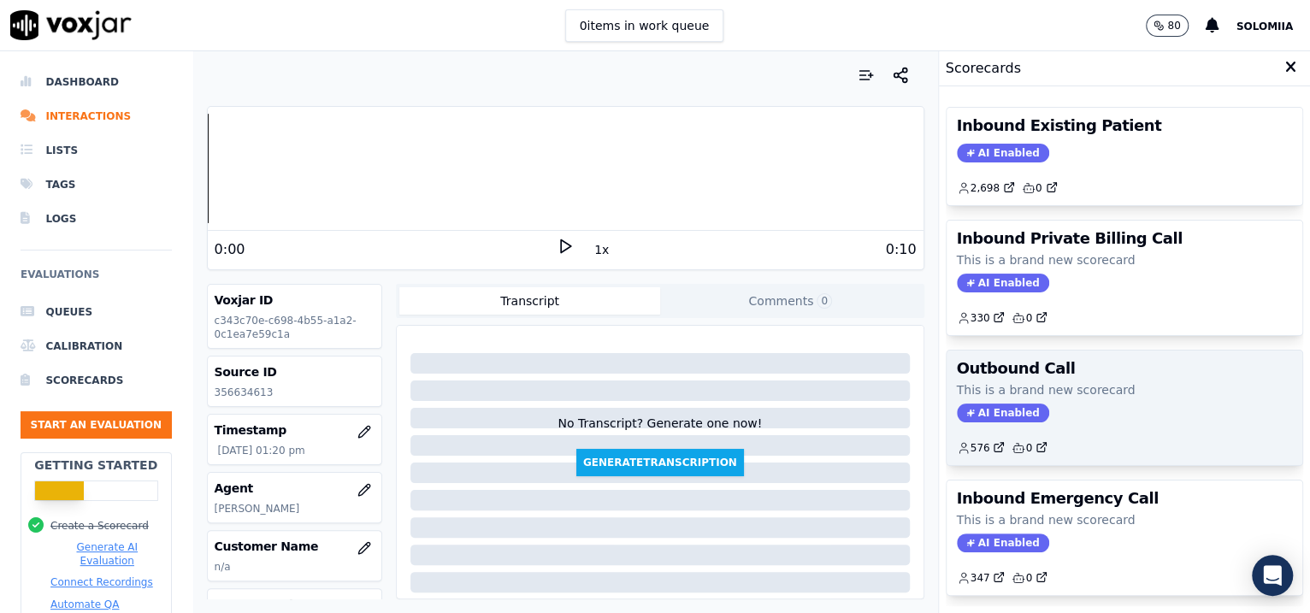
click at [1046, 376] on div "Outbound Call This is a brand new scorecard AI Enabled 576 0" at bounding box center [1124, 408] width 357 height 115
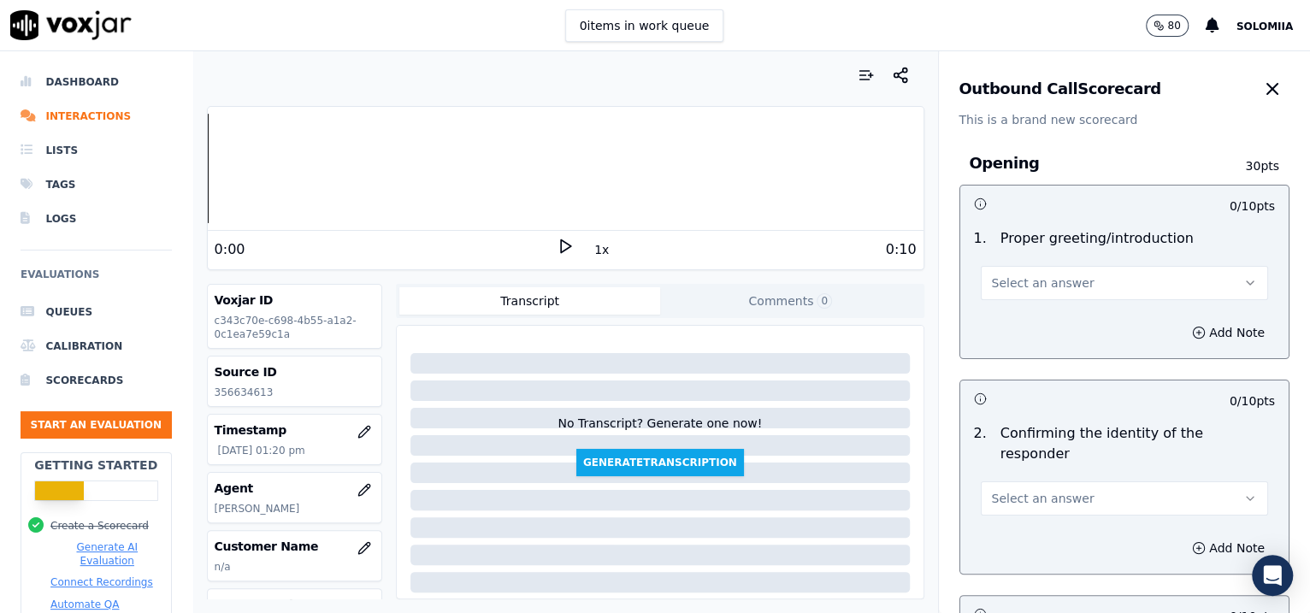
click at [1019, 293] on button "Select an answer" at bounding box center [1125, 283] width 288 height 34
click at [1044, 317] on div "Yes" at bounding box center [1088, 321] width 252 height 27
click at [1037, 486] on button "Select an answer" at bounding box center [1125, 498] width 288 height 34
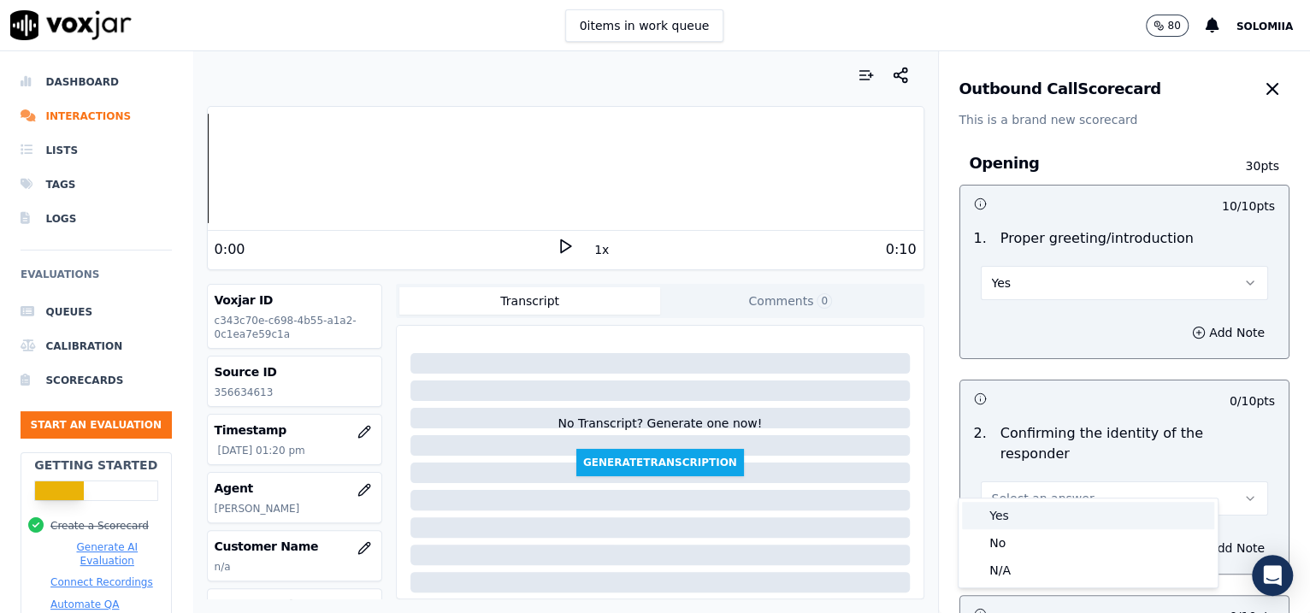
click at [1046, 490] on div "Yes" at bounding box center [1088, 515] width 252 height 27
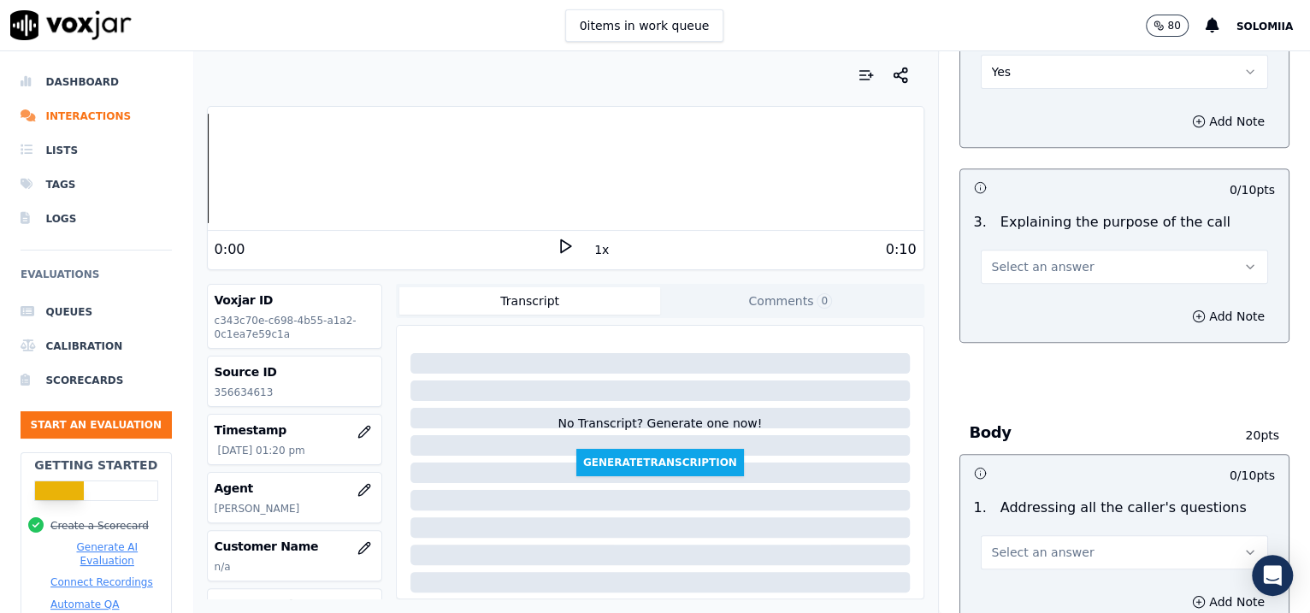
scroll to position [478, 0]
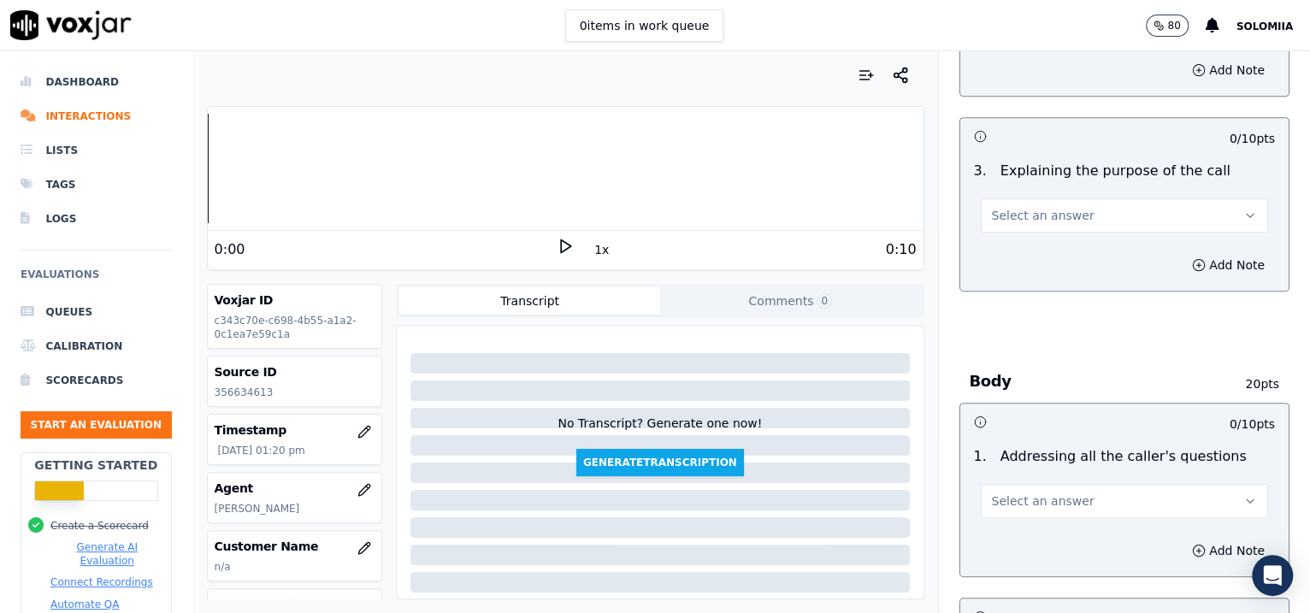
click at [1046, 198] on button "Select an answer" at bounding box center [1125, 215] width 288 height 34
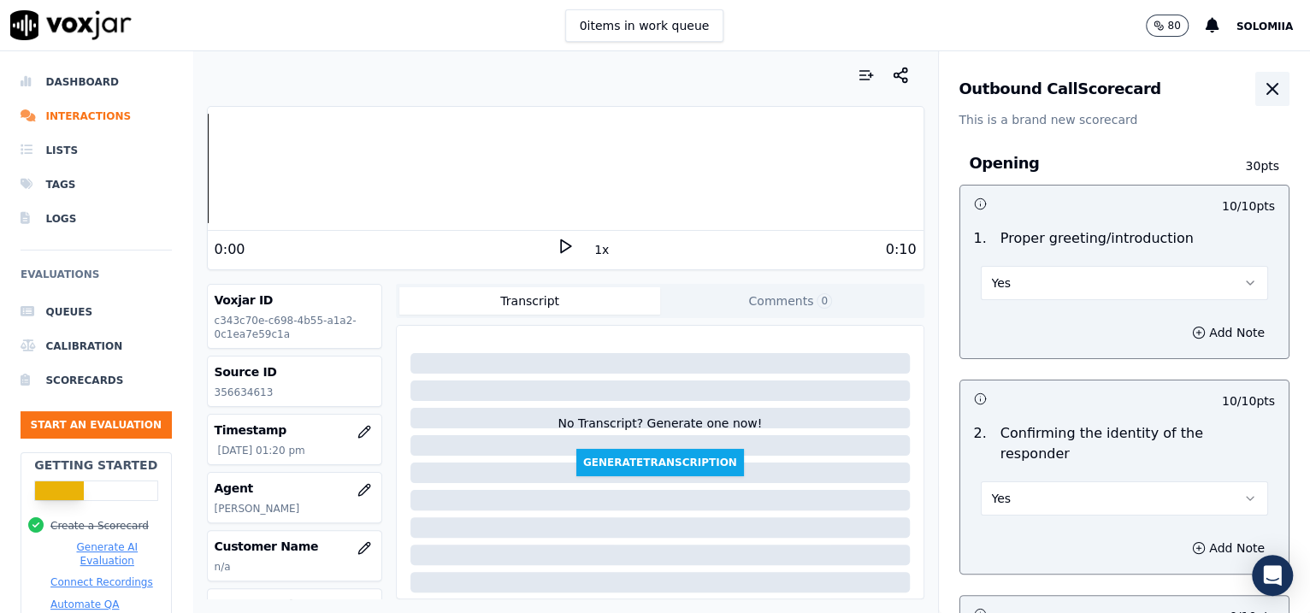
click at [1046, 96] on icon "button" at bounding box center [1272, 89] width 21 height 21
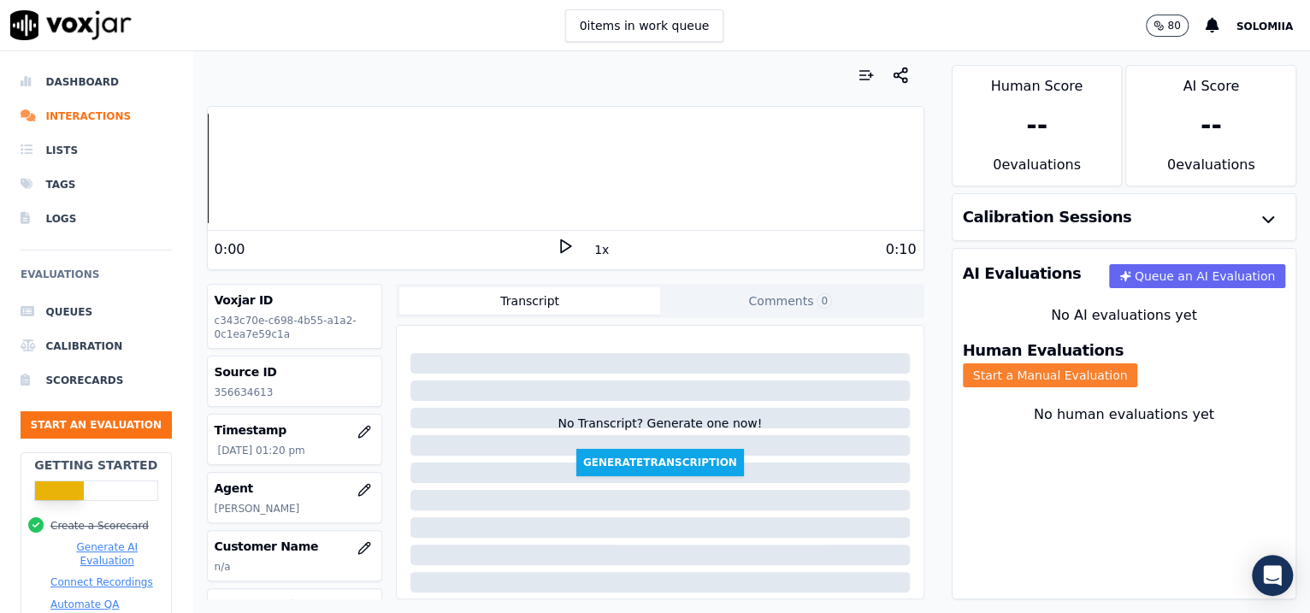
click at [1046, 363] on button "Start a Manual Evaluation" at bounding box center [1050, 375] width 175 height 24
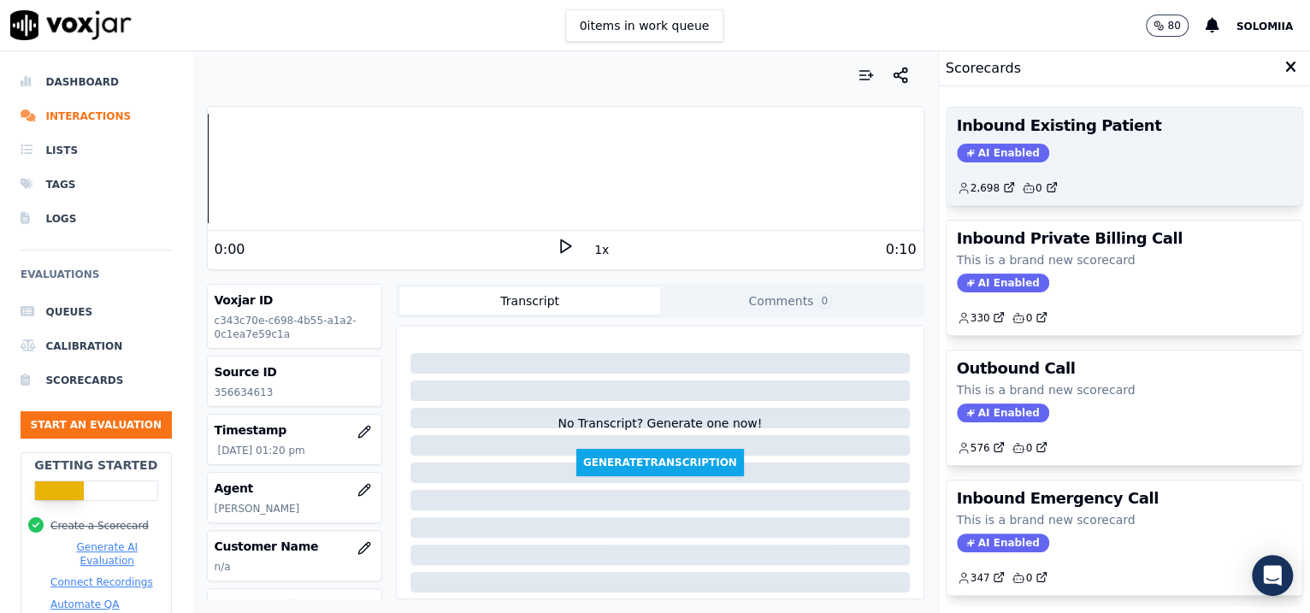
click at [1046, 174] on div "2,698 0" at bounding box center [1125, 181] width 336 height 27
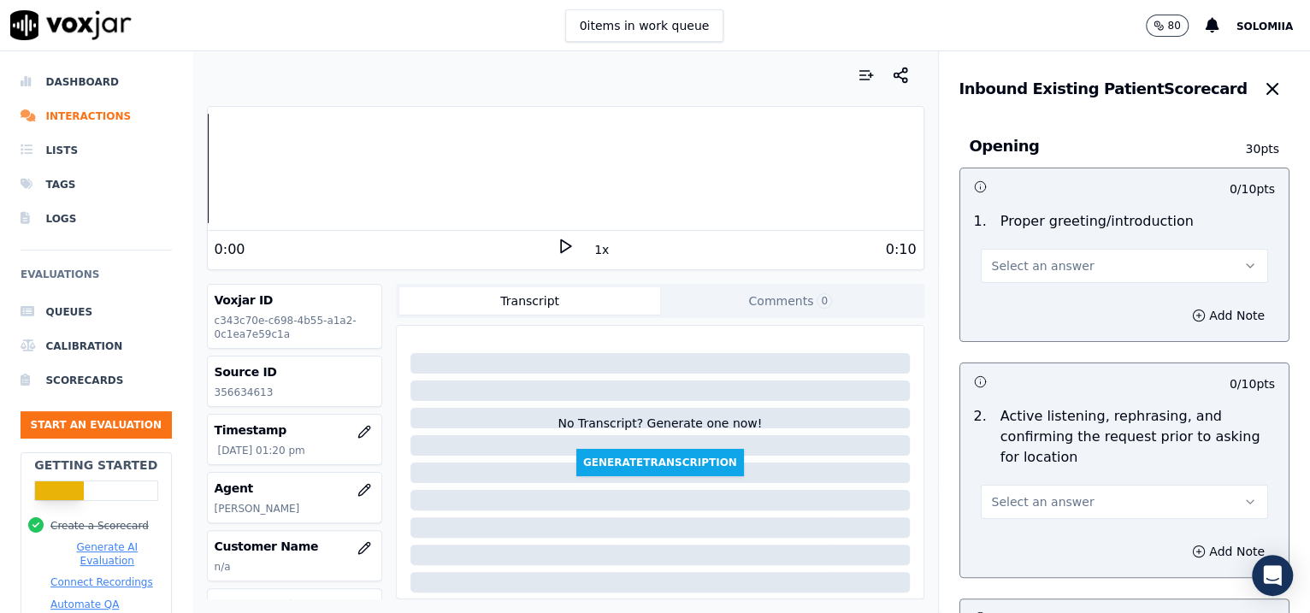
click at [1046, 280] on button "Select an answer" at bounding box center [1125, 266] width 288 height 34
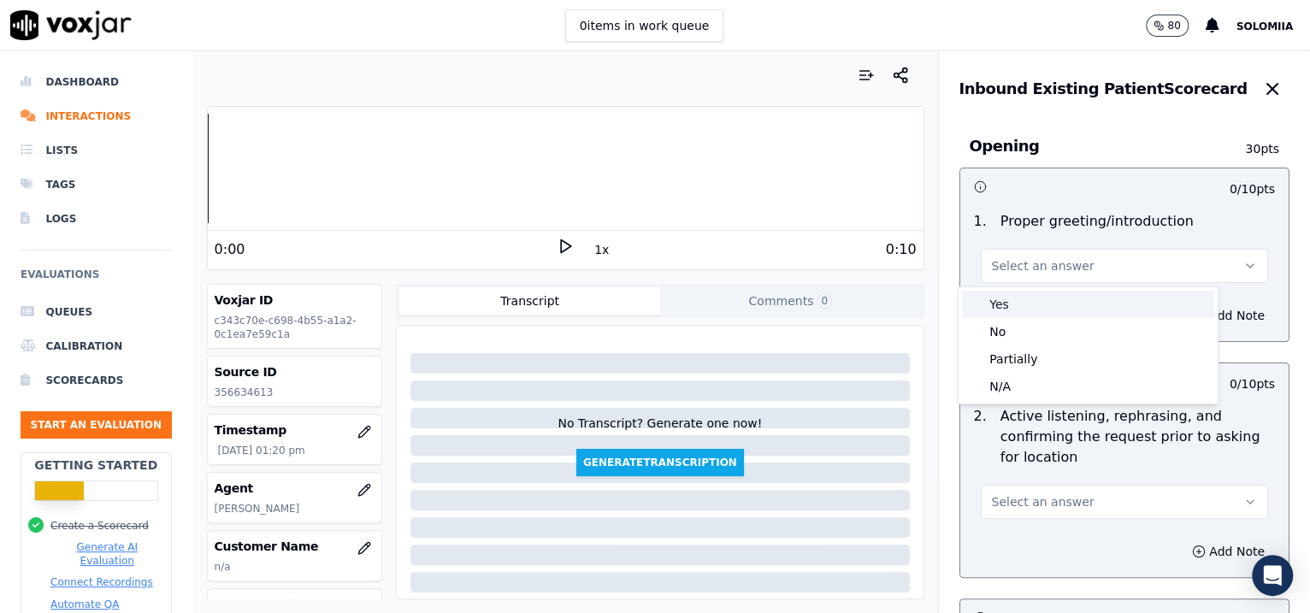
click at [1046, 307] on div "Yes" at bounding box center [1088, 304] width 252 height 27
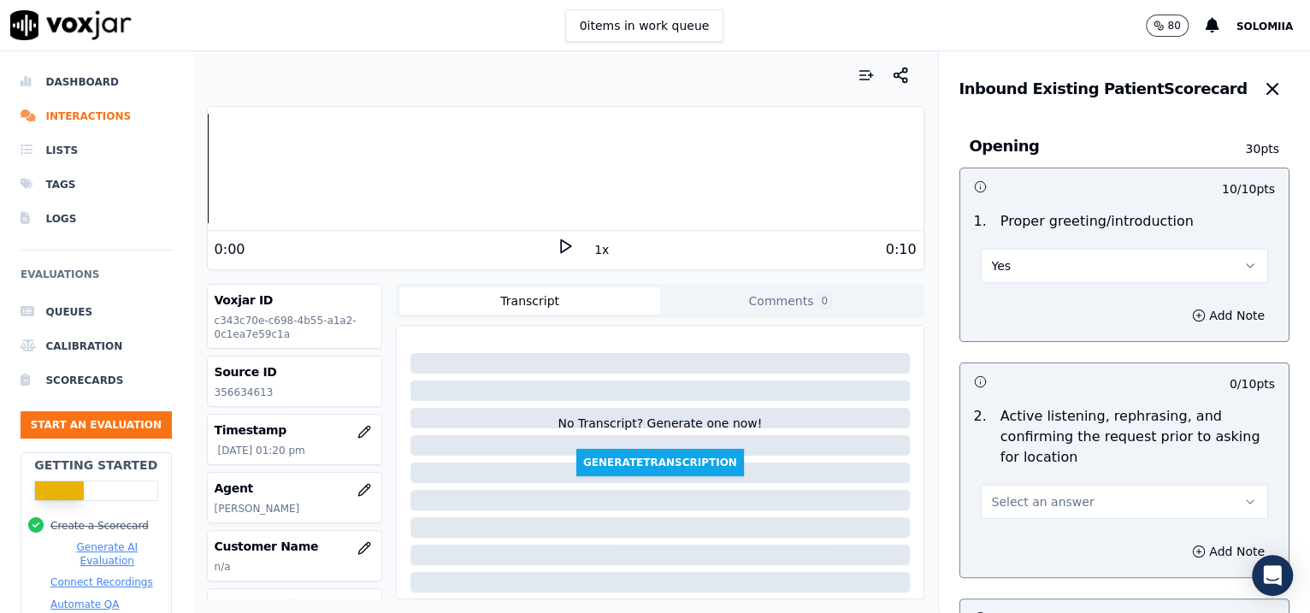
click at [1028, 490] on button "Select an answer" at bounding box center [1125, 502] width 288 height 34
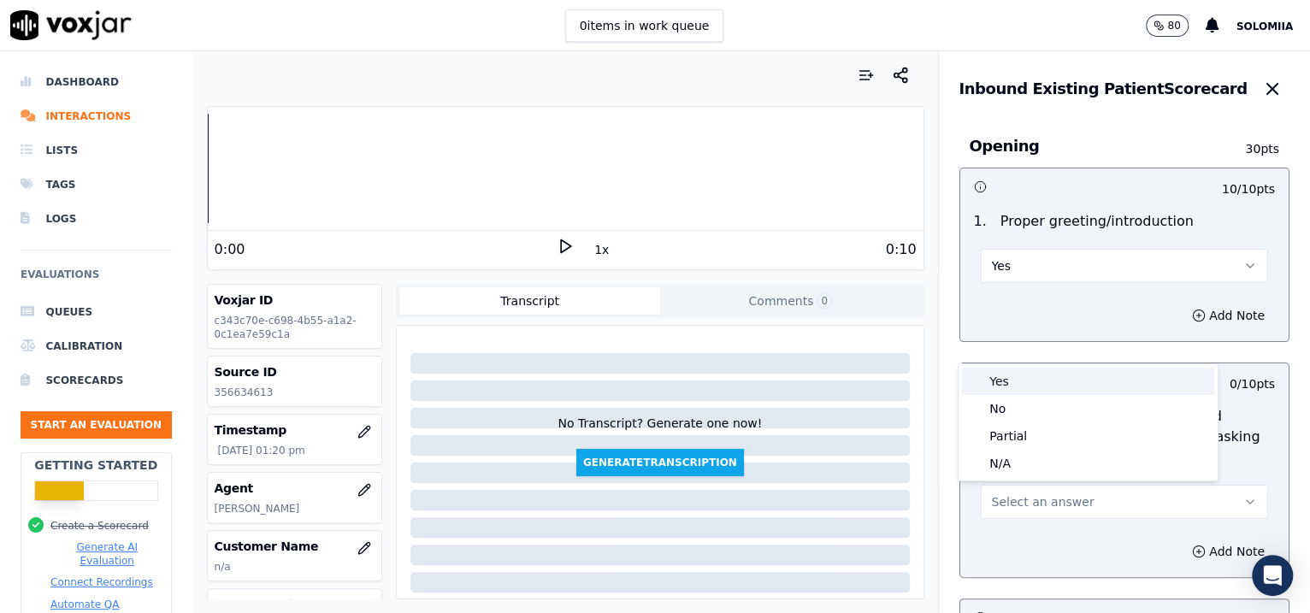
click at [1019, 379] on div "Yes" at bounding box center [1088, 381] width 252 height 27
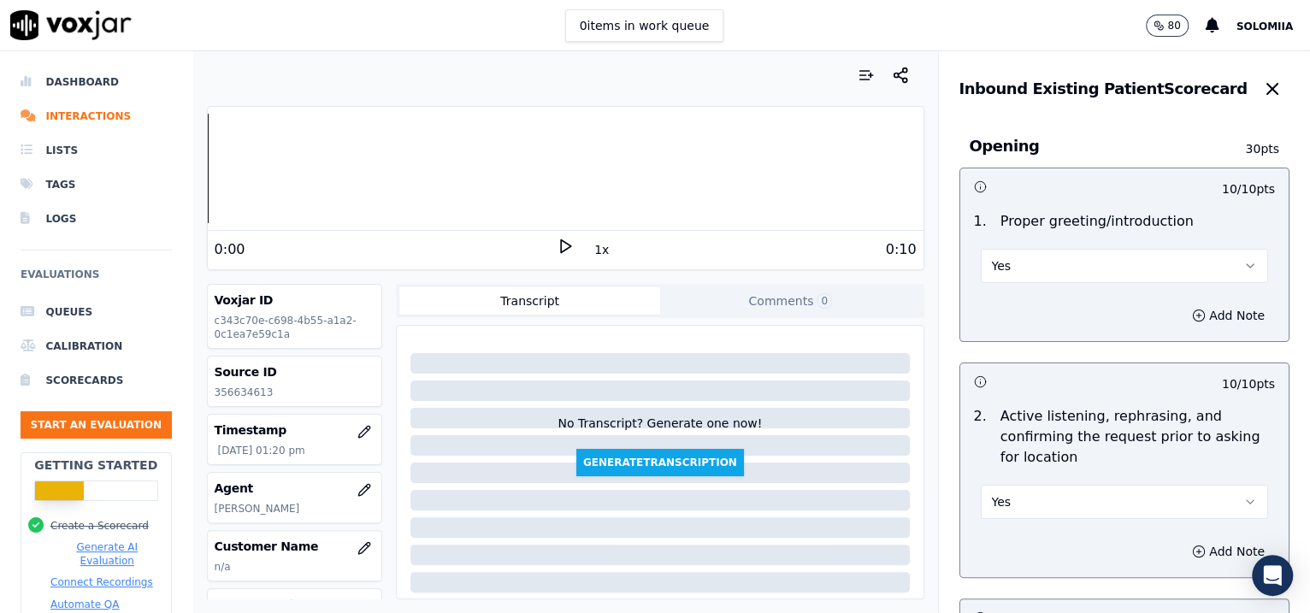
drag, startPoint x: 1258, startPoint y: 133, endPoint x: 1260, endPoint y: 168, distance: 35.1
click at [1046, 168] on div "Inbound Existing Patient Scorecard Opening 30 pts 10 / 10 pts 1 . Proper greeti…" at bounding box center [1125, 332] width 372 height 562
drag, startPoint x: 1260, startPoint y: 168, endPoint x: 1152, endPoint y: 121, distance: 118.0
click at [1046, 121] on div "Opening 30 pts 10 / 10 pts 1 . Proper greeting/introduction Yes Add Note 10 / 1…" at bounding box center [1125, 459] width 358 height 696
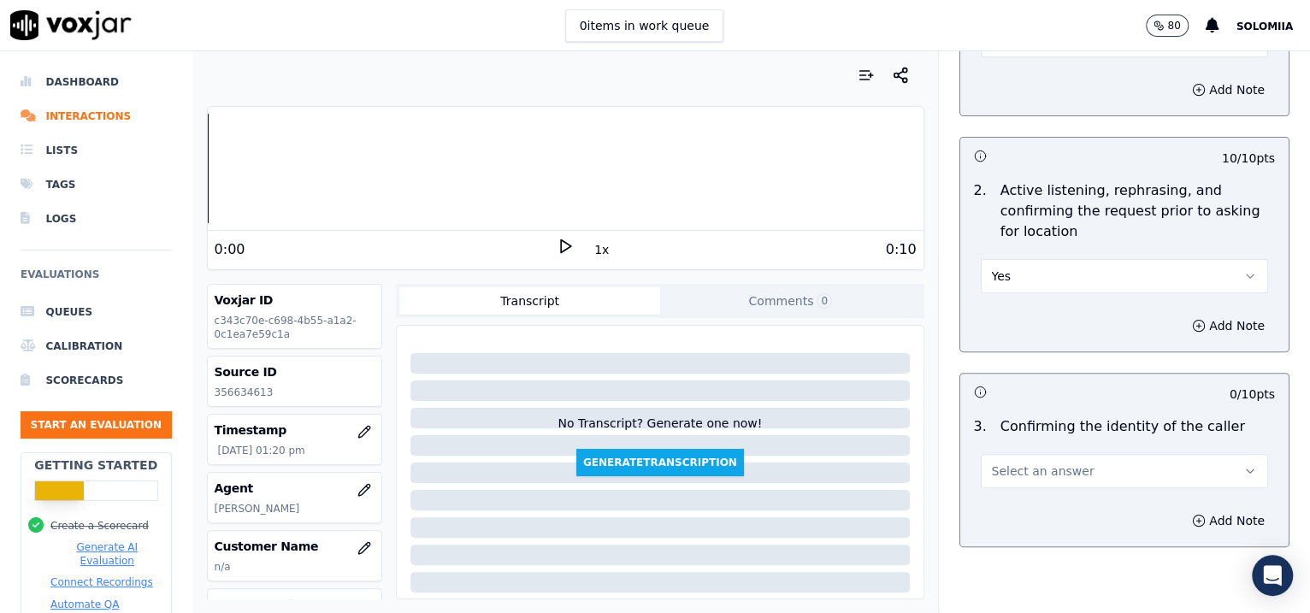
scroll to position [298, 0]
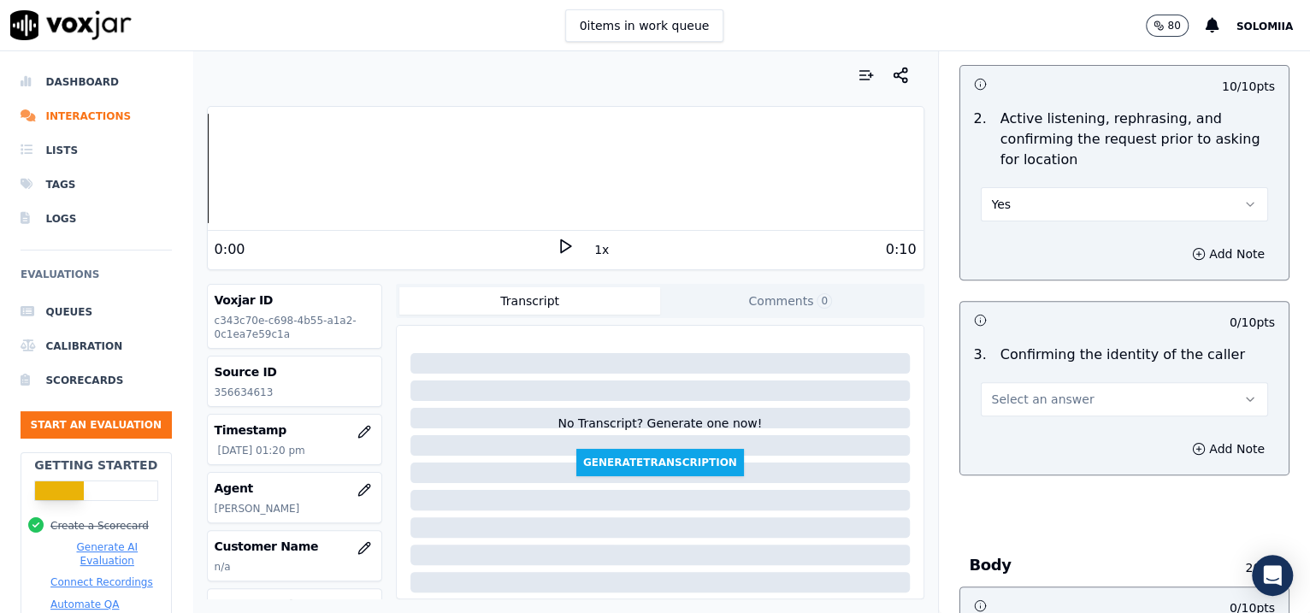
click at [999, 383] on button "Select an answer" at bounding box center [1125, 399] width 288 height 34
click at [1038, 433] on div "Yes" at bounding box center [1088, 435] width 252 height 27
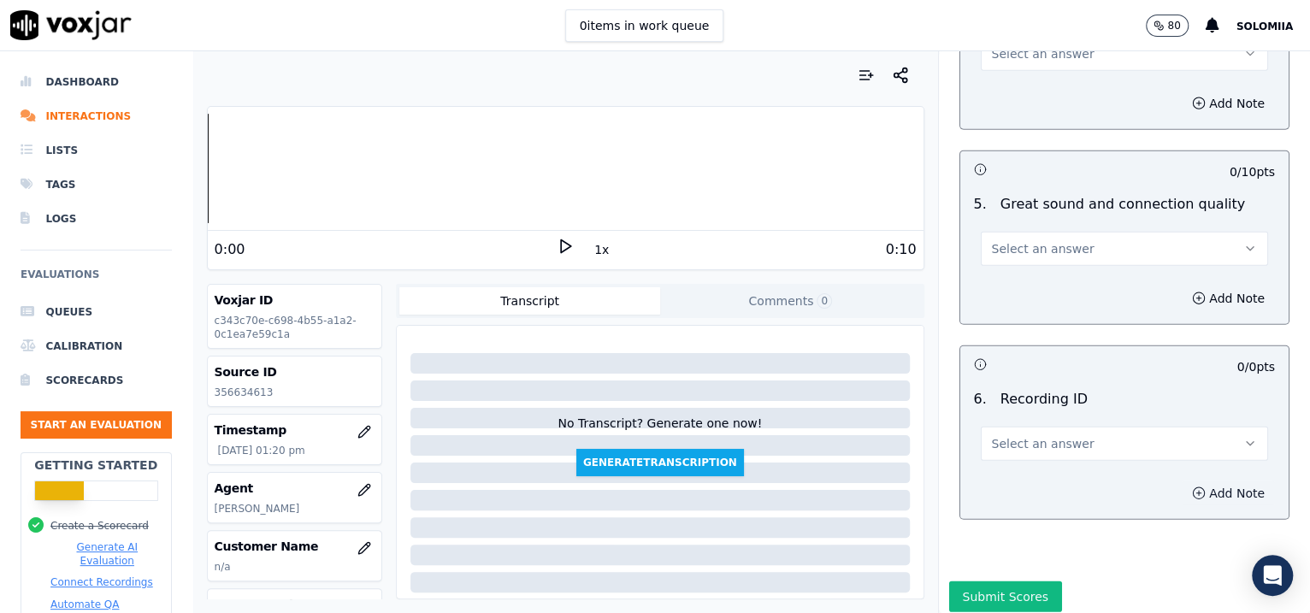
scroll to position [2571, 0]
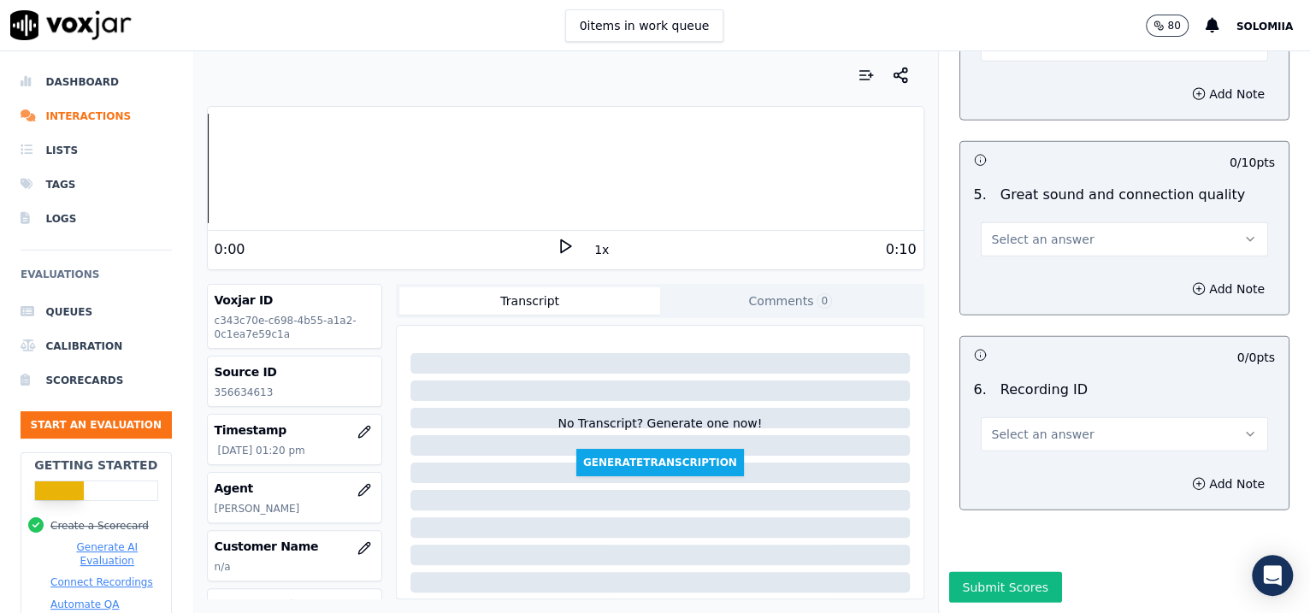
click at [1023, 426] on span "Select an answer" at bounding box center [1043, 434] width 103 height 17
click at [1046, 466] on div "N/A" at bounding box center [1088, 472] width 252 height 27
click at [1046, 472] on button "Add Note" at bounding box center [1228, 484] width 93 height 24
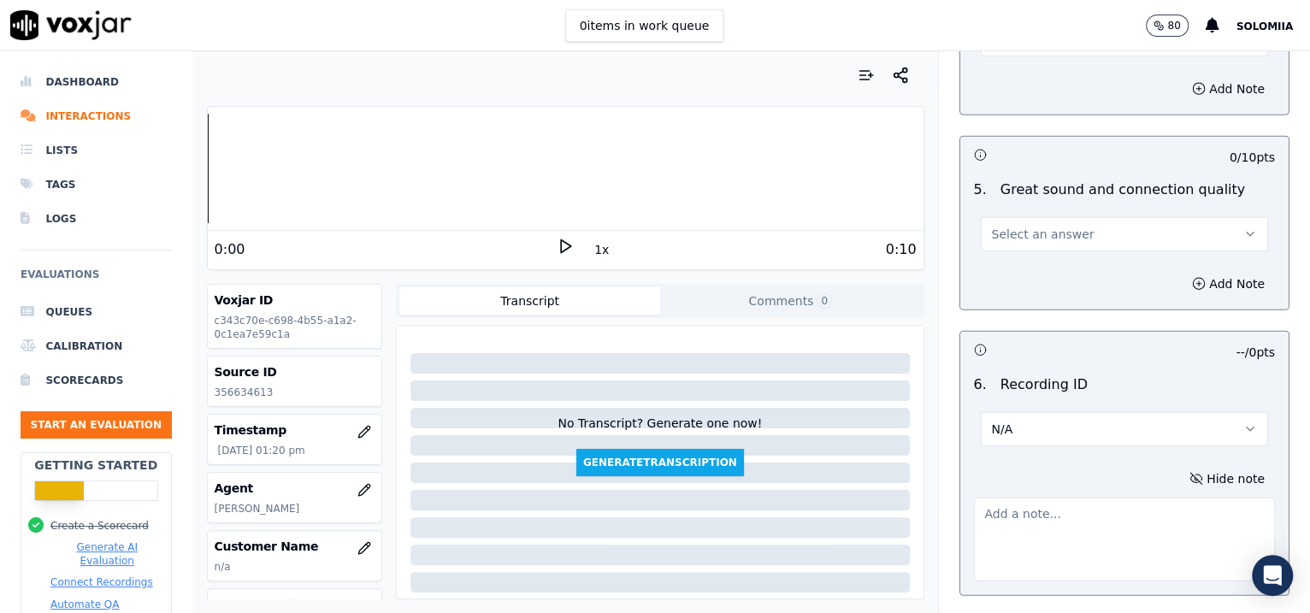
click at [1046, 490] on textarea at bounding box center [1125, 540] width 302 height 84
paste textarea "356634613"
type textarea "356634613"
click at [1011, 237] on span "Select an answer" at bounding box center [1043, 234] width 103 height 17
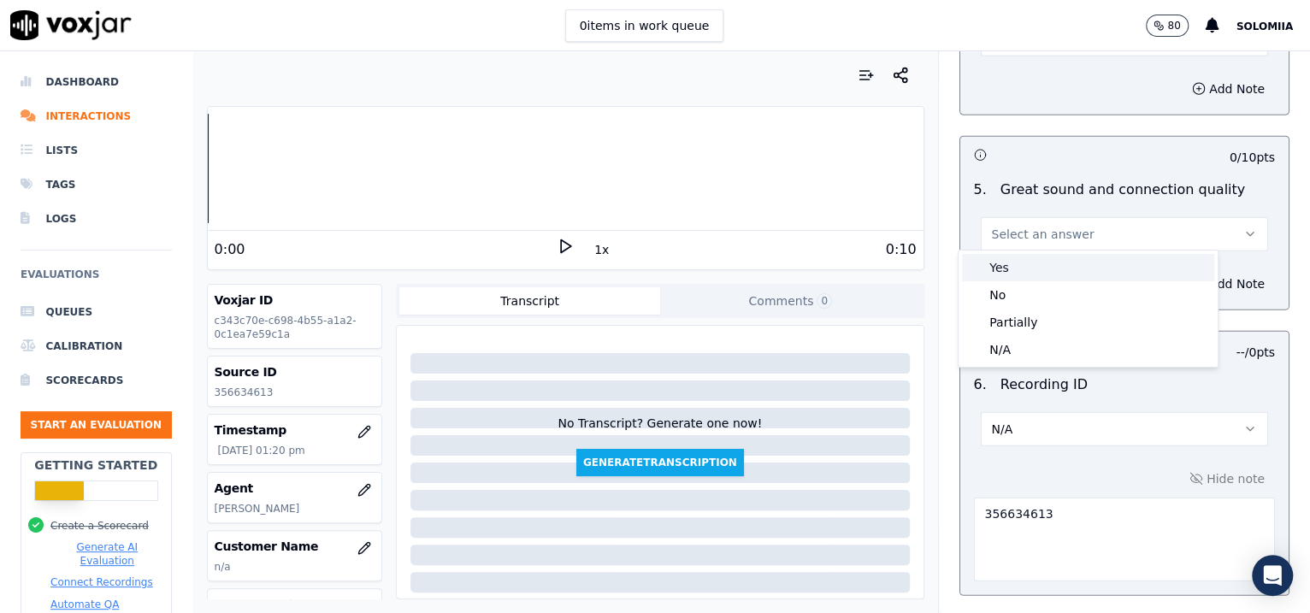
click at [1046, 278] on div "Yes" at bounding box center [1088, 267] width 252 height 27
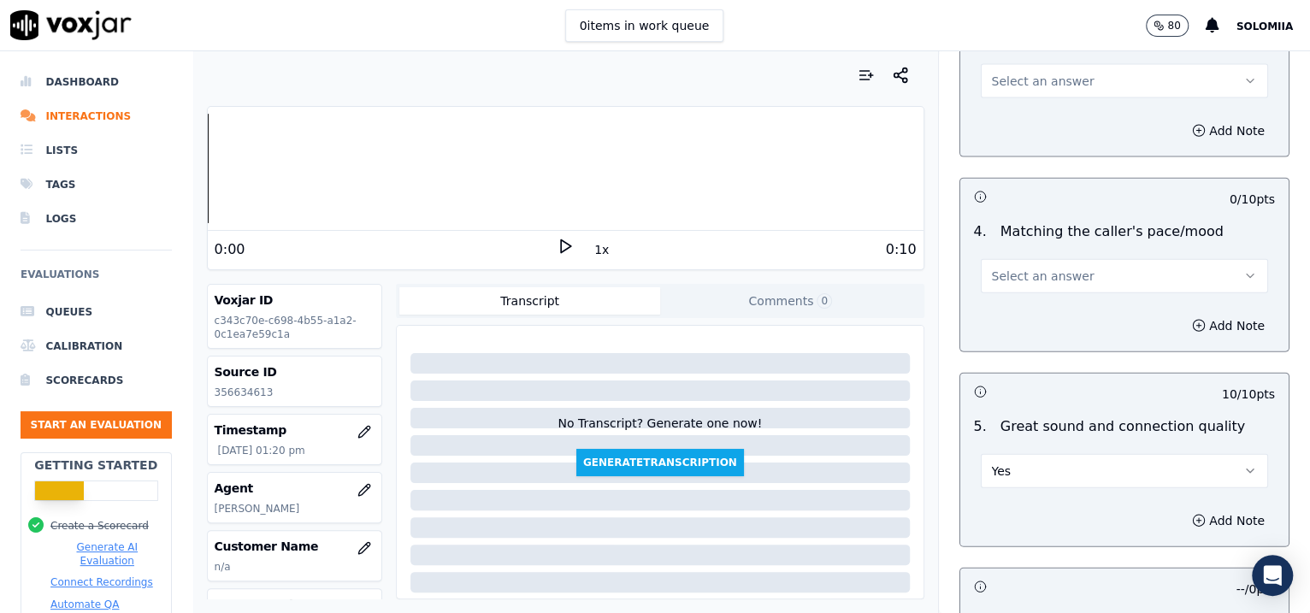
scroll to position [2304, 0]
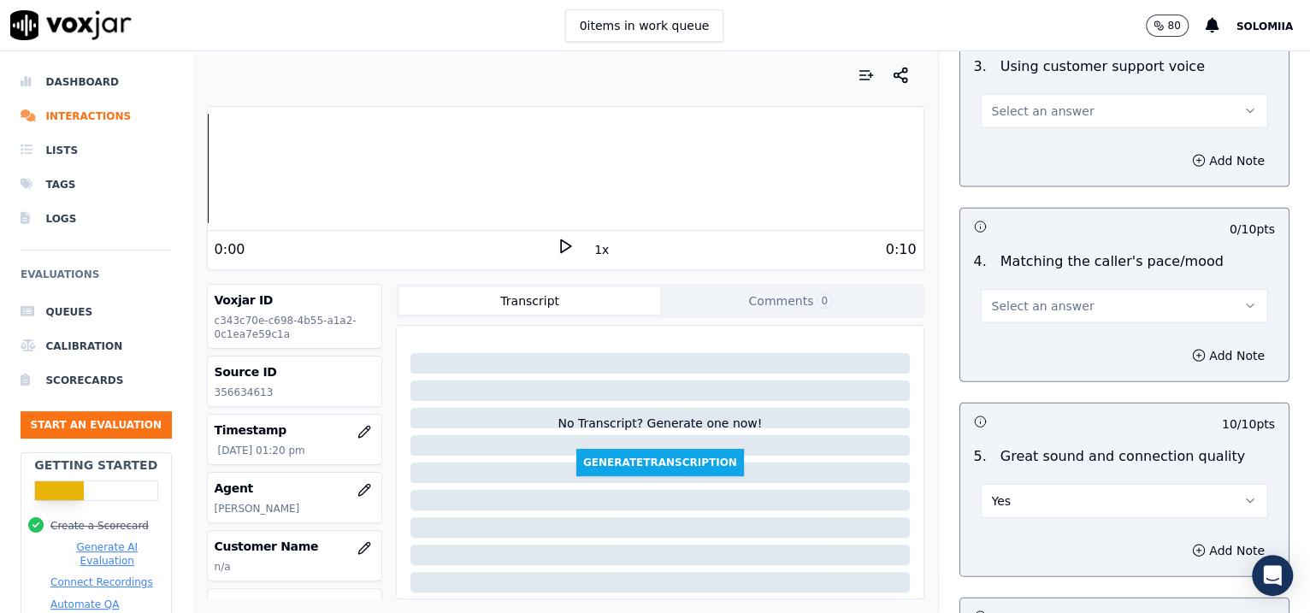
click at [1028, 314] on button "Select an answer" at bounding box center [1125, 306] width 288 height 34
click at [1046, 328] on div "Yes" at bounding box center [1088, 340] width 252 height 27
click at [1025, 113] on span "Select an answer" at bounding box center [1043, 111] width 103 height 17
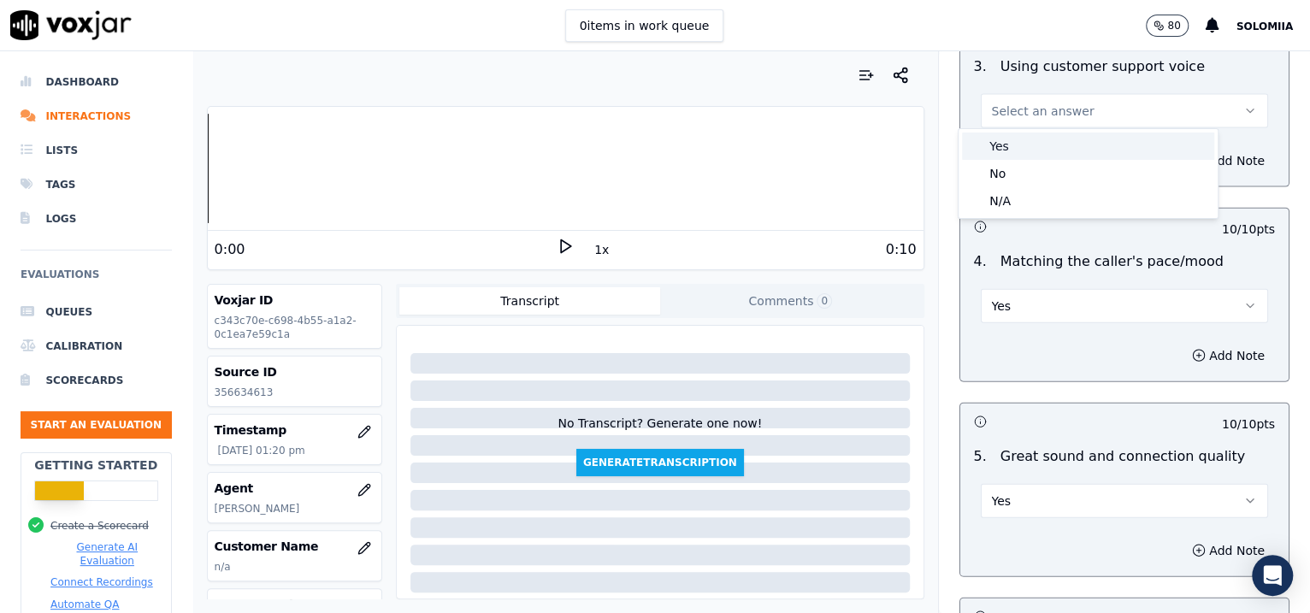
click at [1046, 136] on div "Yes" at bounding box center [1088, 146] width 252 height 27
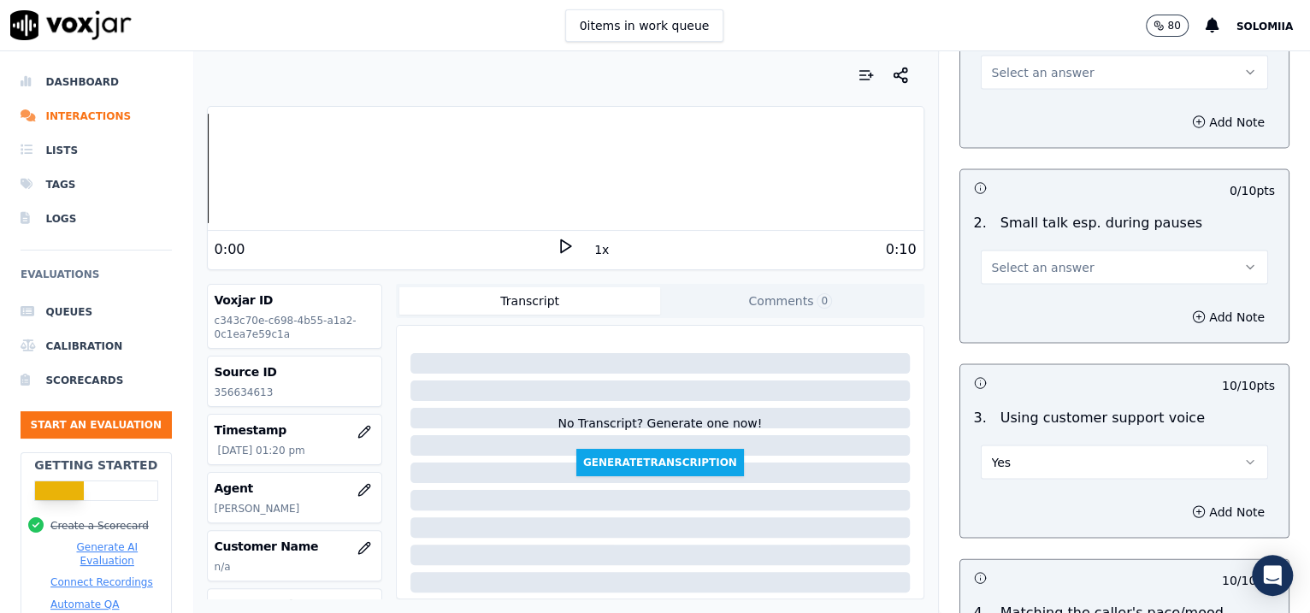
scroll to position [1860, 0]
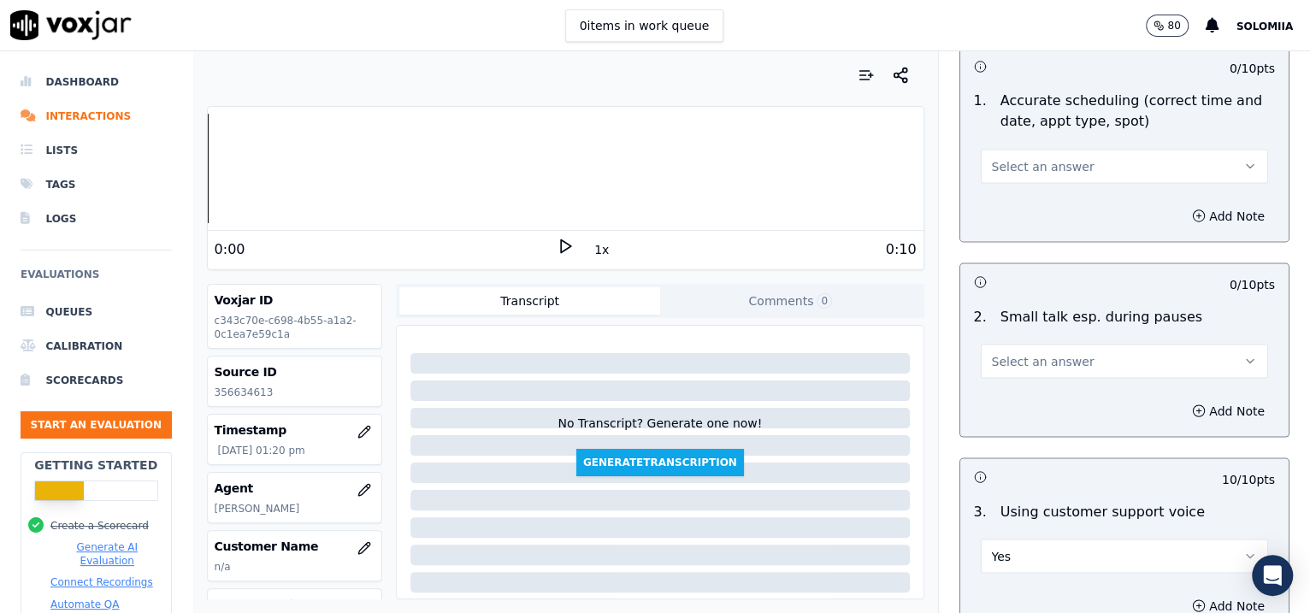
click at [1033, 353] on span "Select an answer" at bounding box center [1043, 360] width 103 height 17
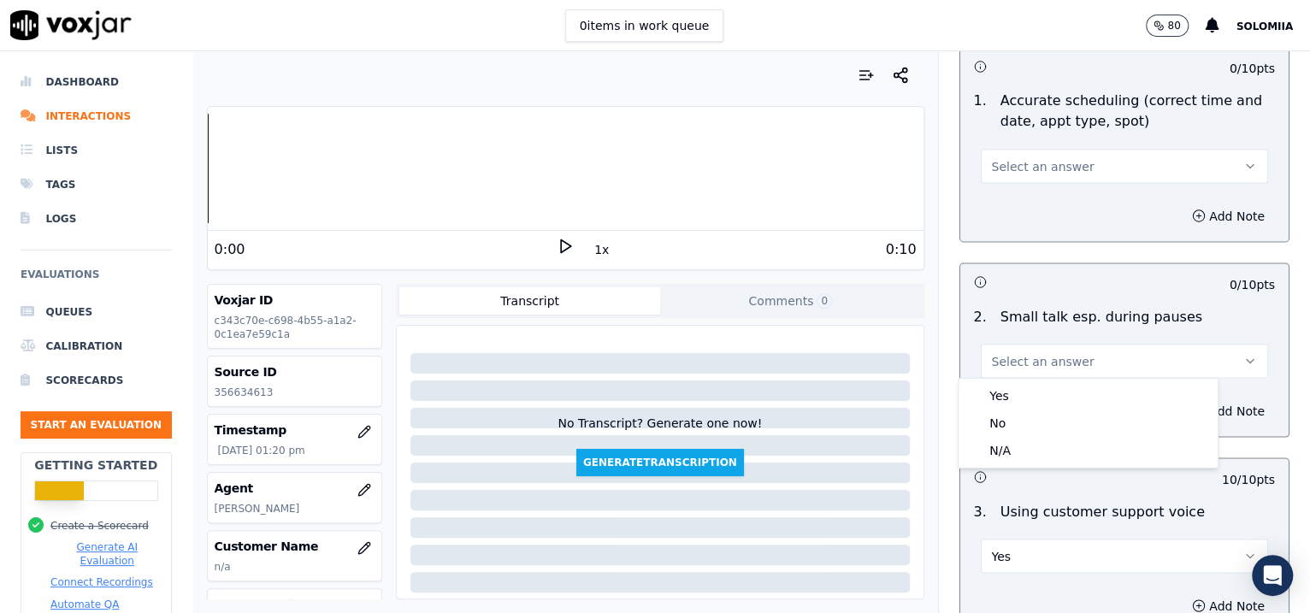
drag, startPoint x: 1088, startPoint y: 377, endPoint x: 1088, endPoint y: 389, distance: 12.0
click at [1046, 389] on div "Yes No N/A" at bounding box center [1088, 423] width 261 height 91
click at [1046, 389] on div "Yes" at bounding box center [1088, 395] width 252 height 27
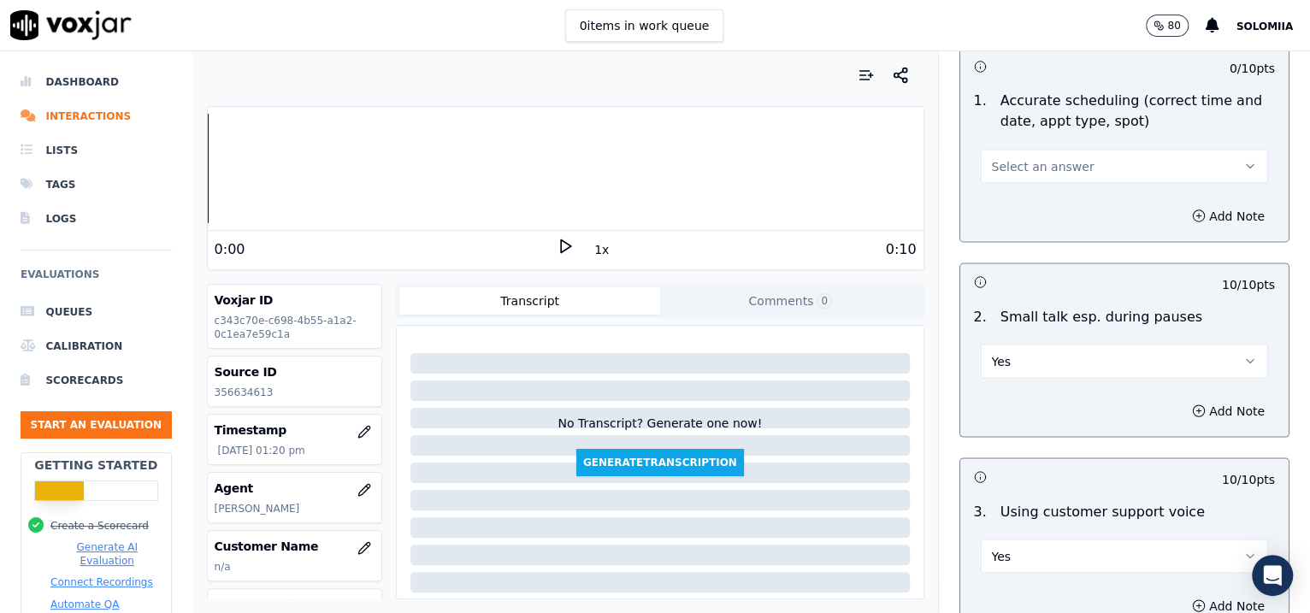
click at [1023, 176] on button "Select an answer" at bounding box center [1125, 166] width 288 height 34
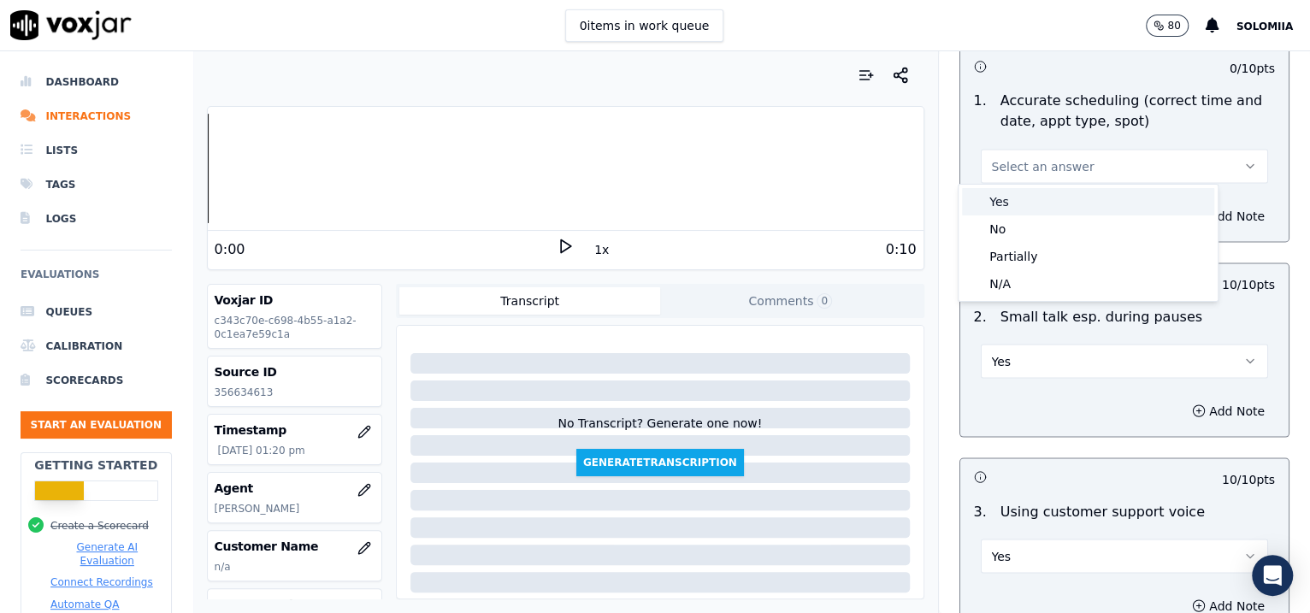
click at [1046, 192] on div "Yes" at bounding box center [1088, 201] width 252 height 27
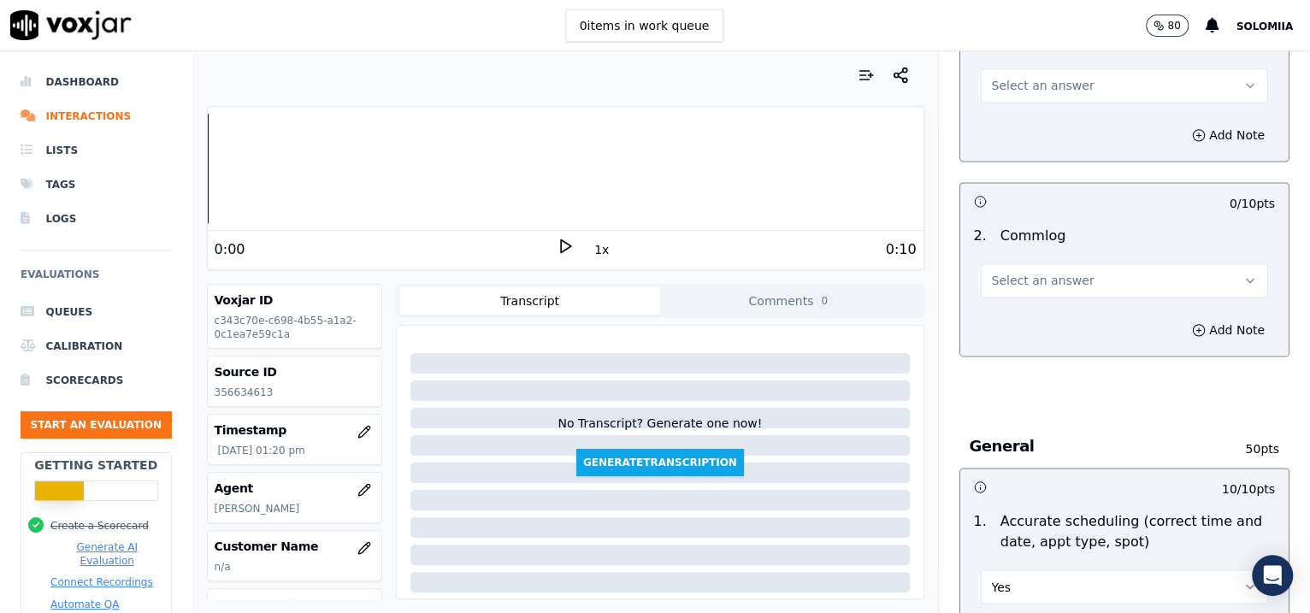
scroll to position [1380, 0]
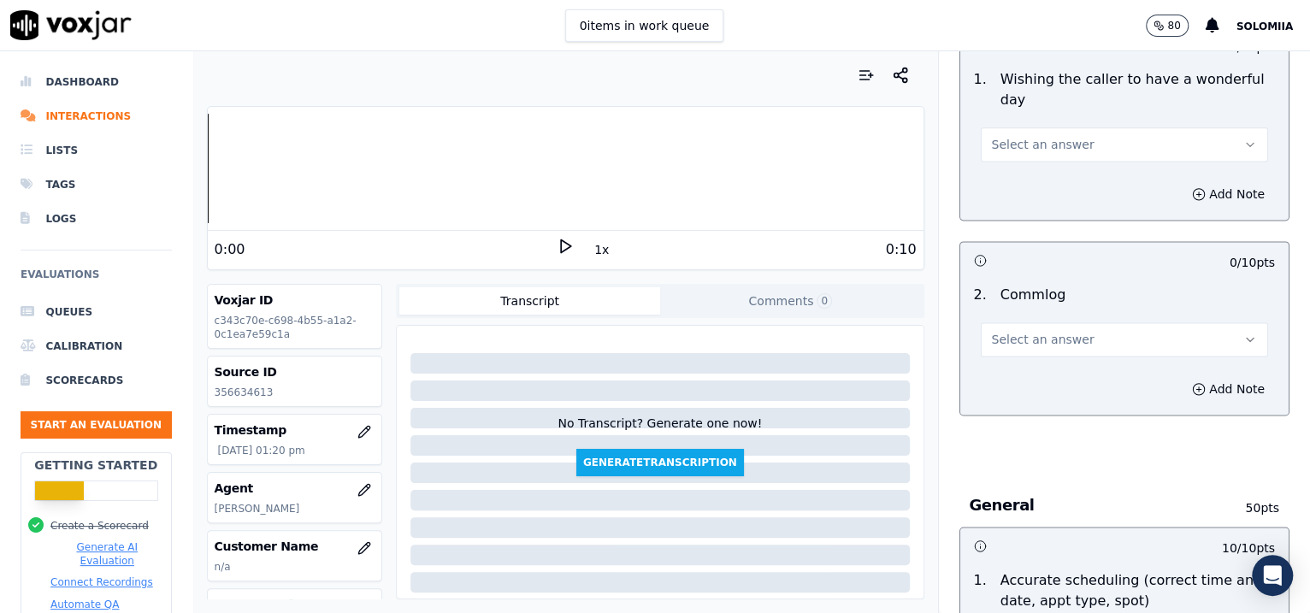
click at [999, 331] on span "Select an answer" at bounding box center [1043, 339] width 103 height 17
click at [1046, 370] on div "Yes" at bounding box center [1088, 375] width 252 height 27
click at [1019, 157] on button "Select an answer" at bounding box center [1125, 144] width 288 height 34
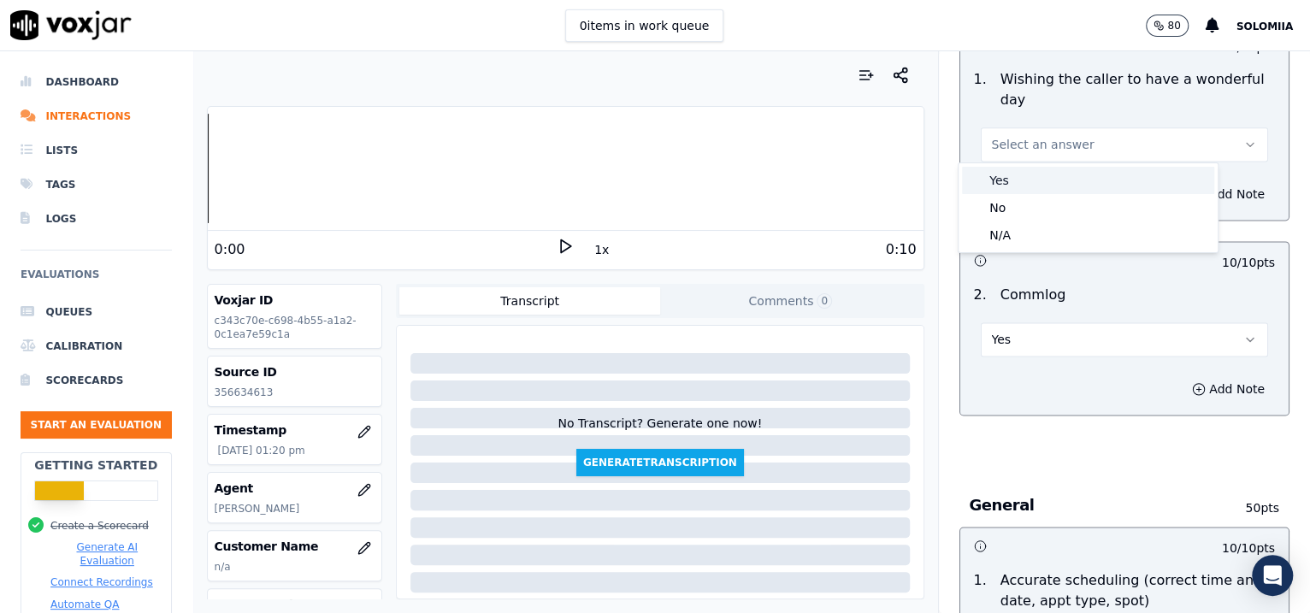
click at [1046, 175] on div "Yes" at bounding box center [1088, 180] width 252 height 27
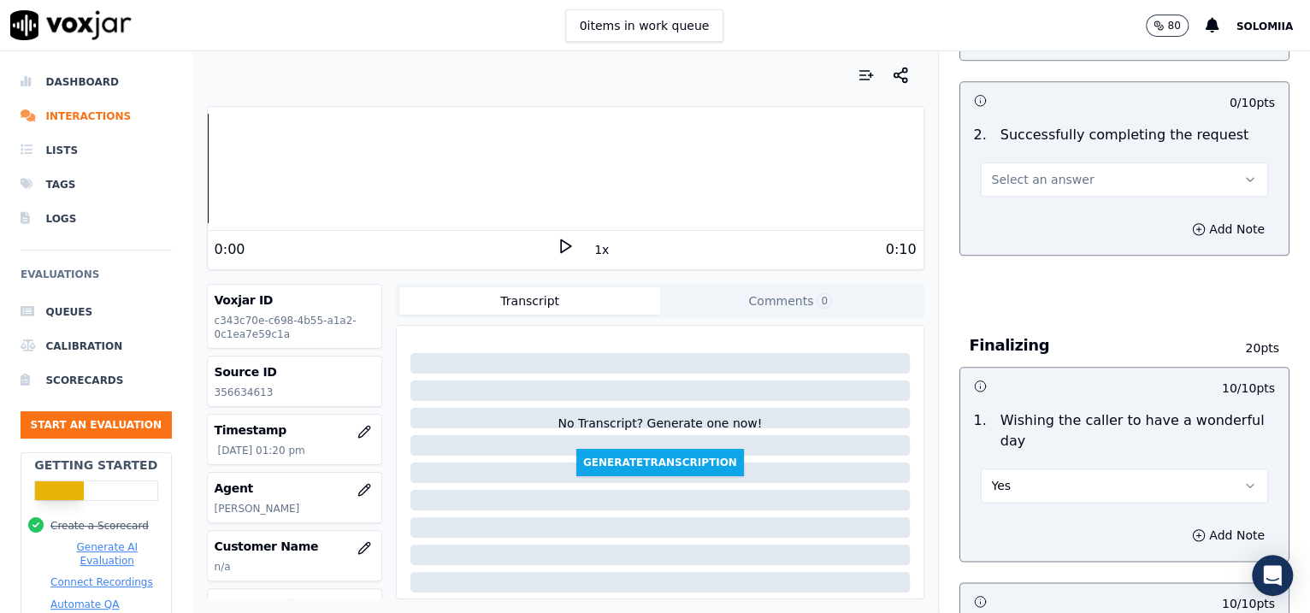
scroll to position [964, 0]
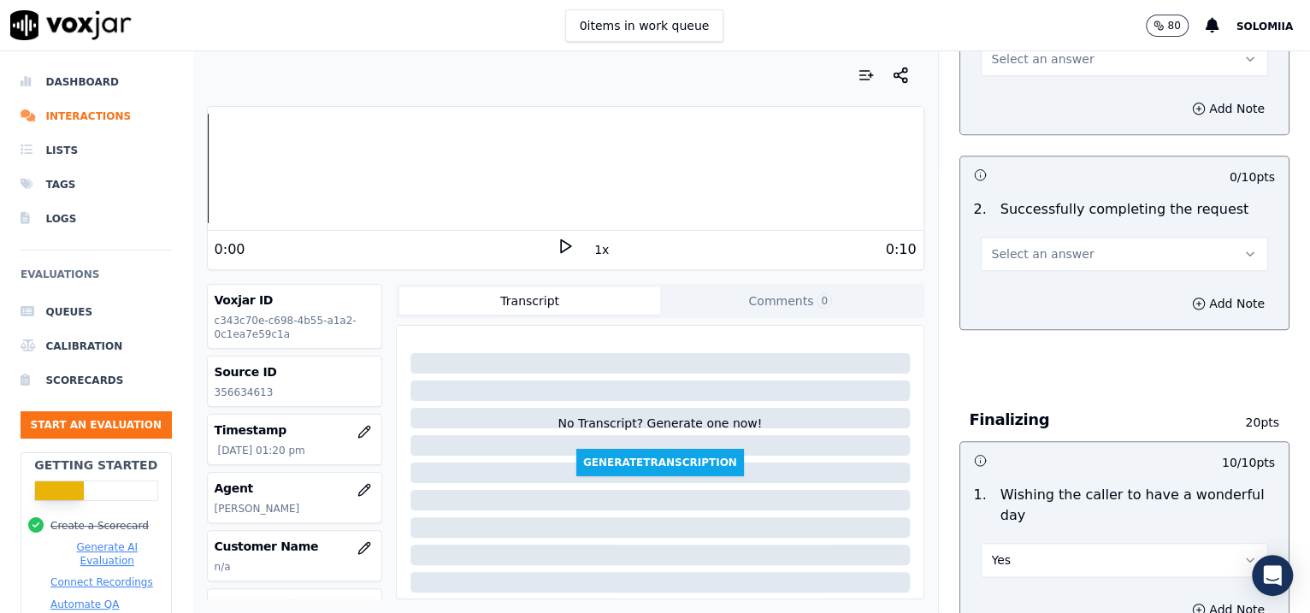
click at [1046, 249] on button "Select an answer" at bounding box center [1125, 254] width 288 height 34
click at [1046, 286] on div "Yes" at bounding box center [1088, 290] width 252 height 27
click at [1029, 62] on span "Select an answer" at bounding box center [1043, 58] width 103 height 17
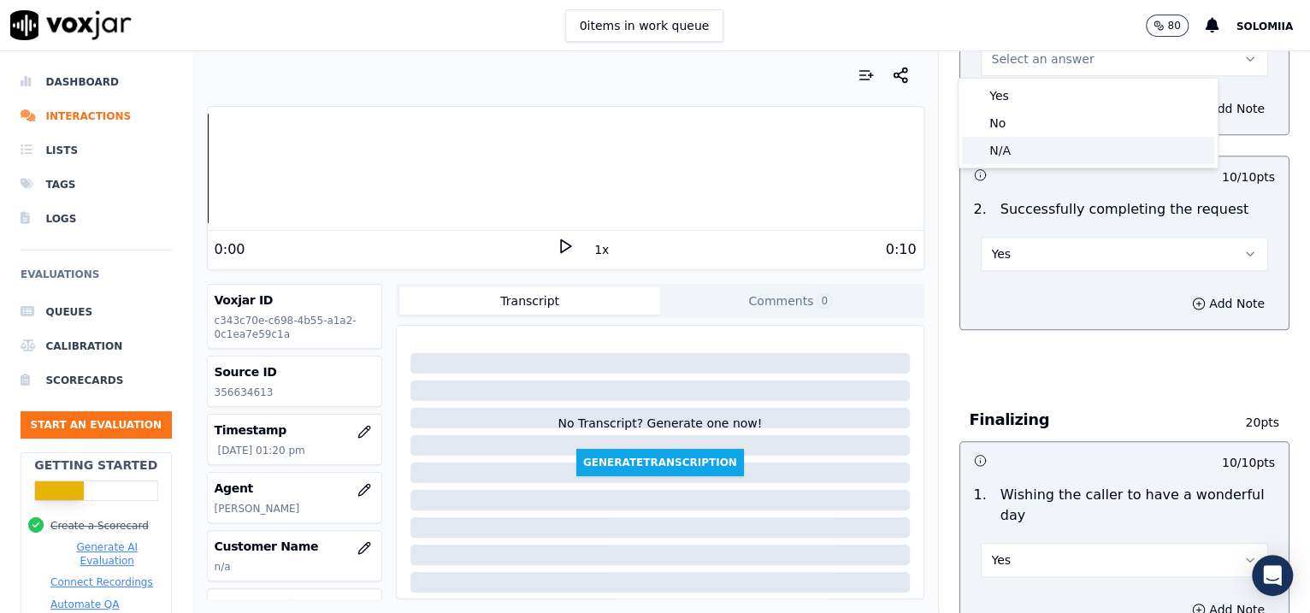
click at [1031, 154] on div "N/A" at bounding box center [1088, 150] width 252 height 27
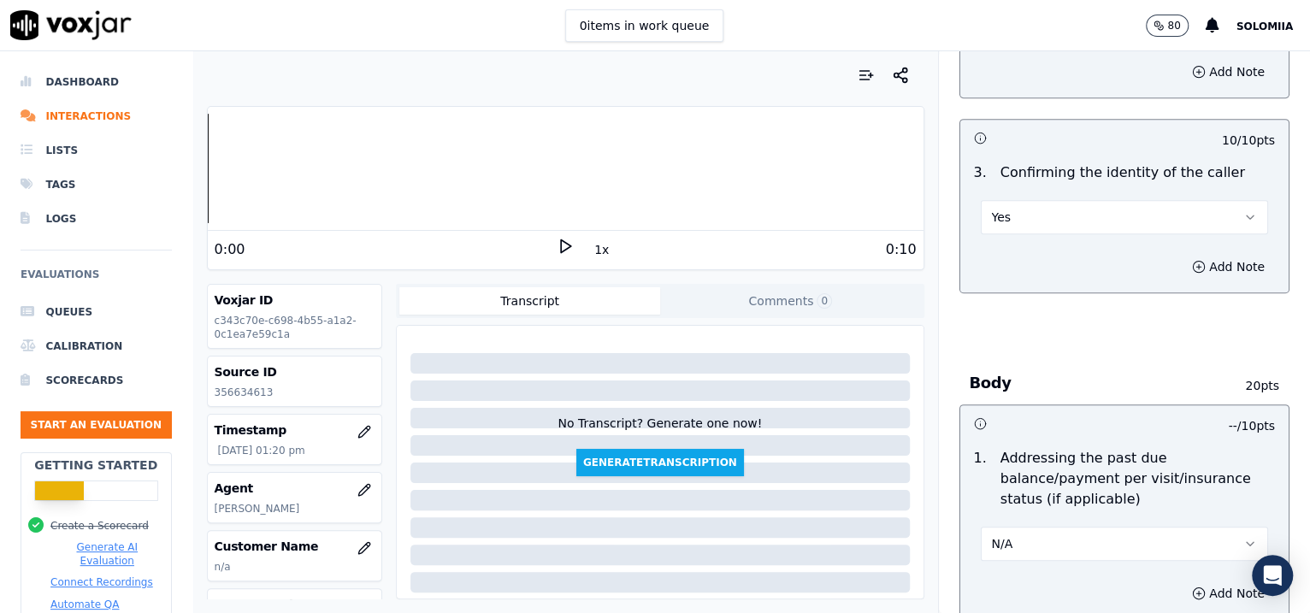
scroll to position [2699, 0]
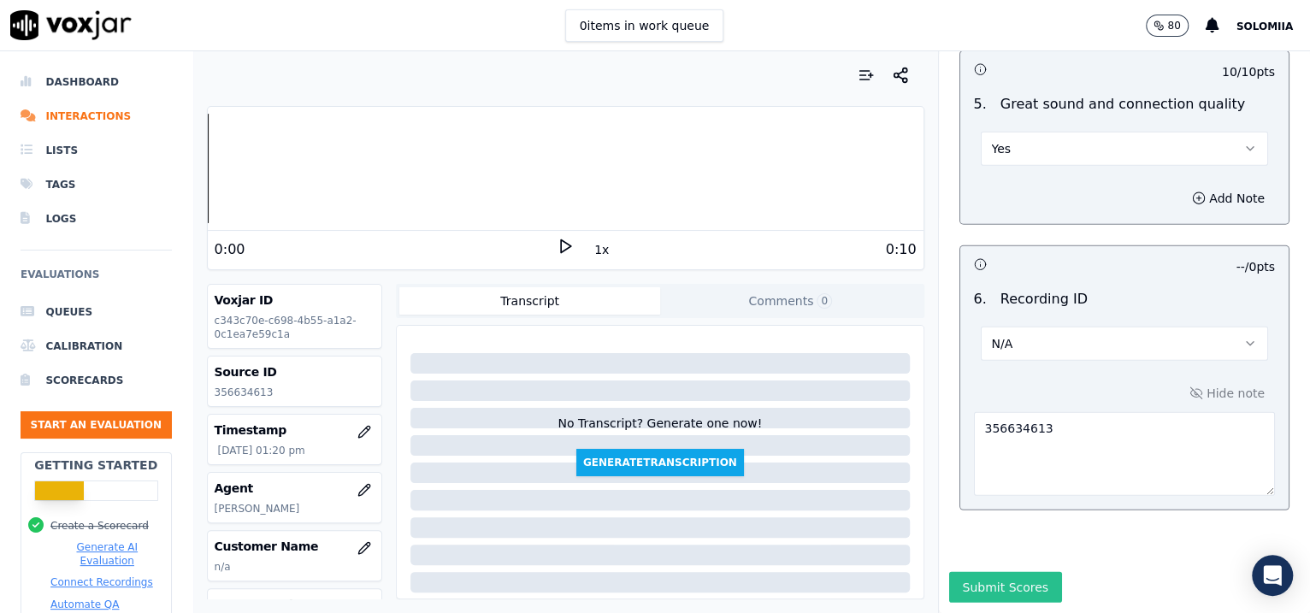
click at [1006, 490] on button "Submit Scores" at bounding box center [1006, 587] width 114 height 31
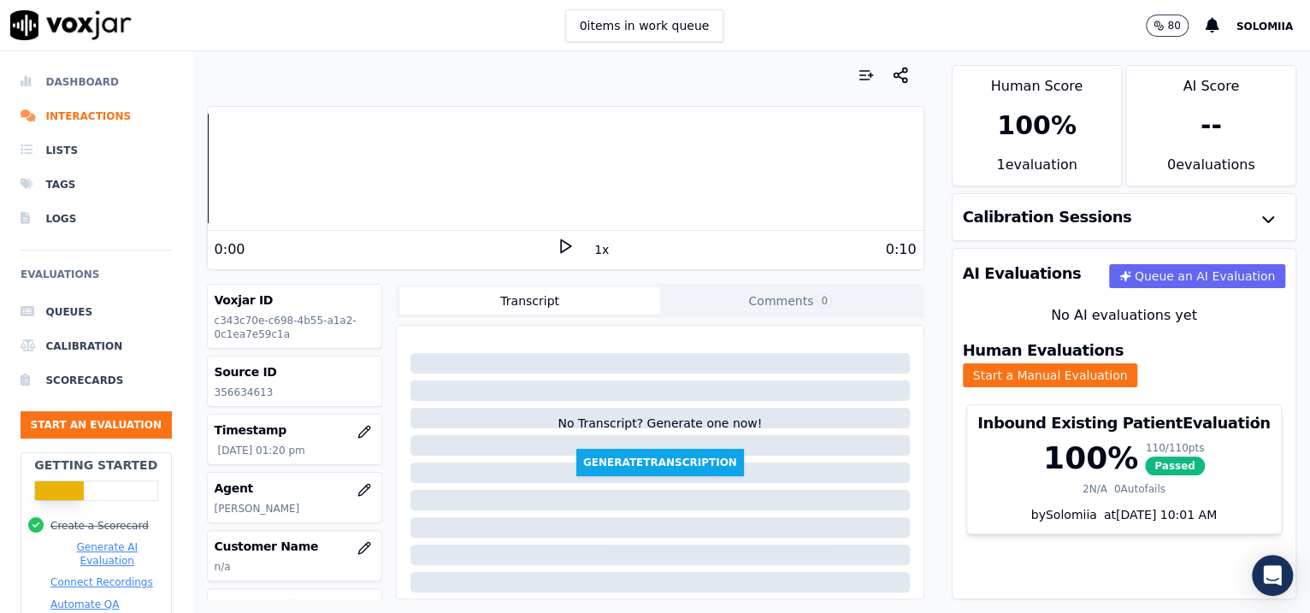
click at [66, 83] on li "Dashboard" at bounding box center [96, 82] width 151 height 34
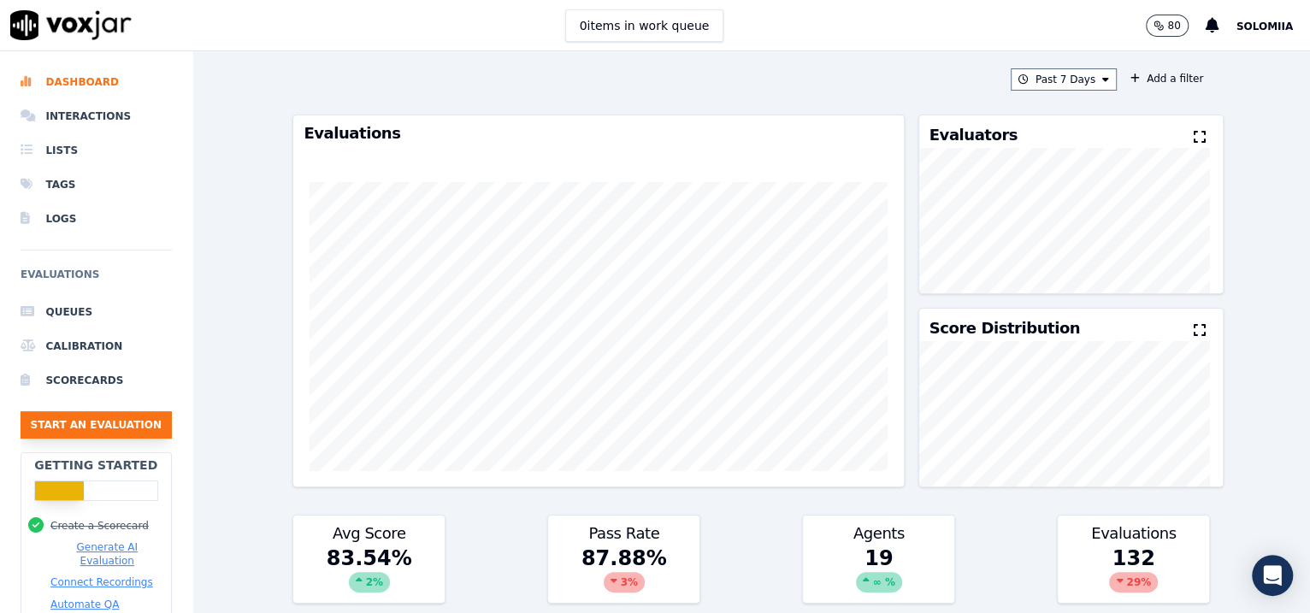
click at [132, 412] on button "Start an Evaluation" at bounding box center [96, 424] width 151 height 27
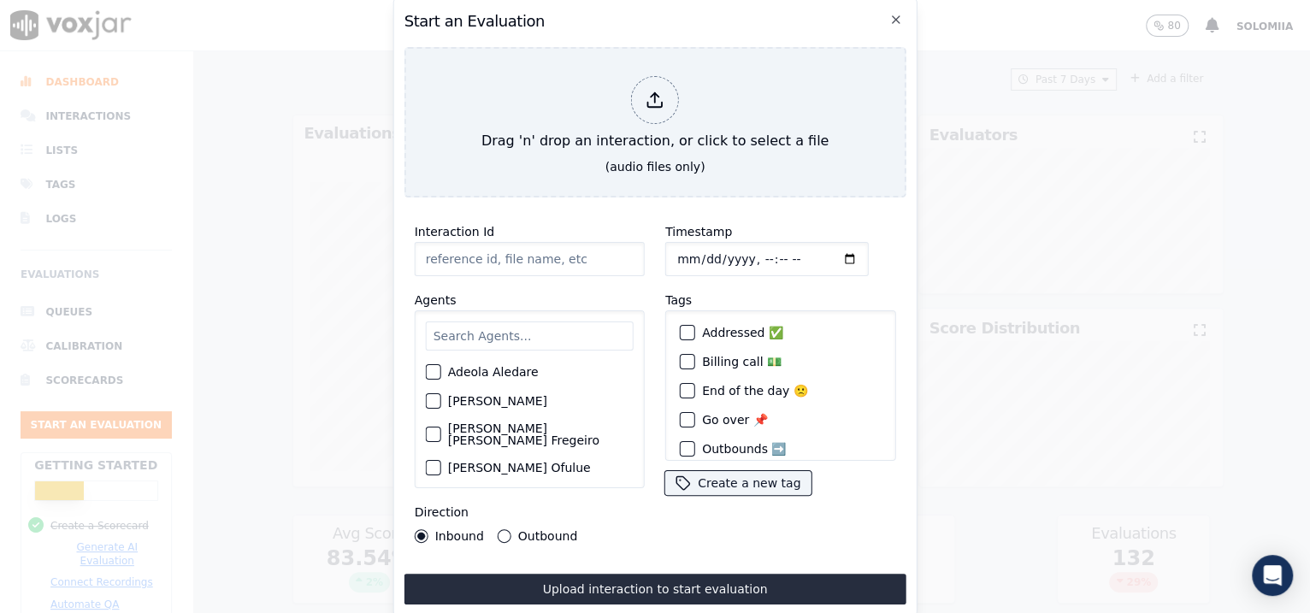
click at [557, 251] on input "Interaction Id" at bounding box center [530, 259] width 230 height 34
paste input "356640257"
type input "356640257"
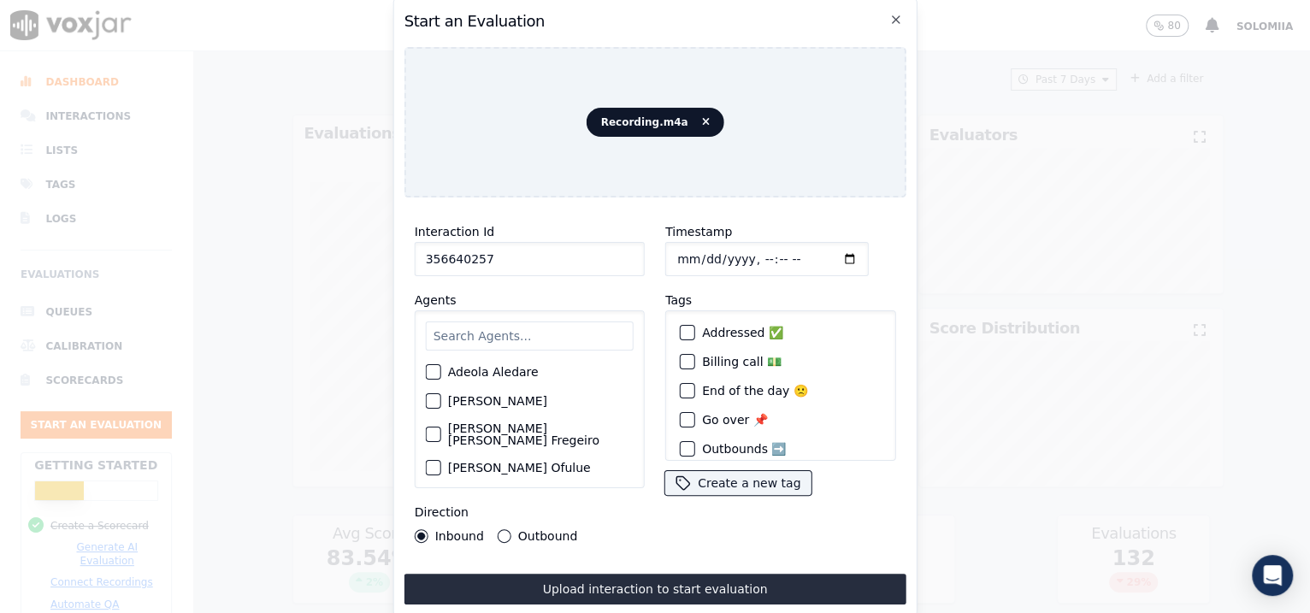
click at [698, 250] on input "Timestamp" at bounding box center [766, 259] width 203 height 34
click at [740, 249] on input "Timestamp" at bounding box center [766, 259] width 203 height 34
type input "[DATE]T13:52"
click at [569, 333] on input "text" at bounding box center [530, 335] width 208 height 29
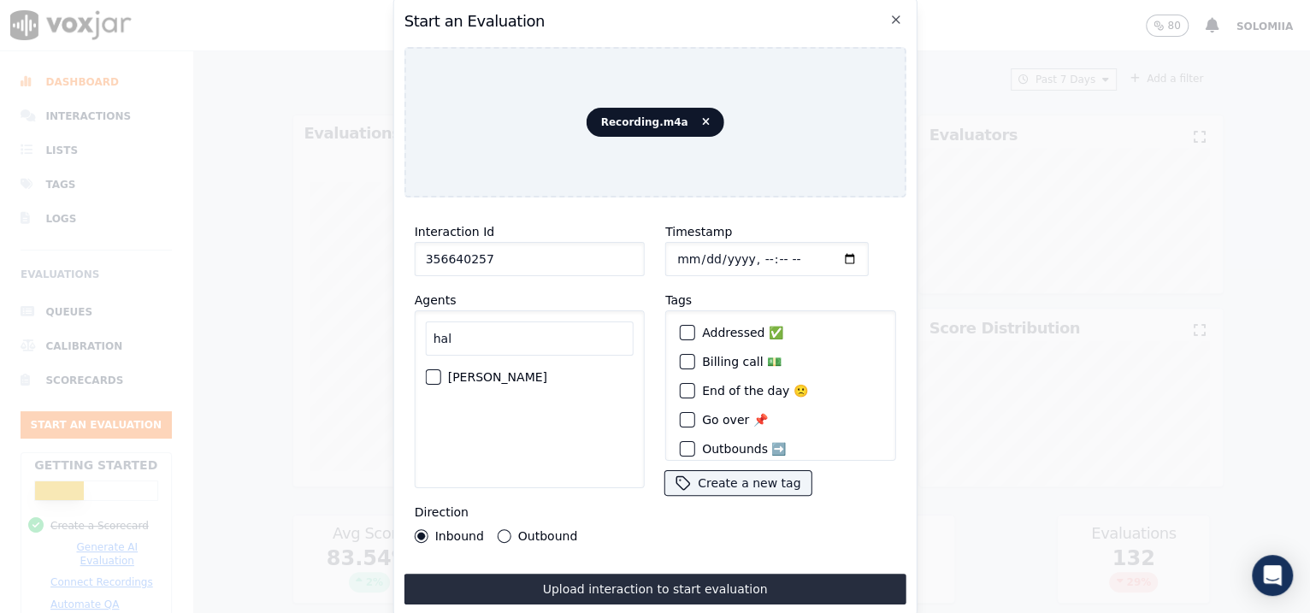
type input "hal"
click at [528, 371] on label "[PERSON_NAME]" at bounding box center [497, 377] width 99 height 12
click at [441, 369] on button "[PERSON_NAME]" at bounding box center [433, 376] width 15 height 15
click at [539, 490] on label "Outbound" at bounding box center [547, 536] width 59 height 12
click at [511, 490] on button "Outbound" at bounding box center [505, 536] width 14 height 14
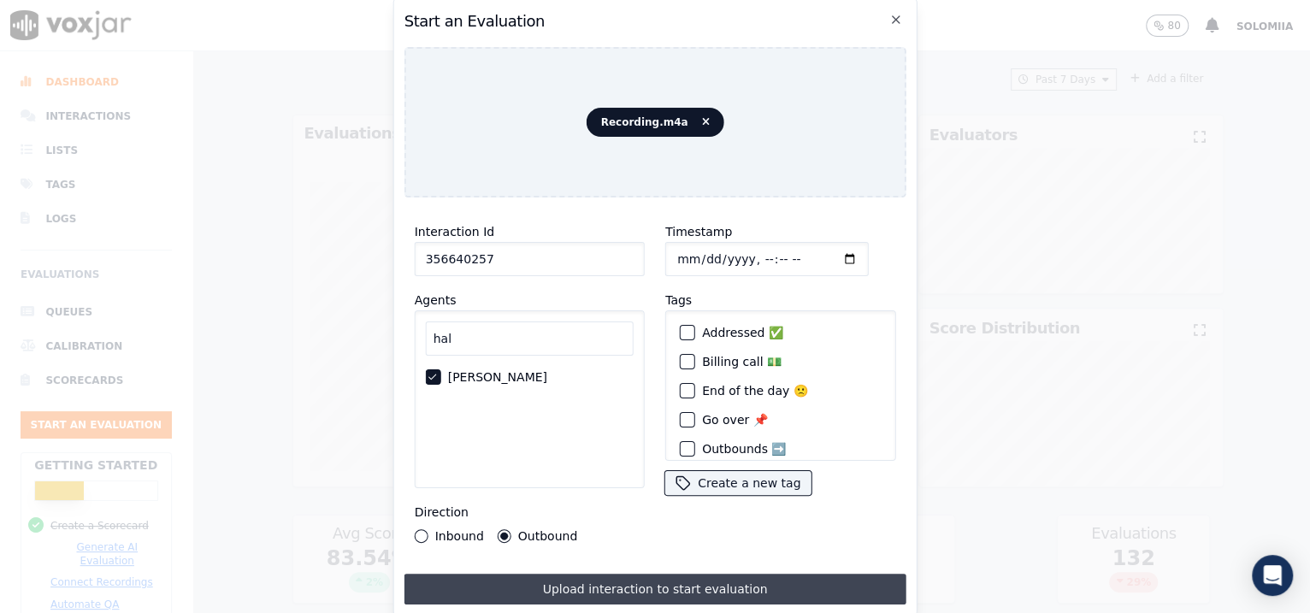
click at [628, 490] on button "Upload interaction to start evaluation" at bounding box center [655, 589] width 502 height 31
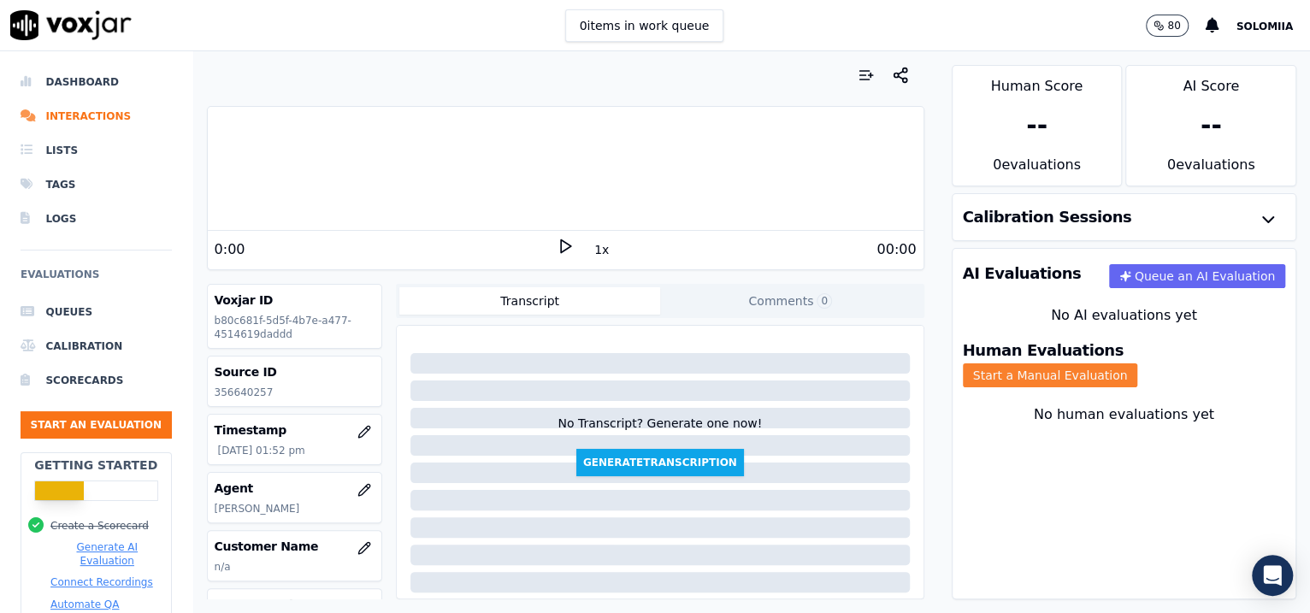
click at [1046, 363] on button "Start a Manual Evaluation" at bounding box center [1050, 375] width 175 height 24
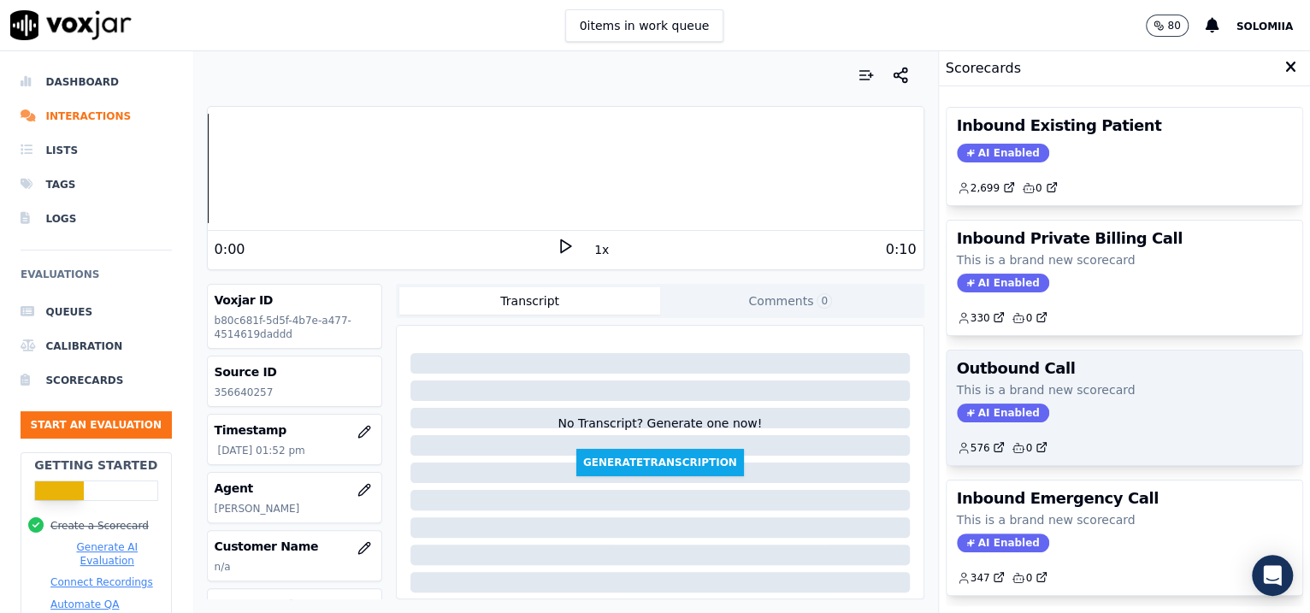
click at [1046, 374] on div "Outbound Call This is a brand new scorecard AI Enabled 576 0" at bounding box center [1124, 408] width 357 height 115
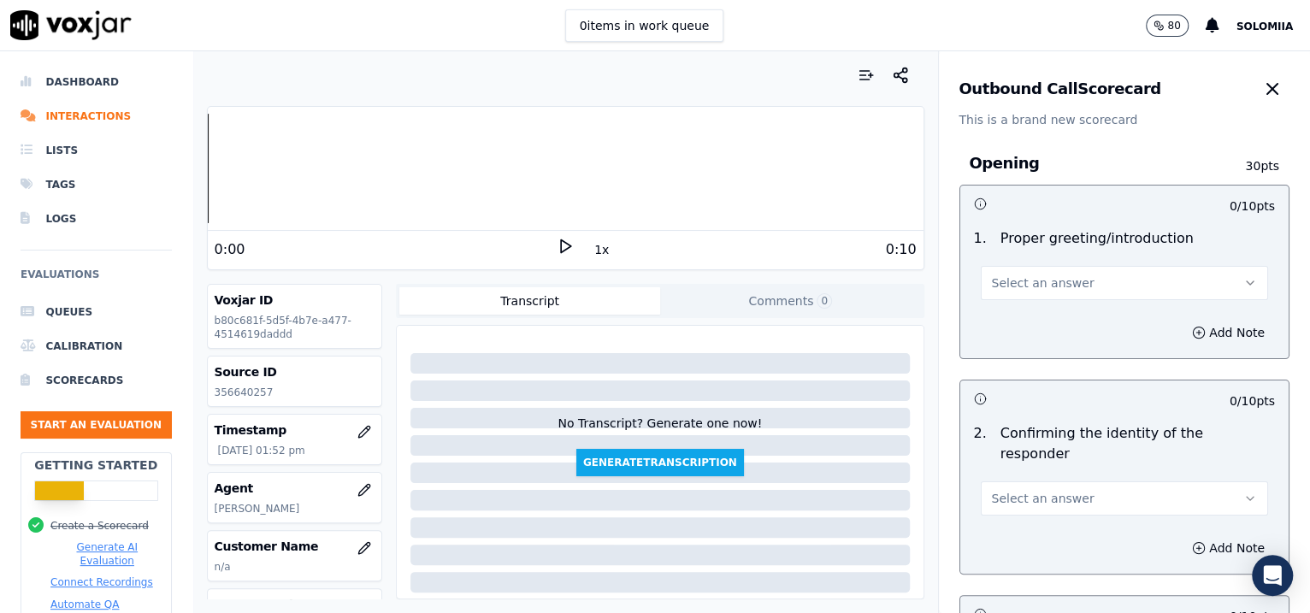
click at [1043, 291] on span "Select an answer" at bounding box center [1043, 282] width 103 height 17
click at [1046, 321] on div "Yes" at bounding box center [1088, 321] width 252 height 27
click at [1040, 490] on span "Select an answer" at bounding box center [1043, 498] width 103 height 17
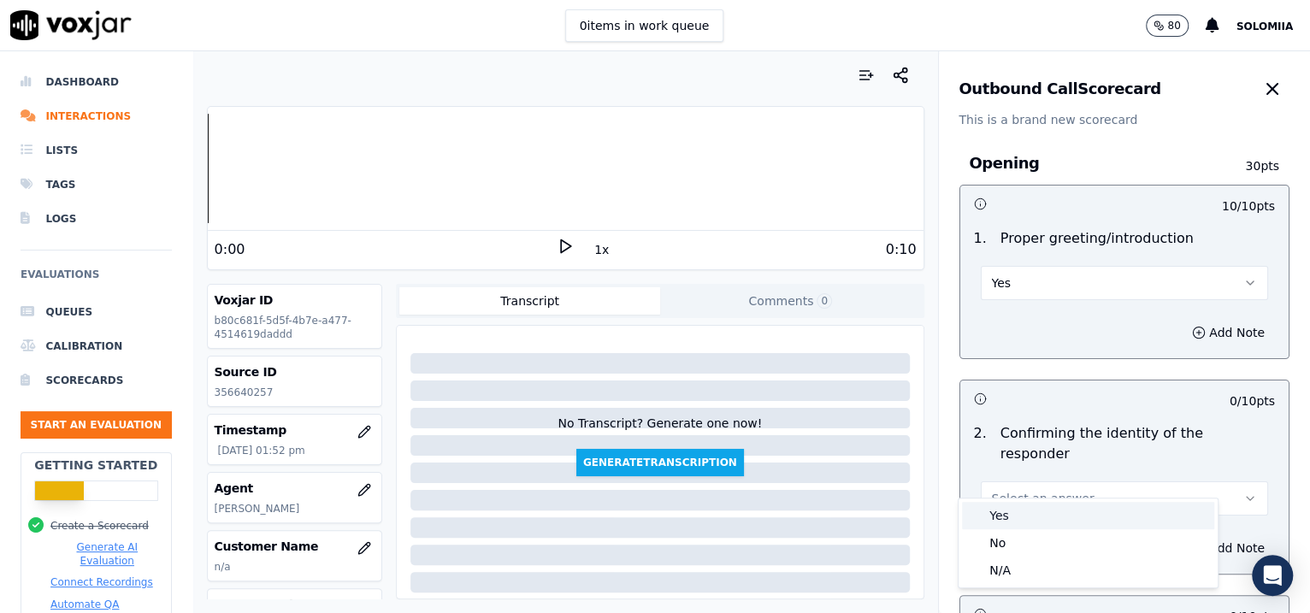
click at [1034, 490] on div "Yes" at bounding box center [1088, 515] width 252 height 27
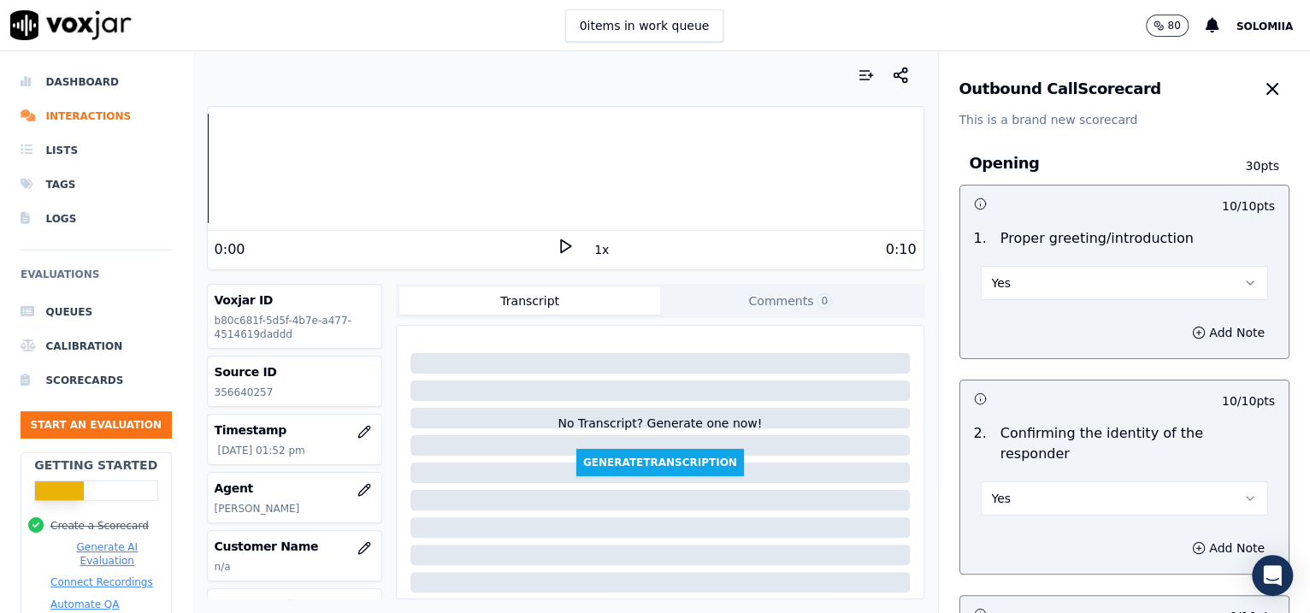
scroll to position [330, 0]
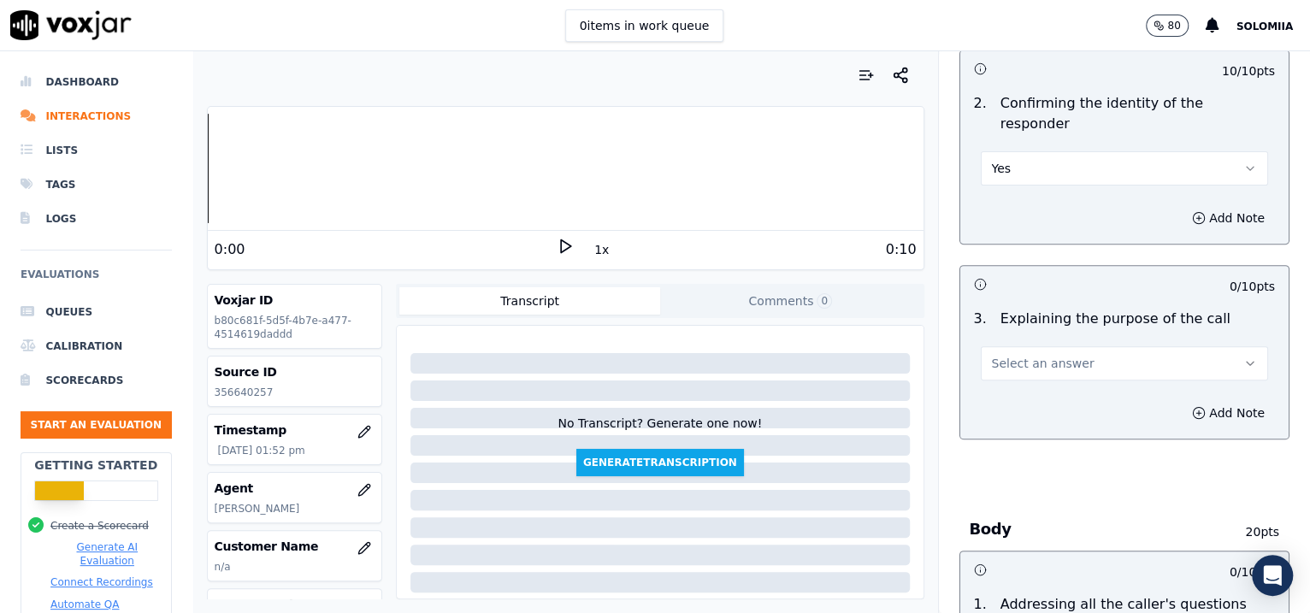
click at [992, 355] on span "Select an answer" at bounding box center [1043, 363] width 103 height 17
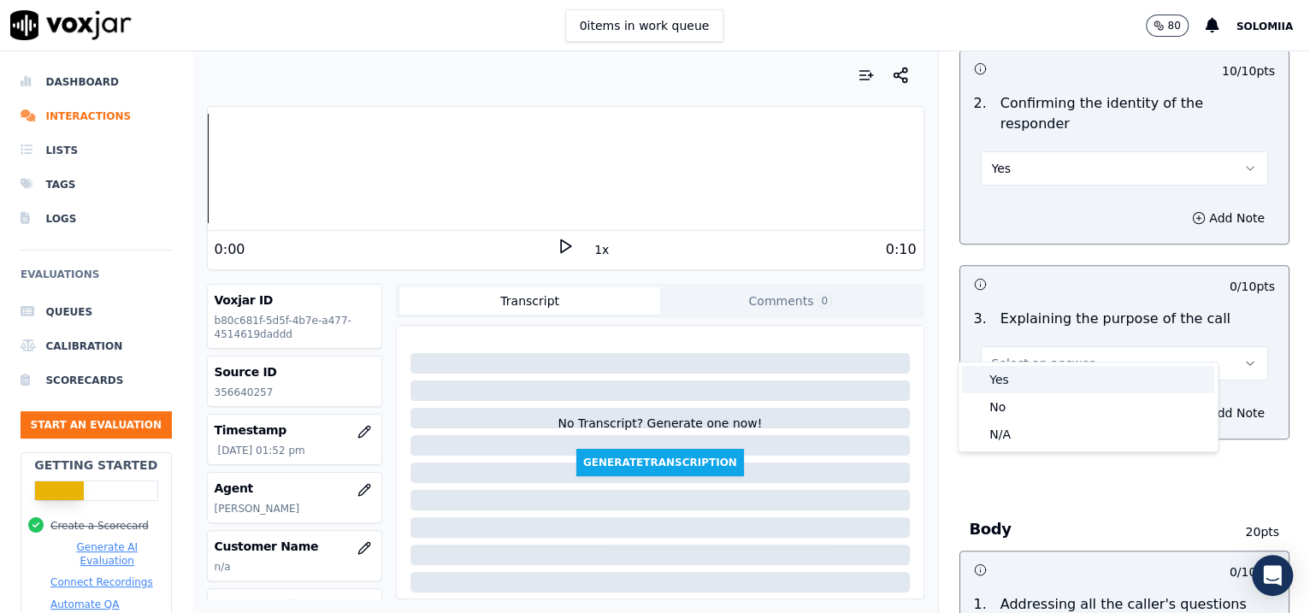
click at [1034, 373] on div "Yes" at bounding box center [1088, 379] width 252 height 27
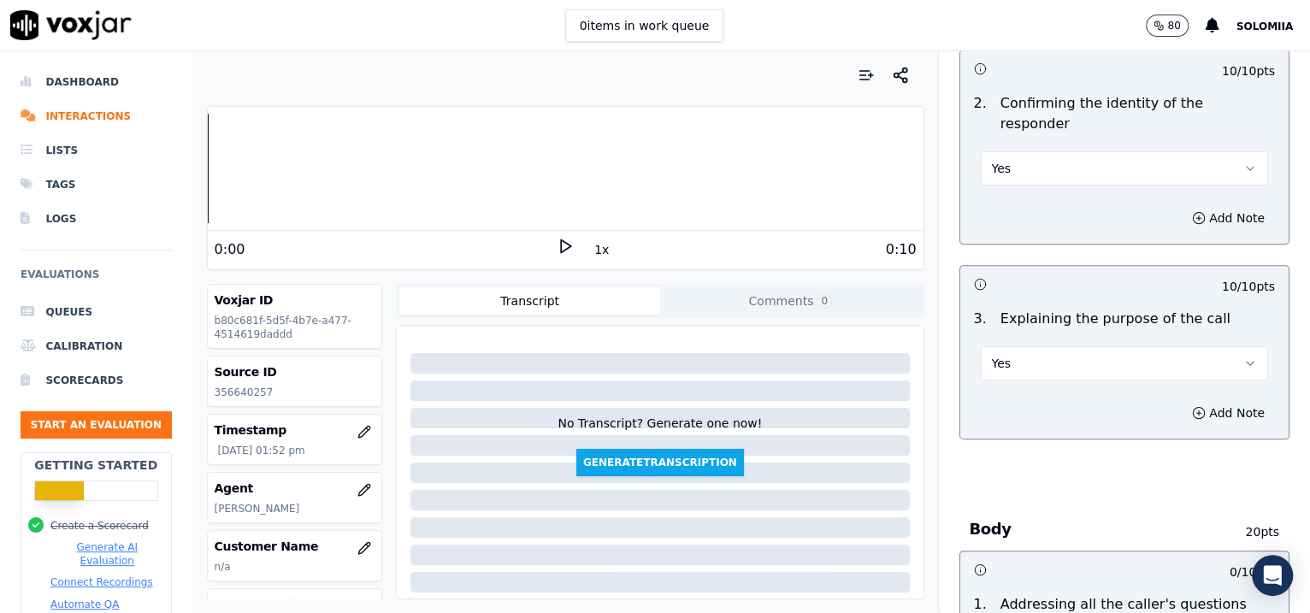
scroll to position [2793, 0]
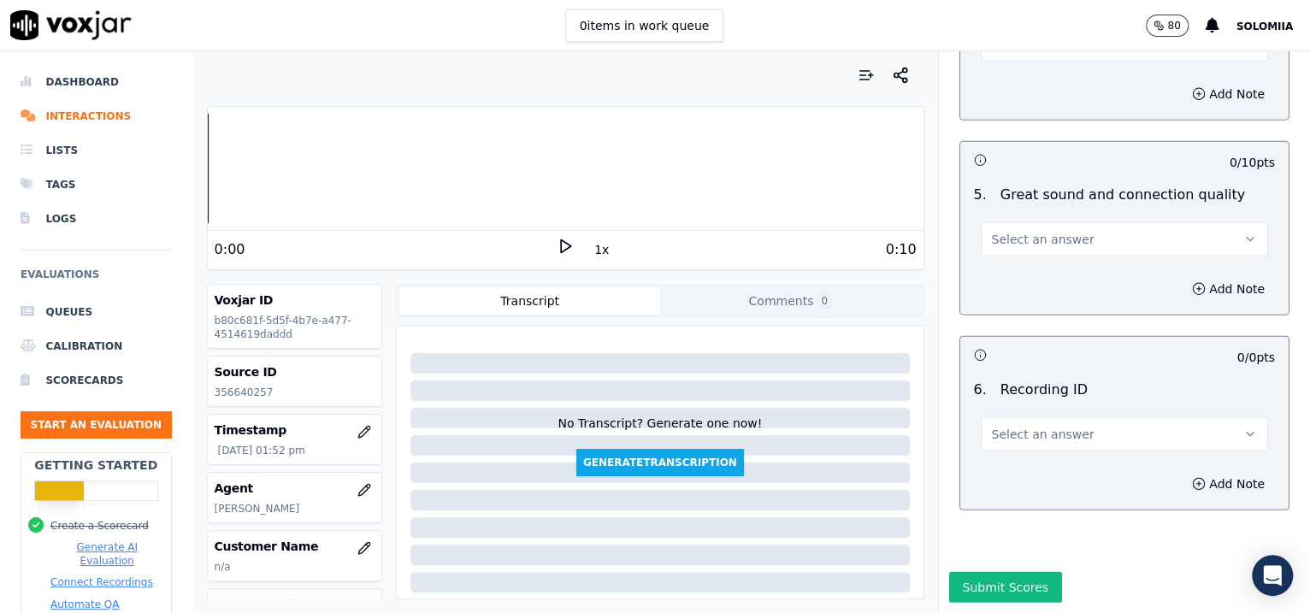
click at [985, 417] on button "Select an answer" at bounding box center [1125, 434] width 288 height 34
click at [1015, 430] on div "N/A" at bounding box center [1088, 434] width 252 height 27
click at [1046, 472] on button "Add Note" at bounding box center [1228, 484] width 93 height 24
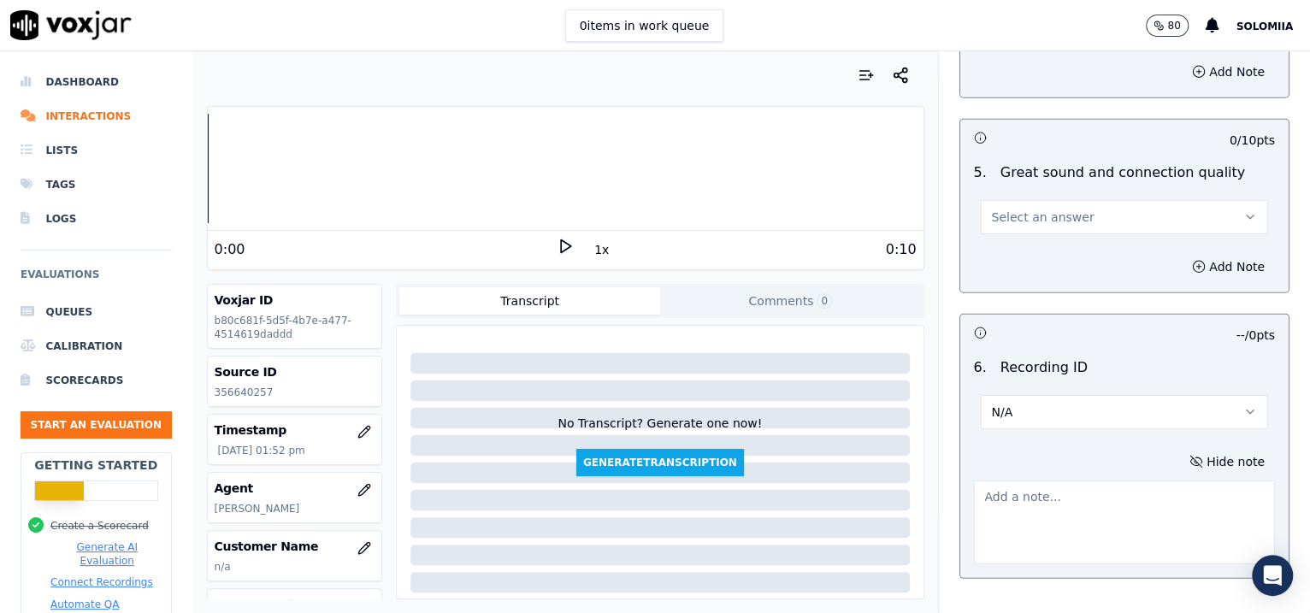
click at [1041, 482] on textarea at bounding box center [1125, 522] width 302 height 84
paste textarea "356640257"
type textarea "356640257"
click at [1029, 209] on span "Select an answer" at bounding box center [1043, 217] width 103 height 17
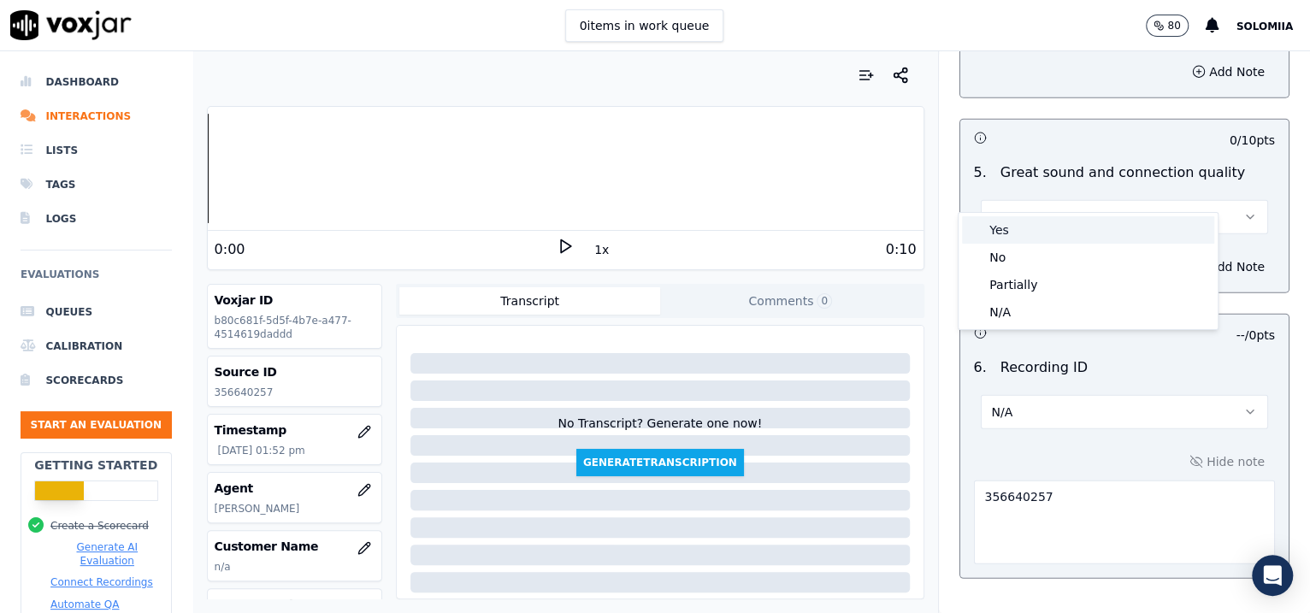
click at [1046, 230] on div "Yes" at bounding box center [1088, 229] width 252 height 27
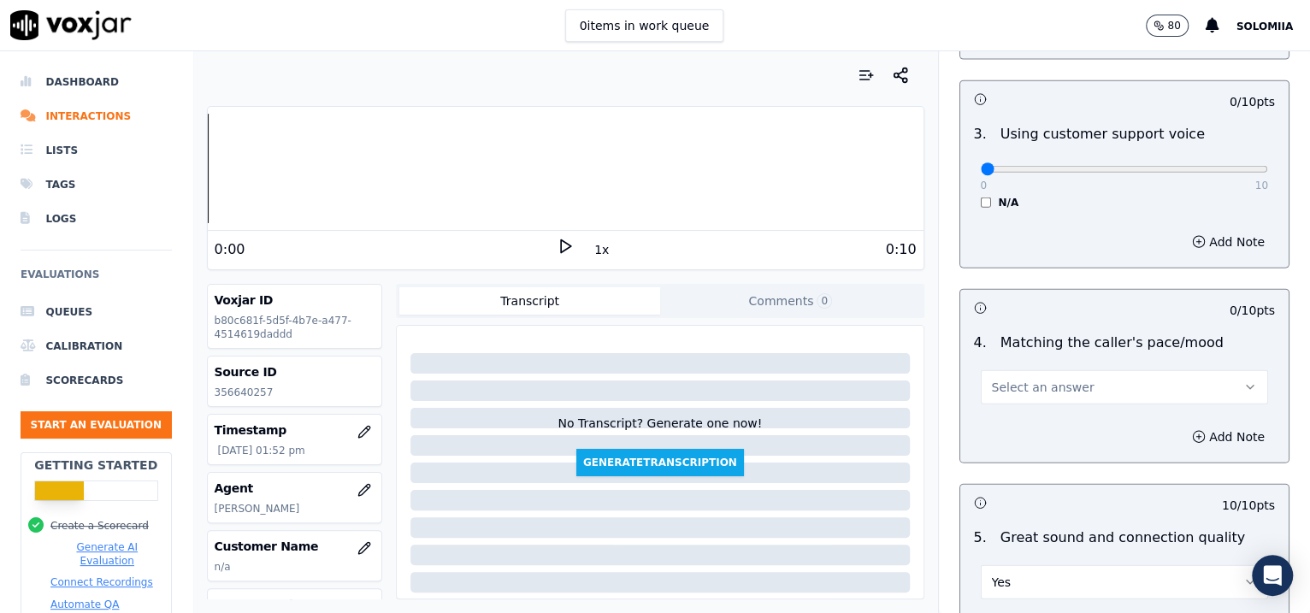
scroll to position [2385, 0]
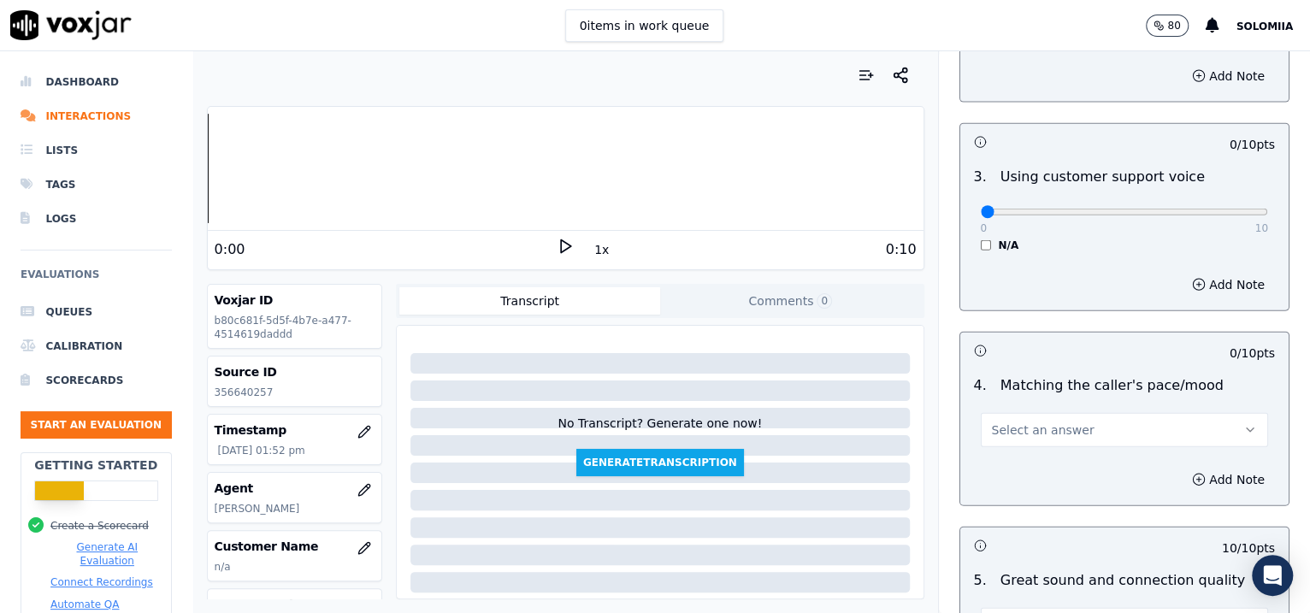
click at [999, 421] on span "Select an answer" at bounding box center [1043, 429] width 103 height 17
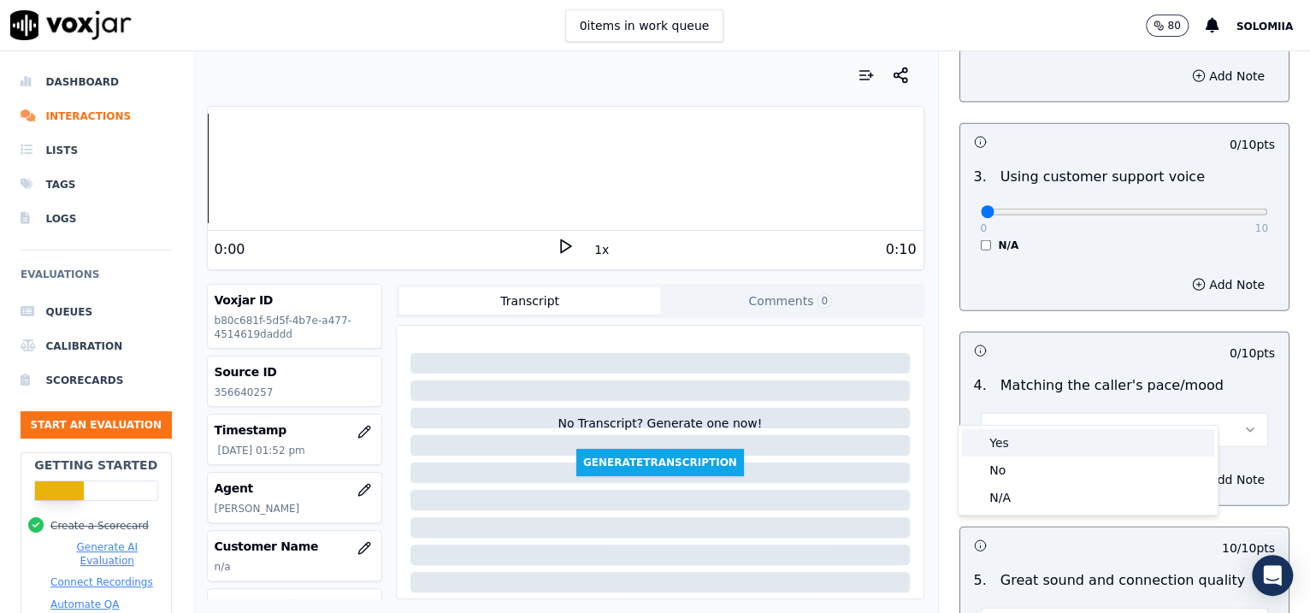
click at [1042, 437] on div "Yes" at bounding box center [1088, 442] width 252 height 27
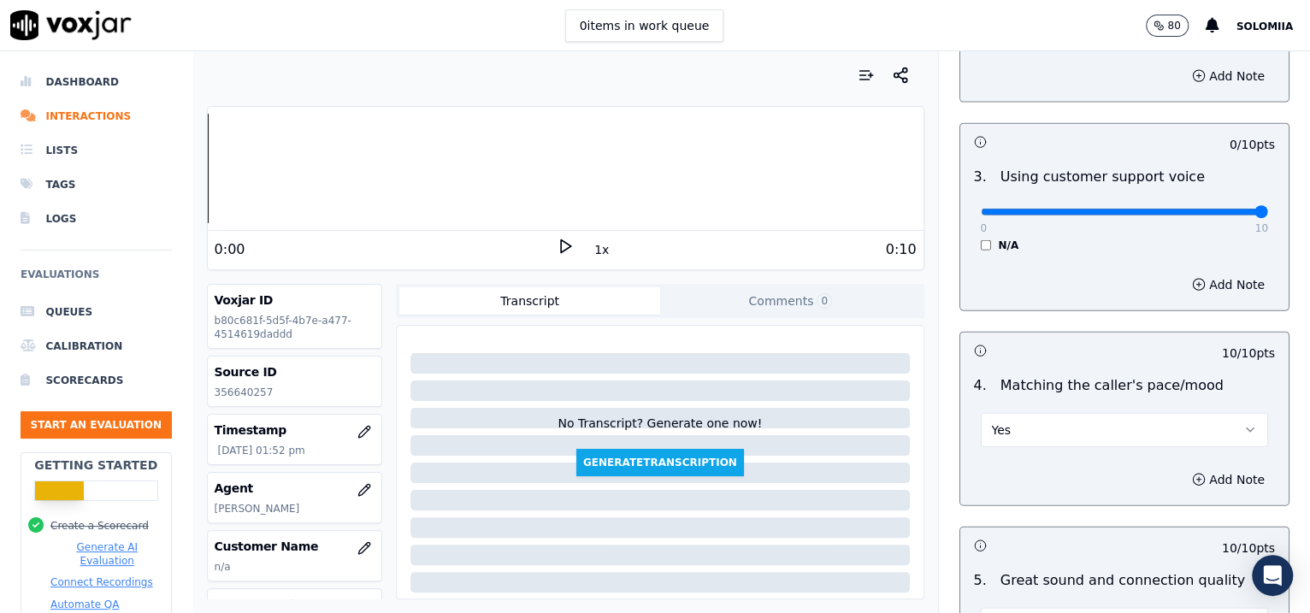
drag, startPoint x: 976, startPoint y: 188, endPoint x: 1288, endPoint y: 204, distance: 312.5
type input "10"
click at [1046, 209] on input "range" at bounding box center [1125, 212] width 288 height 7
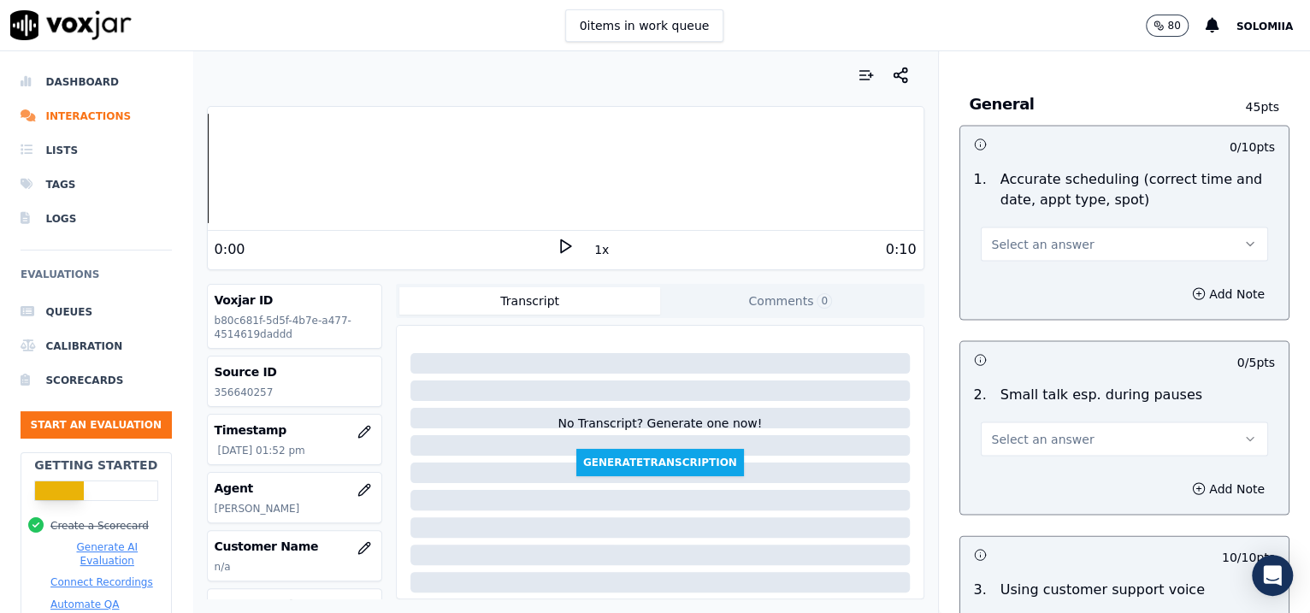
scroll to position [1947, 0]
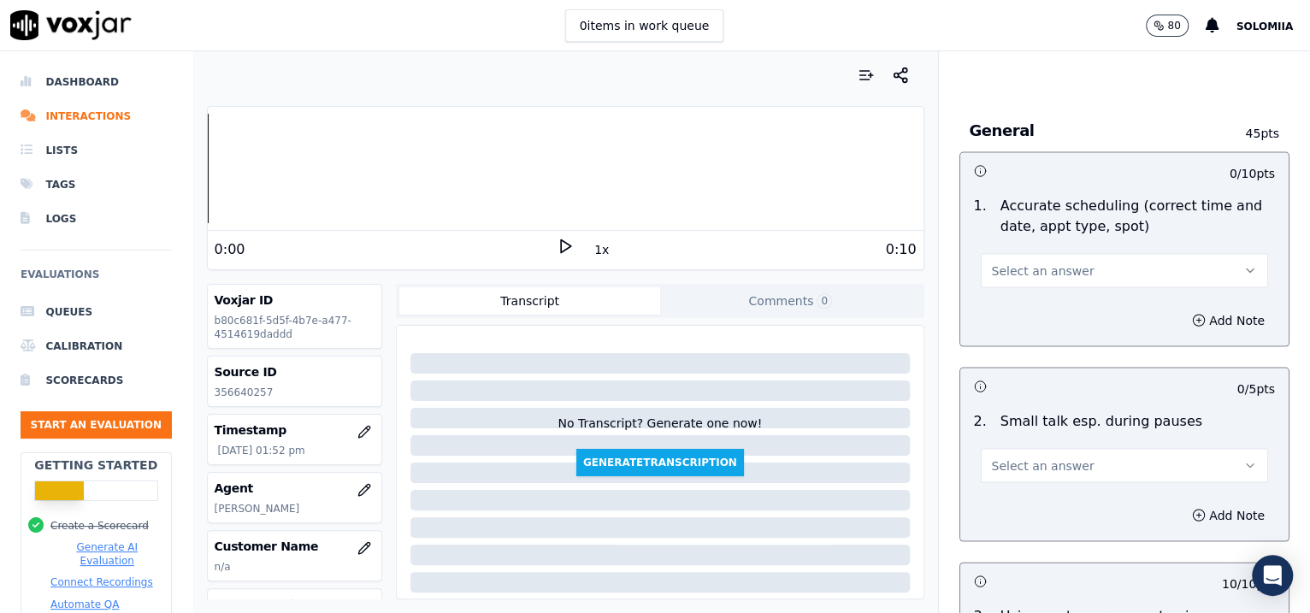
click at [1046, 450] on button "Select an answer" at bounding box center [1125, 465] width 288 height 34
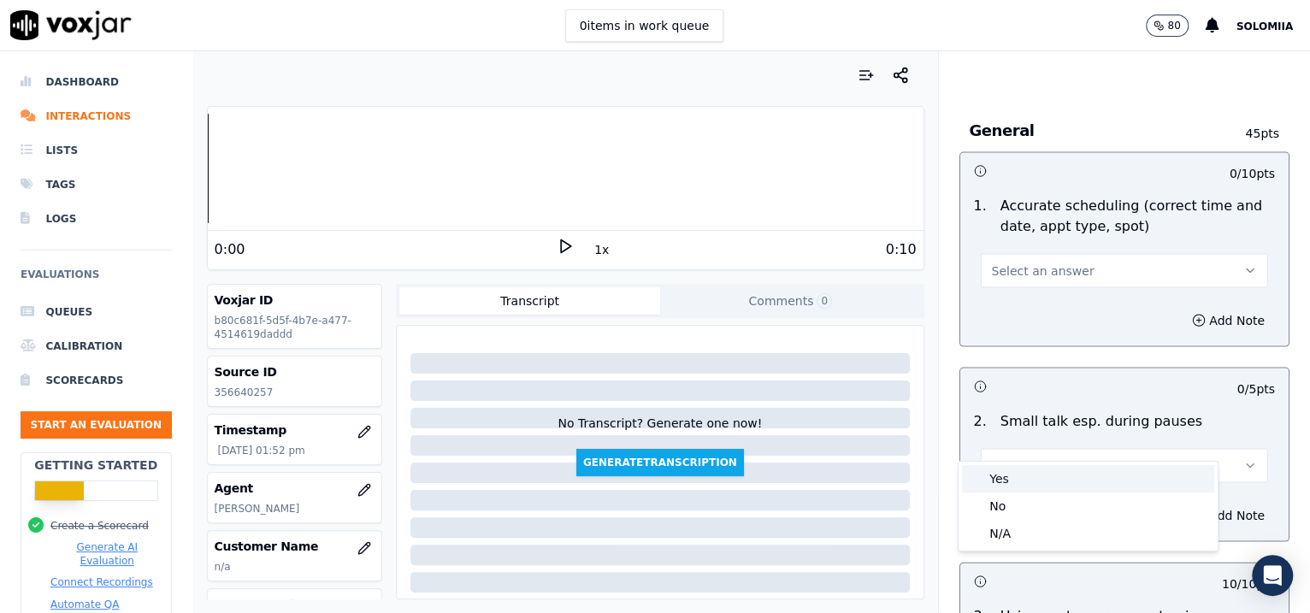
click at [1046, 474] on div "Yes" at bounding box center [1088, 478] width 252 height 27
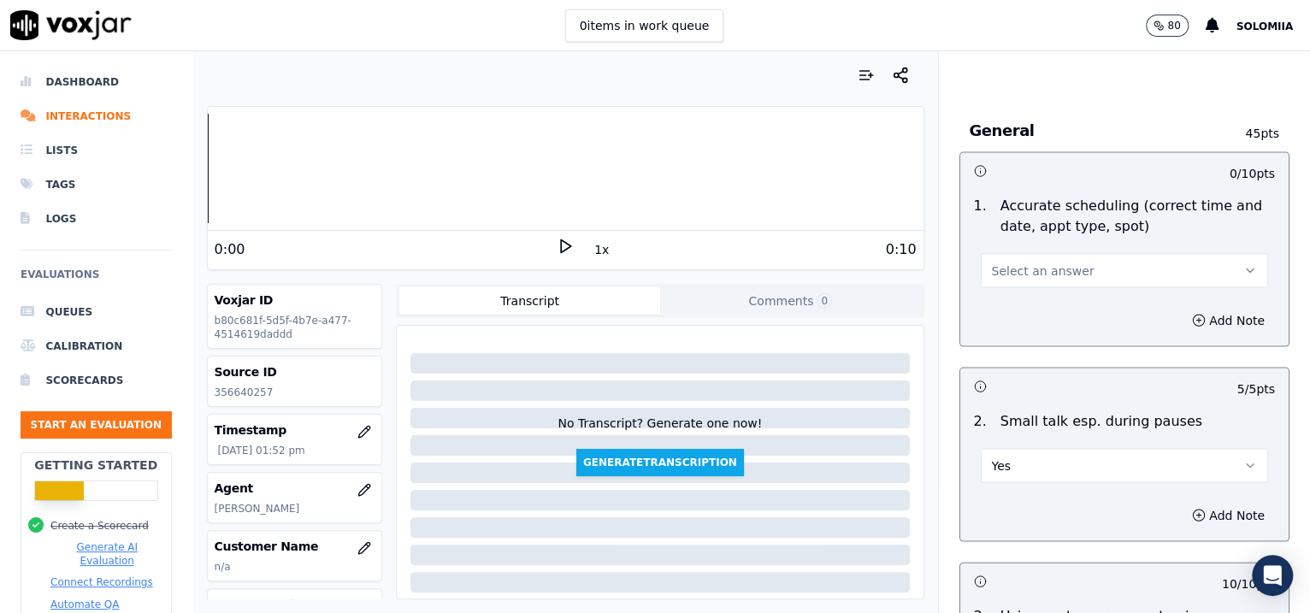
click at [1042, 262] on span "Select an answer" at bounding box center [1043, 270] width 103 height 17
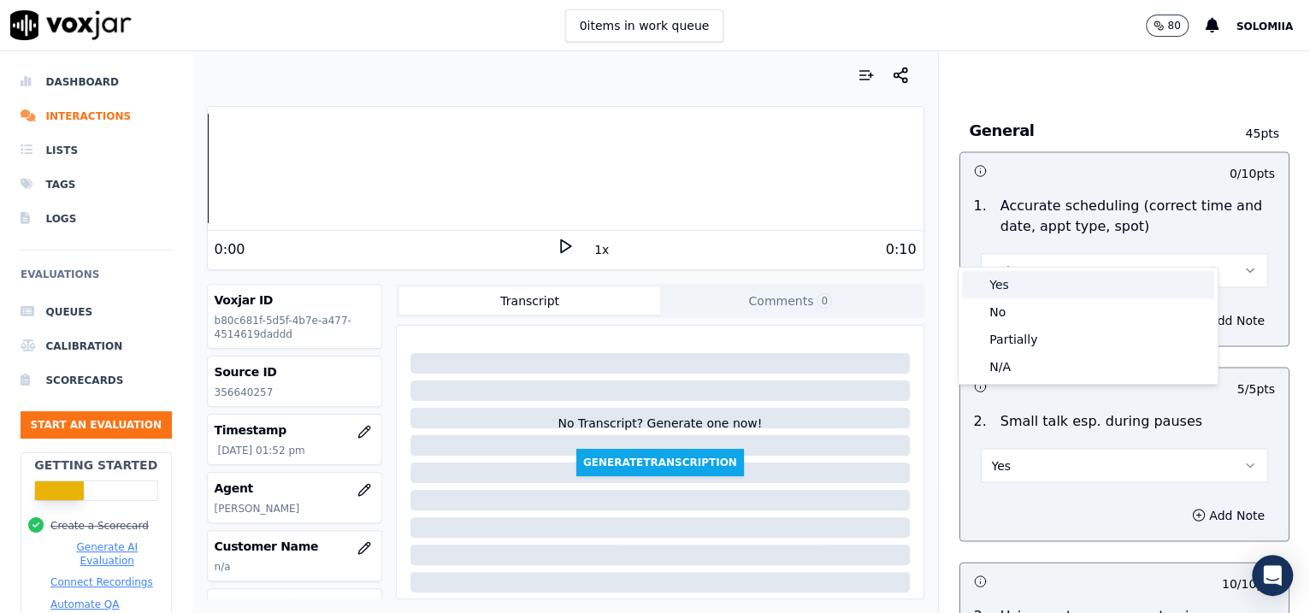
click at [1046, 285] on div "Yes" at bounding box center [1088, 284] width 252 height 27
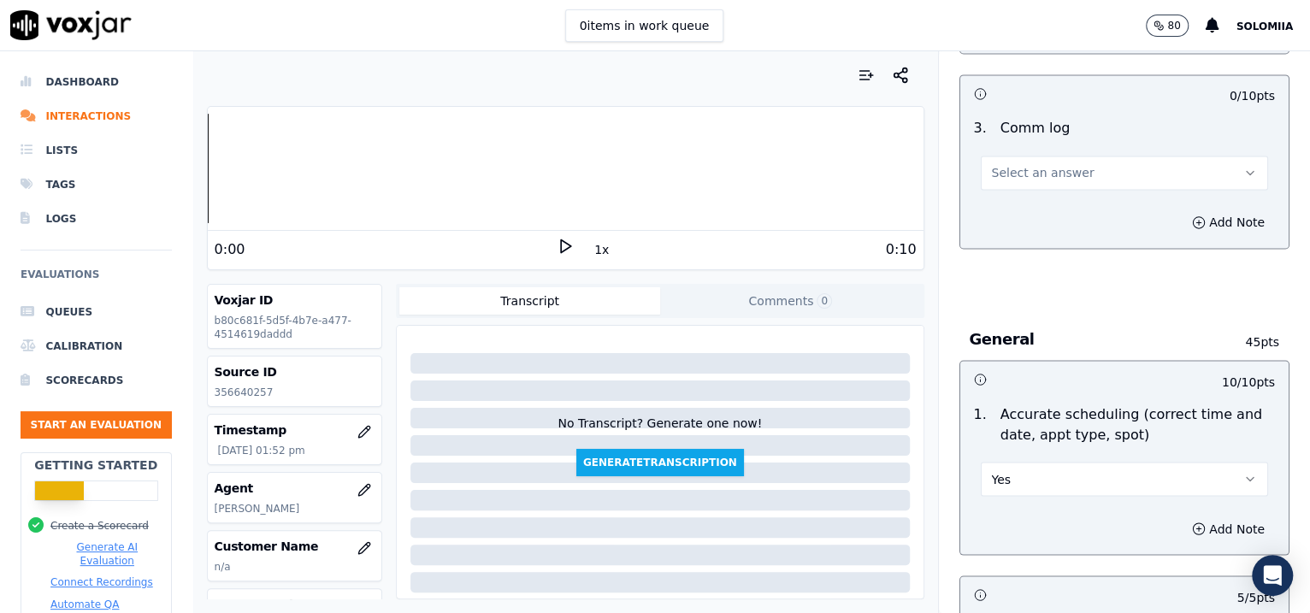
scroll to position [1633, 0]
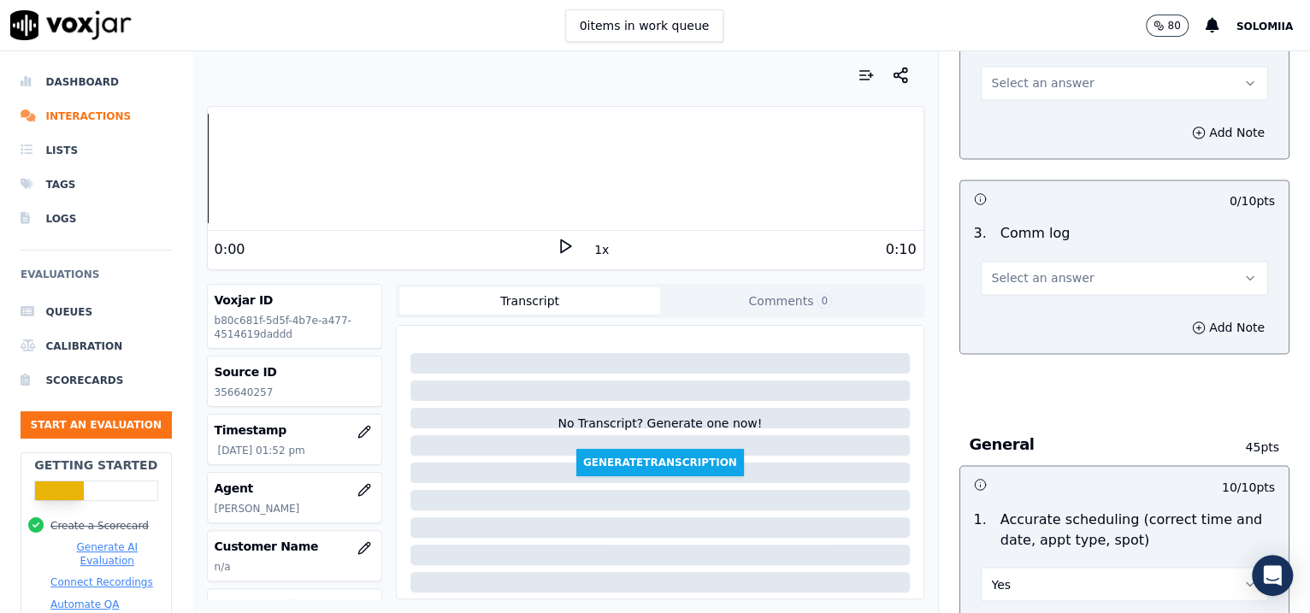
click at [981, 261] on button "Select an answer" at bounding box center [1125, 278] width 288 height 34
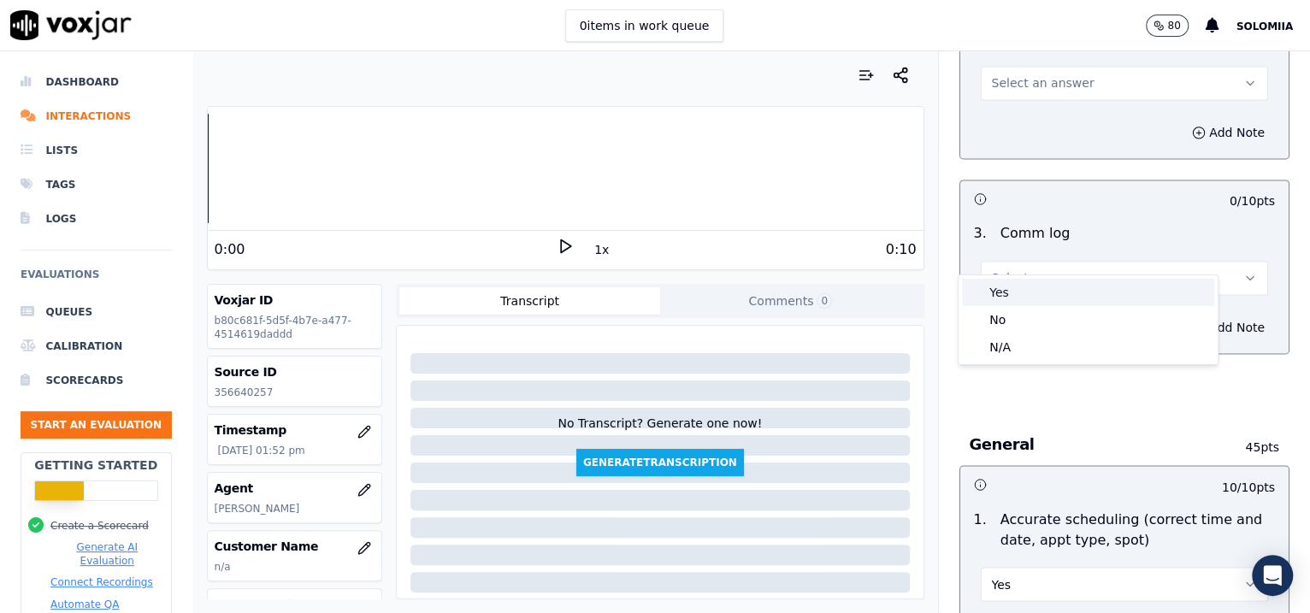
drag, startPoint x: 1020, startPoint y: 287, endPoint x: 1113, endPoint y: 280, distance: 93.4
click at [1046, 280] on div "Yes" at bounding box center [1088, 292] width 252 height 27
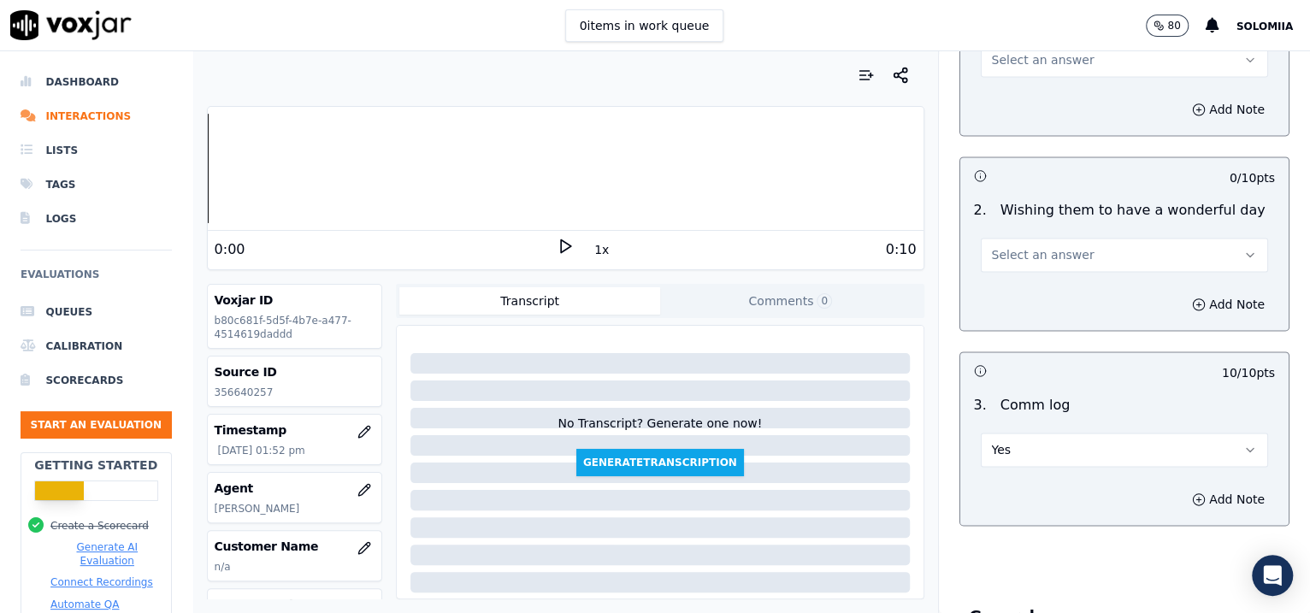
scroll to position [1440, 0]
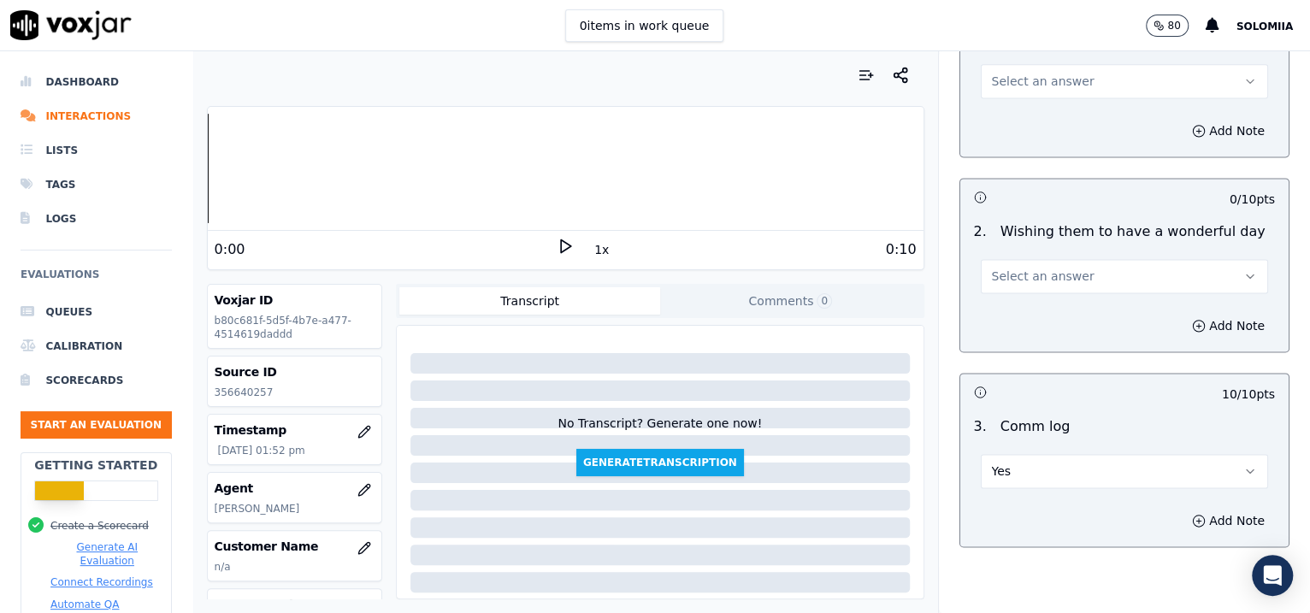
click at [992, 268] on span "Select an answer" at bounding box center [1043, 276] width 103 height 17
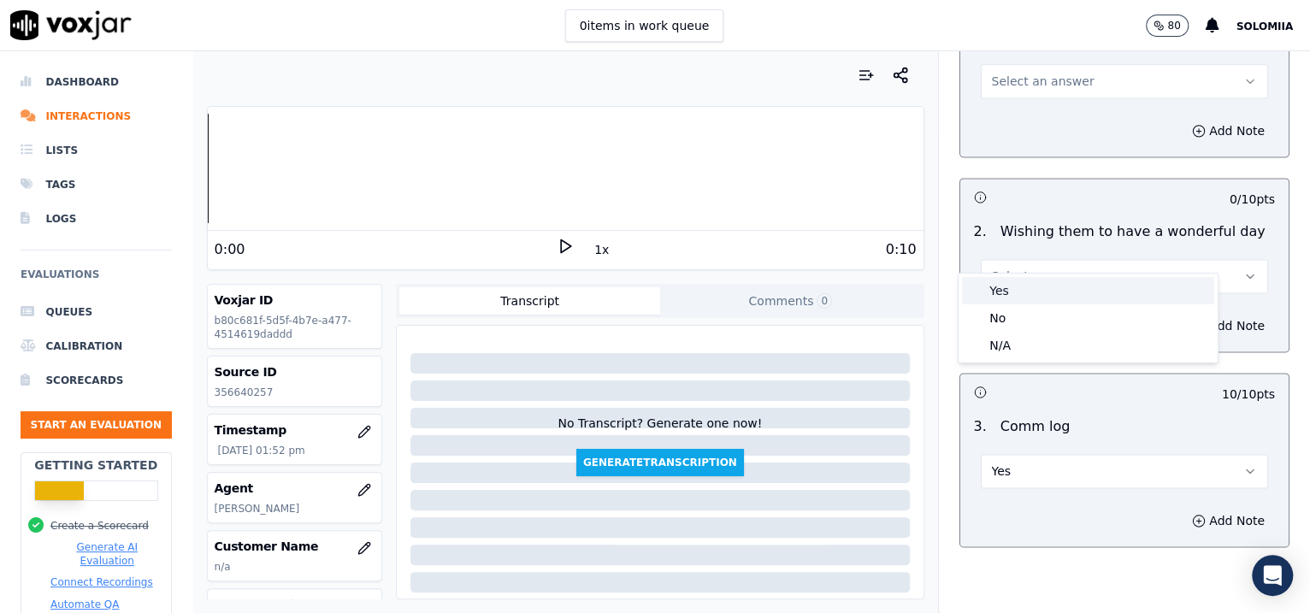
click at [1046, 292] on div "Yes" at bounding box center [1088, 290] width 252 height 27
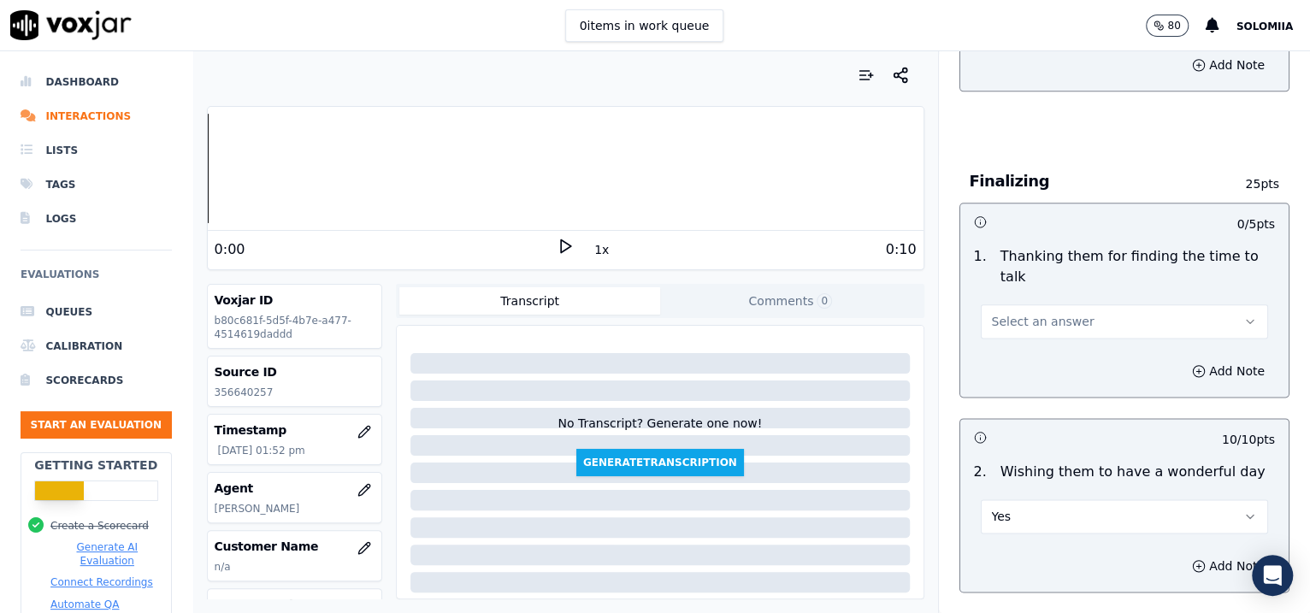
scroll to position [1142, 0]
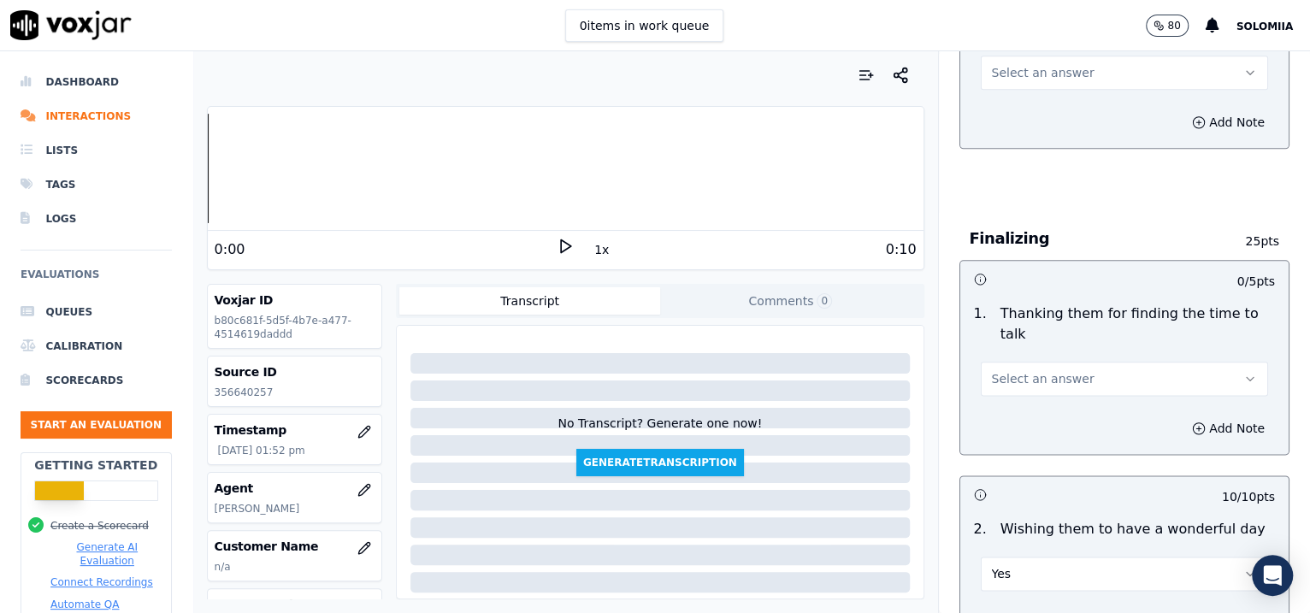
click at [1002, 370] on span "Select an answer" at bounding box center [1043, 378] width 103 height 17
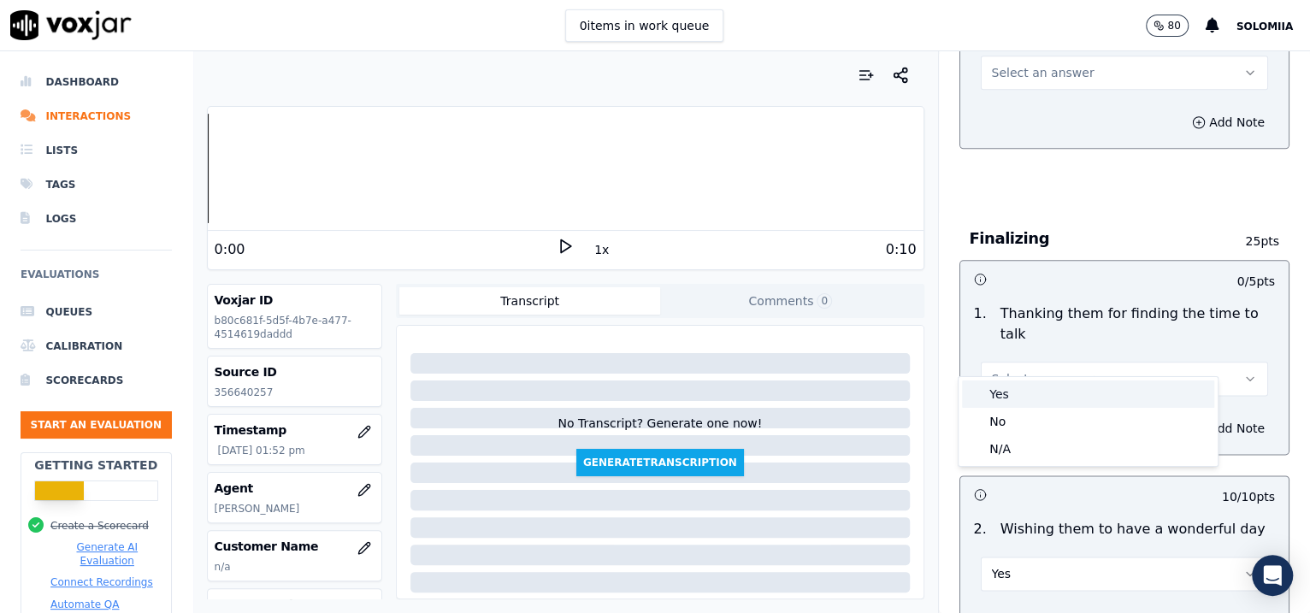
click at [1046, 389] on div "Yes" at bounding box center [1088, 393] width 252 height 27
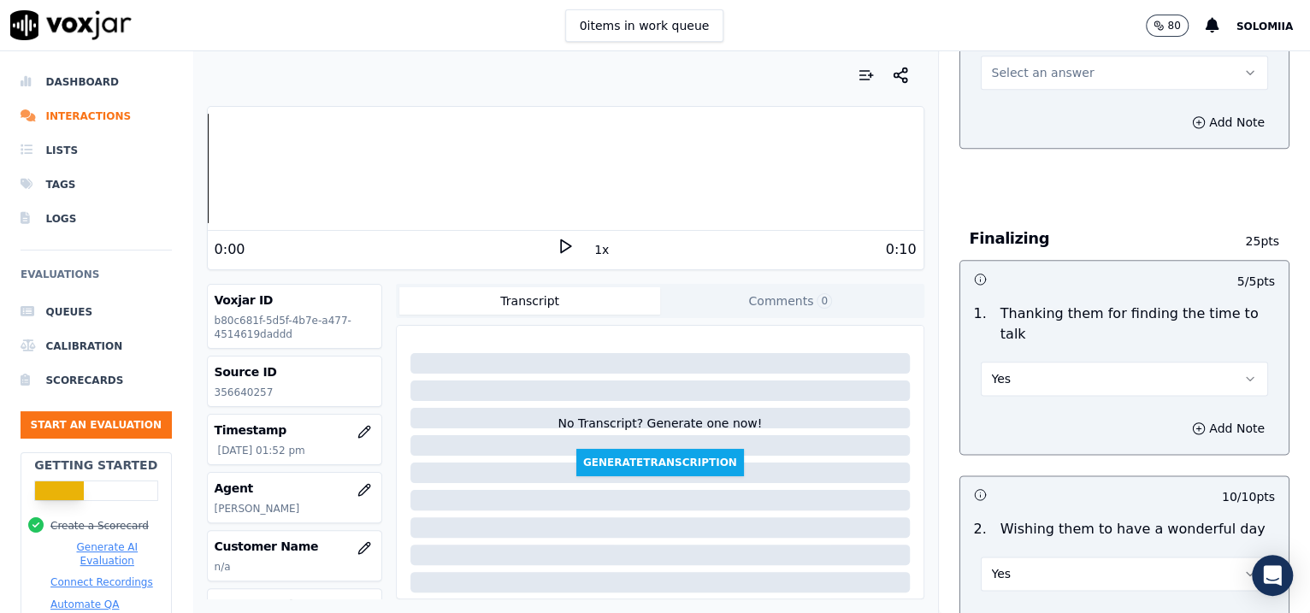
scroll to position [954, 0]
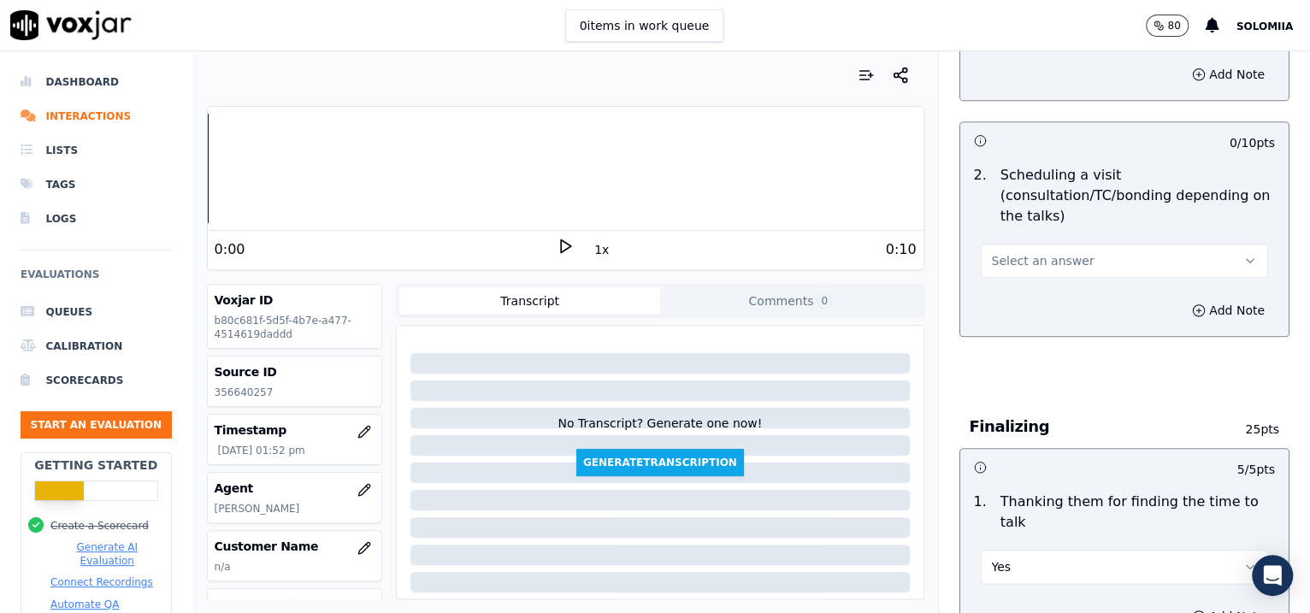
click at [1036, 254] on button "Select an answer" at bounding box center [1125, 261] width 288 height 34
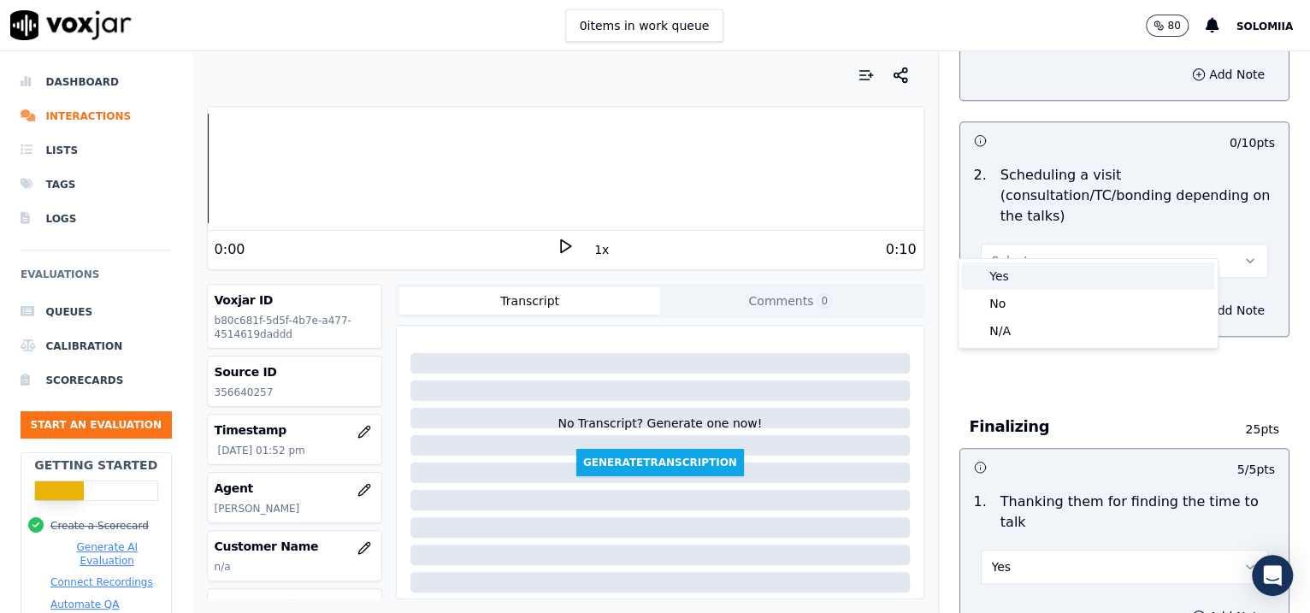
click at [1046, 278] on div "Yes" at bounding box center [1088, 275] width 252 height 27
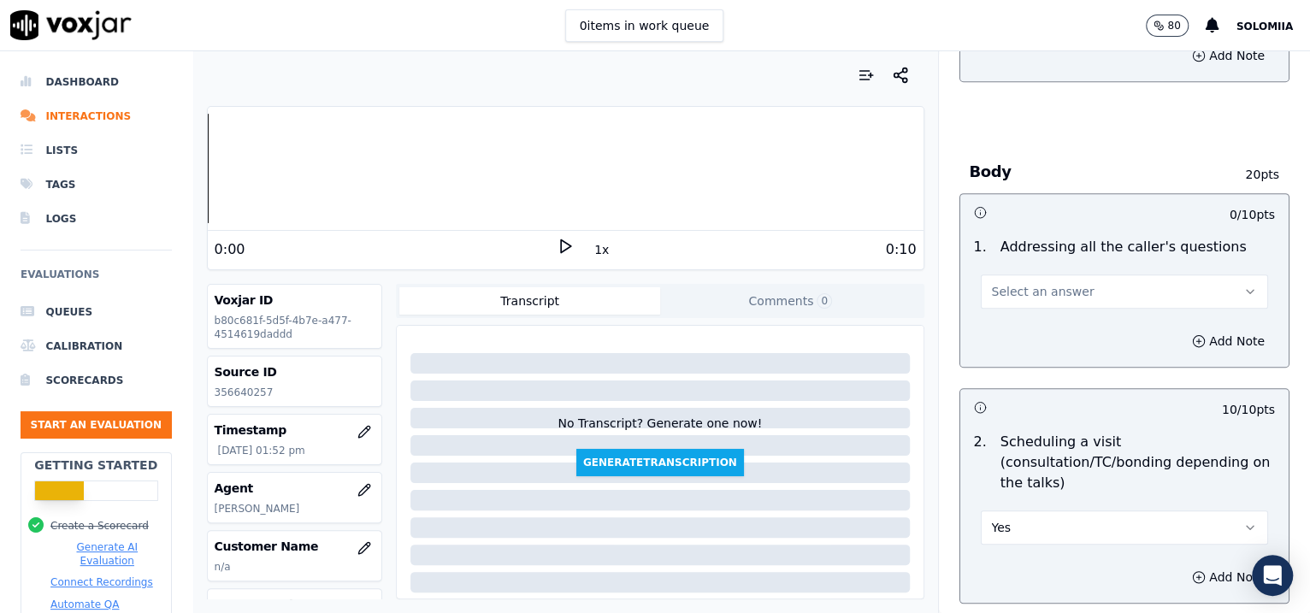
scroll to position [641, 0]
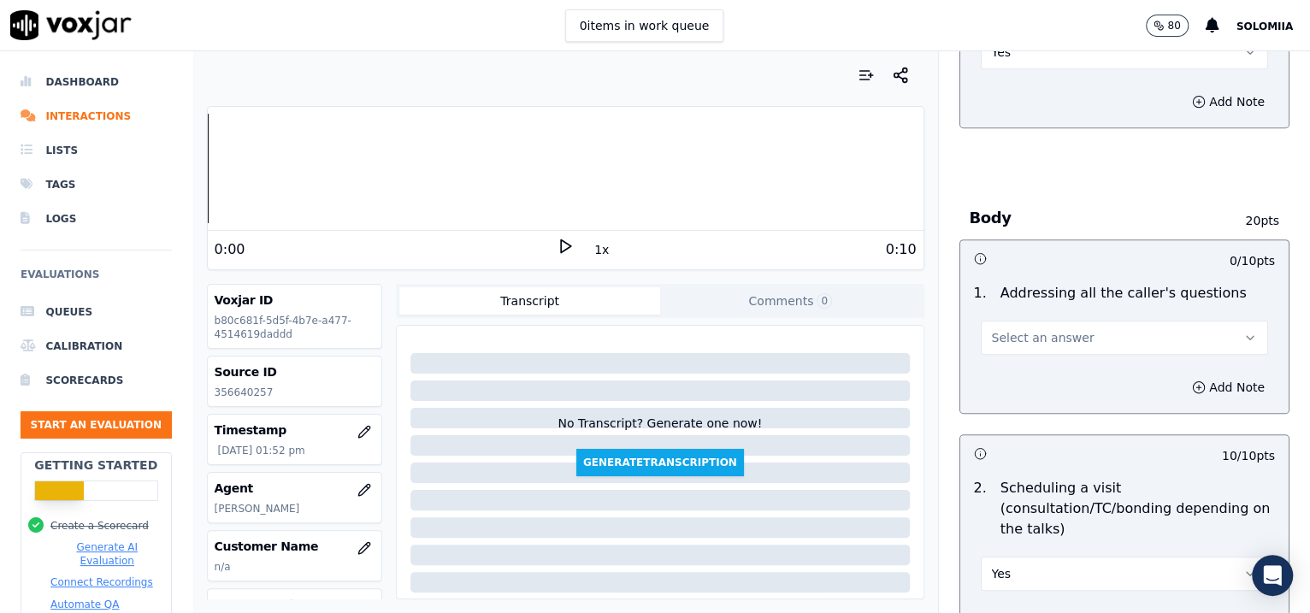
click at [998, 329] on button "Select an answer" at bounding box center [1125, 338] width 288 height 34
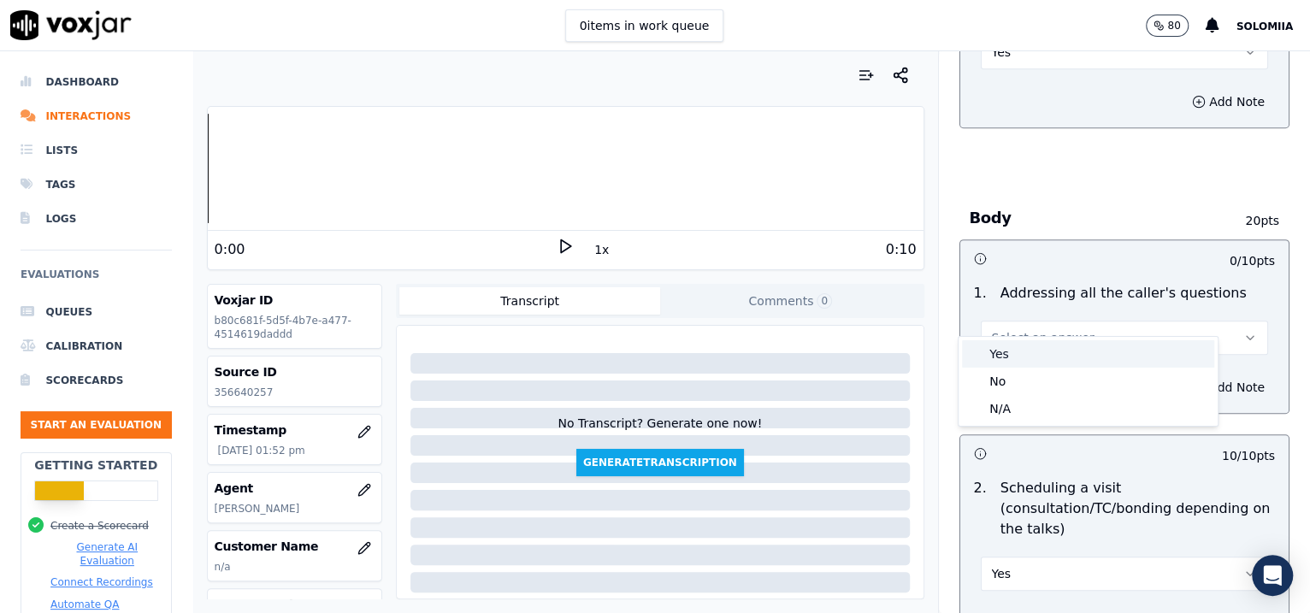
click at [1046, 341] on div "Yes" at bounding box center [1088, 353] width 252 height 27
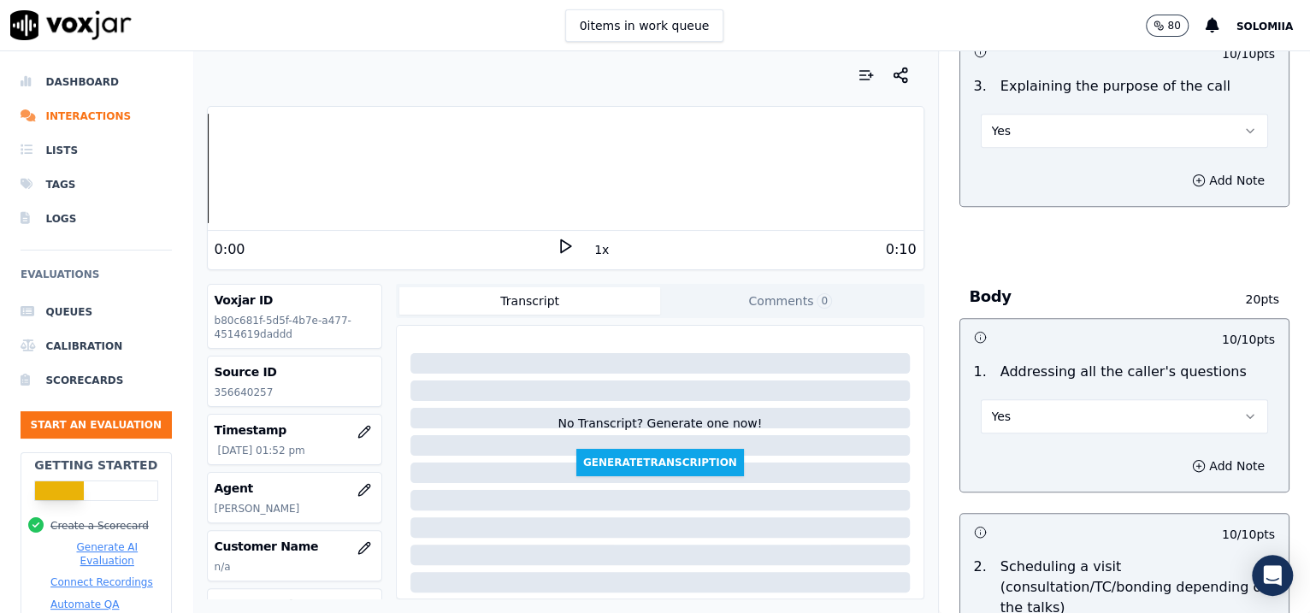
scroll to position [2884, 0]
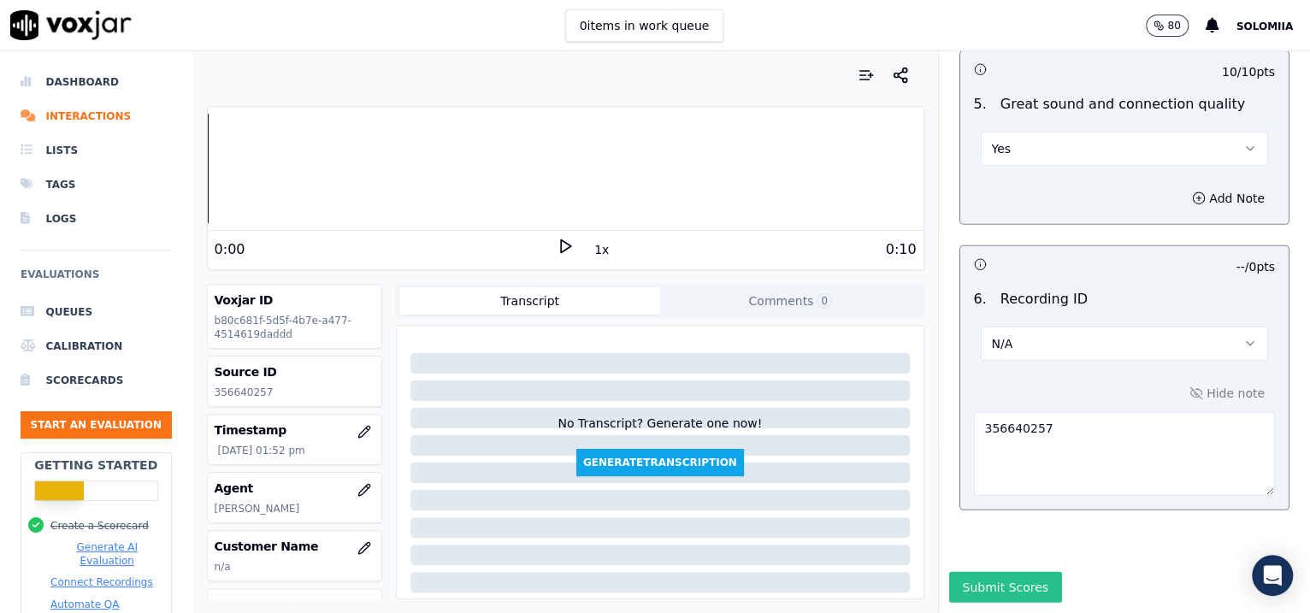
click at [996, 490] on button "Submit Scores" at bounding box center [1006, 587] width 114 height 31
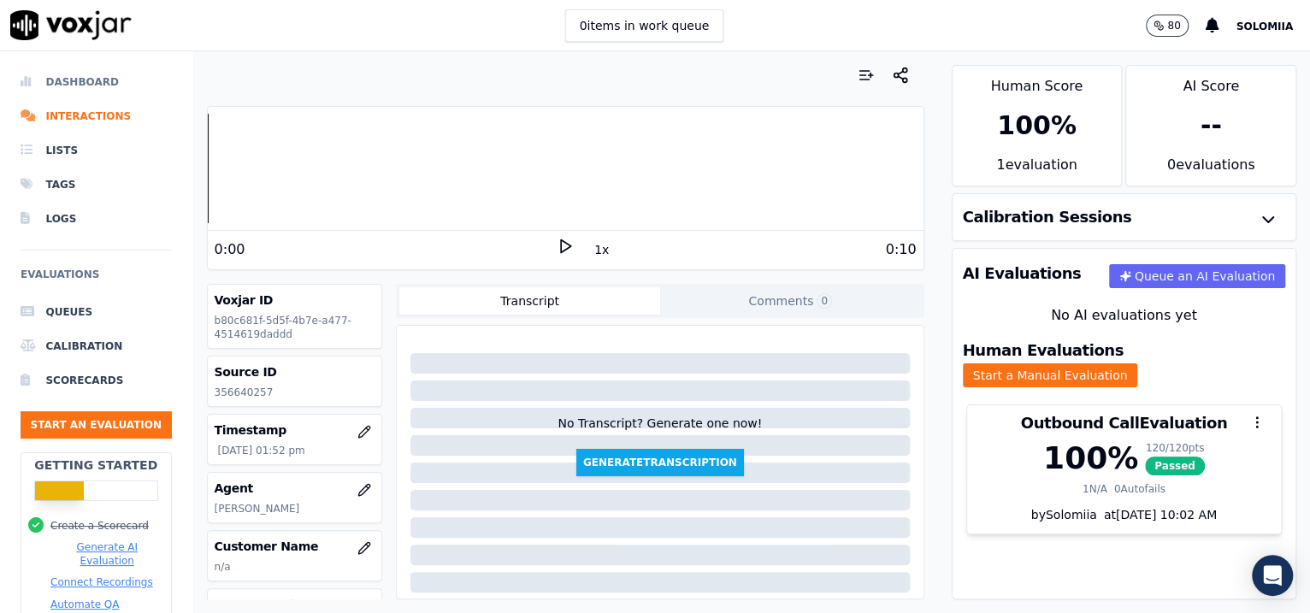
click at [62, 76] on li "Dashboard" at bounding box center [96, 82] width 151 height 34
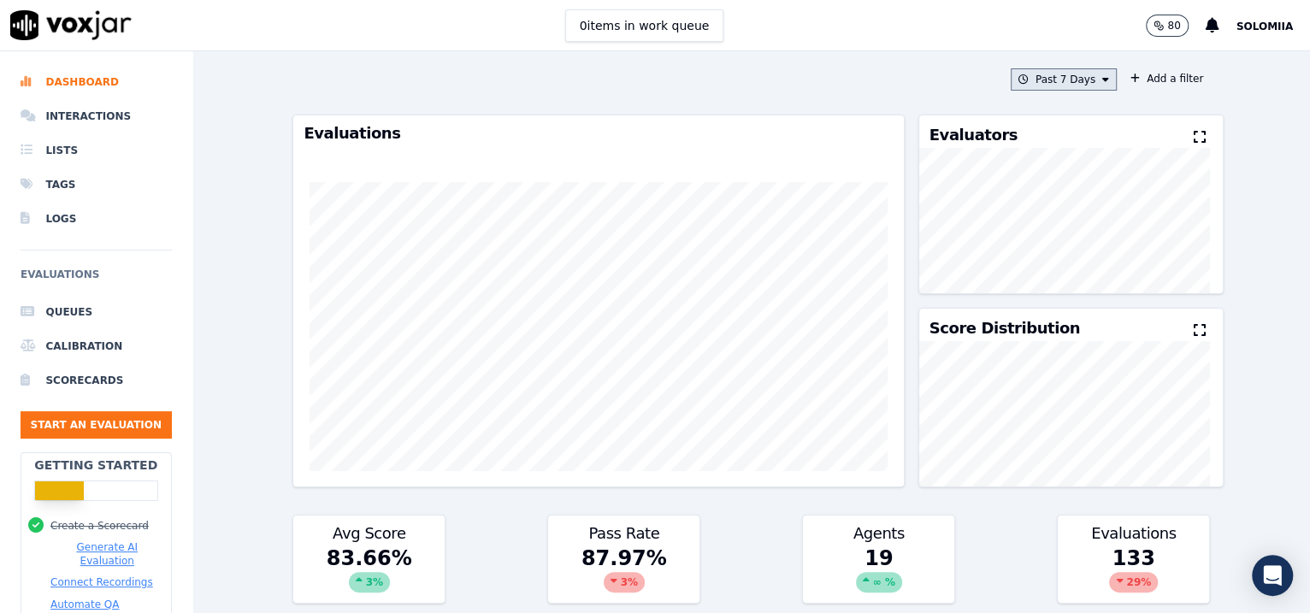
click at [1046, 82] on button "Past 7 Days" at bounding box center [1064, 79] width 106 height 22
click at [1038, 125] on div "[DATE]" at bounding box center [1055, 132] width 35 height 14
click at [1046, 290] on button "Add" at bounding box center [1091, 275] width 33 height 27
click at [1046, 85] on button "[DATE]" at bounding box center [1075, 79] width 81 height 22
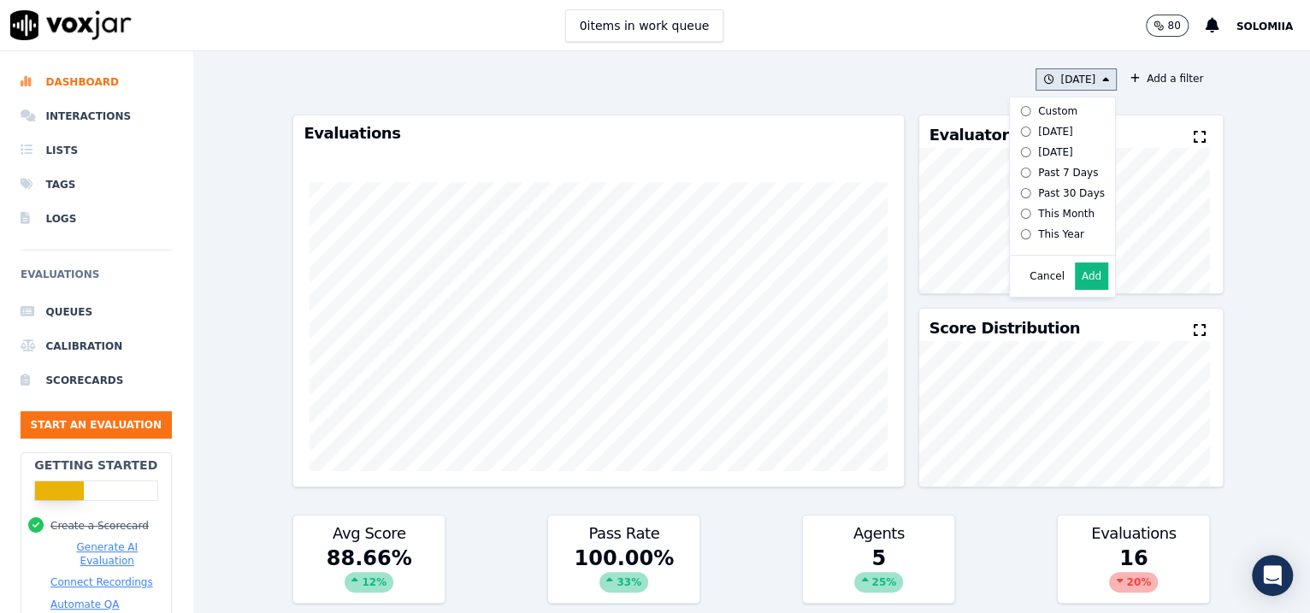
click at [1046, 221] on div "This Month" at bounding box center [1066, 214] width 56 height 14
click at [1046, 290] on button "Add" at bounding box center [1091, 275] width 33 height 27
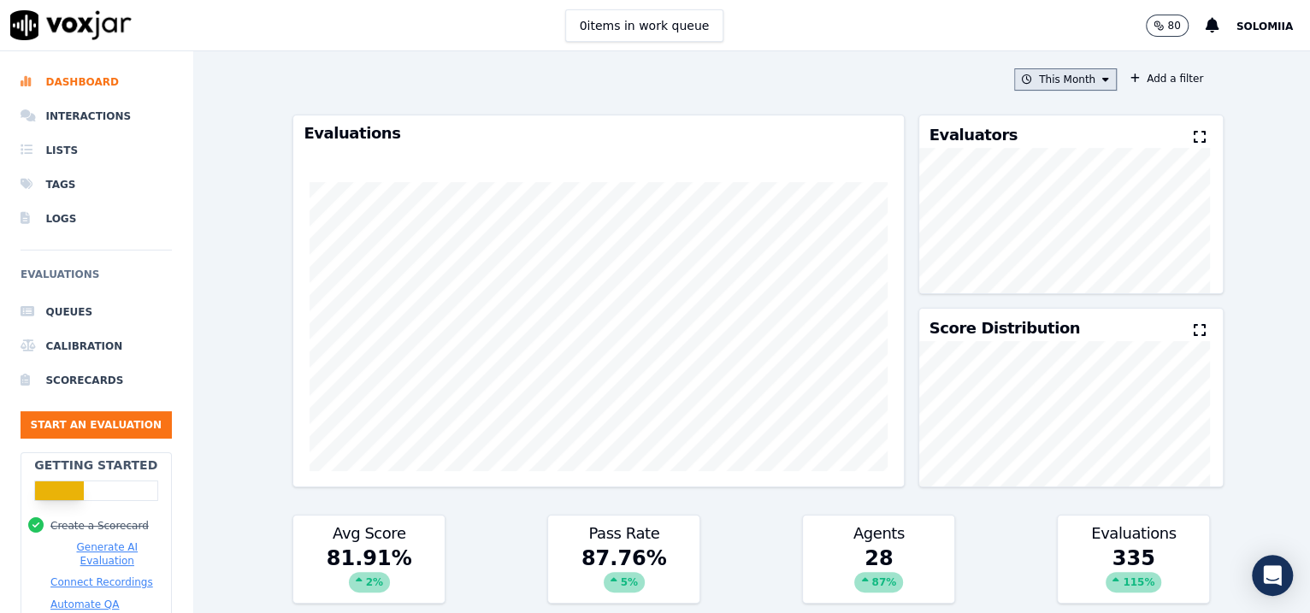
click at [1046, 84] on button "This Month" at bounding box center [1065, 79] width 103 height 22
click at [1039, 241] on div "This Year" at bounding box center [1061, 234] width 46 height 14
click at [1046, 290] on button "Add" at bounding box center [1091, 275] width 33 height 27
click at [1046, 77] on button "This Year" at bounding box center [1070, 79] width 92 height 22
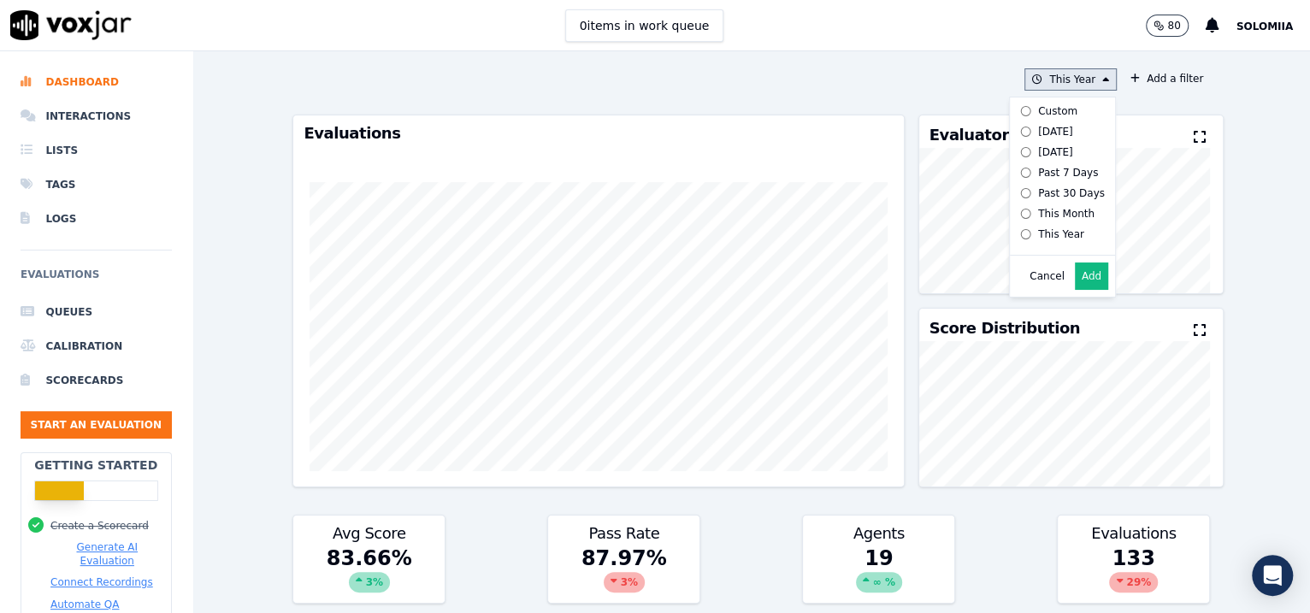
click at [1046, 287] on button "Add" at bounding box center [1091, 275] width 33 height 27
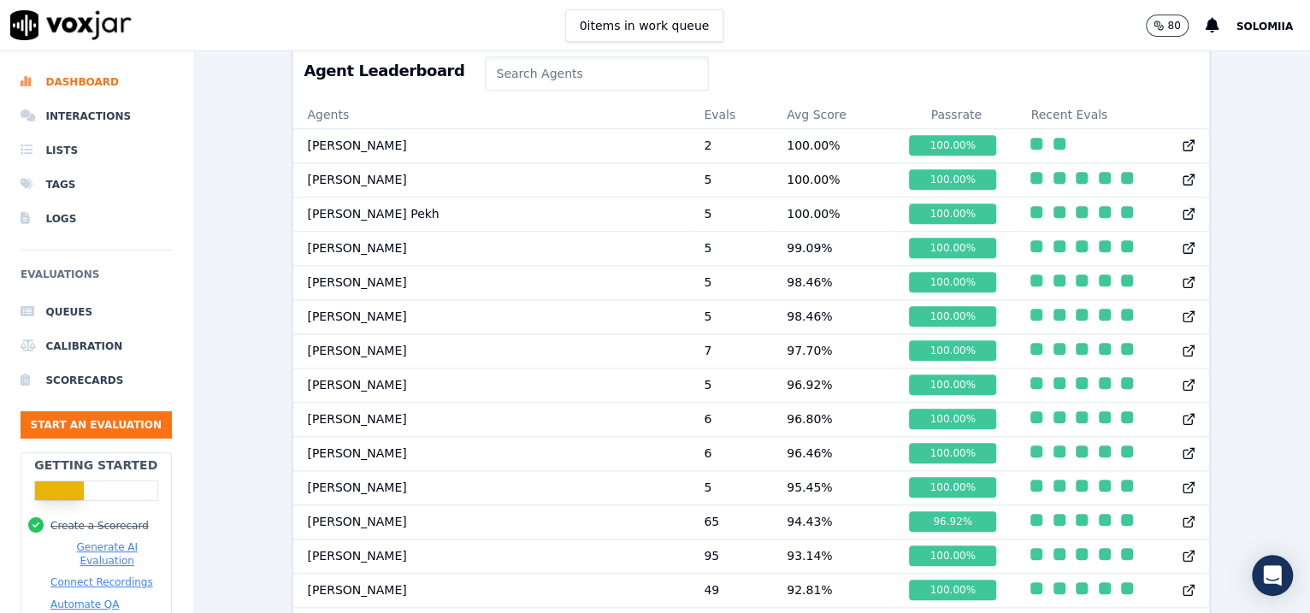
scroll to position [1056, 0]
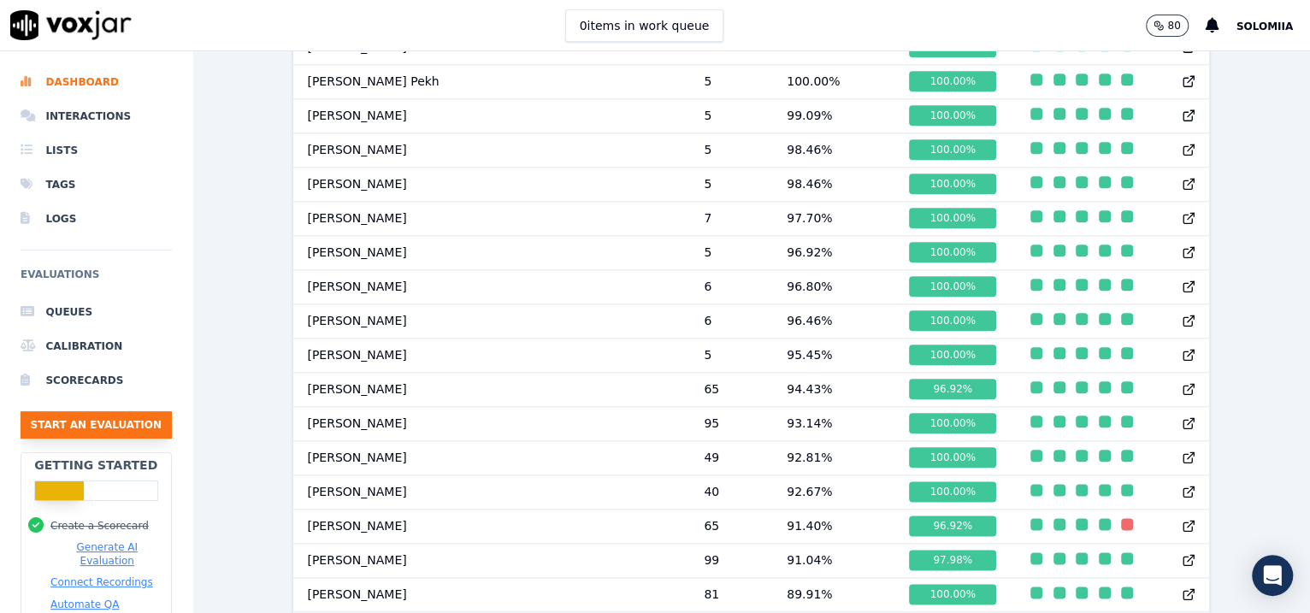
click at [70, 427] on button "Start an Evaluation" at bounding box center [96, 424] width 151 height 27
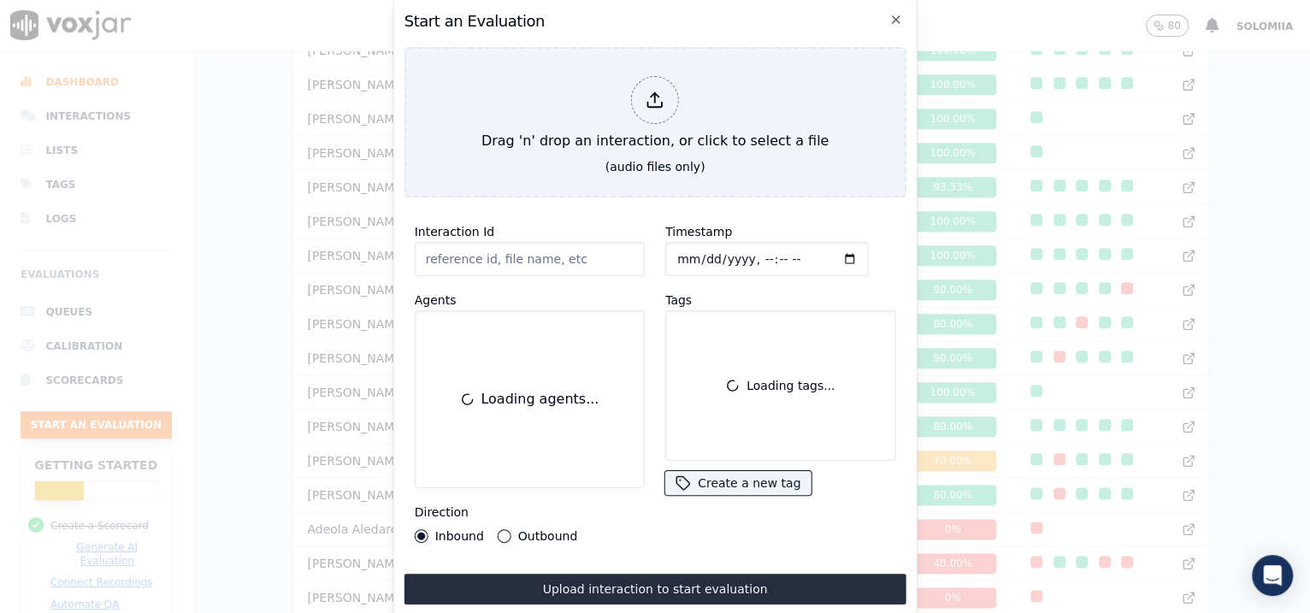
scroll to position [101, 0]
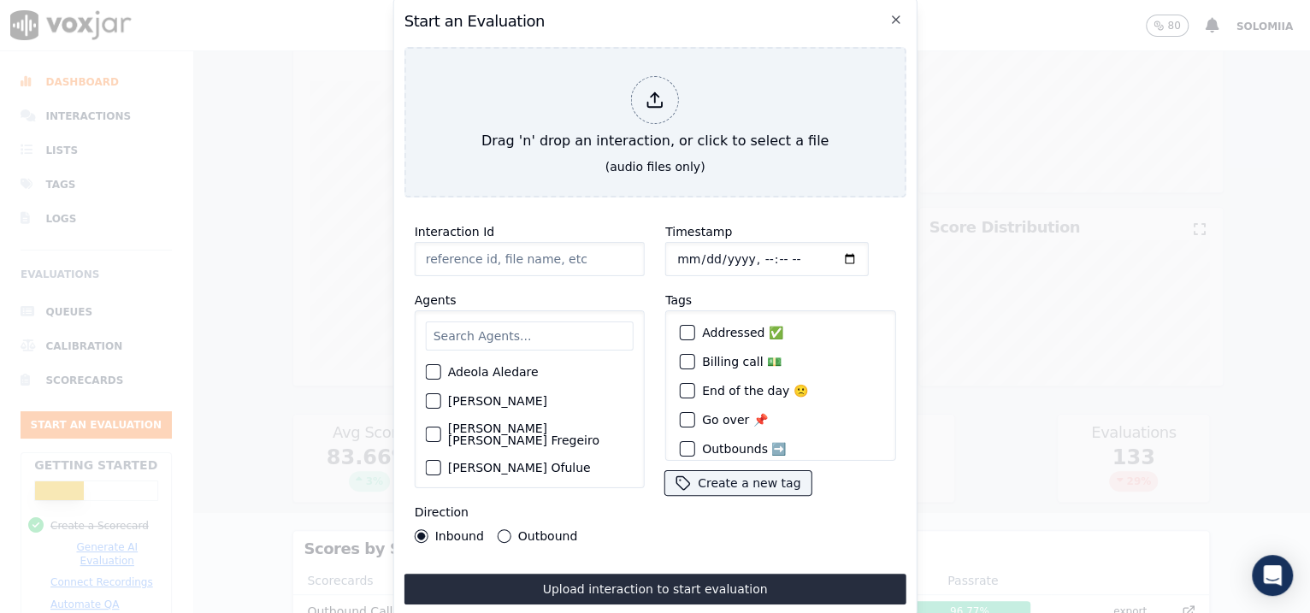
click at [553, 257] on input "Interaction Id" at bounding box center [530, 259] width 230 height 34
paste input "356643399"
type input "356643399"
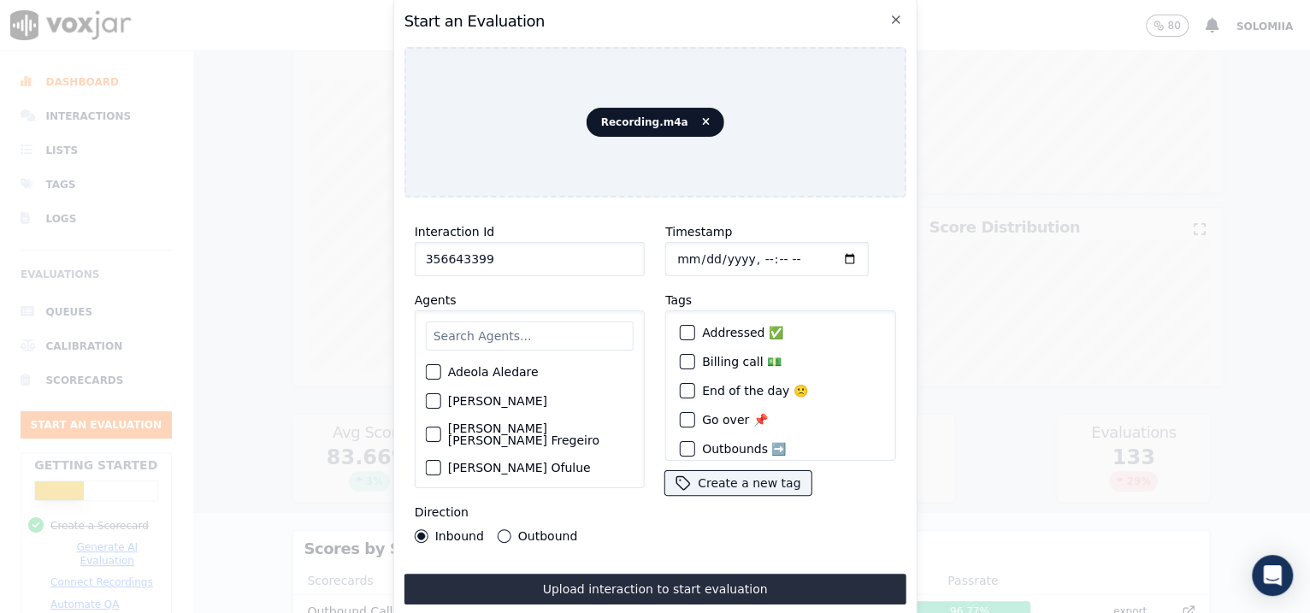
click at [695, 245] on input "Timestamp" at bounding box center [766, 259] width 203 height 34
click at [737, 251] on input "Timestamp" at bounding box center [766, 259] width 203 height 34
type input "[DATE]T14:18"
click at [470, 330] on input "text" at bounding box center [530, 335] width 208 height 29
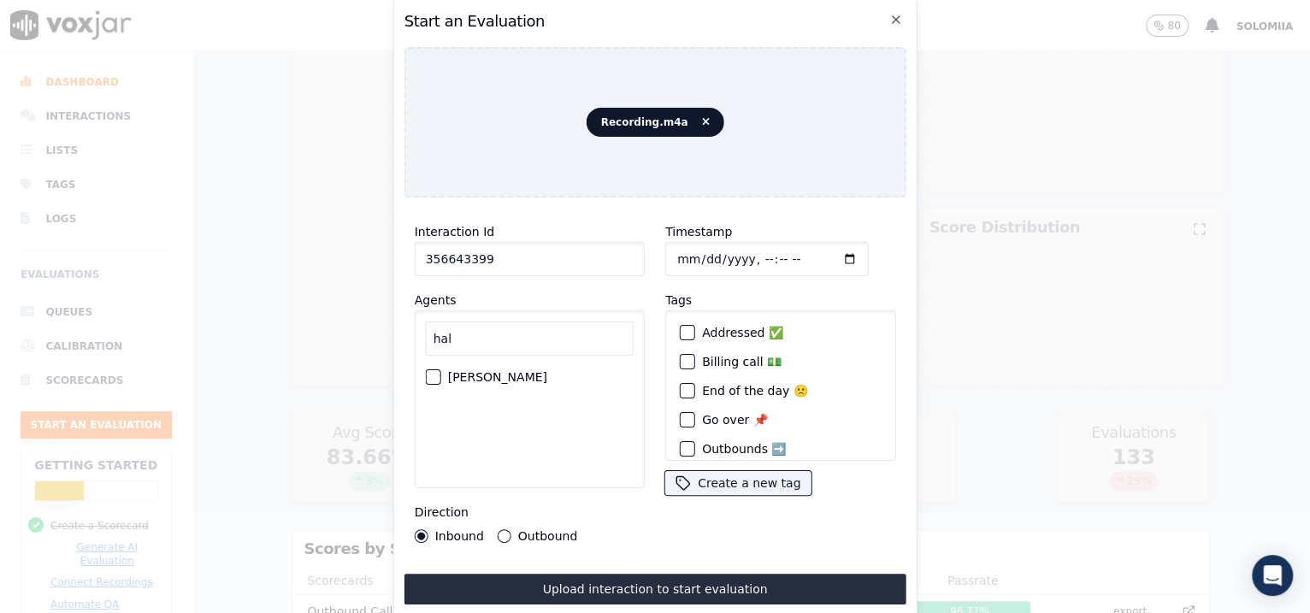
type input "hal"
click at [505, 372] on label "[PERSON_NAME]" at bounding box center [497, 377] width 99 height 12
click at [441, 372] on button "[PERSON_NAME]" at bounding box center [433, 376] width 15 height 15
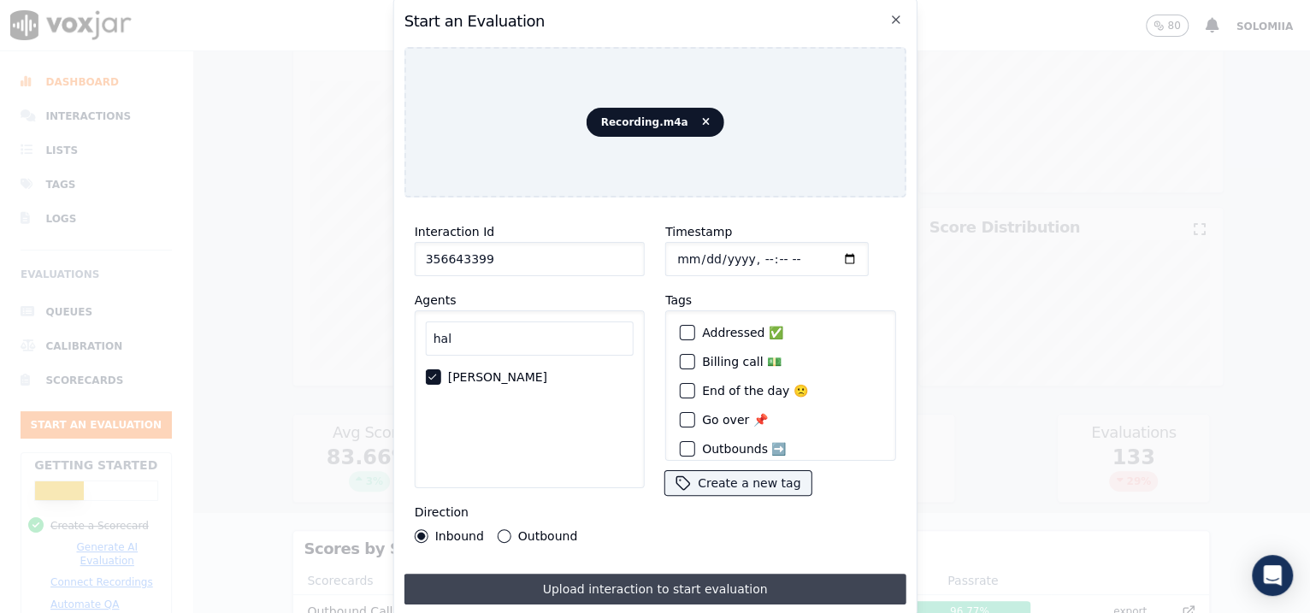
click at [605, 490] on button "Upload interaction to start evaluation" at bounding box center [655, 589] width 502 height 31
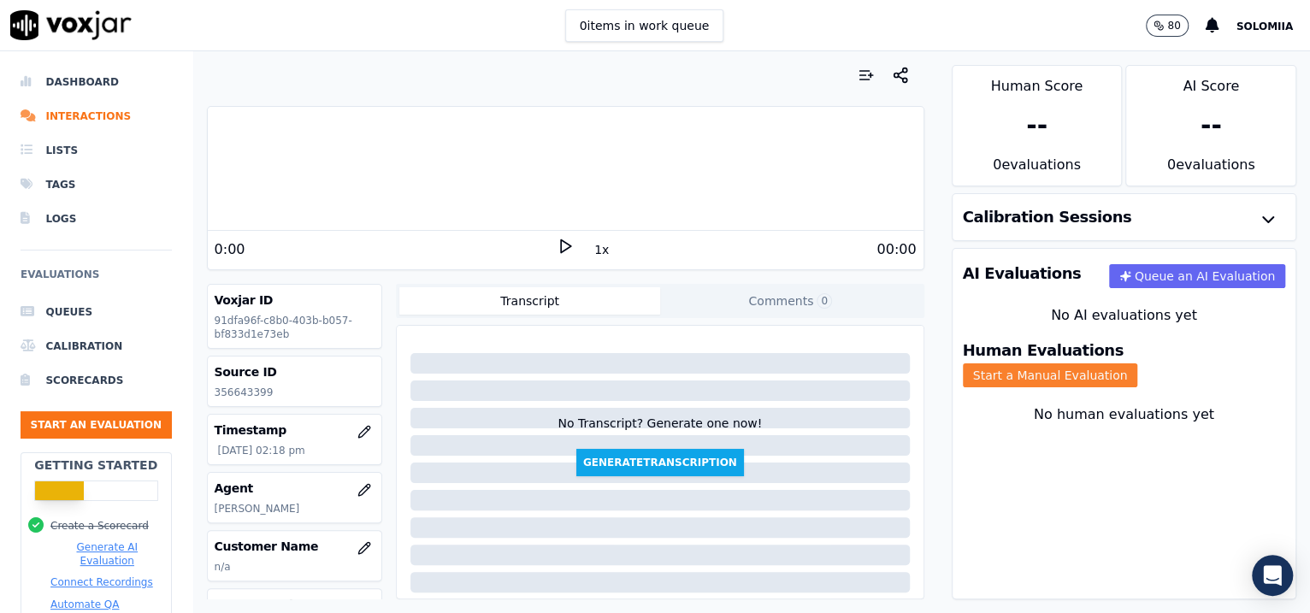
click at [1046, 363] on button "Start a Manual Evaluation" at bounding box center [1050, 375] width 175 height 24
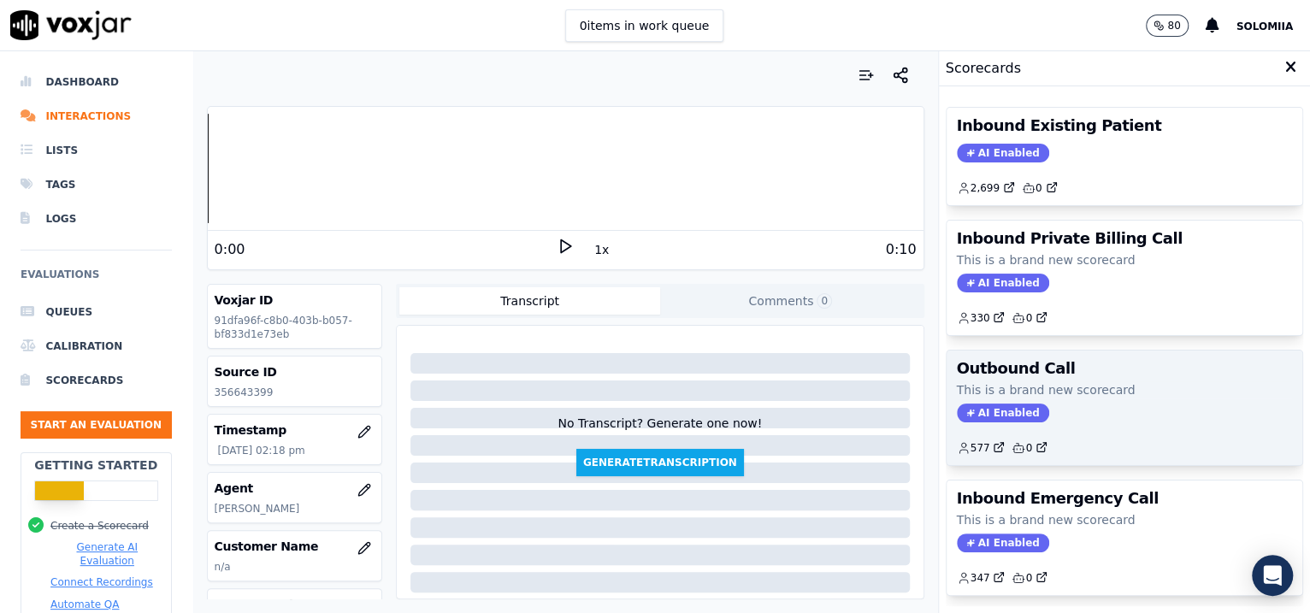
click at [1046, 393] on p "This is a brand new scorecard" at bounding box center [1125, 389] width 336 height 17
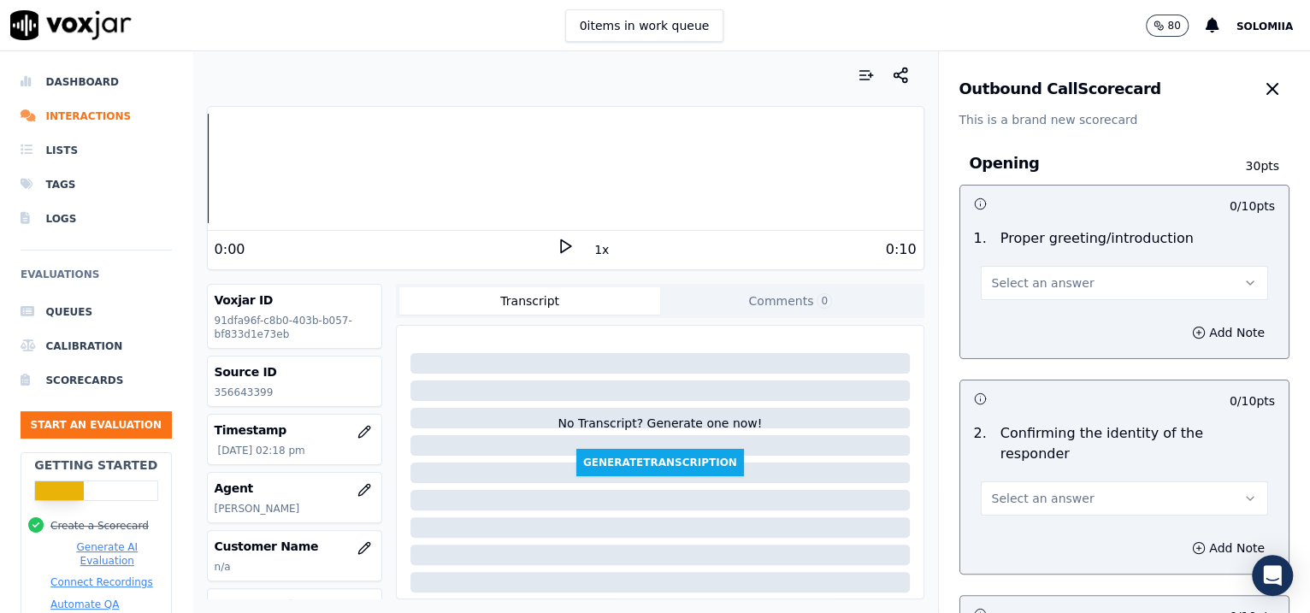
click at [1046, 286] on button "Select an answer" at bounding box center [1125, 283] width 288 height 34
click at [1046, 321] on div "Yes" at bounding box center [1088, 321] width 252 height 27
click at [1040, 490] on span "Select an answer" at bounding box center [1043, 498] width 103 height 17
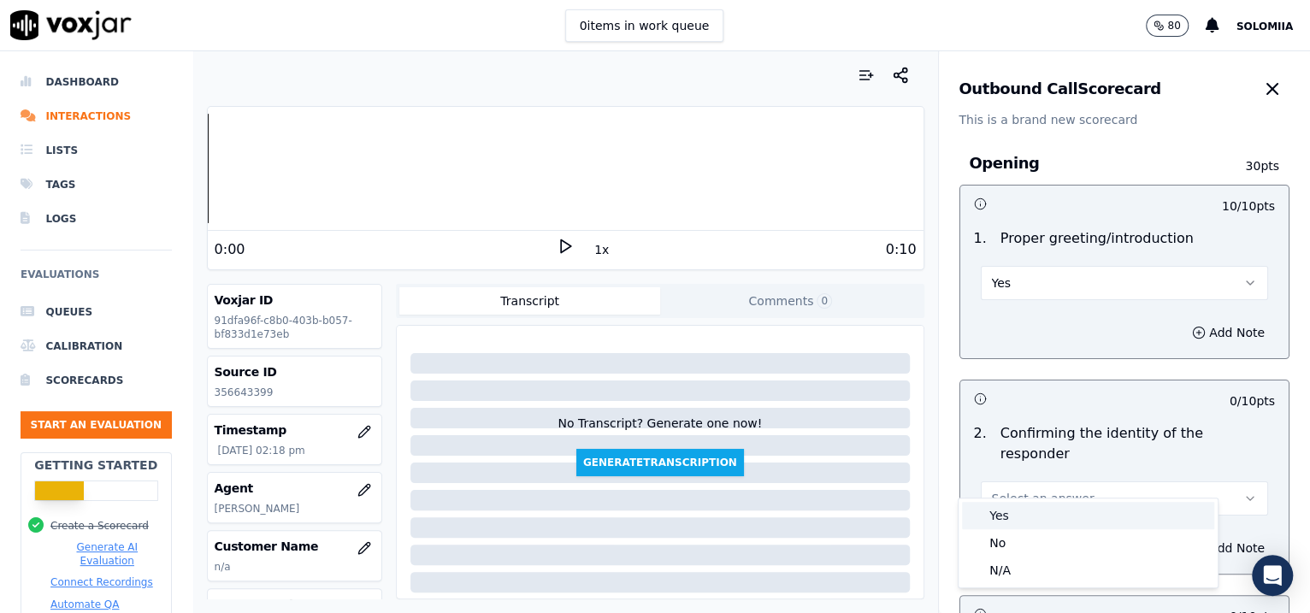
click at [1046, 490] on div "Yes" at bounding box center [1088, 515] width 252 height 27
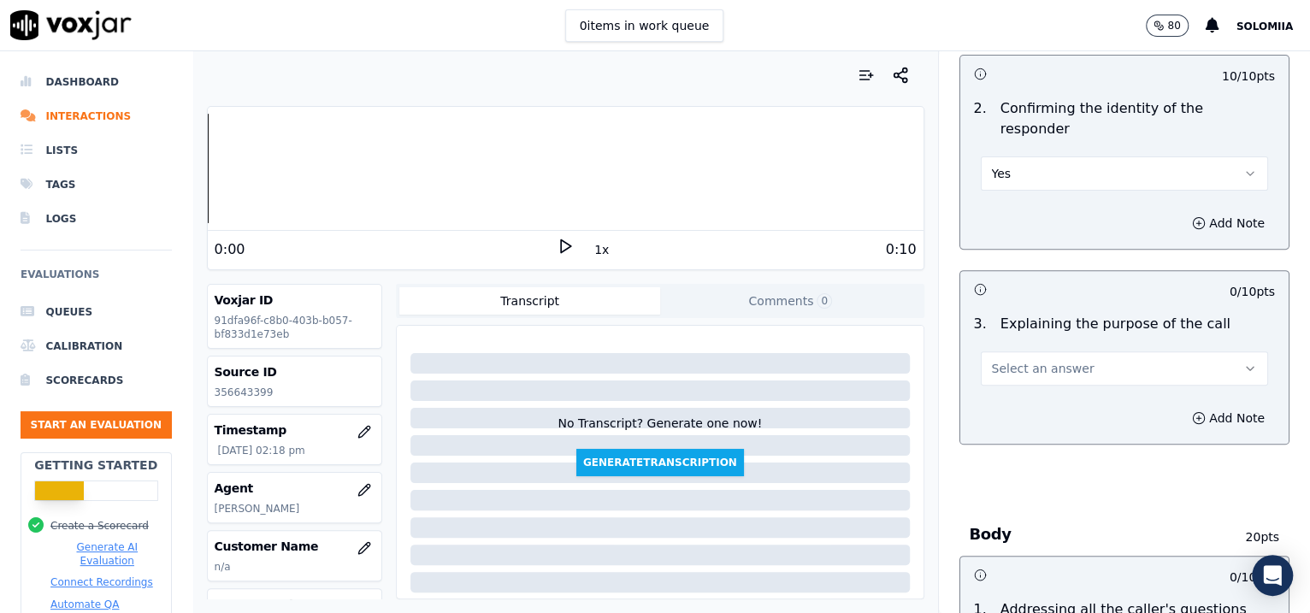
scroll to position [453, 0]
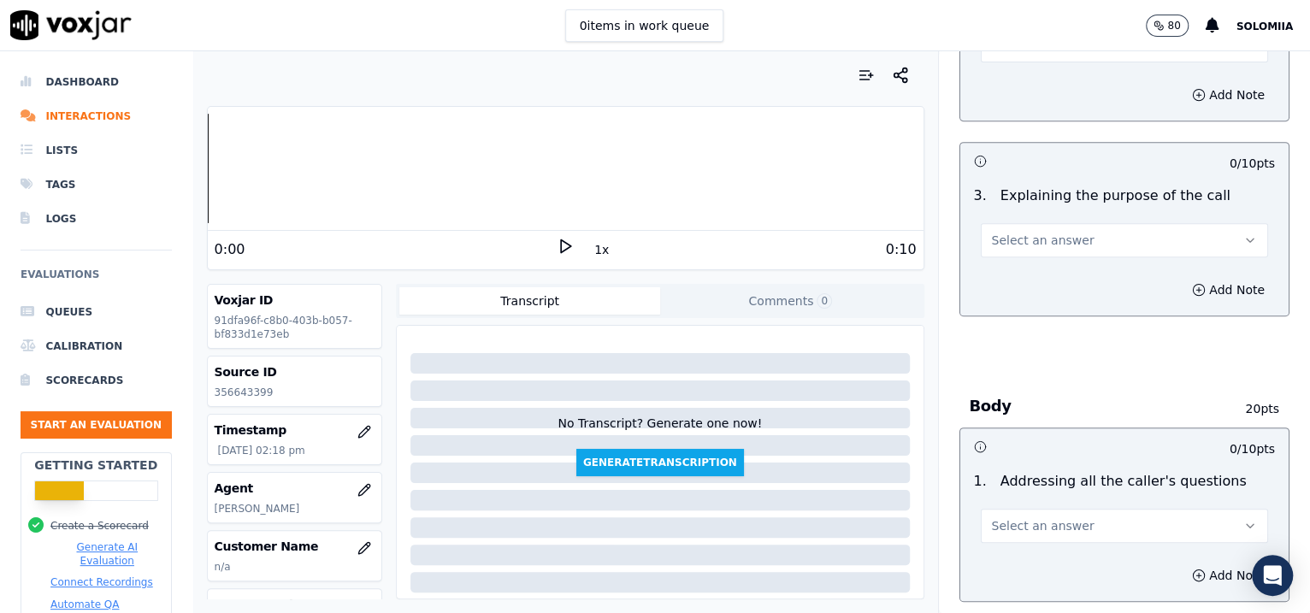
click at [993, 233] on button "Select an answer" at bounding box center [1125, 240] width 288 height 34
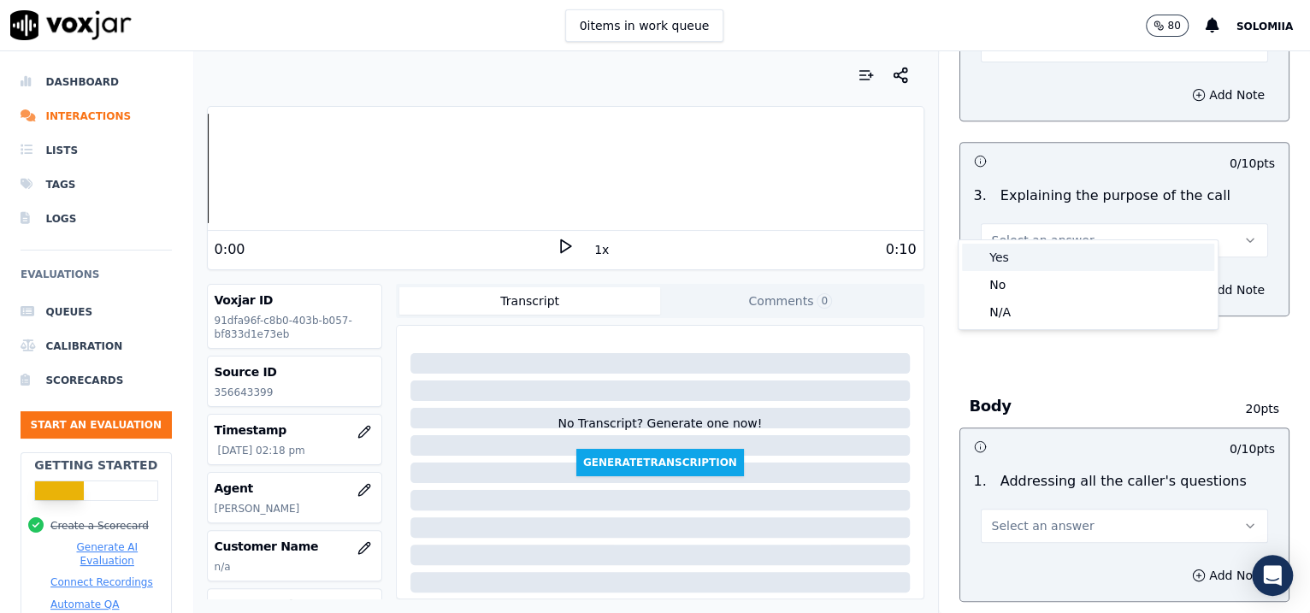
click at [1028, 256] on div "Yes" at bounding box center [1088, 257] width 252 height 27
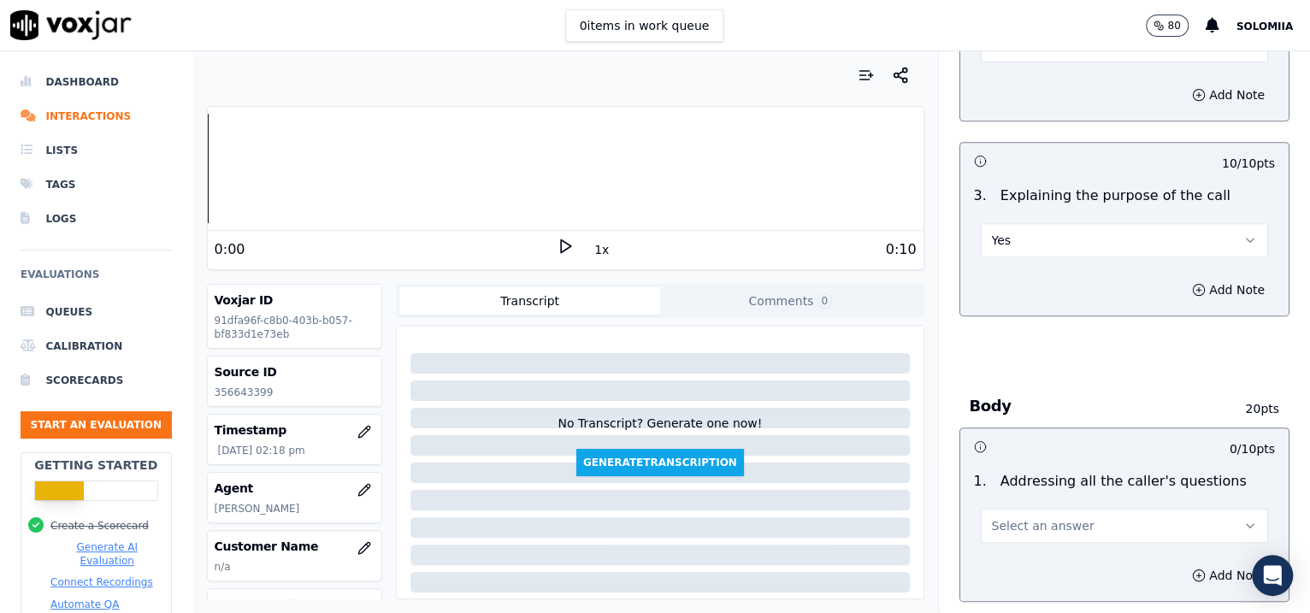
scroll to position [2793, 0]
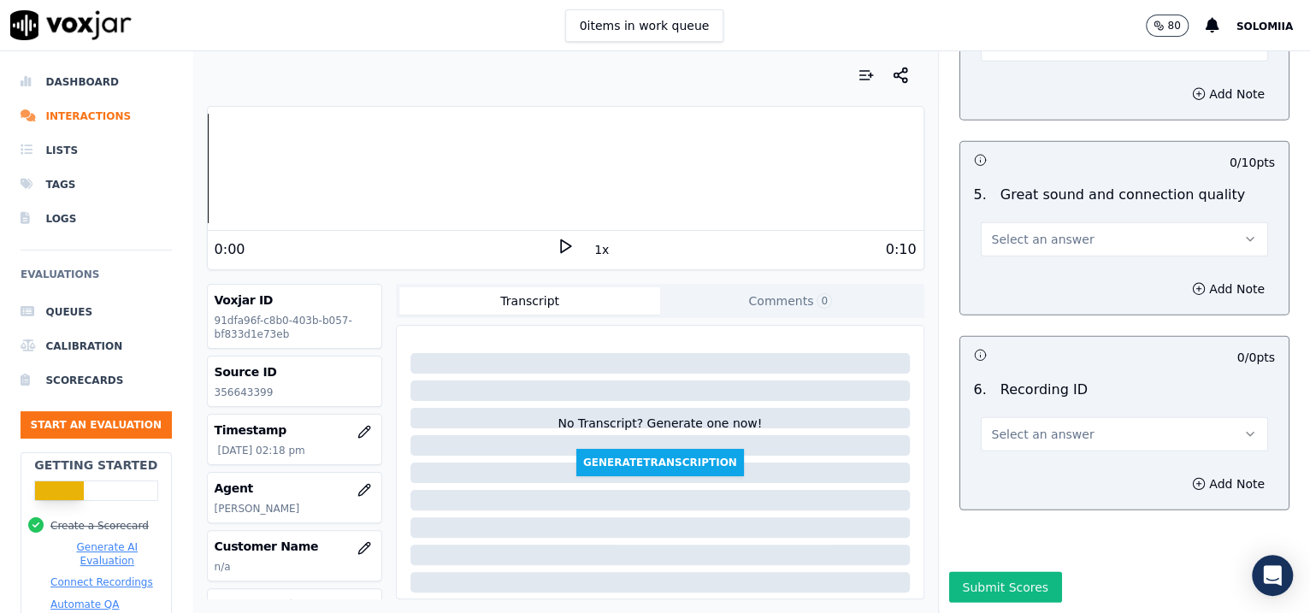
click at [1018, 414] on div "Select an answer" at bounding box center [1125, 433] width 288 height 38
click at [1004, 426] on span "Select an answer" at bounding box center [1043, 434] width 103 height 17
click at [1045, 432] on div "N/A" at bounding box center [1088, 434] width 252 height 27
click at [1046, 458] on div "Add Note" at bounding box center [1124, 483] width 329 height 51
click at [1046, 477] on icon "button" at bounding box center [1199, 484] width 14 height 14
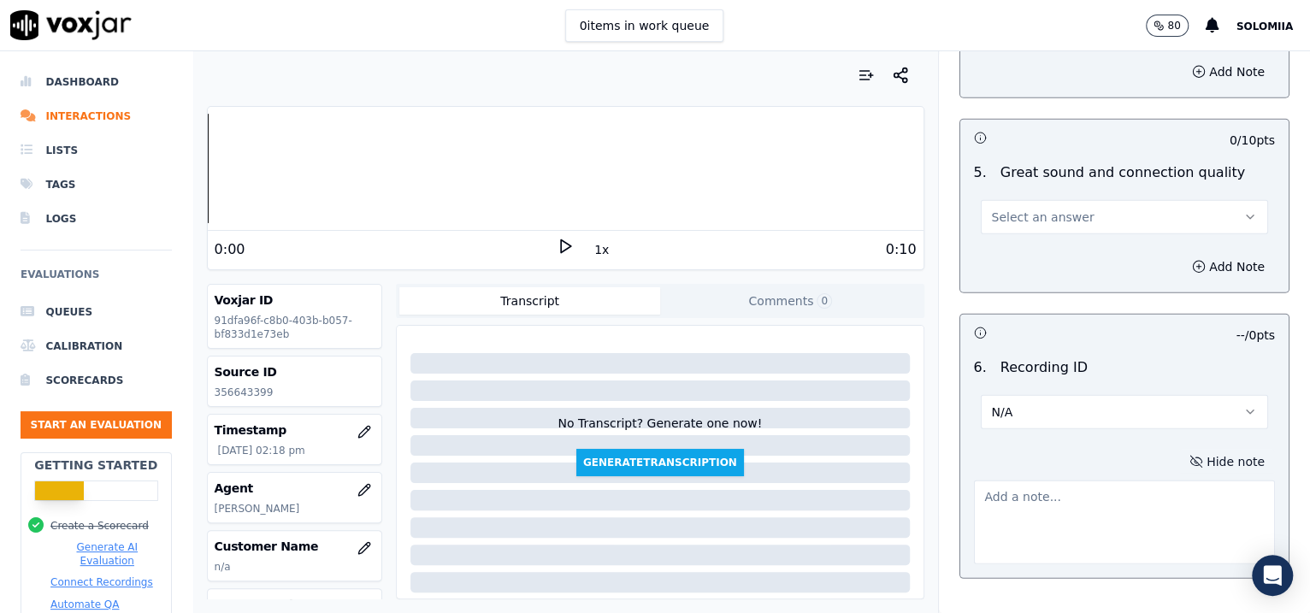
click at [1046, 480] on textarea at bounding box center [1125, 522] width 302 height 84
paste textarea "356643399"
type textarea "356643399"
click at [1006, 209] on span "Select an answer" at bounding box center [1043, 217] width 103 height 17
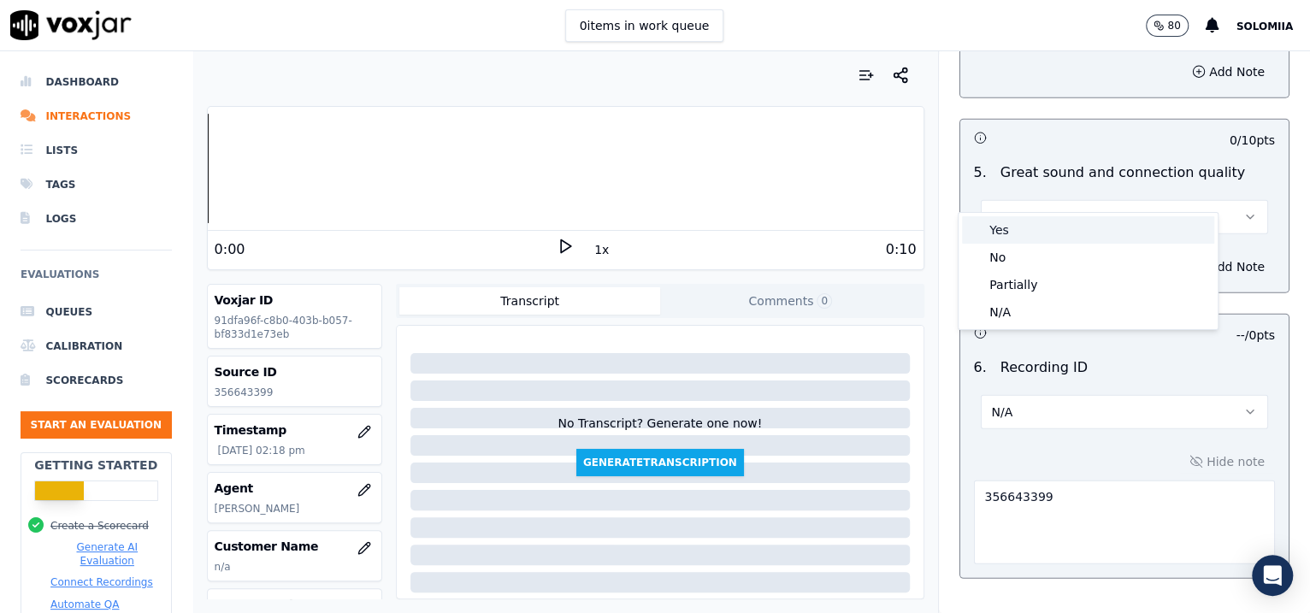
click at [1046, 218] on div "Yes" at bounding box center [1088, 229] width 252 height 27
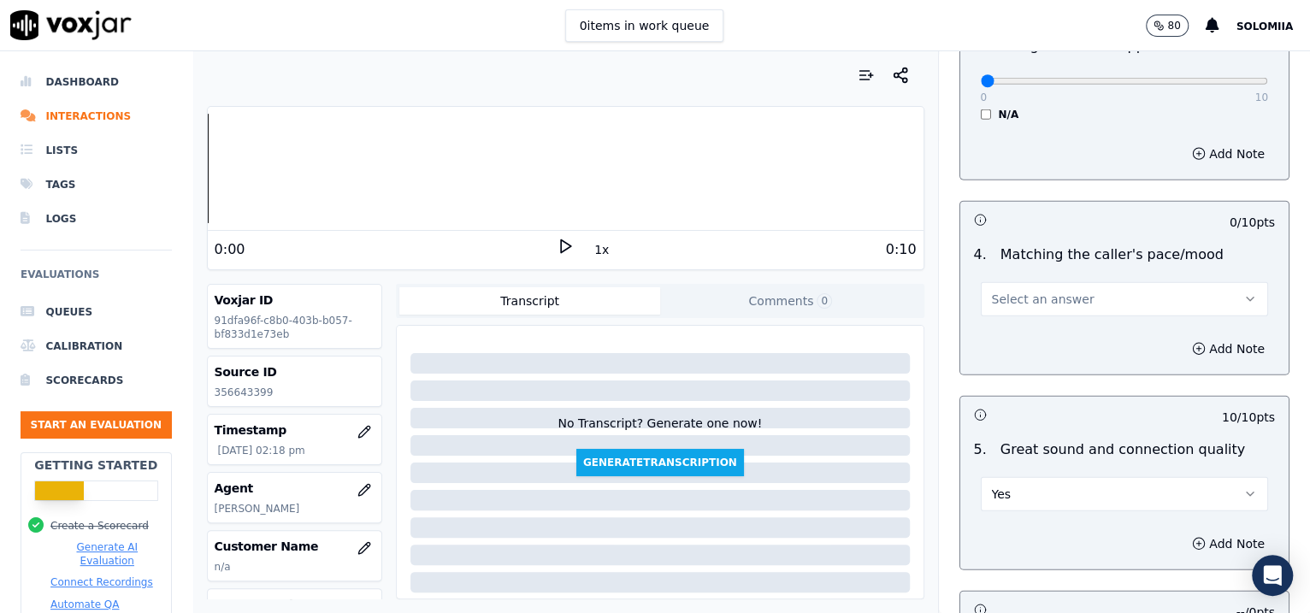
scroll to position [2417, 0]
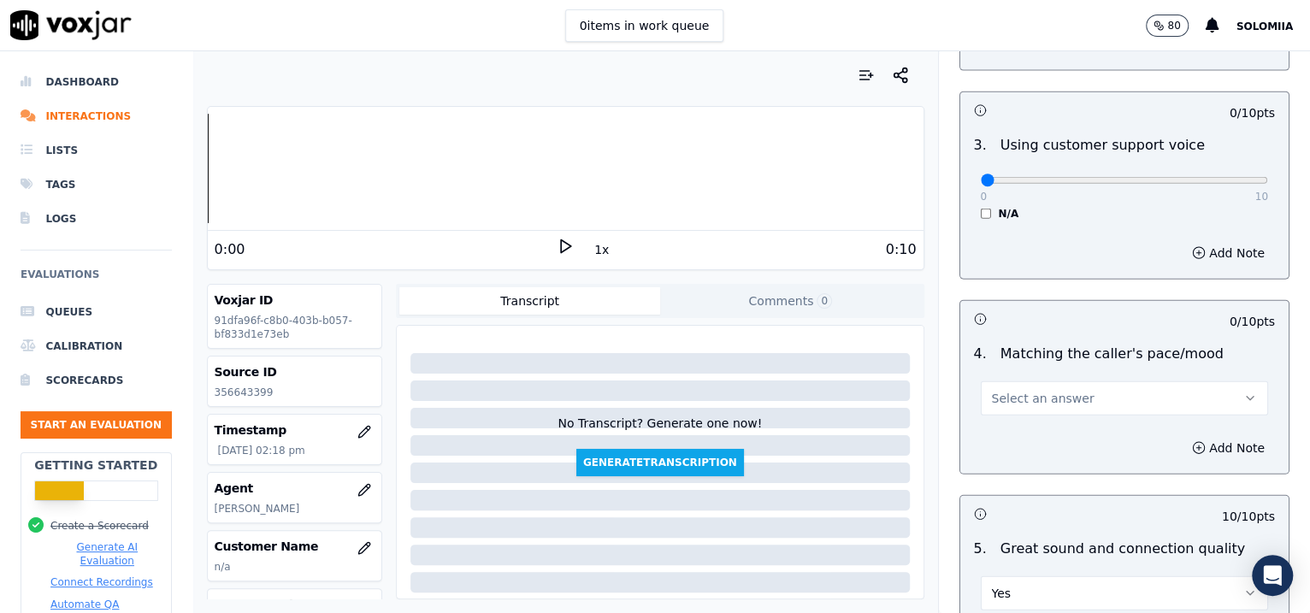
click at [1017, 390] on span "Select an answer" at bounding box center [1043, 398] width 103 height 17
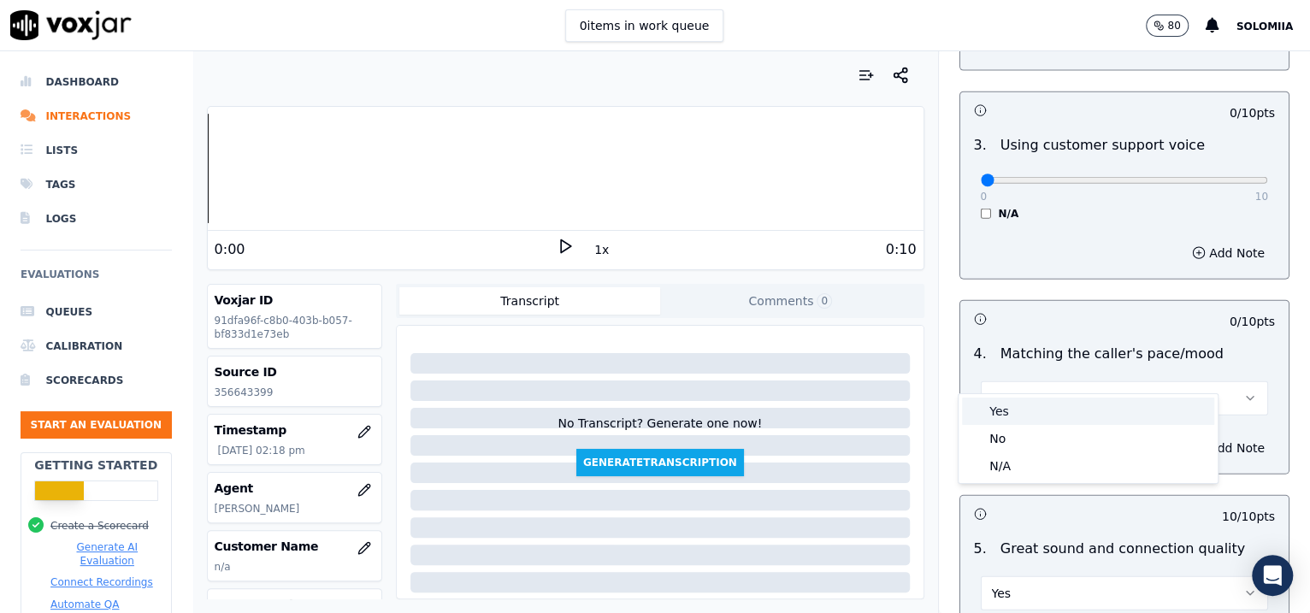
click at [1046, 404] on div "Yes" at bounding box center [1088, 411] width 252 height 27
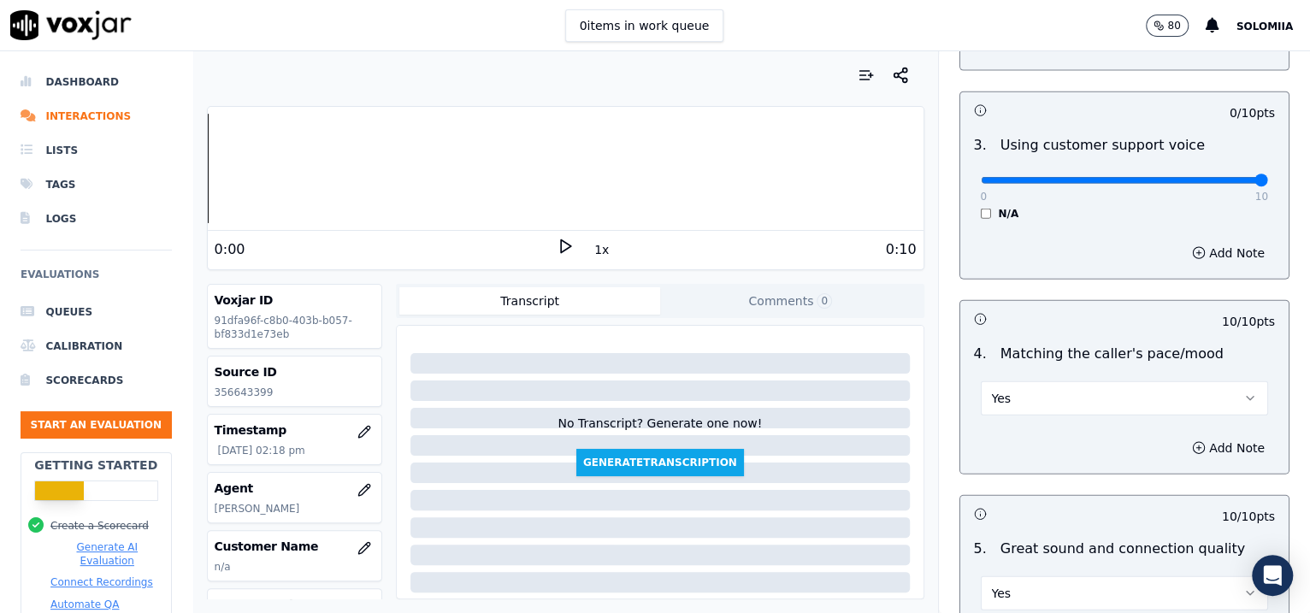
drag, startPoint x: 985, startPoint y: 150, endPoint x: 1305, endPoint y: 175, distance: 320.7
type input "10"
click at [1046, 177] on input "range" at bounding box center [1125, 180] width 288 height 7
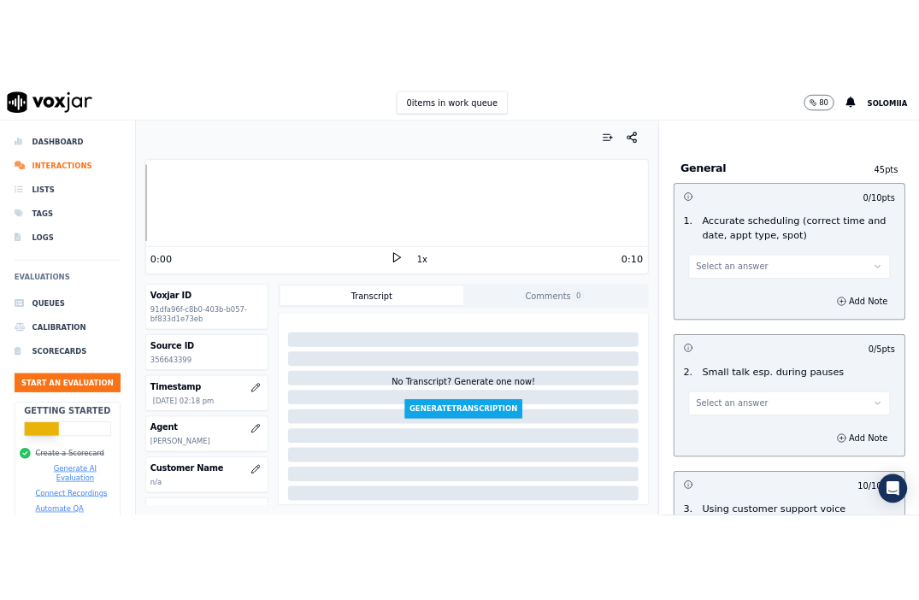
scroll to position [1952, 0]
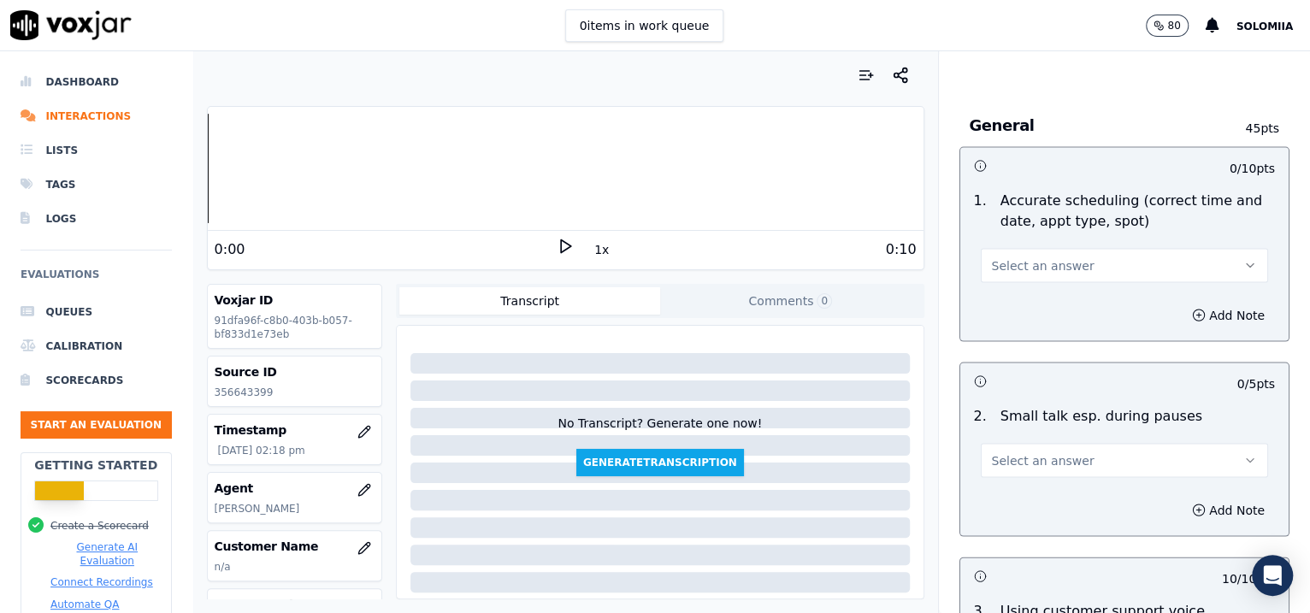
click at [1028, 439] on div "Select an answer" at bounding box center [1125, 458] width 288 height 38
click at [1001, 443] on button "Select an answer" at bounding box center [1125, 460] width 288 height 34
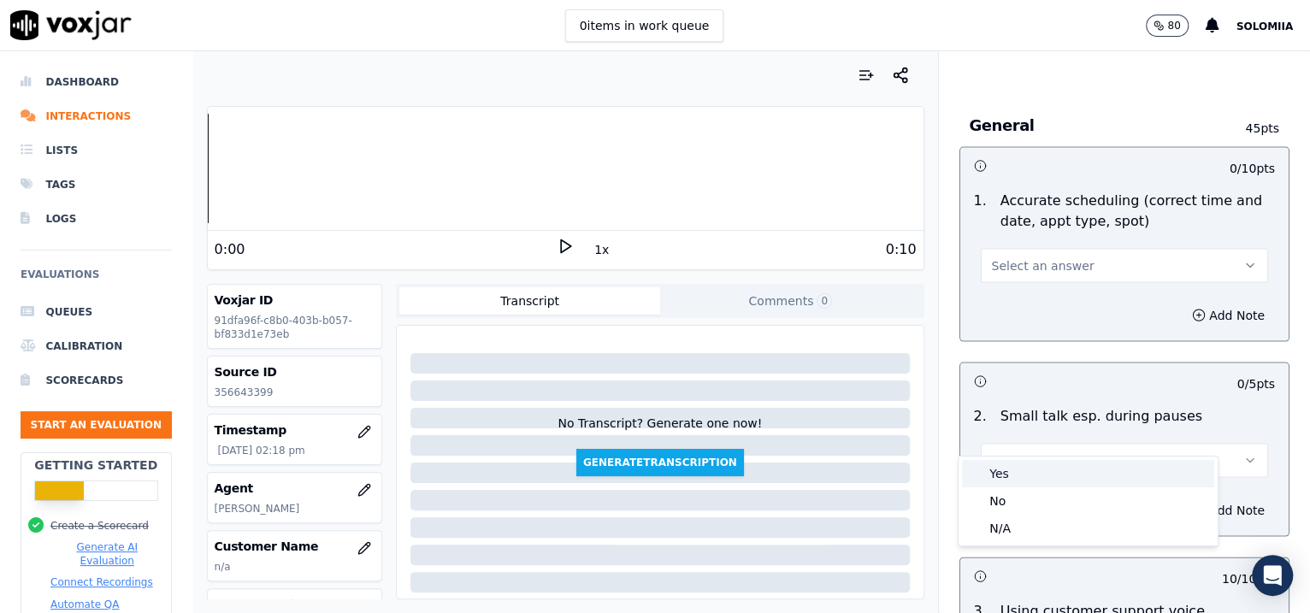
click at [1046, 471] on div "Yes" at bounding box center [1088, 473] width 252 height 27
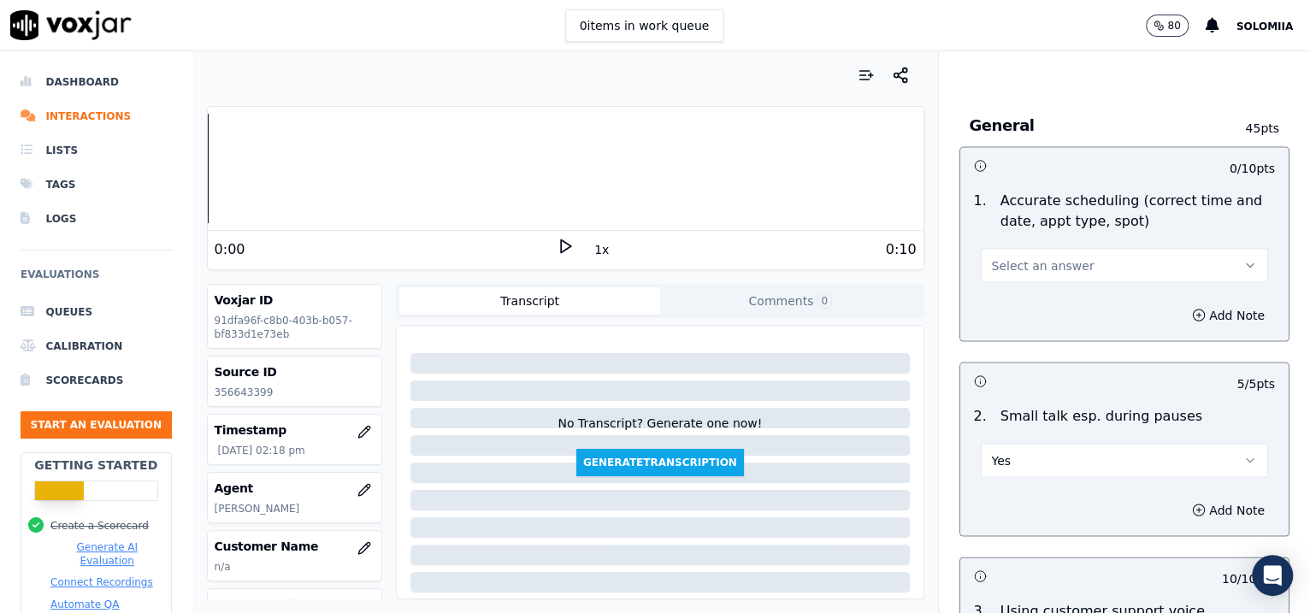
click at [1046, 256] on span "Select an answer" at bounding box center [1043, 264] width 103 height 17
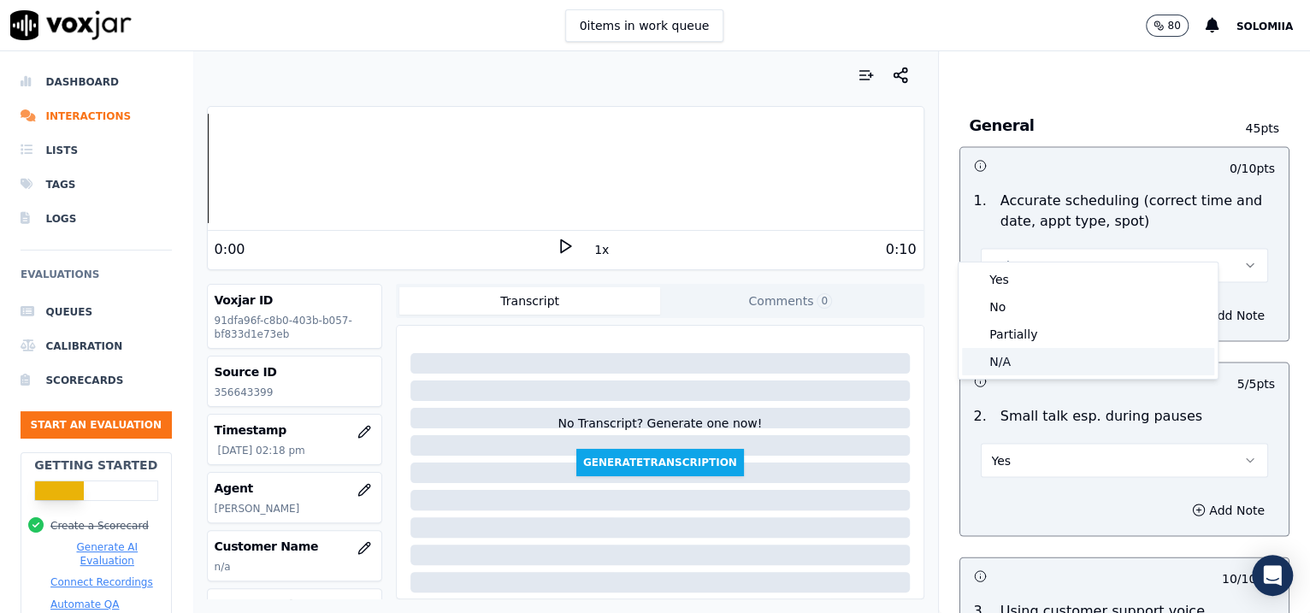
click at [1046, 360] on div "N/A" at bounding box center [1088, 361] width 252 height 27
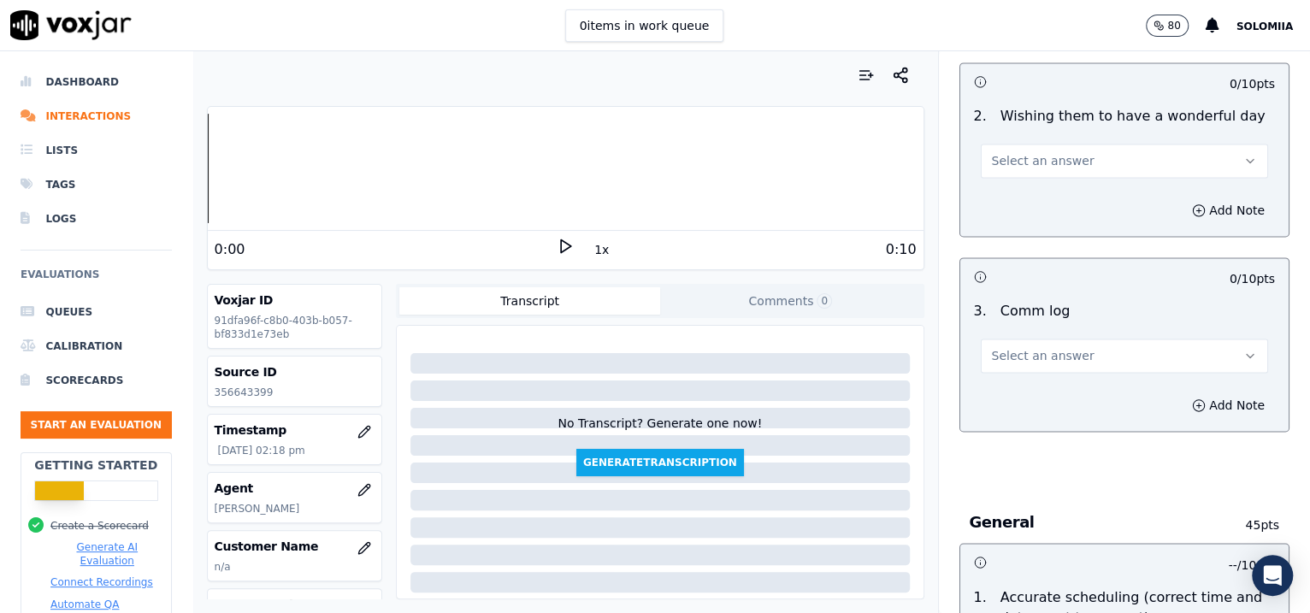
scroll to position [1529, 0]
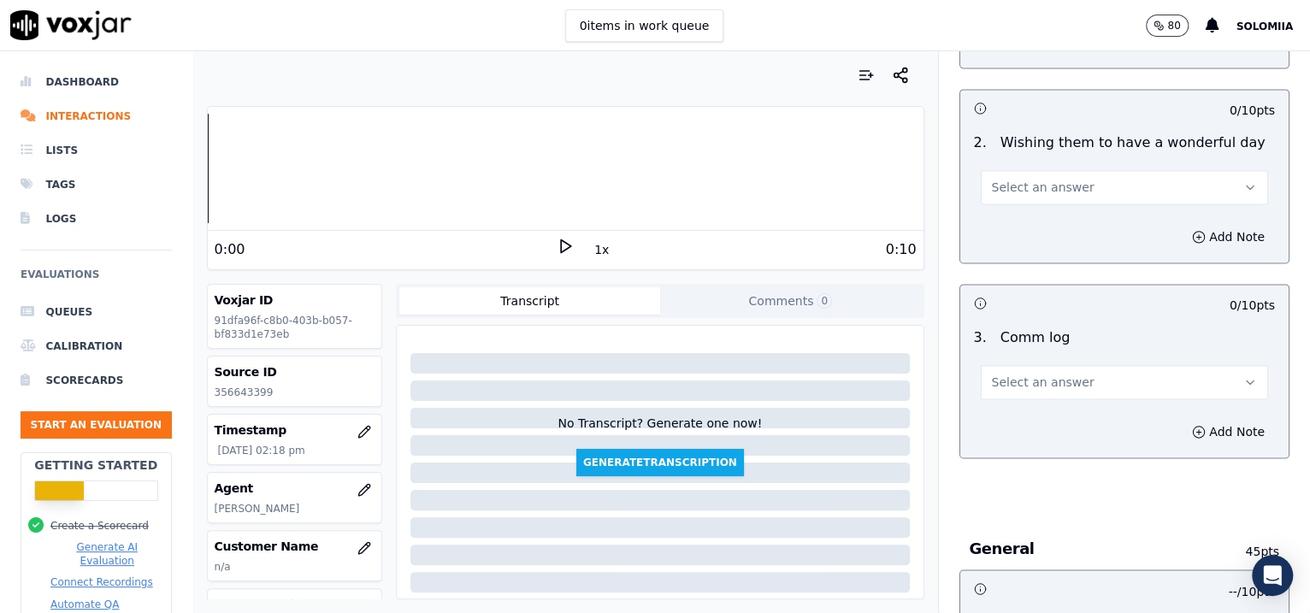
click at [1014, 374] on button "Select an answer" at bounding box center [1125, 382] width 288 height 34
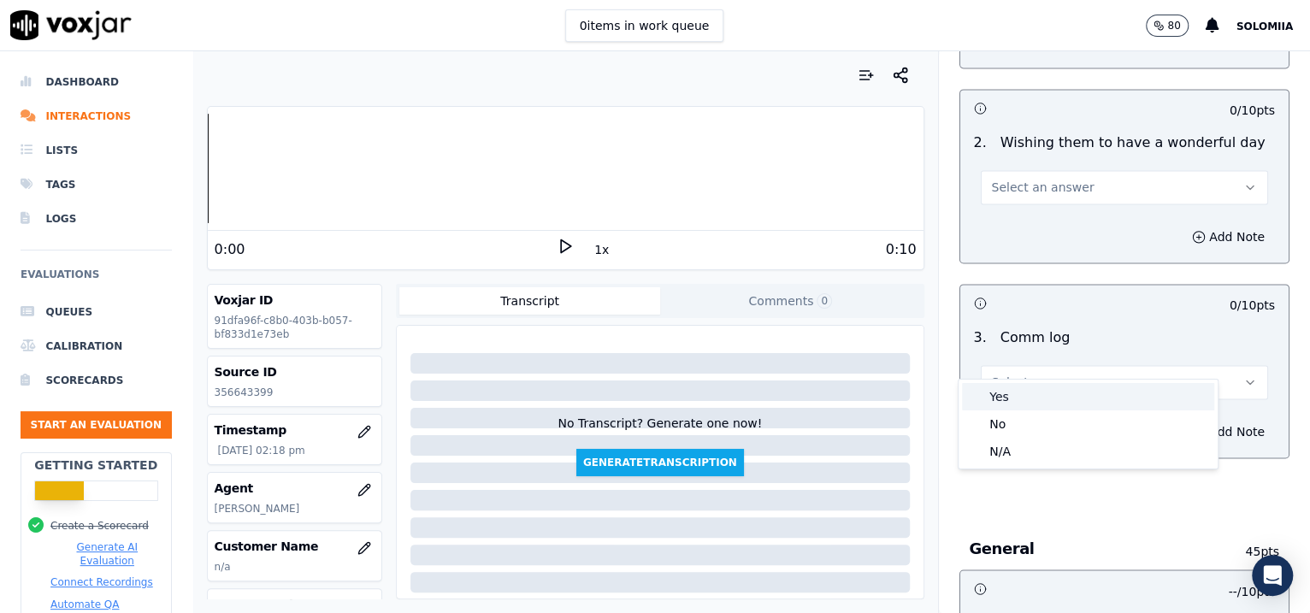
click at [1046, 392] on div "Yes" at bounding box center [1088, 396] width 252 height 27
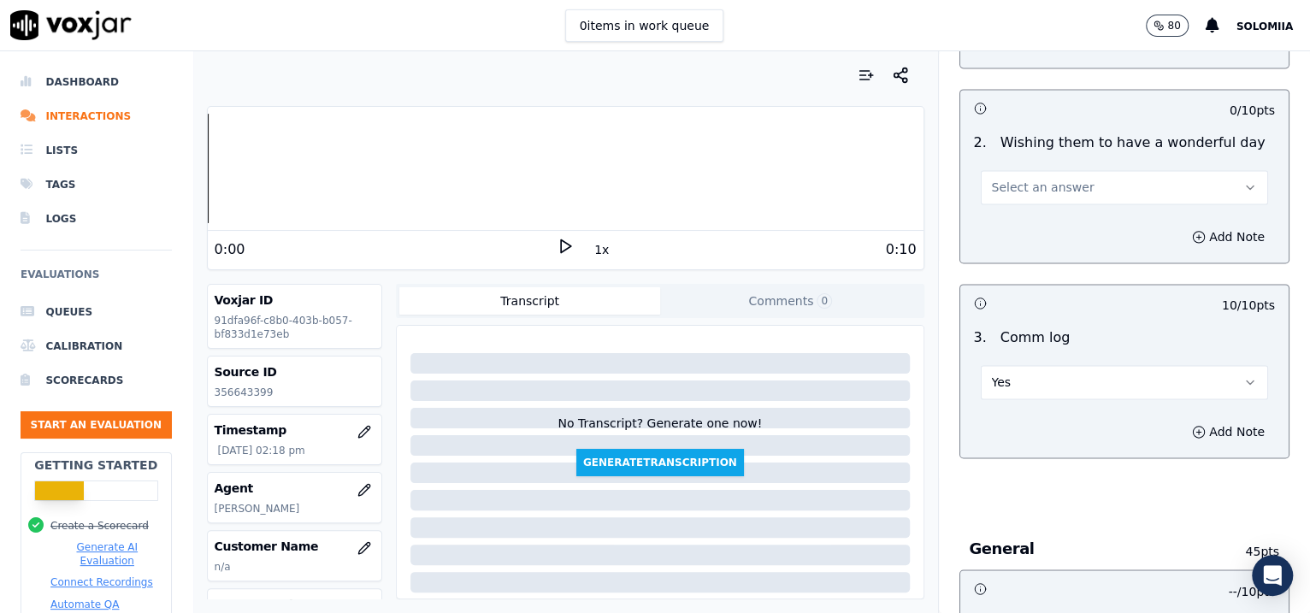
click at [1021, 173] on button "Select an answer" at bounding box center [1125, 187] width 288 height 34
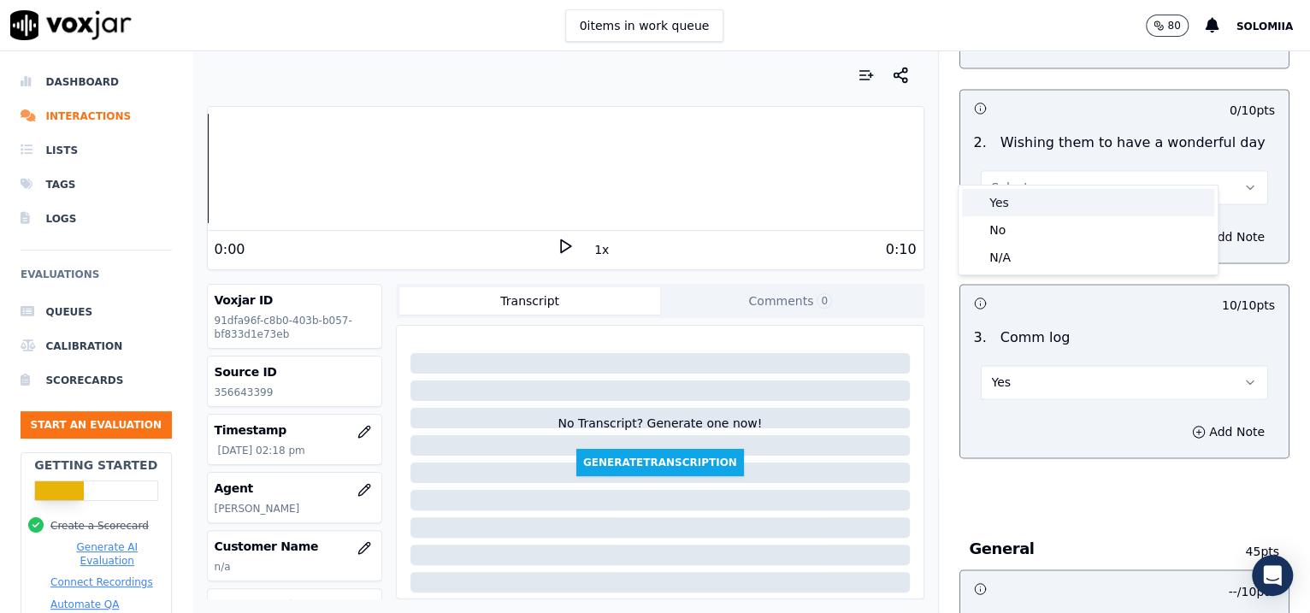
click at [1046, 197] on div "Yes" at bounding box center [1088, 202] width 252 height 27
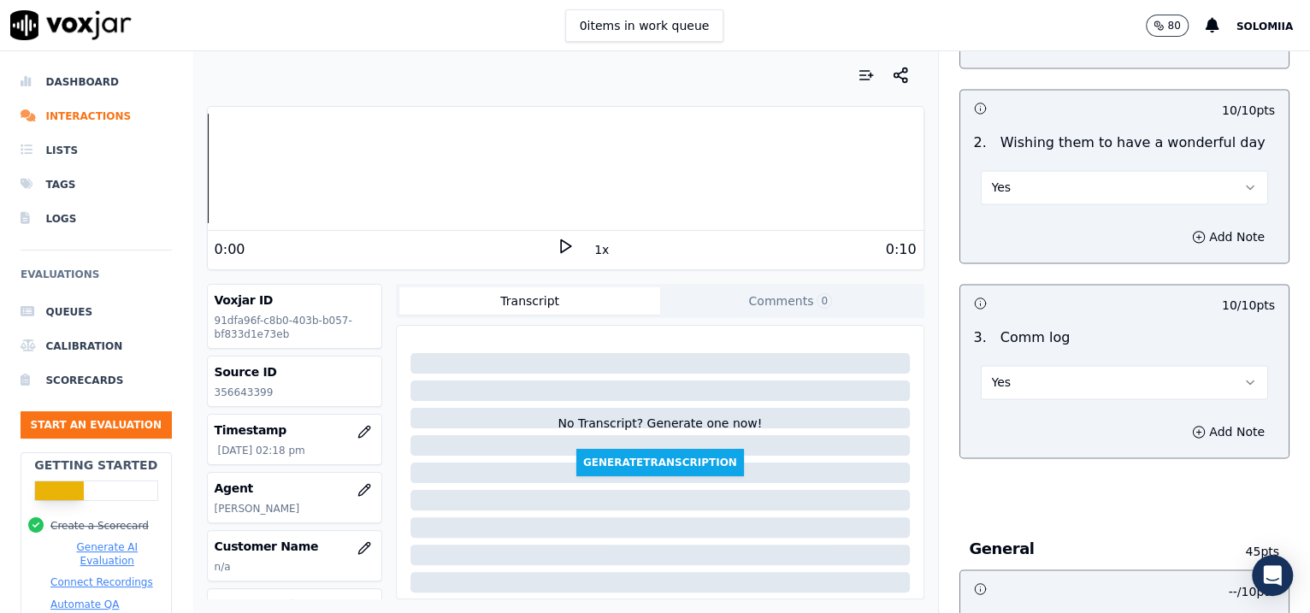
scroll to position [1100, 0]
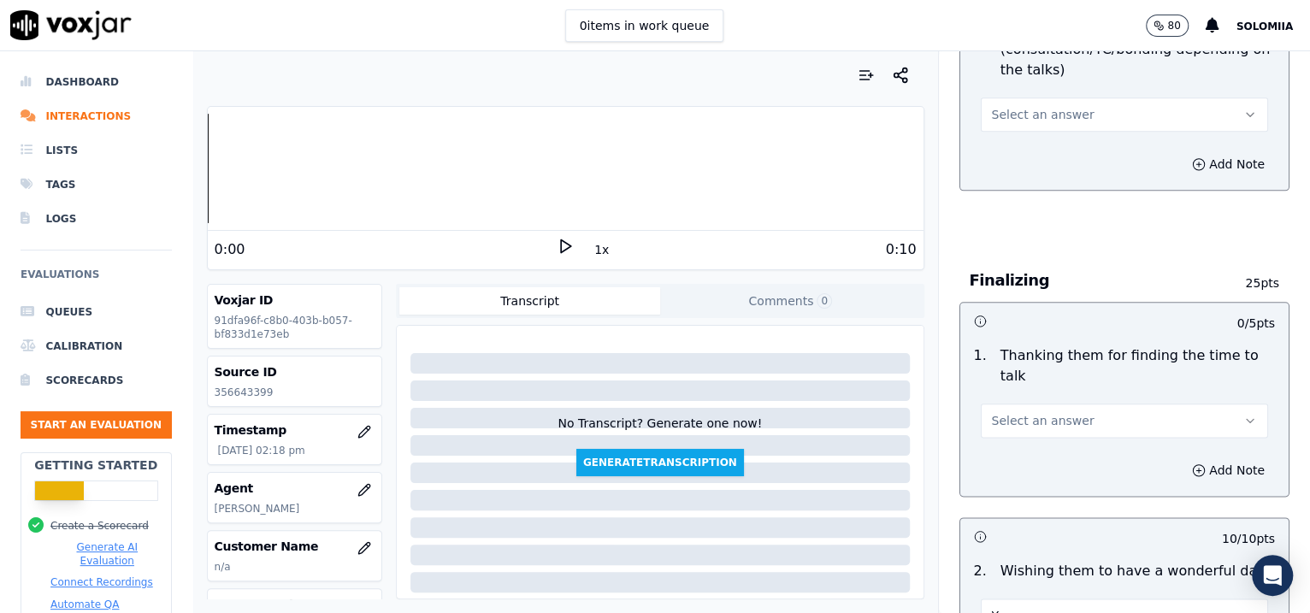
click at [992, 412] on span "Select an answer" at bounding box center [1043, 420] width 103 height 17
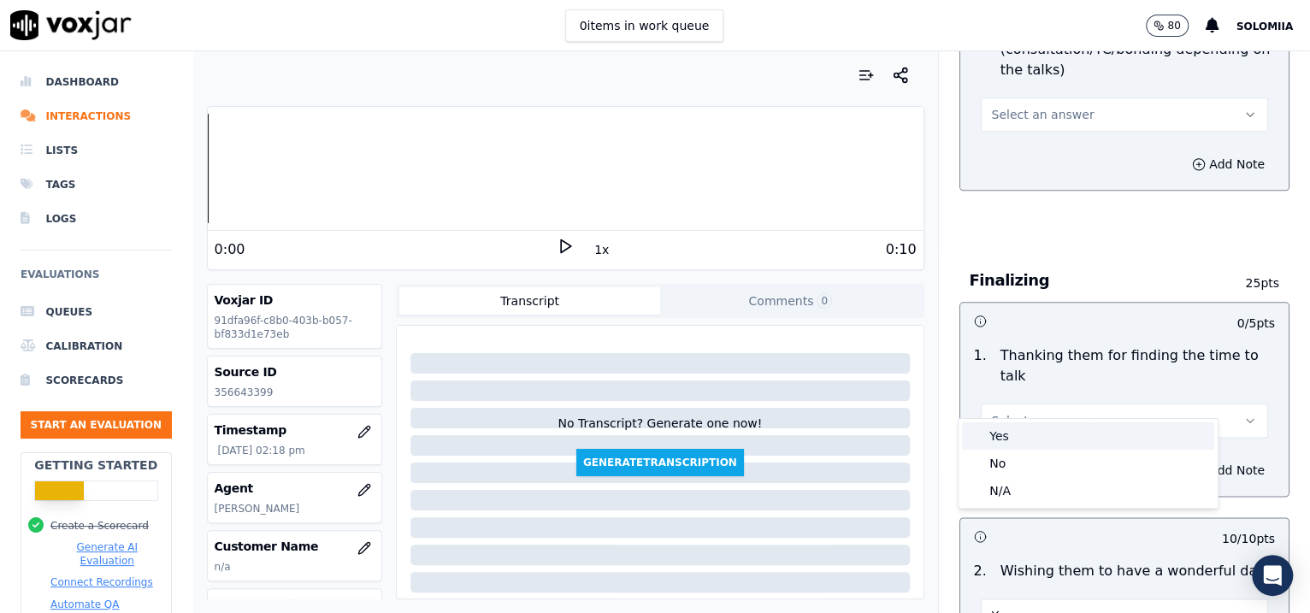
click at [1046, 423] on div "Yes" at bounding box center [1088, 435] width 252 height 27
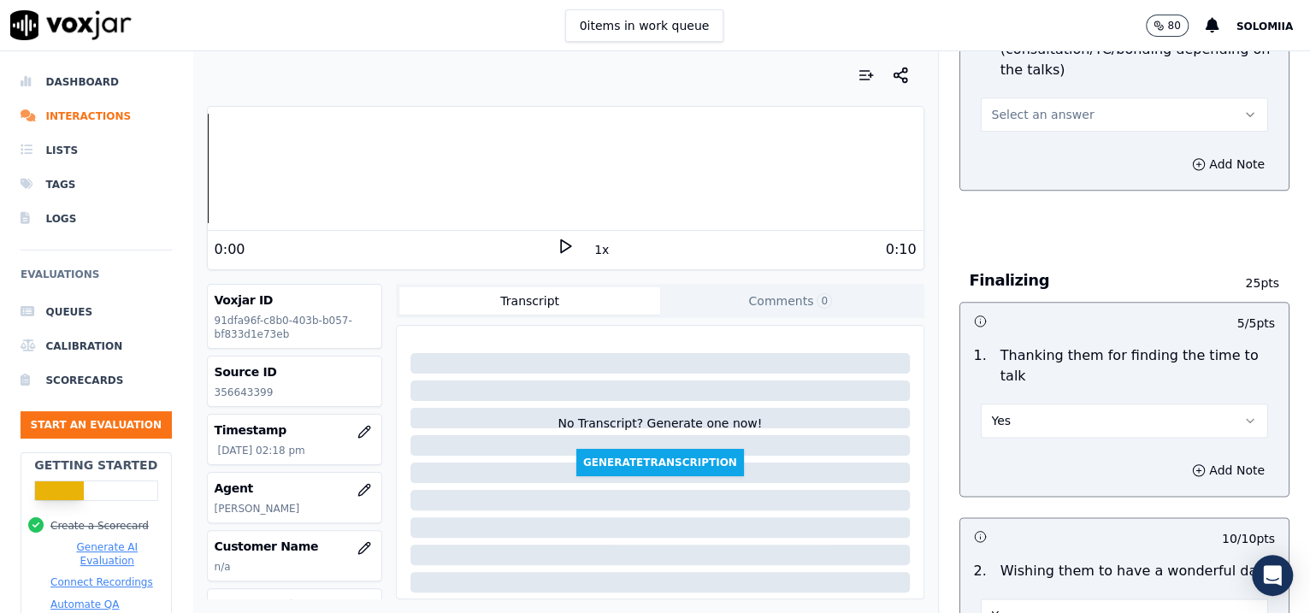
click at [1029, 97] on button "Select an answer" at bounding box center [1125, 114] width 288 height 34
click at [1041, 166] on div "No" at bounding box center [1088, 157] width 252 height 27
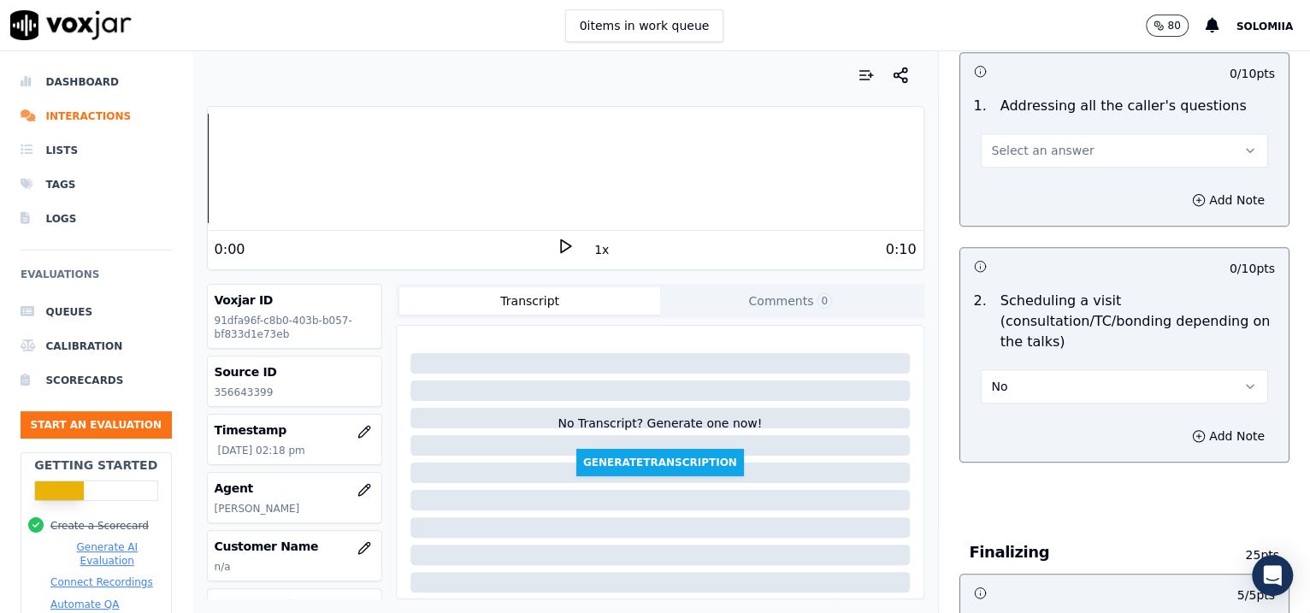
scroll to position [756, 0]
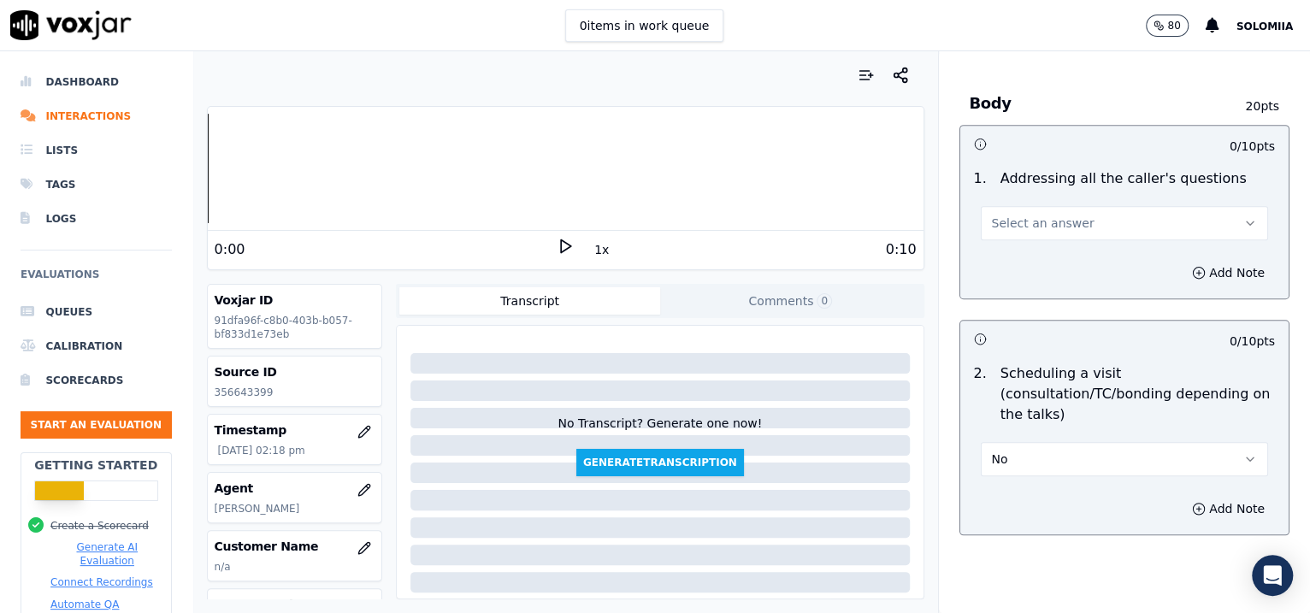
click at [1046, 203] on div "Select an answer" at bounding box center [1125, 222] width 288 height 38
click at [1021, 215] on span "Select an answer" at bounding box center [1043, 223] width 103 height 17
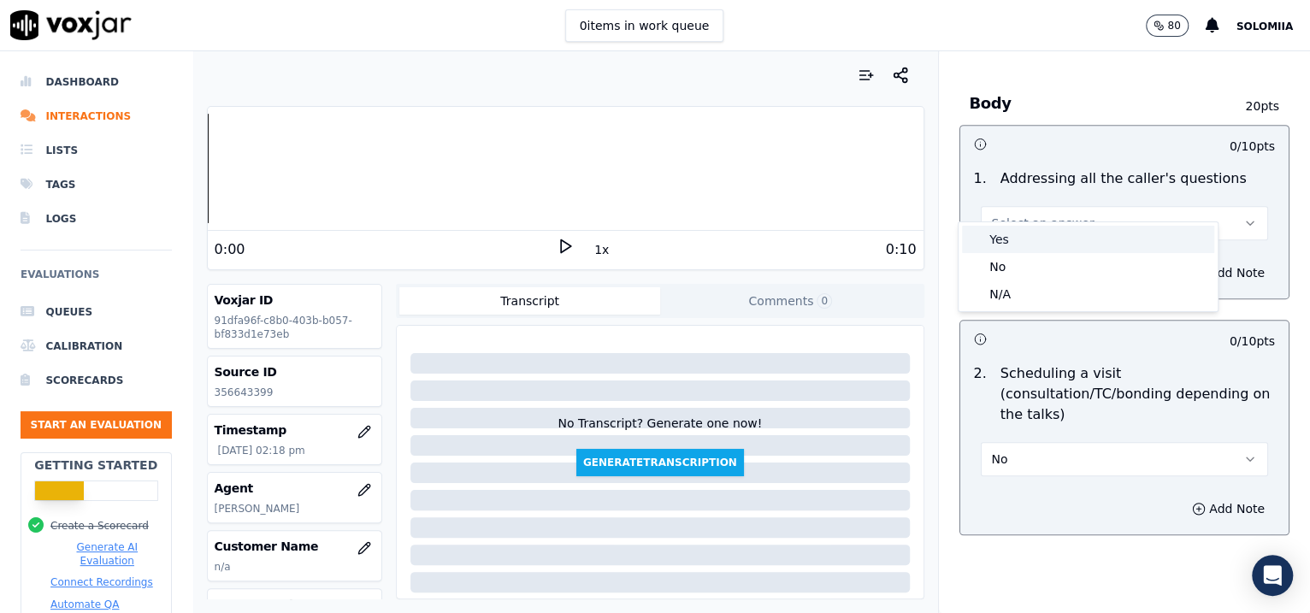
click at [1046, 234] on div "Yes" at bounding box center [1088, 239] width 252 height 27
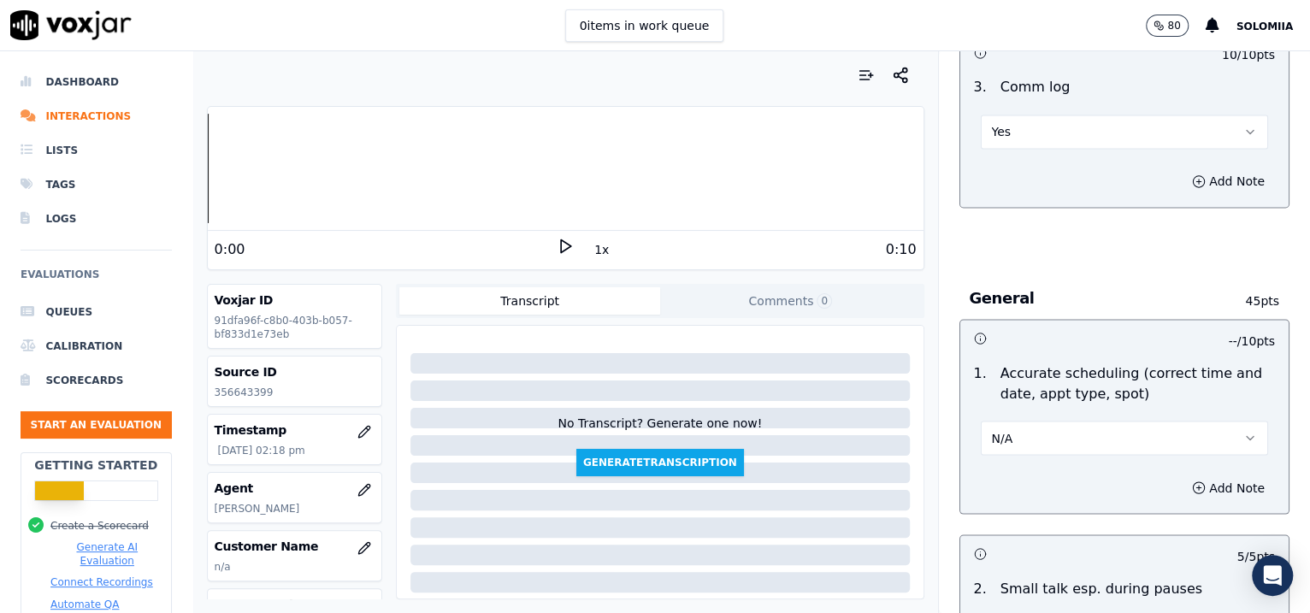
scroll to position [2884, 0]
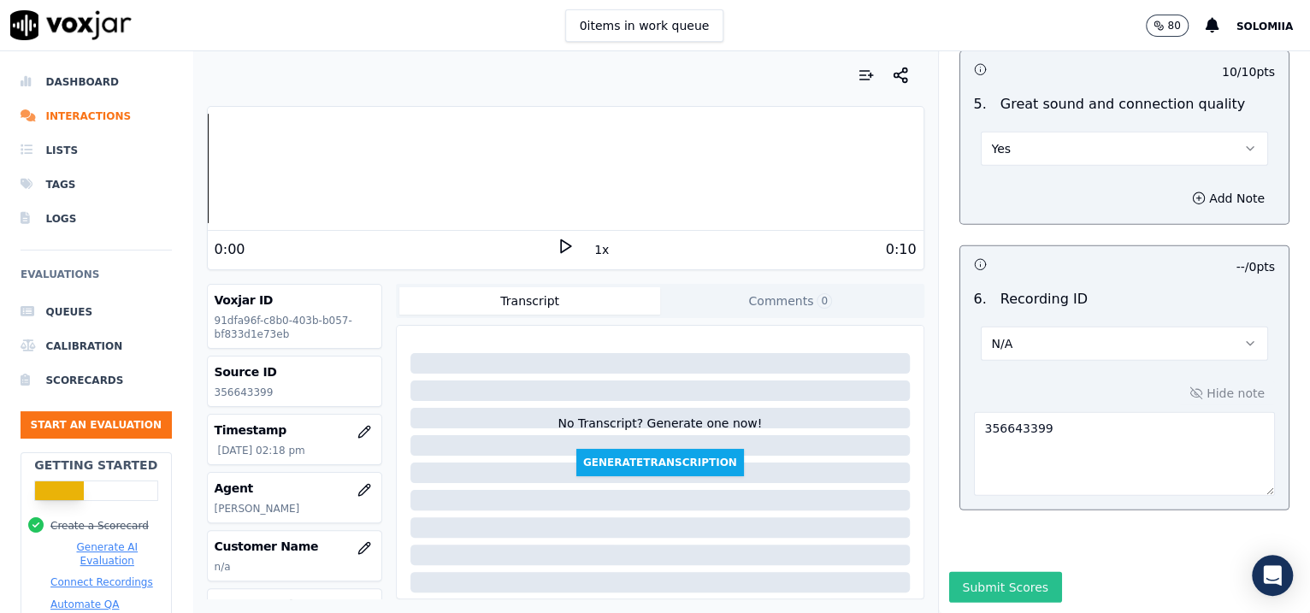
click at [998, 490] on button "Submit Scores" at bounding box center [1006, 587] width 114 height 31
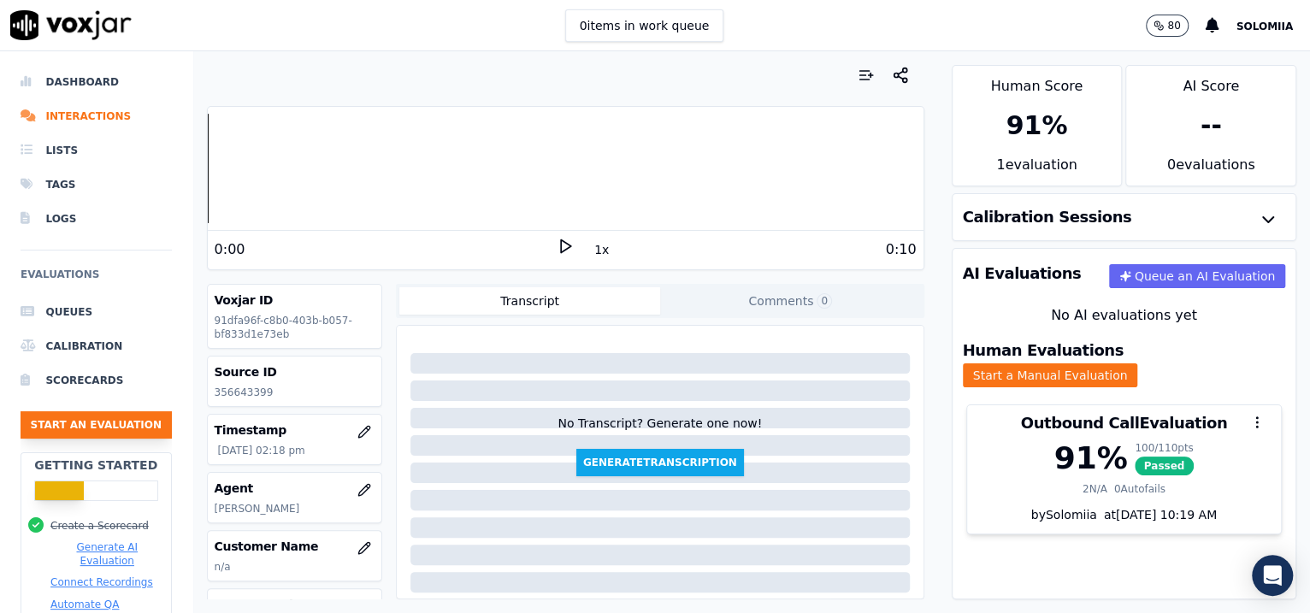
click at [120, 420] on button "Start an Evaluation" at bounding box center [96, 424] width 151 height 27
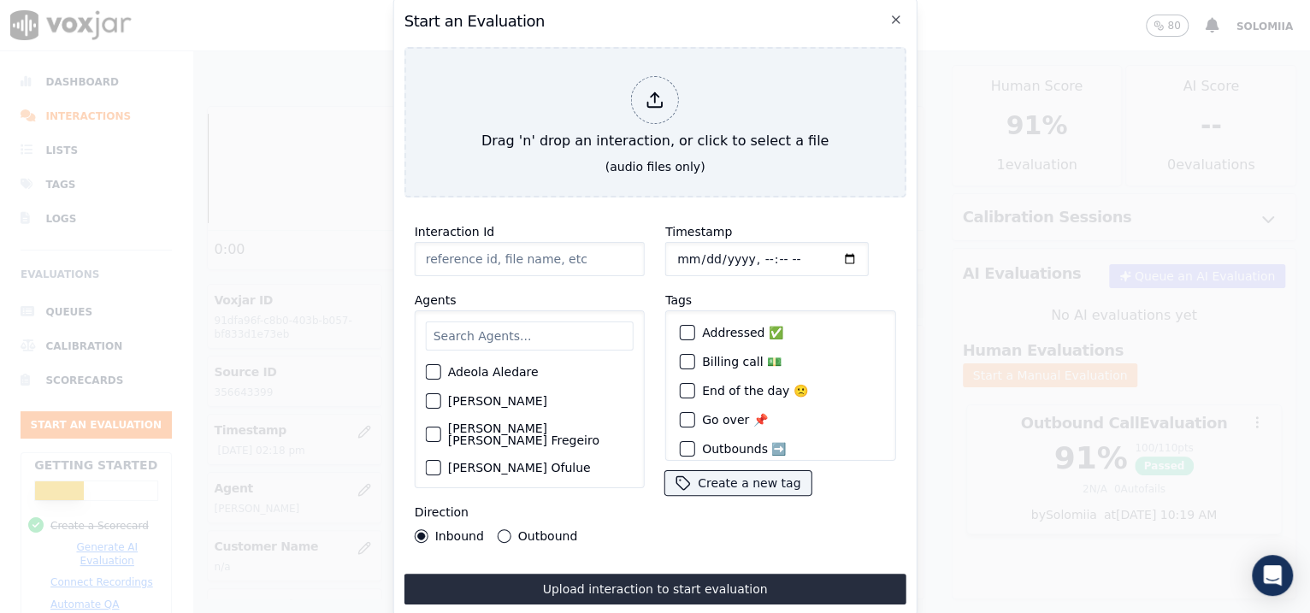
click at [592, 244] on input "Interaction Id" at bounding box center [530, 259] width 230 height 34
paste input "356647491"
type input "356647491"
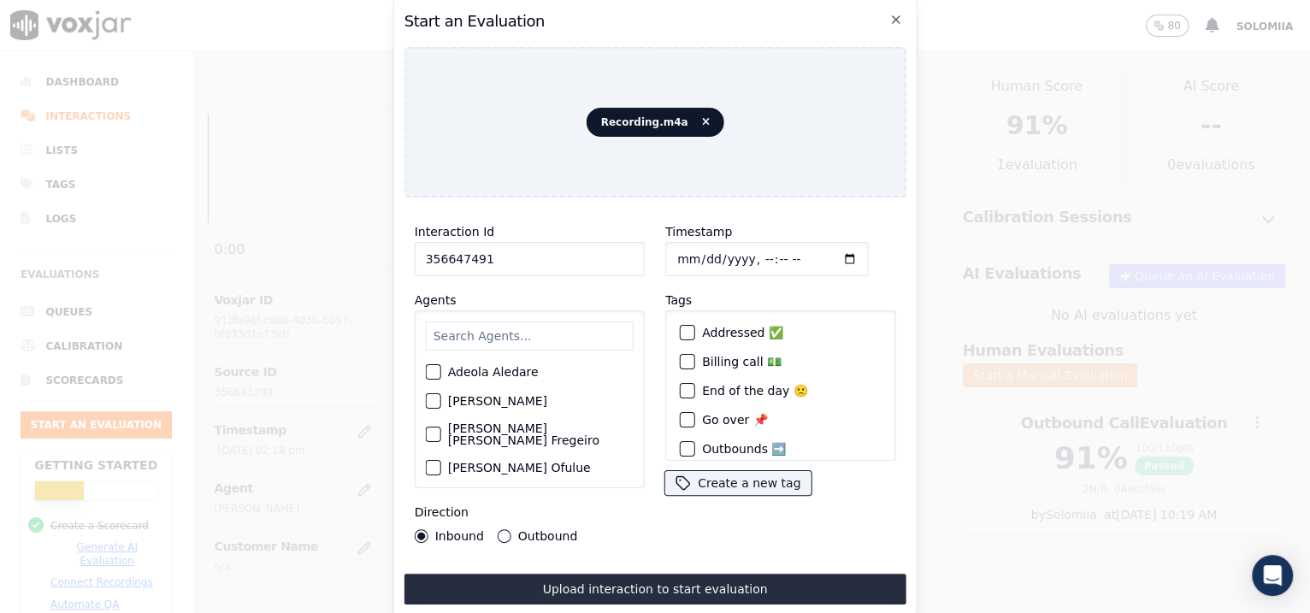
click at [698, 256] on input "Timestamp" at bounding box center [766, 259] width 203 height 34
click at [741, 248] on input "Timestamp" at bounding box center [766, 259] width 203 height 34
type input "[DATE]T14:40"
click at [609, 321] on input "text" at bounding box center [530, 335] width 208 height 29
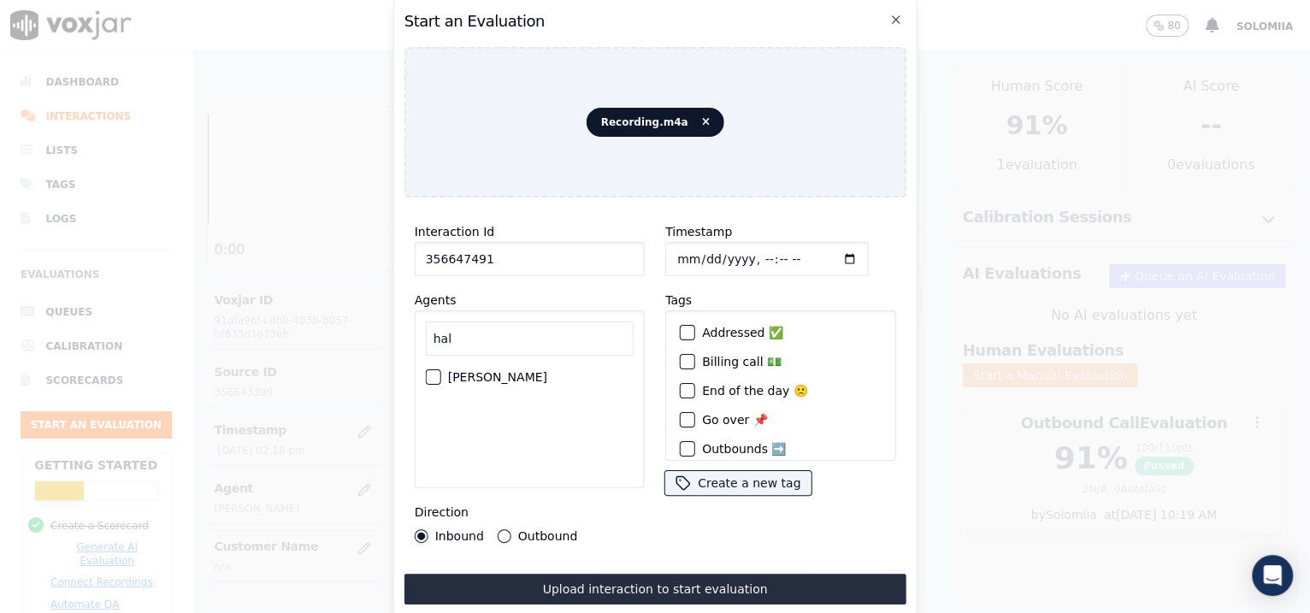
type input "hal"
click at [502, 371] on label "[PERSON_NAME]" at bounding box center [497, 377] width 99 height 12
click at [441, 369] on button "[PERSON_NAME]" at bounding box center [433, 376] width 15 height 15
click at [546, 490] on label "Outbound" at bounding box center [547, 536] width 59 height 12
click at [511, 490] on button "Outbound" at bounding box center [505, 536] width 14 height 14
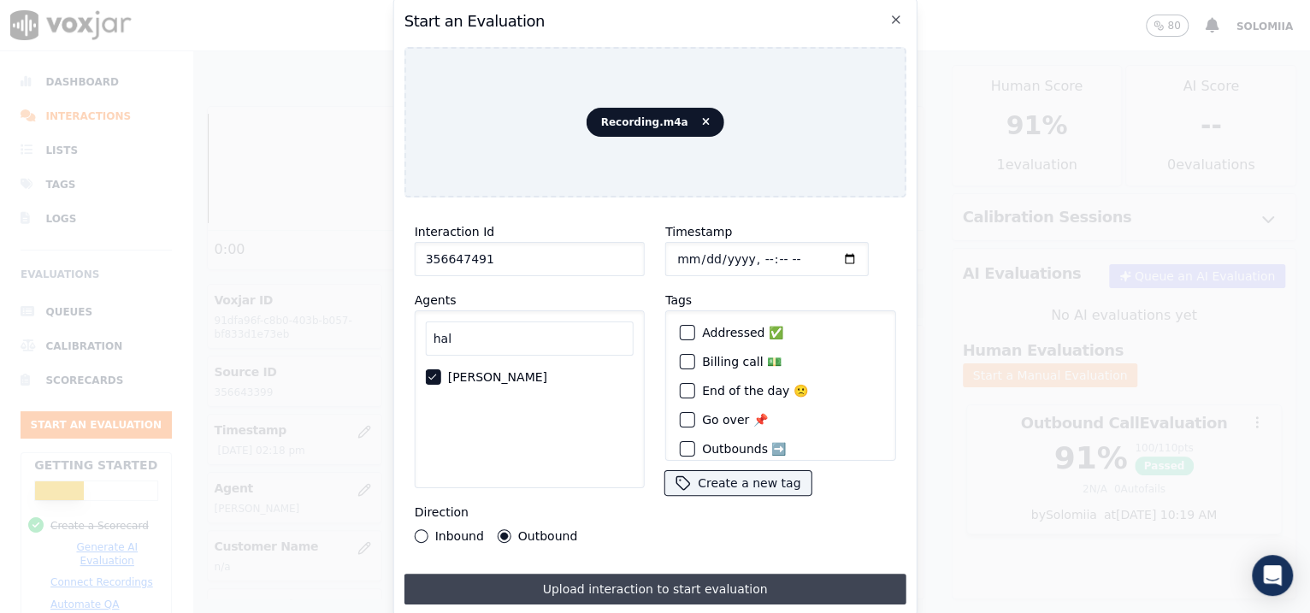
click at [660, 490] on button "Upload interaction to start evaluation" at bounding box center [655, 589] width 502 height 31
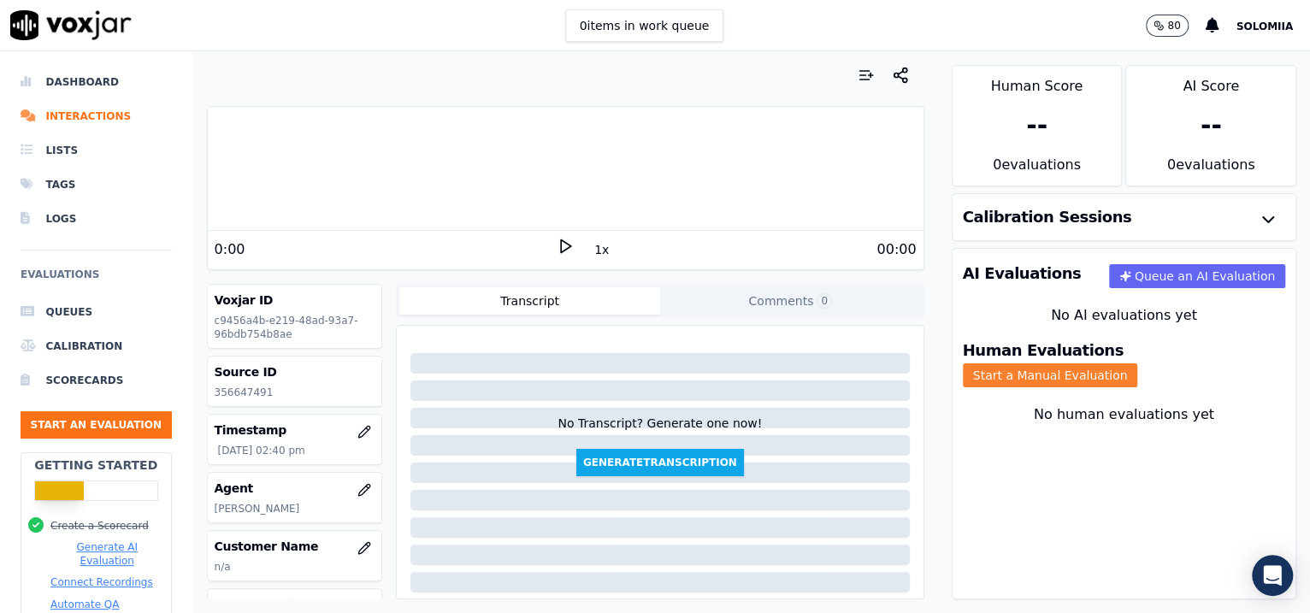
click at [1046, 364] on button "Start a Manual Evaluation" at bounding box center [1050, 375] width 175 height 24
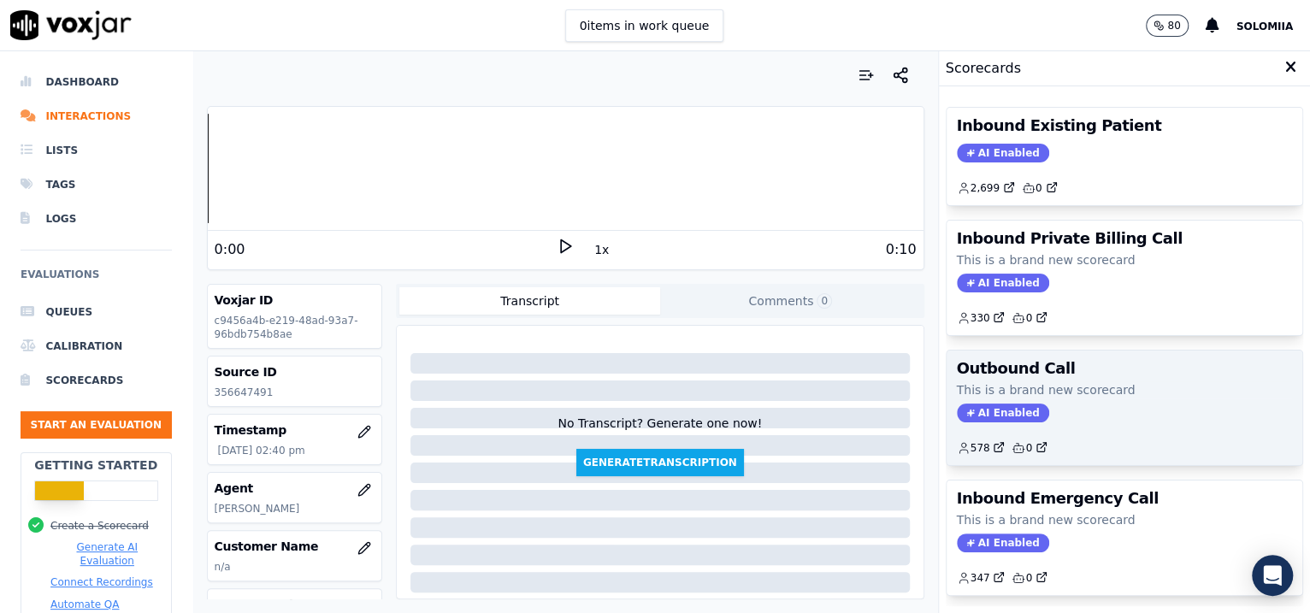
click at [1046, 393] on p "This is a brand new scorecard" at bounding box center [1125, 389] width 336 height 17
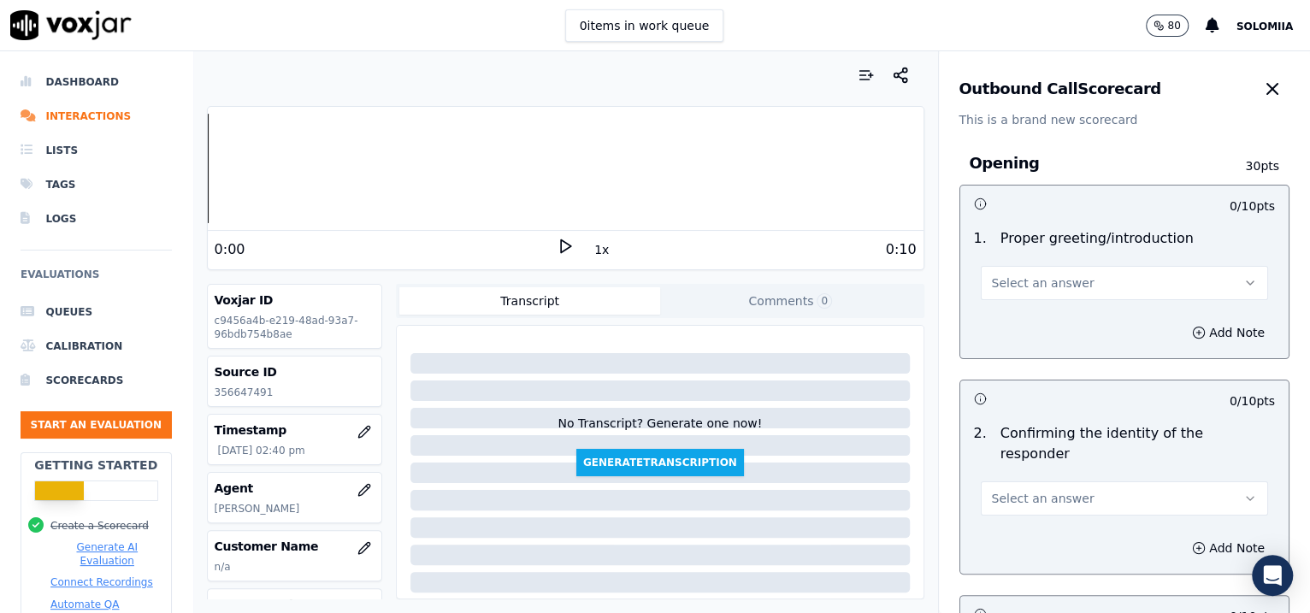
click at [1028, 266] on button "Select an answer" at bounding box center [1125, 283] width 288 height 34
click at [1046, 315] on div "Yes" at bounding box center [1088, 321] width 252 height 27
click at [1035, 488] on button "Select an answer" at bounding box center [1125, 498] width 288 height 34
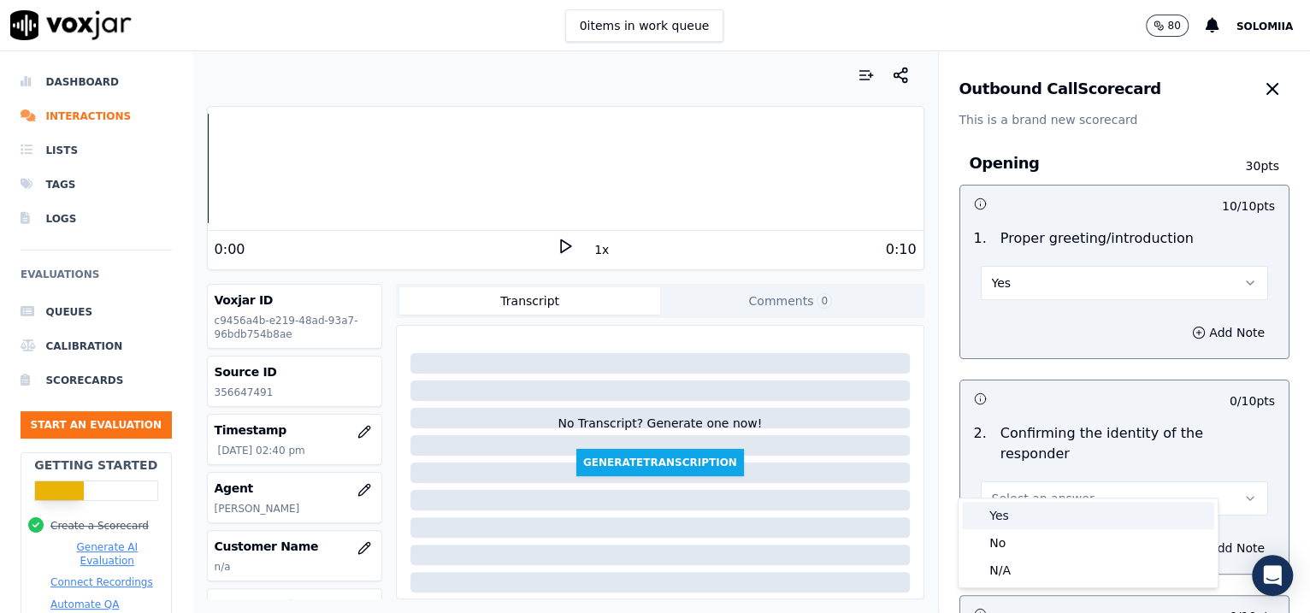
click at [1023, 490] on div "Yes" at bounding box center [1088, 515] width 252 height 27
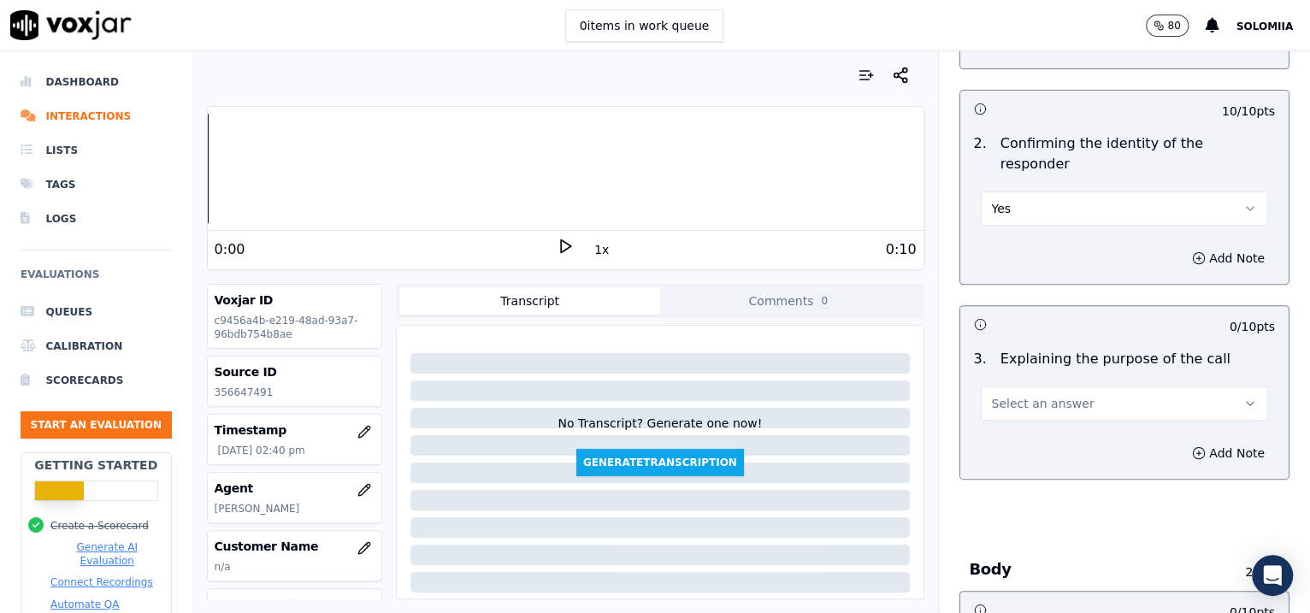
scroll to position [366, 0]
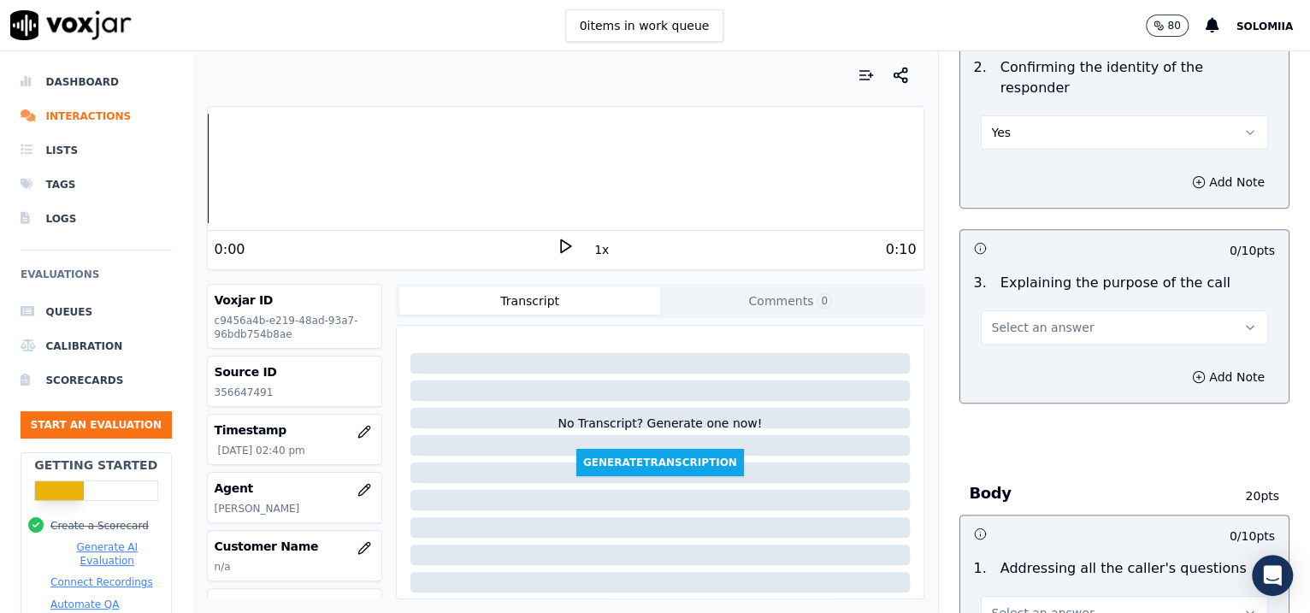
click at [1023, 316] on button "Select an answer" at bounding box center [1125, 327] width 288 height 34
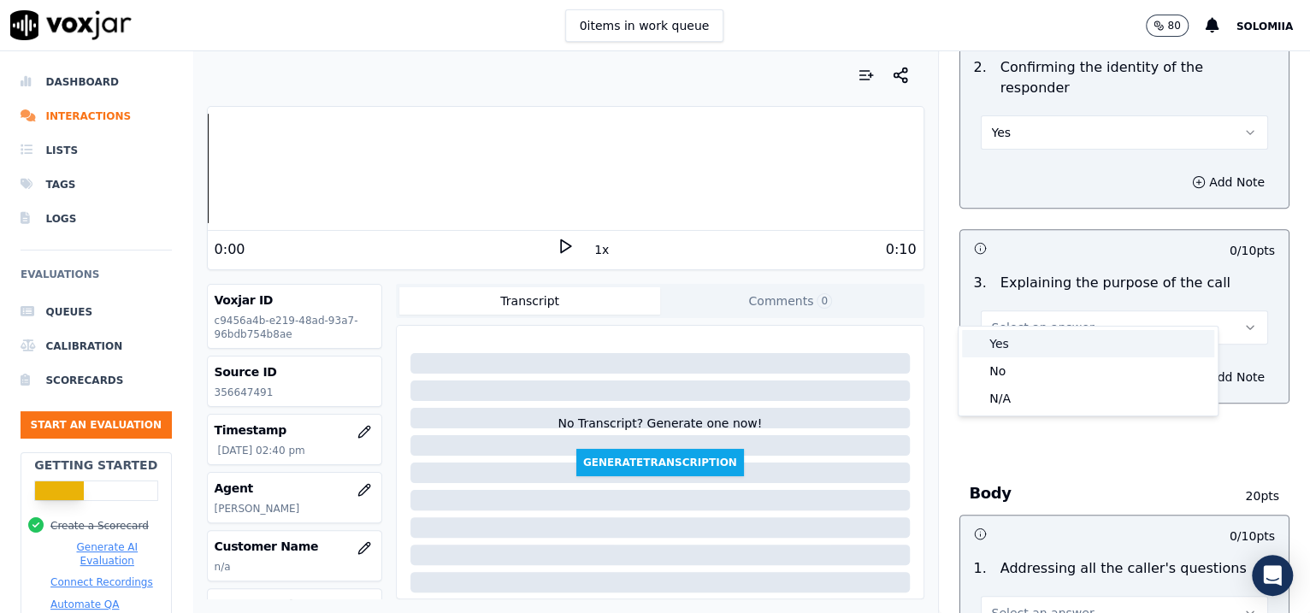
click at [1046, 342] on div "Yes" at bounding box center [1088, 343] width 252 height 27
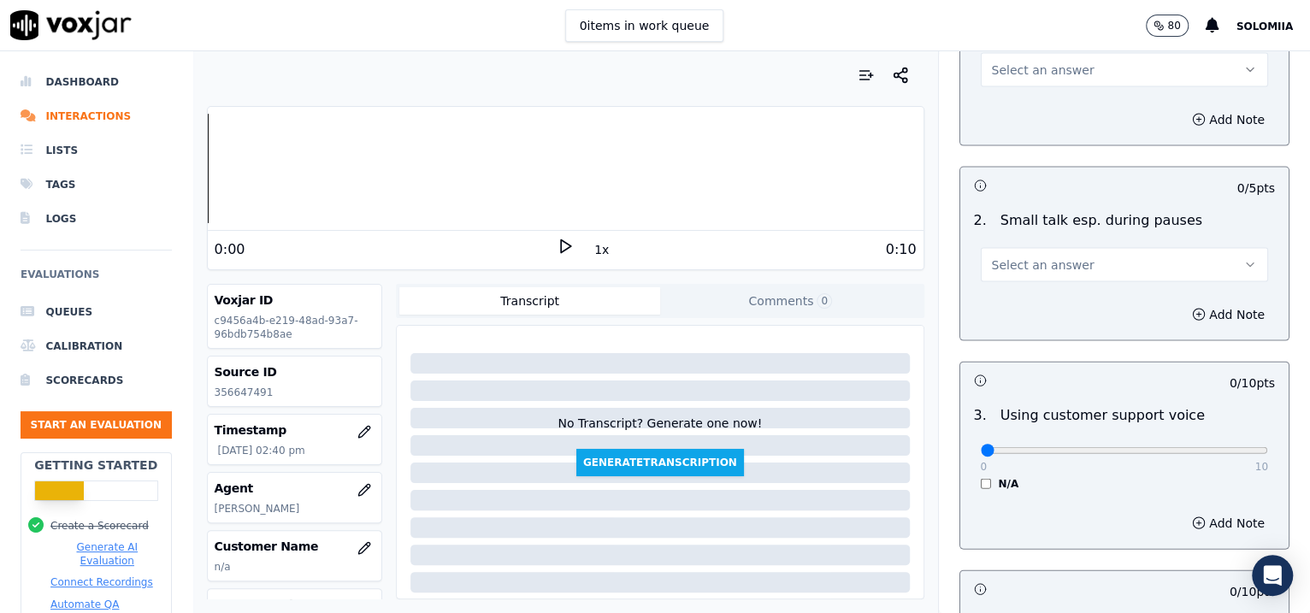
scroll to position [2793, 0]
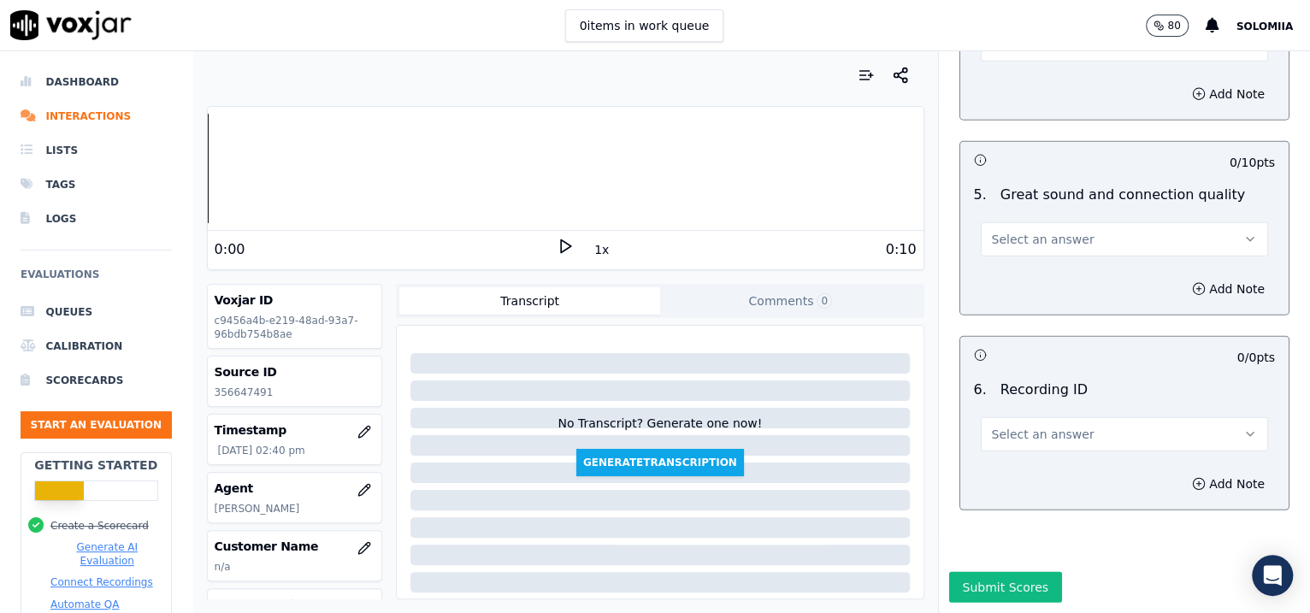
click at [1011, 417] on button "Select an answer" at bounding box center [1125, 434] width 288 height 34
click at [1038, 421] on div "N/A" at bounding box center [1088, 434] width 252 height 27
click at [1046, 472] on button "Add Note" at bounding box center [1228, 484] width 93 height 24
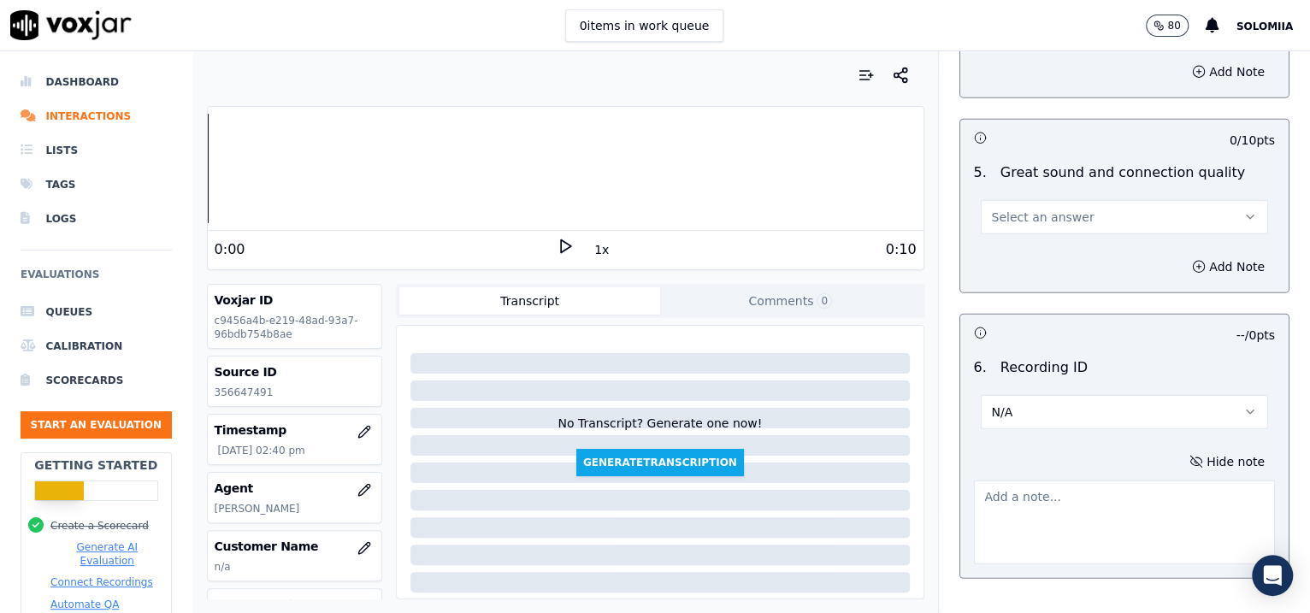
click at [1043, 480] on textarea at bounding box center [1125, 522] width 302 height 84
paste textarea "356647491"
type textarea "356647491"
click at [1046, 201] on button "Select an answer" at bounding box center [1125, 217] width 288 height 34
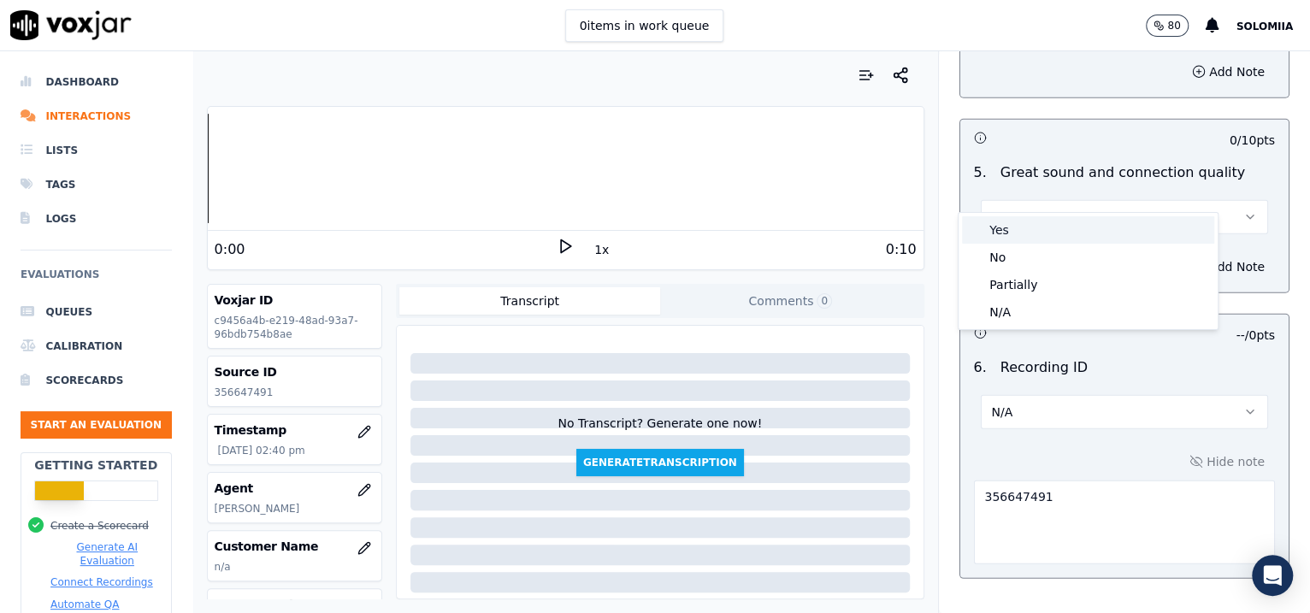
click at [1046, 232] on div "Yes" at bounding box center [1088, 229] width 252 height 27
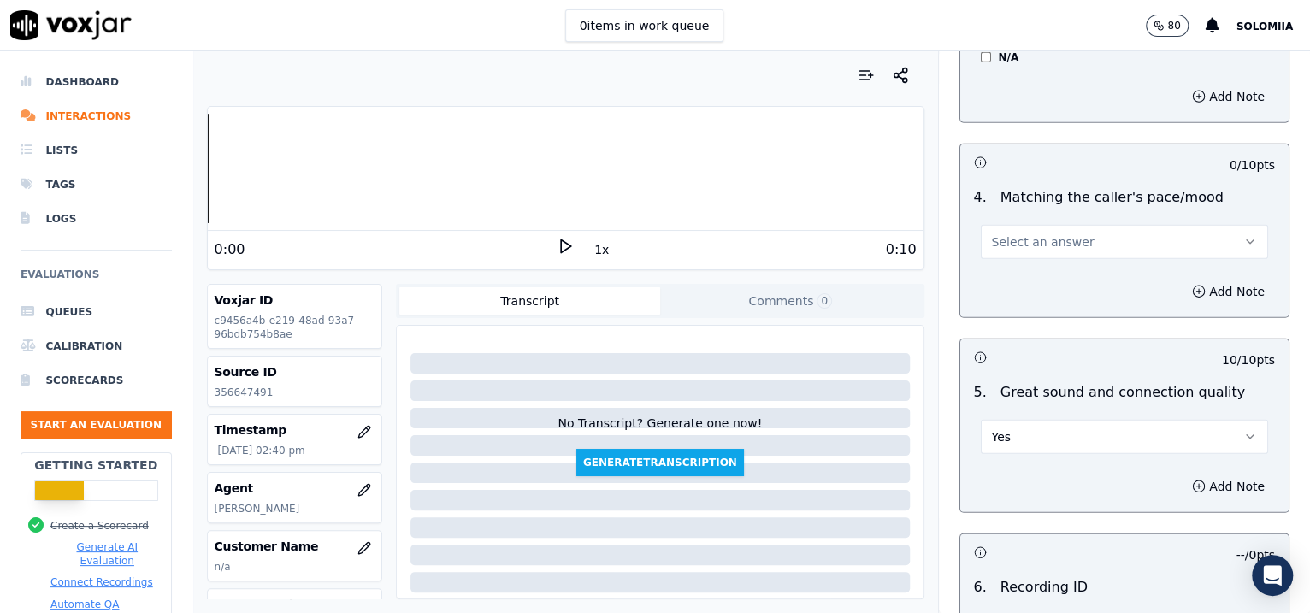
scroll to position [2569, 0]
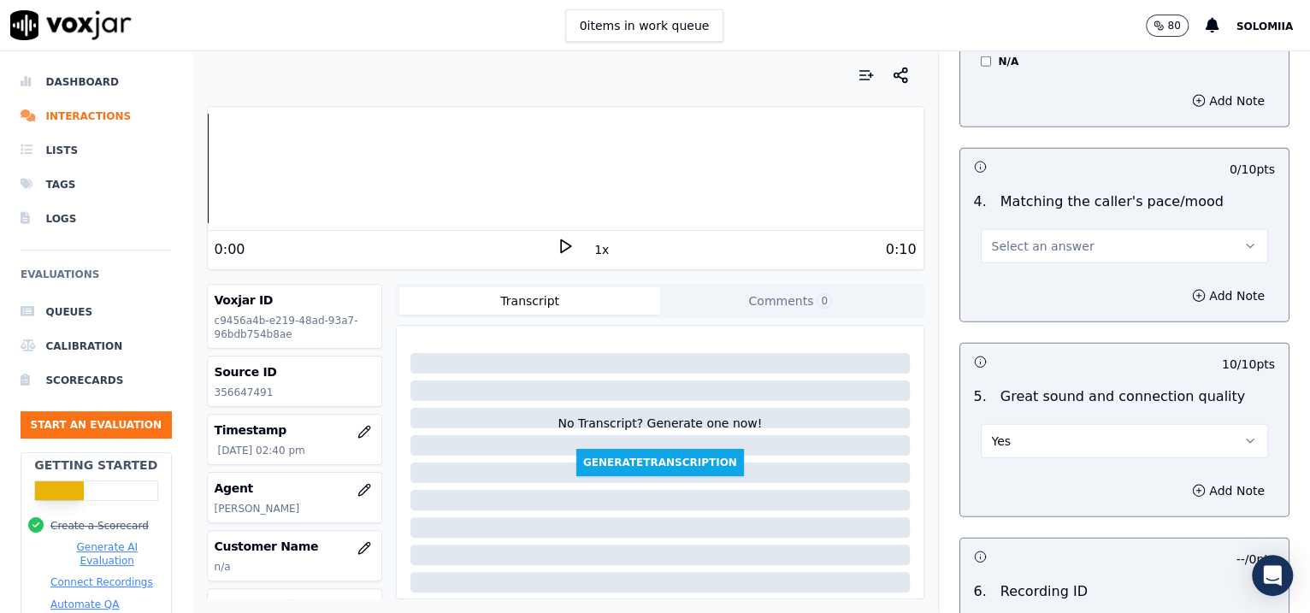
click at [1012, 230] on button "Select an answer" at bounding box center [1125, 246] width 288 height 34
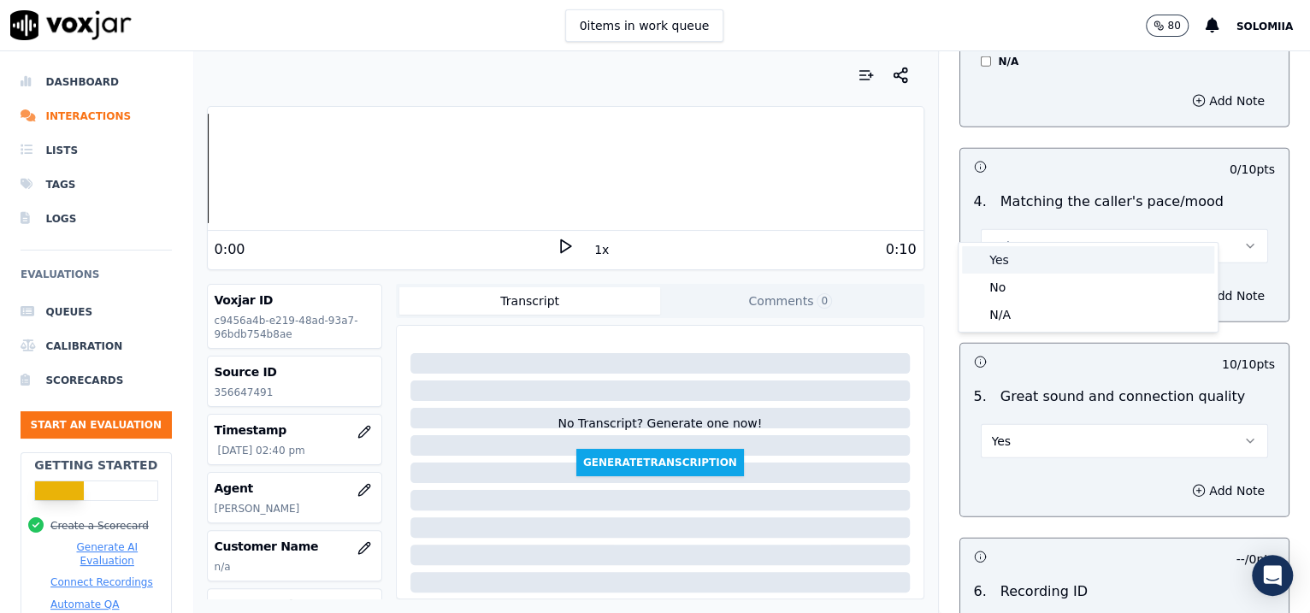
click at [1046, 256] on div "Yes" at bounding box center [1088, 259] width 252 height 27
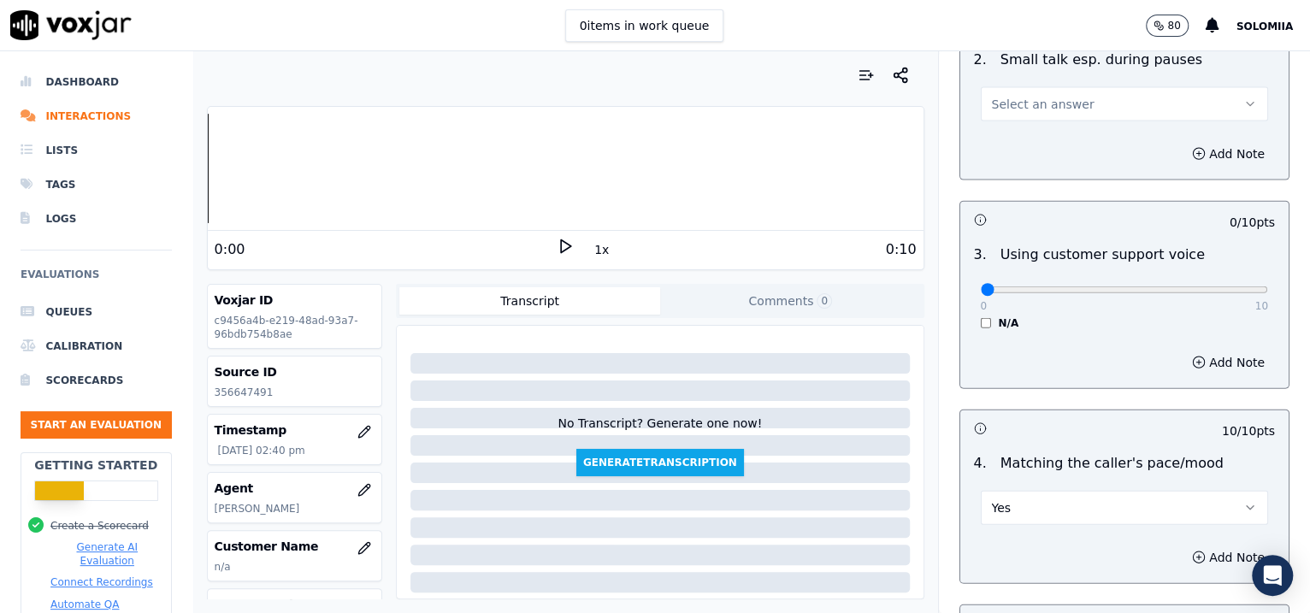
scroll to position [2255, 0]
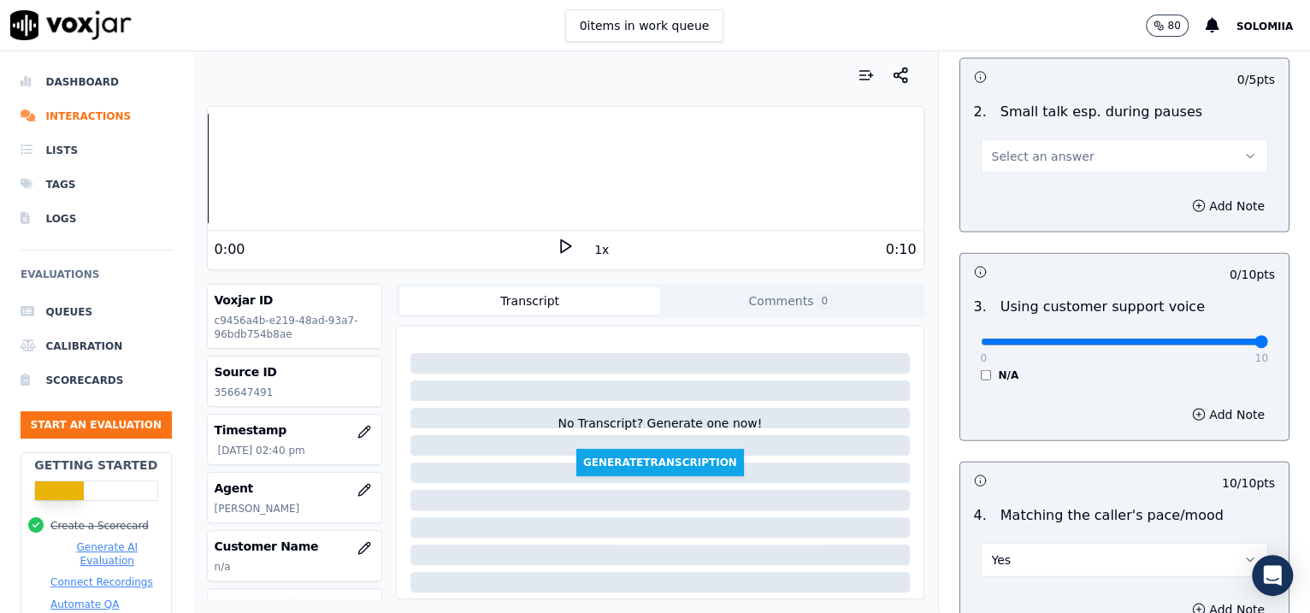
drag, startPoint x: 993, startPoint y: 313, endPoint x: 1312, endPoint y: 338, distance: 319.9
type input "10"
click at [1046, 339] on input "range" at bounding box center [1125, 342] width 288 height 7
click at [1046, 144] on button "Select an answer" at bounding box center [1125, 156] width 288 height 34
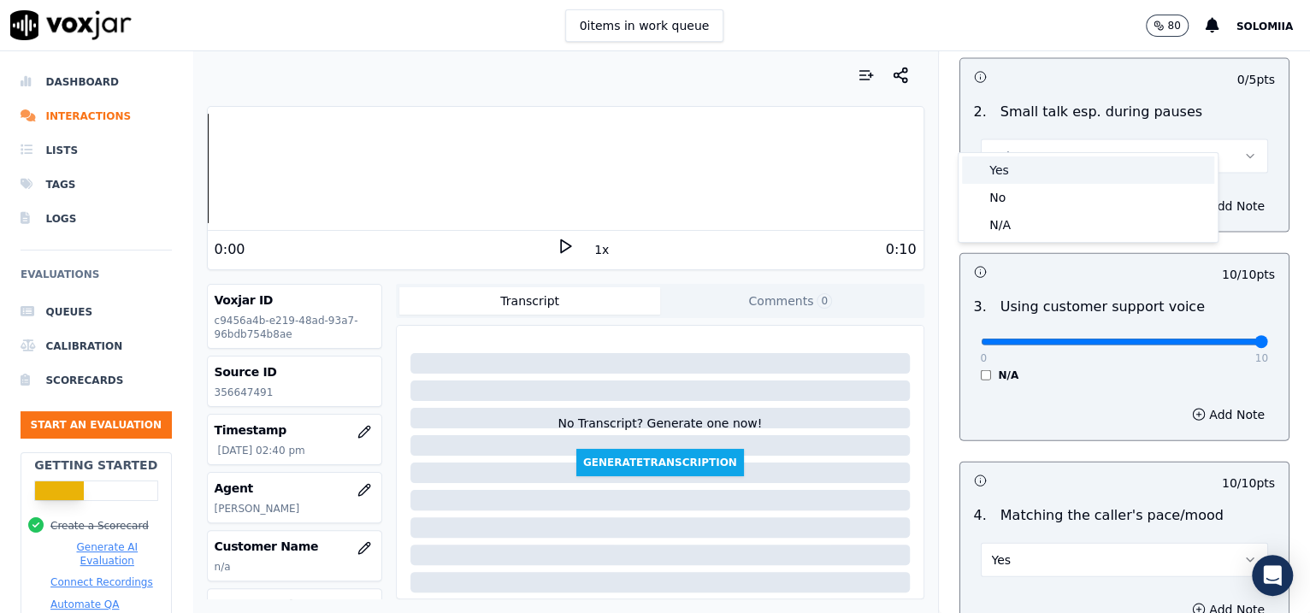
click at [1046, 161] on div "Yes" at bounding box center [1088, 169] width 252 height 27
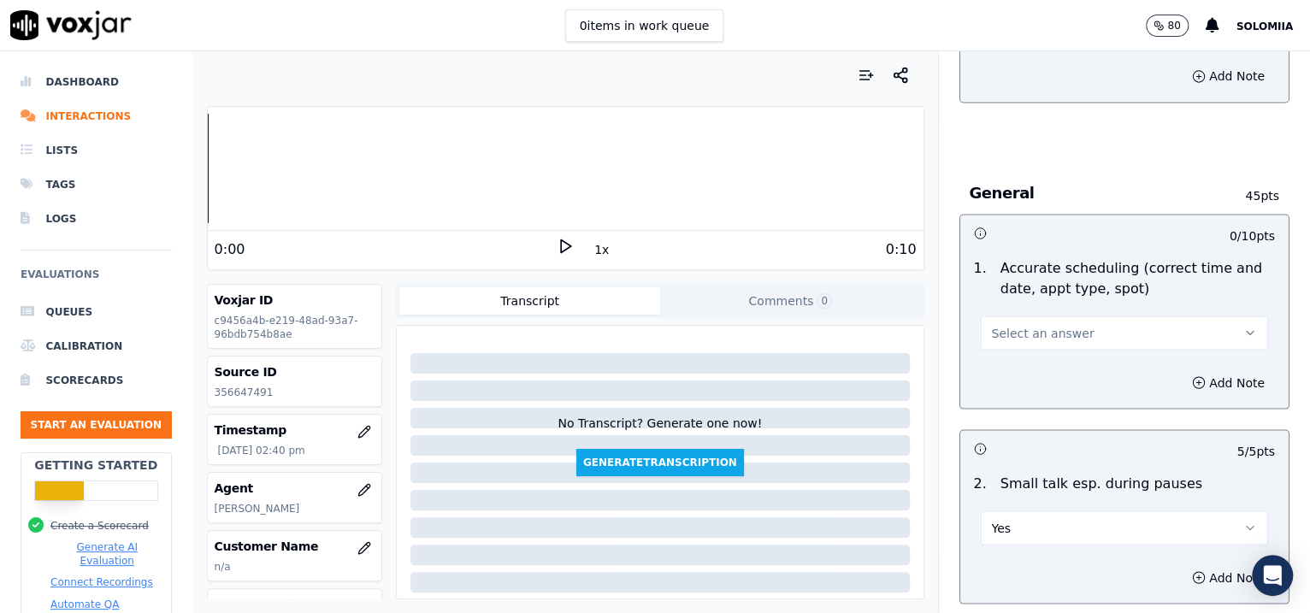
scroll to position [1879, 0]
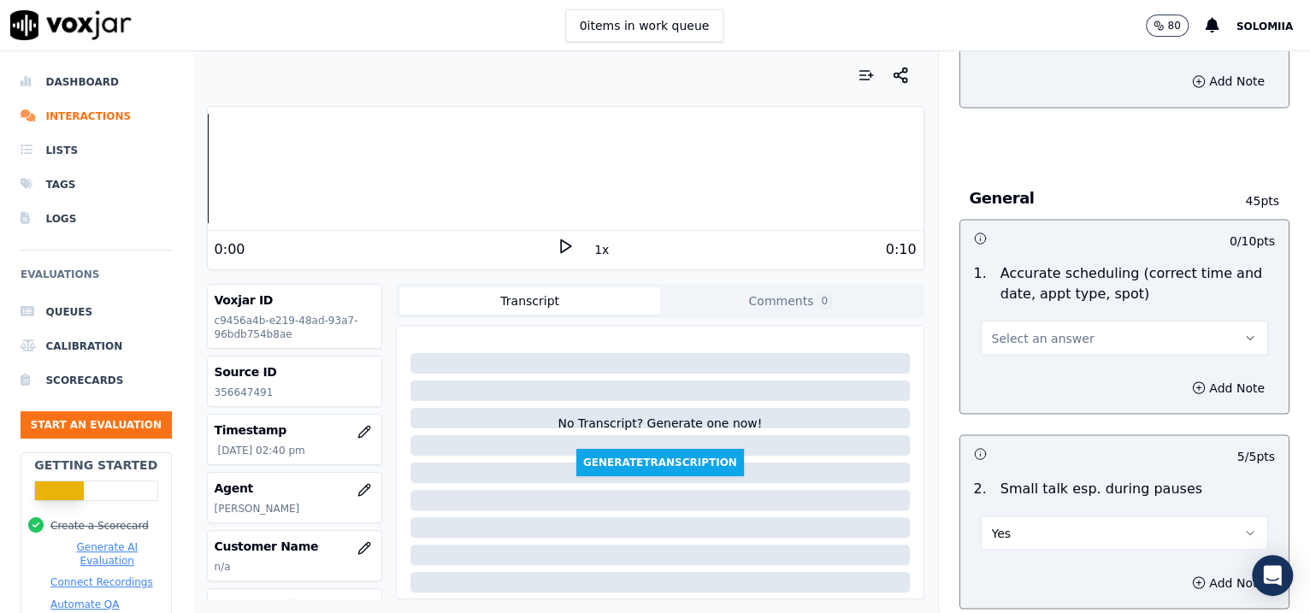
click at [1046, 321] on button "Select an answer" at bounding box center [1125, 338] width 288 height 34
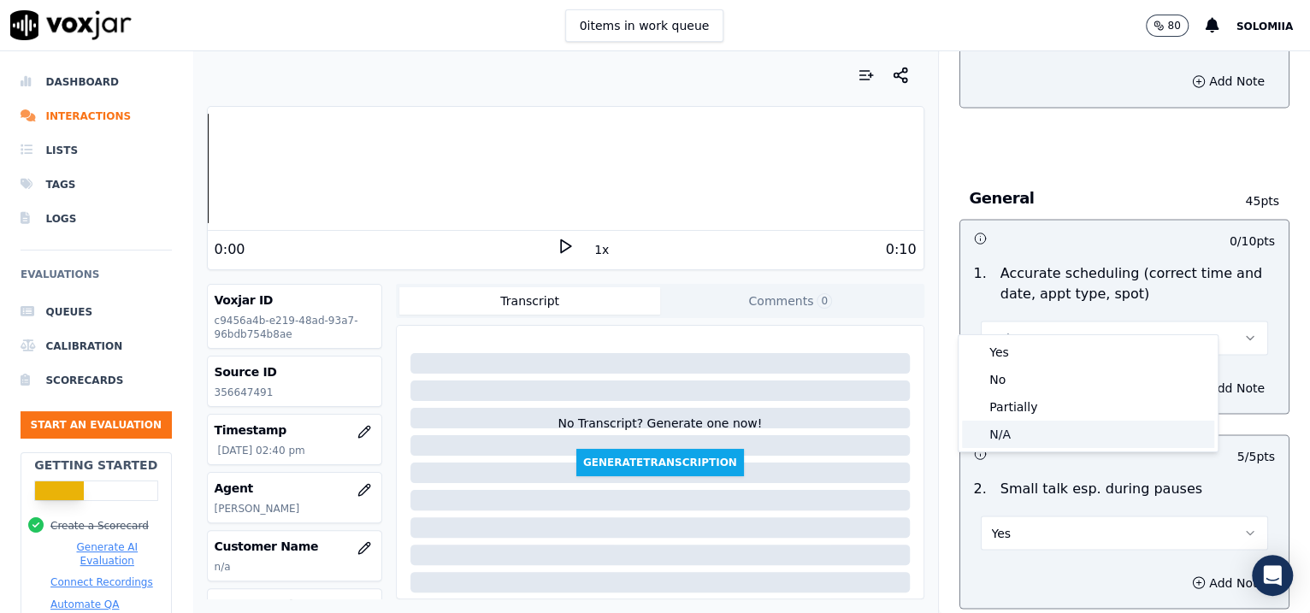
click at [1036, 424] on div "N/A" at bounding box center [1088, 434] width 252 height 27
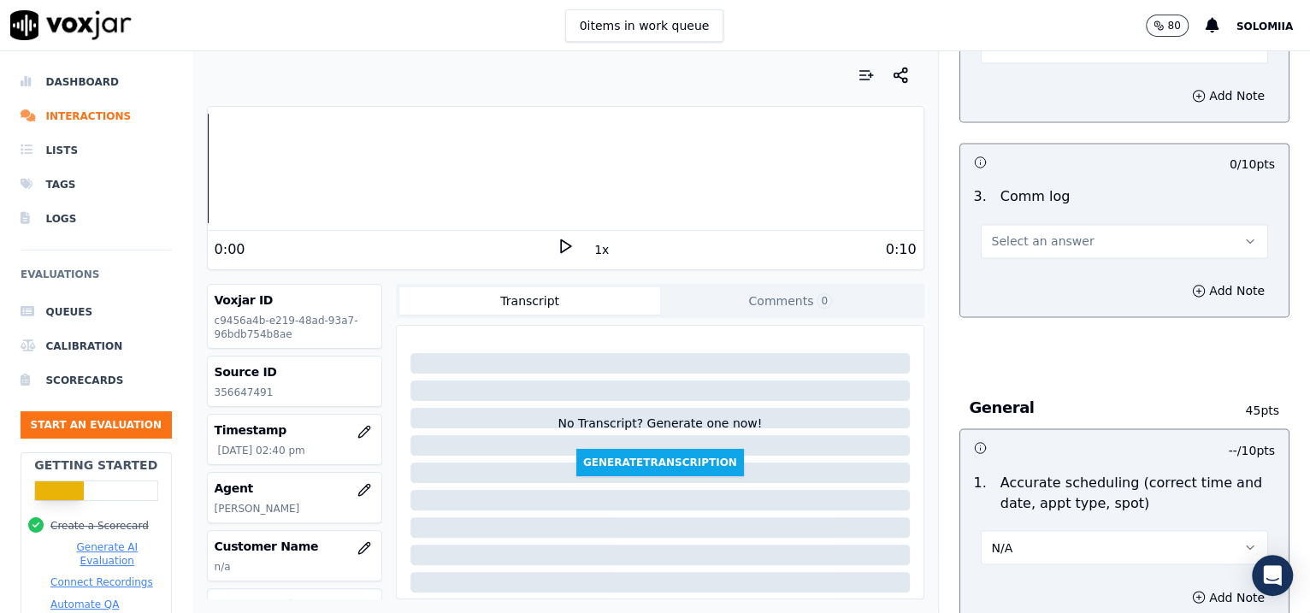
scroll to position [1571, 0]
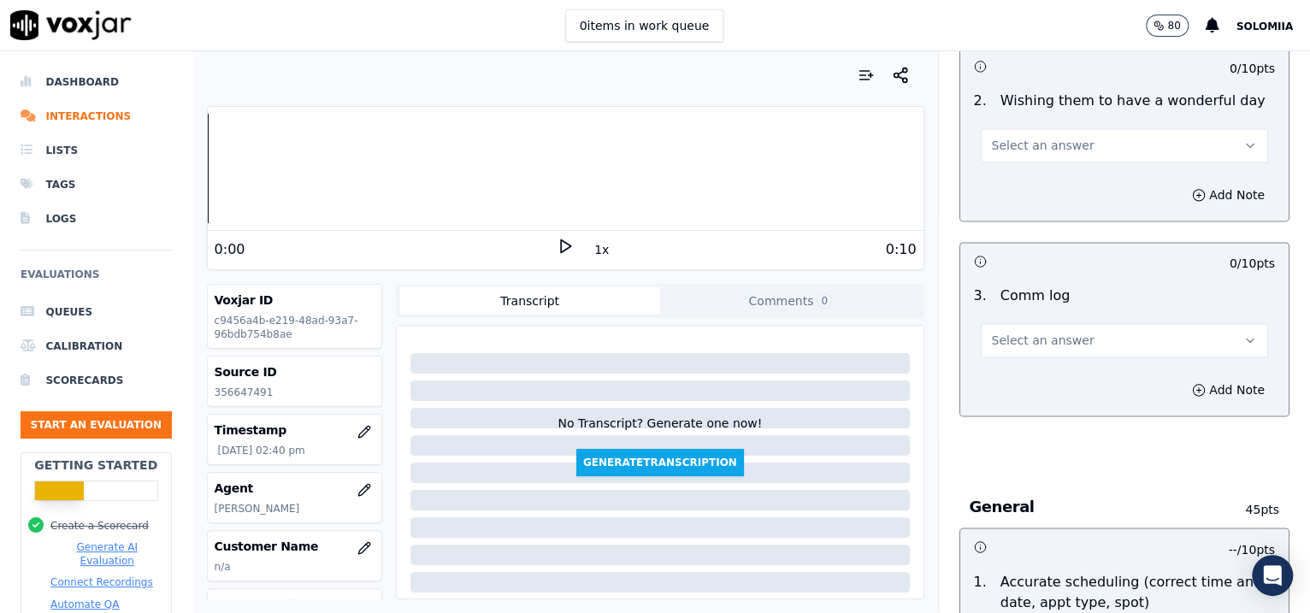
click at [1013, 333] on div "3 . Comm log Select an answer" at bounding box center [1124, 321] width 329 height 85
click at [1013, 333] on button "Select an answer" at bounding box center [1125, 340] width 288 height 34
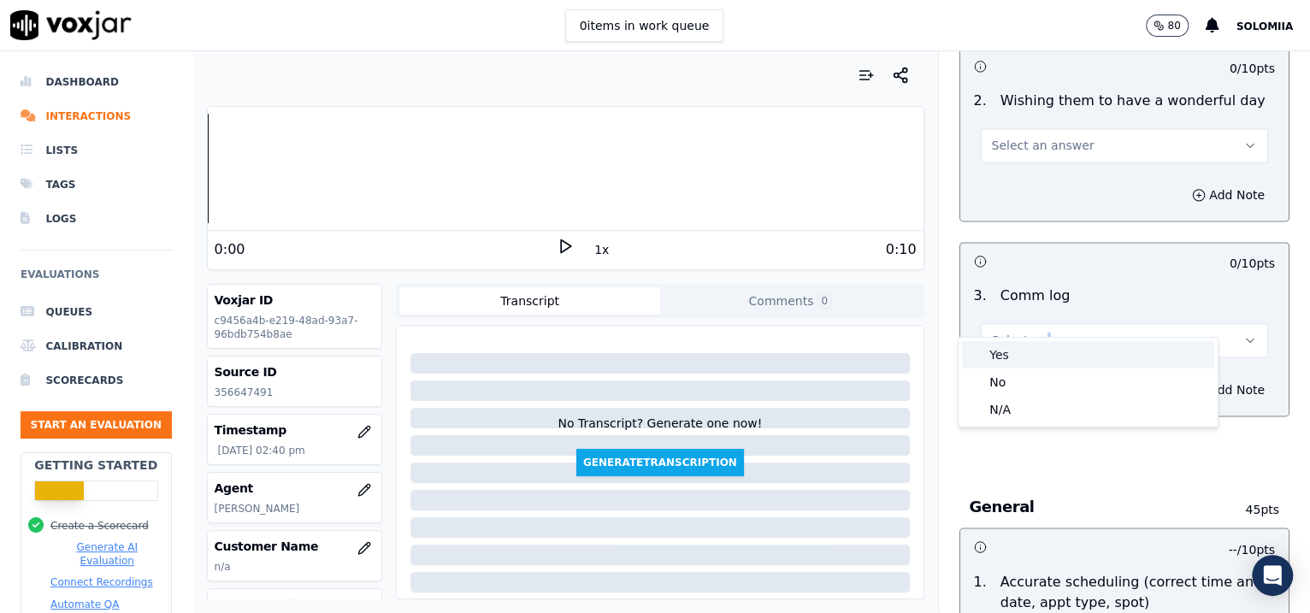
click at [1045, 345] on div "Yes" at bounding box center [1088, 354] width 252 height 27
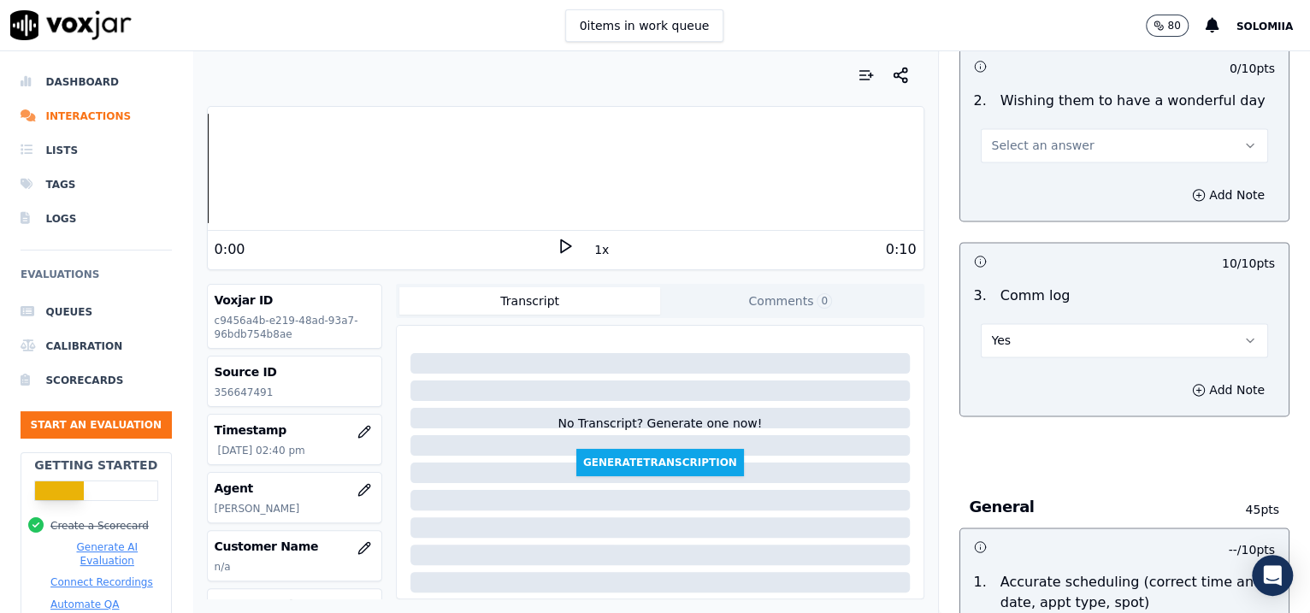
click at [1034, 137] on span "Select an answer" at bounding box center [1043, 145] width 103 height 17
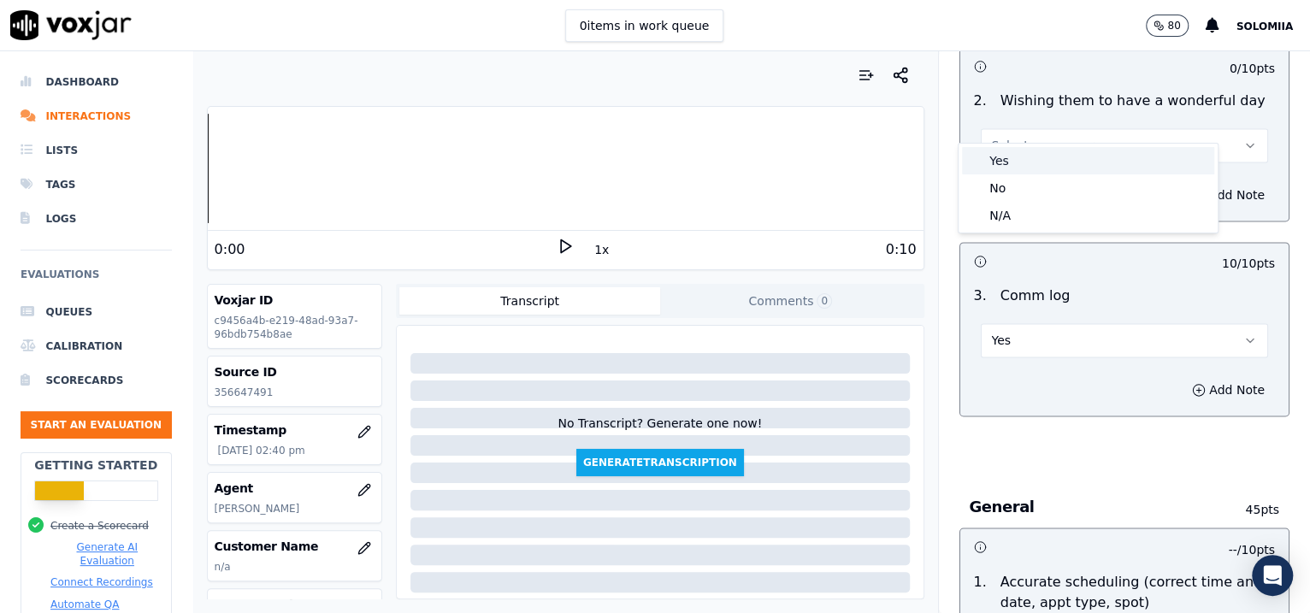
click at [1046, 158] on div "Yes" at bounding box center [1088, 160] width 252 height 27
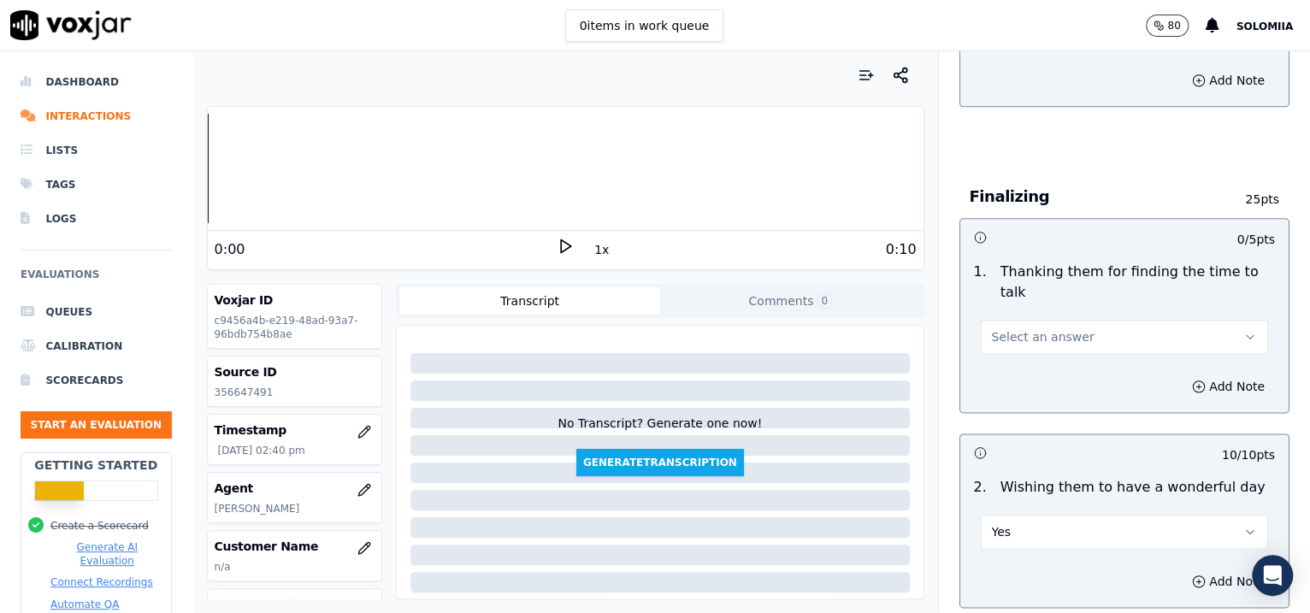
scroll to position [1090, 0]
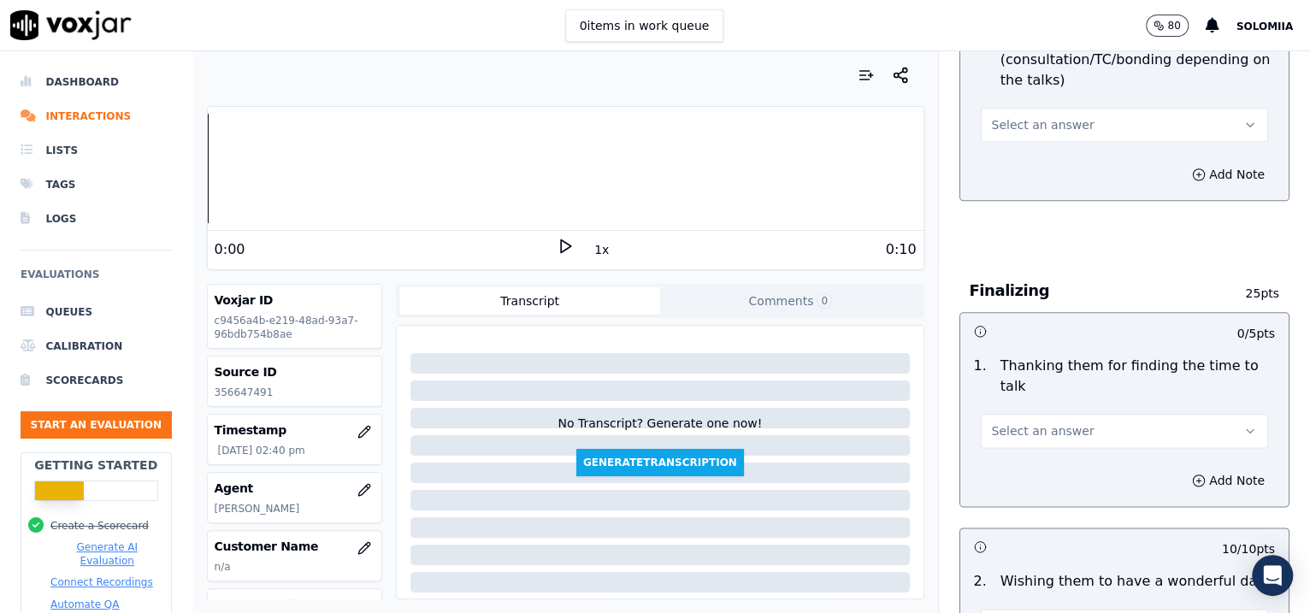
click at [1046, 414] on button "Select an answer" at bounding box center [1125, 431] width 288 height 34
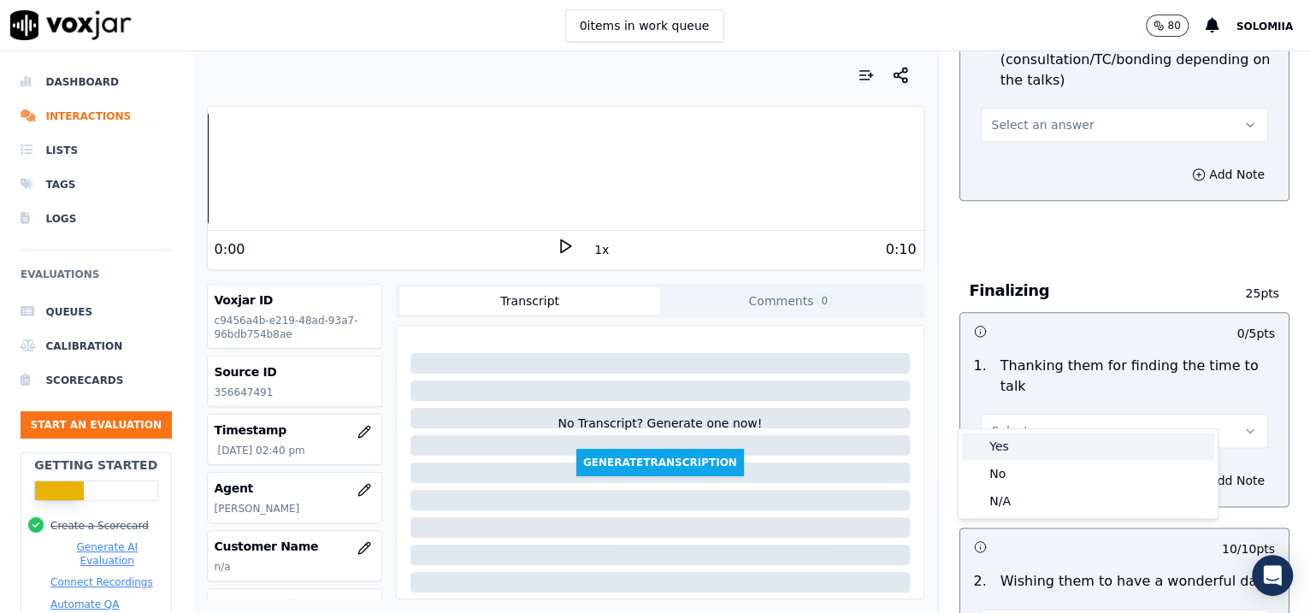
click at [1046, 433] on div "Yes" at bounding box center [1088, 446] width 252 height 27
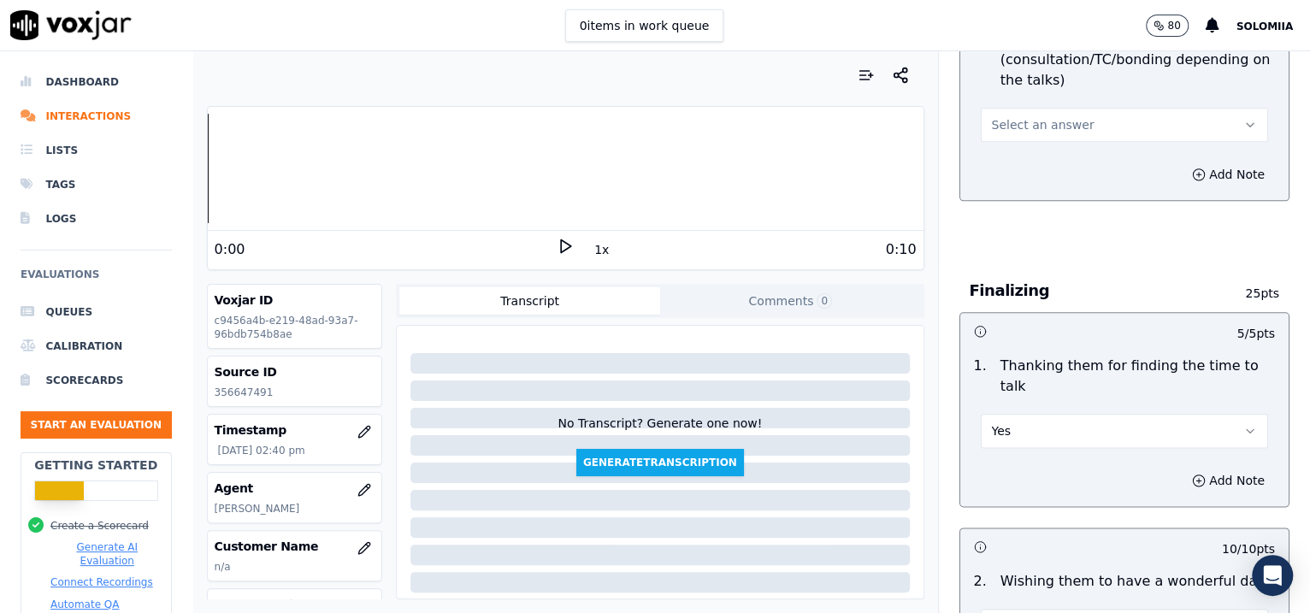
click at [1035, 120] on div "2 . Scheduling a visit (consultation/TC/bonding depending on the talks) Select …" at bounding box center [1124, 85] width 329 height 127
drag, startPoint x: 1036, startPoint y: 120, endPoint x: 1016, endPoint y: 112, distance: 21.9
click at [1016, 112] on button "Select an answer" at bounding box center [1125, 125] width 288 height 34
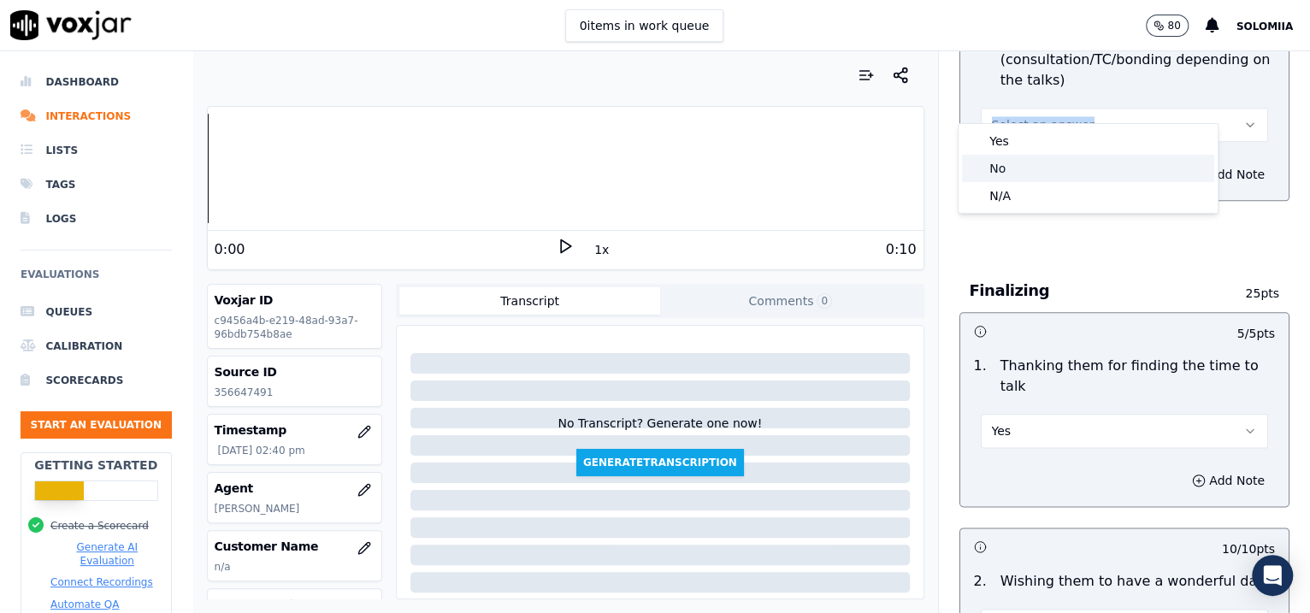
click at [1029, 161] on div "No" at bounding box center [1088, 168] width 252 height 27
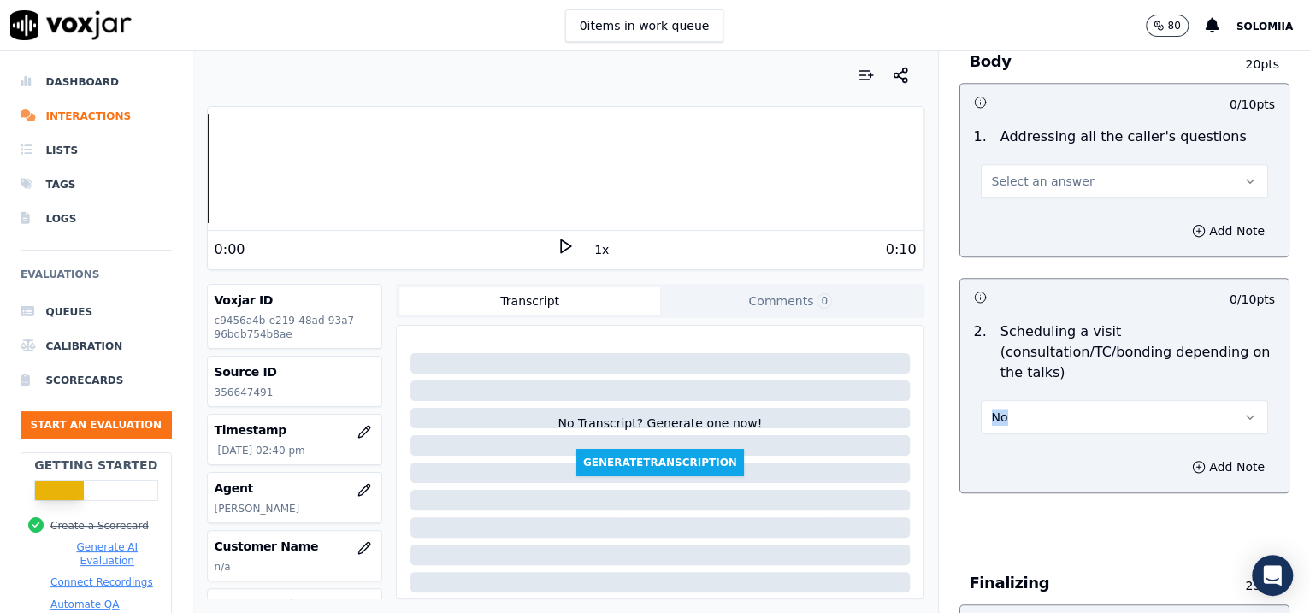
scroll to position [756, 0]
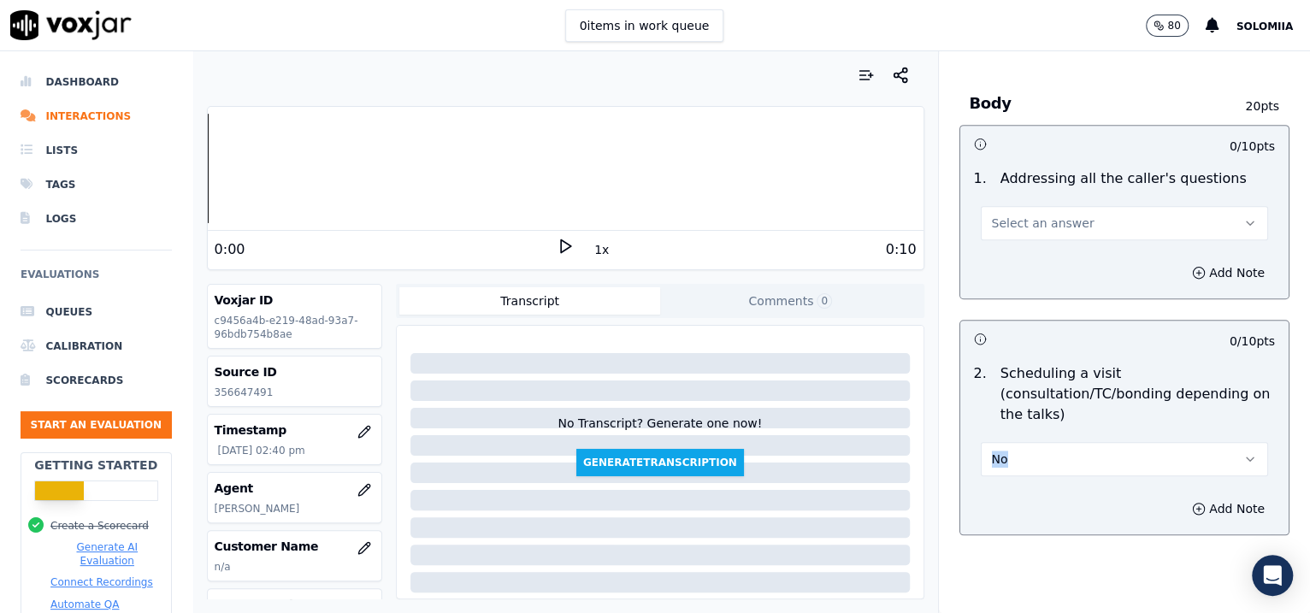
click at [1046, 206] on button "Select an answer" at bounding box center [1125, 223] width 288 height 34
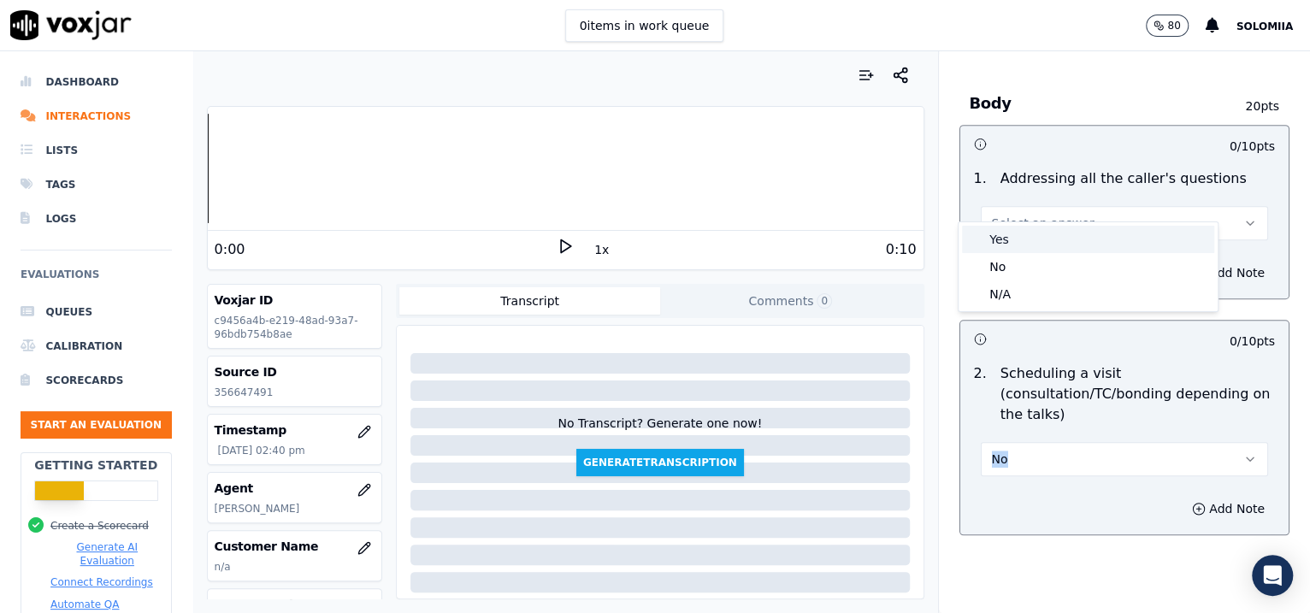
click at [1046, 232] on div "Yes" at bounding box center [1088, 239] width 252 height 27
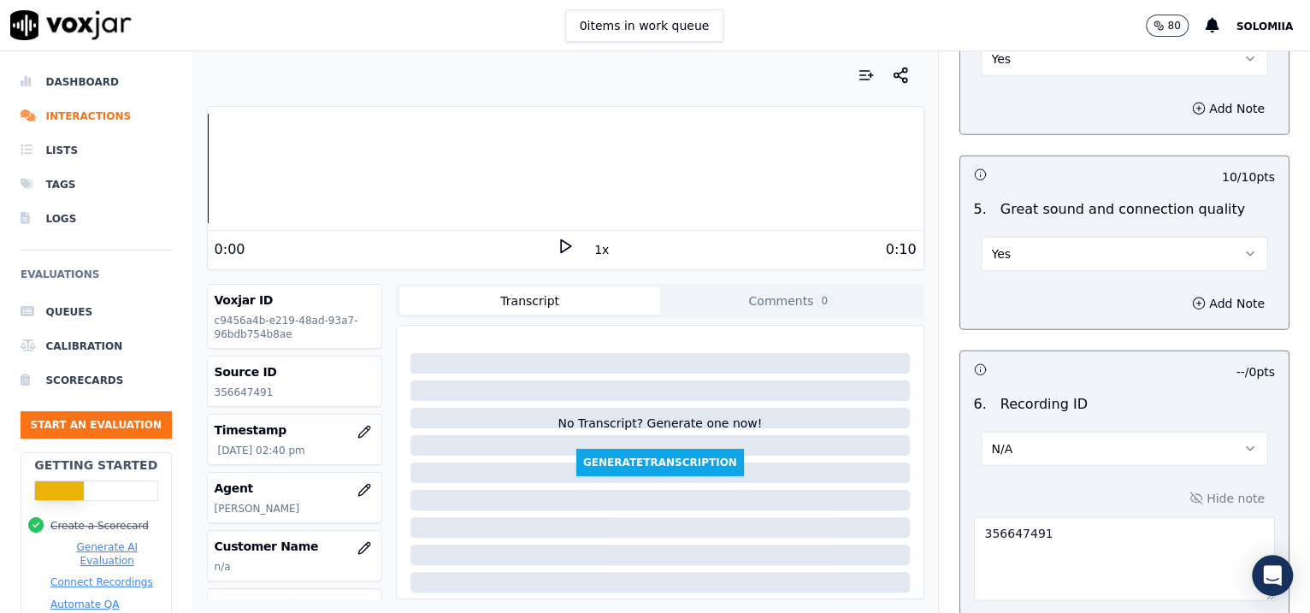
scroll to position [2884, 0]
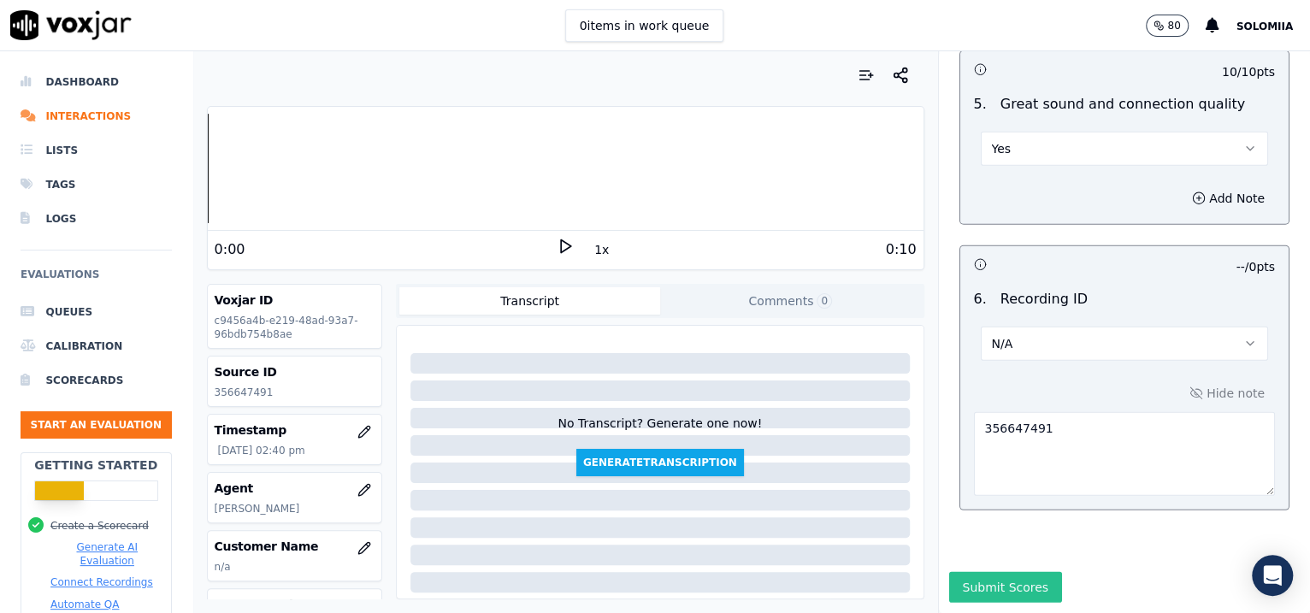
click at [988, 490] on button "Submit Scores" at bounding box center [1006, 587] width 114 height 31
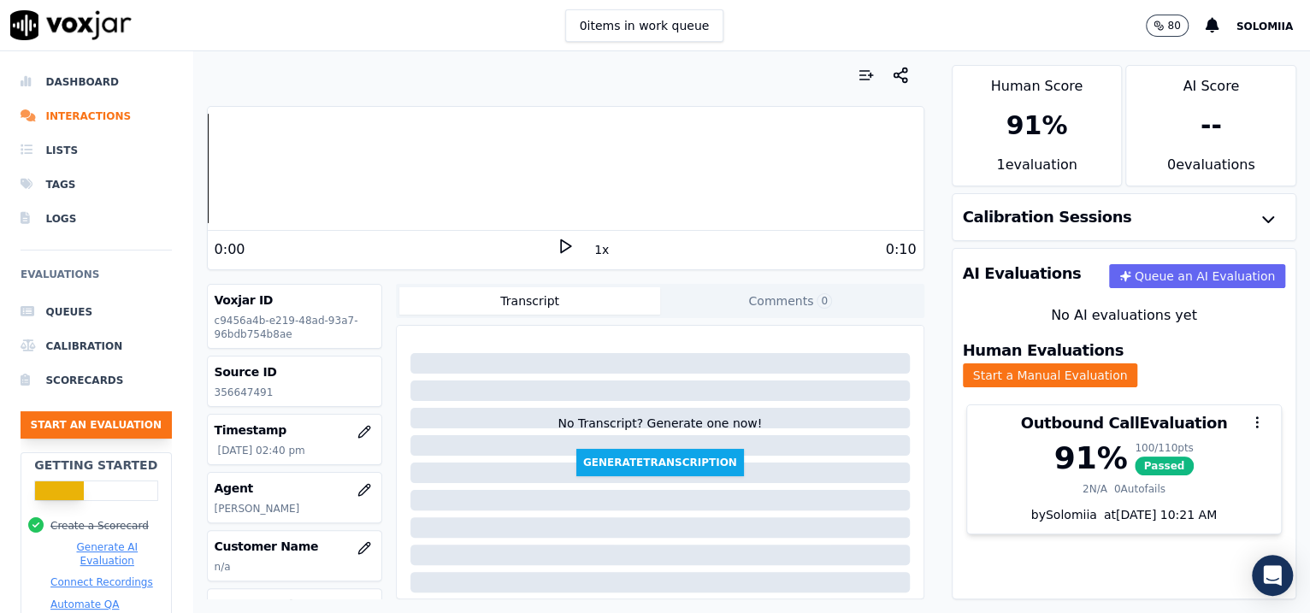
click at [62, 429] on button "Start an Evaluation" at bounding box center [96, 424] width 151 height 27
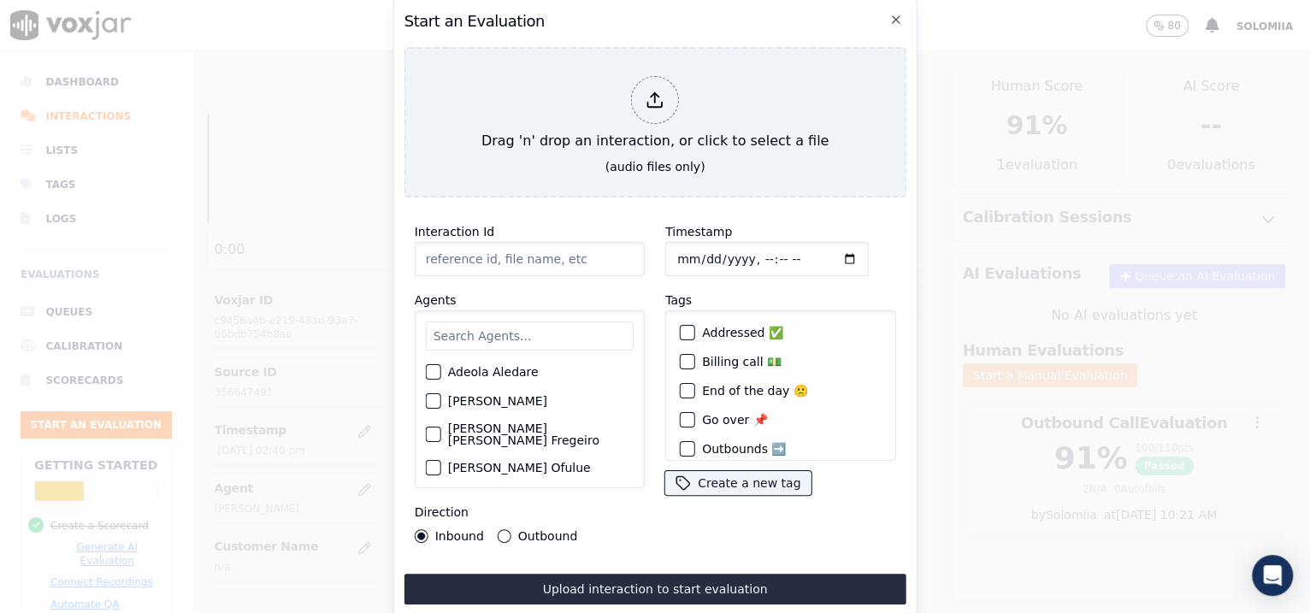
click at [549, 245] on input "Interaction Id" at bounding box center [530, 259] width 230 height 34
paste input "356650126"
type input "356650126"
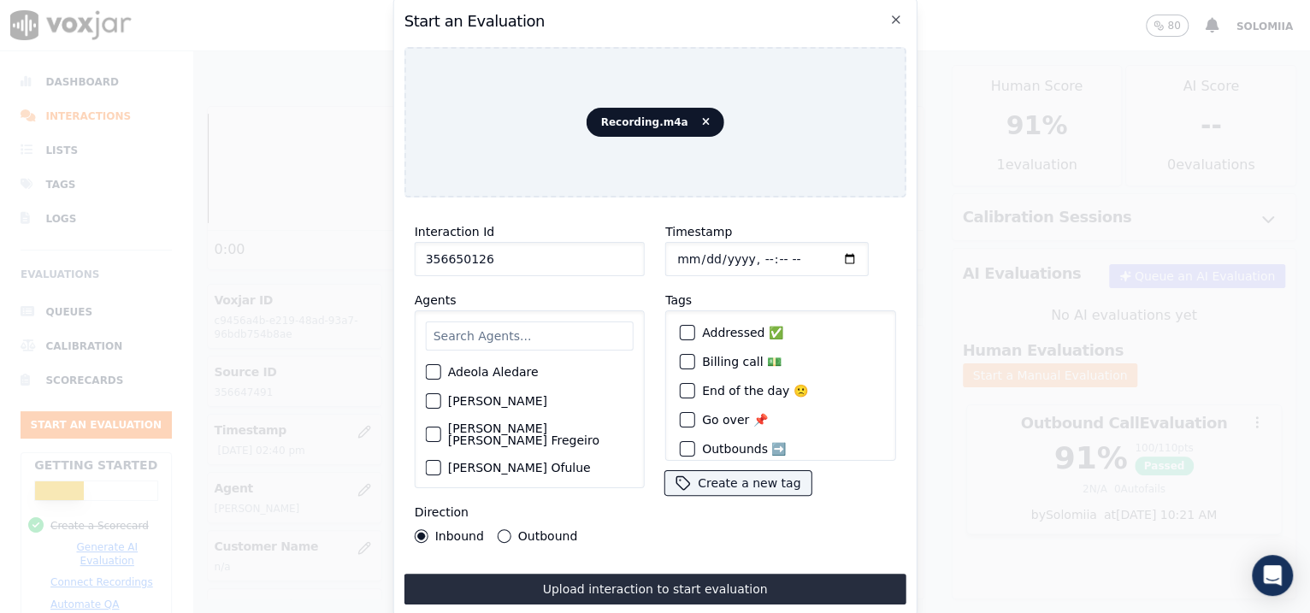
click at [694, 250] on input "Timestamp" at bounding box center [766, 259] width 203 height 34
click at [746, 251] on input "Timestamp" at bounding box center [766, 259] width 203 height 34
type input "[DATE]T14:56"
click at [498, 327] on input "text" at bounding box center [530, 335] width 208 height 29
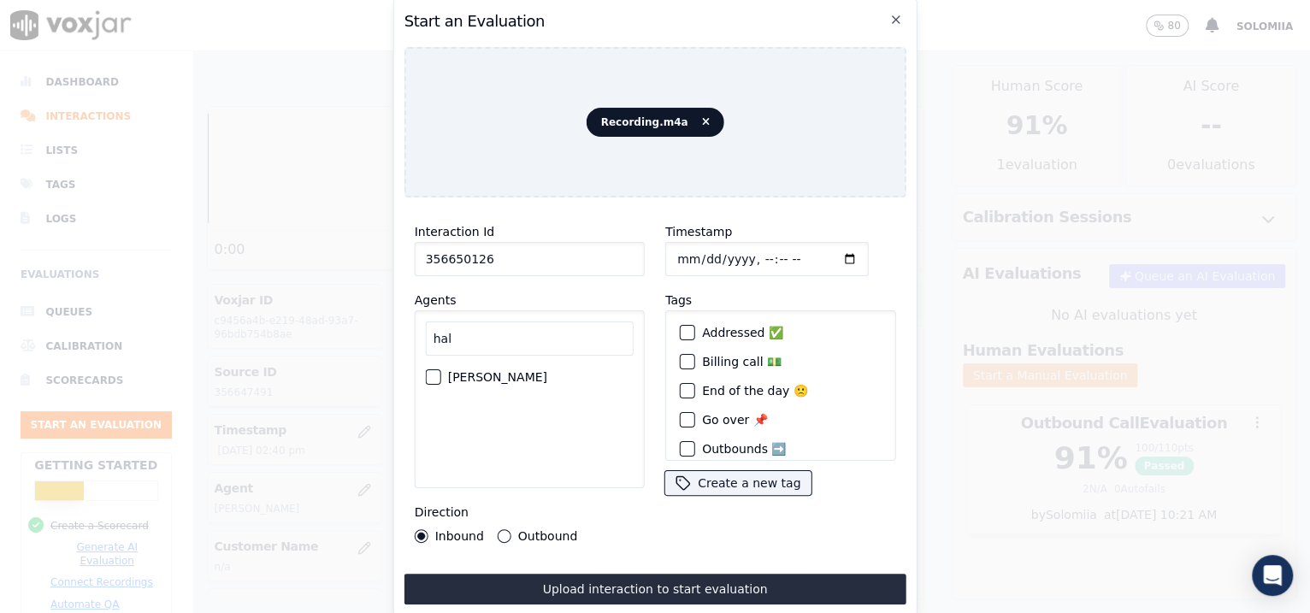
type input "hal"
click at [503, 371] on label "[PERSON_NAME]" at bounding box center [497, 377] width 99 height 12
click at [441, 369] on button "[PERSON_NAME]" at bounding box center [433, 376] width 15 height 15
click at [532, 490] on label "Outbound" at bounding box center [547, 536] width 59 height 12
click at [511, 490] on button "Outbound" at bounding box center [505, 536] width 14 height 14
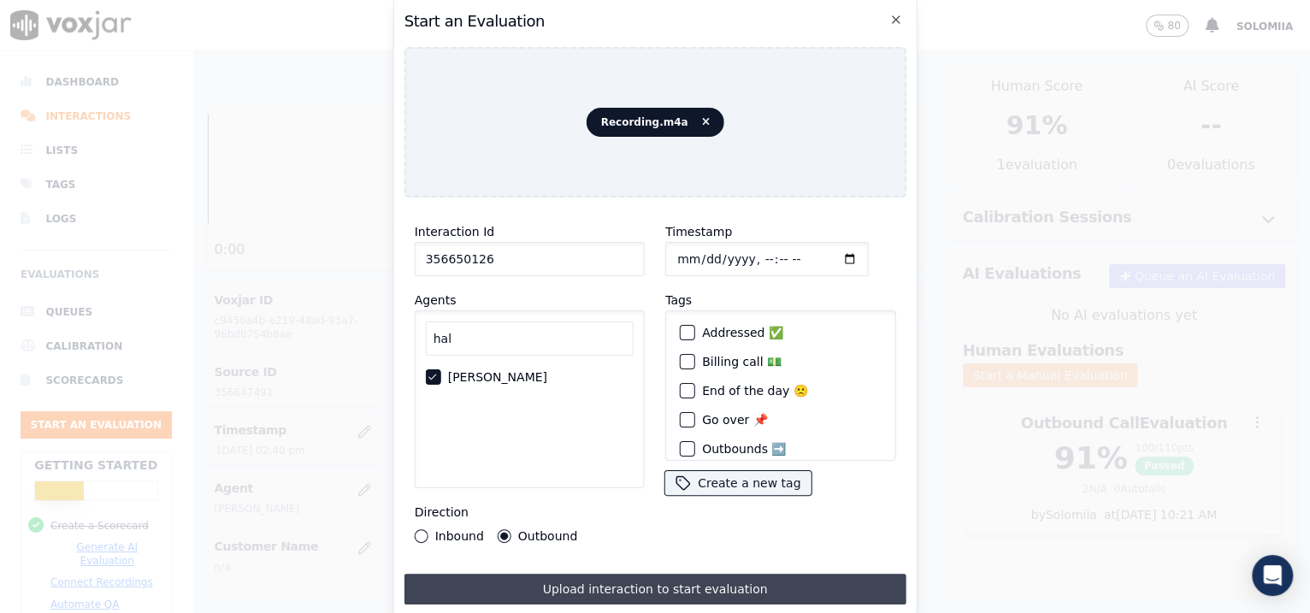
click at [631, 490] on button "Upload interaction to start evaluation" at bounding box center [655, 589] width 502 height 31
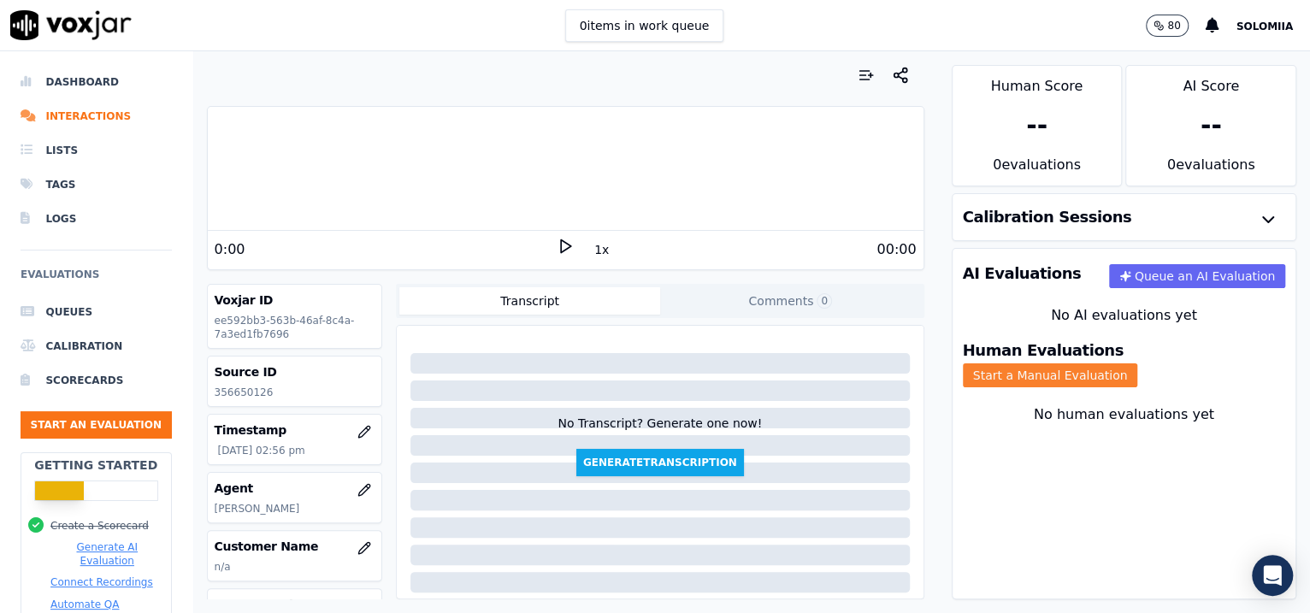
click at [1046, 366] on button "Start a Manual Evaluation" at bounding box center [1050, 375] width 175 height 24
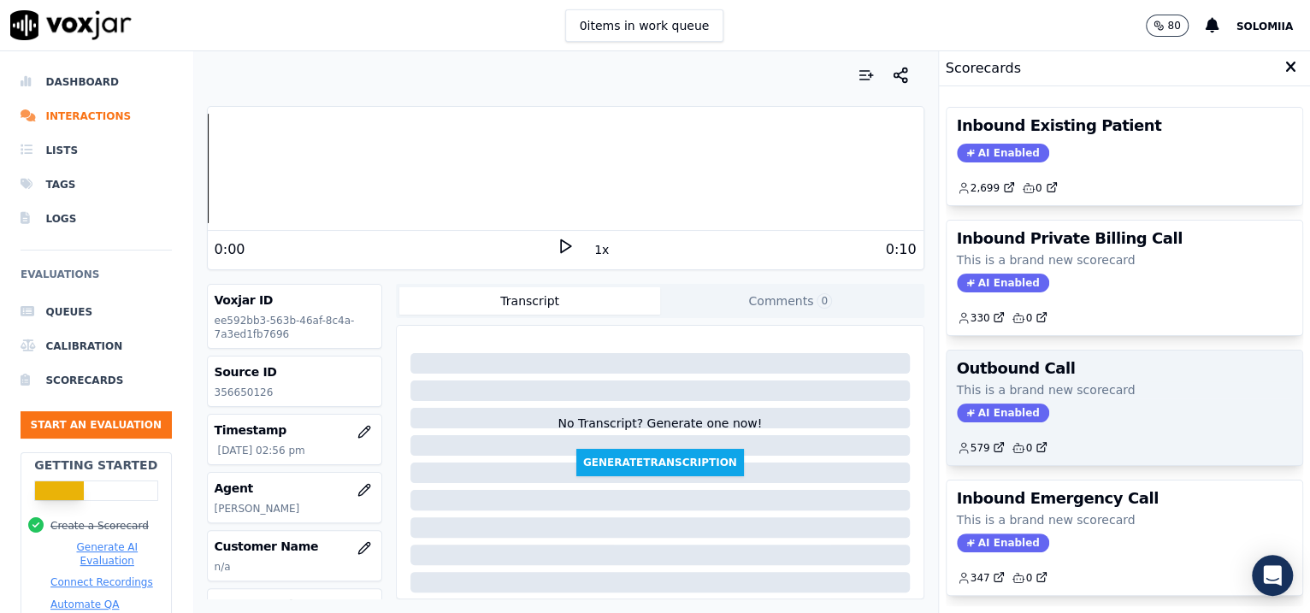
click at [1046, 391] on p "This is a brand new scorecard" at bounding box center [1125, 389] width 336 height 17
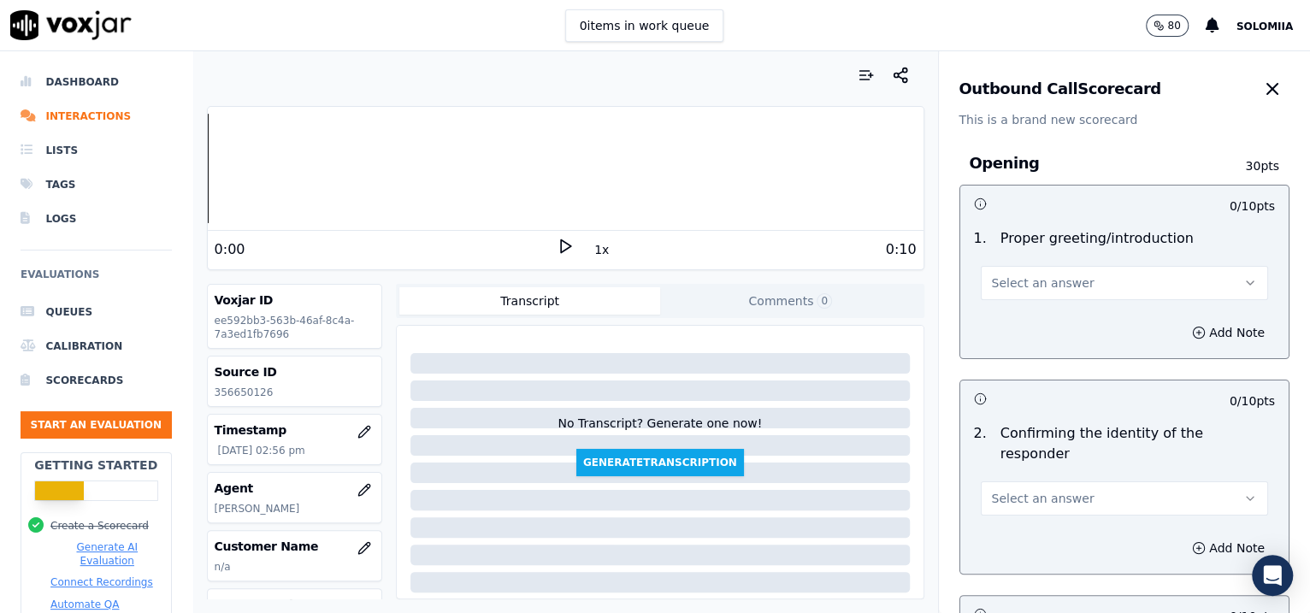
click at [1046, 280] on button "Select an answer" at bounding box center [1125, 283] width 288 height 34
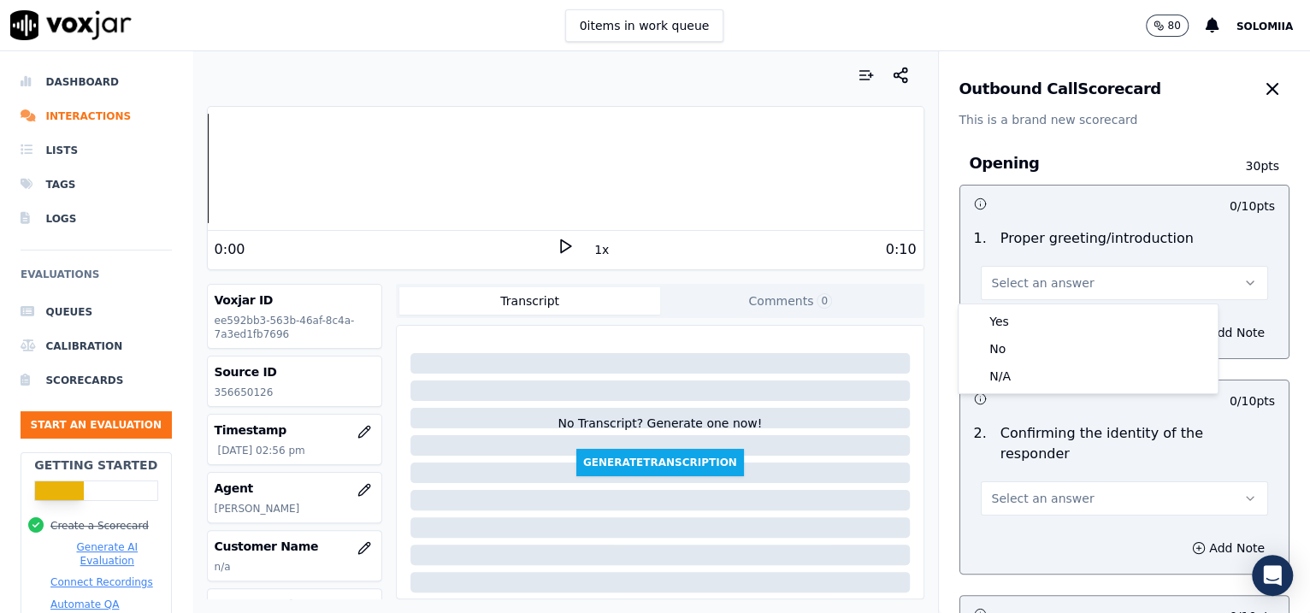
drag, startPoint x: 1090, startPoint y: 304, endPoint x: 1090, endPoint y: 317, distance: 13.7
click at [1046, 317] on div "Yes No N/A" at bounding box center [1087, 348] width 259 height 89
click at [1046, 317] on div "Yes" at bounding box center [1088, 321] width 252 height 27
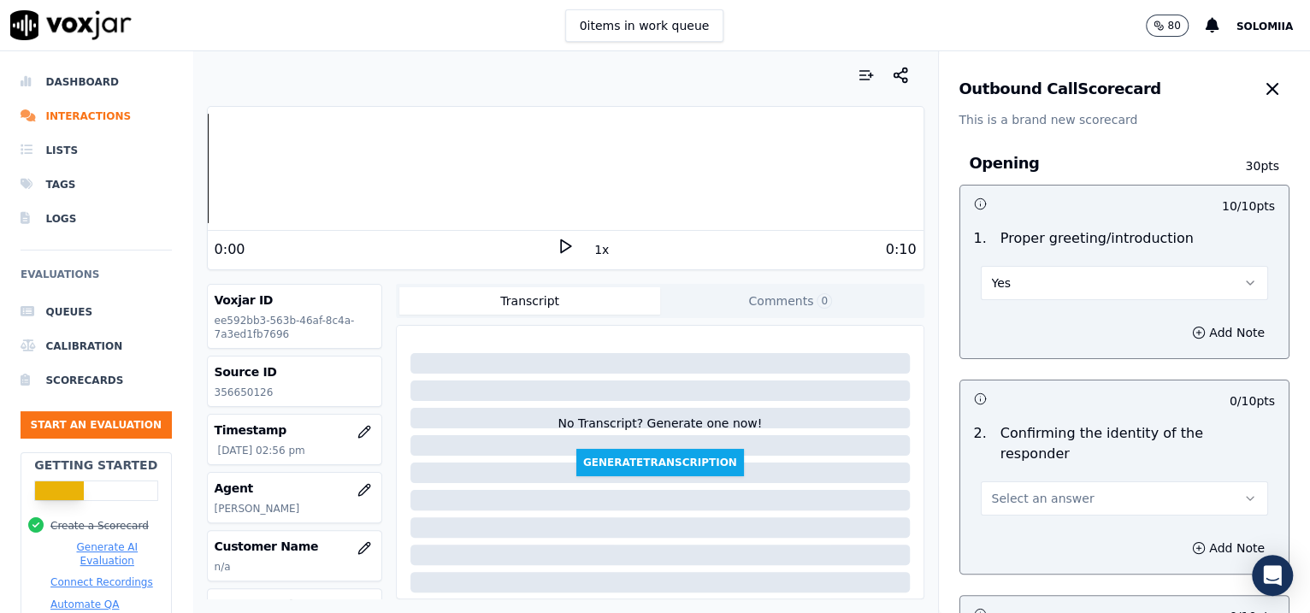
click at [1032, 490] on span "Select an answer" at bounding box center [1043, 498] width 103 height 17
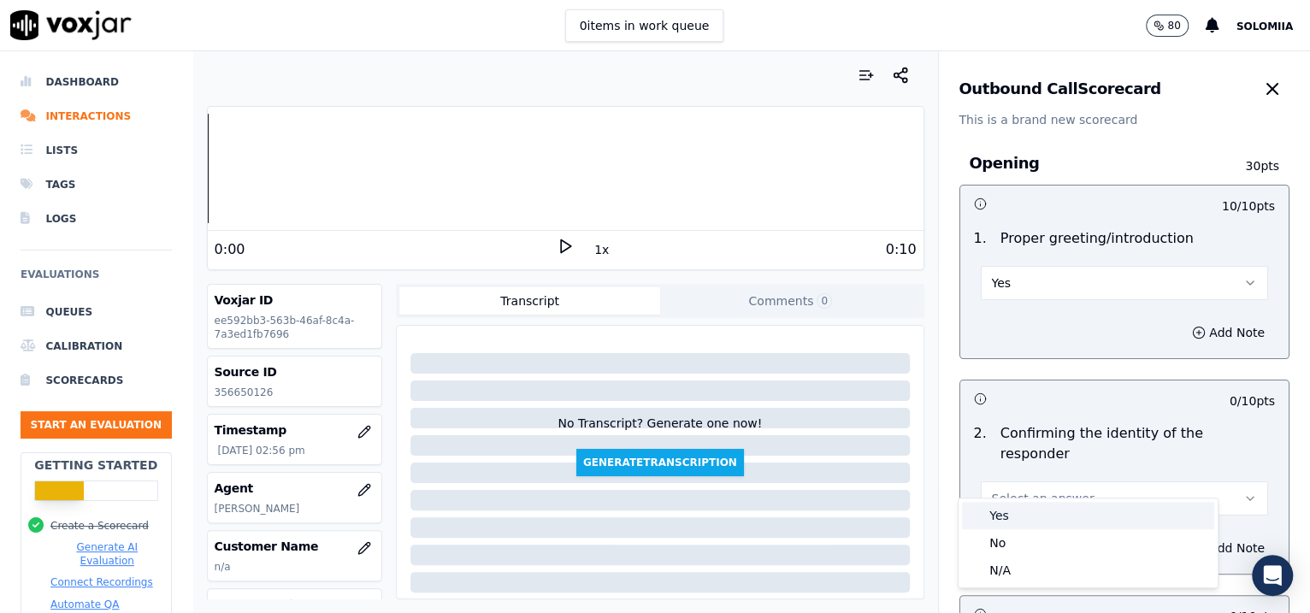
click at [1046, 490] on div "Yes" at bounding box center [1088, 515] width 252 height 27
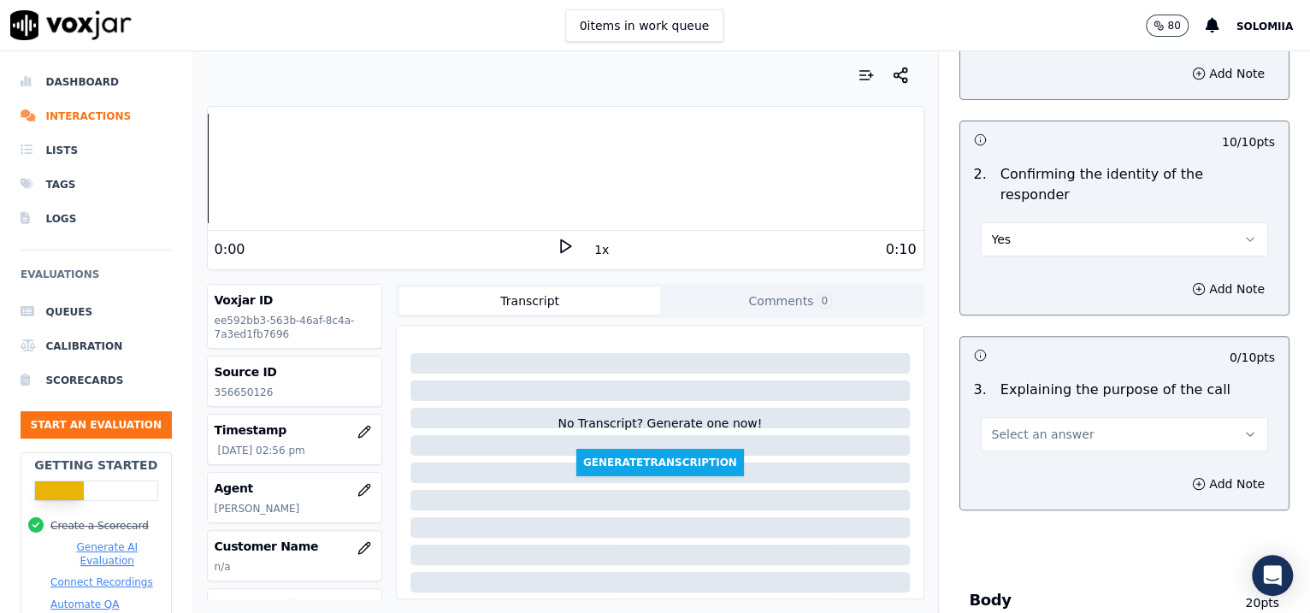
scroll to position [315, 0]
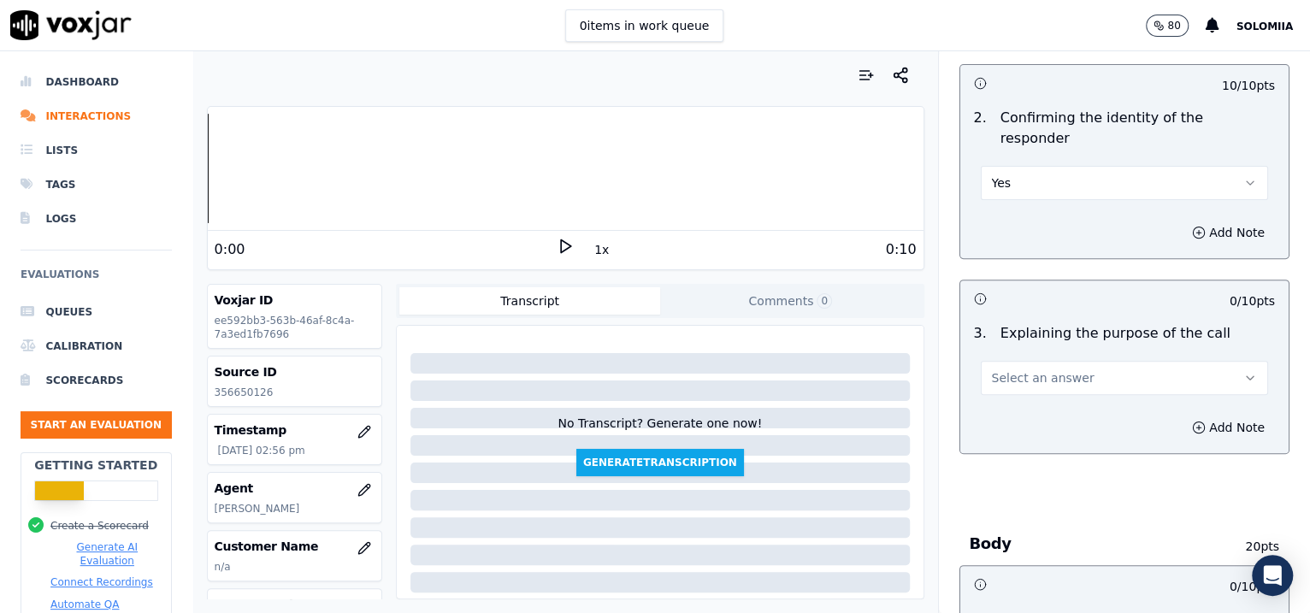
click at [1046, 369] on span "Select an answer" at bounding box center [1043, 377] width 103 height 17
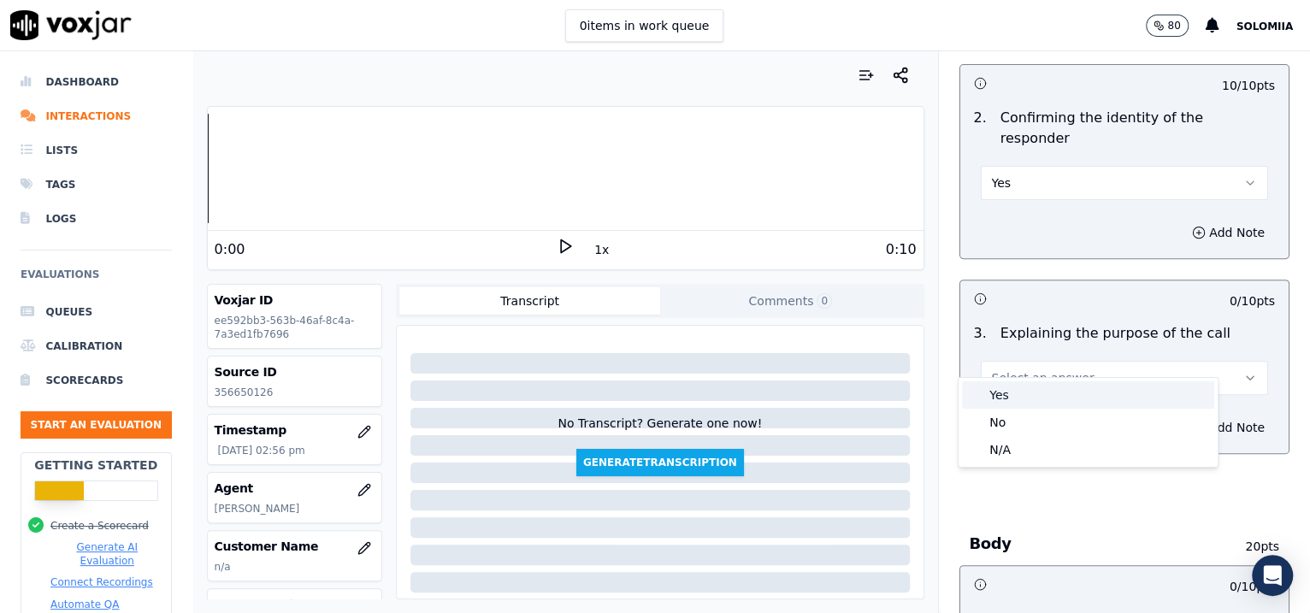
click at [1046, 398] on div "Yes" at bounding box center [1088, 394] width 252 height 27
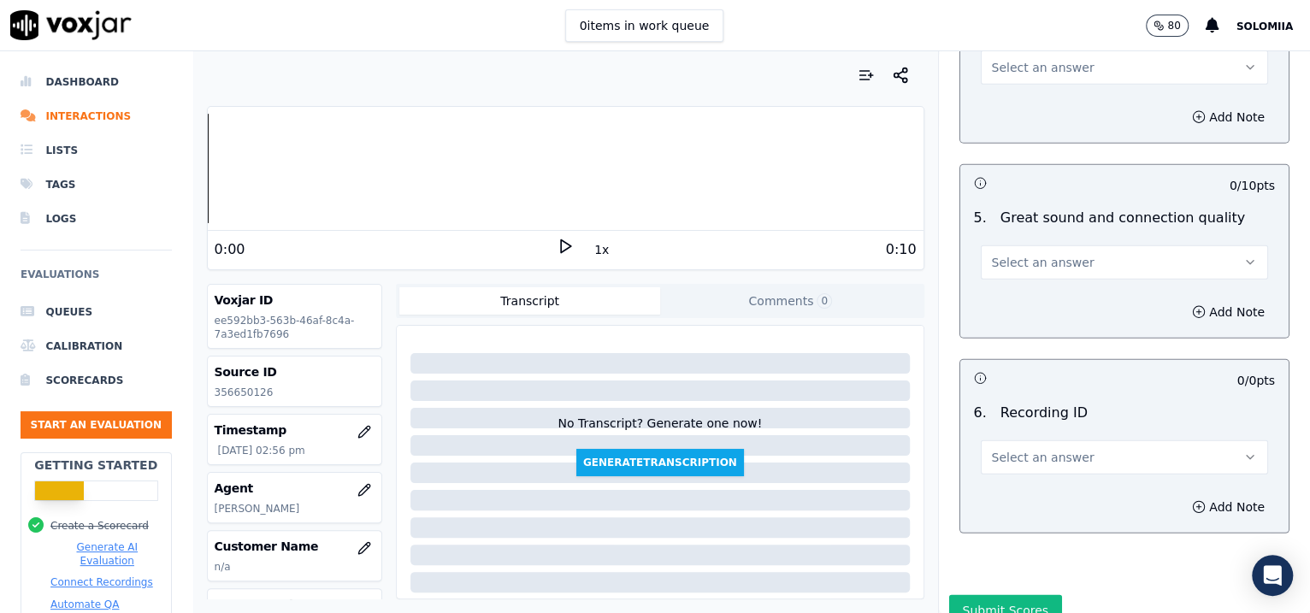
scroll to position [2793, 0]
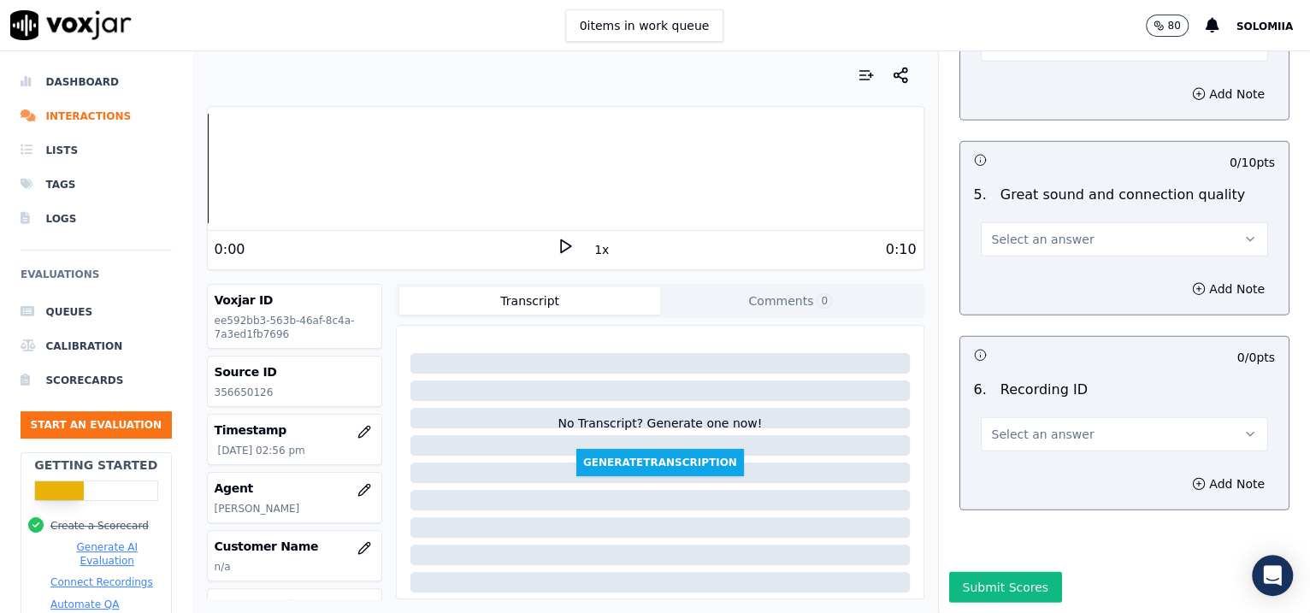
click at [1007, 426] on span "Select an answer" at bounding box center [1043, 434] width 103 height 17
click at [1046, 430] on div "N/A" at bounding box center [1088, 434] width 252 height 27
click at [1046, 472] on button "Add Note" at bounding box center [1228, 484] width 93 height 24
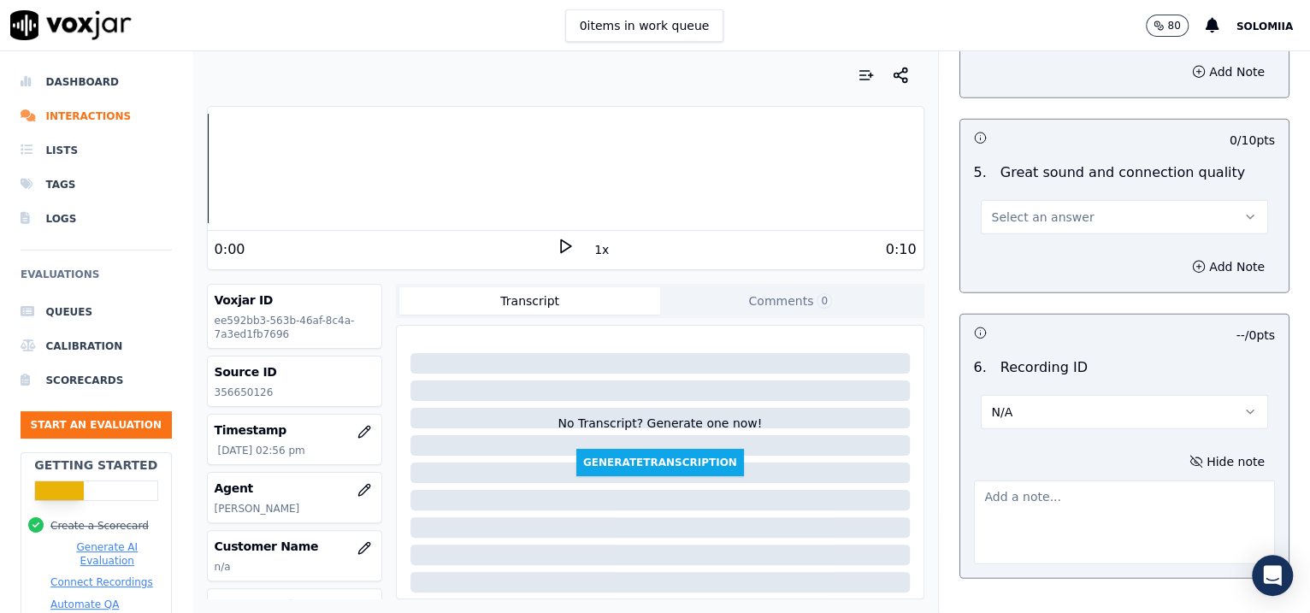
click at [1046, 480] on textarea at bounding box center [1125, 522] width 302 height 84
paste textarea "356650126"
type textarea "356650126"
click at [1014, 209] on span "Select an answer" at bounding box center [1043, 217] width 103 height 17
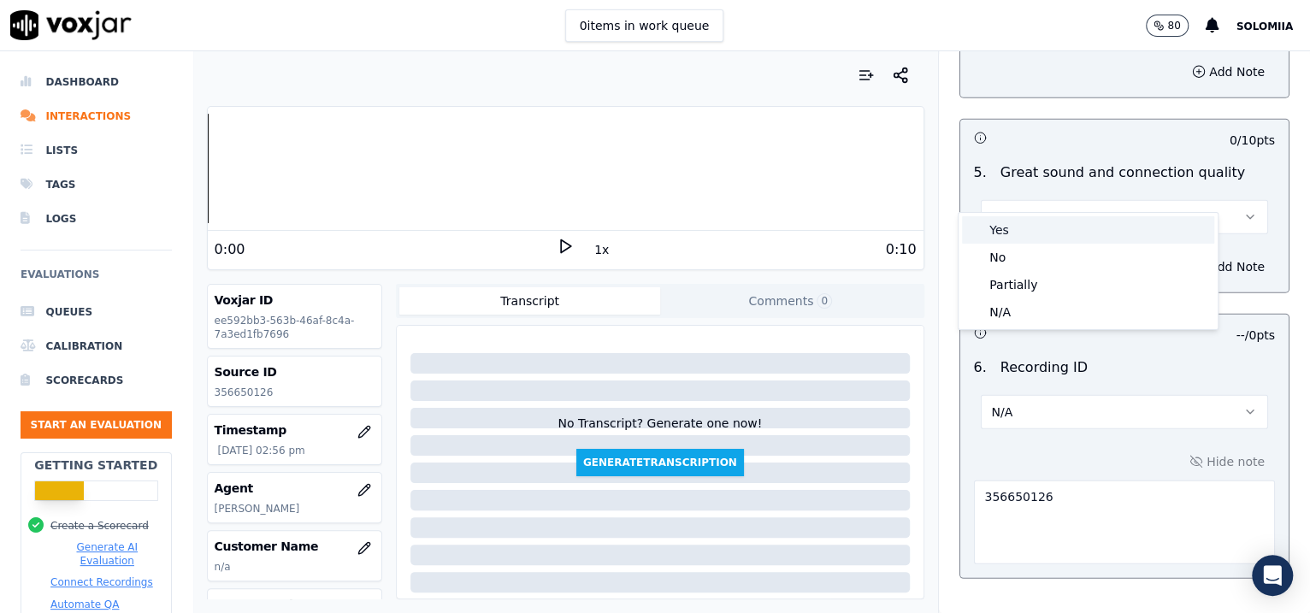
click at [1046, 227] on div "Yes" at bounding box center [1088, 229] width 252 height 27
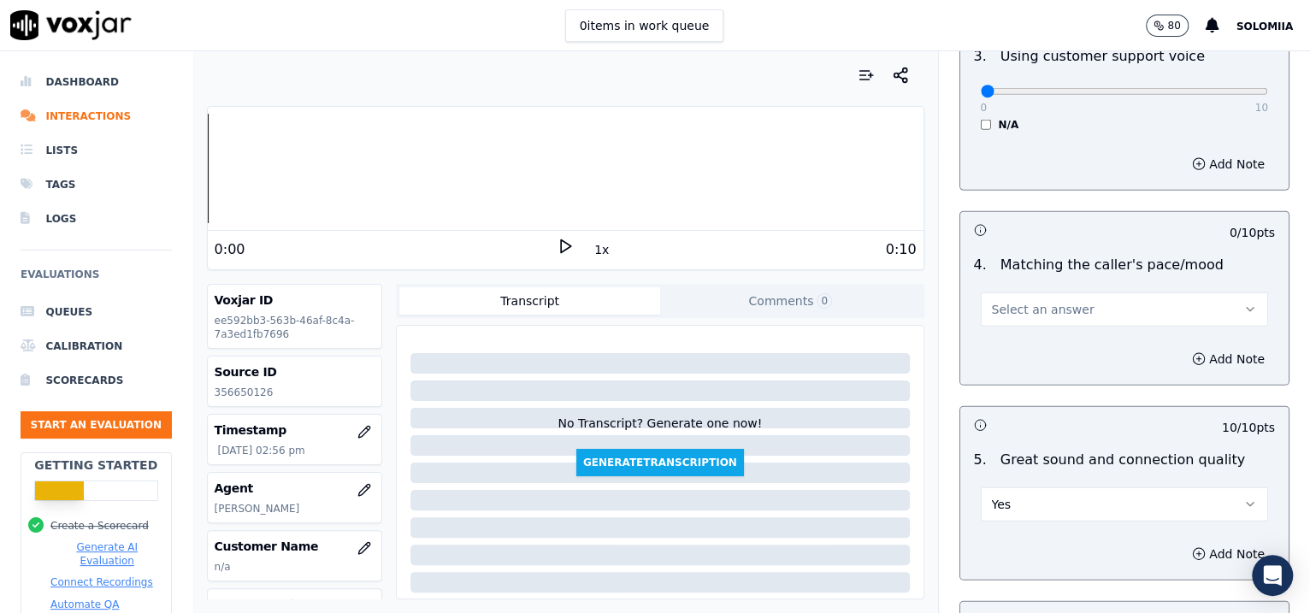
scroll to position [2385, 0]
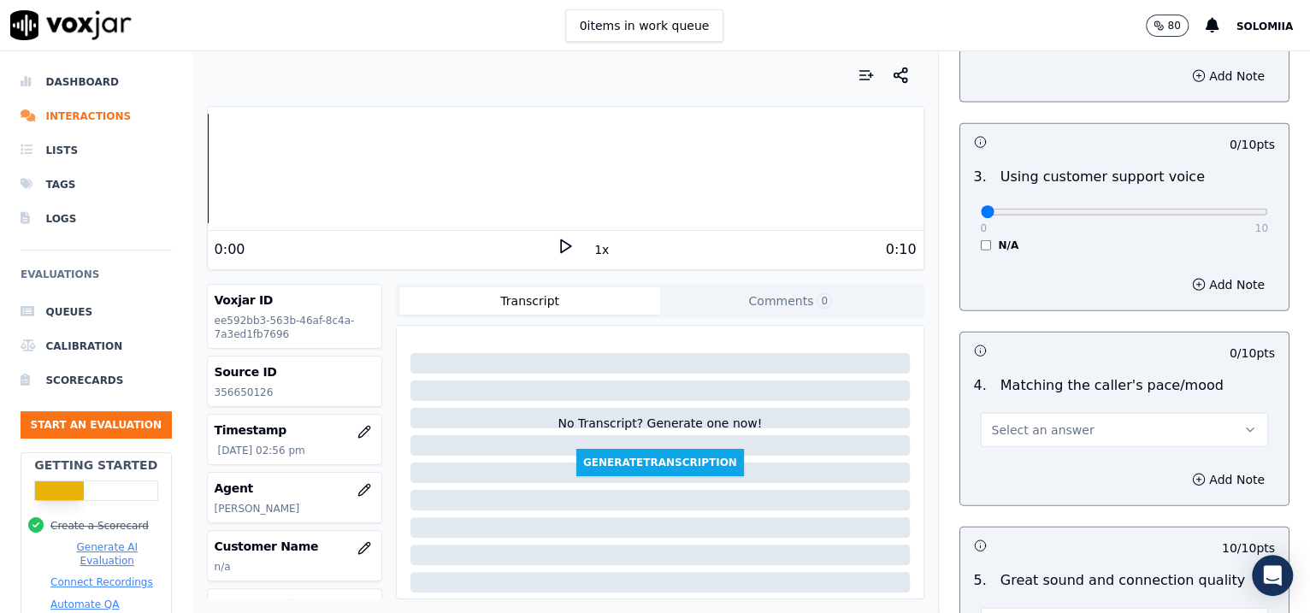
click at [1016, 414] on button "Select an answer" at bounding box center [1125, 430] width 288 height 34
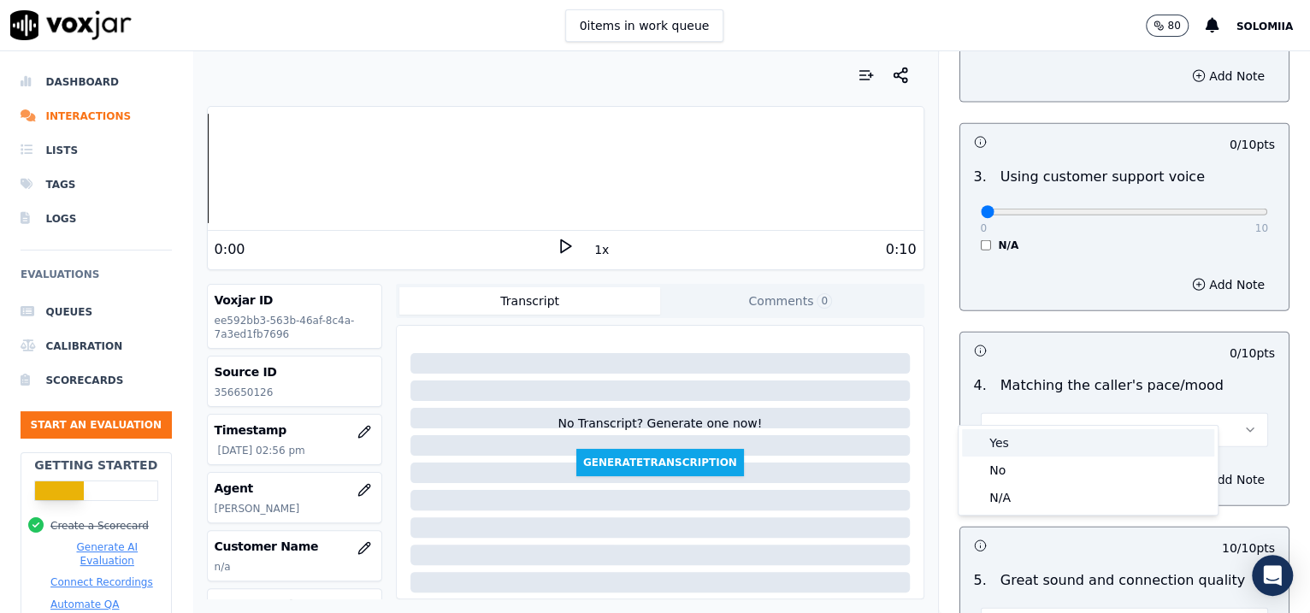
click at [1046, 443] on div "Yes" at bounding box center [1088, 442] width 252 height 27
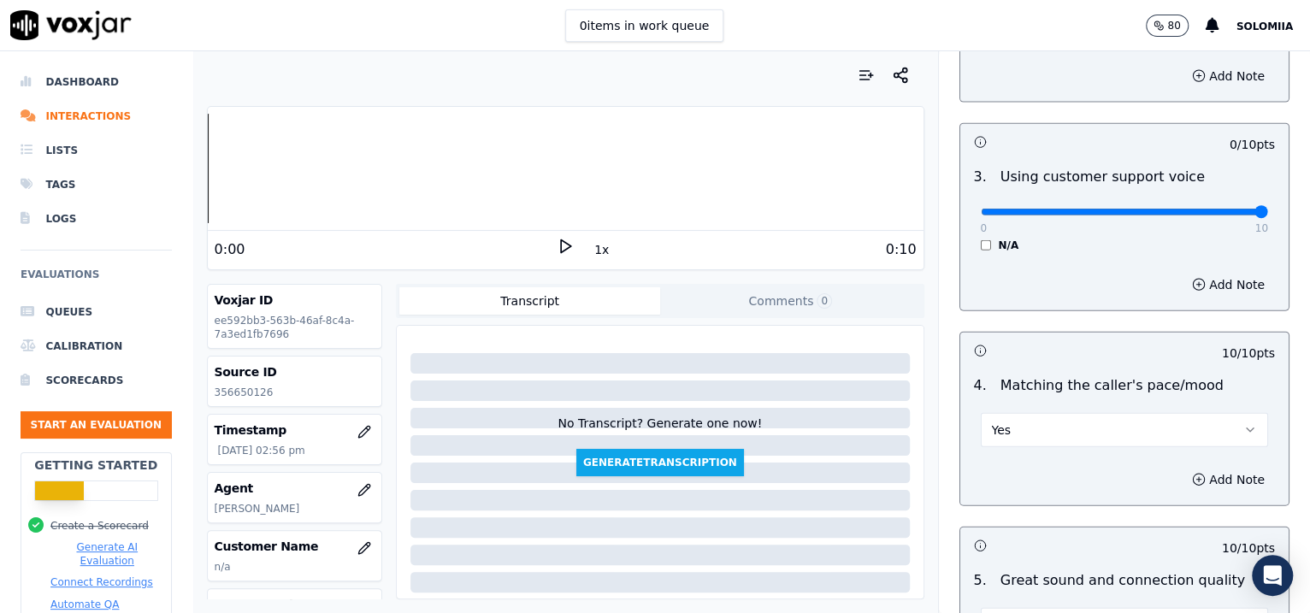
drag, startPoint x: 976, startPoint y: 186, endPoint x: 1301, endPoint y: 203, distance: 325.3
type input "10"
click at [1046, 209] on input "range" at bounding box center [1125, 212] width 288 height 7
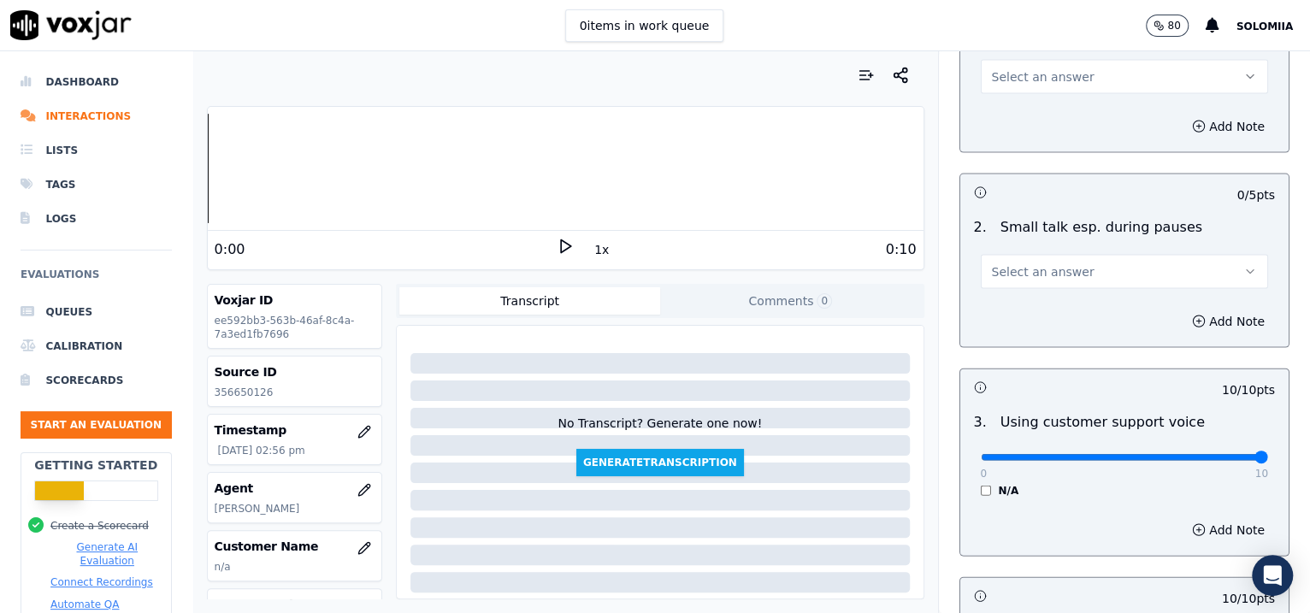
scroll to position [2061, 0]
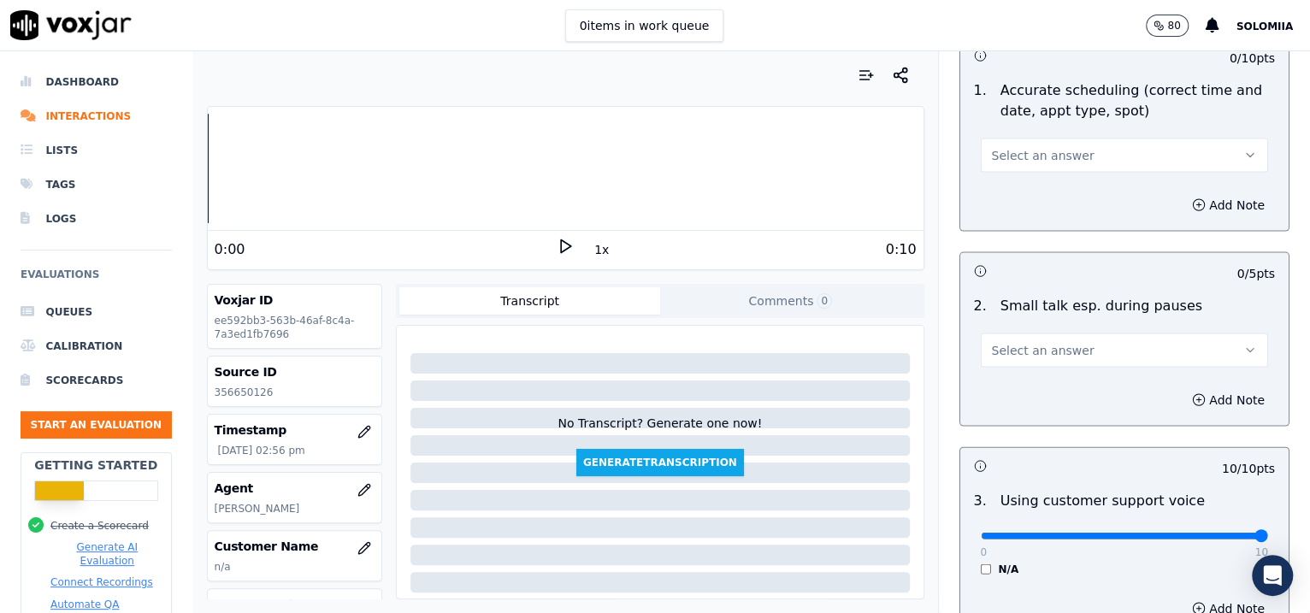
click at [1046, 333] on button "Select an answer" at bounding box center [1125, 350] width 288 height 34
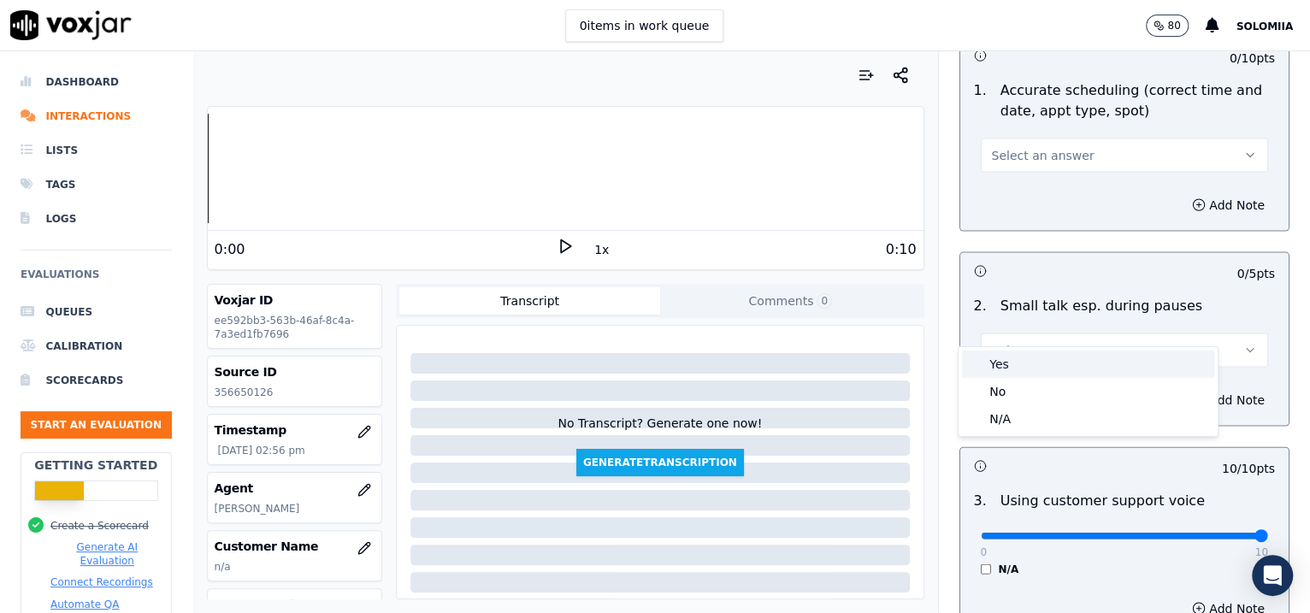
click at [1046, 355] on div "Yes" at bounding box center [1088, 364] width 252 height 27
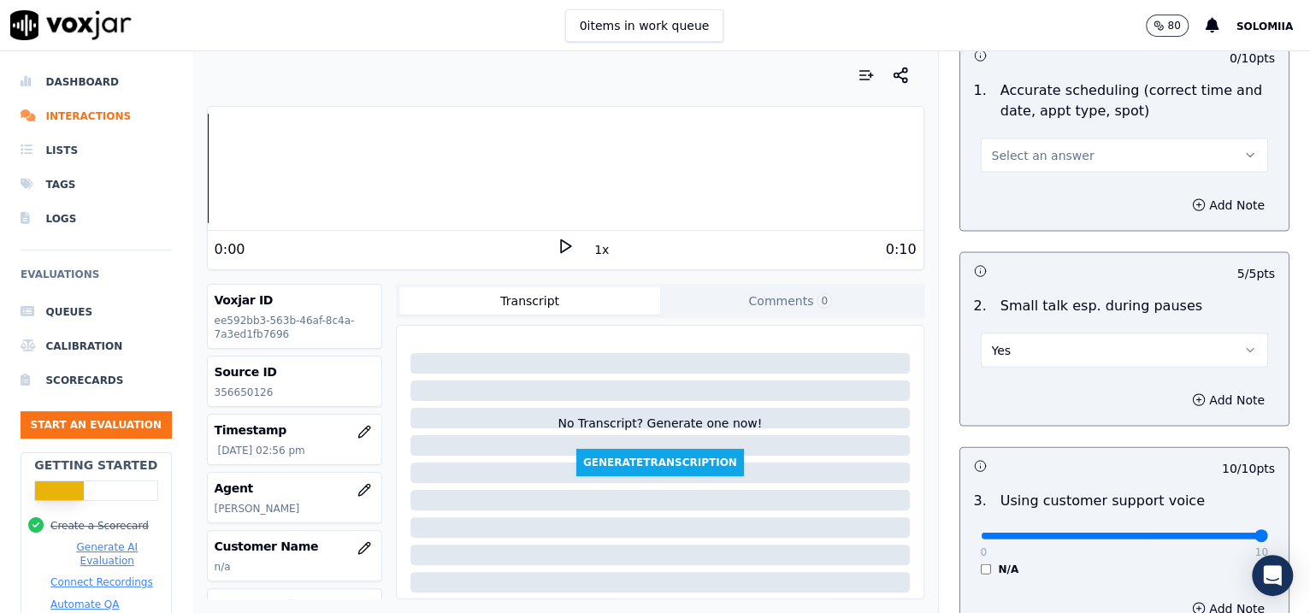
click at [984, 146] on button "Select an answer" at bounding box center [1125, 156] width 288 height 34
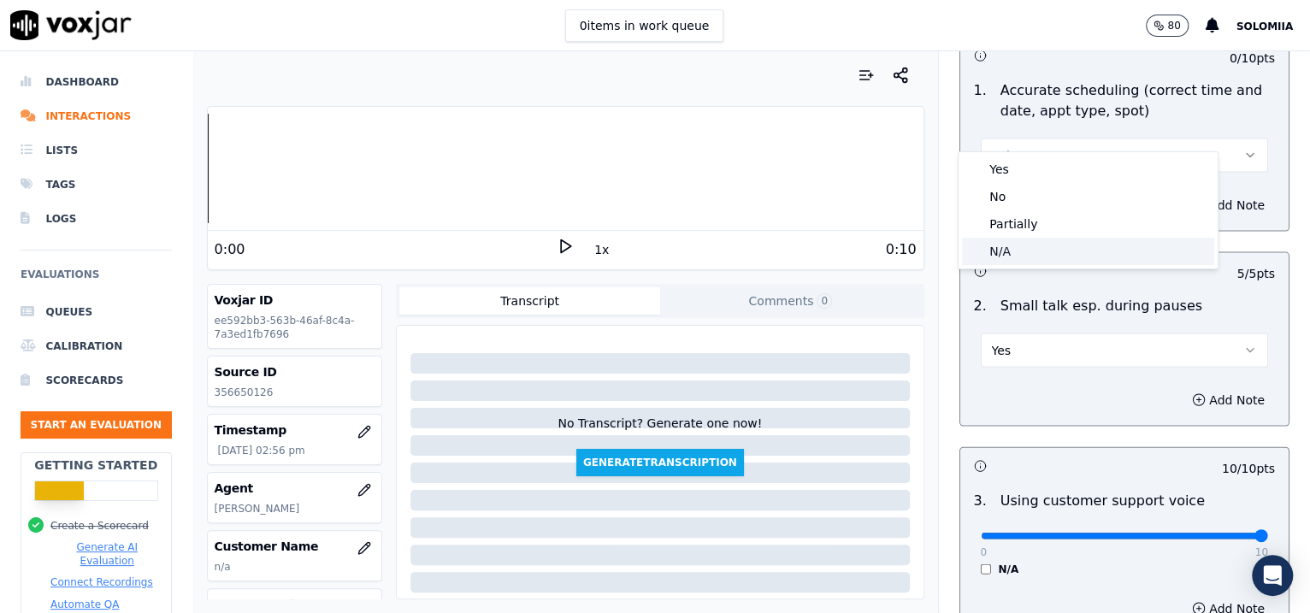
click at [996, 242] on div "N/A" at bounding box center [1088, 251] width 252 height 27
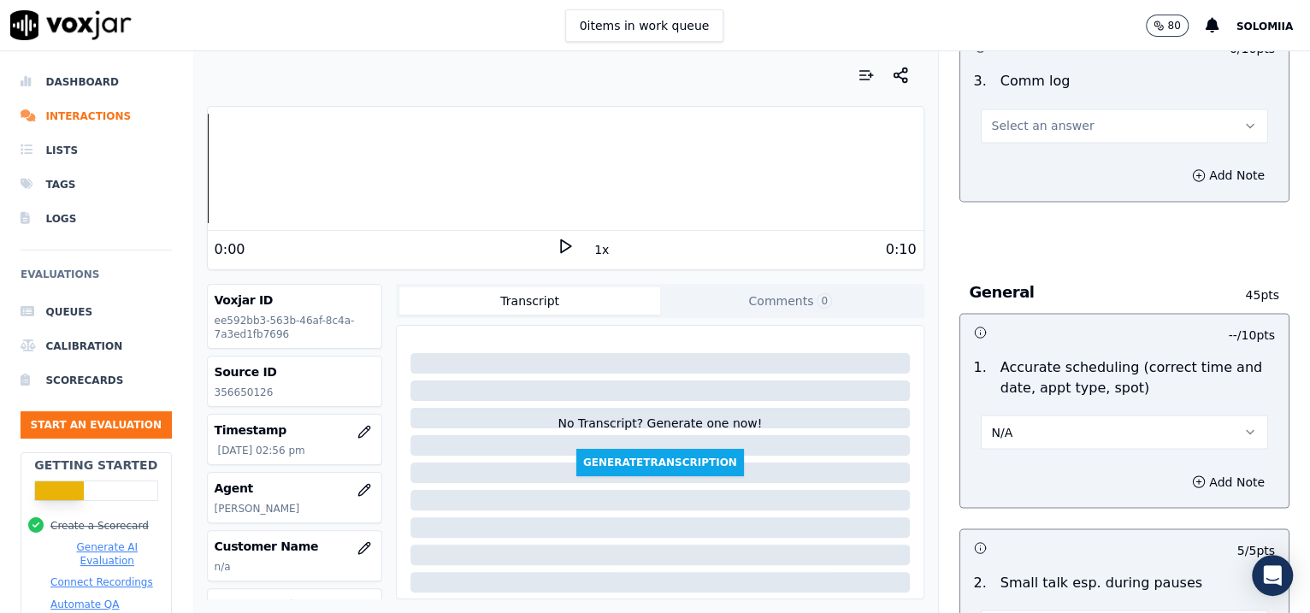
scroll to position [1748, 0]
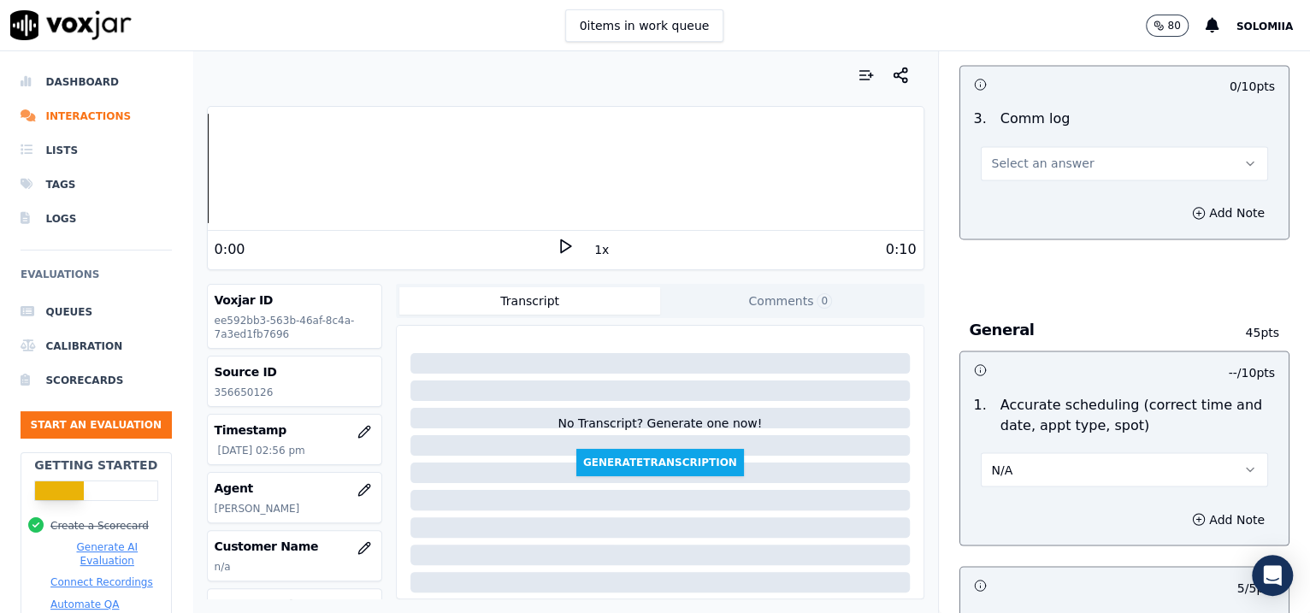
click at [1017, 152] on button "Select an answer" at bounding box center [1125, 163] width 288 height 34
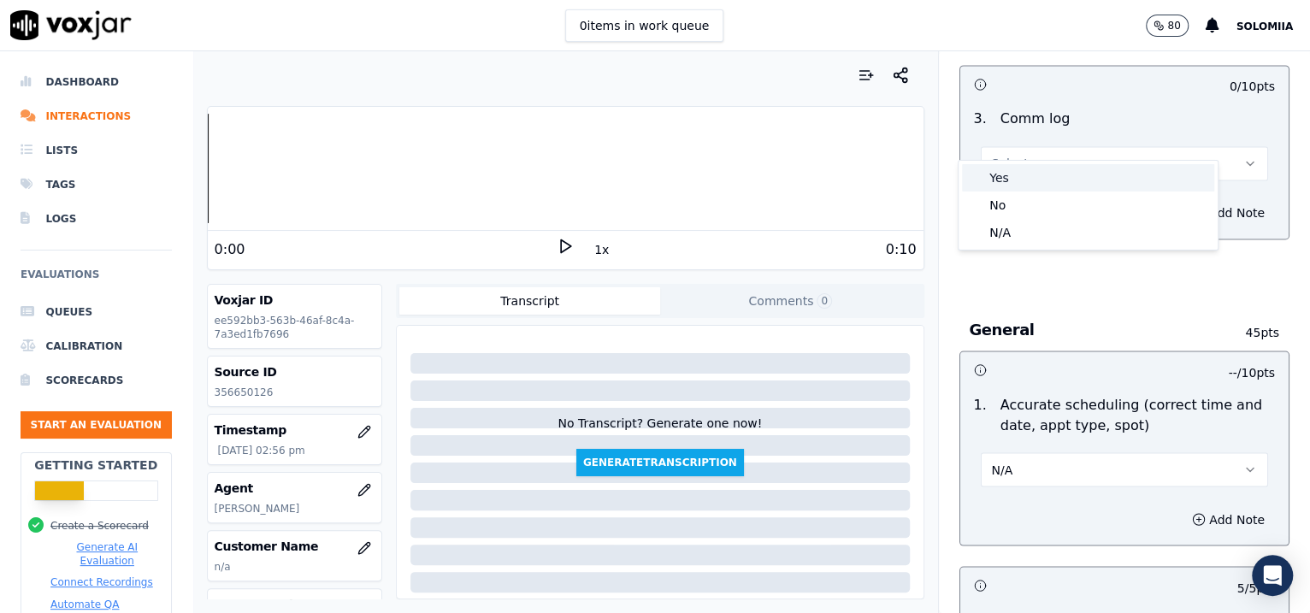
click at [1046, 185] on div "Yes" at bounding box center [1088, 177] width 252 height 27
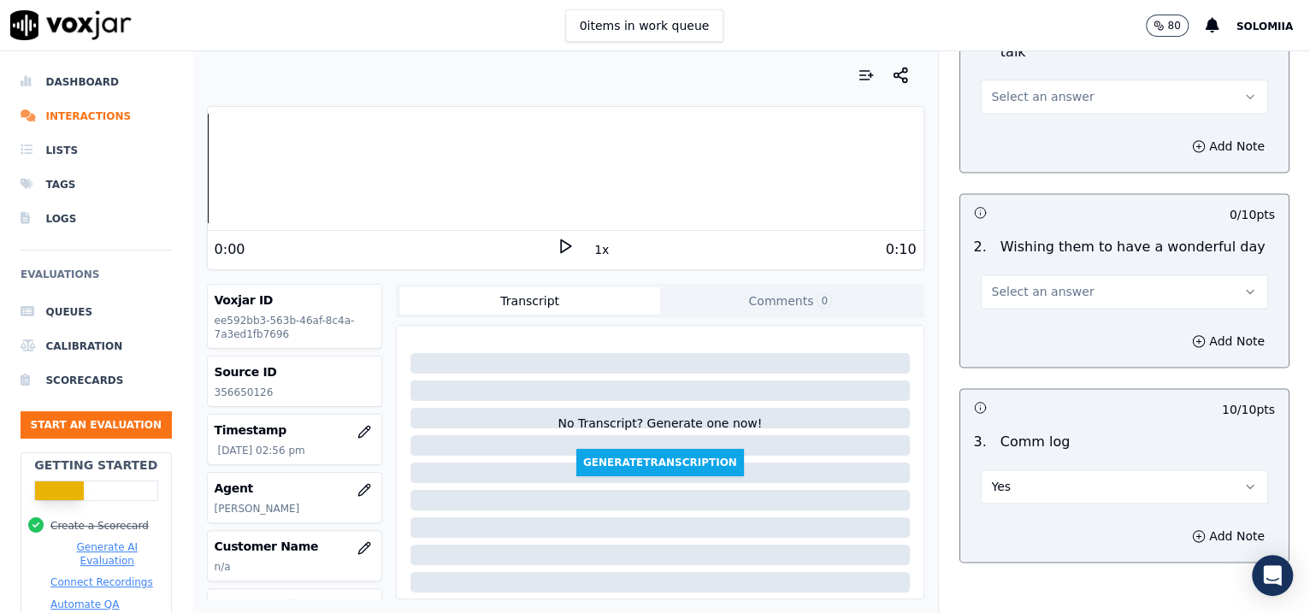
scroll to position [1388, 0]
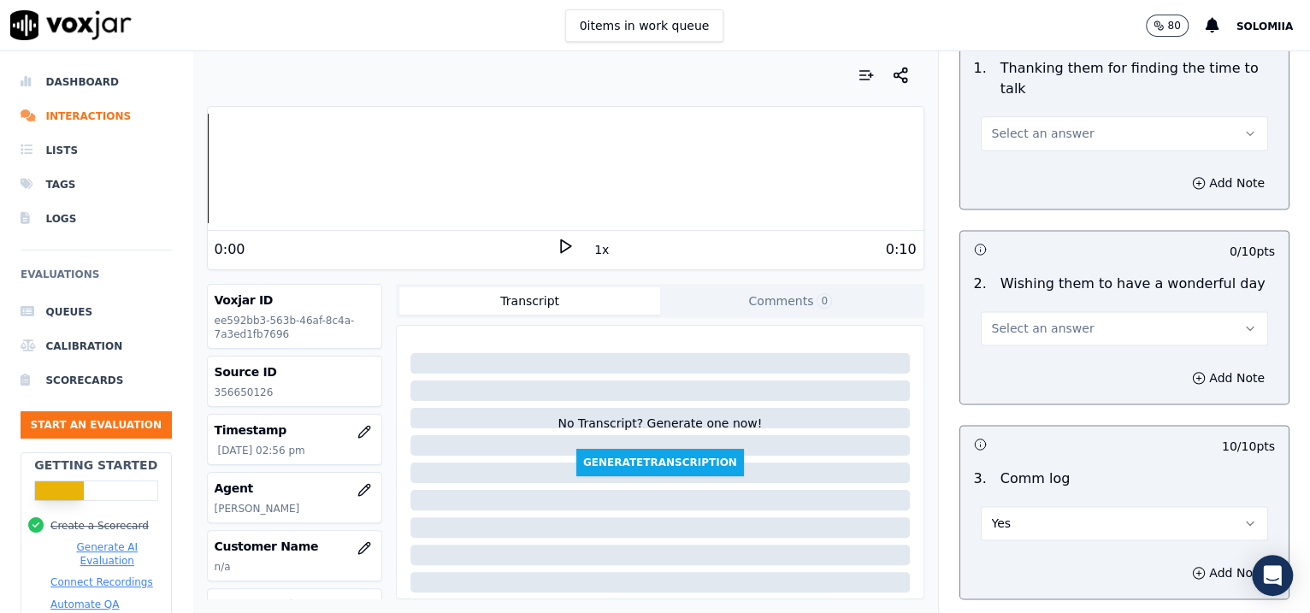
click at [1024, 320] on span "Select an answer" at bounding box center [1043, 328] width 103 height 17
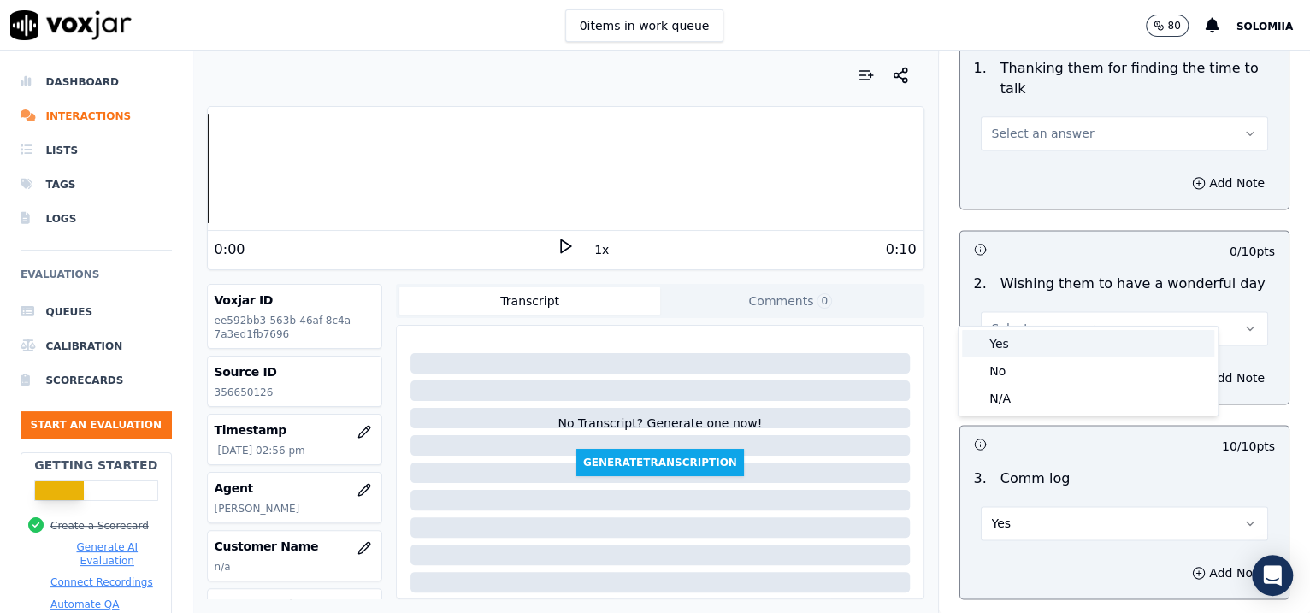
click at [1046, 339] on div "Yes" at bounding box center [1088, 343] width 252 height 27
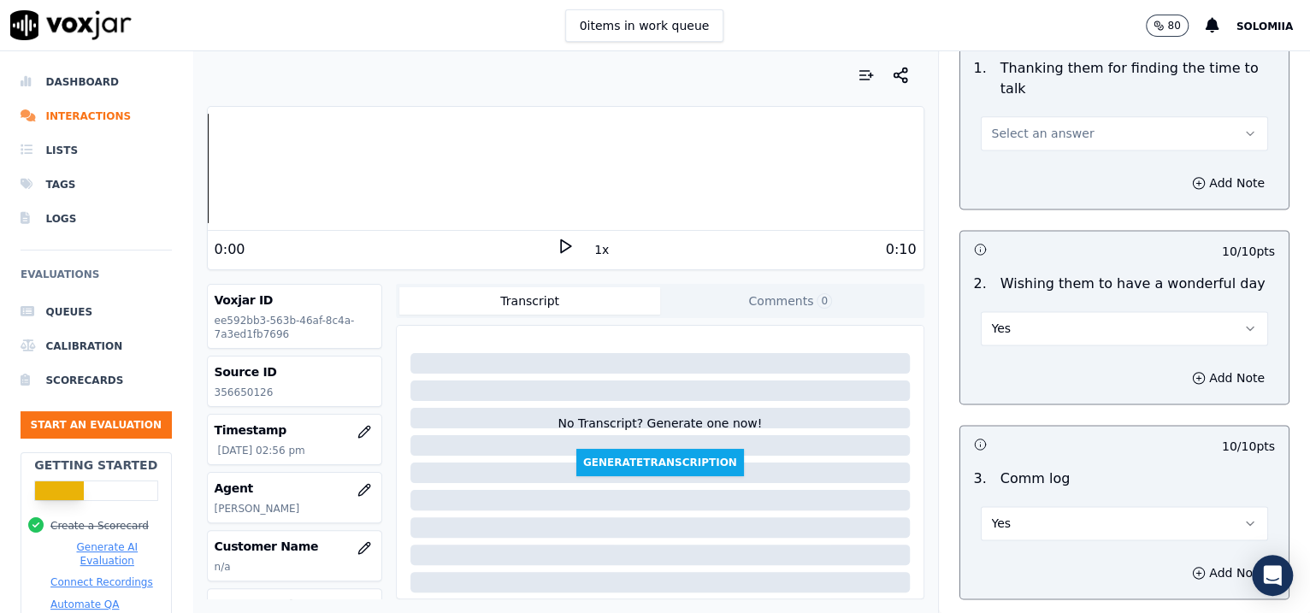
click at [1045, 125] on span "Select an answer" at bounding box center [1043, 133] width 103 height 17
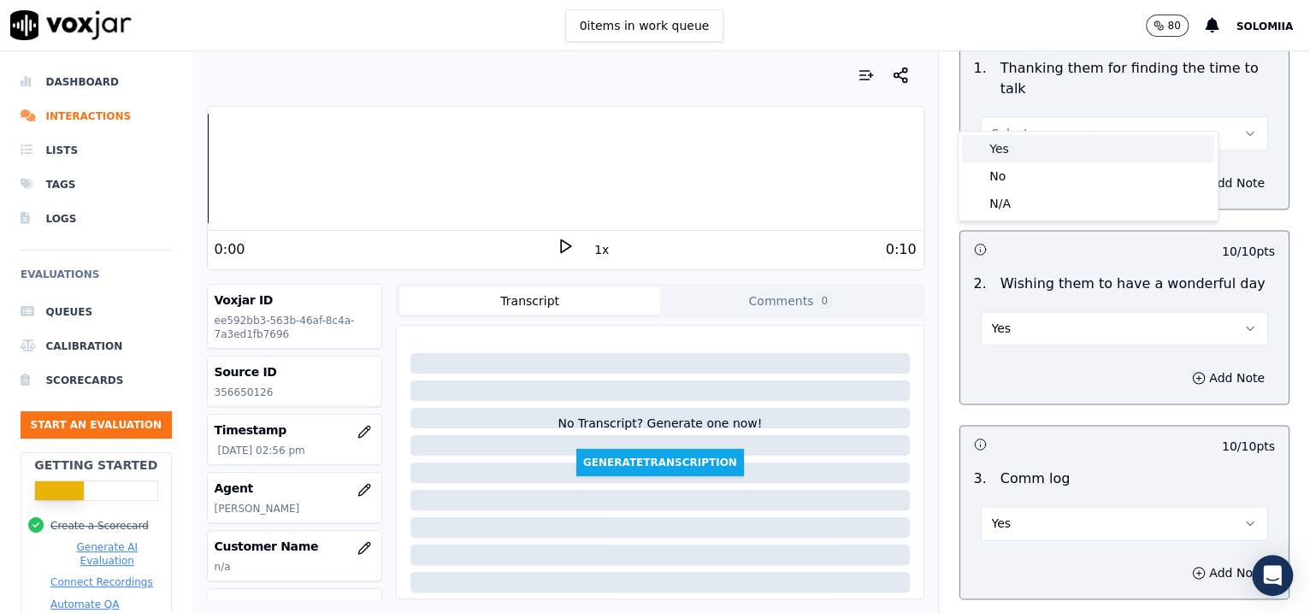
drag, startPoint x: 1063, startPoint y: 121, endPoint x: 1103, endPoint y: 154, distance: 51.7
click at [1046, 154] on div "Yes" at bounding box center [1088, 148] width 252 height 27
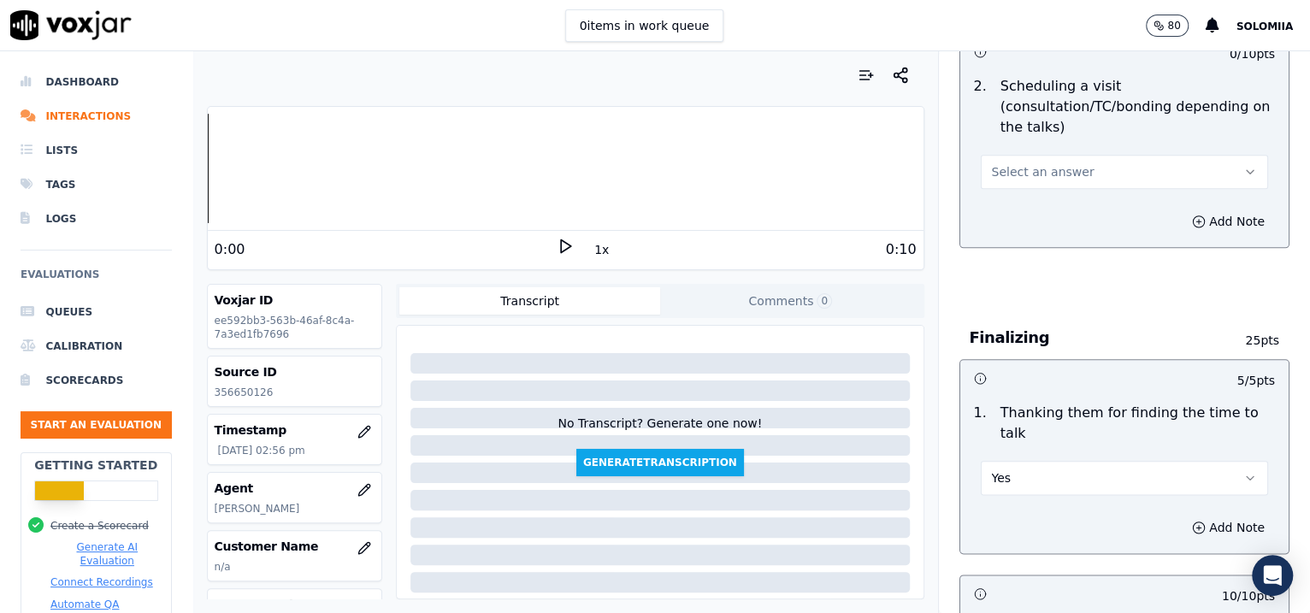
scroll to position [1033, 0]
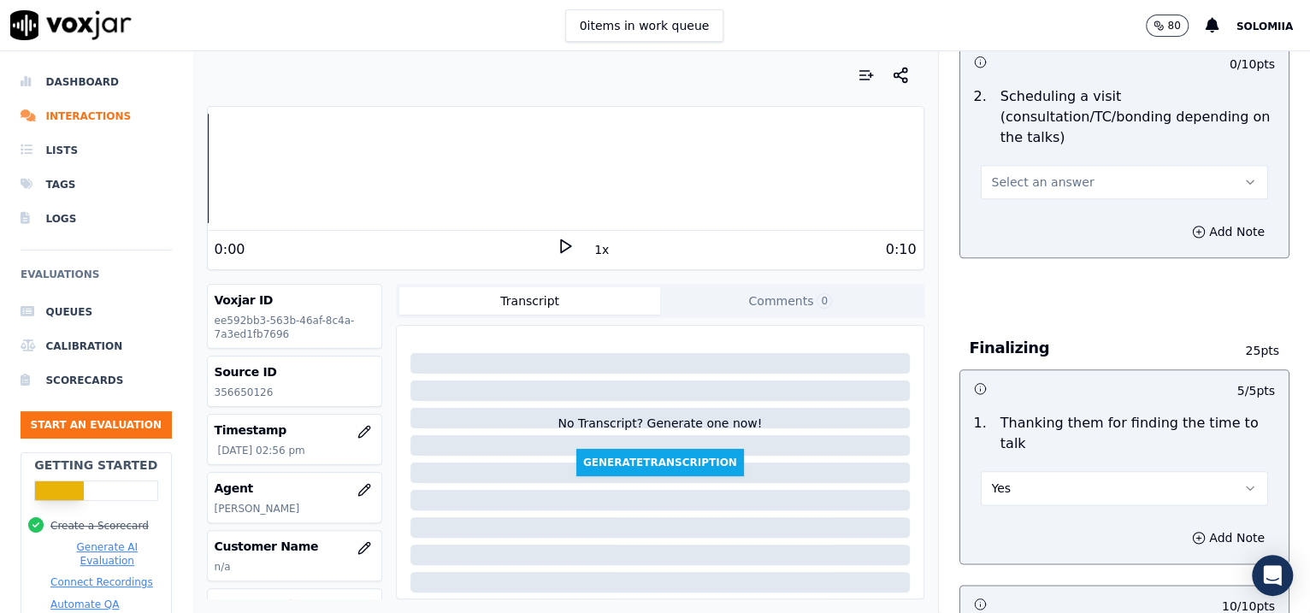
click at [1033, 169] on button "Select an answer" at bounding box center [1125, 182] width 288 height 34
click at [1046, 221] on div "No" at bounding box center [1088, 225] width 252 height 27
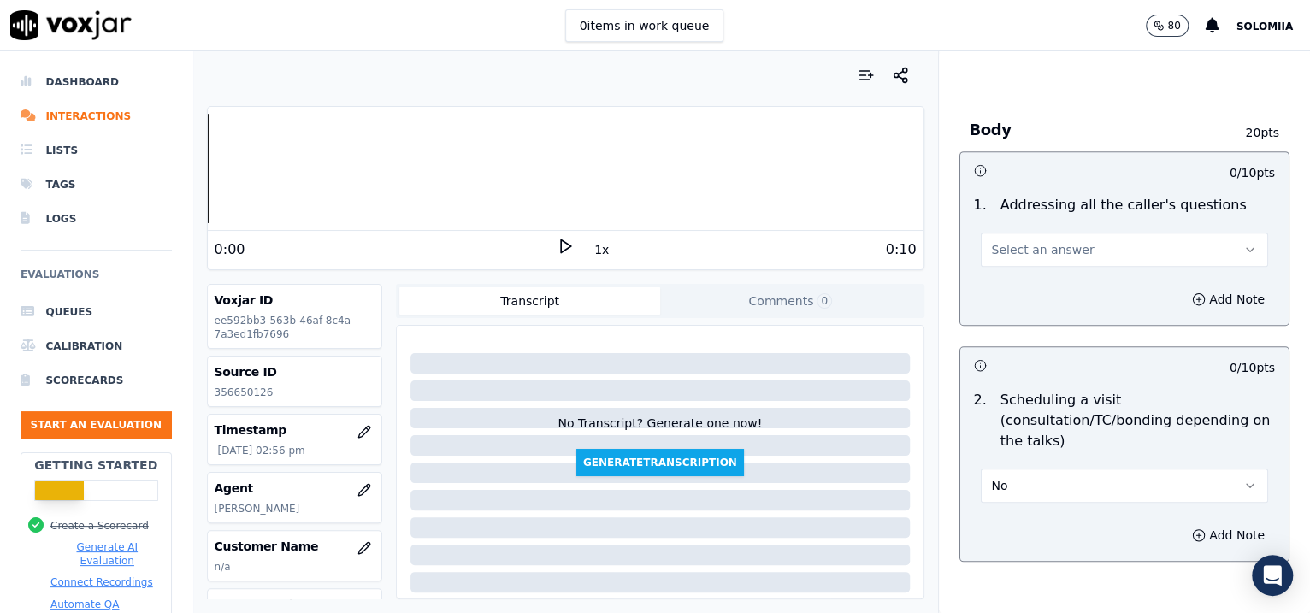
scroll to position [645, 0]
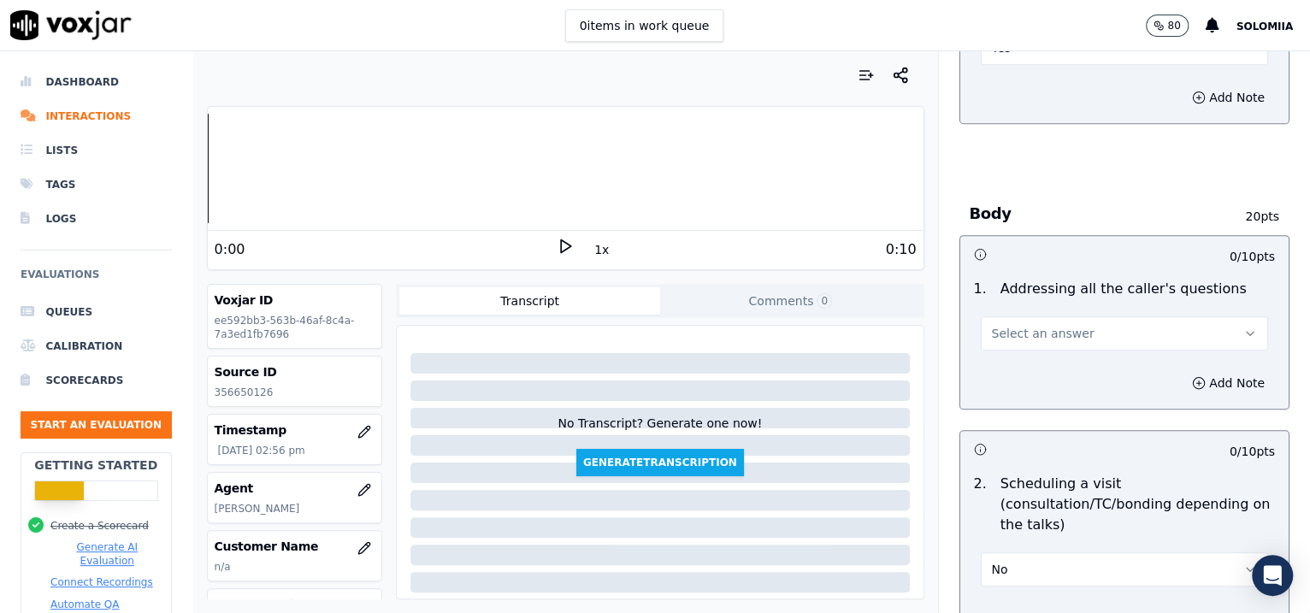
click at [1041, 325] on span "Select an answer" at bounding box center [1043, 333] width 103 height 17
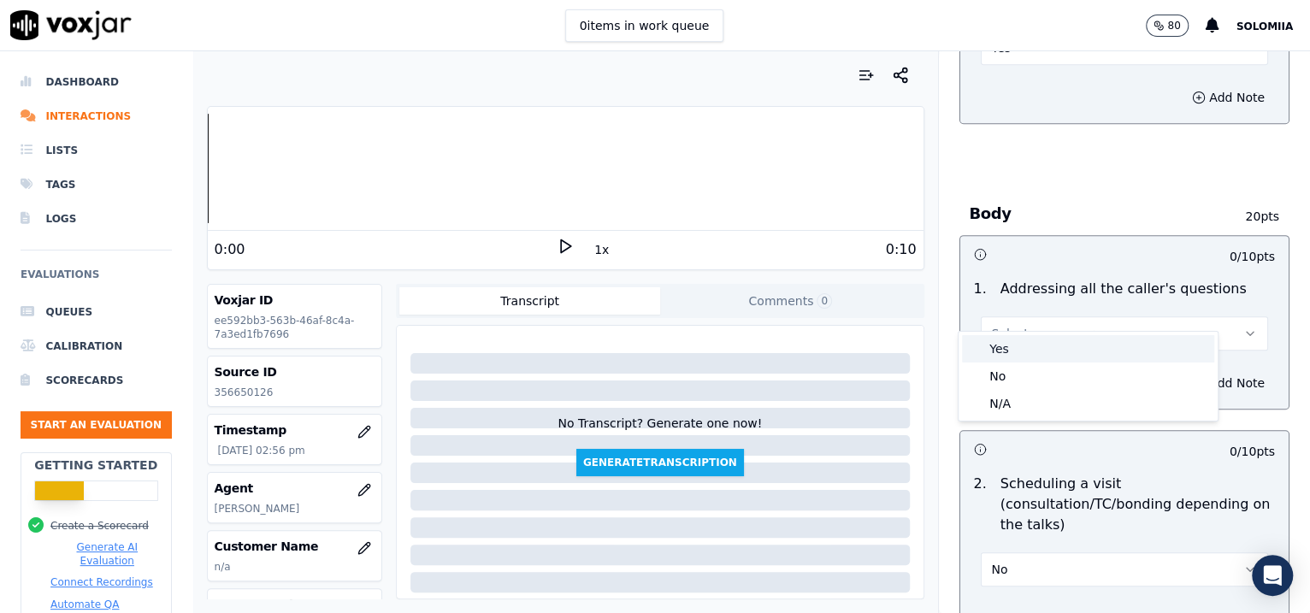
click at [1046, 345] on div "Yes" at bounding box center [1088, 348] width 252 height 27
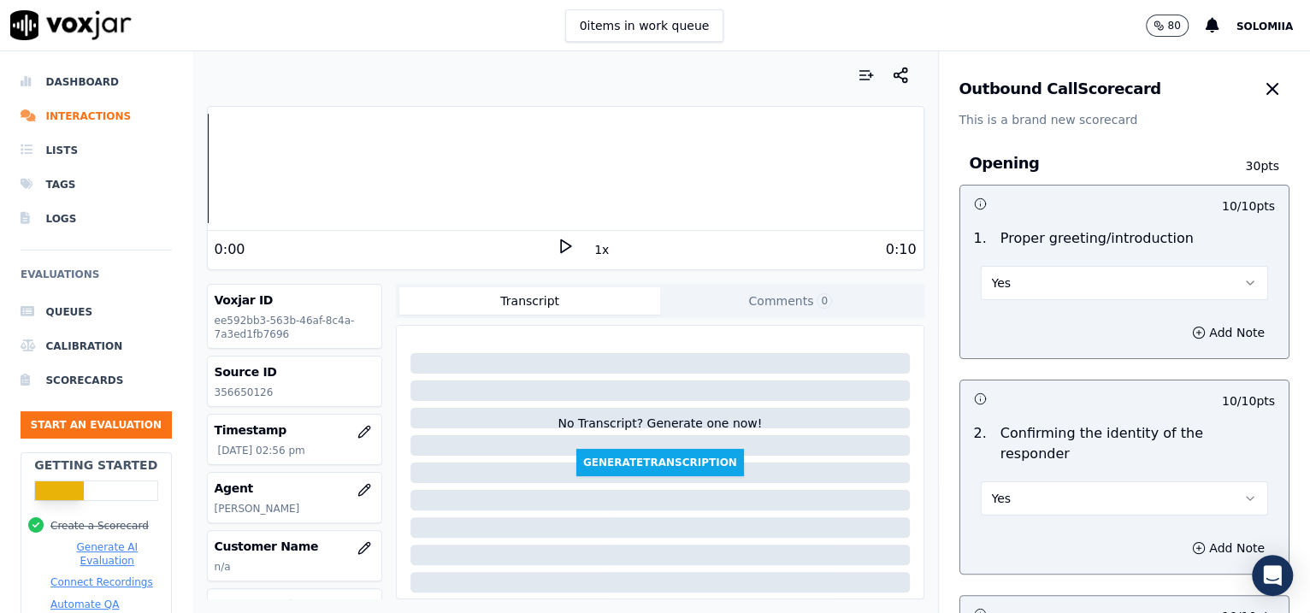
scroll to position [2884, 0]
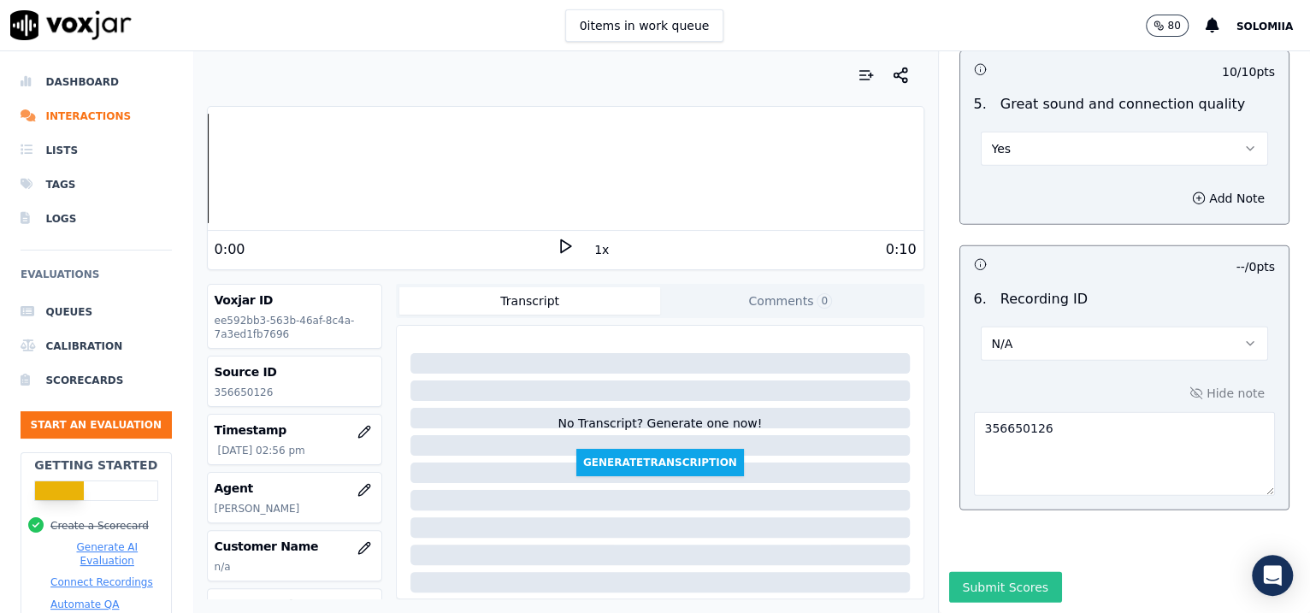
click at [982, 490] on button "Submit Scores" at bounding box center [1006, 587] width 114 height 31
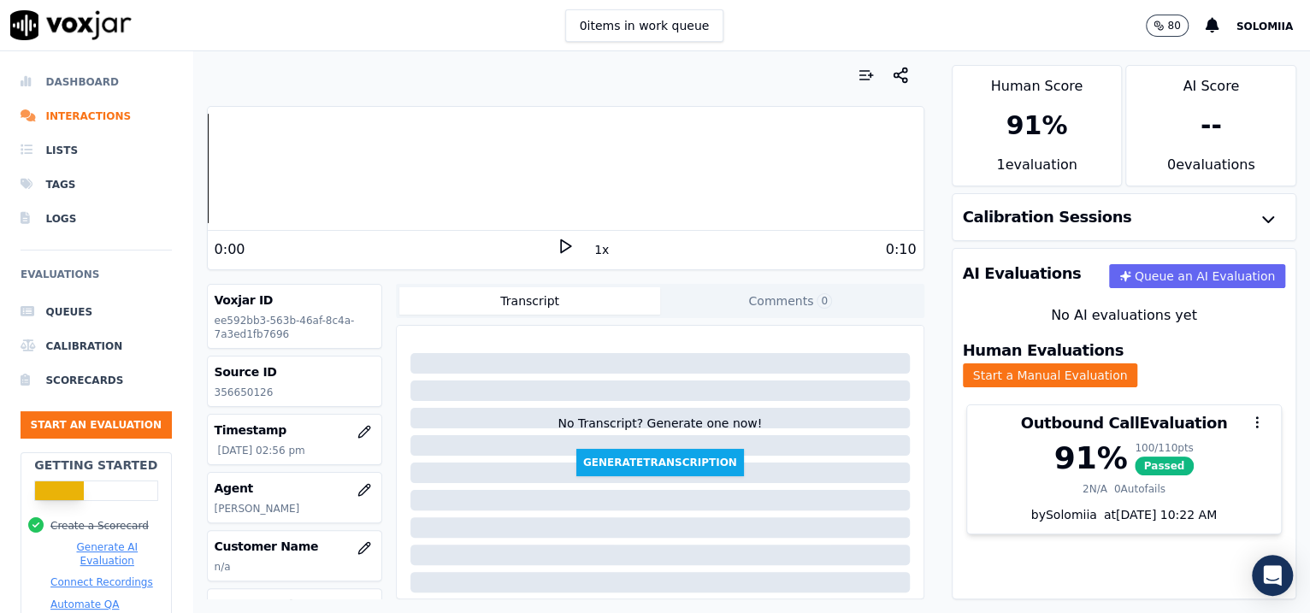
click at [70, 80] on li "Dashboard" at bounding box center [96, 82] width 151 height 34
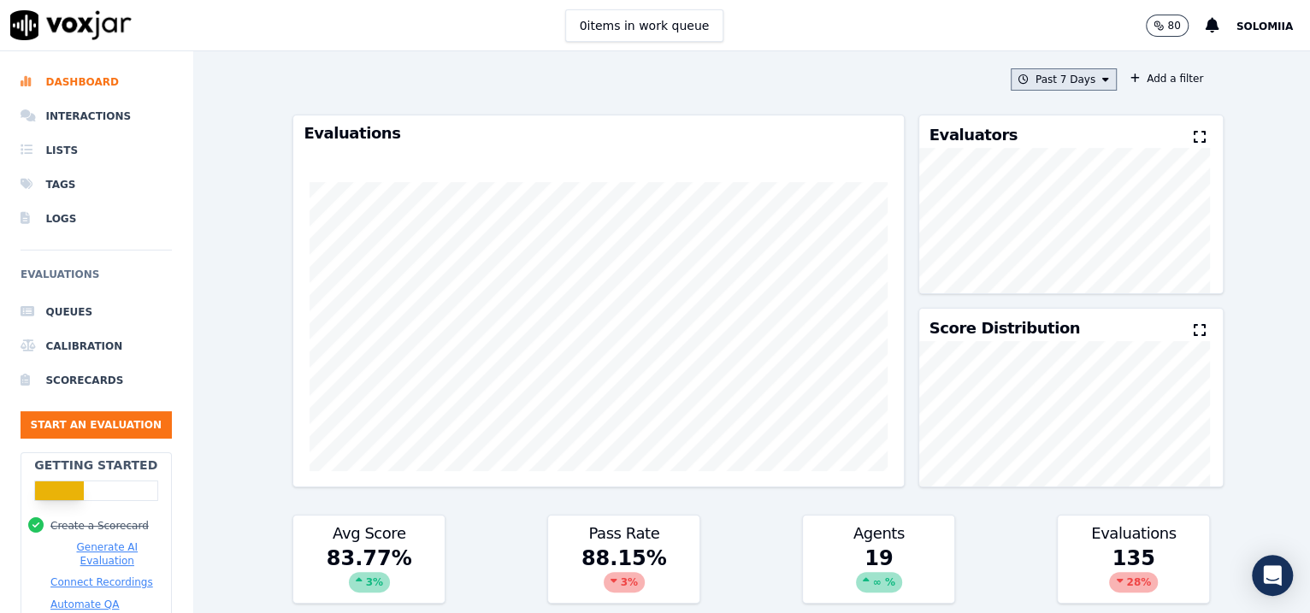
click at [1046, 74] on button "Past 7 Days" at bounding box center [1064, 79] width 106 height 22
click at [1040, 148] on div "[DATE]" at bounding box center [1055, 152] width 35 height 14
click at [1038, 130] on div "[DATE]" at bounding box center [1055, 132] width 35 height 14
click at [1046, 289] on button "Add" at bounding box center [1091, 275] width 33 height 27
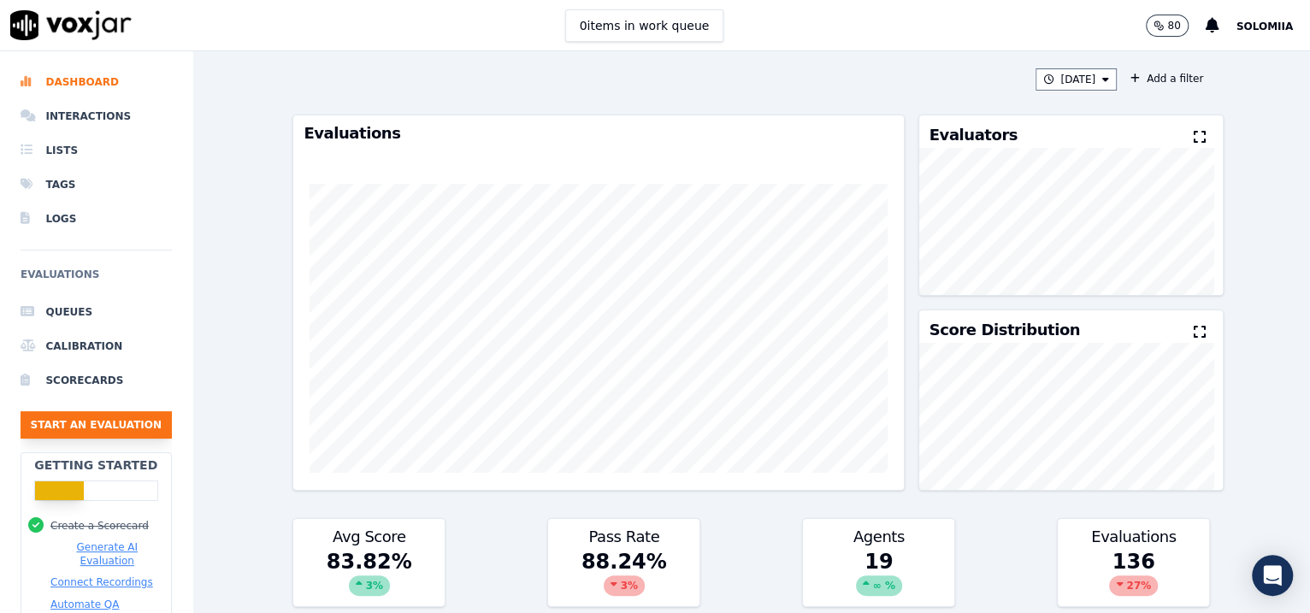
click at [91, 436] on ul "Queues Calibration Scorecards Start an Evaluation" at bounding box center [96, 373] width 151 height 157
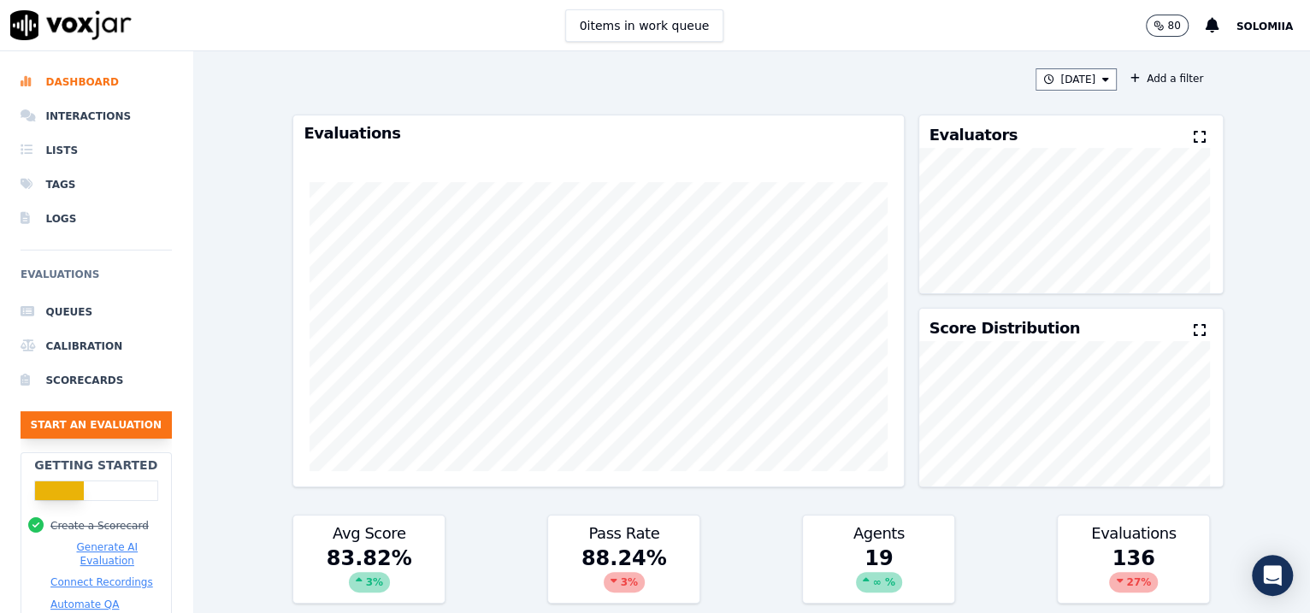
click at [91, 436] on button "Start an Evaluation" at bounding box center [96, 424] width 151 height 27
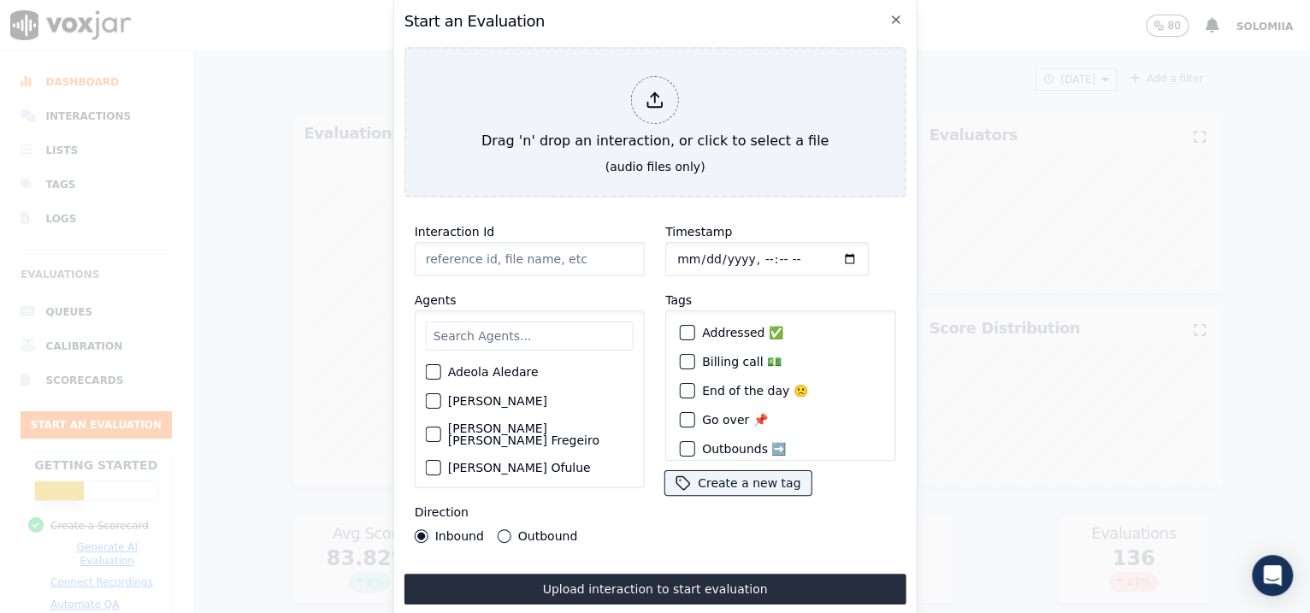
paste input "356652711"
click at [528, 247] on input "Interaction Id" at bounding box center [530, 259] width 230 height 34
type input "356652711"
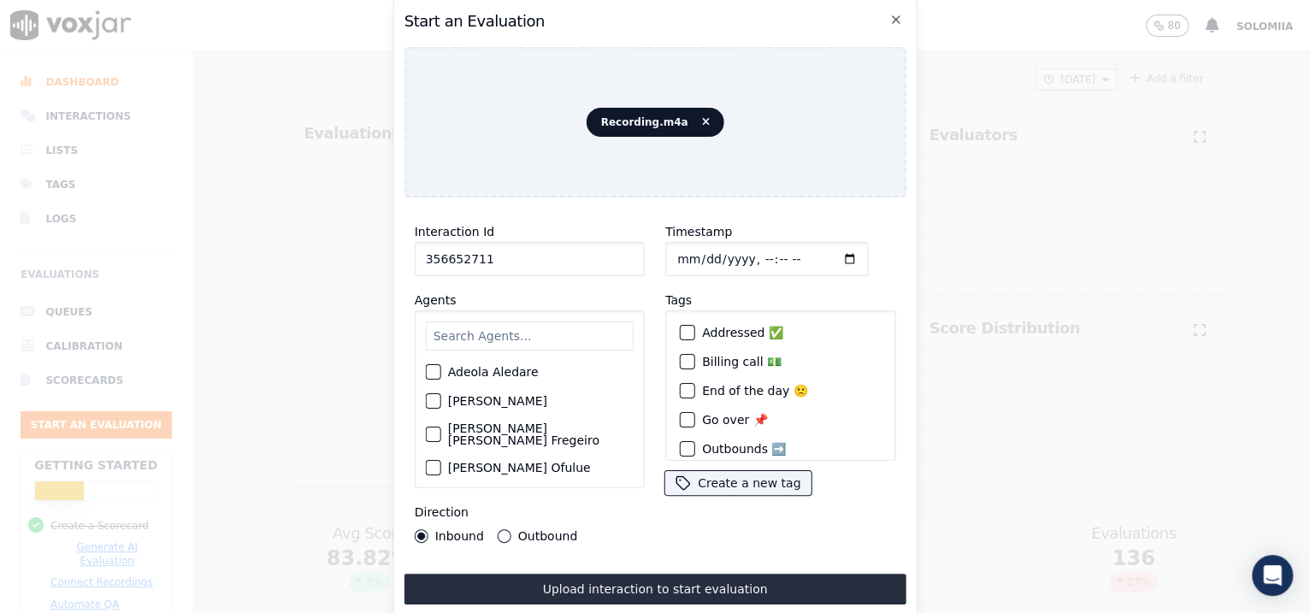
click at [693, 256] on input "Timestamp" at bounding box center [766, 259] width 203 height 34
type input "[DATE]T15:13"
click at [492, 325] on input "text" at bounding box center [530, 335] width 208 height 29
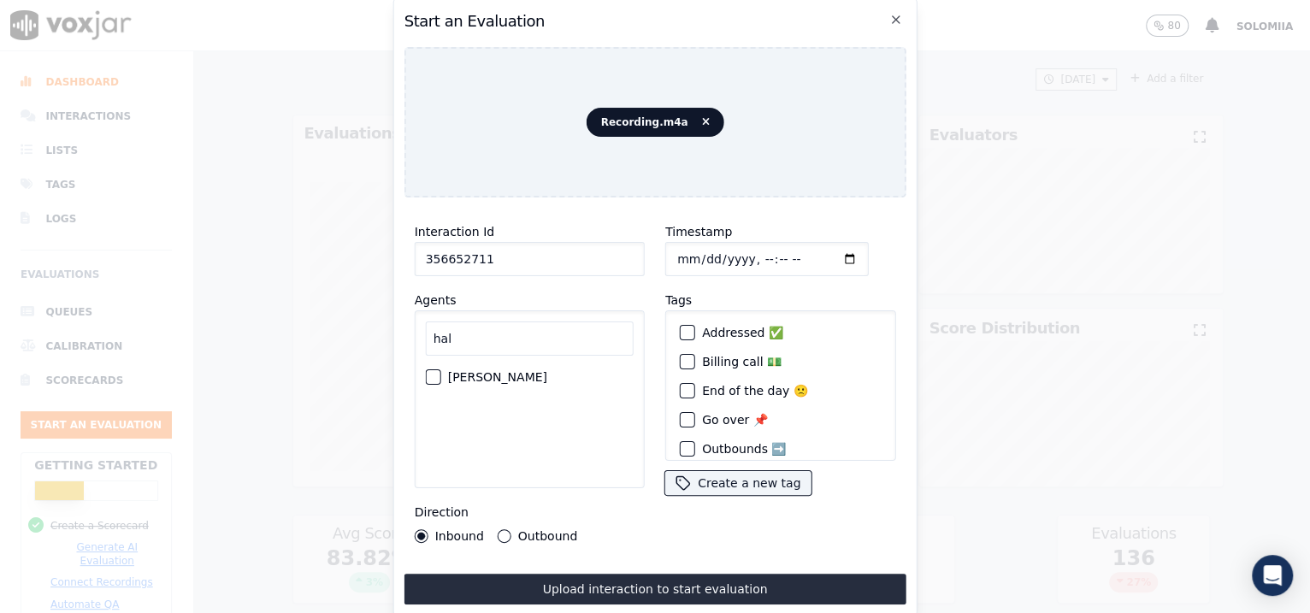
type input "hal"
click at [513, 371] on label "[PERSON_NAME]" at bounding box center [497, 377] width 99 height 12
click at [441, 369] on button "[PERSON_NAME]" at bounding box center [433, 376] width 15 height 15
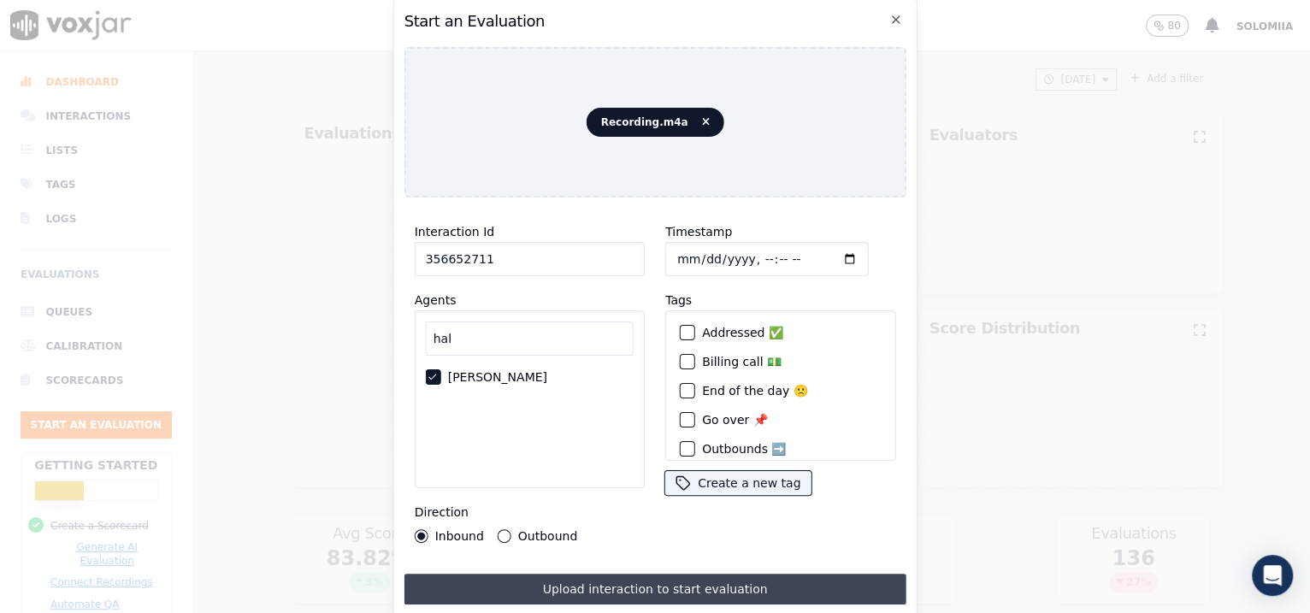
click at [582, 490] on button "Upload interaction to start evaluation" at bounding box center [655, 589] width 502 height 31
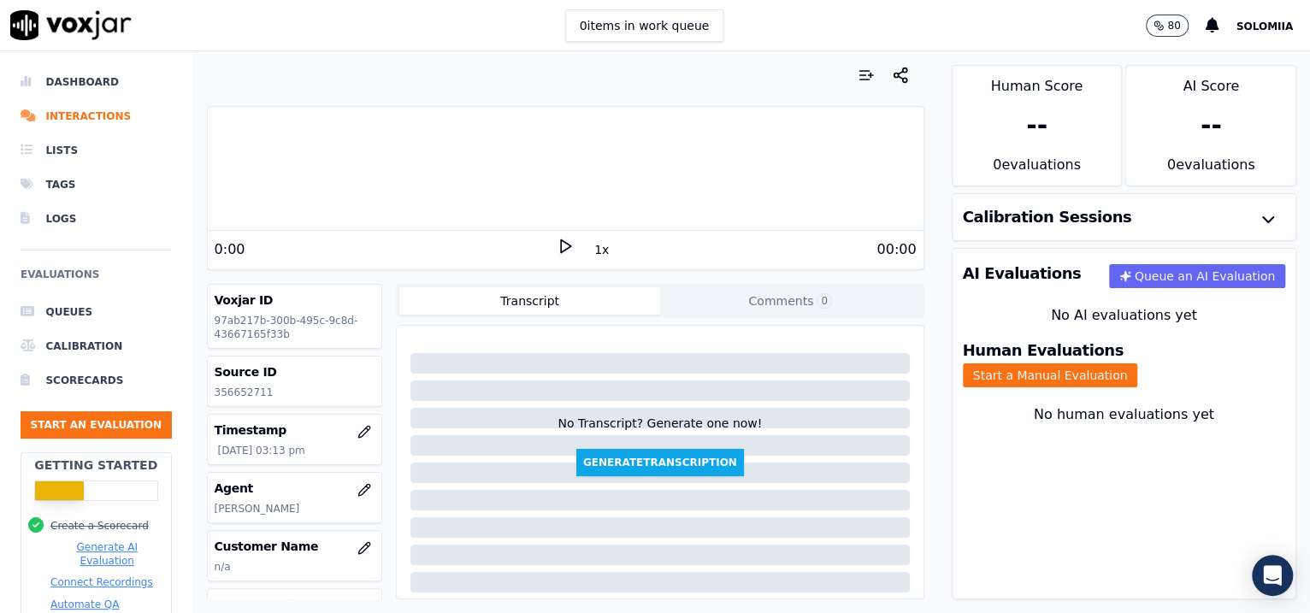
click at [1046, 364] on button "Start a Manual Evaluation" at bounding box center [1050, 375] width 175 height 24
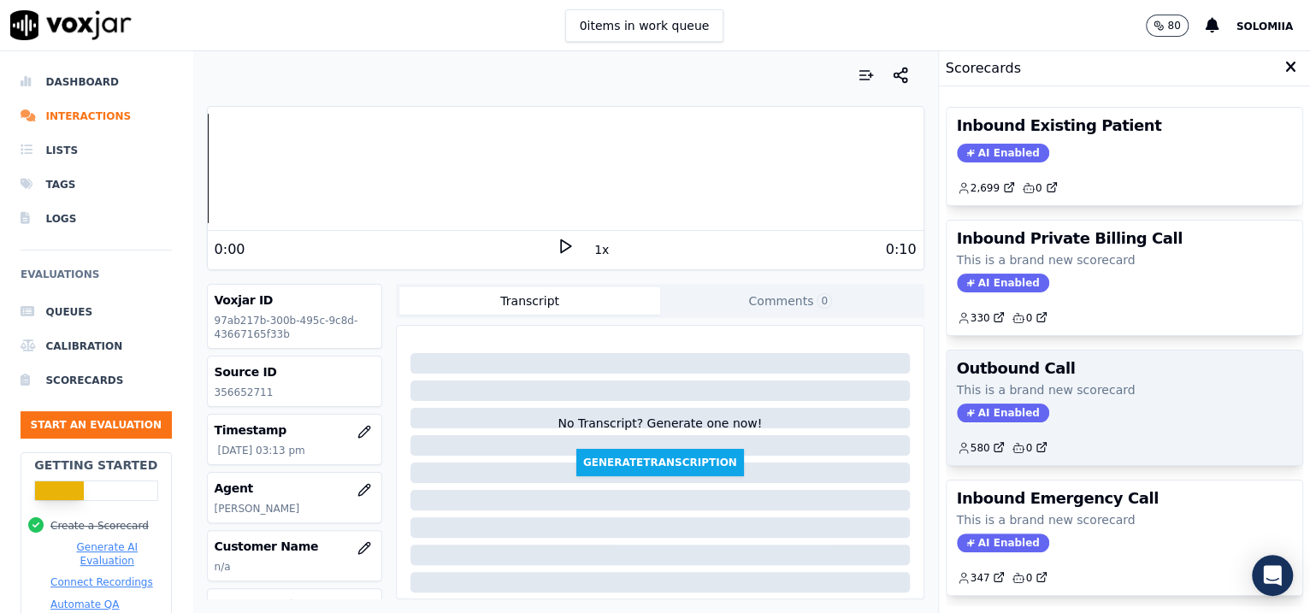
click at [1046, 377] on div "Outbound Call This is a brand new scorecard AI Enabled 580 0" at bounding box center [1124, 408] width 357 height 115
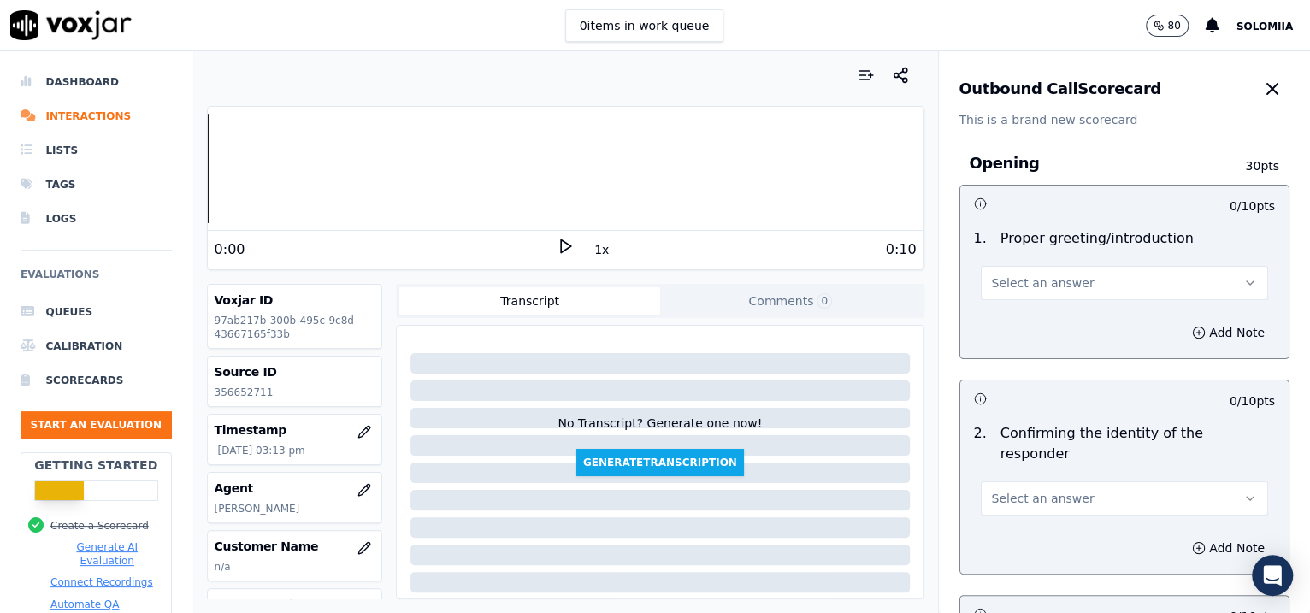
click at [1046, 279] on span "Select an answer" at bounding box center [1043, 282] width 103 height 17
click at [1046, 317] on div "Yes" at bounding box center [1088, 321] width 252 height 27
click at [1040, 490] on span "Select an answer" at bounding box center [1043, 498] width 103 height 17
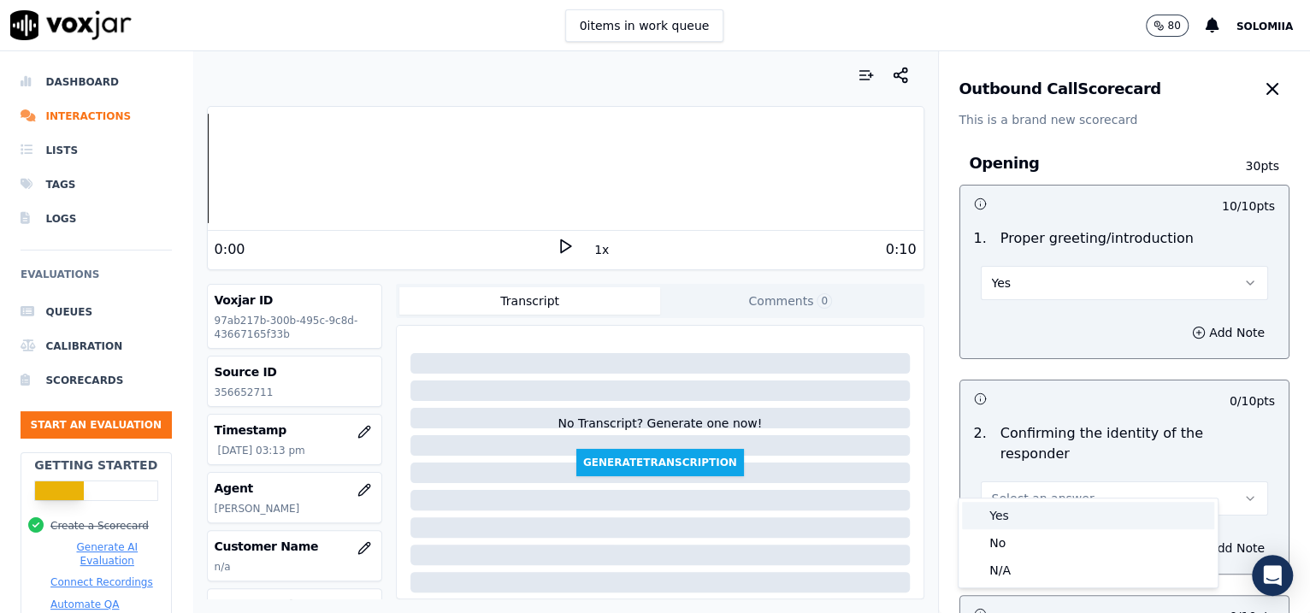
click at [1046, 490] on div "Yes" at bounding box center [1088, 515] width 252 height 27
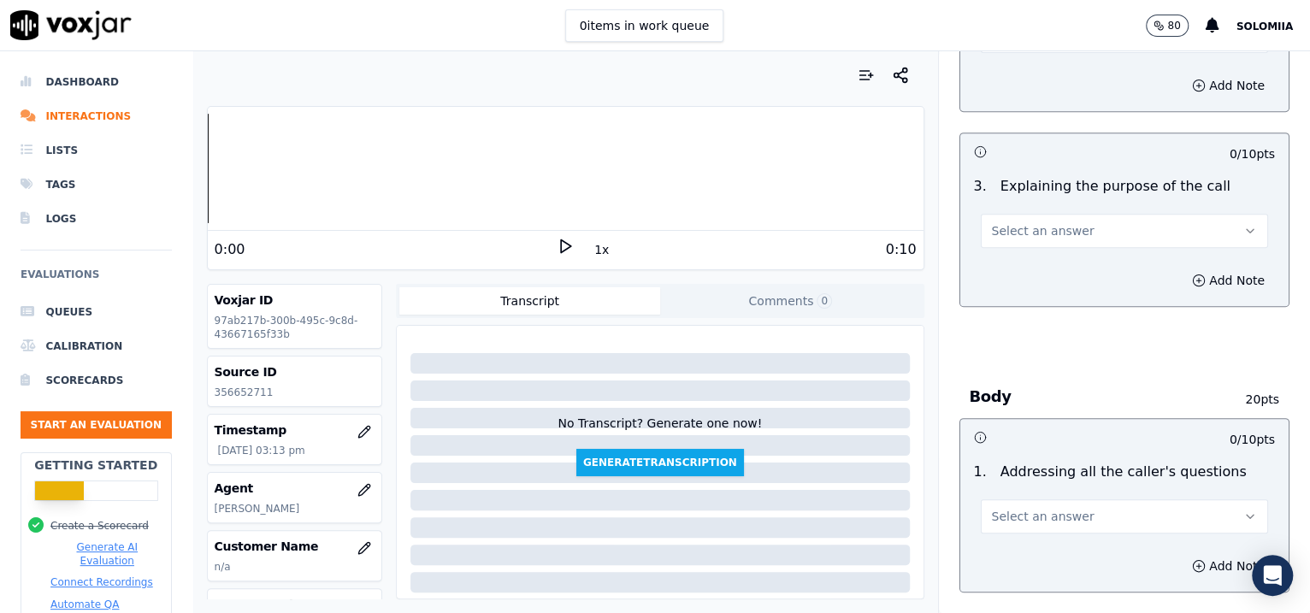
scroll to position [468, 0]
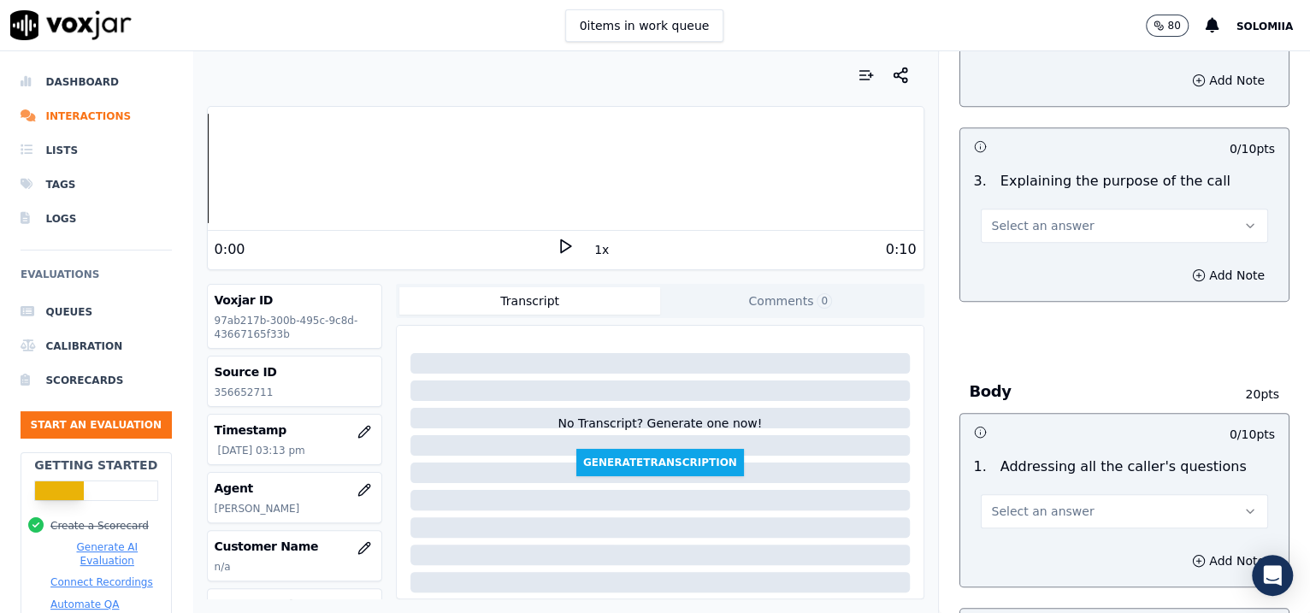
click at [1046, 209] on button "Select an answer" at bounding box center [1125, 226] width 288 height 34
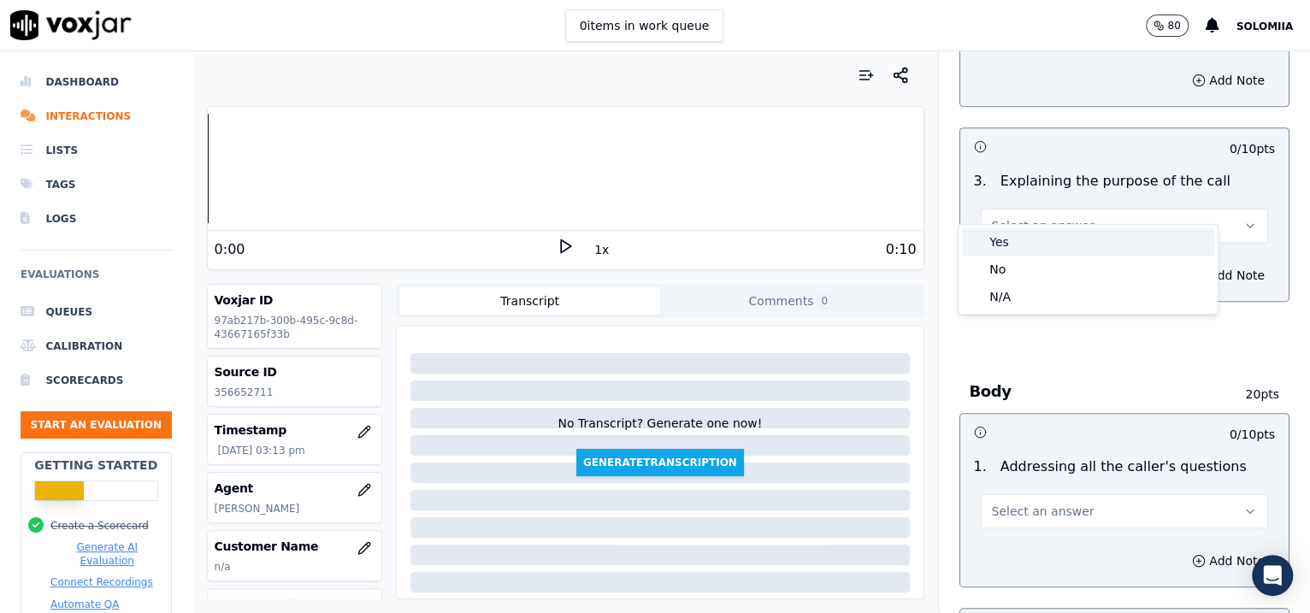
click at [1046, 233] on div "Yes" at bounding box center [1088, 241] width 252 height 27
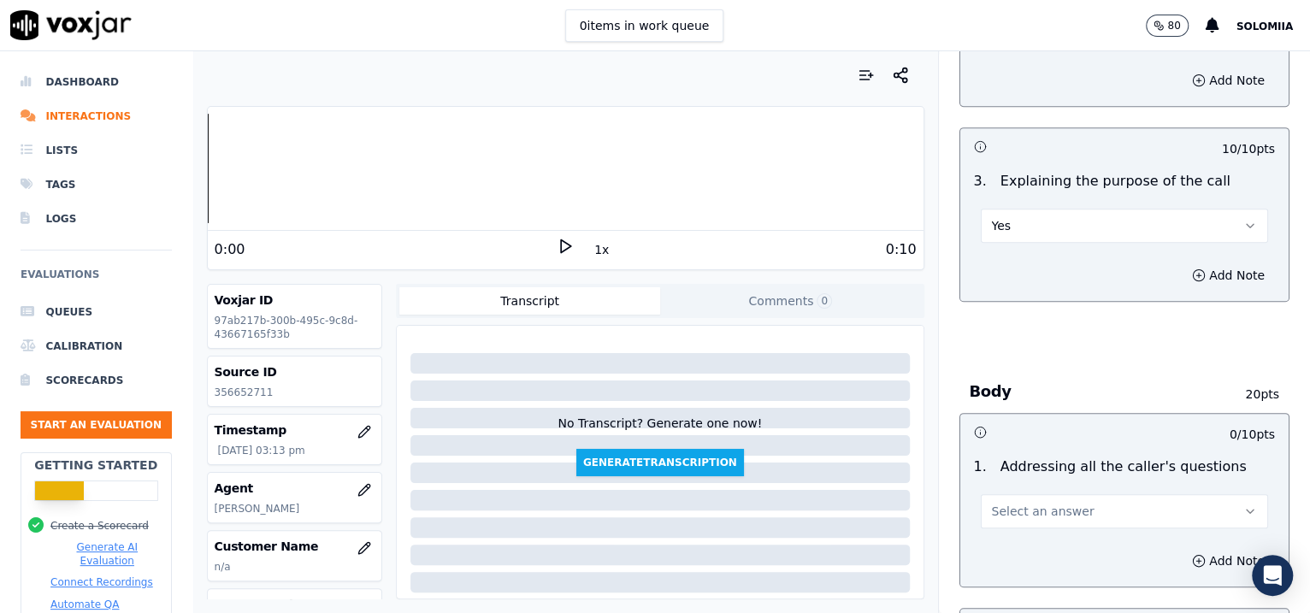
click at [1046, 221] on div "3 . Explaining the purpose of the call Yes" at bounding box center [1124, 206] width 329 height 85
click at [1046, 209] on button "Yes" at bounding box center [1125, 226] width 288 height 34
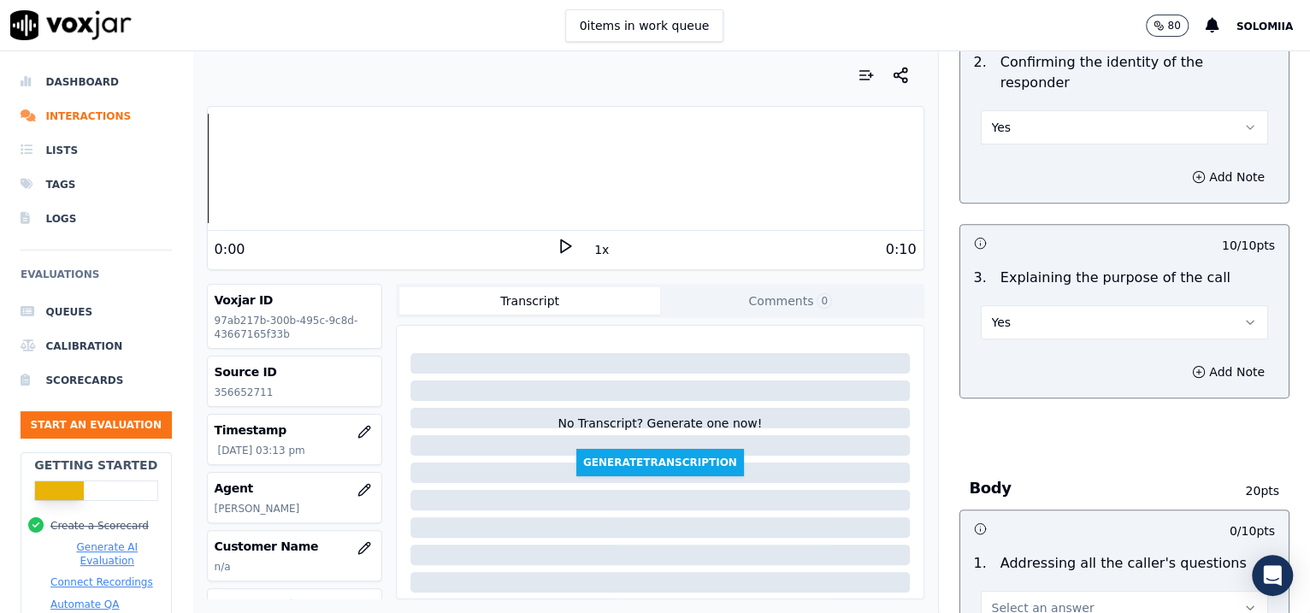
scroll to position [366, 0]
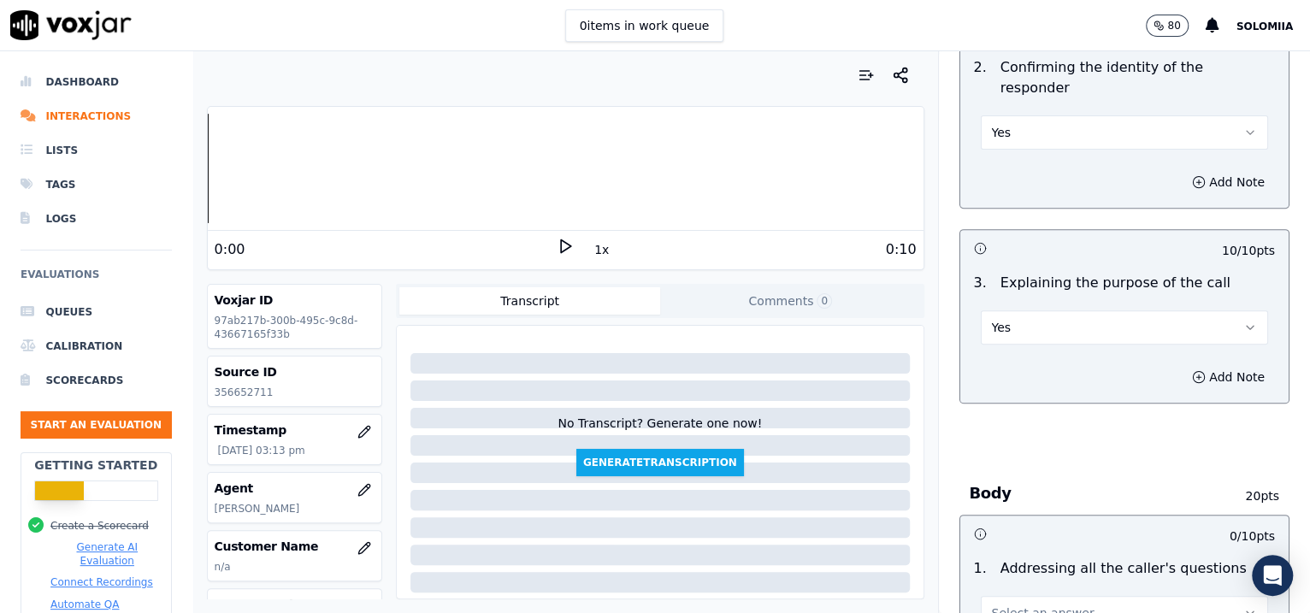
click at [1046, 115] on button "Yes" at bounding box center [1125, 132] width 288 height 34
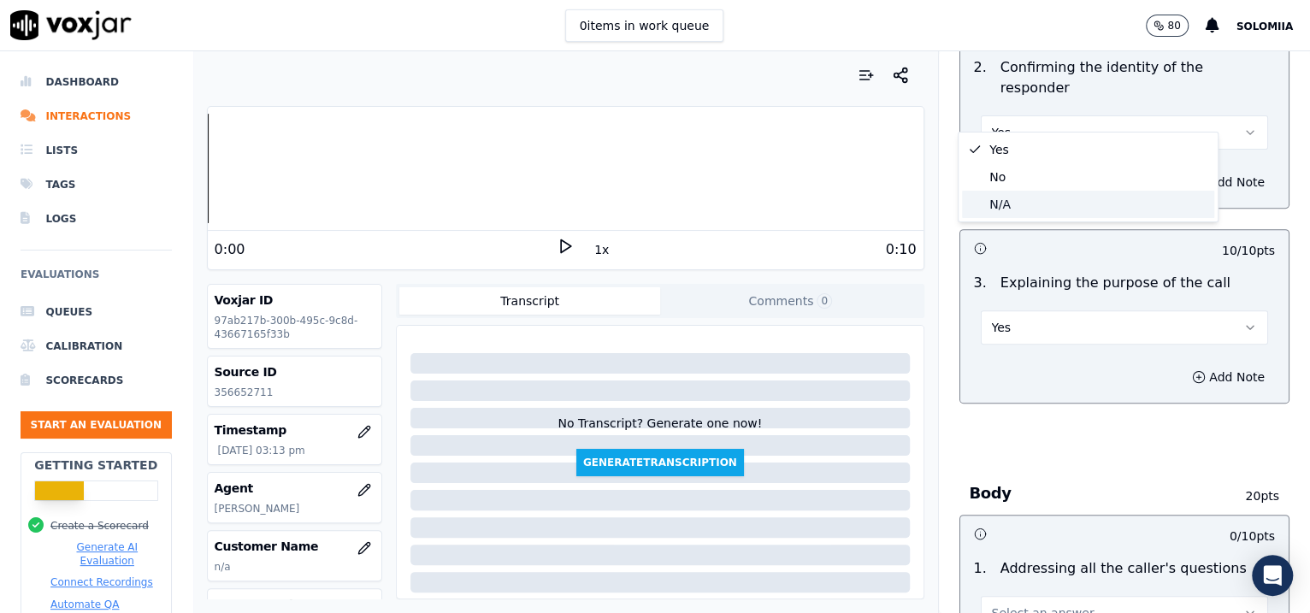
click at [1028, 213] on div "N/A" at bounding box center [1088, 204] width 252 height 27
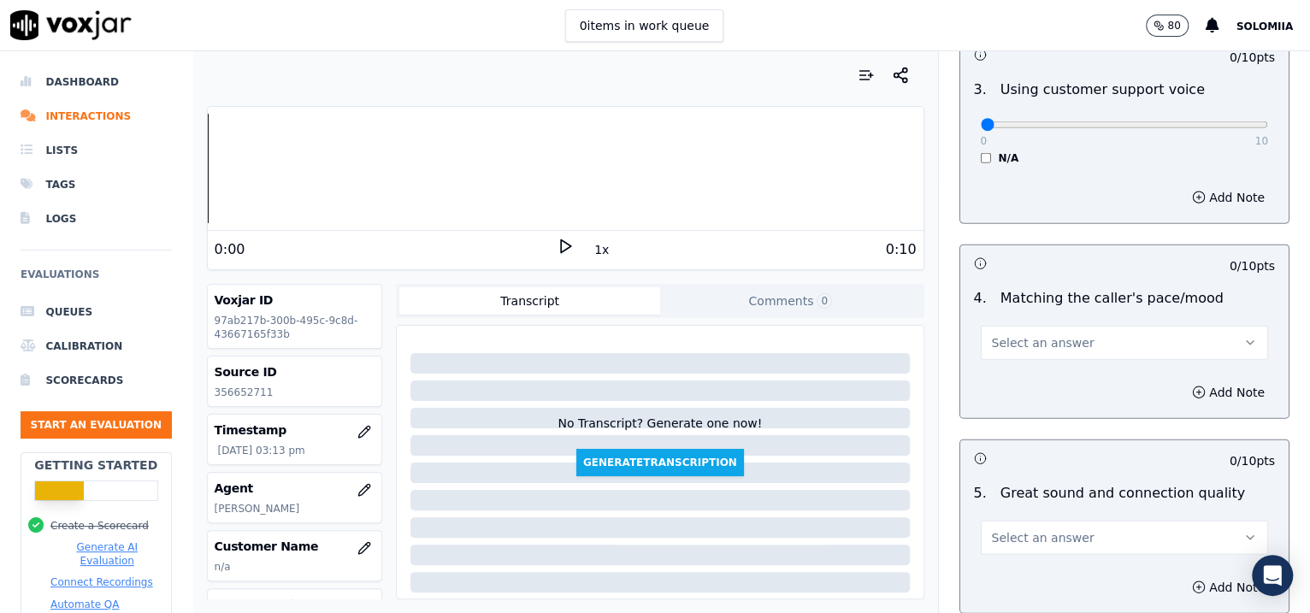
scroll to position [2793, 0]
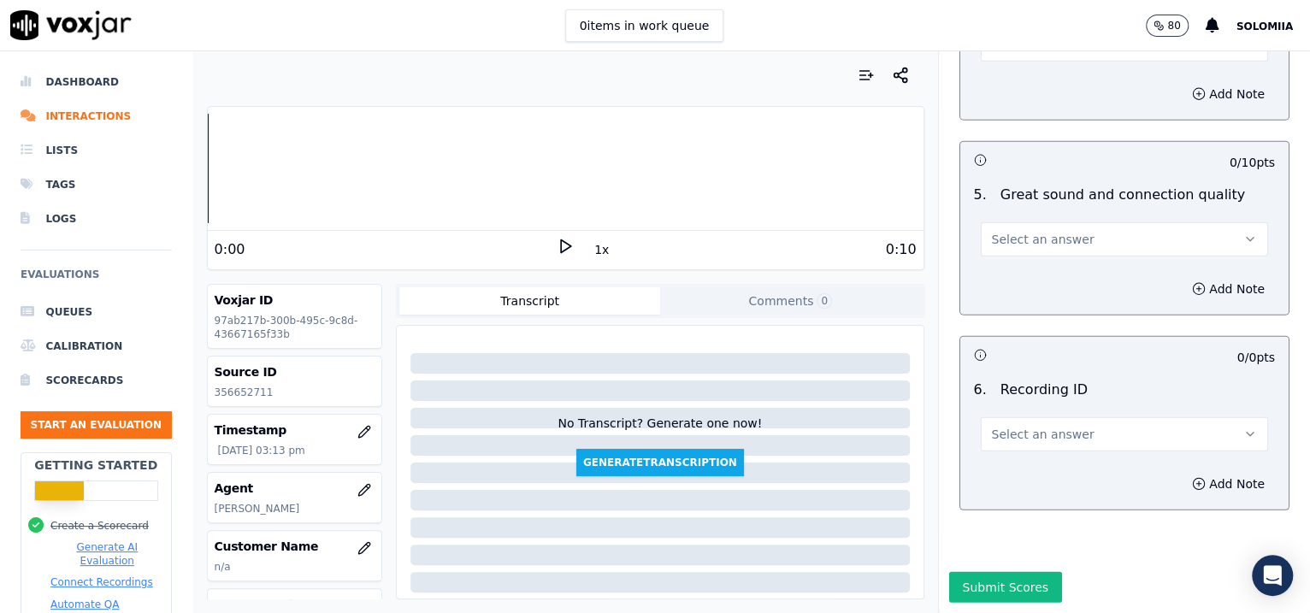
click at [1028, 417] on button "Select an answer" at bounding box center [1125, 434] width 288 height 34
click at [1046, 425] on div "N/A" at bounding box center [1088, 434] width 252 height 27
click at [1046, 472] on button "Add Note" at bounding box center [1228, 484] width 93 height 24
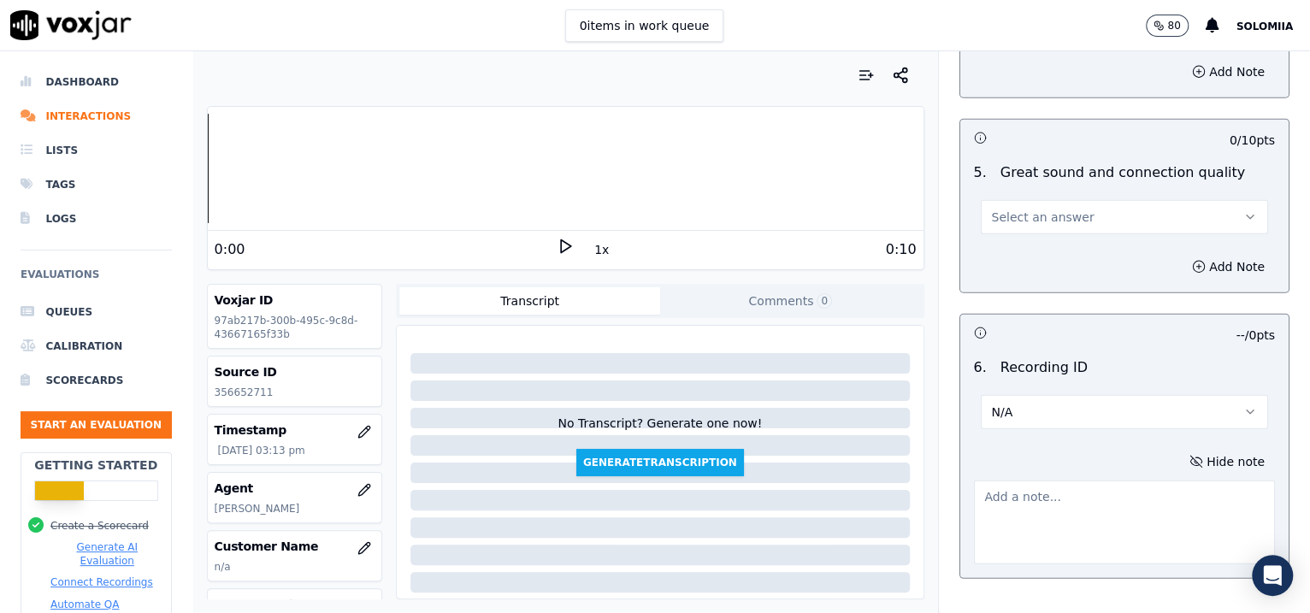
click at [1046, 480] on textarea at bounding box center [1125, 522] width 302 height 84
paste textarea "356652711"
type textarea "356652711"
click at [1001, 209] on span "Select an answer" at bounding box center [1043, 217] width 103 height 17
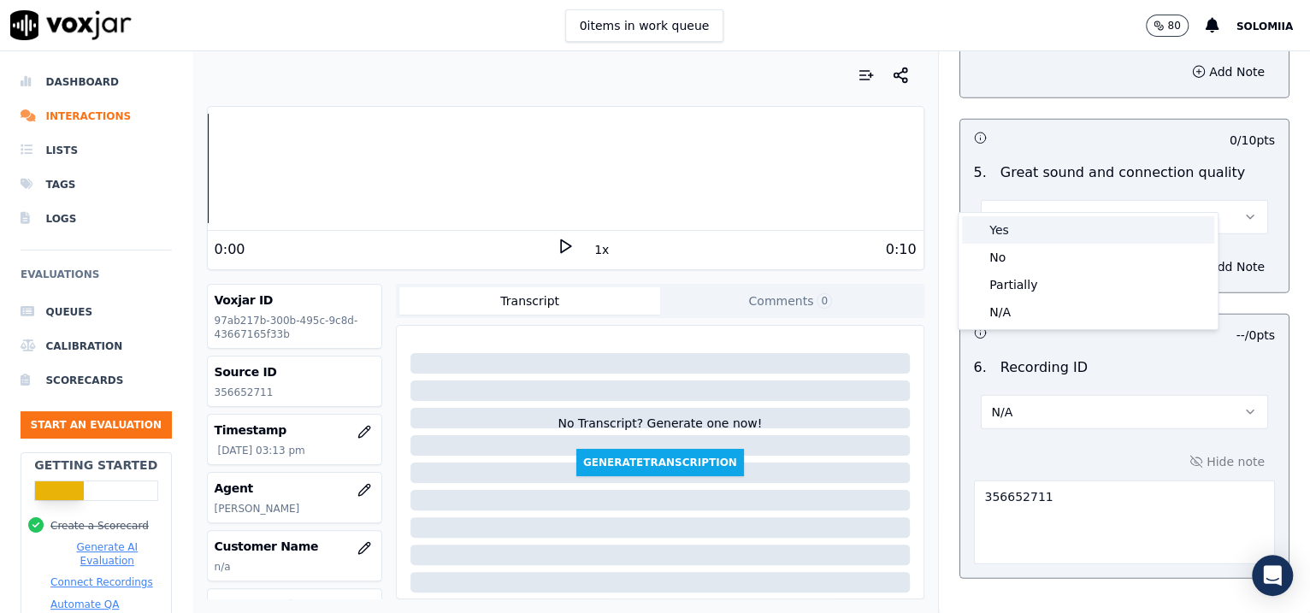
click at [1046, 232] on div "Yes" at bounding box center [1088, 229] width 252 height 27
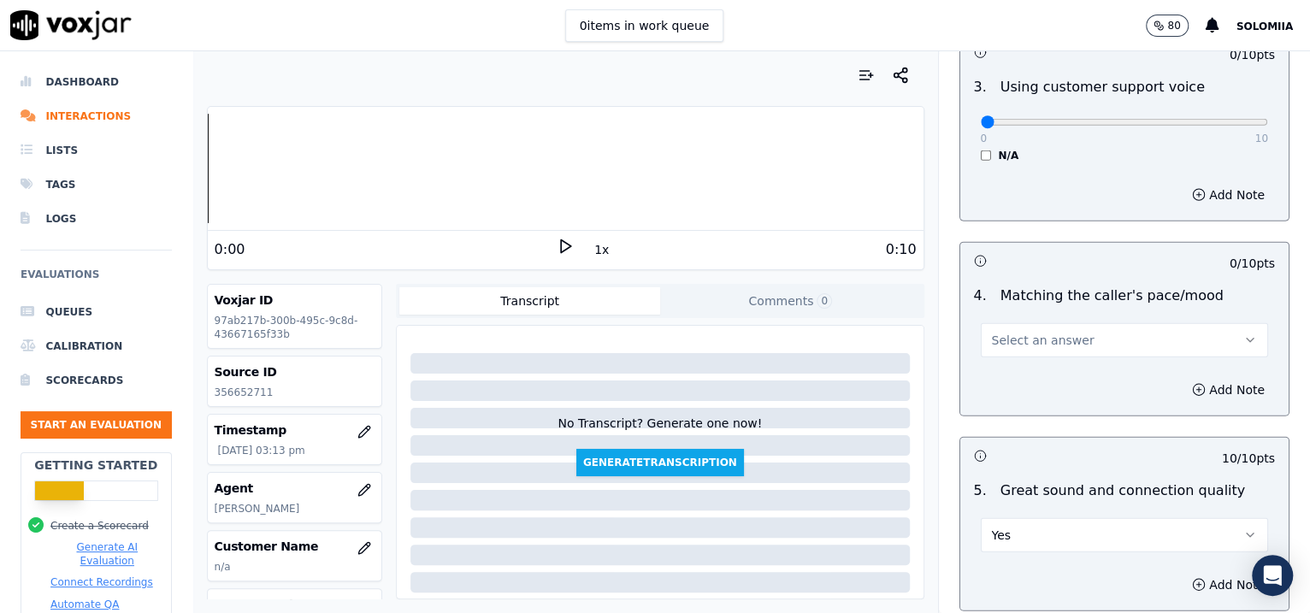
scroll to position [2464, 0]
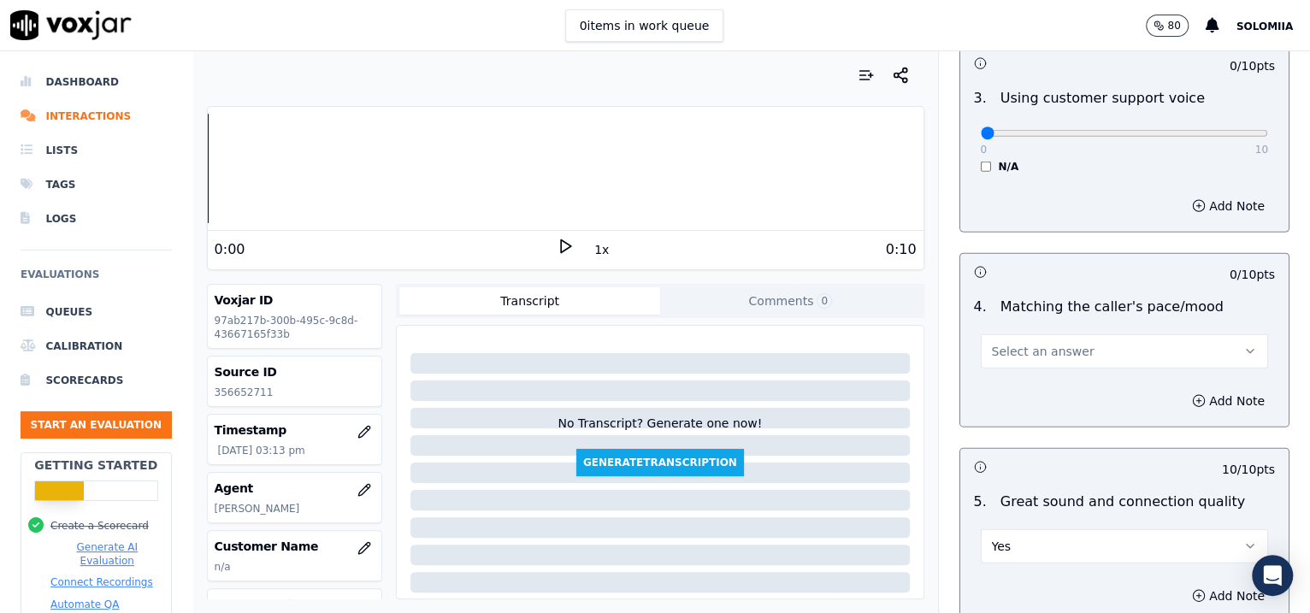
click at [1019, 334] on button "Select an answer" at bounding box center [1125, 351] width 288 height 34
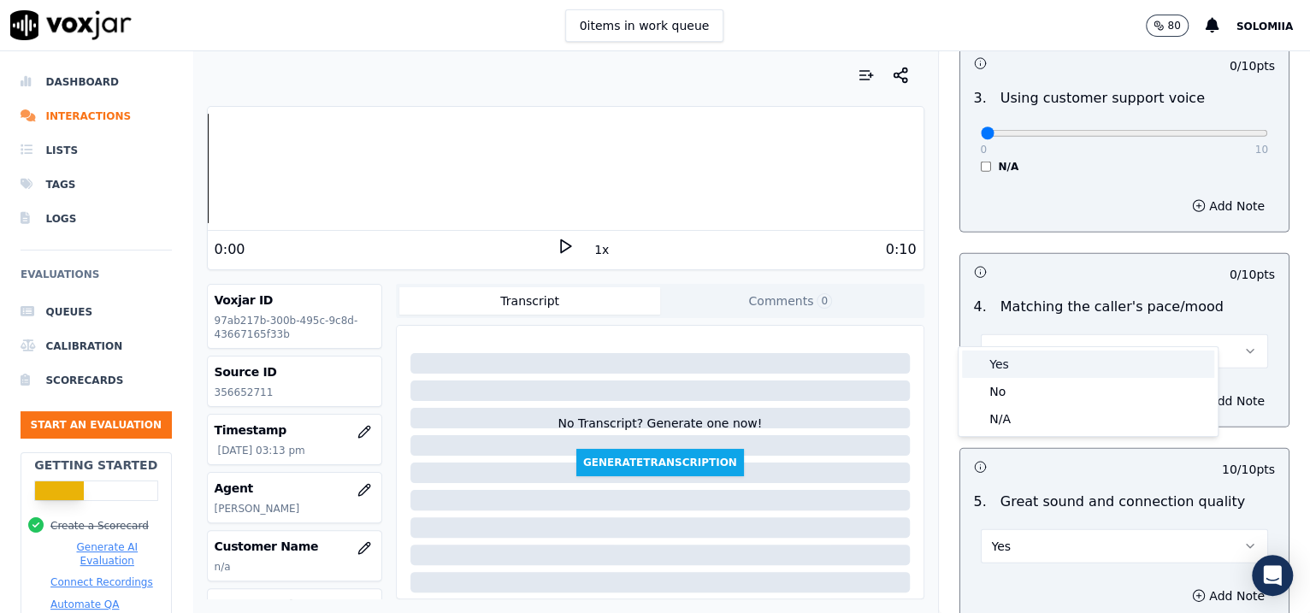
click at [1046, 361] on div "Yes" at bounding box center [1088, 364] width 252 height 27
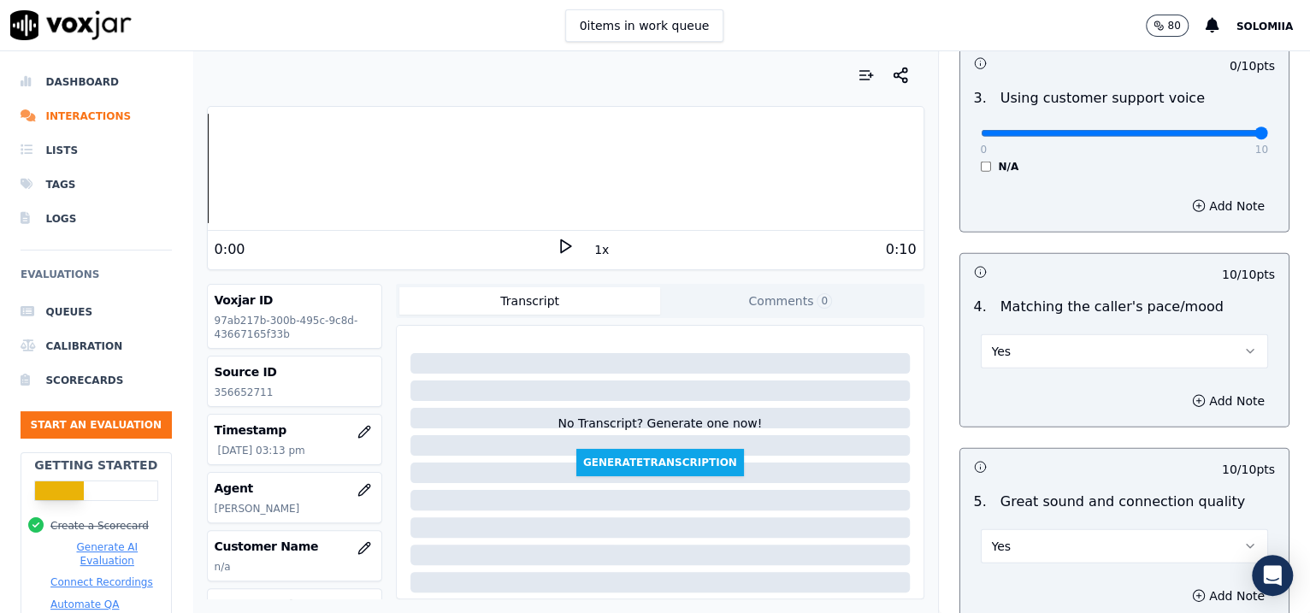
drag, startPoint x: 967, startPoint y: 111, endPoint x: 1303, endPoint y: 134, distance: 336.8
type input "10"
click at [1046, 134] on input "range" at bounding box center [1125, 133] width 288 height 7
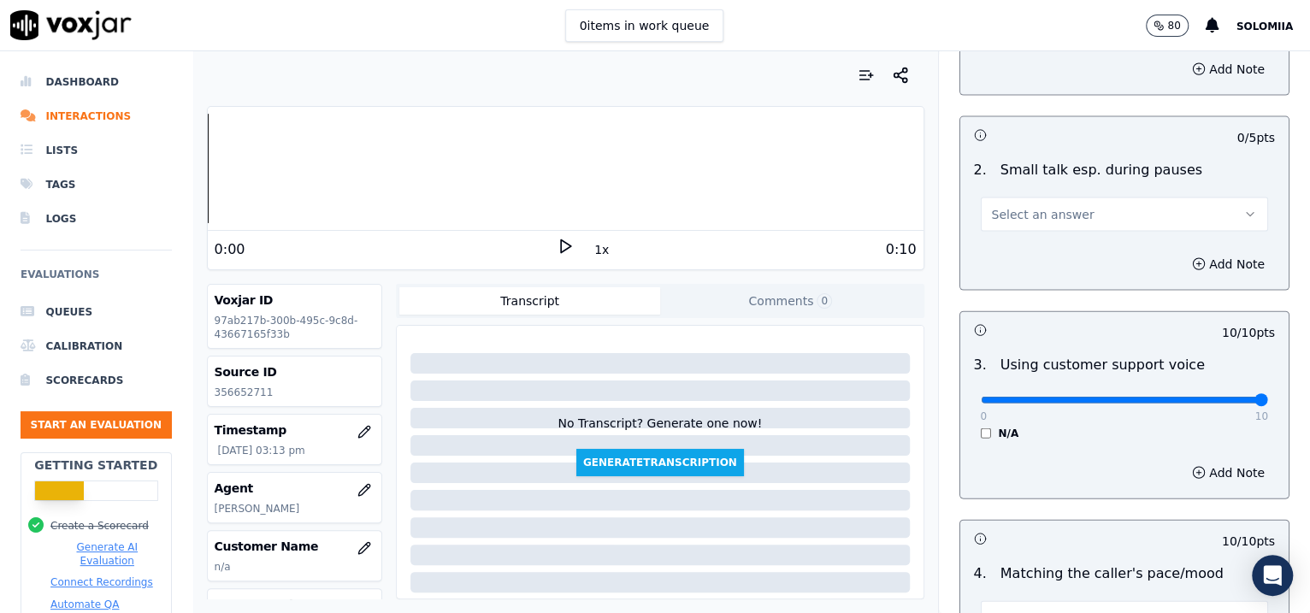
scroll to position [2103, 0]
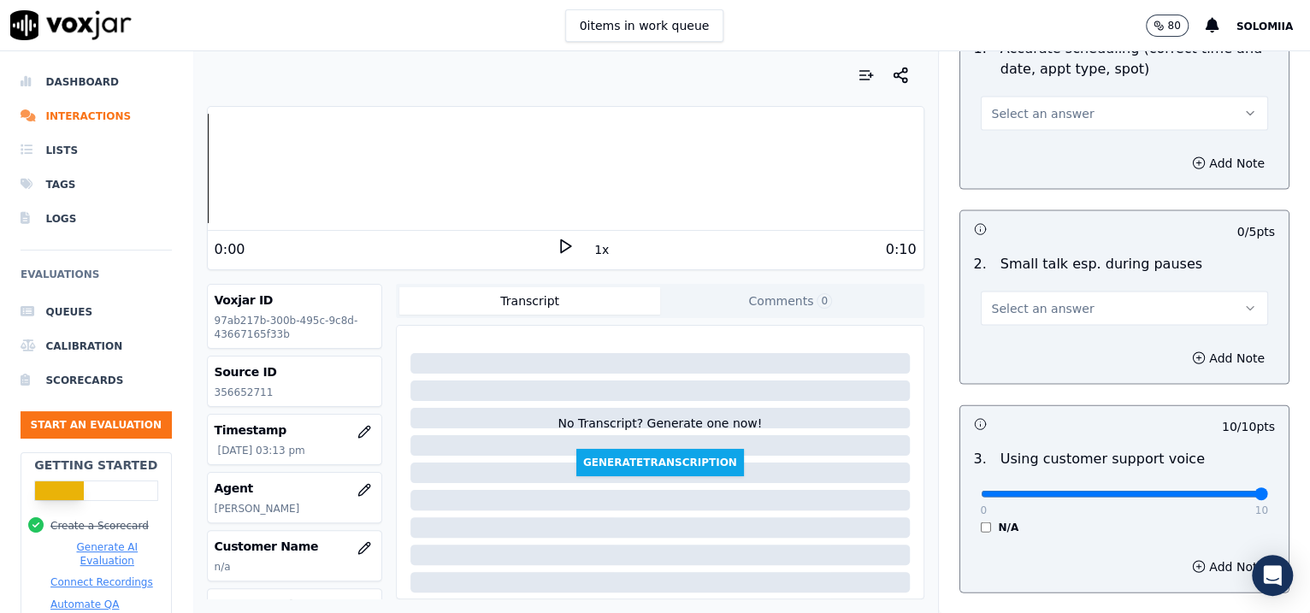
click at [1011, 292] on button "Select an answer" at bounding box center [1125, 309] width 288 height 34
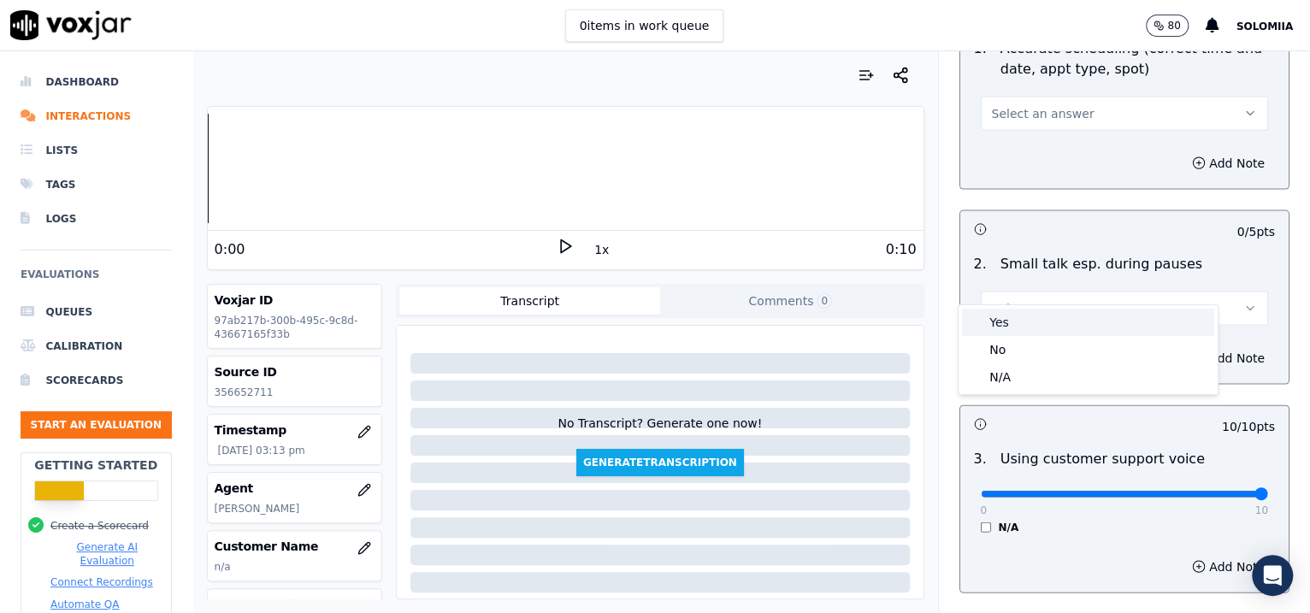
click at [1046, 321] on div "Yes" at bounding box center [1088, 322] width 252 height 27
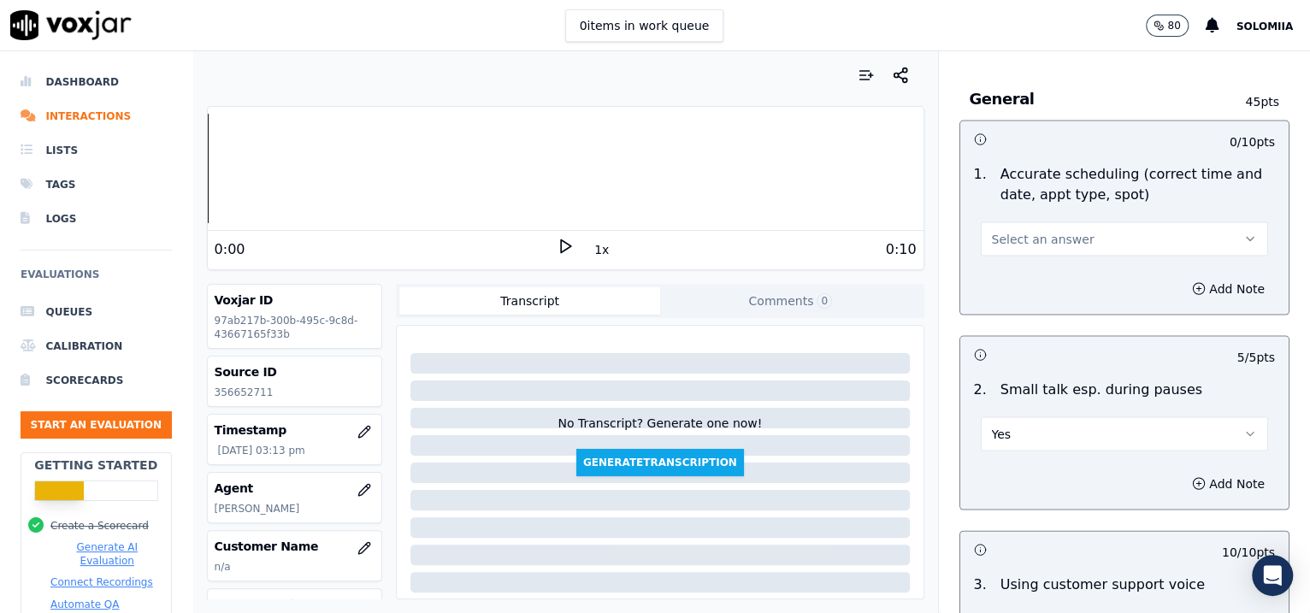
scroll to position [1920, 0]
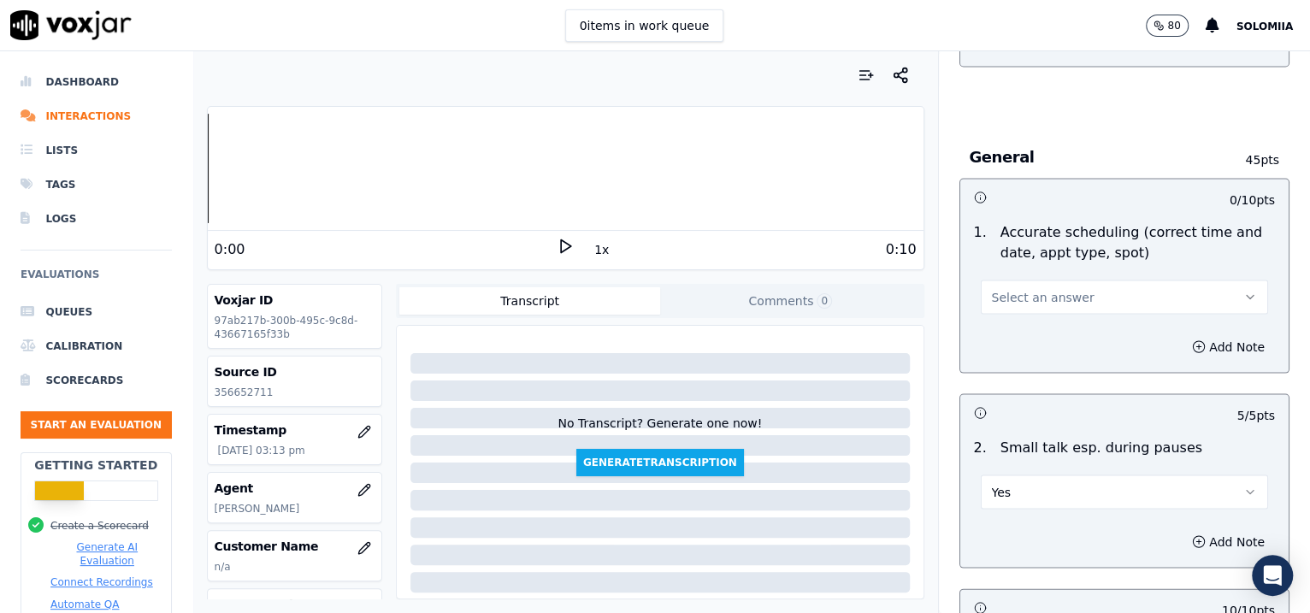
click at [1011, 276] on div "Select an answer" at bounding box center [1125, 295] width 288 height 38
click at [1046, 281] on button "Select an answer" at bounding box center [1125, 297] width 288 height 34
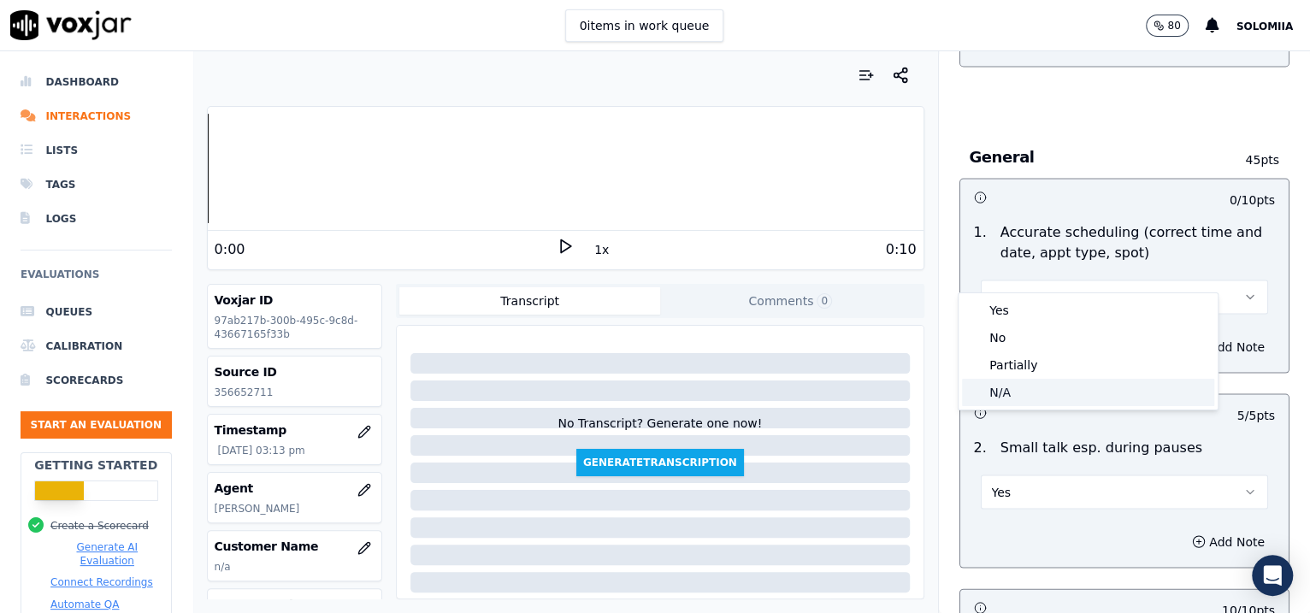
click at [1046, 387] on div "N/A" at bounding box center [1088, 392] width 252 height 27
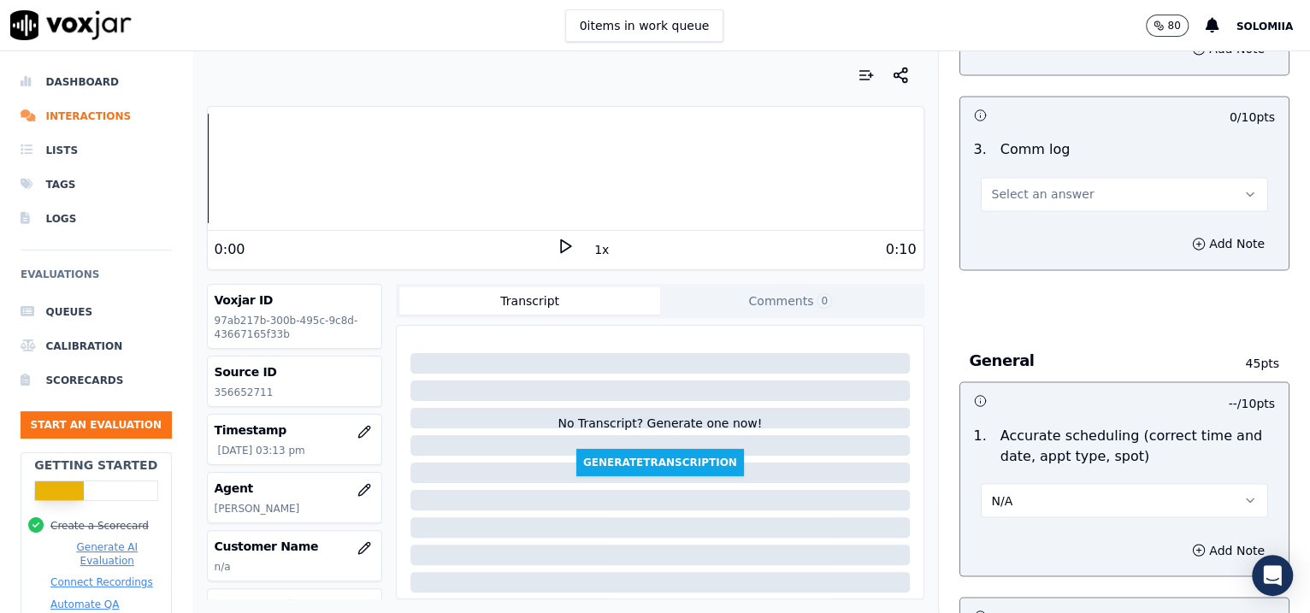
scroll to position [1581, 0]
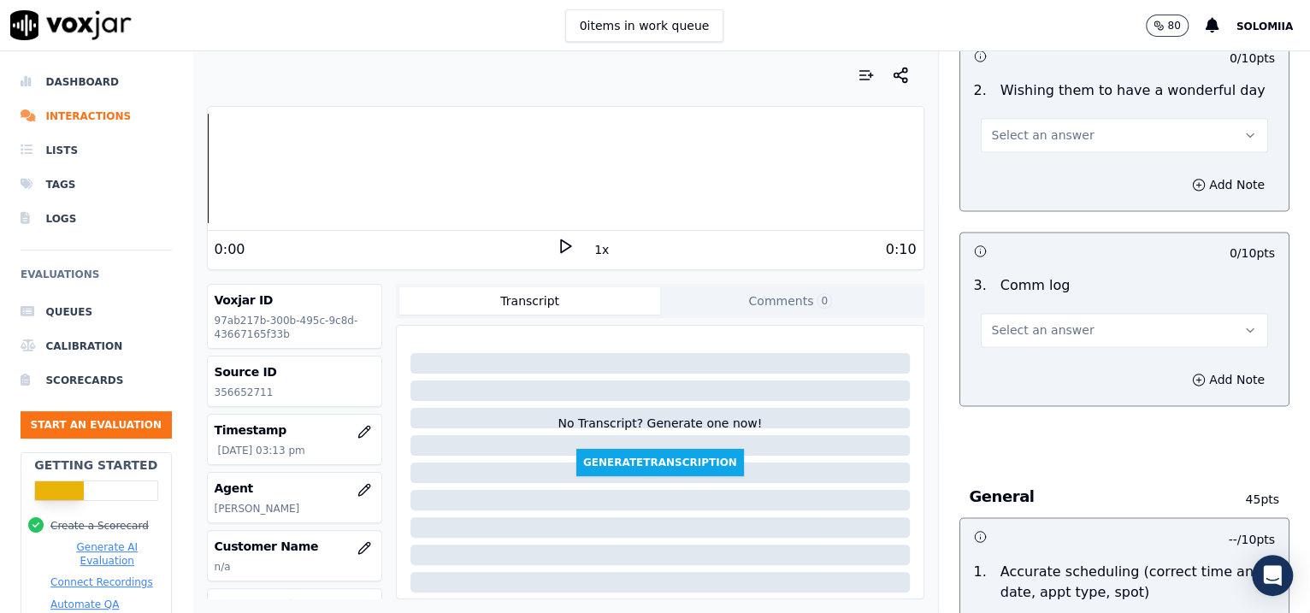
click at [1040, 315] on button "Select an answer" at bounding box center [1125, 330] width 288 height 34
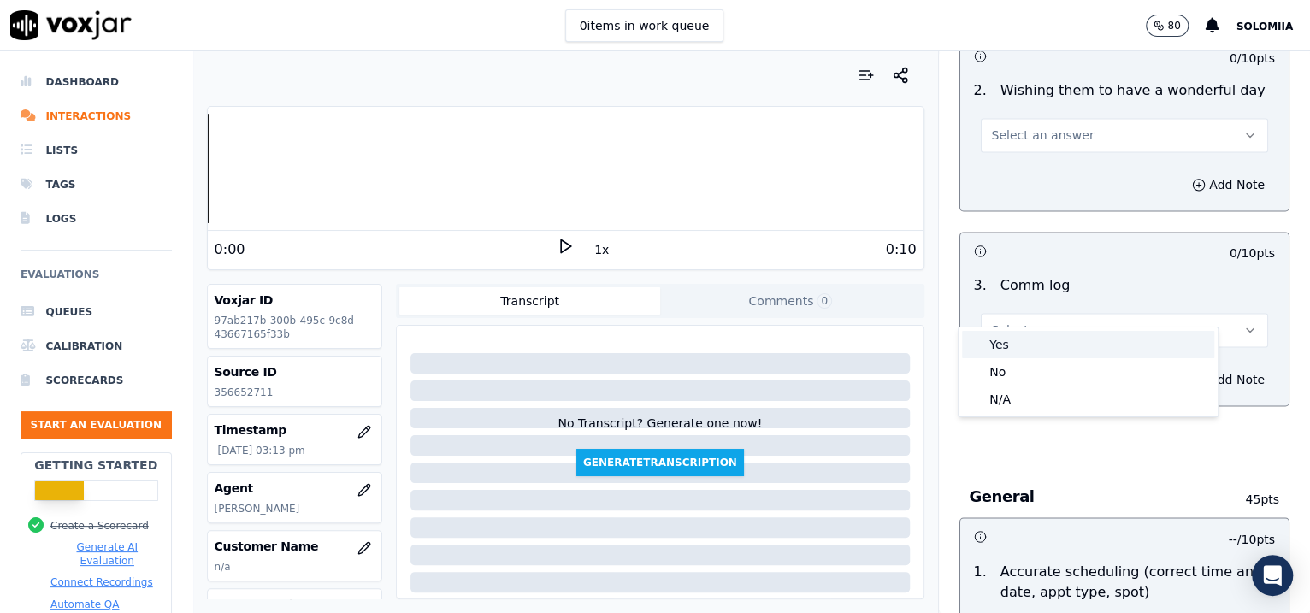
click at [1046, 345] on div "Yes" at bounding box center [1088, 344] width 252 height 27
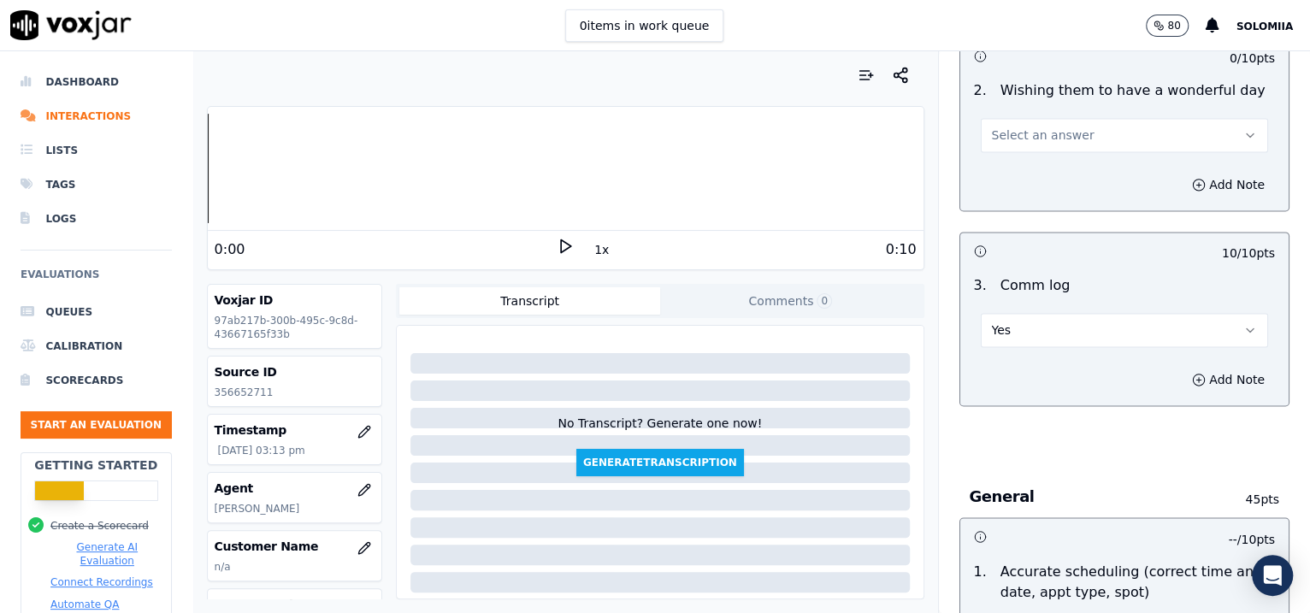
click at [1011, 124] on button "Select an answer" at bounding box center [1125, 135] width 288 height 34
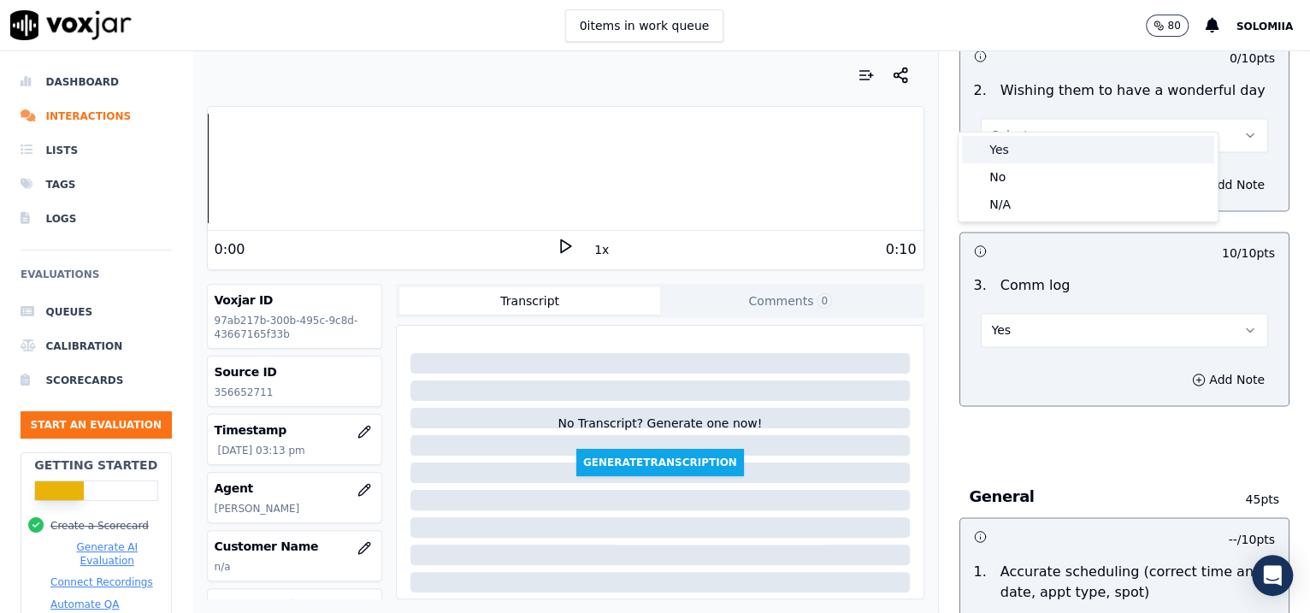
click at [1041, 138] on div "Yes" at bounding box center [1088, 149] width 252 height 27
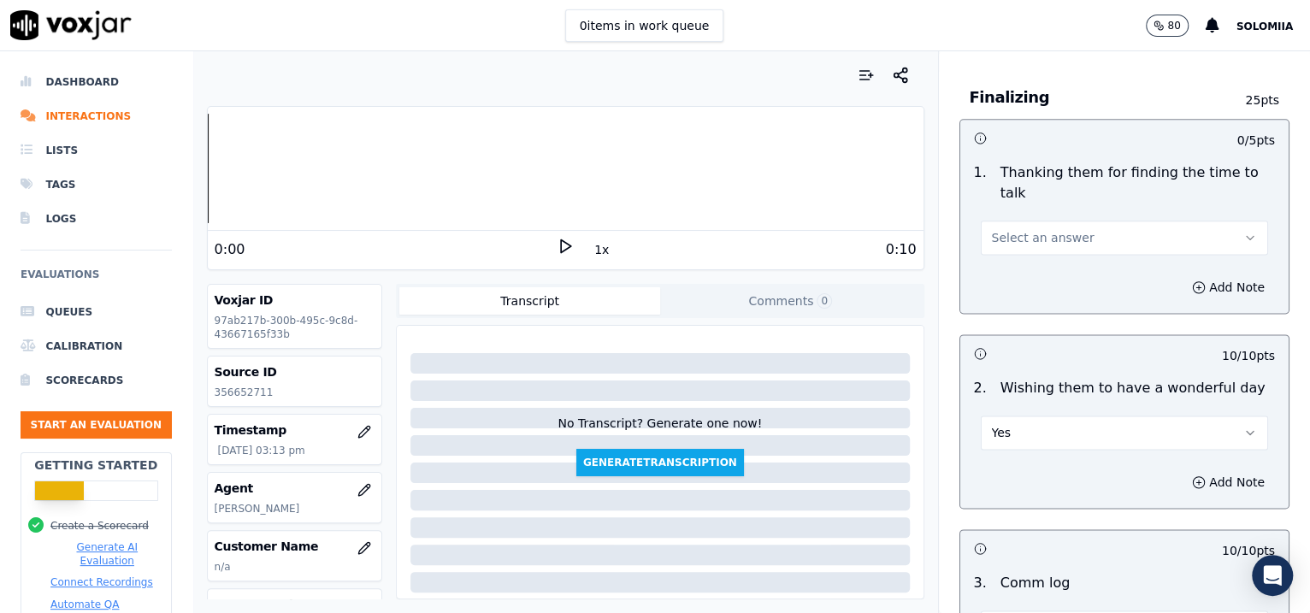
scroll to position [1189, 0]
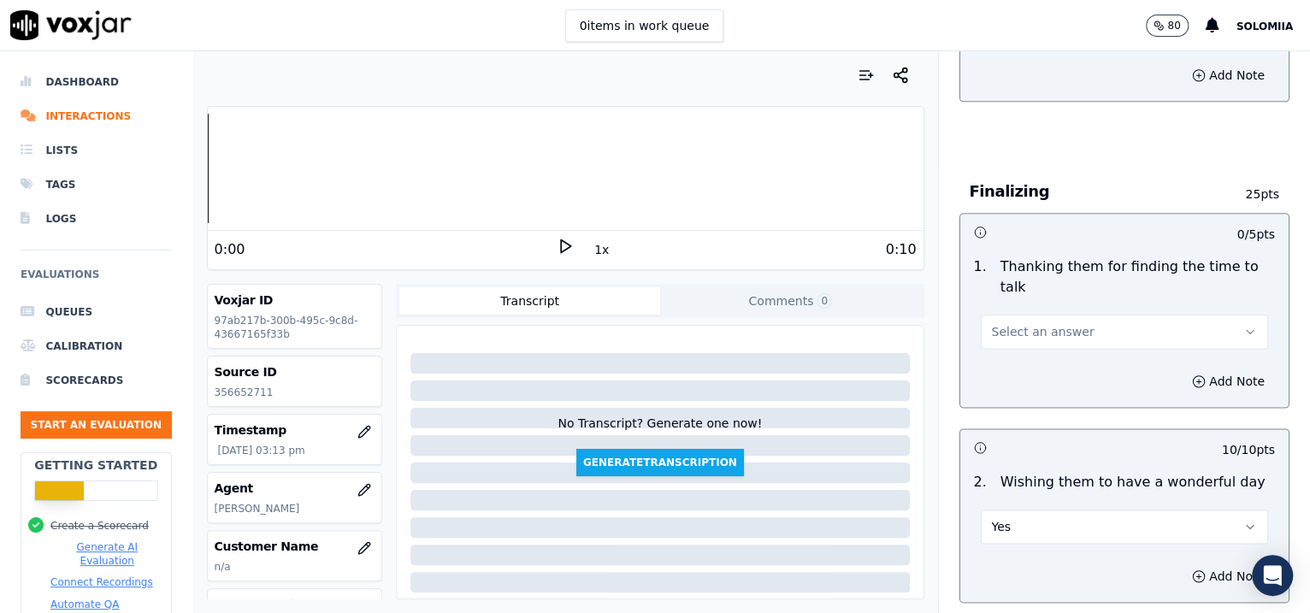
click at [1046, 315] on button "Select an answer" at bounding box center [1125, 332] width 288 height 34
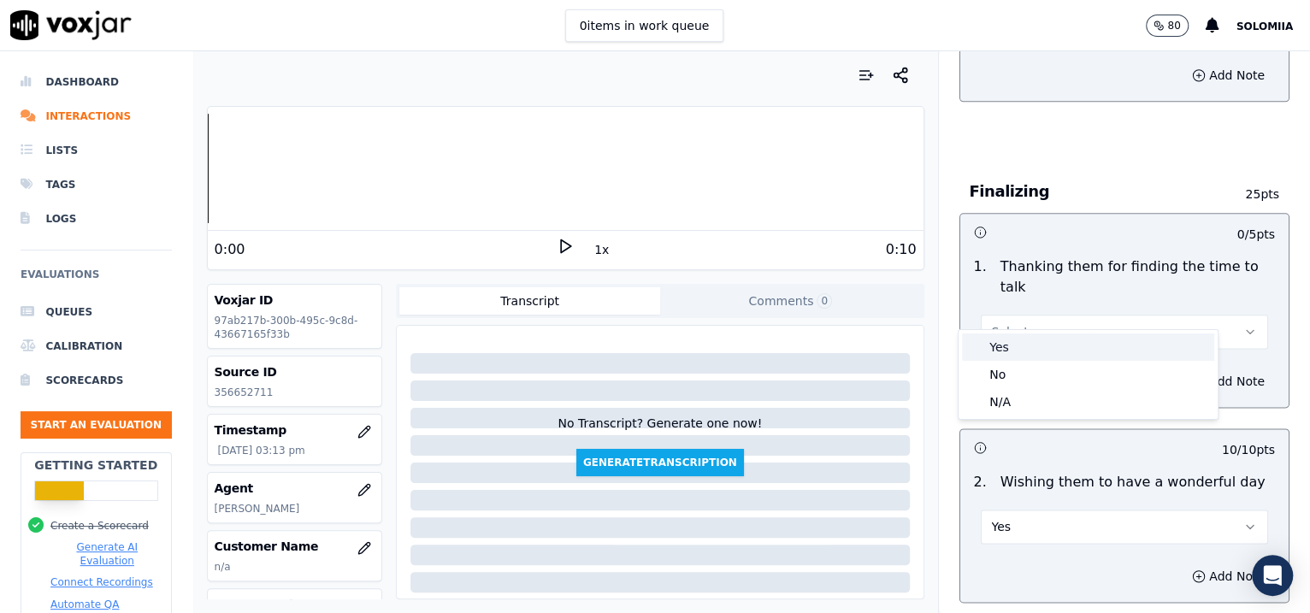
click at [1046, 333] on div "Yes" at bounding box center [1088, 346] width 252 height 27
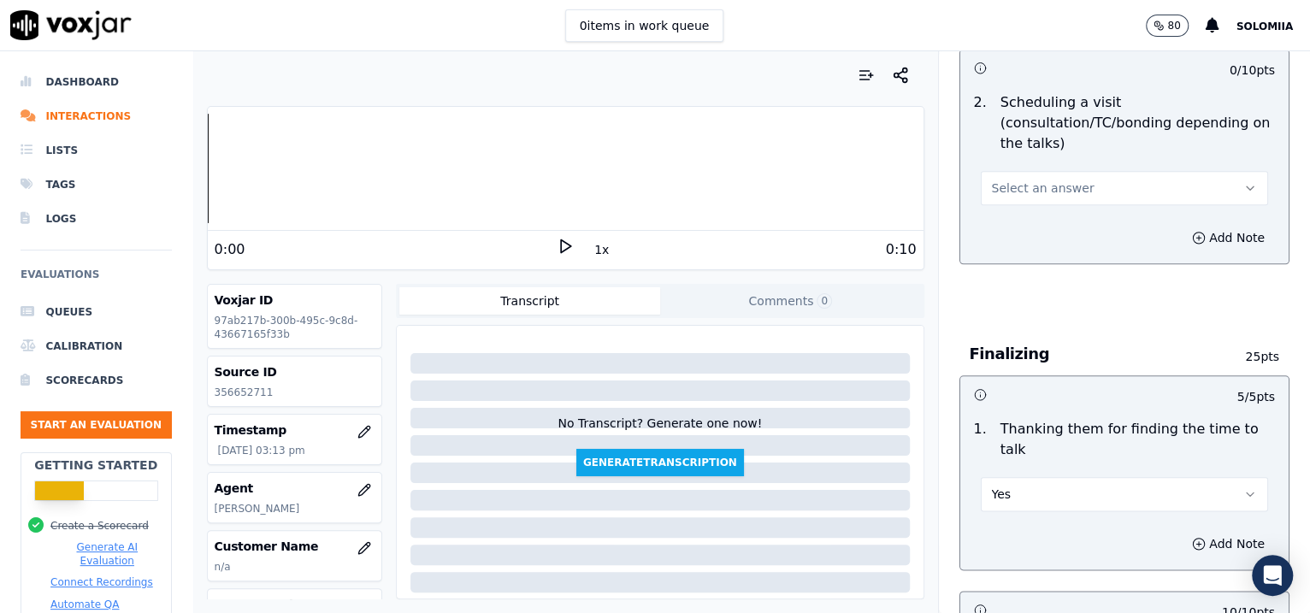
scroll to position [986, 0]
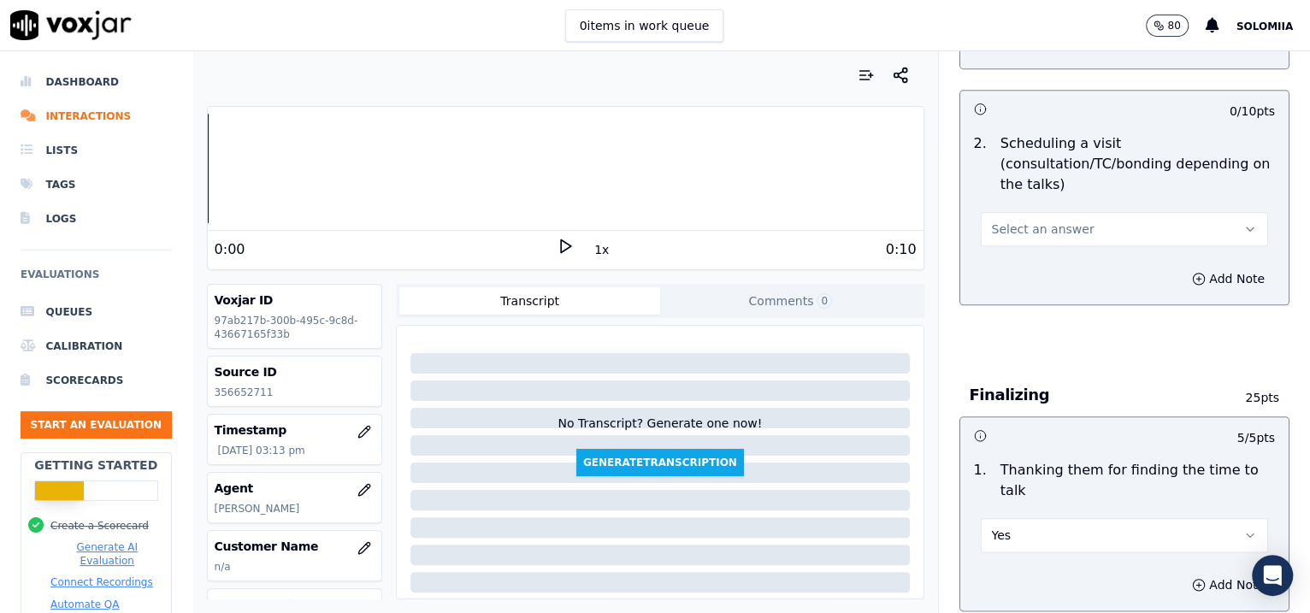
click at [1028, 225] on div "2 . Scheduling a visit (consultation/TC/bonding depending on the talks) Select …" at bounding box center [1124, 190] width 329 height 127
click at [1011, 221] on span "Select an answer" at bounding box center [1043, 229] width 103 height 17
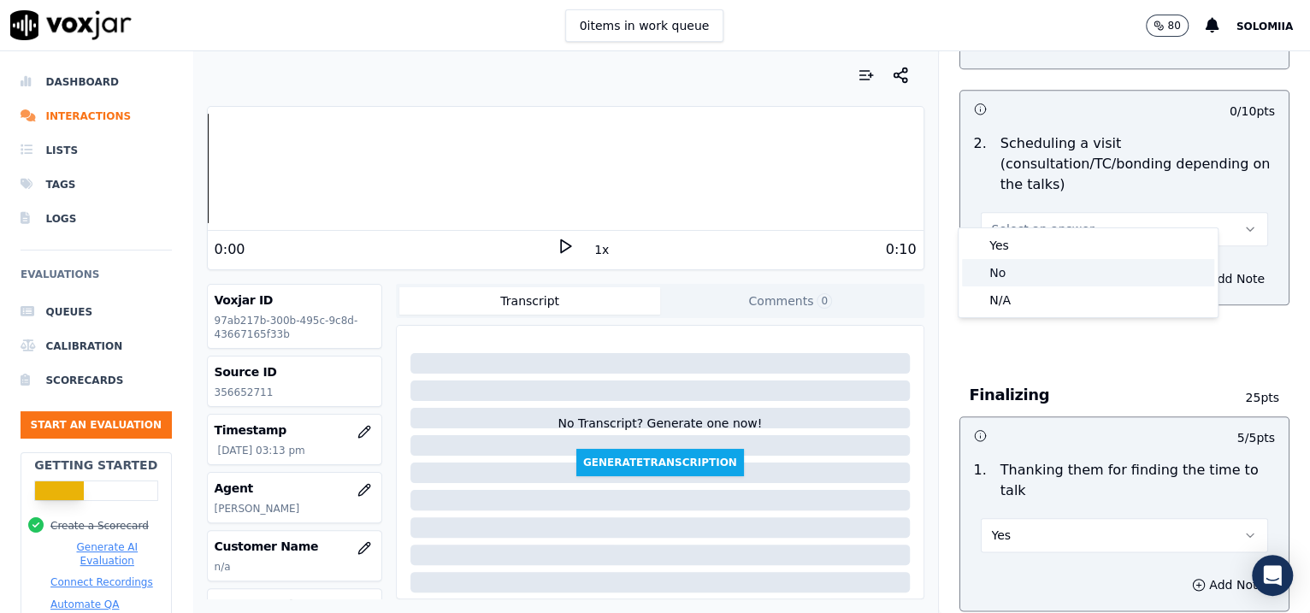
click at [1011, 273] on div "No" at bounding box center [1088, 272] width 252 height 27
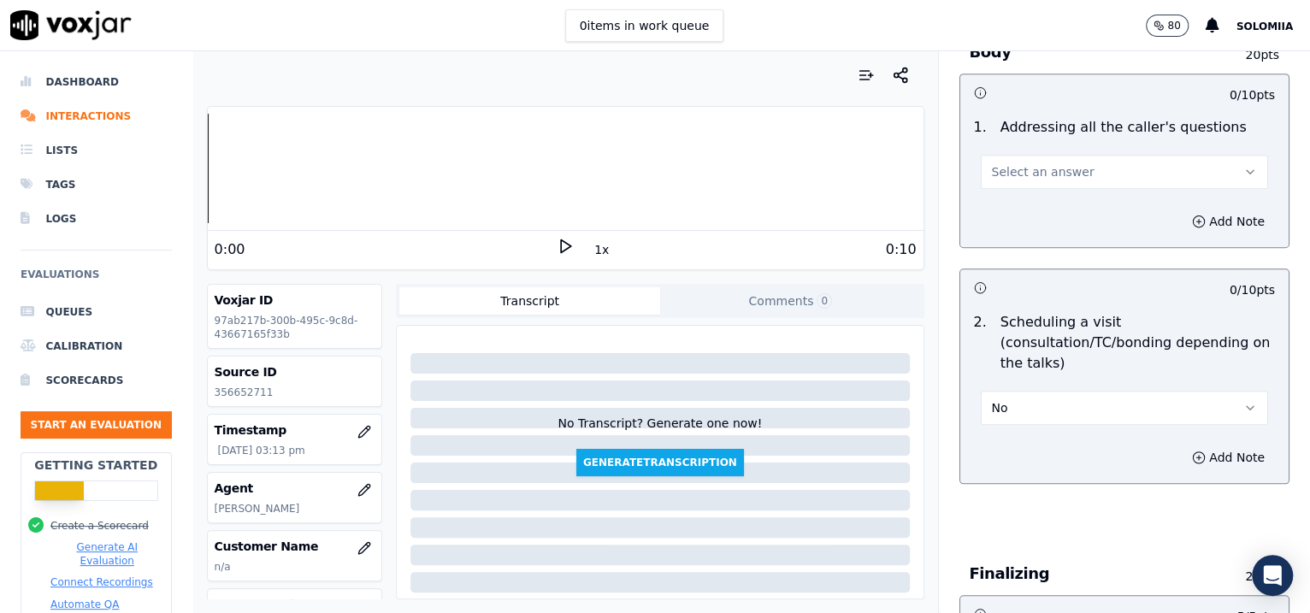
scroll to position [803, 0]
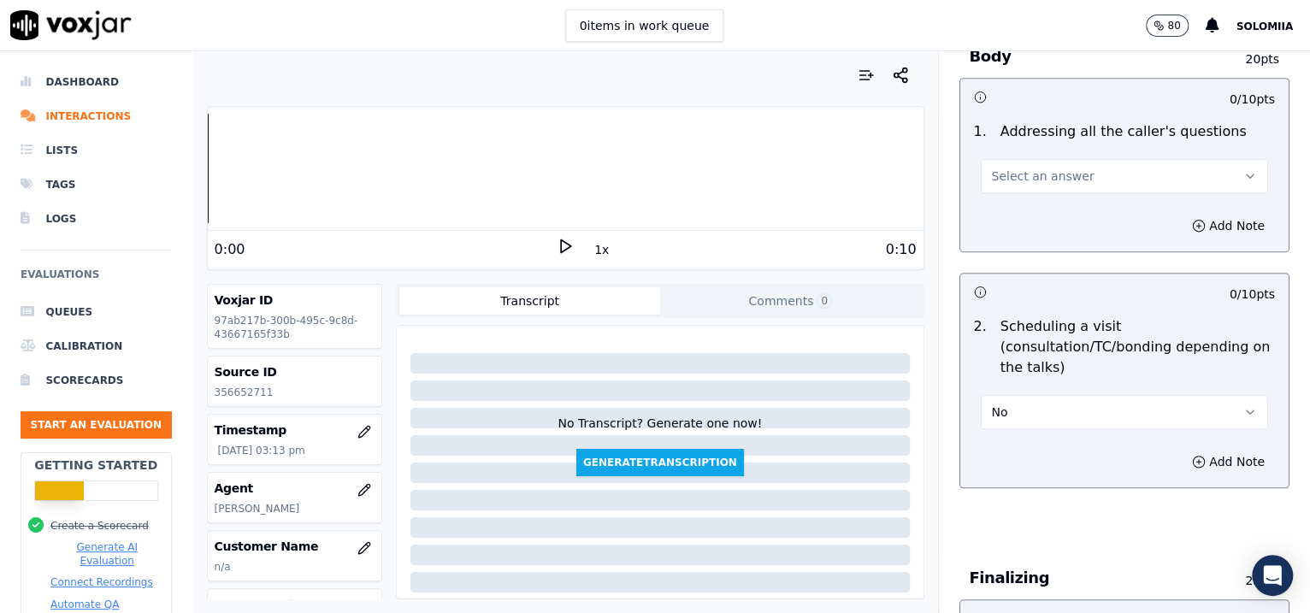
click at [1046, 168] on span "Select an answer" at bounding box center [1043, 176] width 103 height 17
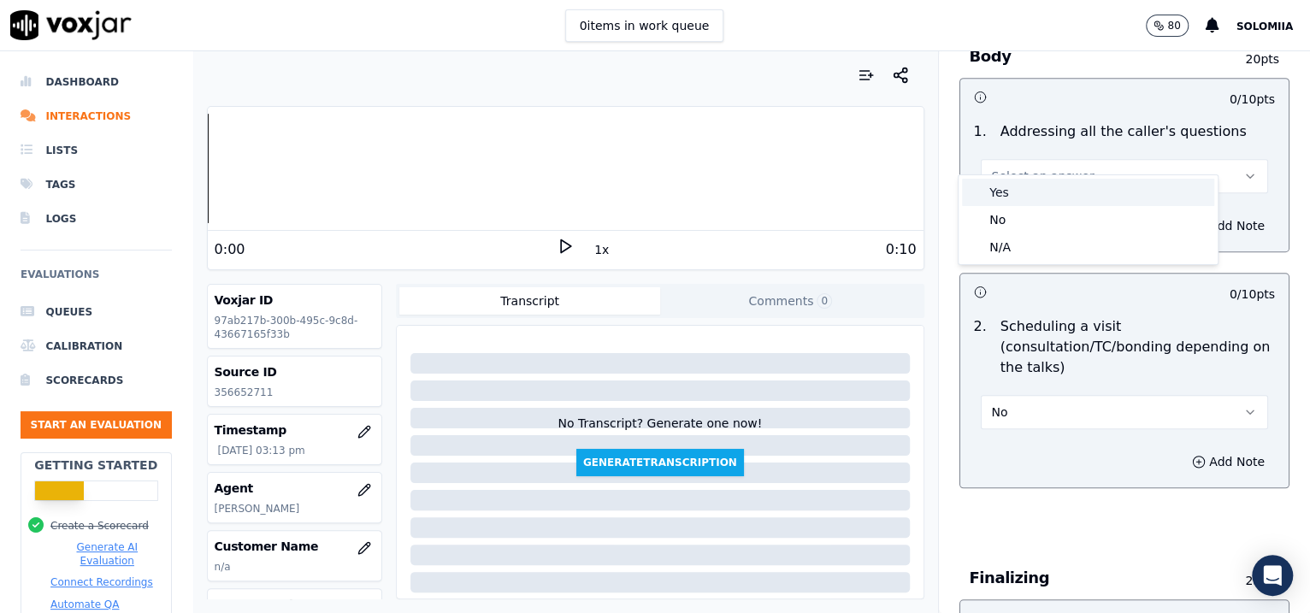
click at [1046, 181] on div "Yes" at bounding box center [1088, 192] width 252 height 27
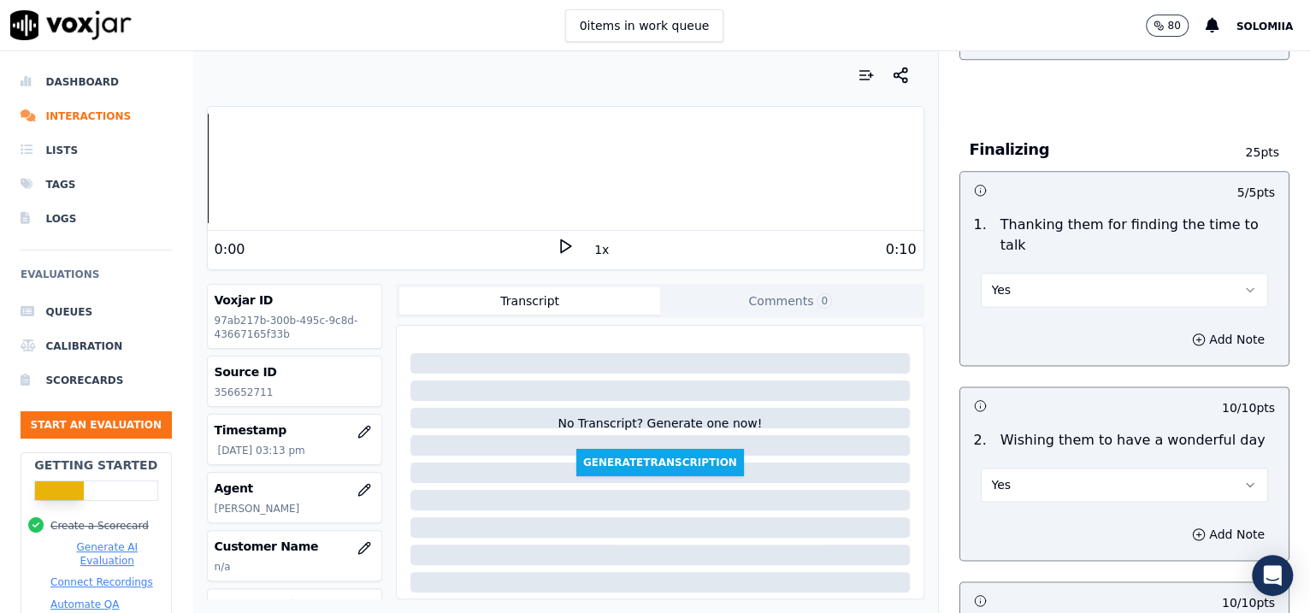
scroll to position [2884, 0]
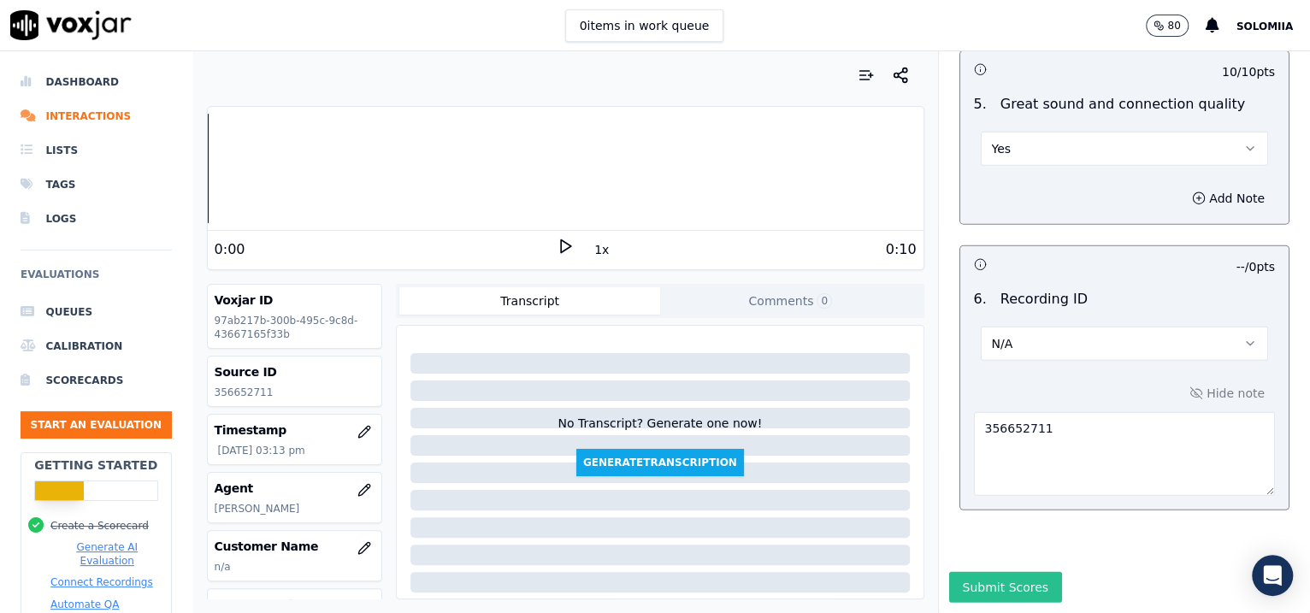
click at [965, 490] on button "Submit Scores" at bounding box center [1006, 587] width 114 height 31
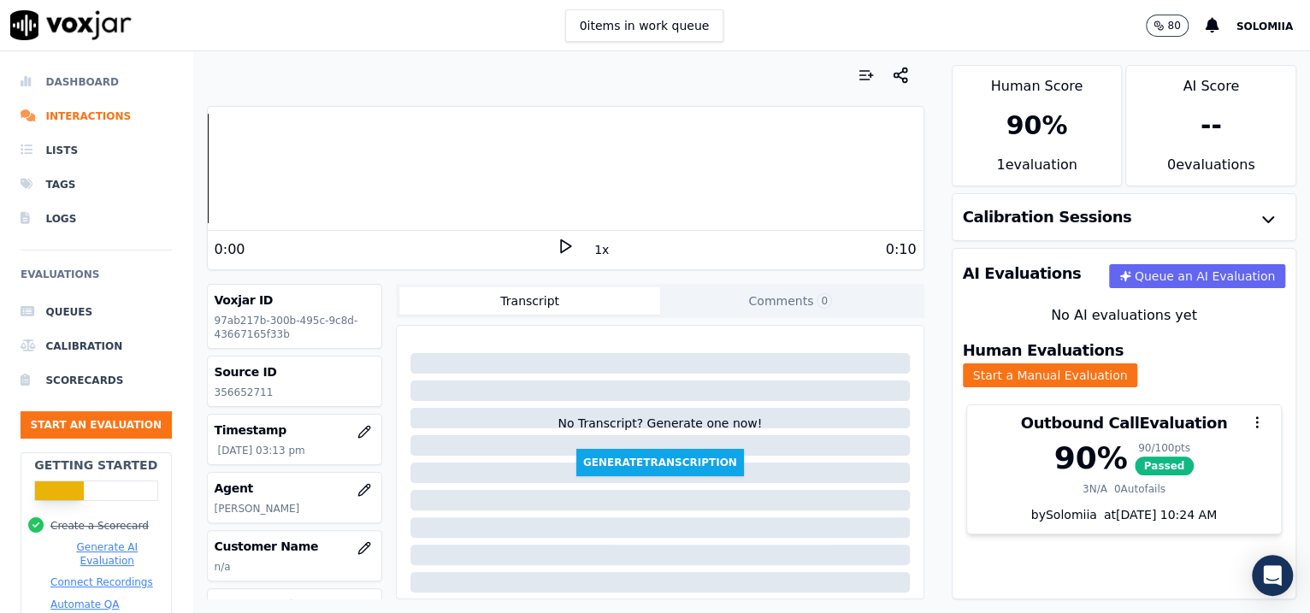
click at [79, 75] on li "Dashboard" at bounding box center [96, 82] width 151 height 34
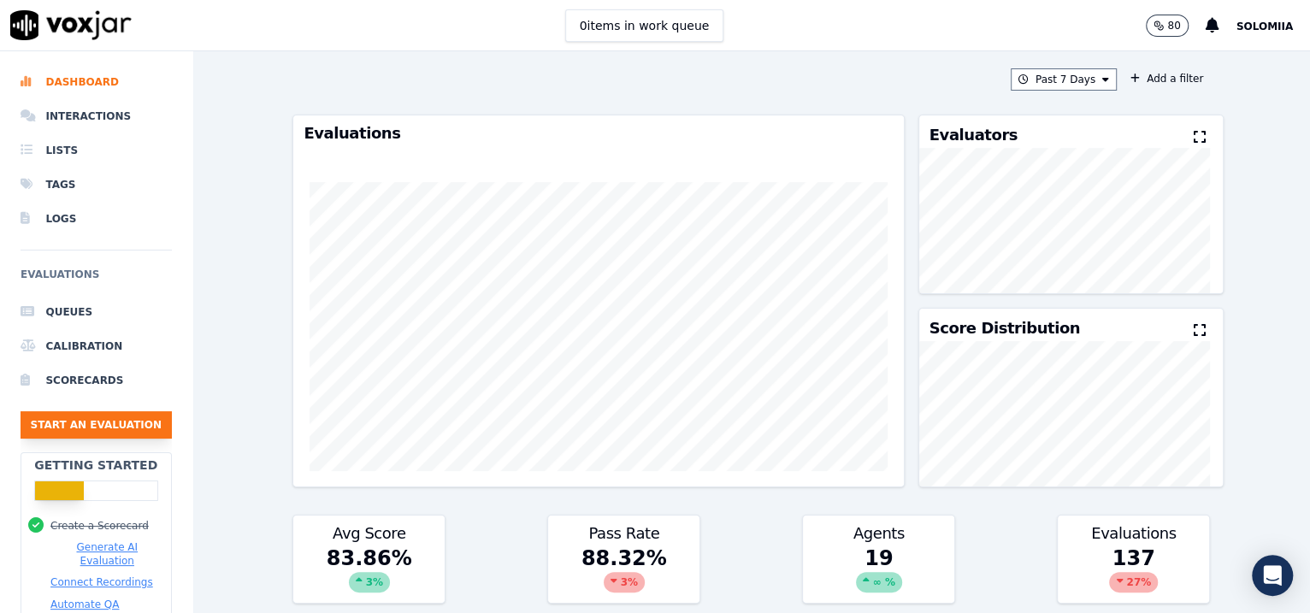
click at [106, 426] on button "Start an Evaluation" at bounding box center [96, 424] width 151 height 27
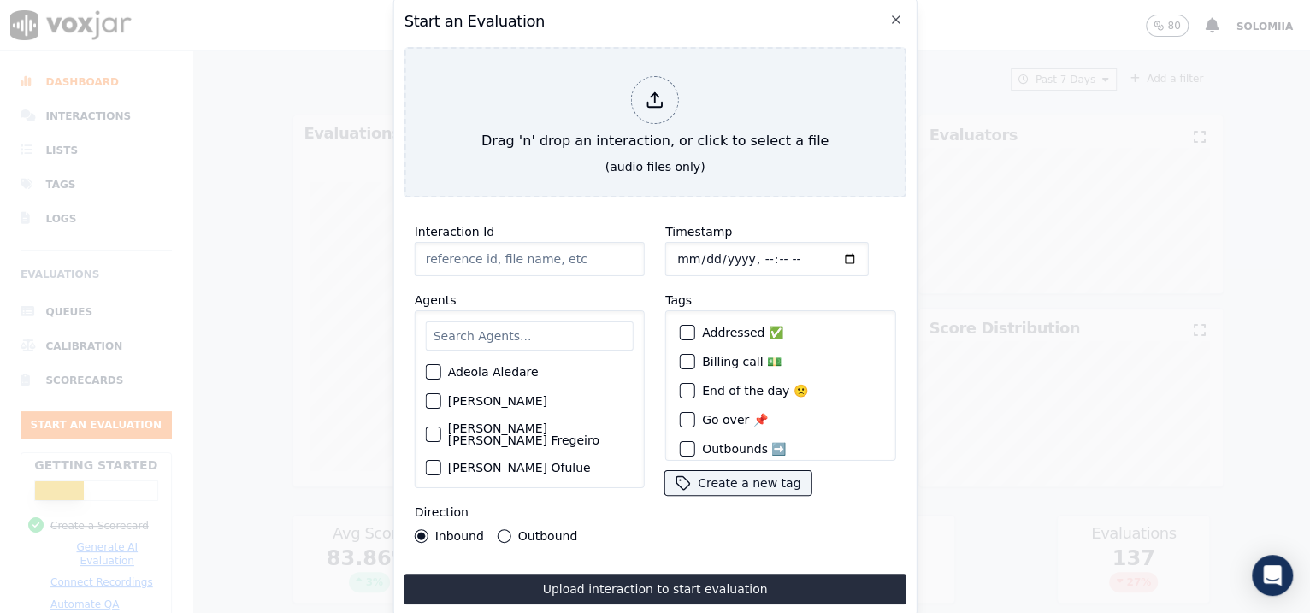
click at [566, 266] on input "Interaction Id" at bounding box center [530, 259] width 230 height 34
paste input "356658297"
type input "356658297"
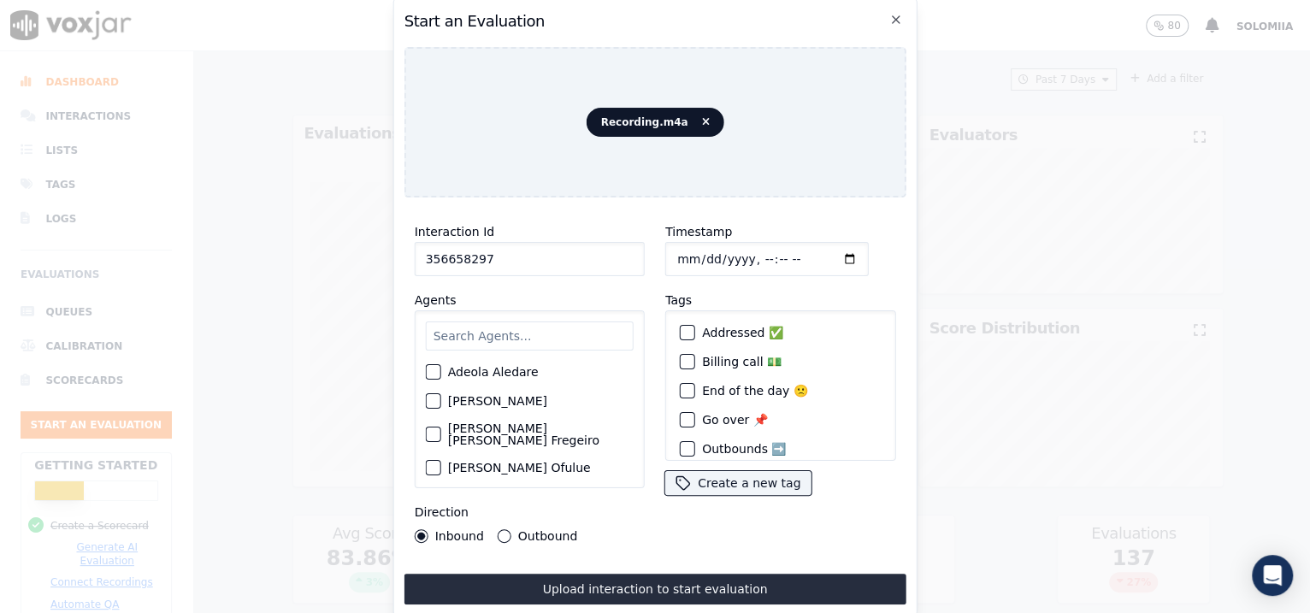
click at [697, 245] on input "Timestamp" at bounding box center [766, 259] width 203 height 34
click at [750, 250] on input "Timestamp" at bounding box center [766, 259] width 203 height 34
type input "[DATE]T15:49"
click at [537, 323] on input "text" at bounding box center [530, 335] width 208 height 29
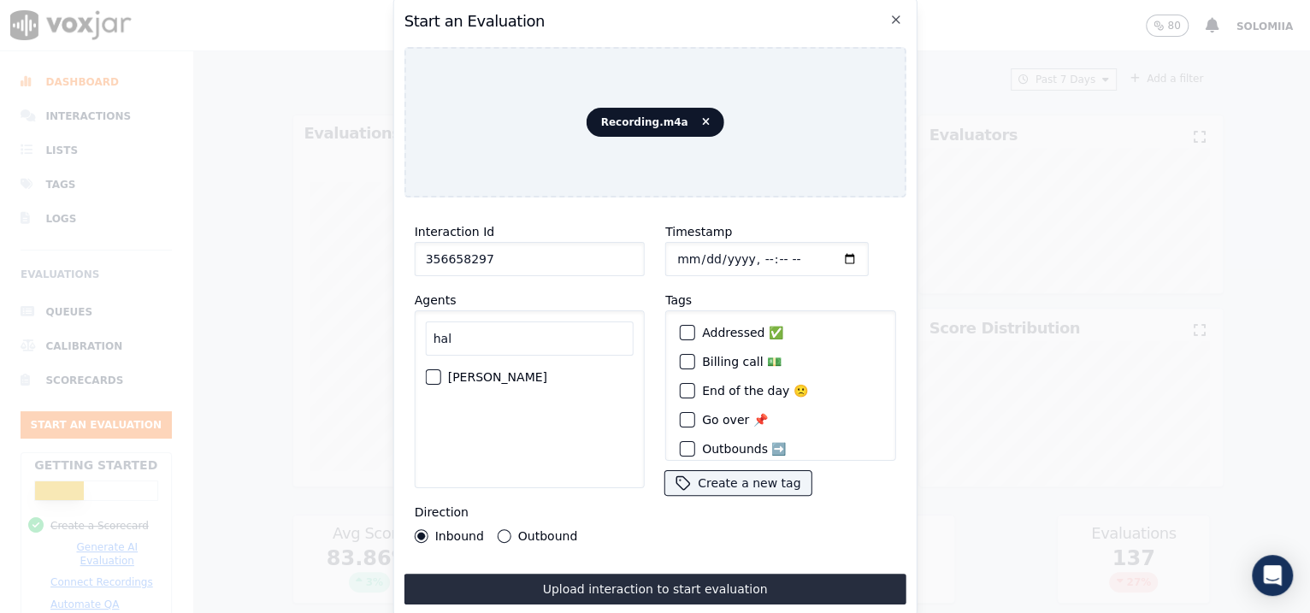
type input "hal"
click at [485, 373] on label "[PERSON_NAME]" at bounding box center [497, 377] width 99 height 12
click at [441, 373] on button "[PERSON_NAME]" at bounding box center [433, 376] width 15 height 15
click at [526, 490] on label "Outbound" at bounding box center [547, 536] width 59 height 12
click at [511, 490] on button "Outbound" at bounding box center [505, 536] width 14 height 14
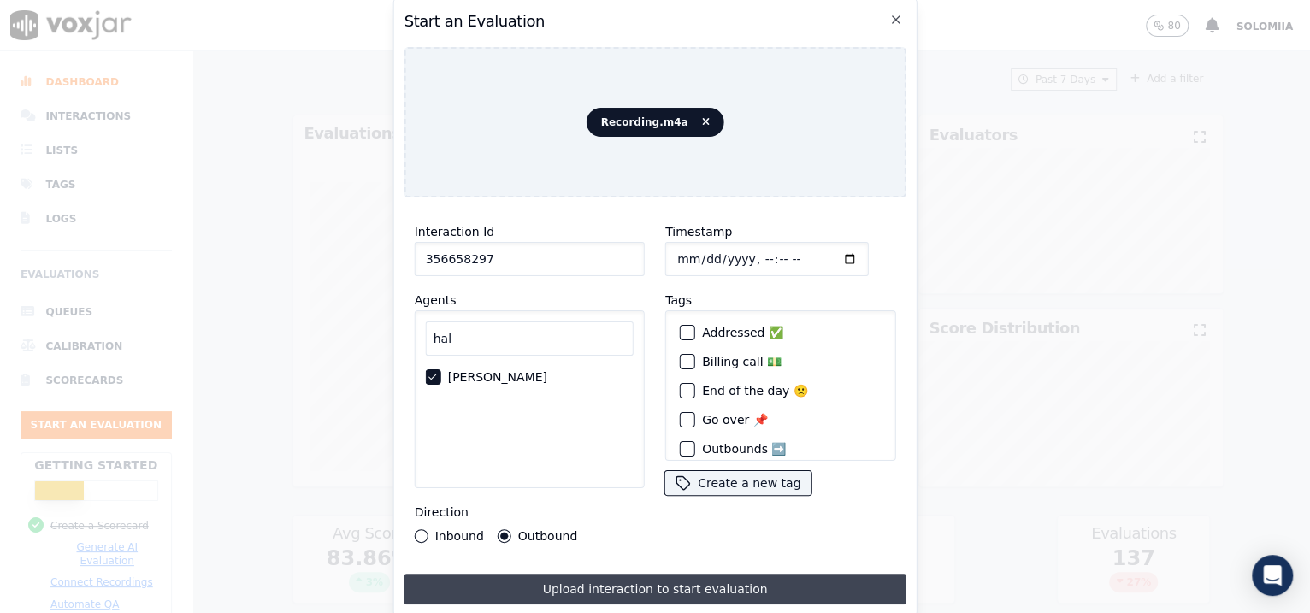
click at [630, 490] on button "Upload interaction to start evaluation" at bounding box center [655, 589] width 502 height 31
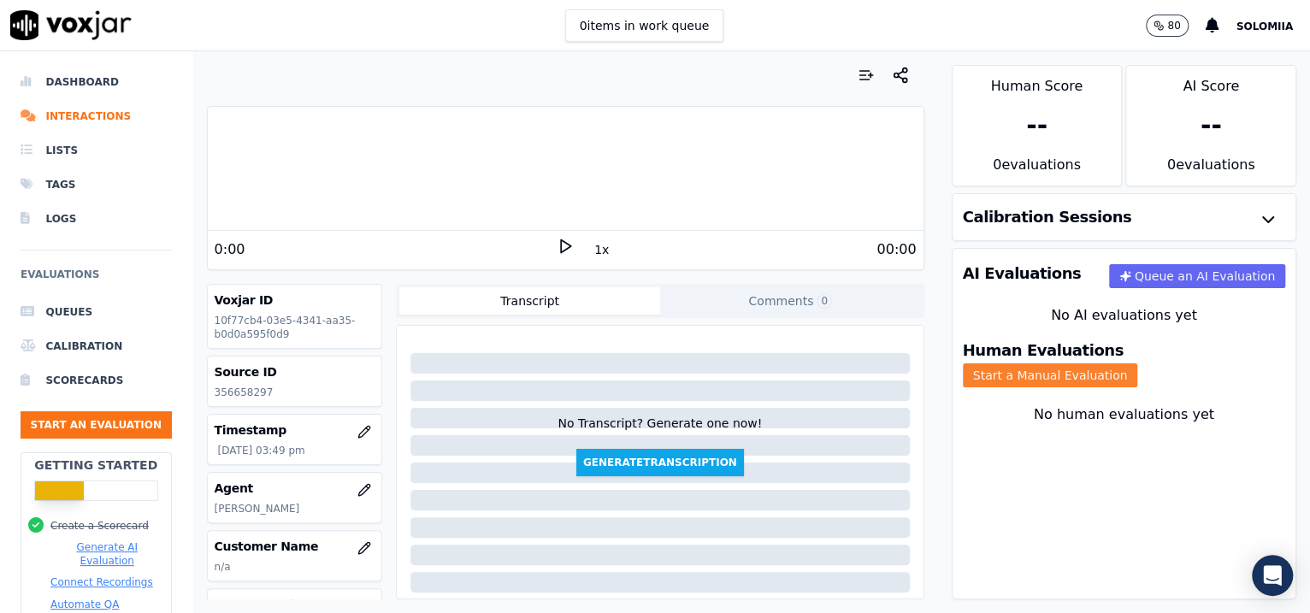
click at [1046, 363] on button "Start a Manual Evaluation" at bounding box center [1050, 375] width 175 height 24
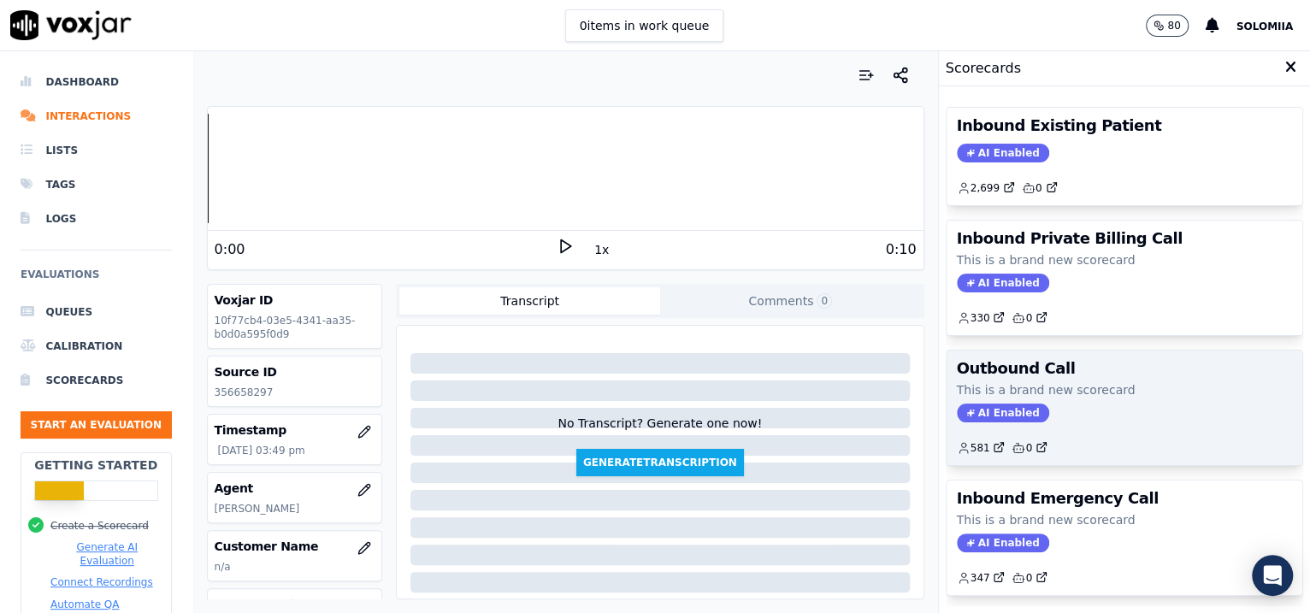
click at [1046, 374] on div "Outbound Call This is a brand new scorecard AI Enabled 581 0" at bounding box center [1124, 408] width 357 height 115
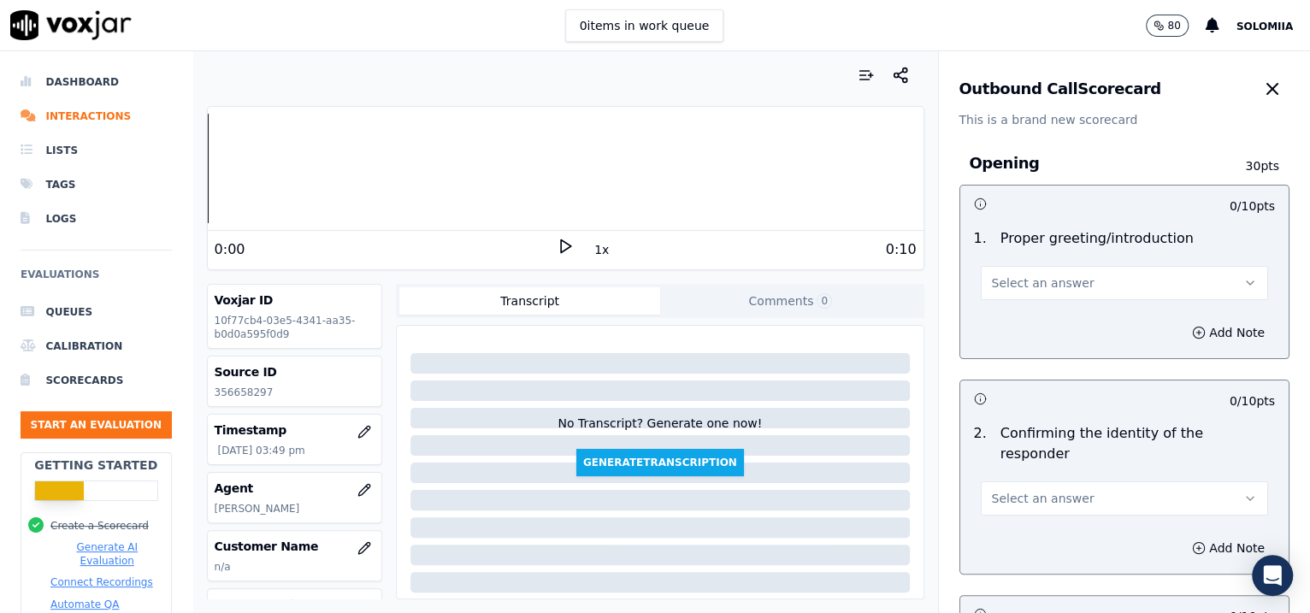
click at [1022, 286] on span "Select an answer" at bounding box center [1043, 282] width 103 height 17
click at [1046, 312] on div "Yes" at bounding box center [1088, 321] width 252 height 27
click at [1014, 490] on span "Select an answer" at bounding box center [1043, 498] width 103 height 17
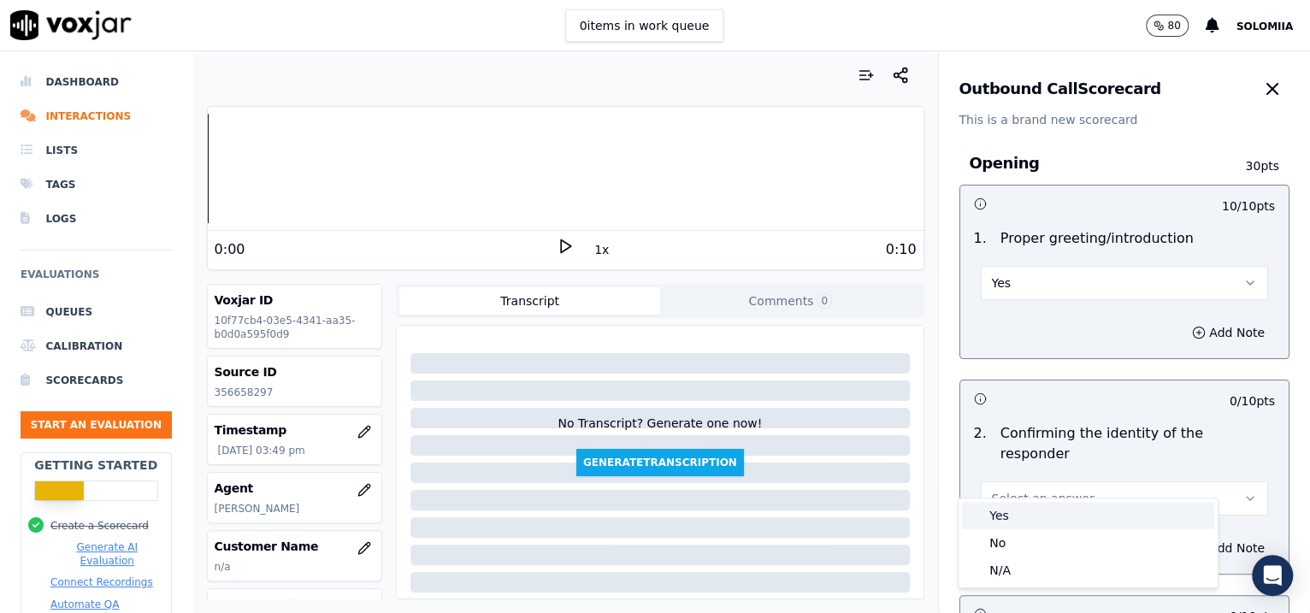
click at [1036, 490] on div "Yes" at bounding box center [1088, 515] width 252 height 27
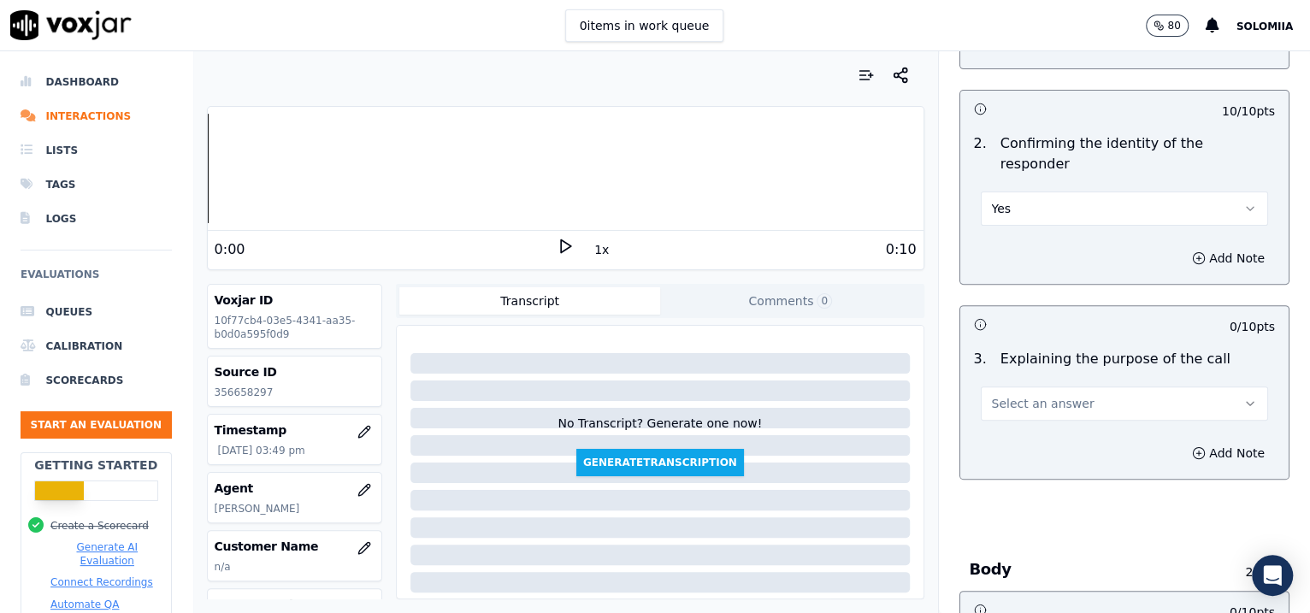
scroll to position [448, 0]
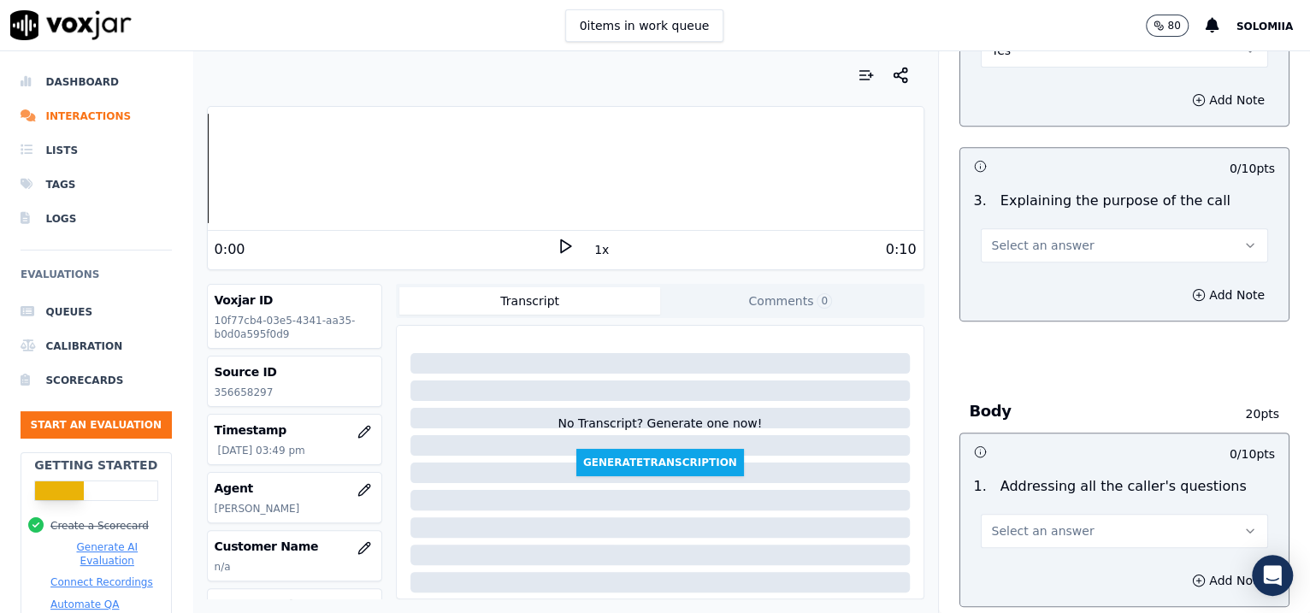
click at [992, 237] on span "Select an answer" at bounding box center [1043, 245] width 103 height 17
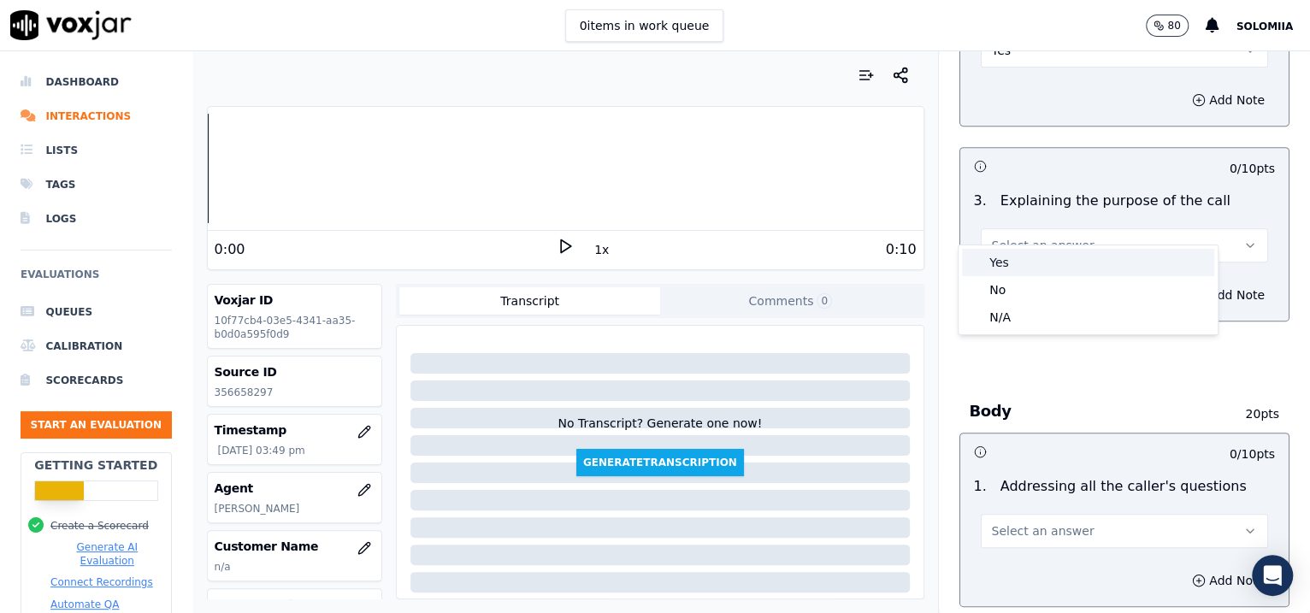
click at [1046, 259] on div "Yes" at bounding box center [1088, 262] width 252 height 27
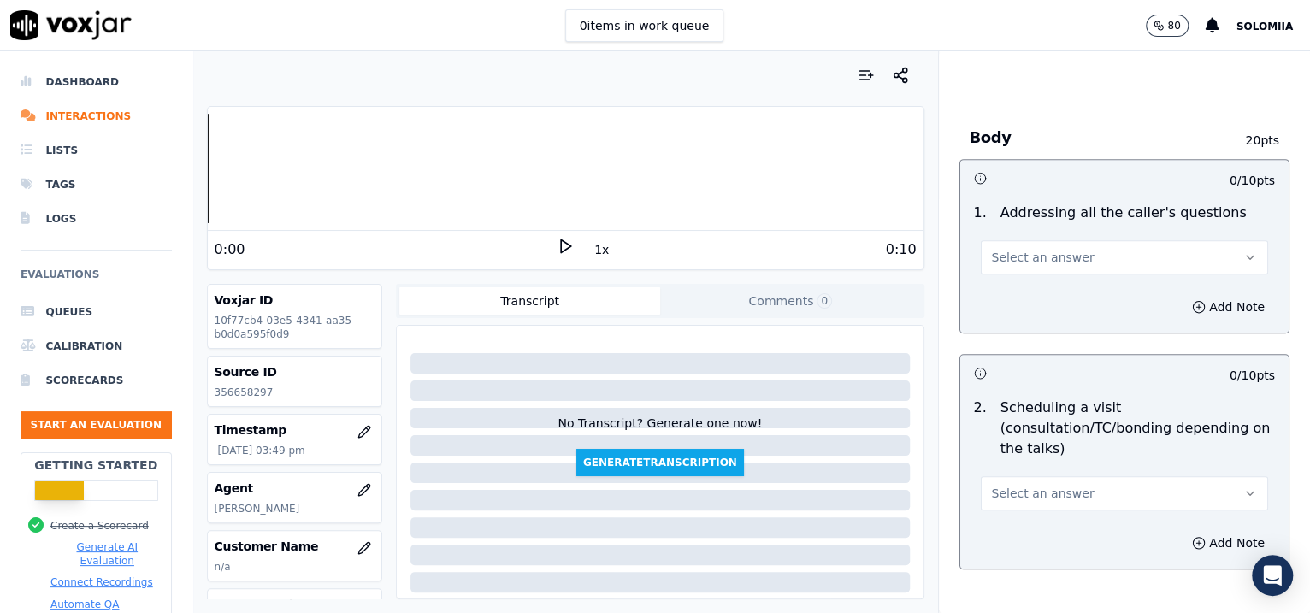
scroll to position [747, 0]
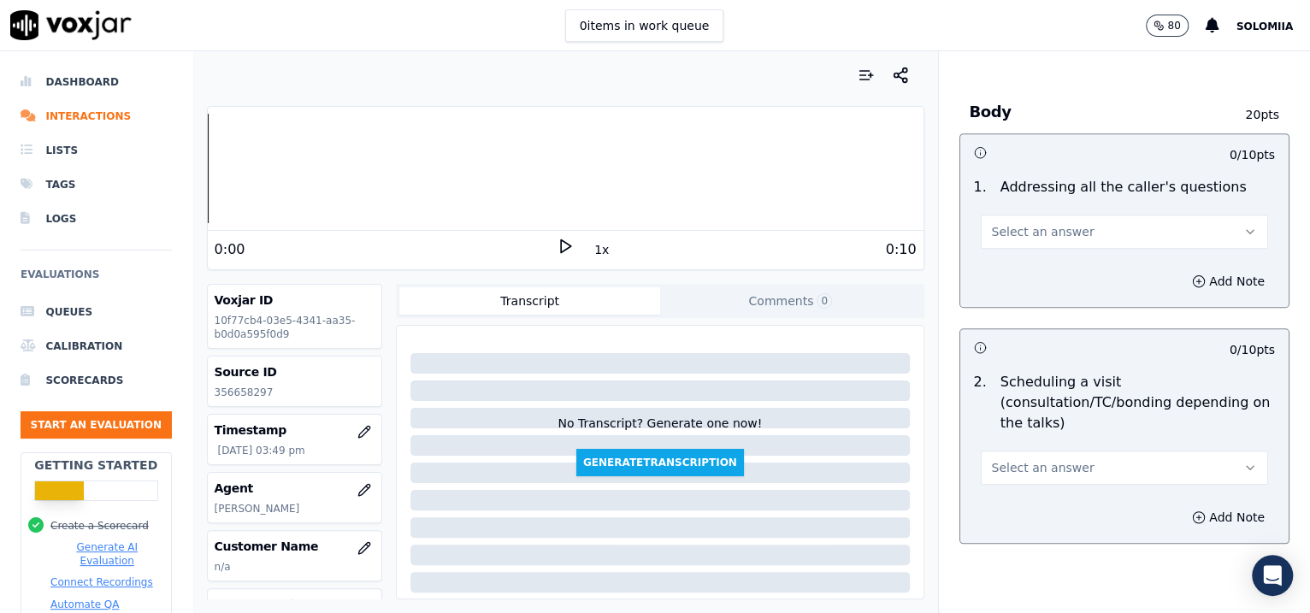
click at [1023, 223] on span "Select an answer" at bounding box center [1043, 231] width 103 height 17
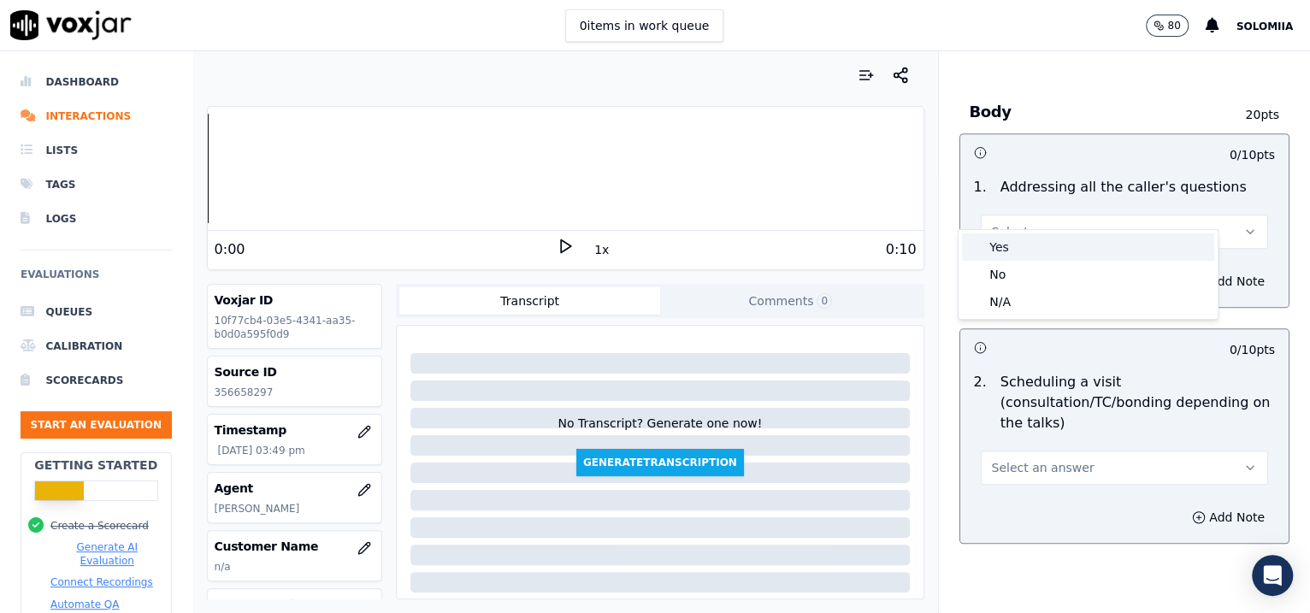
click at [1046, 239] on div "Yes" at bounding box center [1088, 246] width 252 height 27
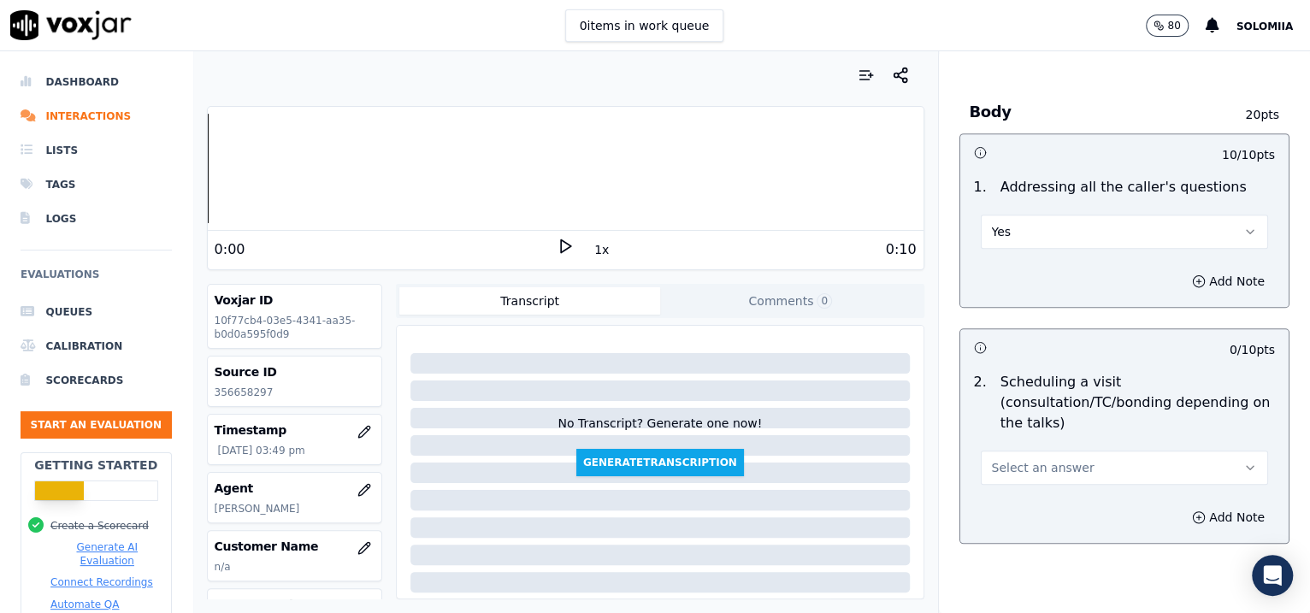
scroll to position [2793, 0]
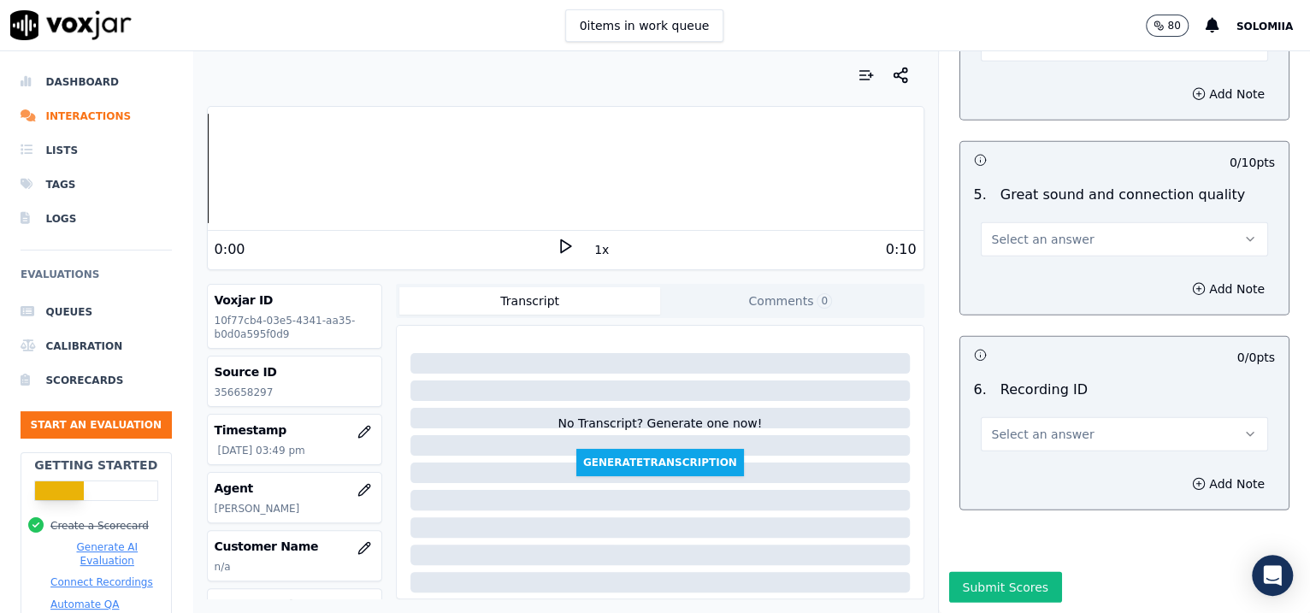
click at [1006, 426] on span "Select an answer" at bounding box center [1043, 434] width 103 height 17
click at [1046, 427] on div "N/A" at bounding box center [1088, 434] width 252 height 27
click at [1046, 472] on button "Add Note" at bounding box center [1228, 484] width 93 height 24
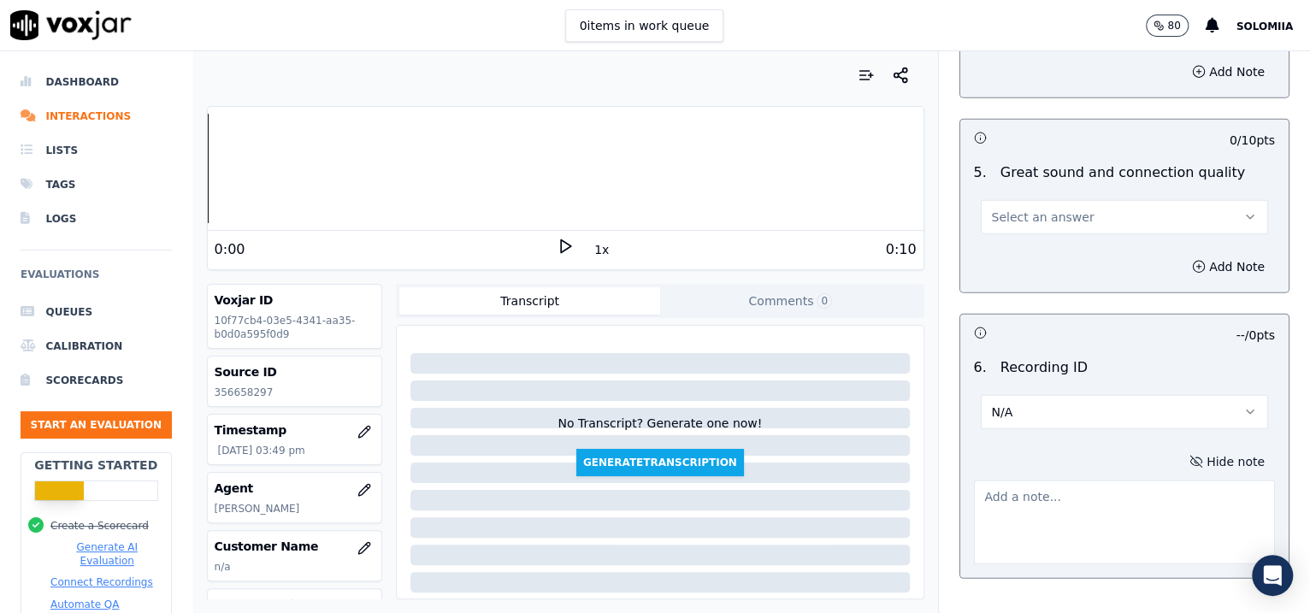
click at [974, 490] on textarea at bounding box center [1125, 522] width 302 height 84
paste textarea "356658297"
type textarea "356658297"
click at [1009, 209] on span "Select an answer" at bounding box center [1043, 217] width 103 height 17
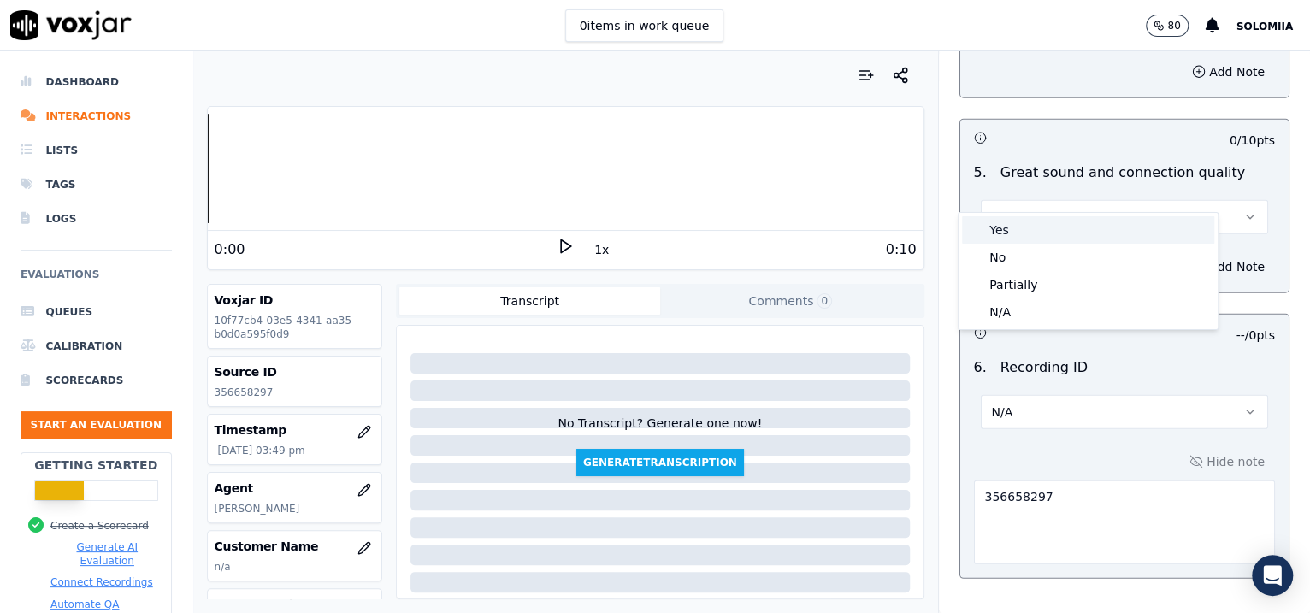
click at [1046, 230] on div "Yes" at bounding box center [1088, 229] width 252 height 27
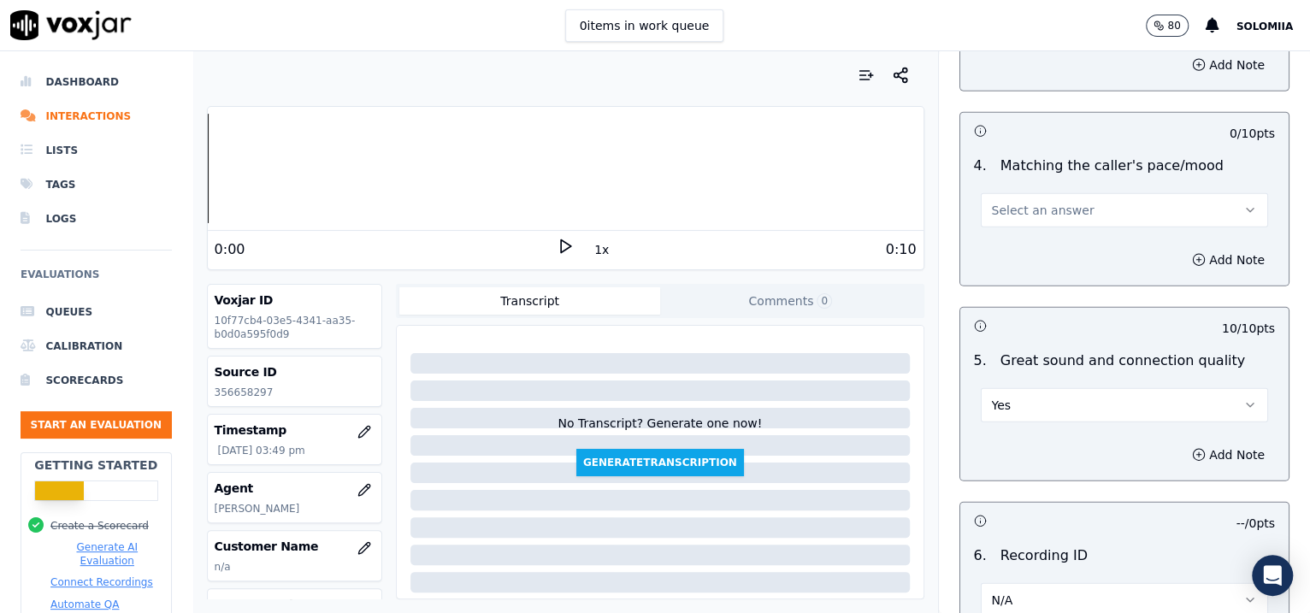
scroll to position [2496, 0]
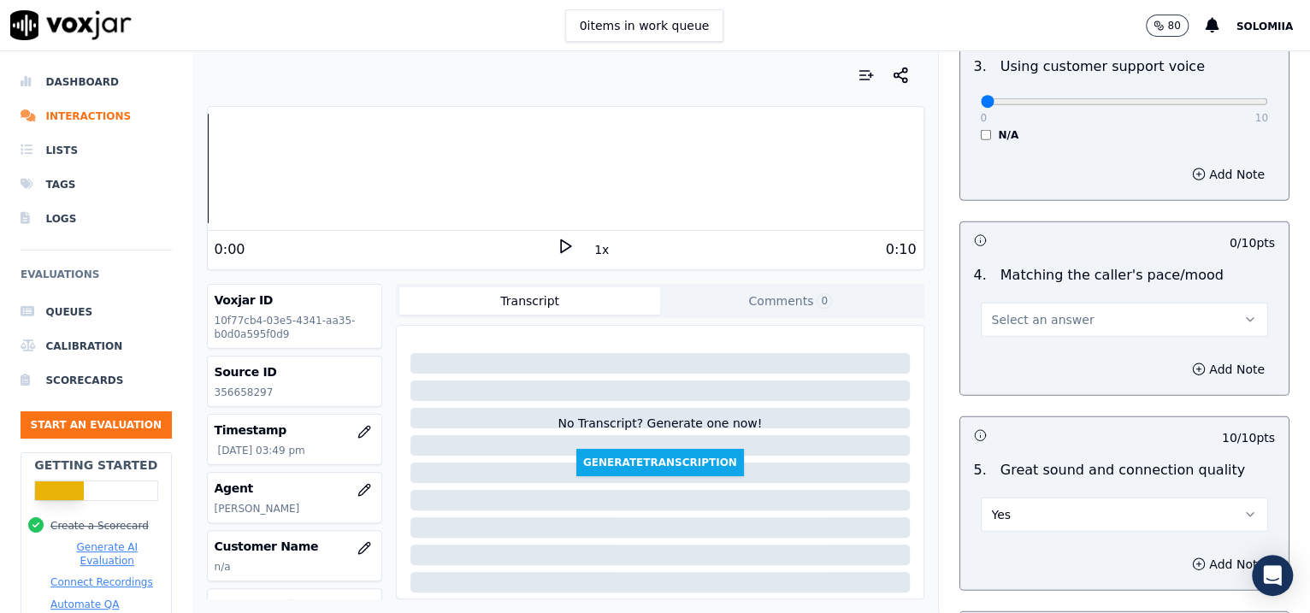
click at [1015, 344] on div "Add Note" at bounding box center [1124, 369] width 329 height 51
click at [1009, 310] on button "Select an answer" at bounding box center [1125, 320] width 288 height 34
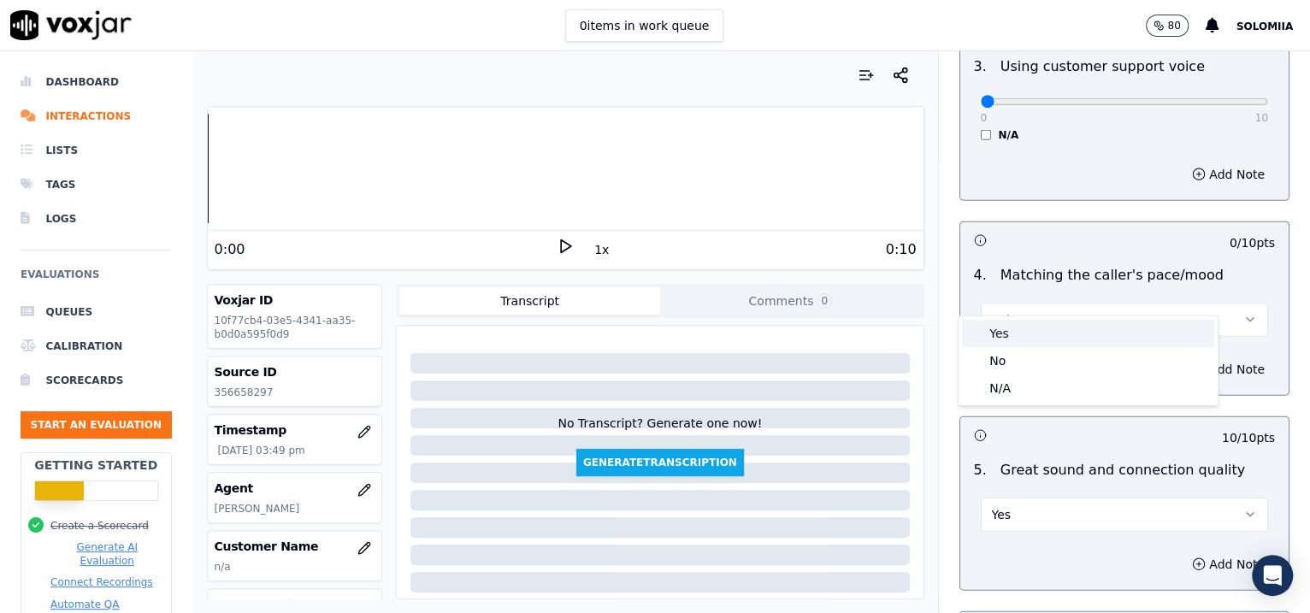
click at [1027, 324] on div "Yes" at bounding box center [1088, 333] width 252 height 27
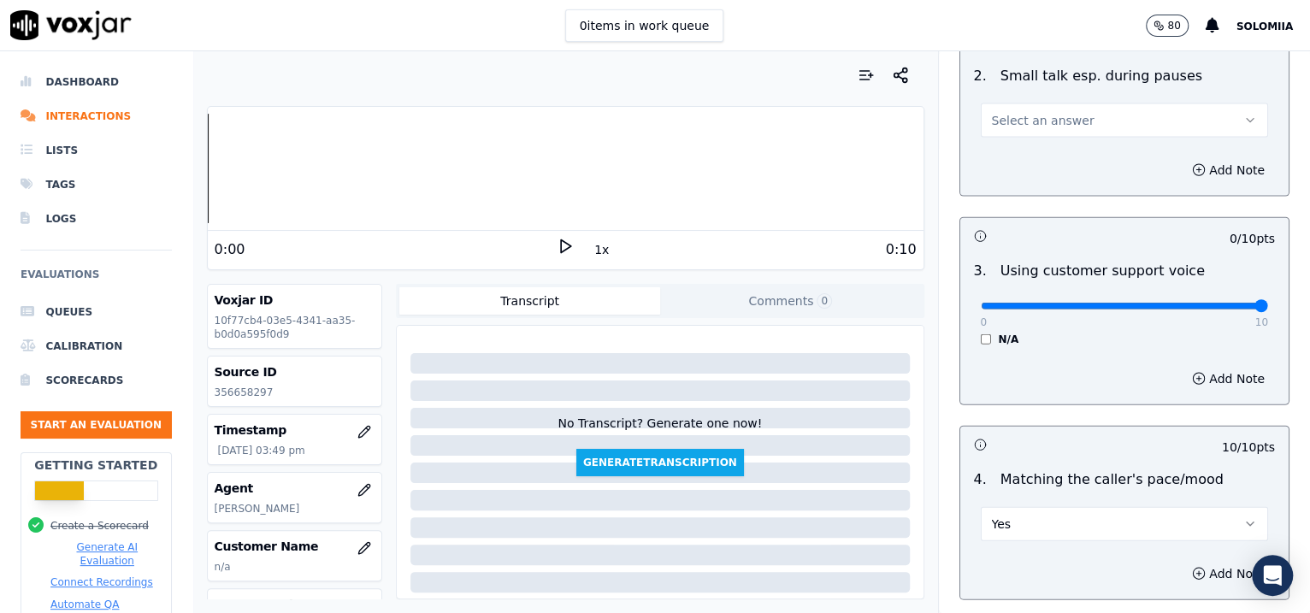
drag, startPoint x: 1005, startPoint y: 285, endPoint x: 1298, endPoint y: 297, distance: 293.5
type input "10"
click at [1046, 303] on input "range" at bounding box center [1125, 306] width 288 height 7
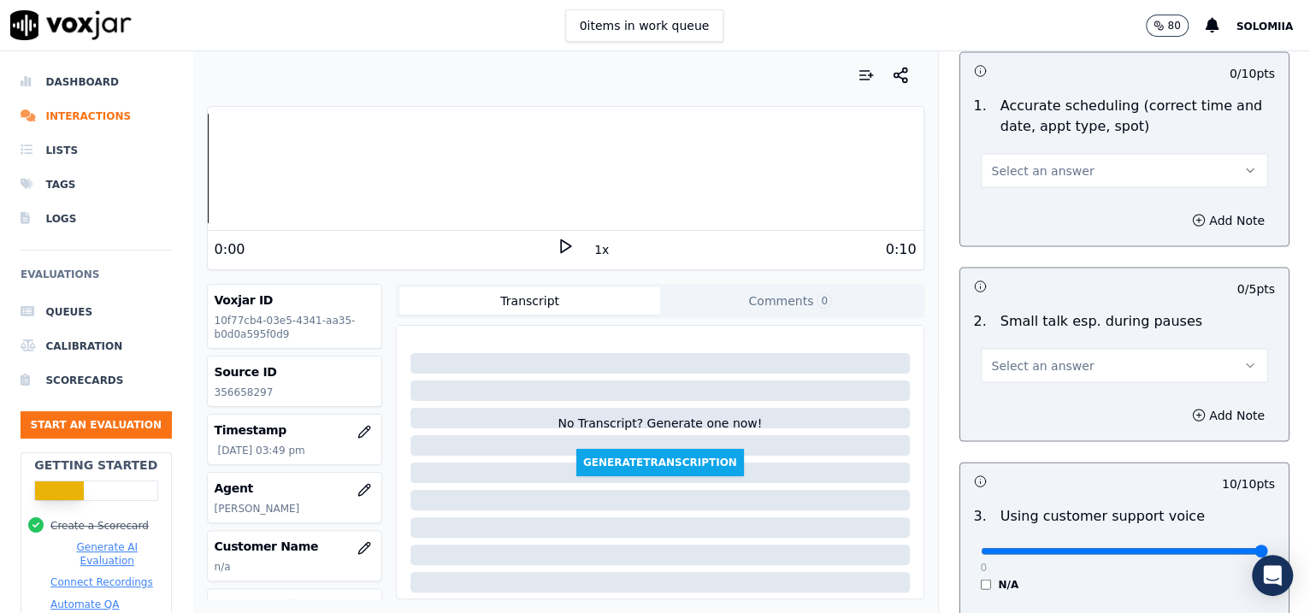
scroll to position [2020, 0]
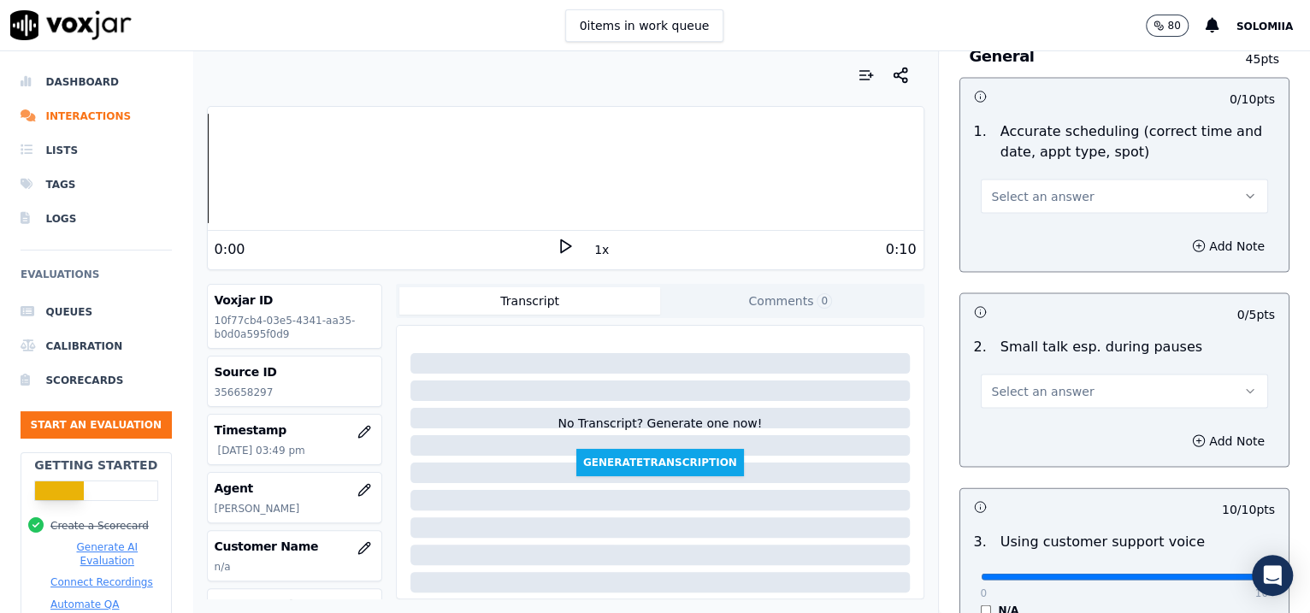
click at [1046, 374] on button "Select an answer" at bounding box center [1125, 391] width 288 height 34
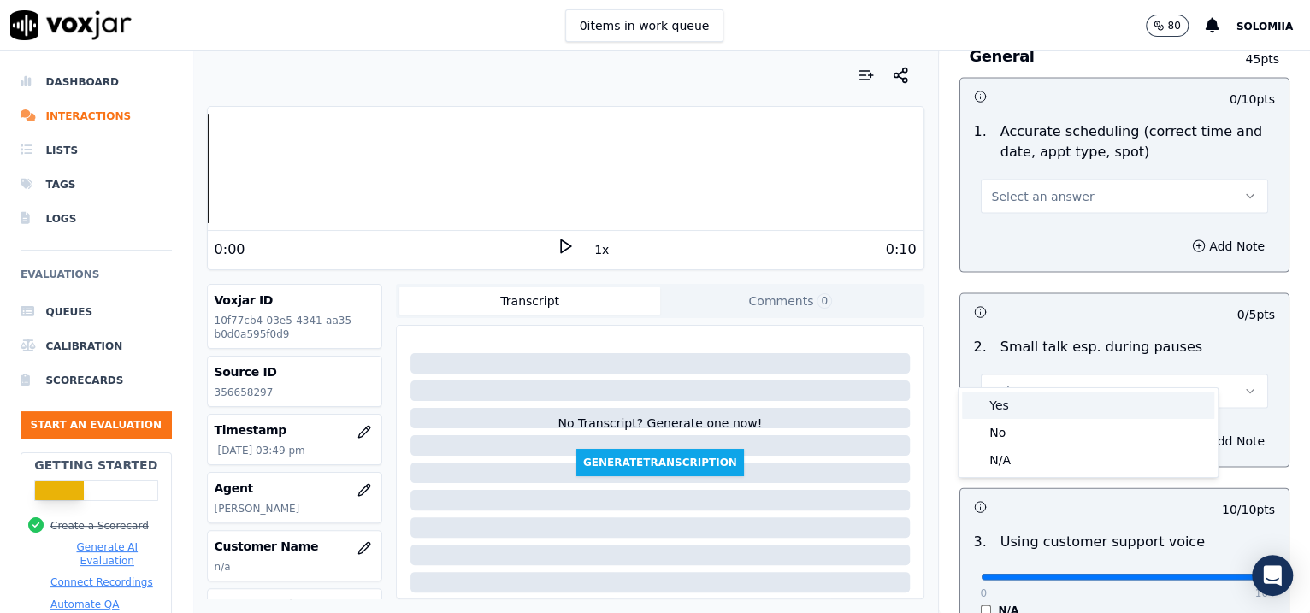
click at [1003, 401] on div "Yes" at bounding box center [1088, 405] width 252 height 27
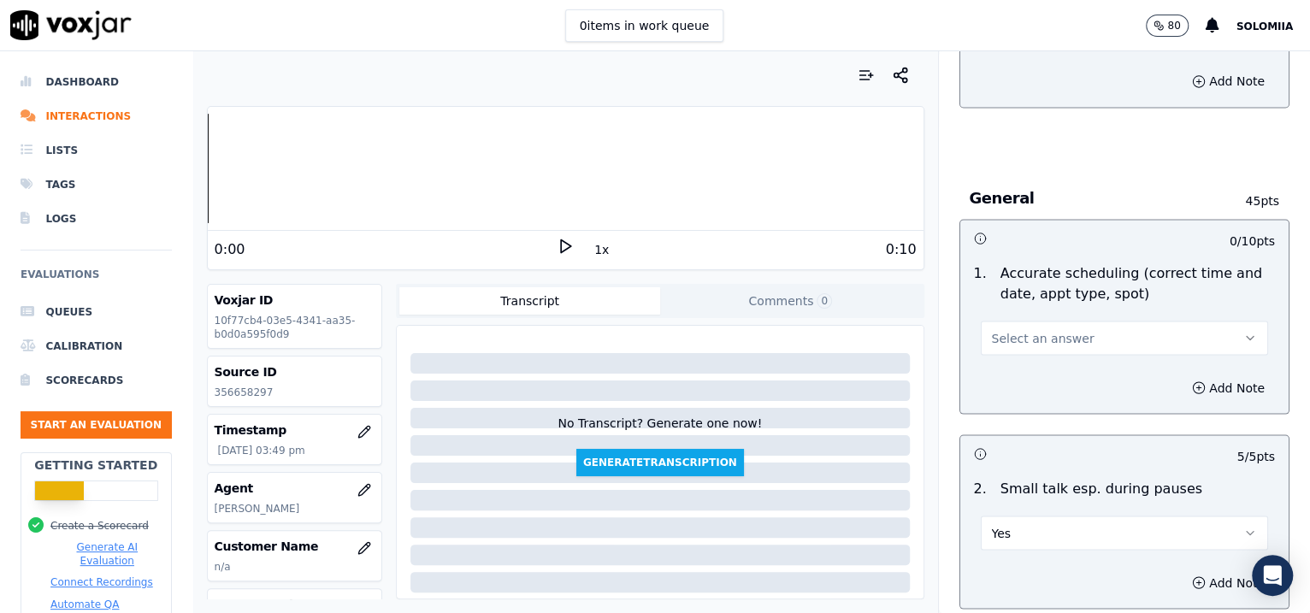
scroll to position [1864, 0]
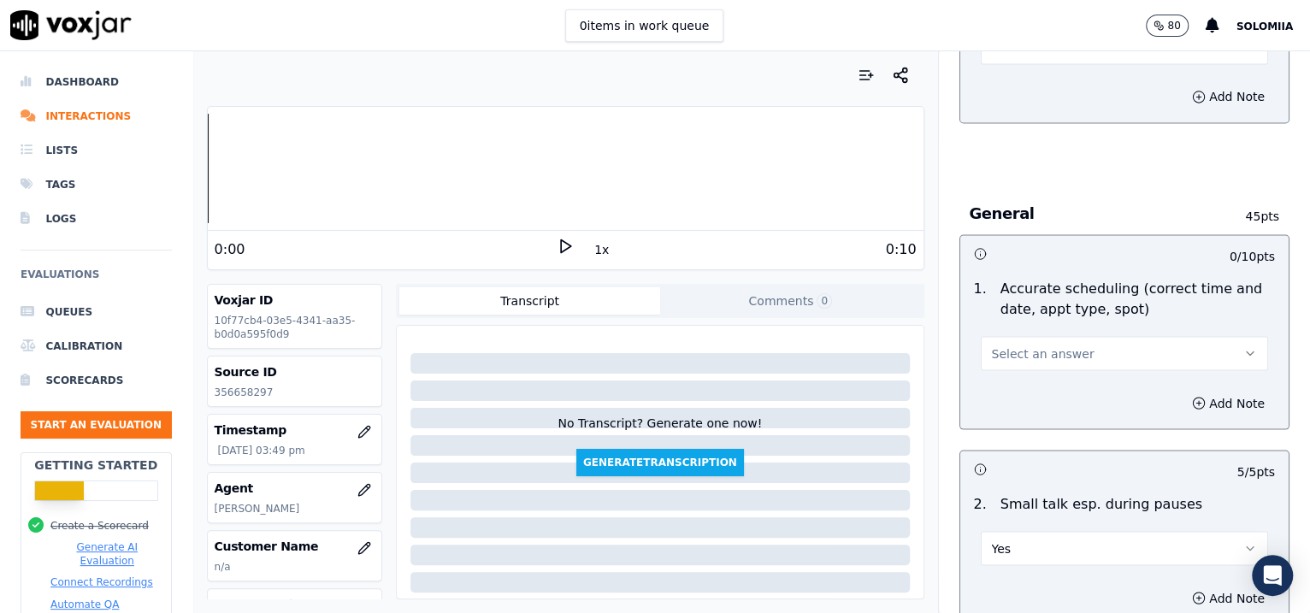
click at [1023, 345] on span "Select an answer" at bounding box center [1043, 353] width 103 height 17
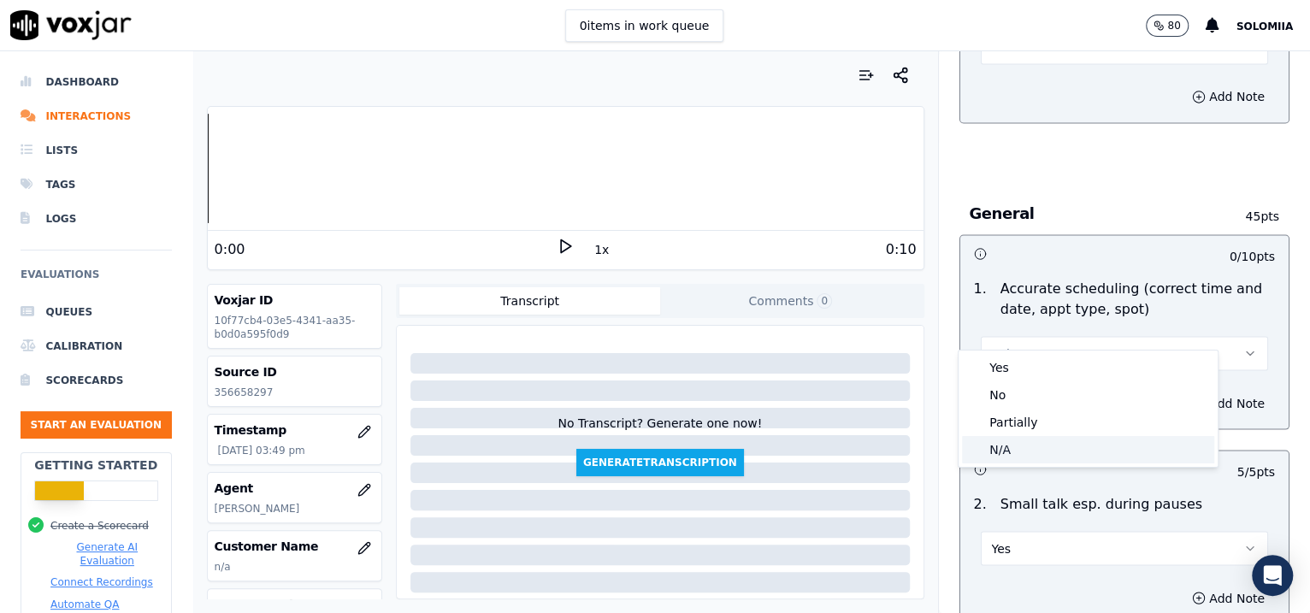
click at [1039, 438] on div "N/A" at bounding box center [1088, 449] width 252 height 27
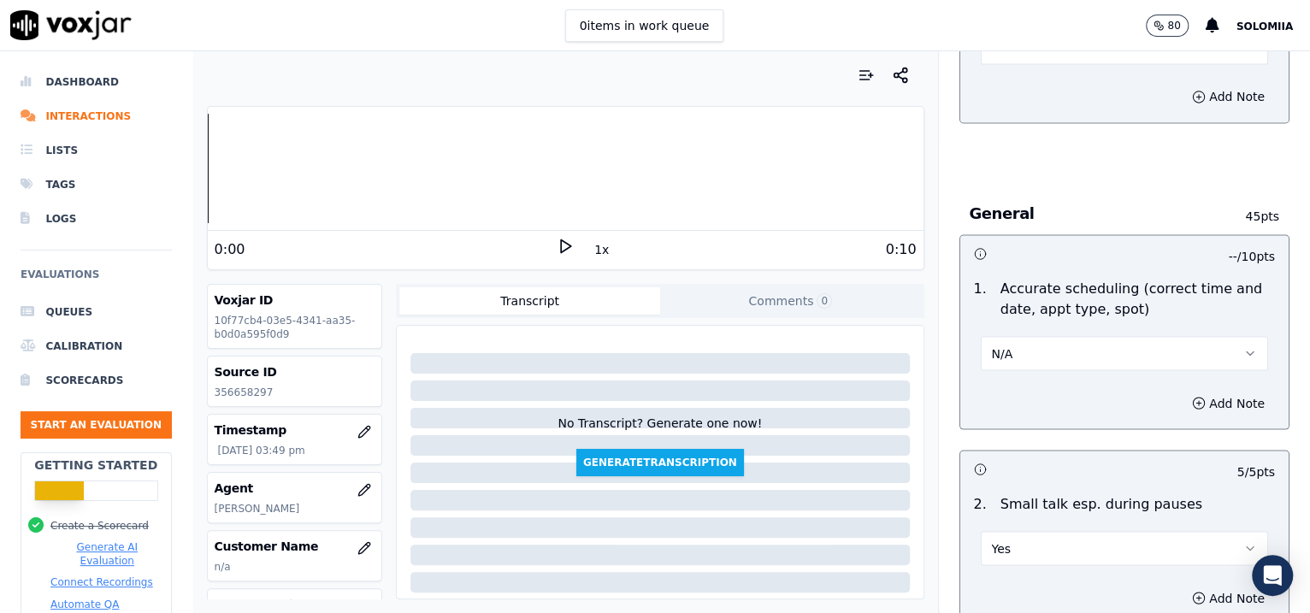
scroll to position [1534, 0]
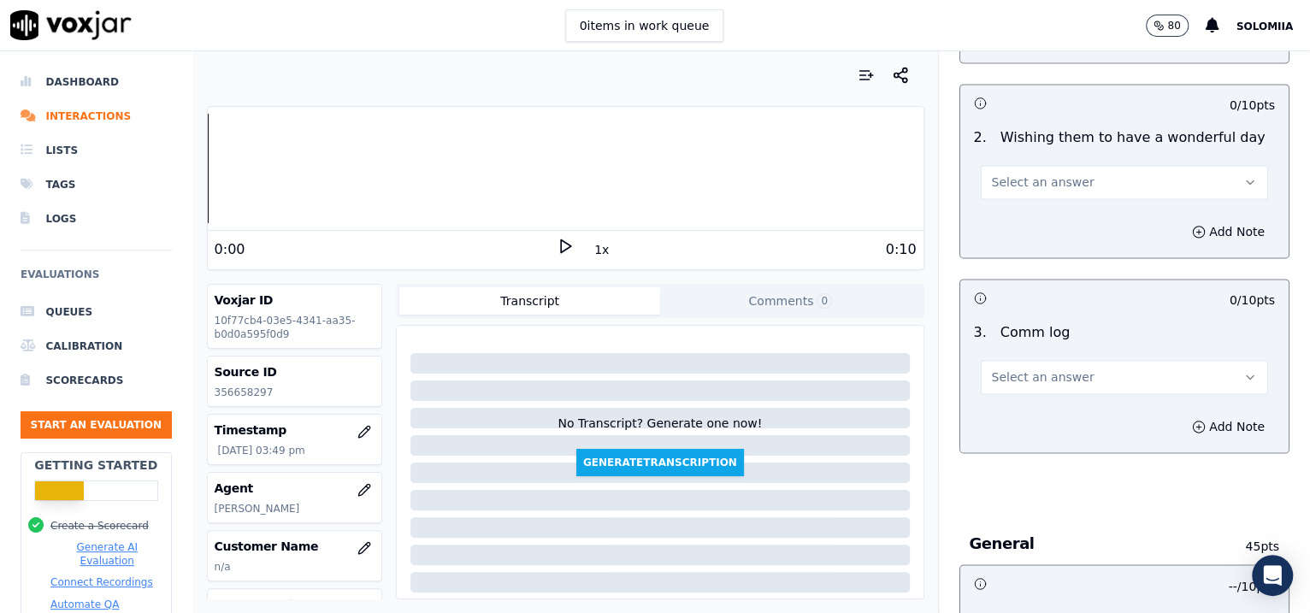
click at [1011, 368] on span "Select an answer" at bounding box center [1043, 376] width 103 height 17
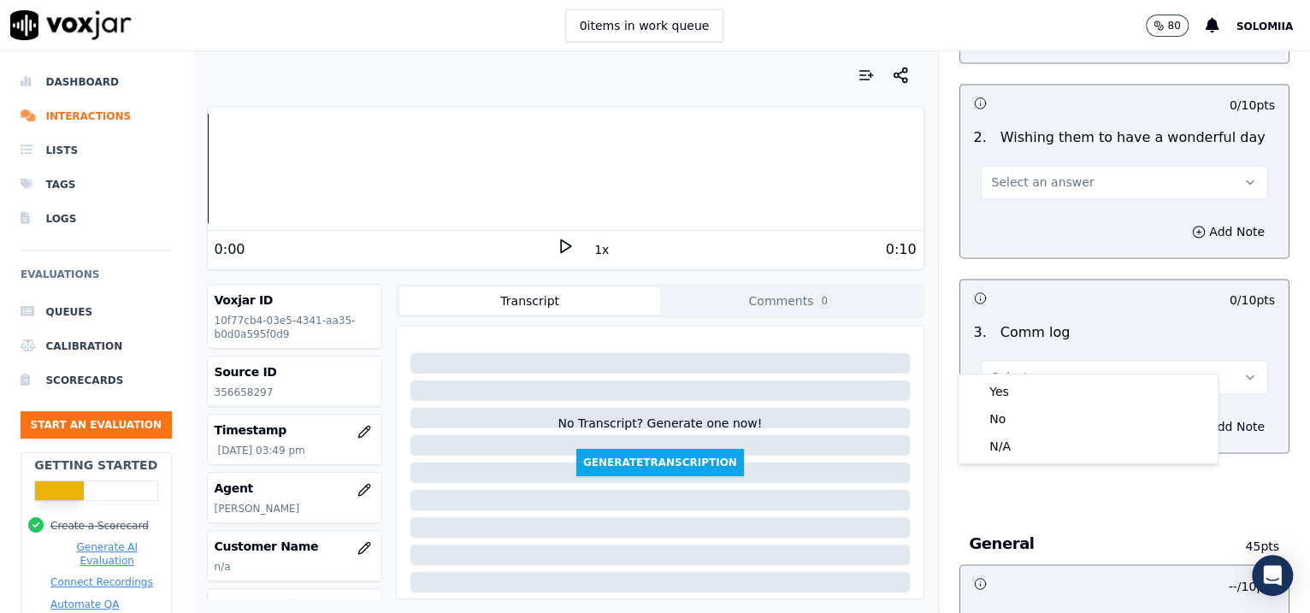
click at [1046, 375] on div "Yes No N/A" at bounding box center [1087, 418] width 259 height 89
click at [1046, 386] on div "Yes" at bounding box center [1088, 391] width 252 height 27
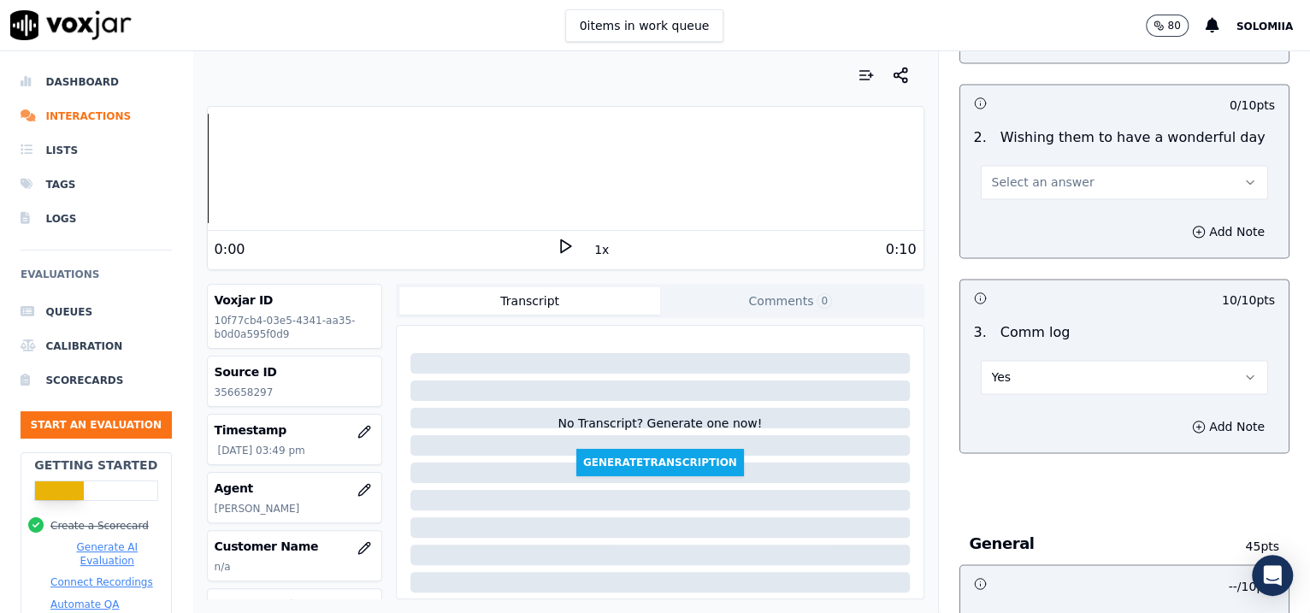
click at [1013, 174] on span "Select an answer" at bounding box center [1043, 182] width 103 height 17
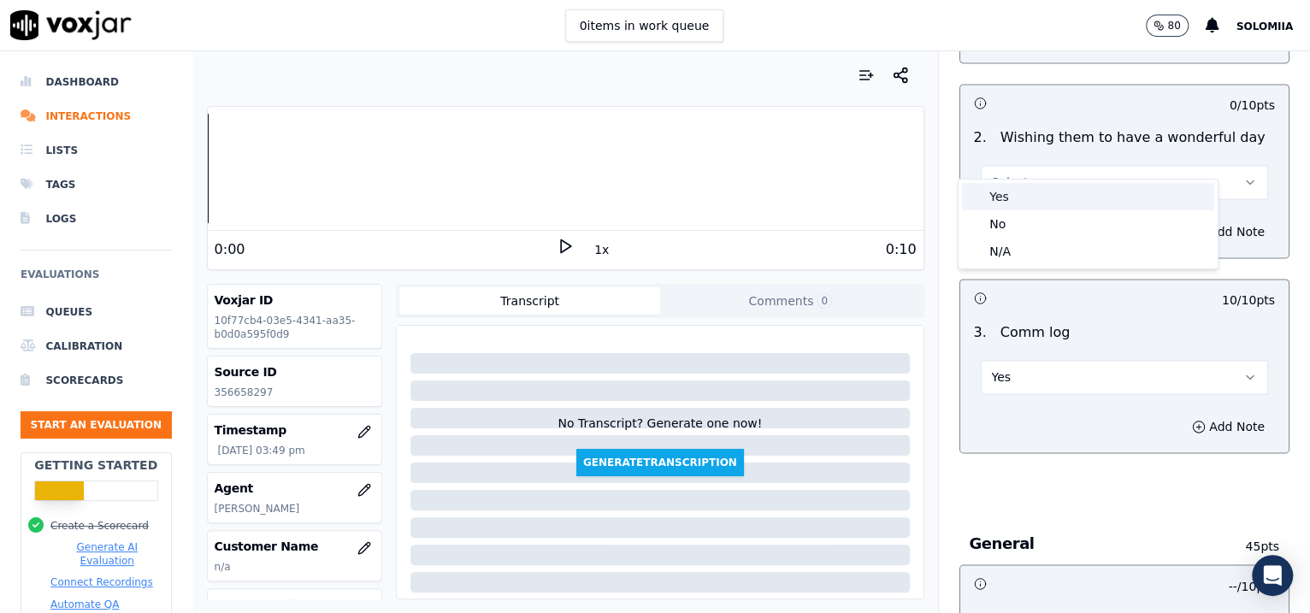
click at [1046, 189] on div "Yes" at bounding box center [1088, 196] width 252 height 27
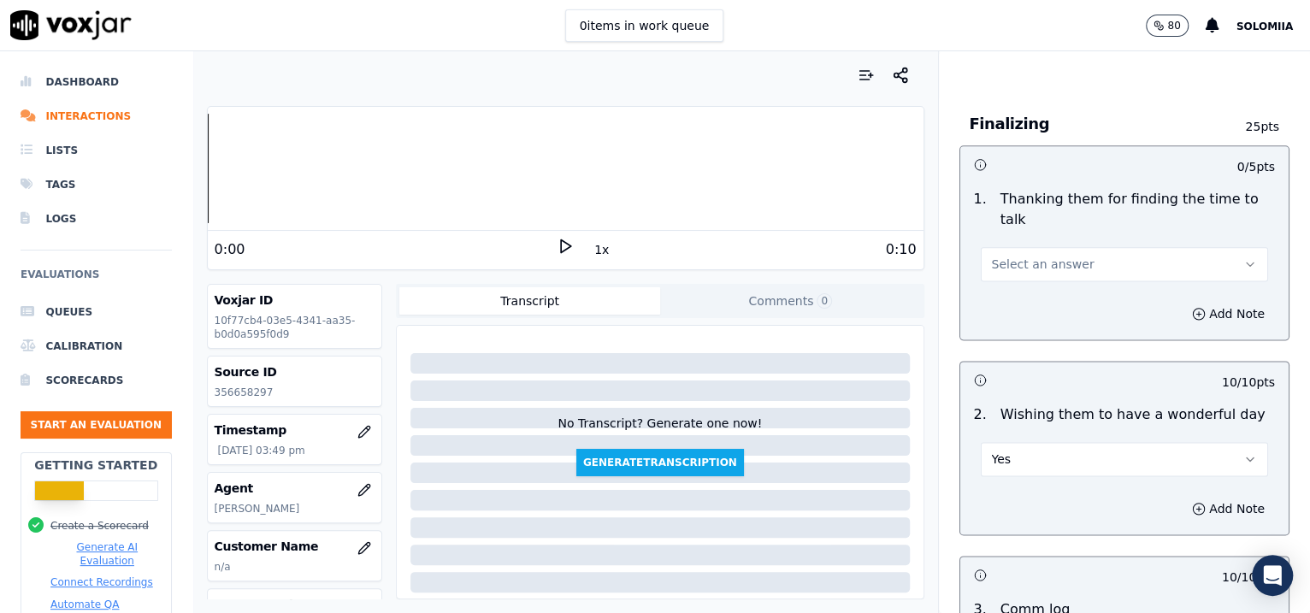
scroll to position [1241, 0]
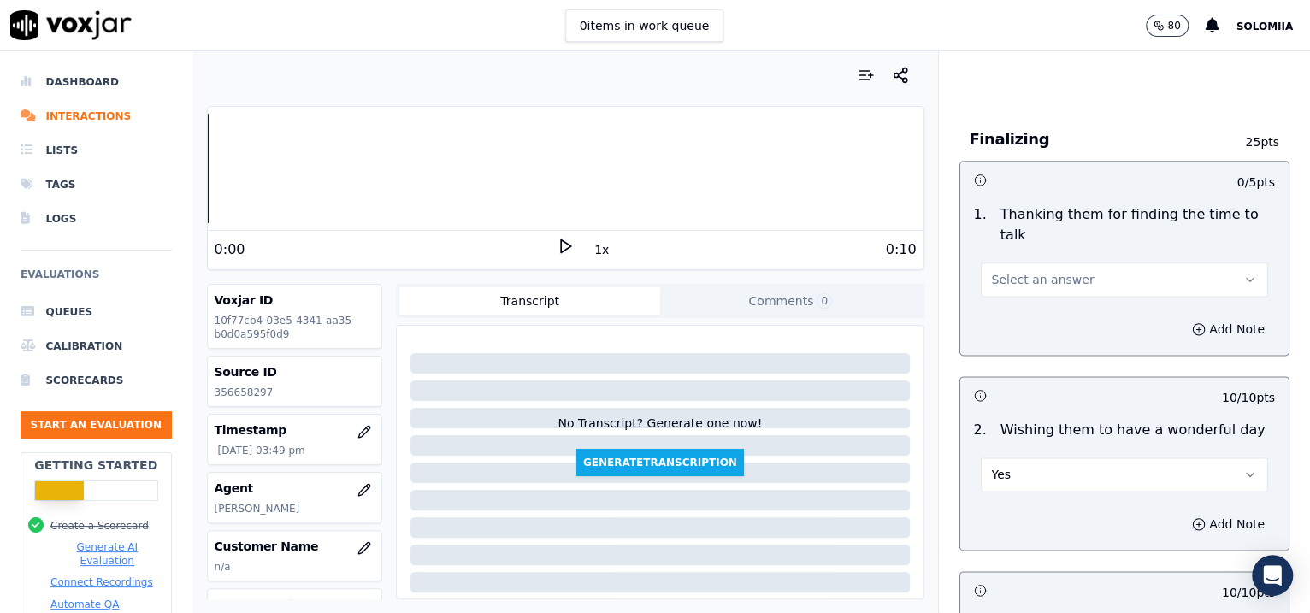
click at [1046, 262] on button "Select an answer" at bounding box center [1125, 279] width 288 height 34
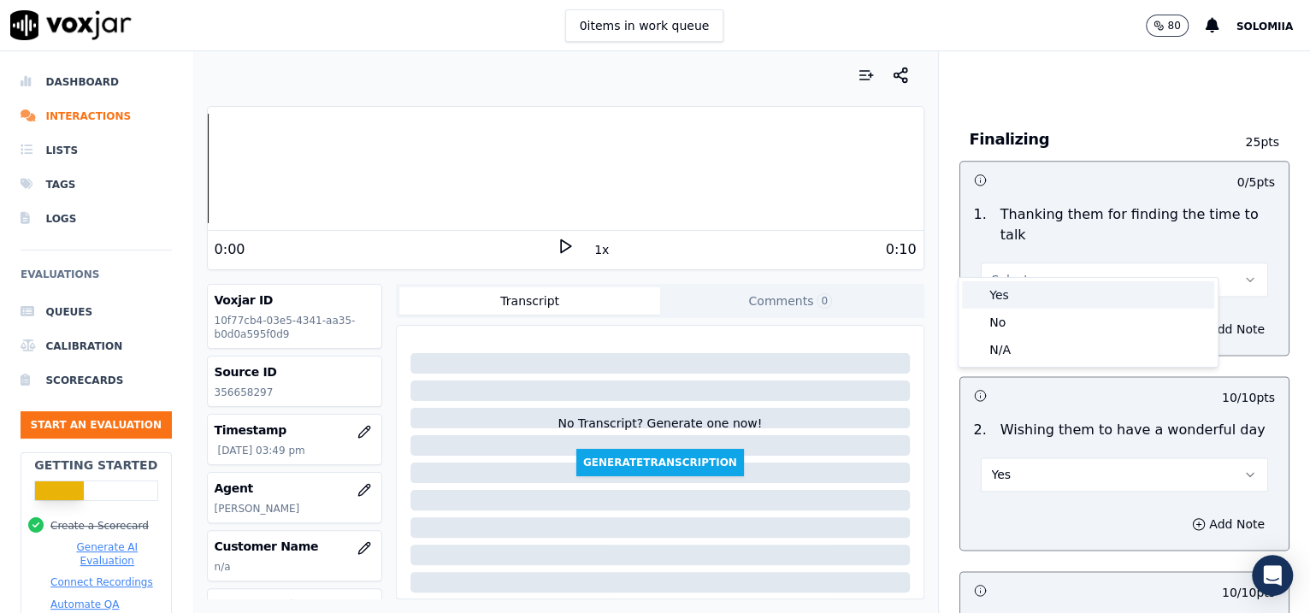
click at [1046, 295] on div "Yes" at bounding box center [1088, 294] width 252 height 27
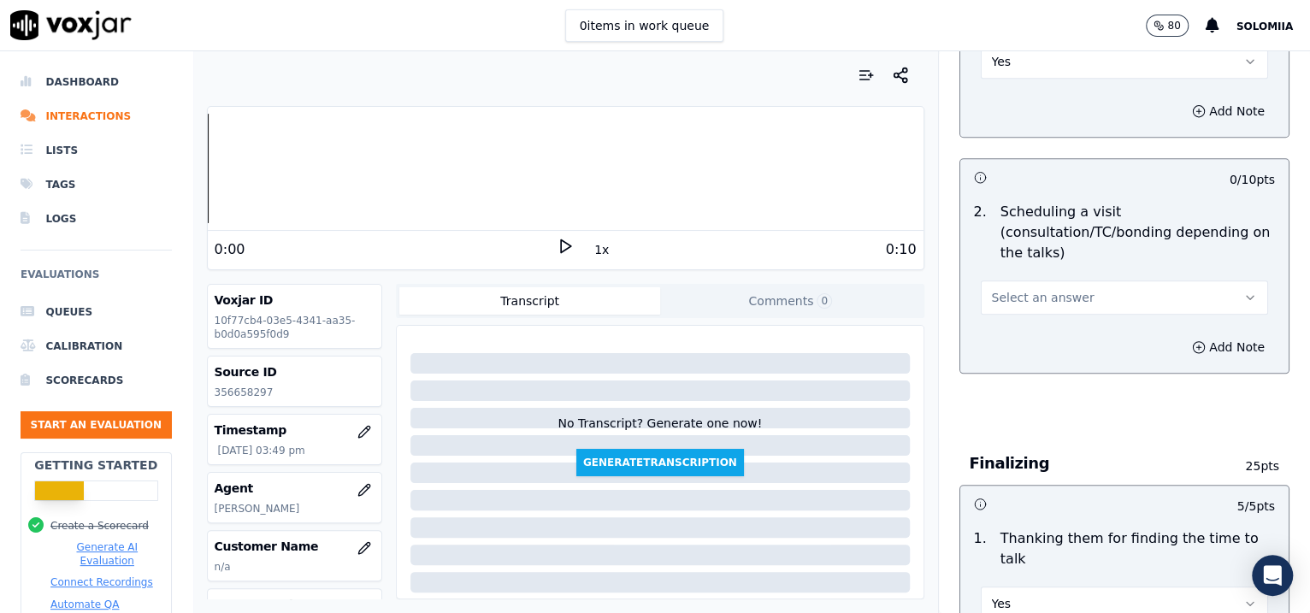
scroll to position [912, 0]
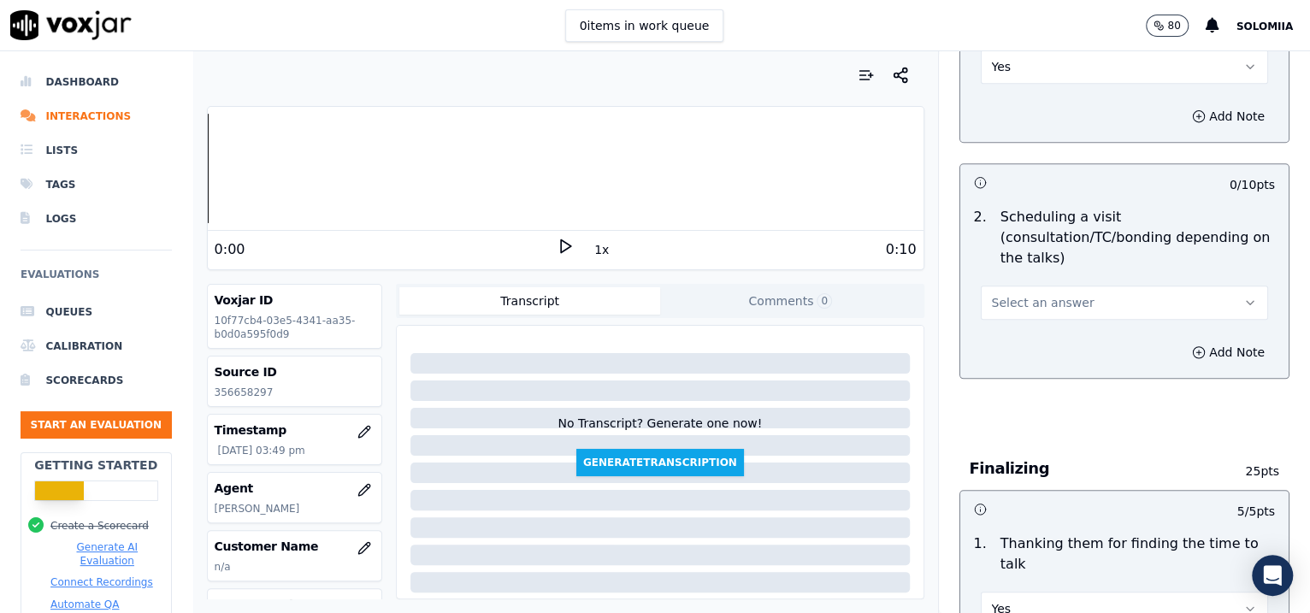
click at [1046, 291] on button "Select an answer" at bounding box center [1125, 303] width 288 height 34
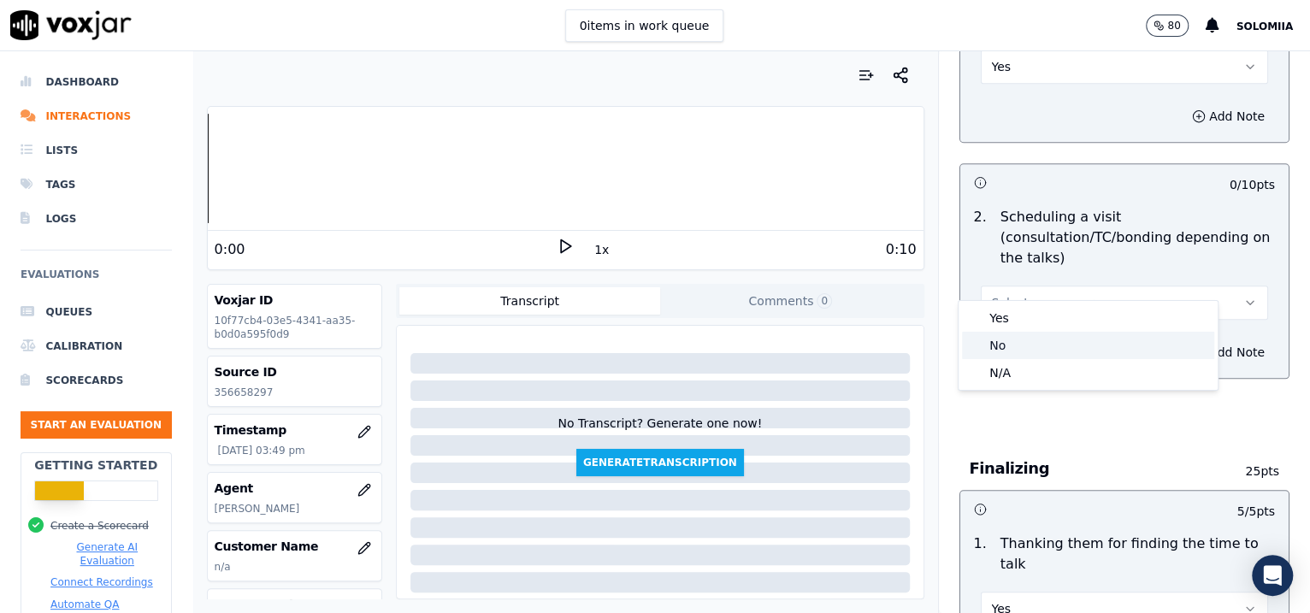
click at [1046, 351] on div "No" at bounding box center [1088, 345] width 252 height 27
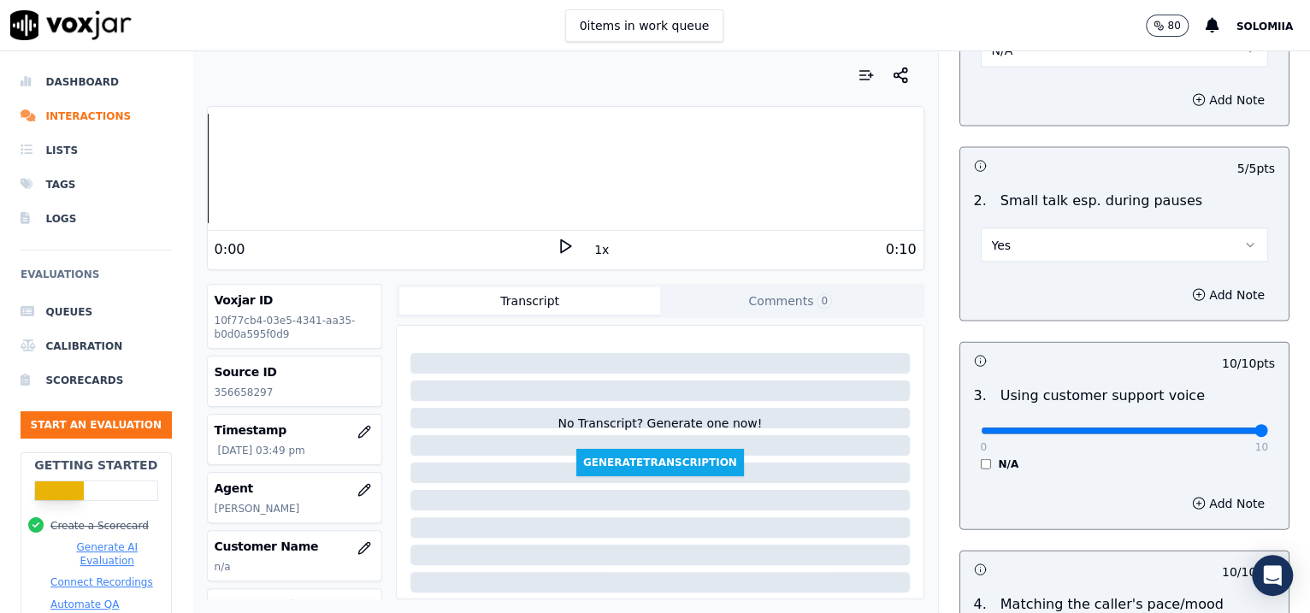
scroll to position [2884, 0]
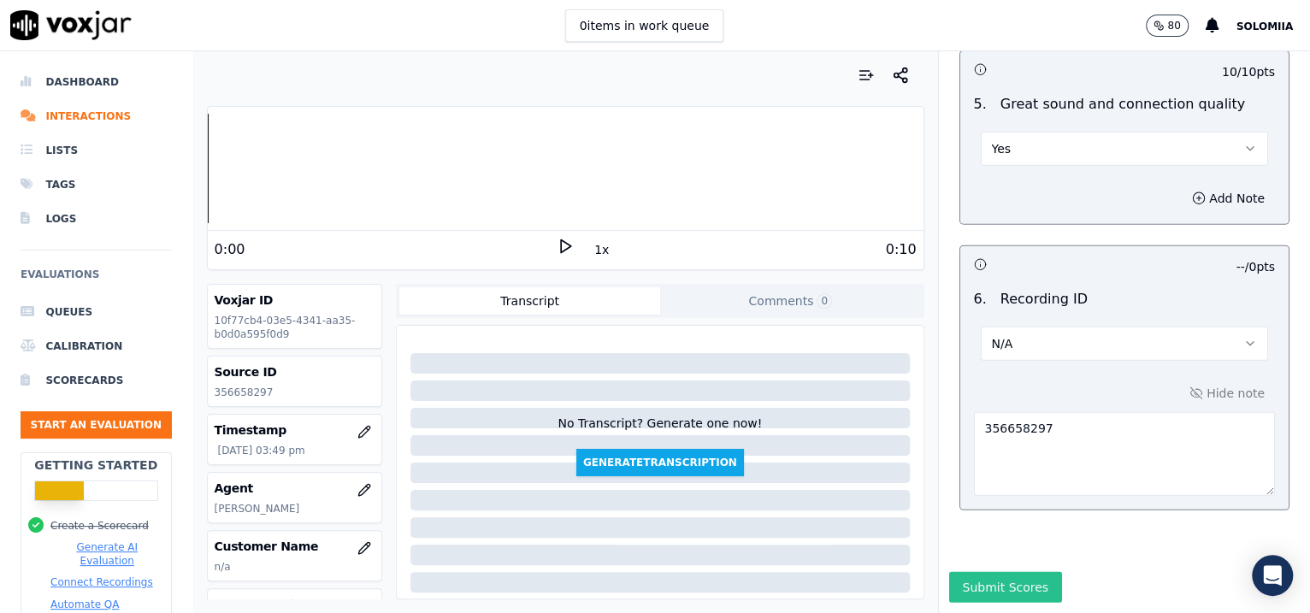
click at [1021, 490] on button "Submit Scores" at bounding box center [1006, 587] width 114 height 31
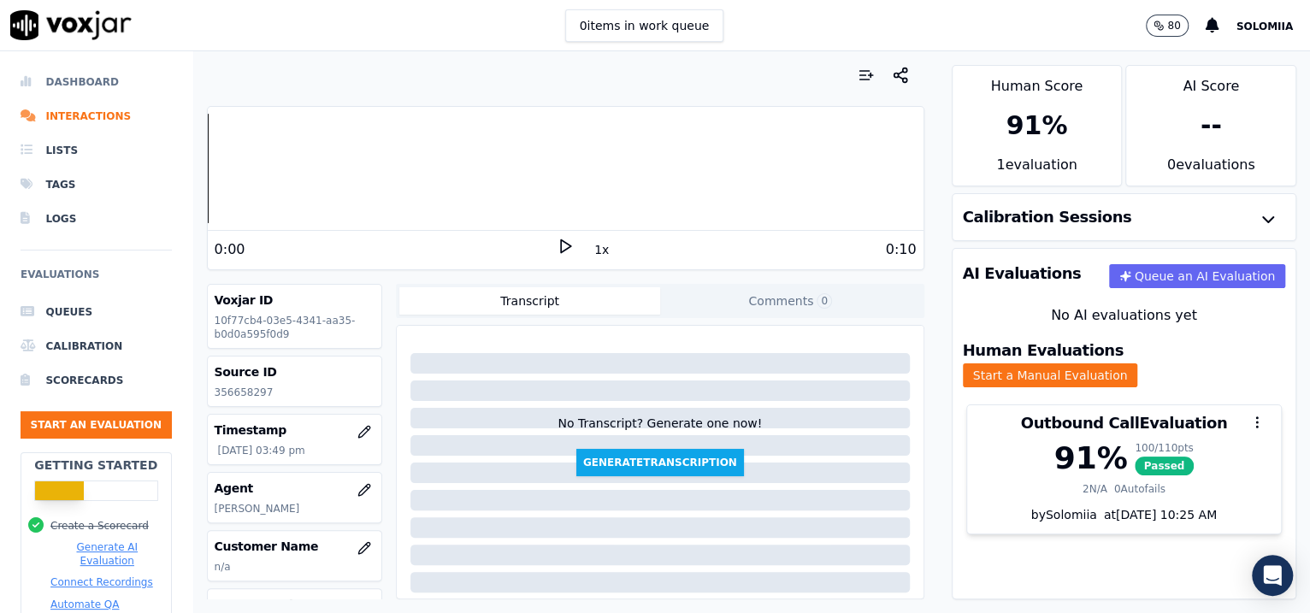
click at [91, 85] on li "Dashboard" at bounding box center [96, 82] width 151 height 34
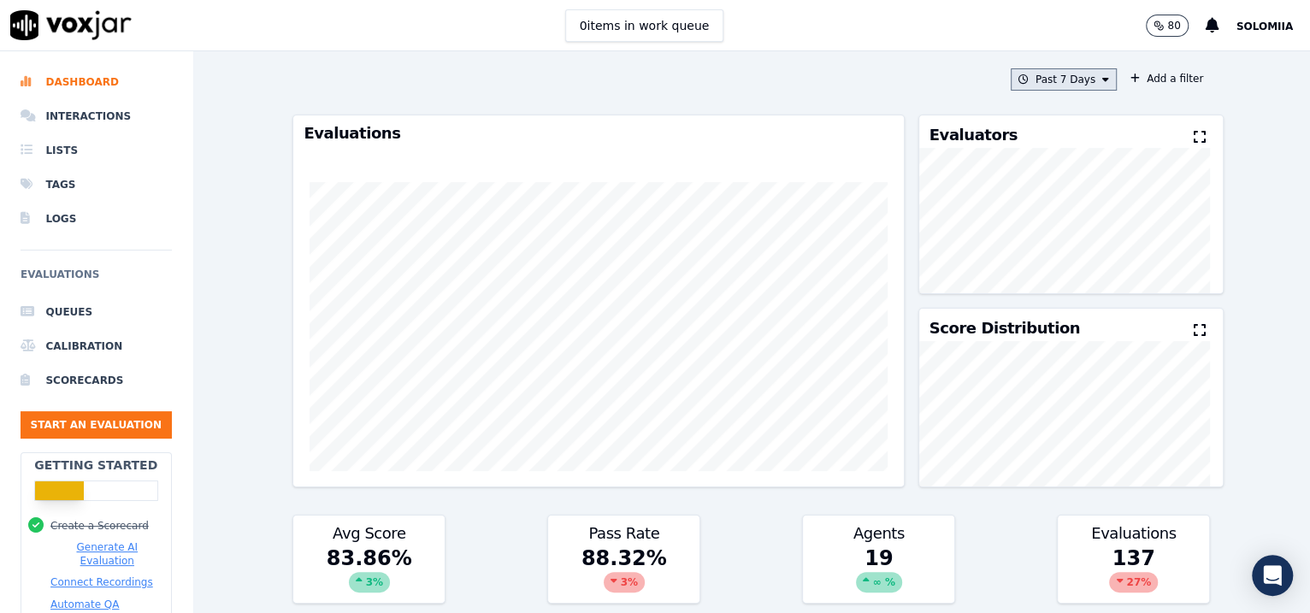
click at [1046, 74] on button "Past 7 Days" at bounding box center [1064, 79] width 106 height 22
click at [1038, 133] on div "[DATE]" at bounding box center [1055, 132] width 35 height 14
click at [1046, 290] on button "Add" at bounding box center [1091, 275] width 33 height 27
click at [1046, 84] on button "[DATE]" at bounding box center [1075, 79] width 81 height 22
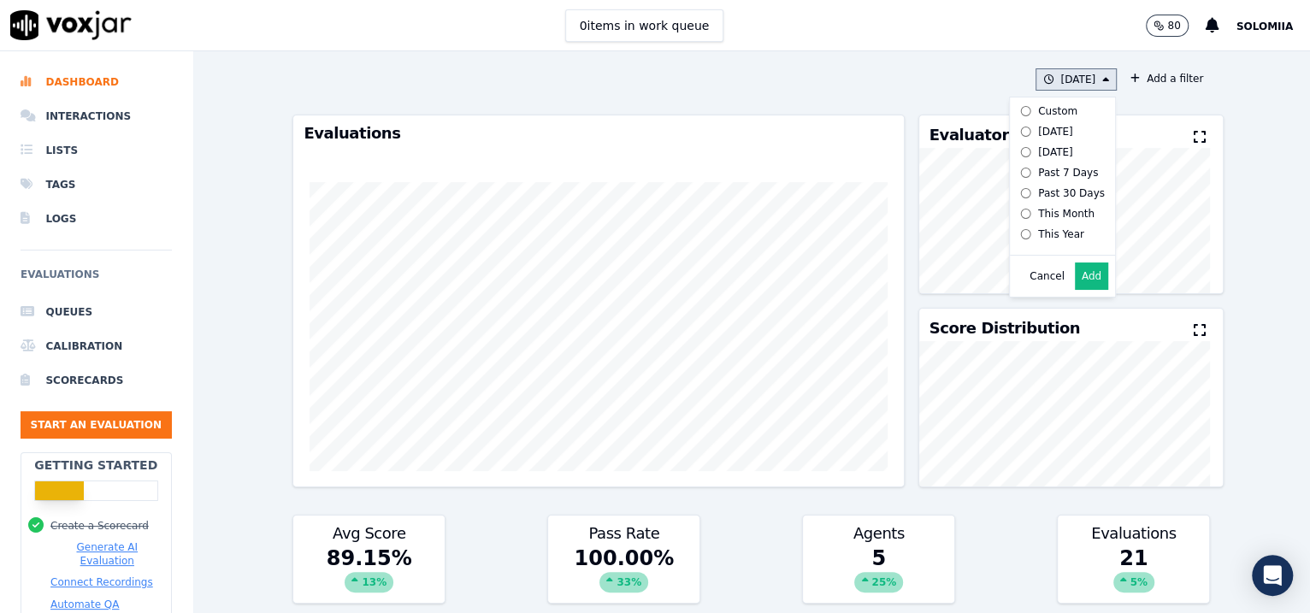
click at [1038, 239] on div "This Year" at bounding box center [1061, 234] width 46 height 14
click at [1036, 212] on label "This Month" at bounding box center [1058, 213] width 91 height 21
click at [1046, 286] on button "Add" at bounding box center [1091, 275] width 33 height 27
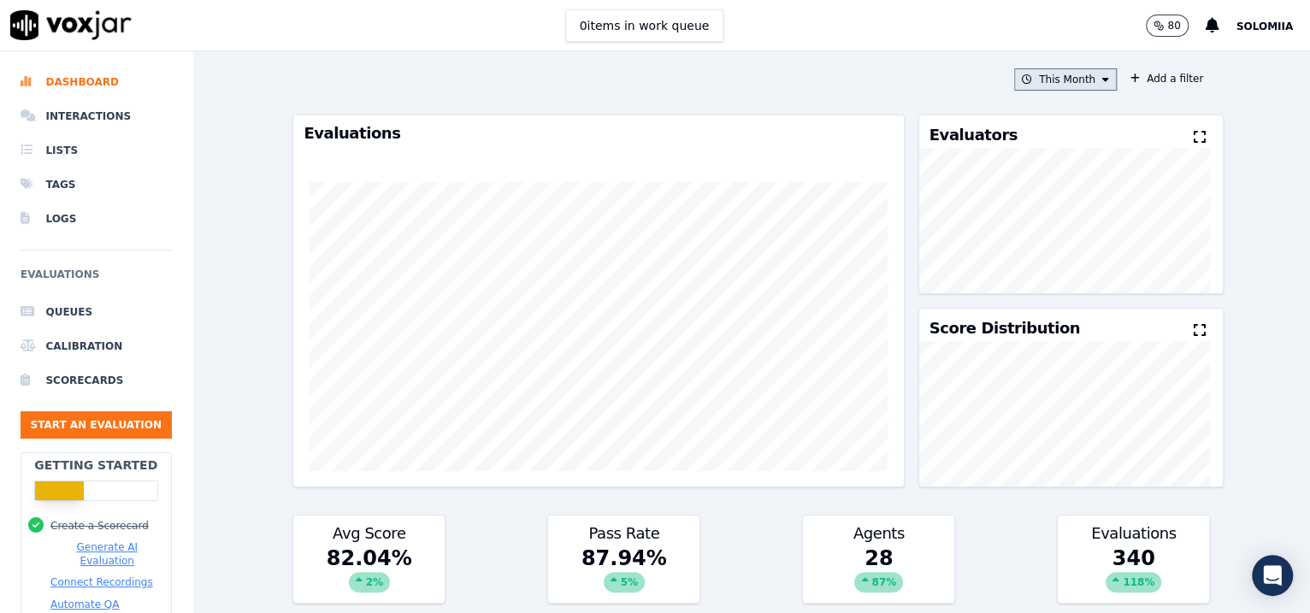
click at [1045, 81] on button "This Month" at bounding box center [1065, 79] width 103 height 22
click at [1040, 241] on div "This Year" at bounding box center [1061, 234] width 46 height 14
click at [1046, 282] on button "Add" at bounding box center [1091, 275] width 33 height 27
